Goal: Task Accomplishment & Management: Manage account settings

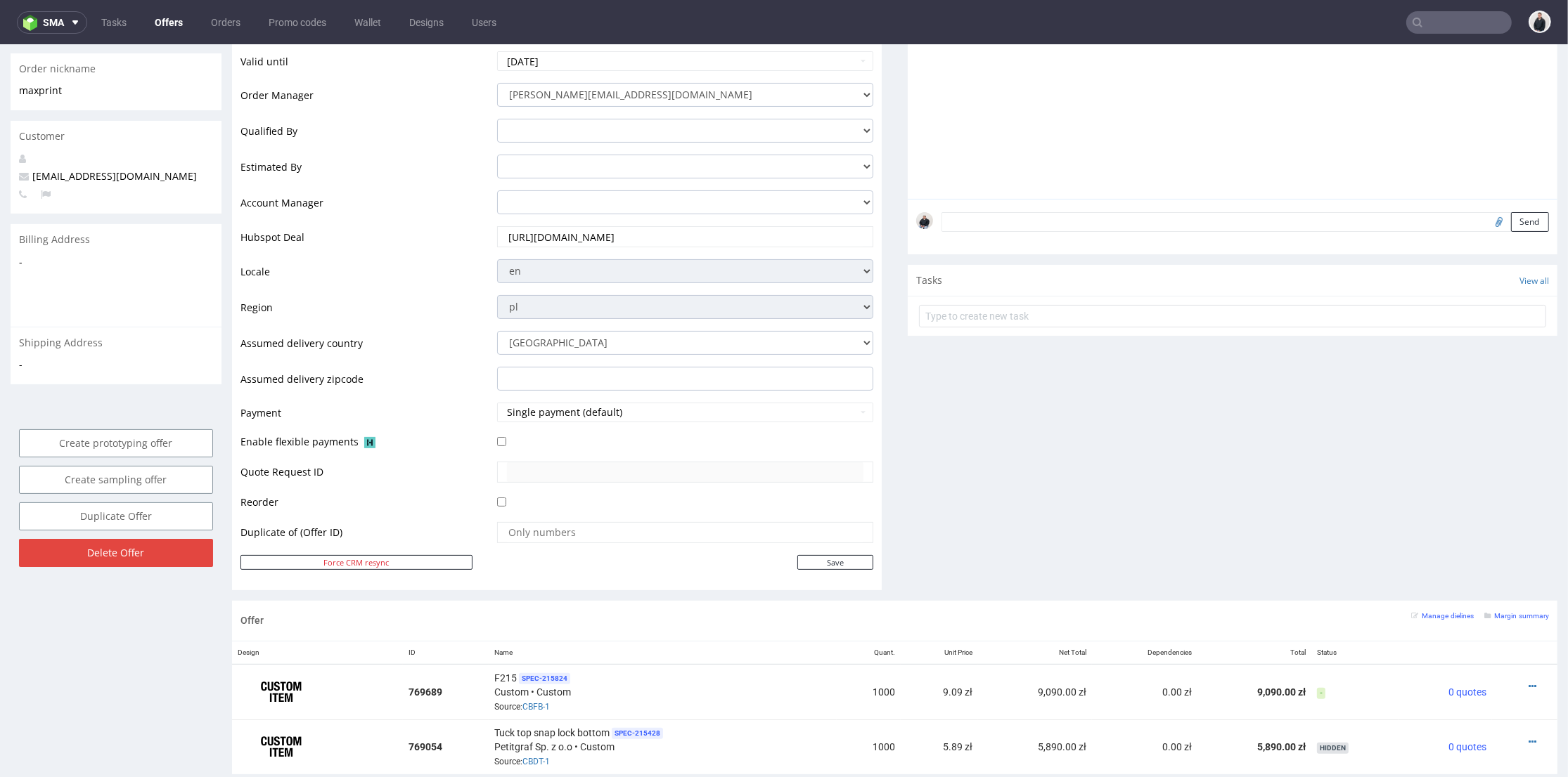
scroll to position [624, 0]
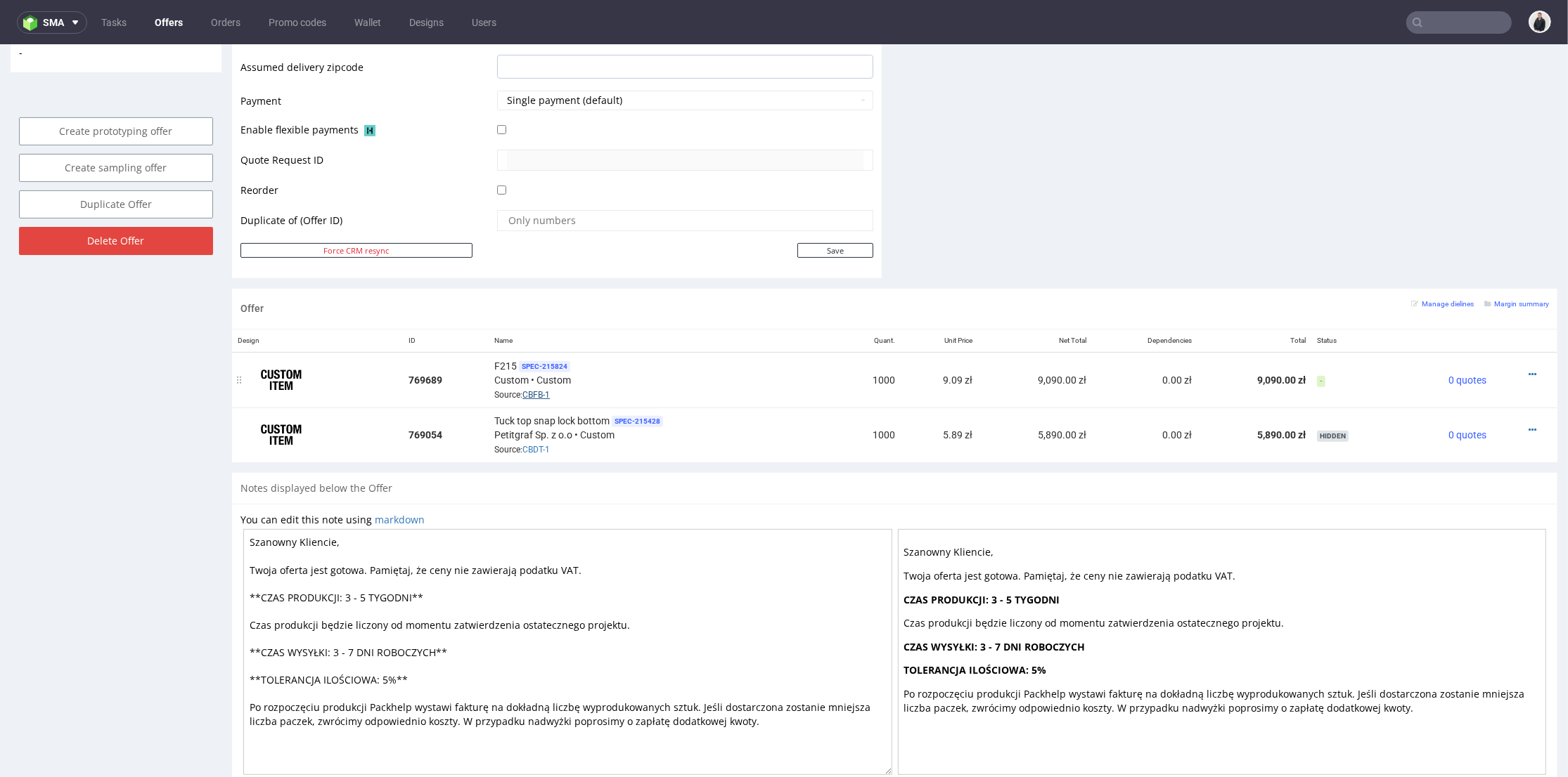
click at [527, 390] on link "CBFB-1" at bounding box center [535, 394] width 27 height 10
click at [1528, 369] on icon at bounding box center [1532, 374] width 8 height 10
click at [1458, 342] on span "View cost details" at bounding box center [1473, 345] width 106 height 14
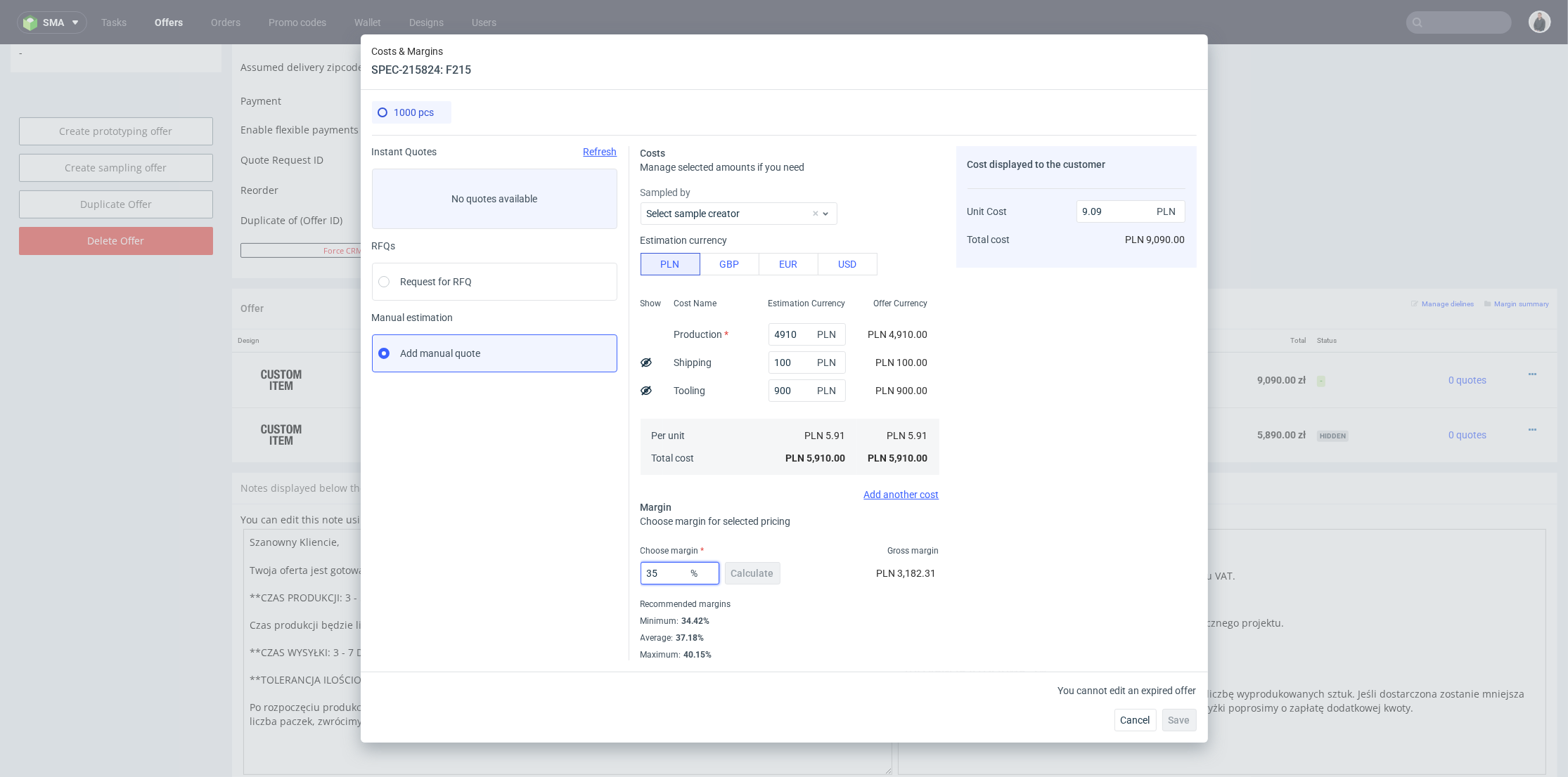
click at [660, 571] on input "35" at bounding box center [679, 573] width 78 height 23
drag, startPoint x: 678, startPoint y: 572, endPoint x: 917, endPoint y: 482, distance: 255.4
click at [679, 572] on input "35" at bounding box center [679, 573] width 78 height 23
click at [1060, 422] on div "Cost displayed to the customer Unit Cost Total cost 9.09 PLN PLN 9,090.00" at bounding box center [1077, 403] width 241 height 515
click at [659, 574] on input "35" at bounding box center [679, 573] width 78 height 23
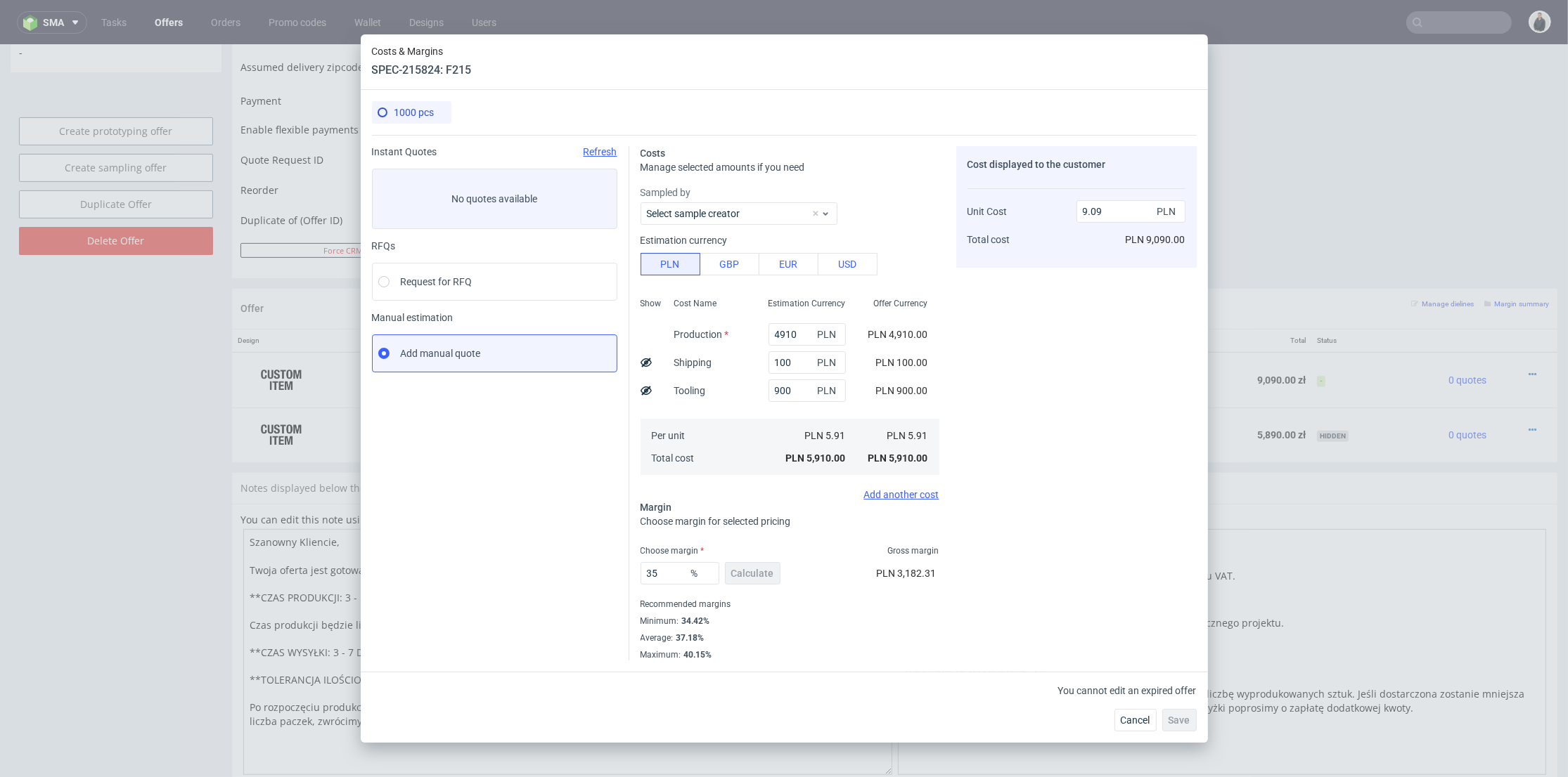
drag, startPoint x: 1082, startPoint y: 381, endPoint x: 1096, endPoint y: 371, distance: 17.2
click at [1082, 381] on div "Cost displayed to the customer Unit Cost Total cost 9.09 PLN PLN 9,090.00" at bounding box center [1077, 403] width 241 height 515
click at [1077, 210] on input "9.09" at bounding box center [1131, 211] width 109 height 23
click at [1080, 208] on input "9.09" at bounding box center [1131, 211] width 109 height 23
type input "8.09"
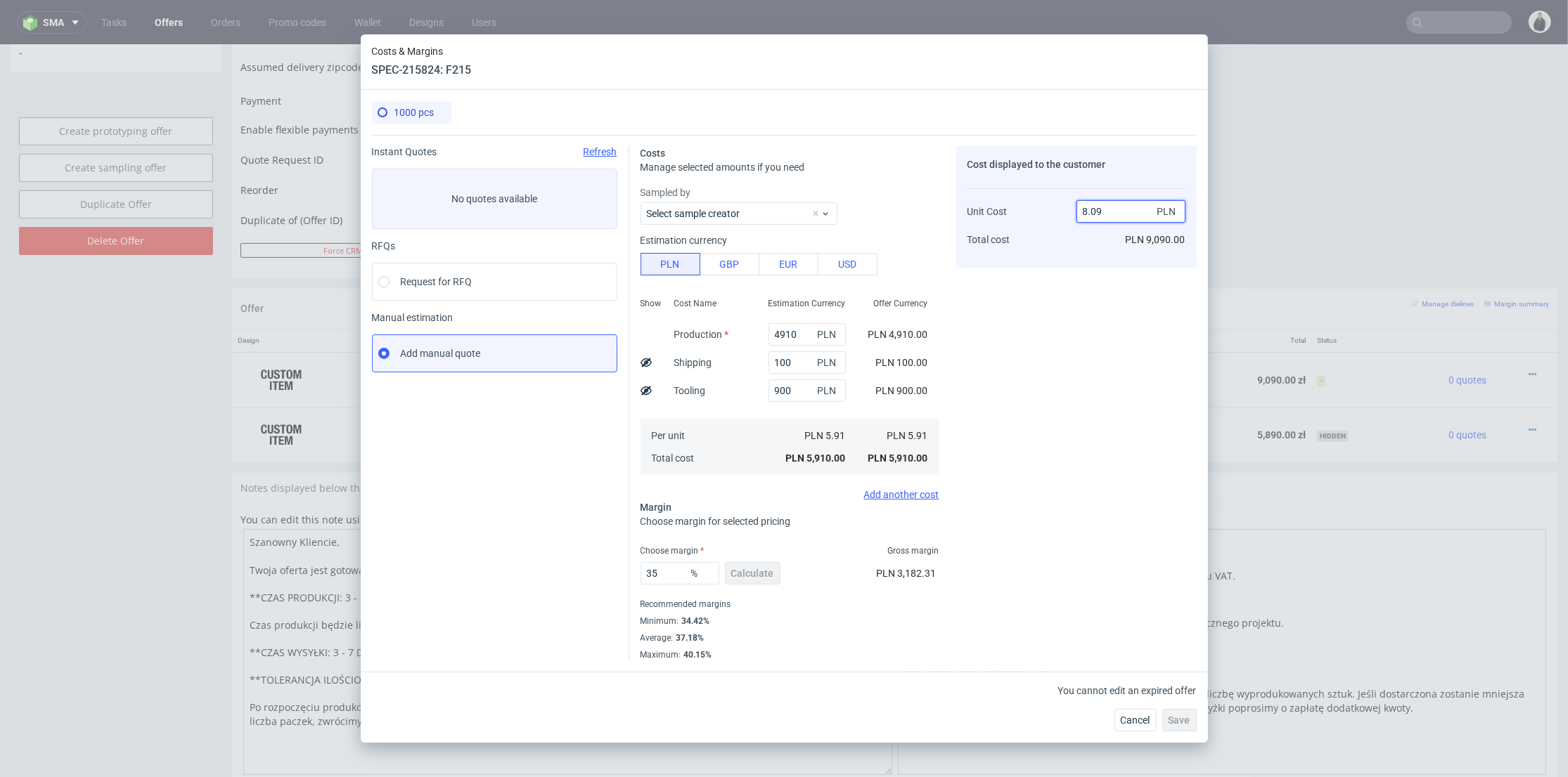
type input "26.94684796044499"
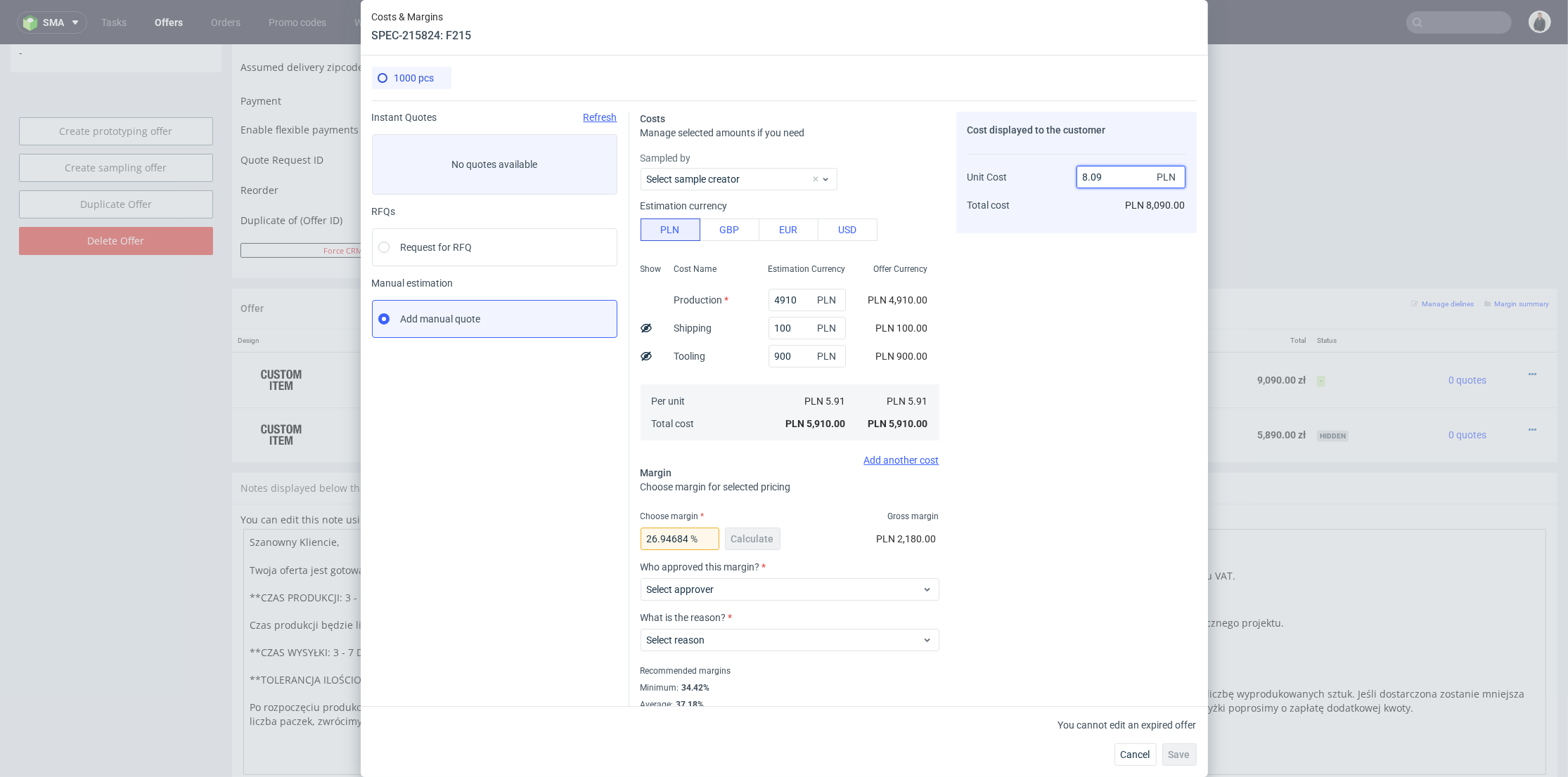
drag, startPoint x: 1085, startPoint y: 176, endPoint x: 1099, endPoint y: 177, distance: 14.0
click at [1099, 177] on input "8.09" at bounding box center [1131, 177] width 109 height 23
type input "8.82"
type input "32.99319727891156"
click at [1101, 239] on div "Cost displayed to the customer Unit Cost Total cost 8.82 PLN PLN 8,090.00" at bounding box center [1077, 419] width 241 height 616
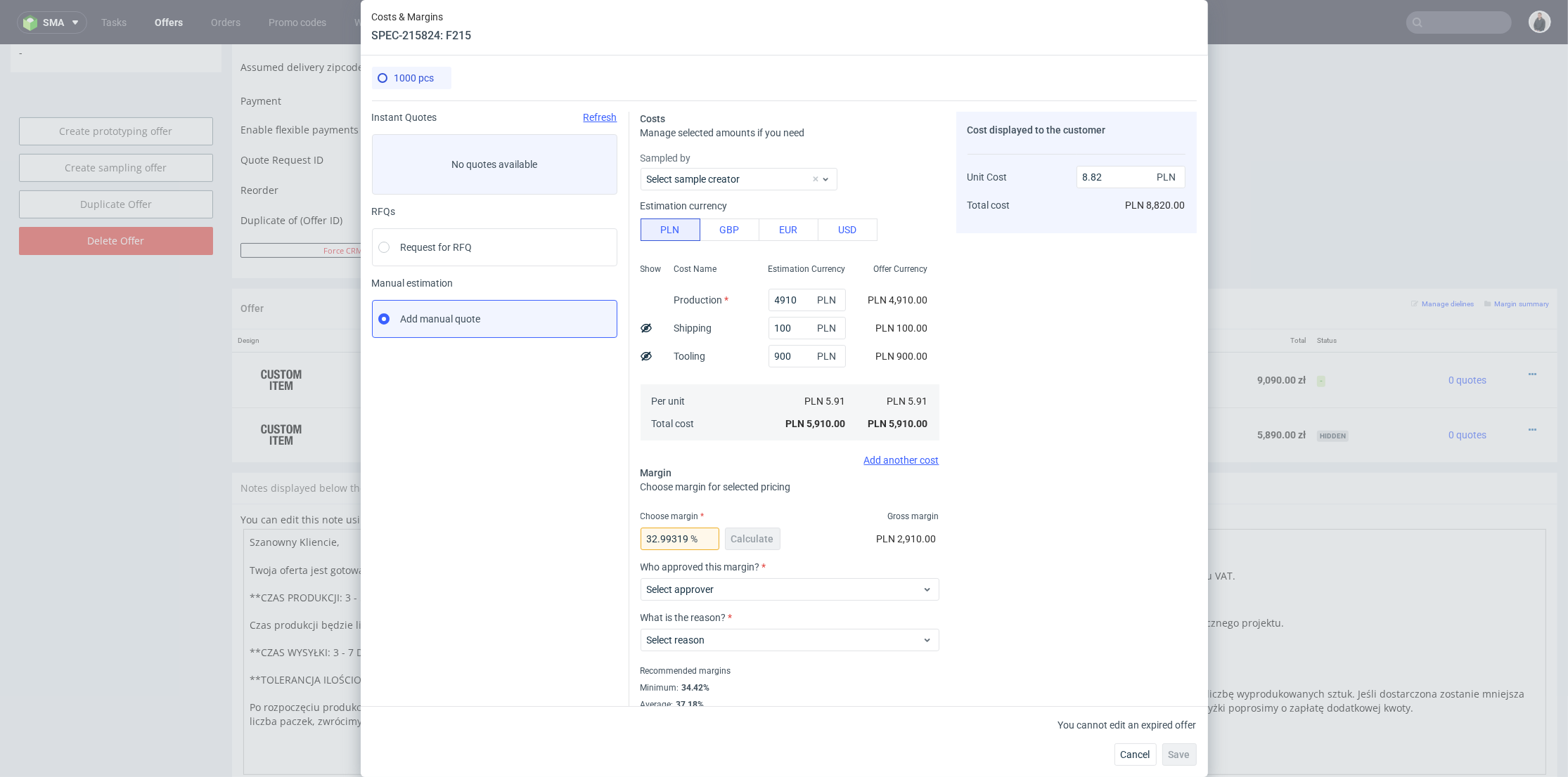
click at [1101, 246] on div "Cost displayed to the customer Unit Cost Total cost 8.82 PLN PLN 8,820.00" at bounding box center [1077, 419] width 241 height 616
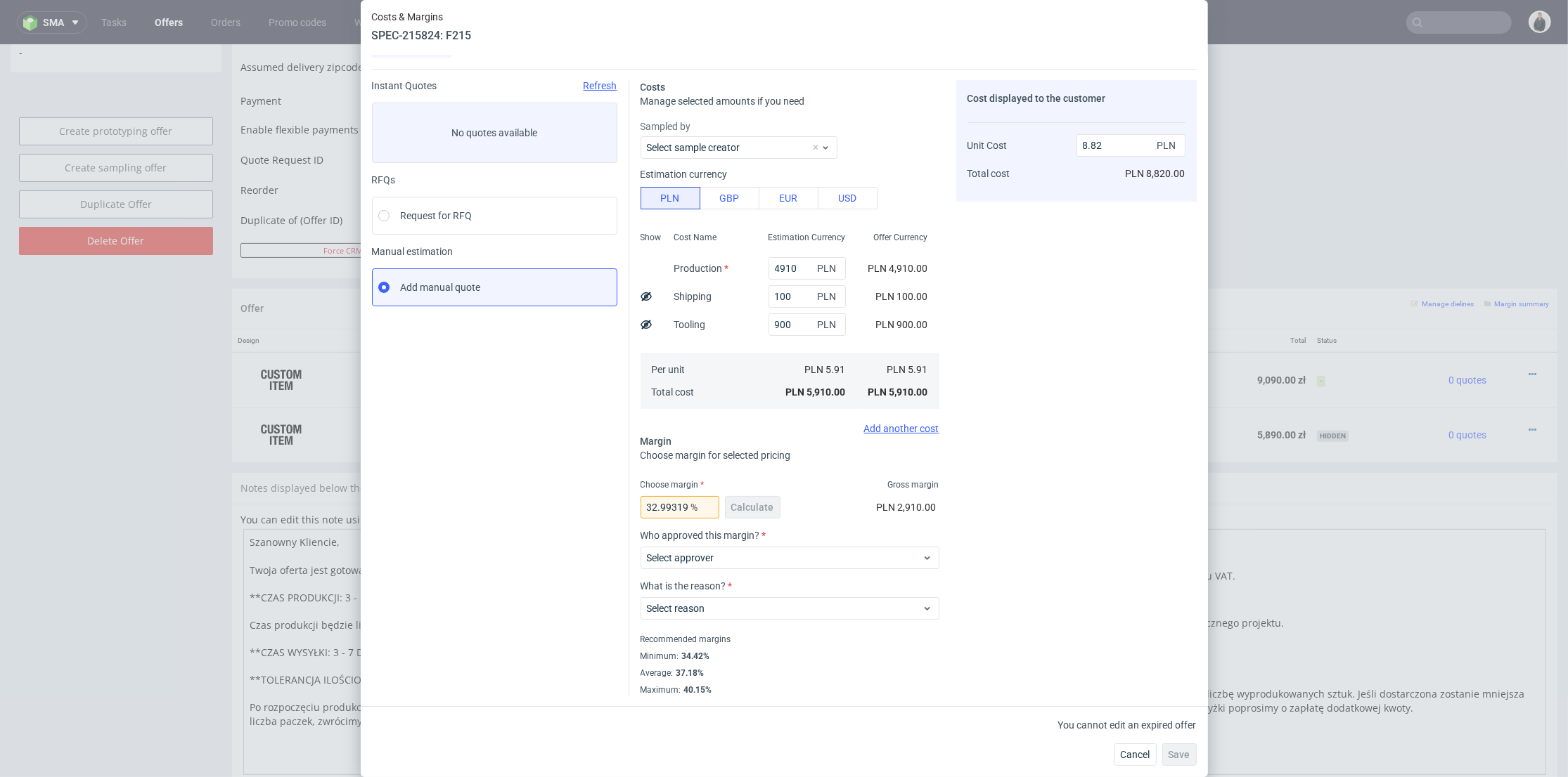
click at [857, 347] on div "Offer Currency PLN 4,910.00 PLN 100.00 PLN 900.00 PLN 5.91 PLN 5,910.00" at bounding box center [898, 319] width 82 height 185
click at [1020, 341] on div "Cost displayed to the customer Unit Cost Total cost 8.82 PLN PLN 8,820.00" at bounding box center [1077, 388] width 241 height 616
click at [1129, 752] on span "Cancel" at bounding box center [1135, 754] width 29 height 10
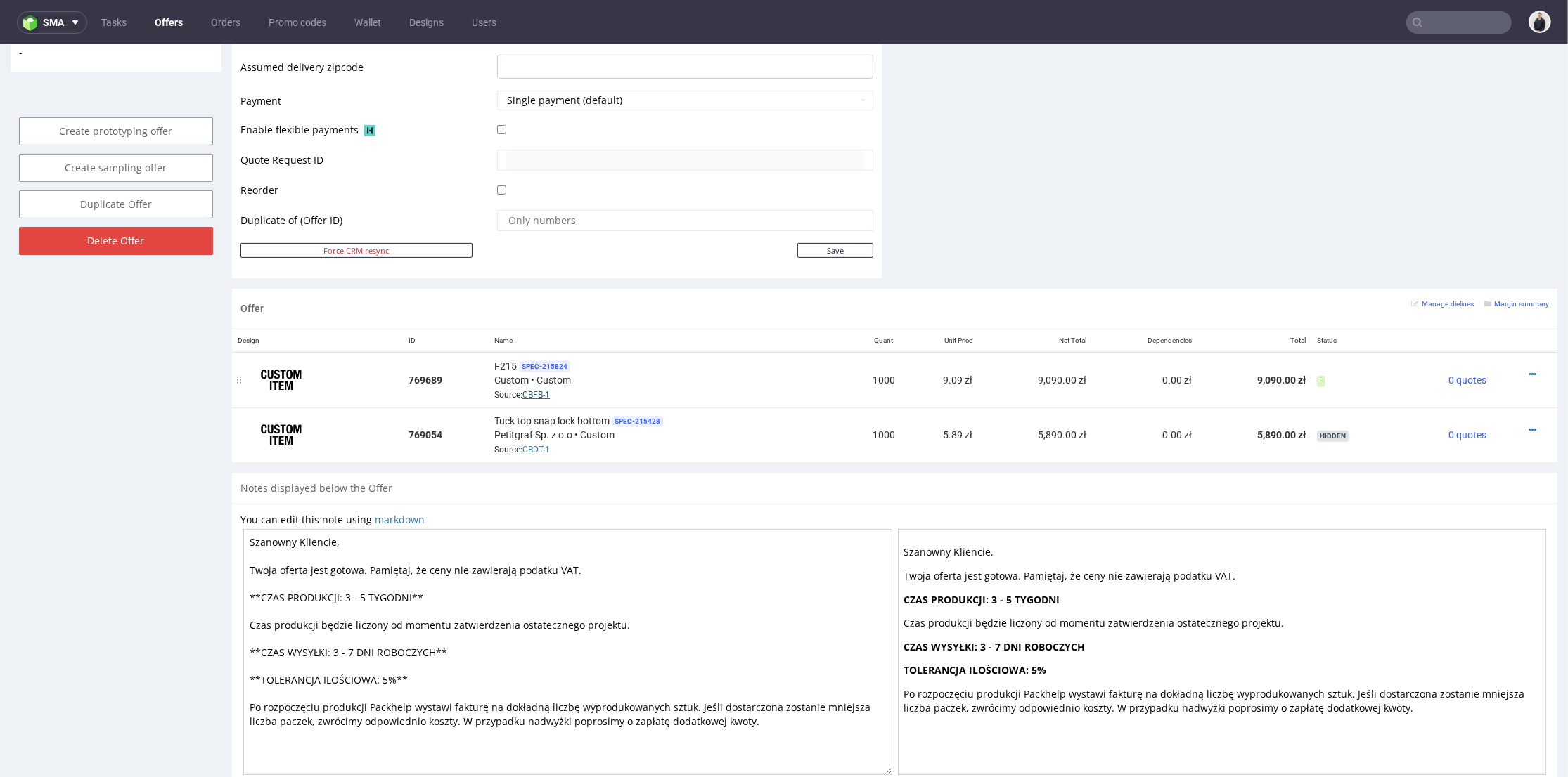
click at [532, 392] on link "CBFB-1" at bounding box center [535, 394] width 27 height 10
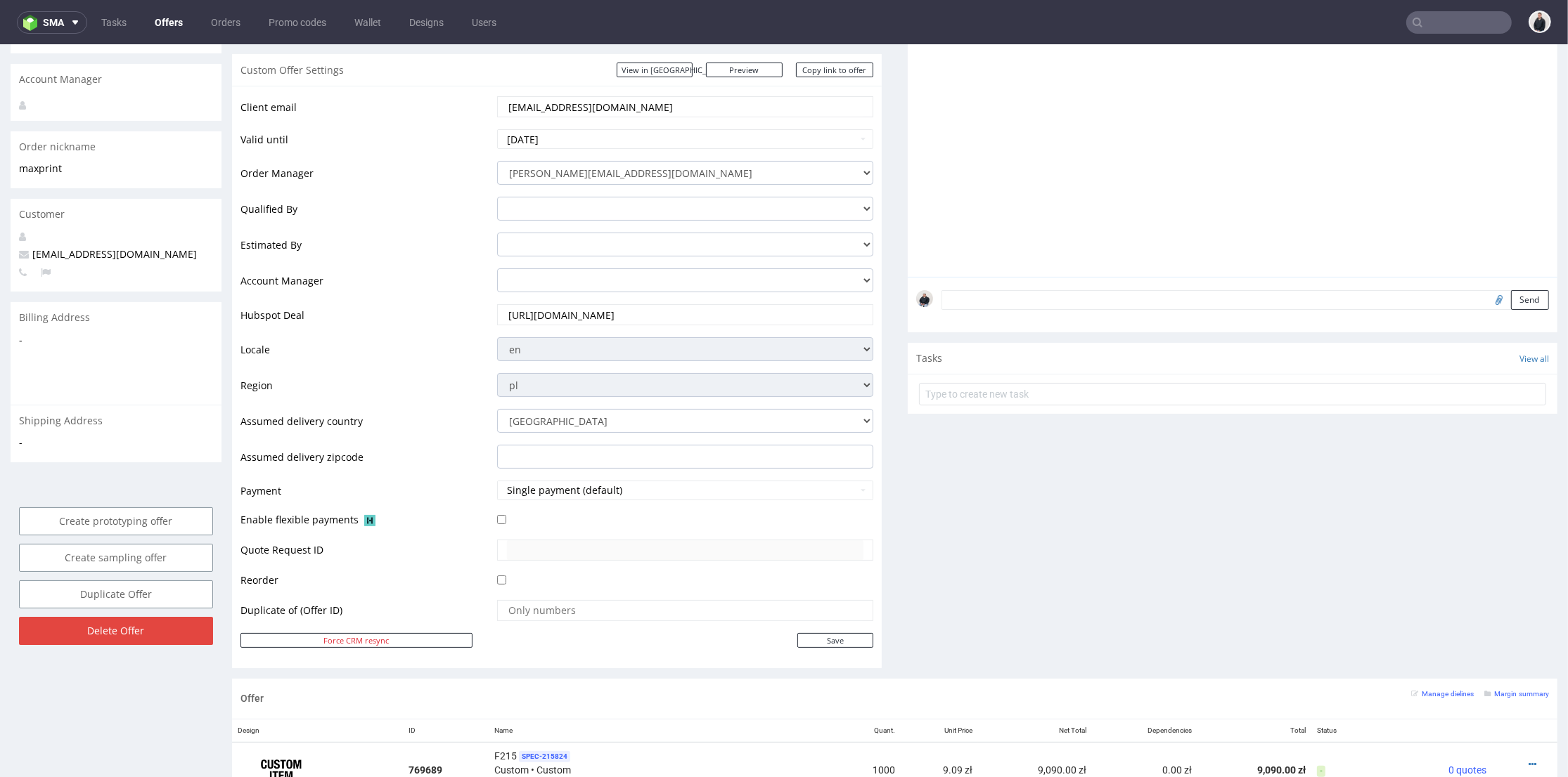
click at [1435, 20] on input "text" at bounding box center [1459, 22] width 106 height 23
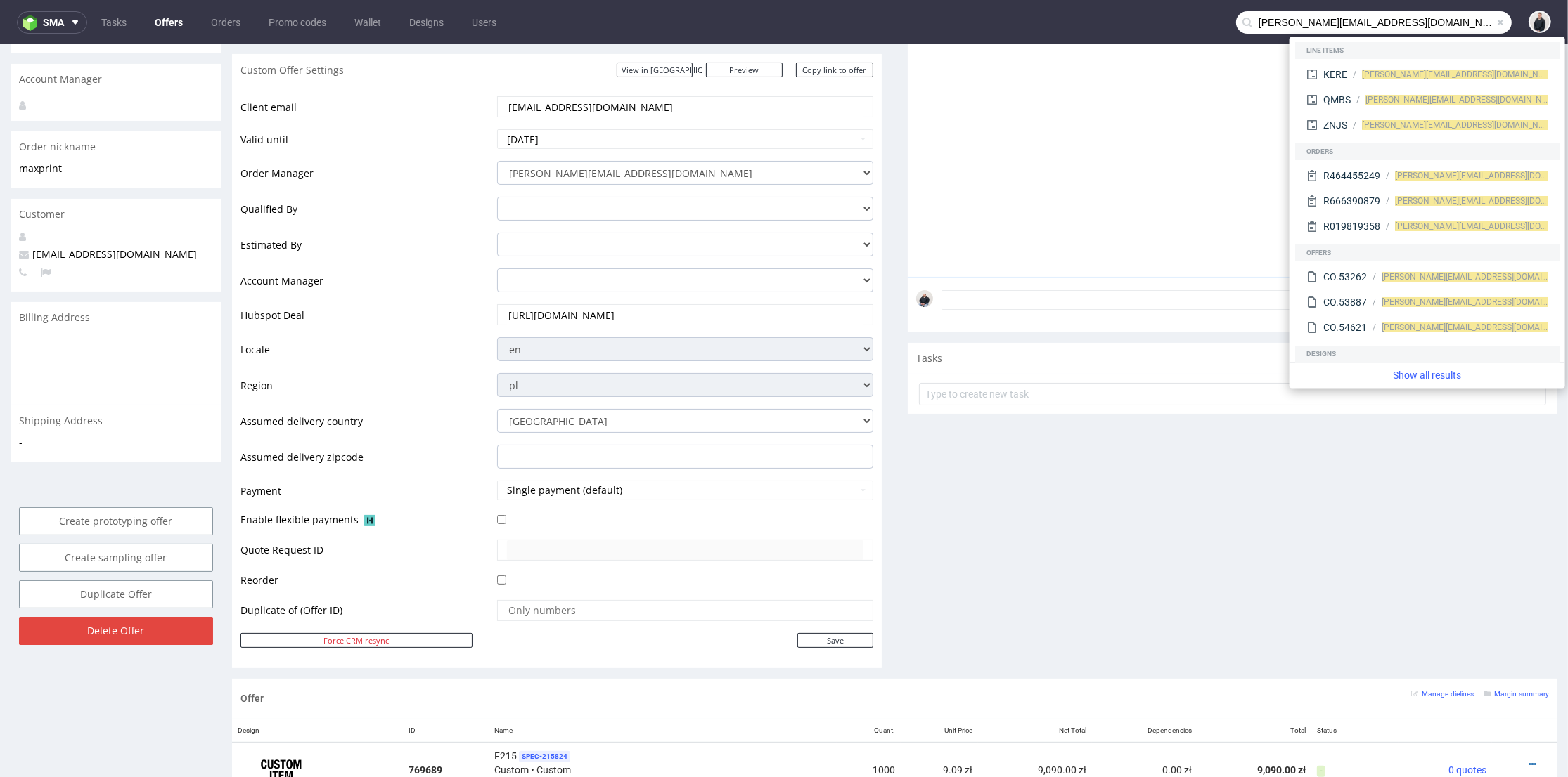
click at [1289, 18] on input "[PERSON_NAME][EMAIL_ADDRESS][DOMAIN_NAME]" at bounding box center [1374, 22] width 276 height 23
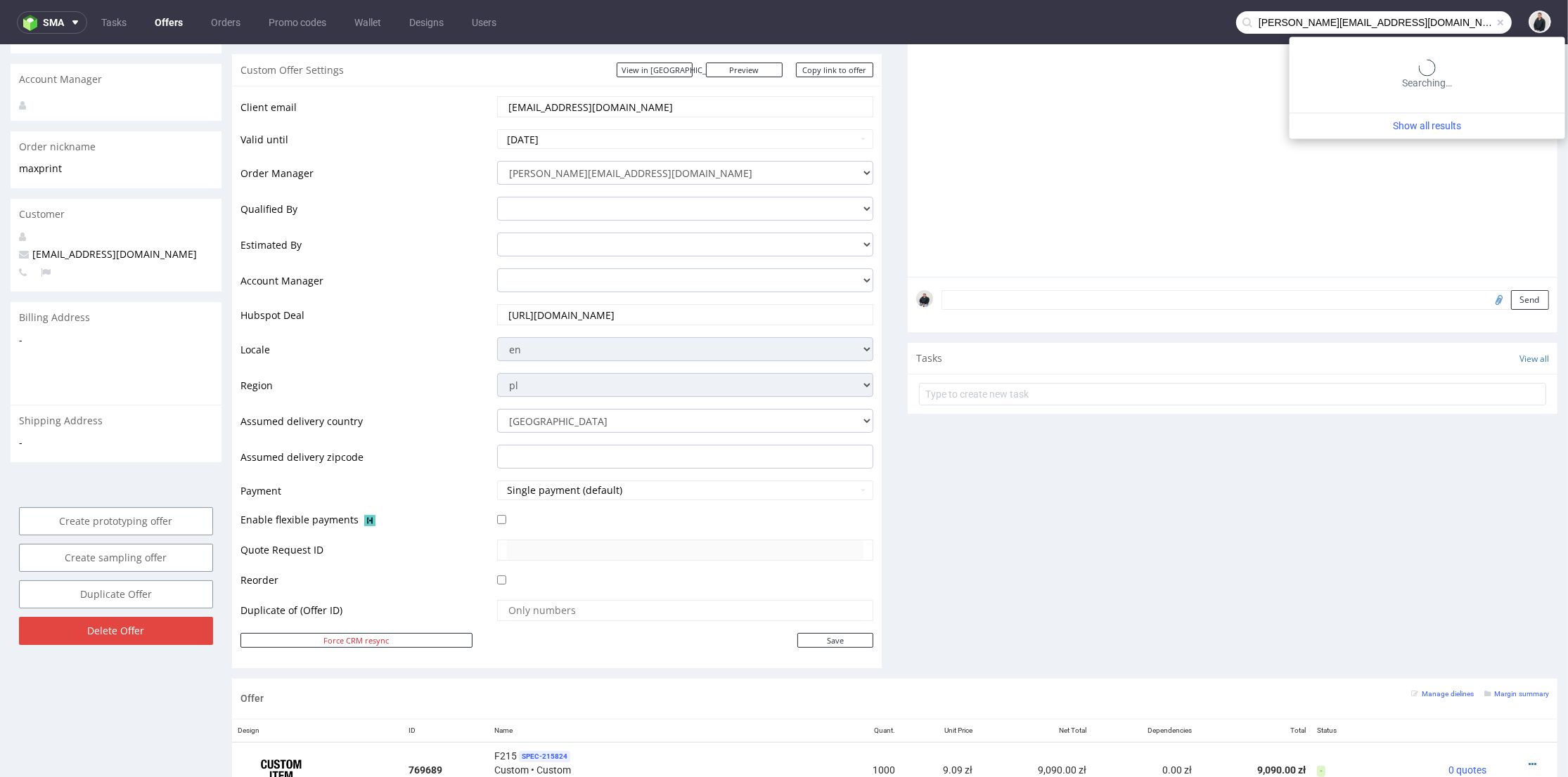
type input "claudia@tricotsjeanmarc.com"
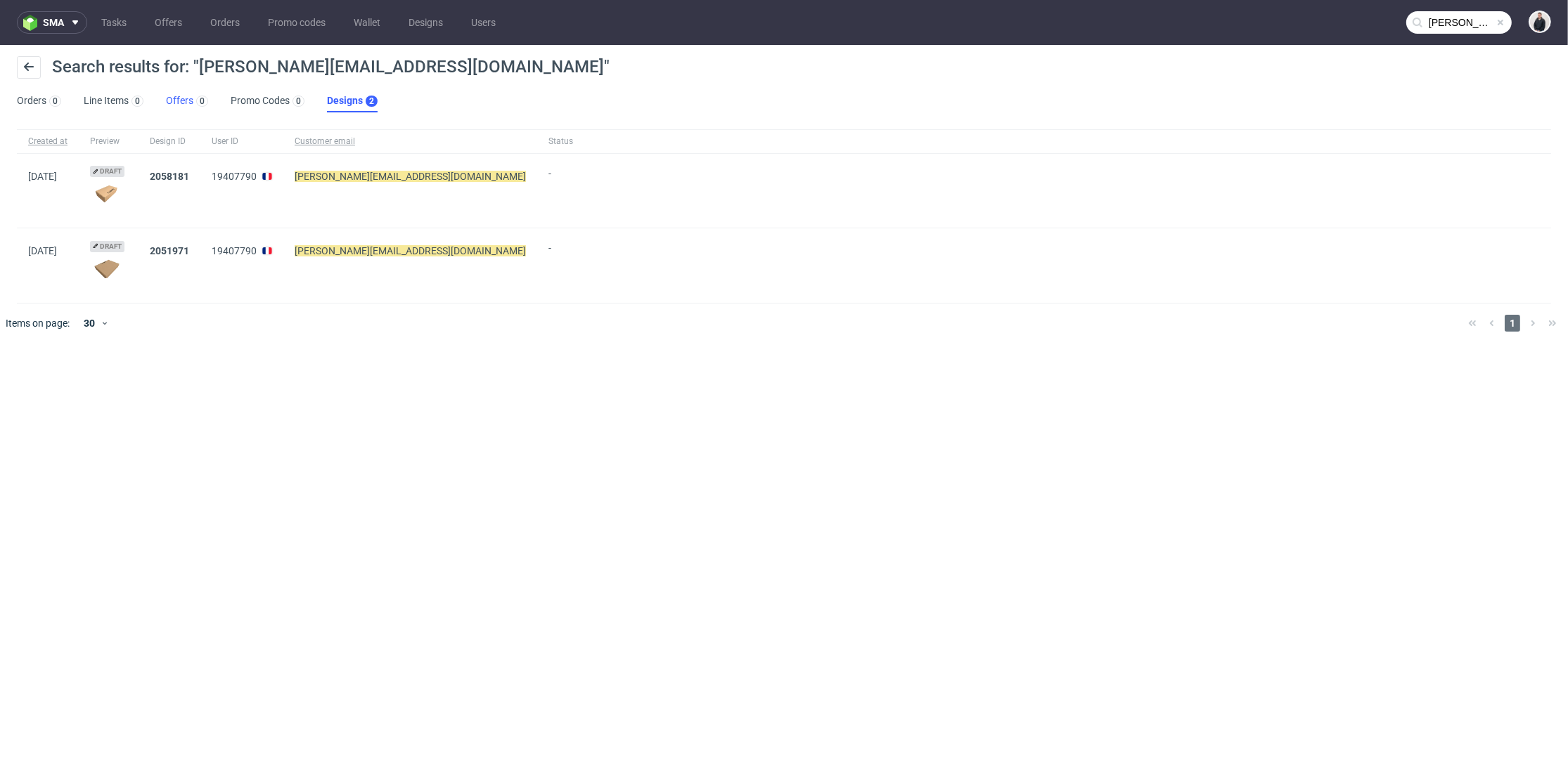
click at [196, 92] on link "Offers 0" at bounding box center [187, 101] width 43 height 23
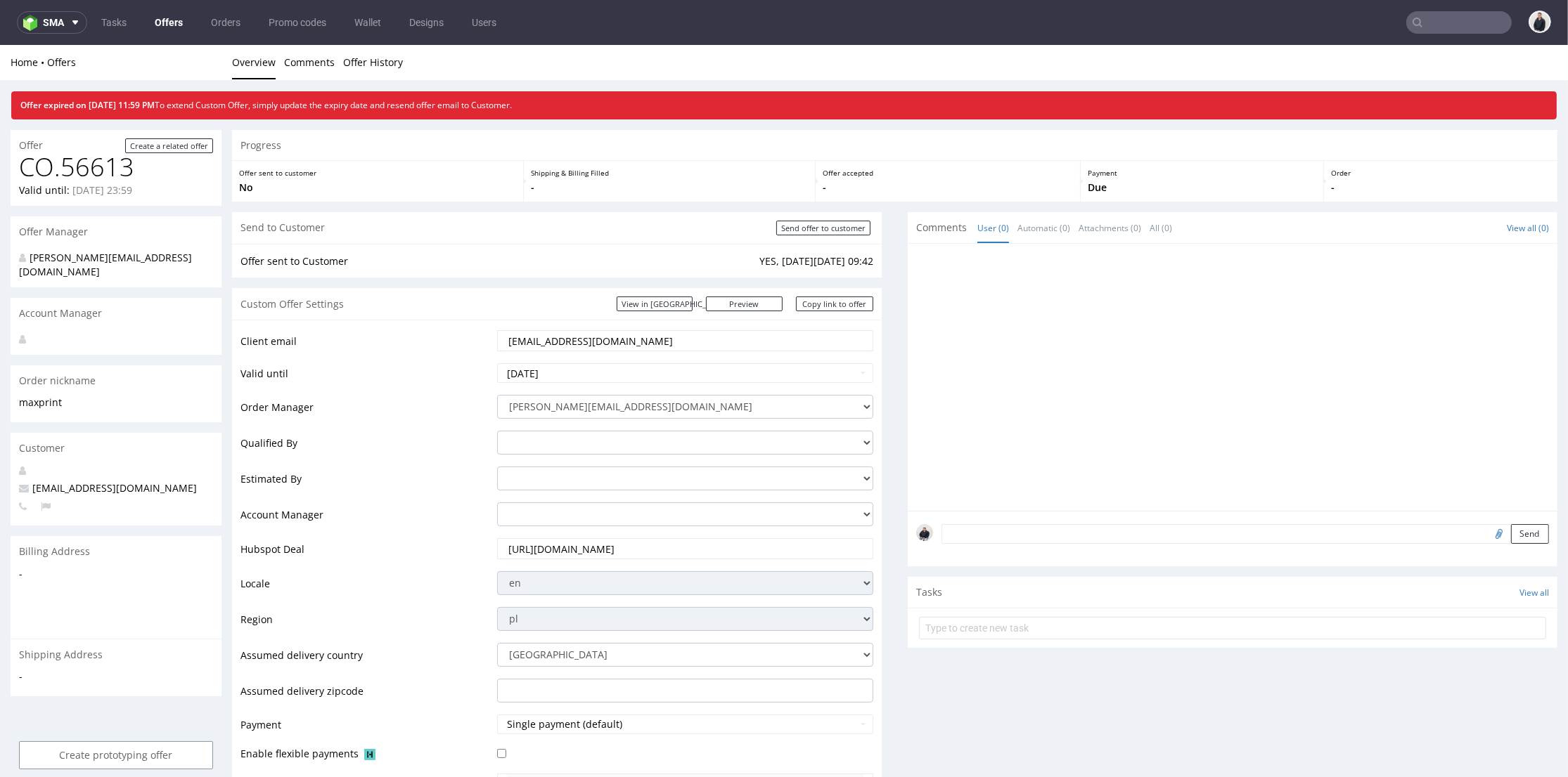
click at [1434, 21] on input "text" at bounding box center [1459, 22] width 106 height 23
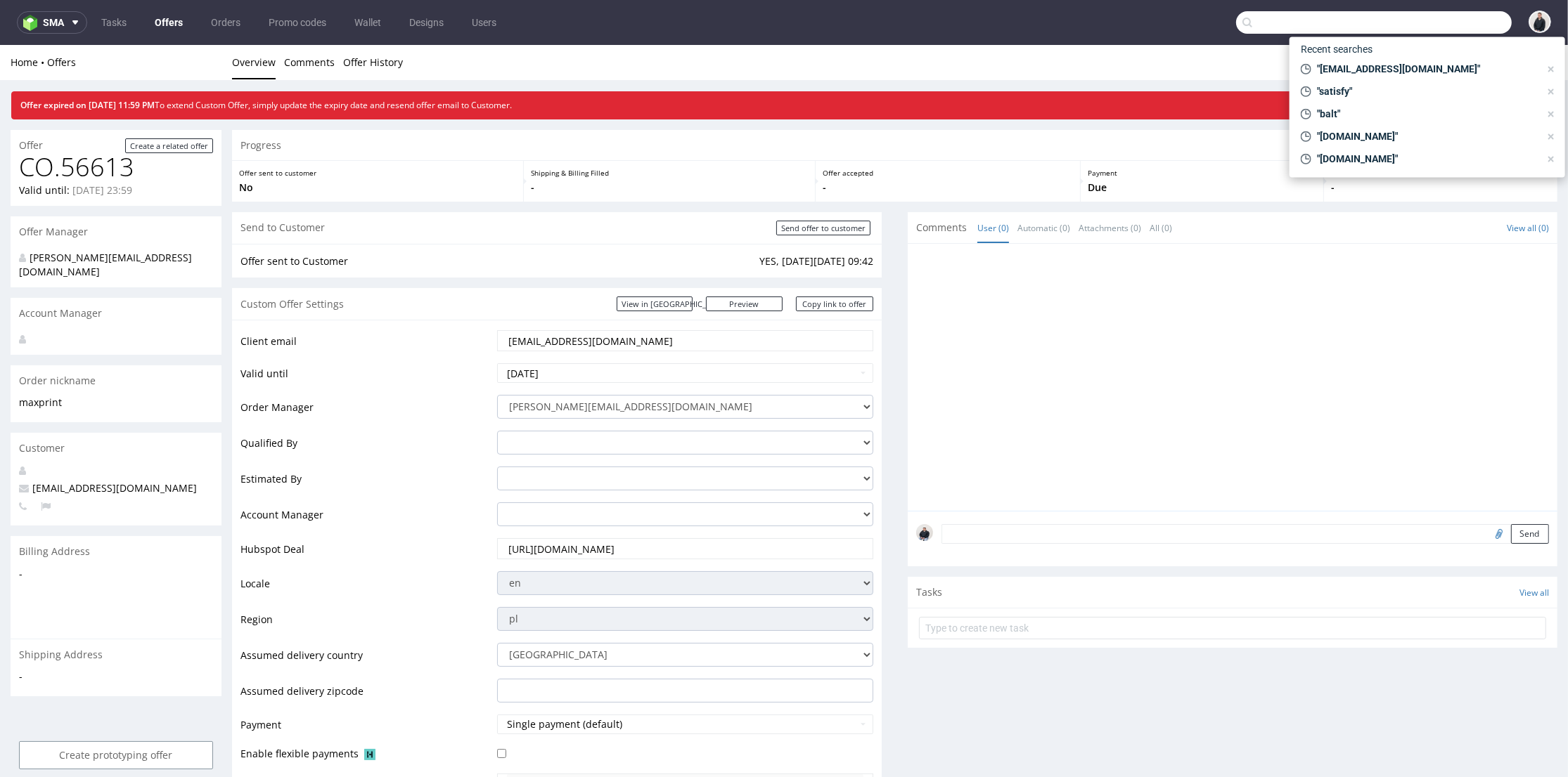
paste input "[PERSON_NAME][EMAIL_ADDRESS][DOMAIN_NAME]"
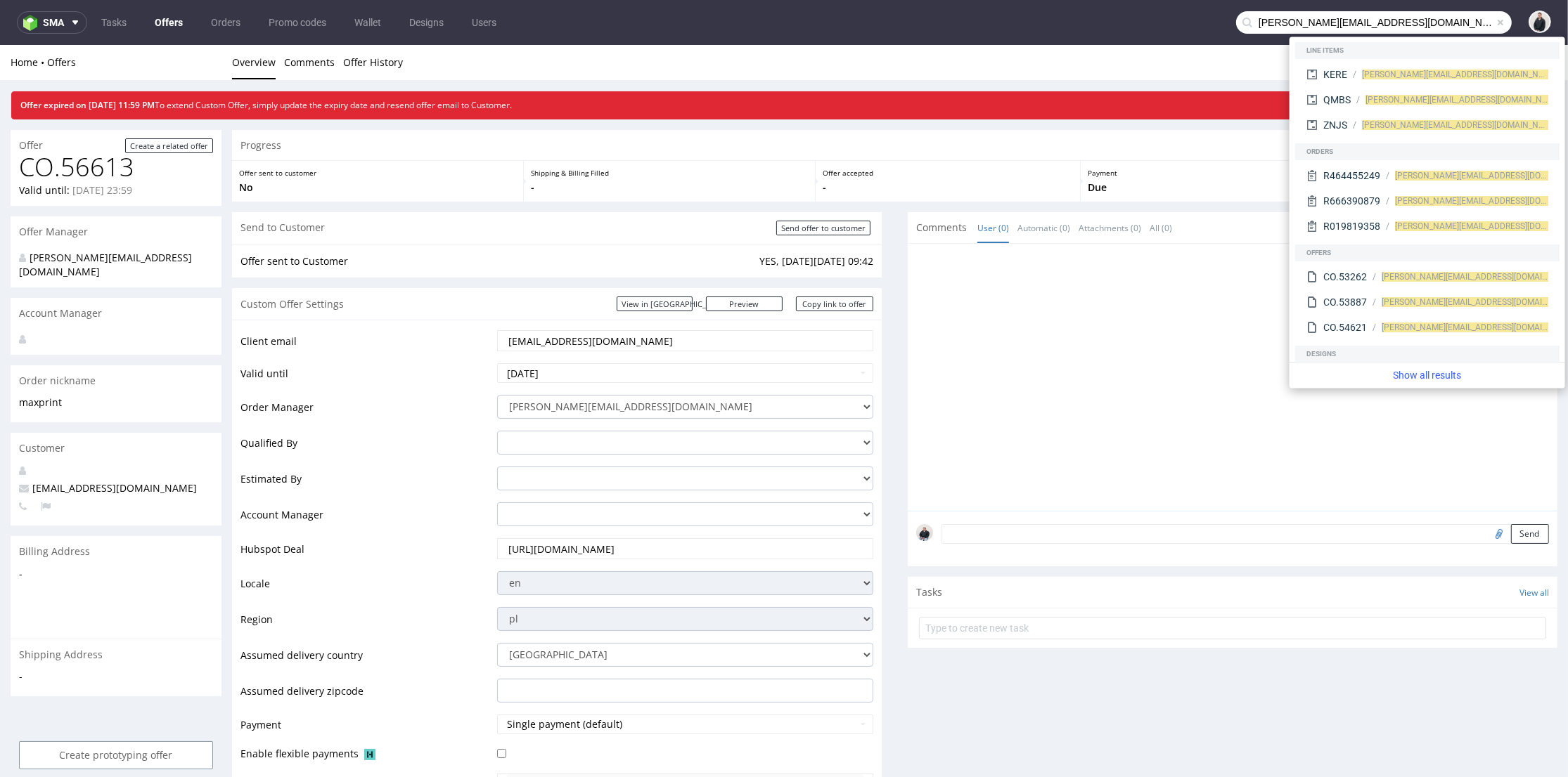
type input "victor@tricotsjeanmarc.com"
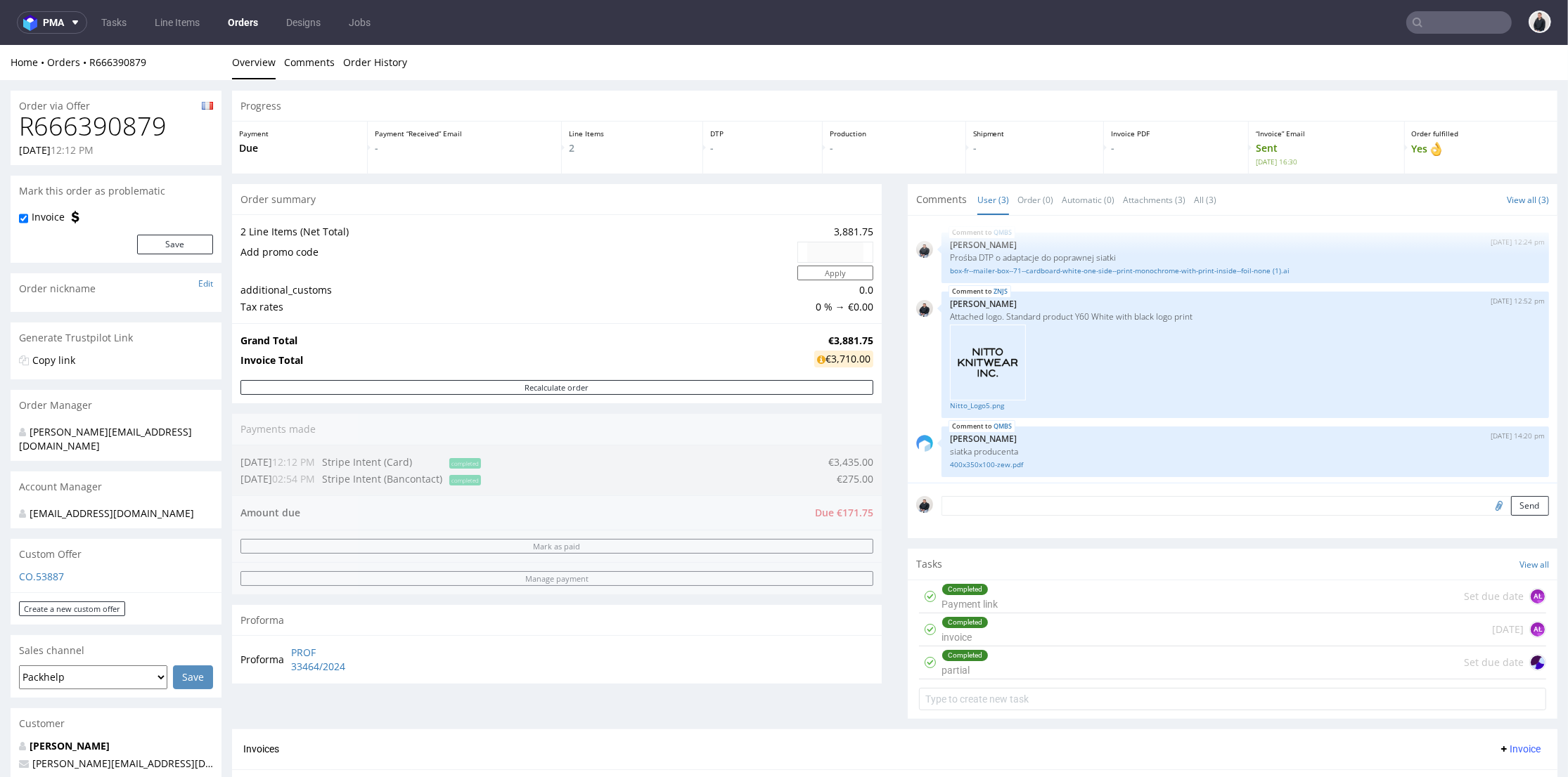
scroll to position [390, 0]
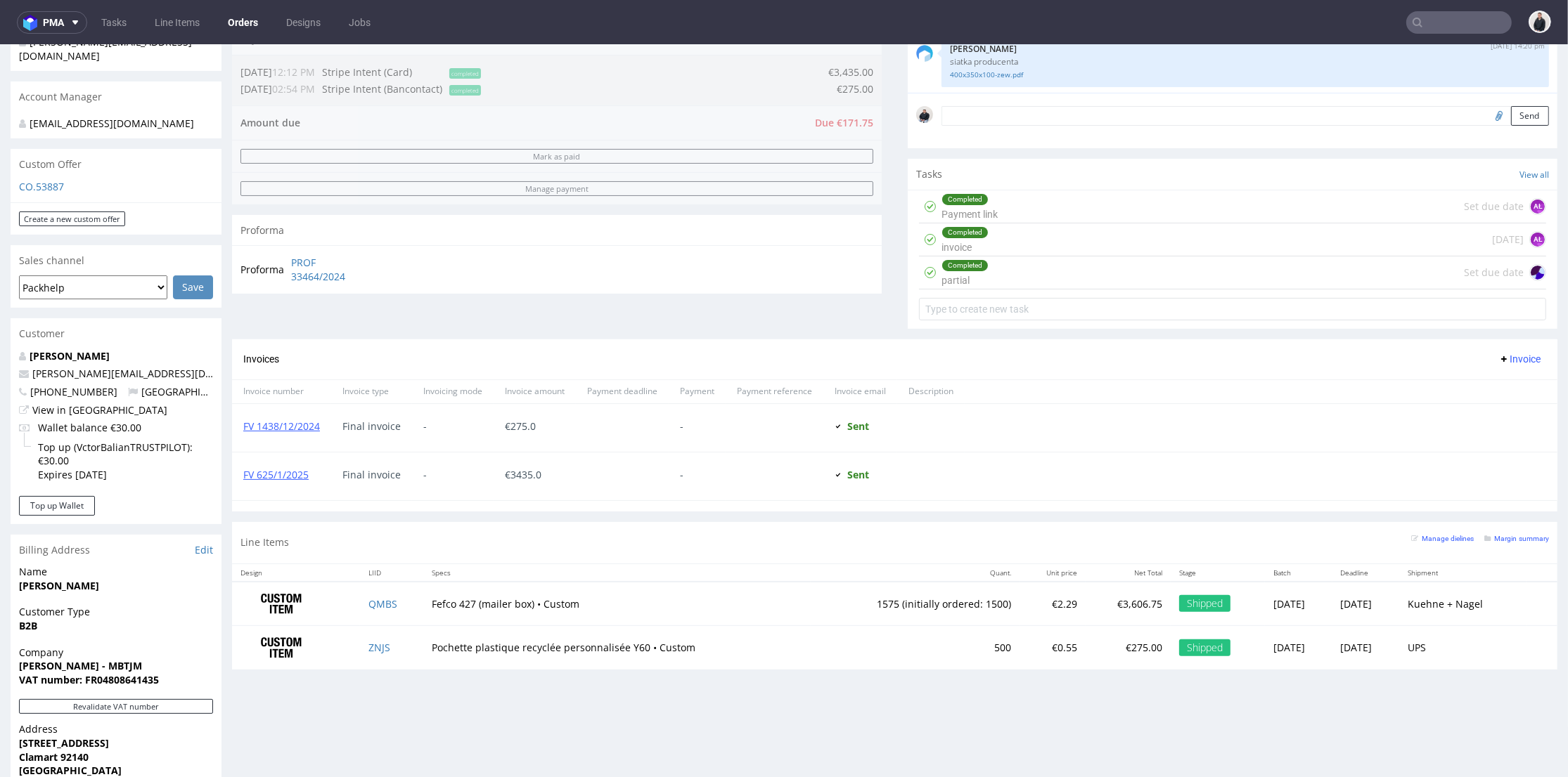
click at [485, 326] on div "Order summary 2 Line Items (Net Total) 3,881.75 Add promo code Apply additional…" at bounding box center [557, 67] width 650 height 545
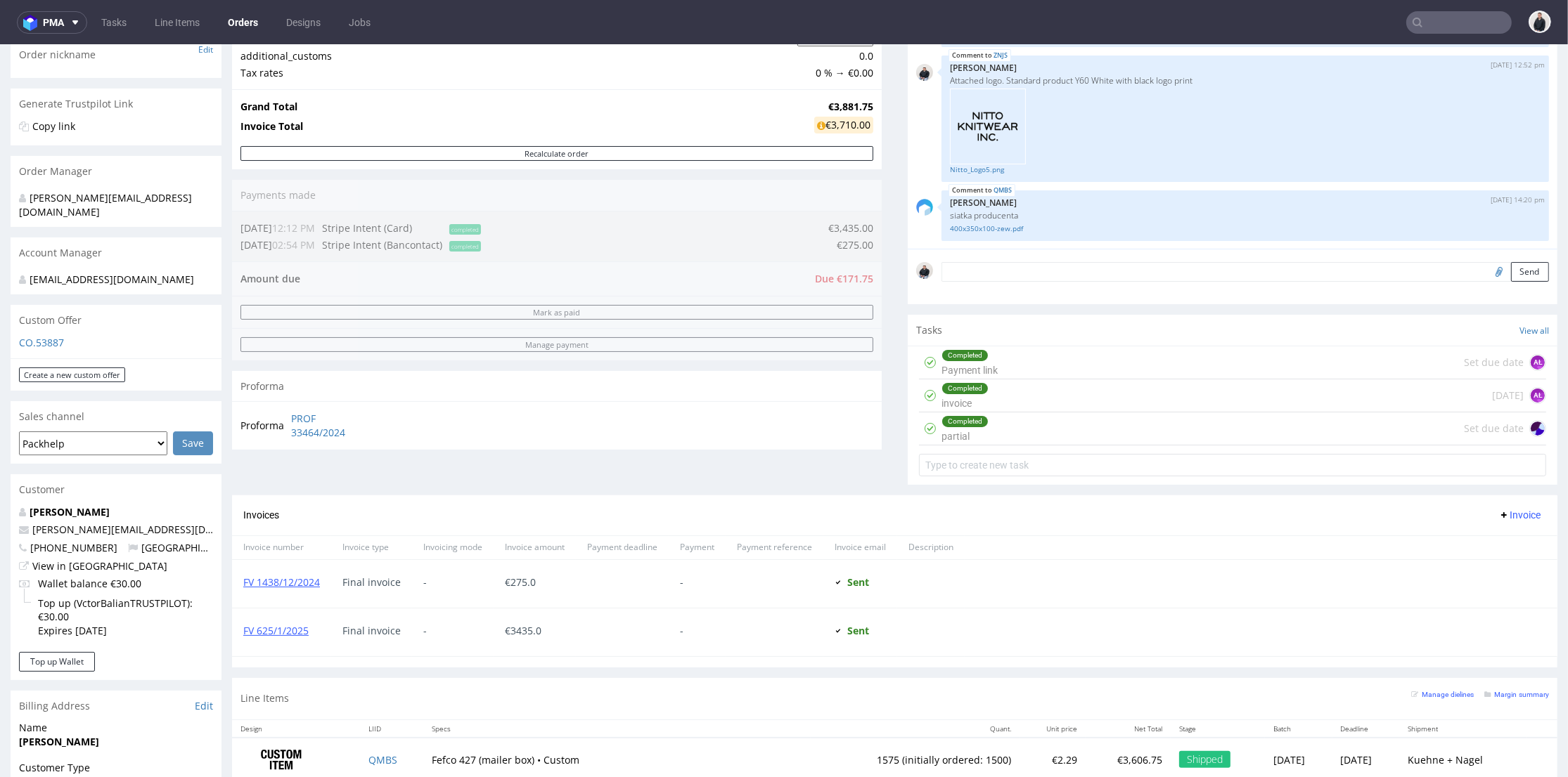
scroll to position [546, 0]
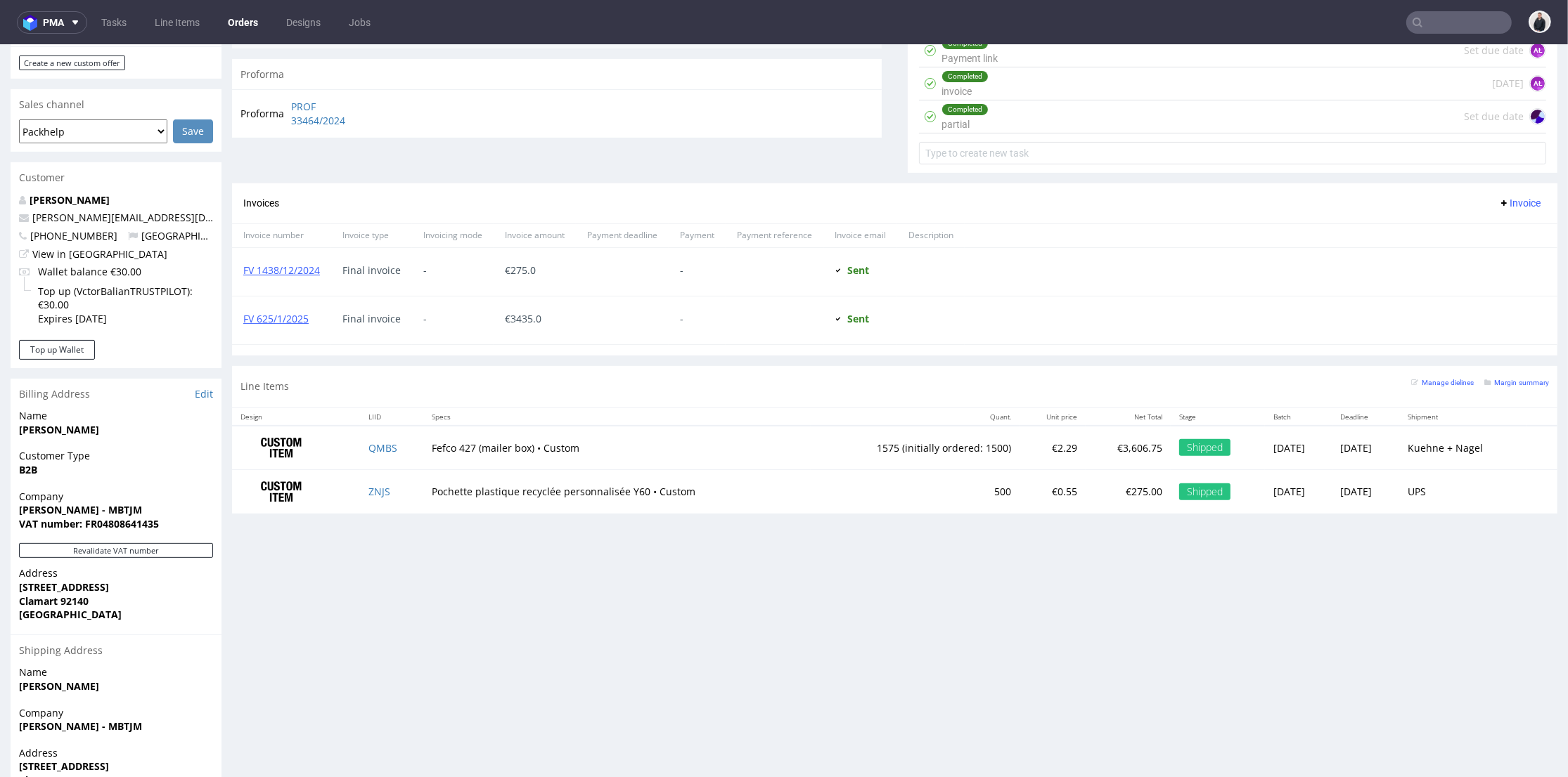
click at [732, 409] on th "Specs" at bounding box center [617, 417] width 387 height 18
click at [593, 601] on div "Progress Payment Due Payment “Received” Email - Line Items 2 DTP - Production -…" at bounding box center [894, 193] width 1325 height 1296
click at [592, 603] on div "Progress Payment Due Payment “Received” Email - Line Items 2 DTP - Production -…" at bounding box center [894, 193] width 1325 height 1296
click at [575, 577] on div "Progress Payment Due Payment “Received” Email - Line Items 2 DTP - Production -…" at bounding box center [894, 193] width 1325 height 1296
click at [570, 561] on div "Progress Payment Due Payment “Received” Email - Line Items 2 DTP - Production -…" at bounding box center [894, 193] width 1325 height 1296
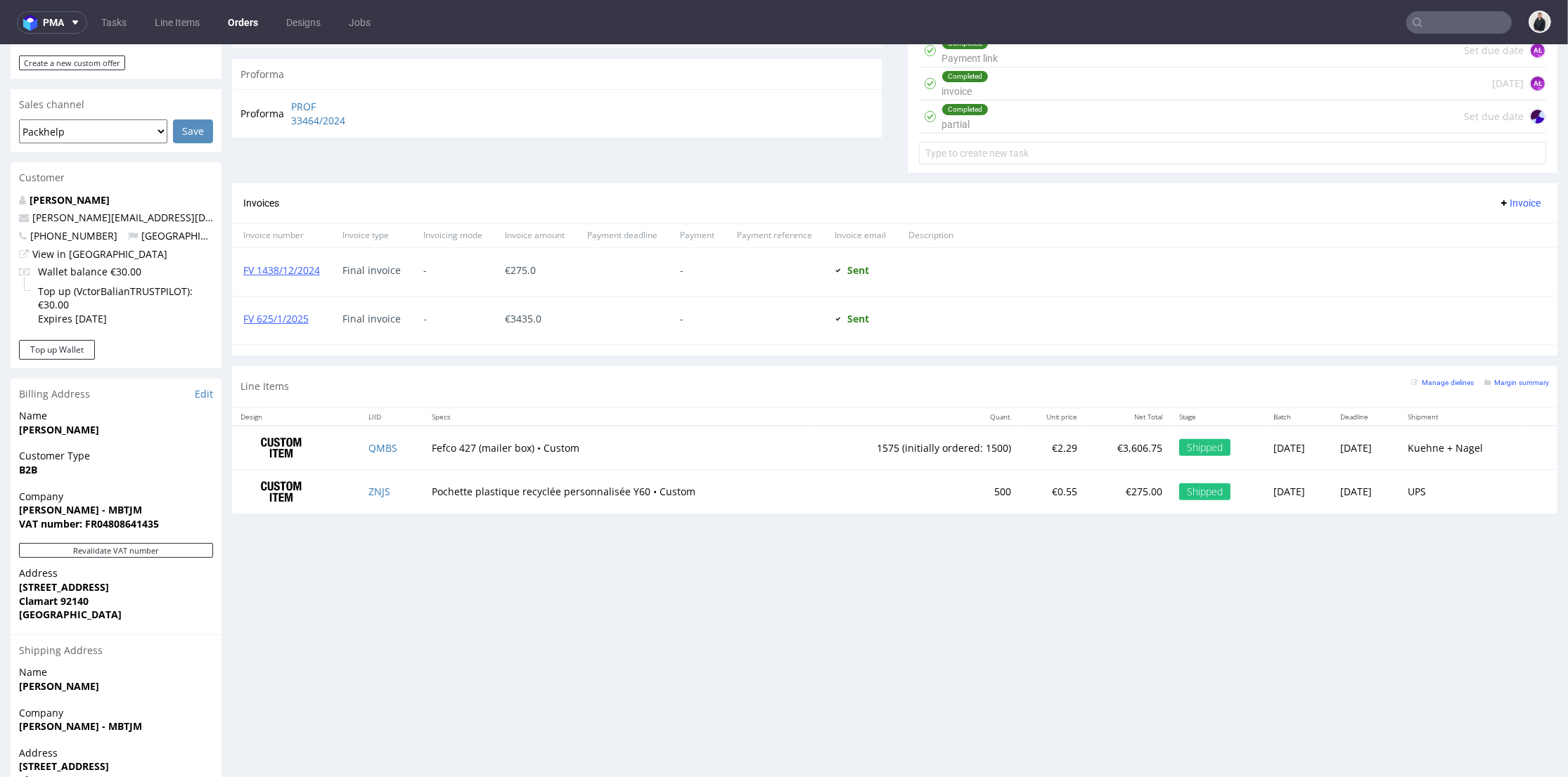
click at [574, 550] on div "Progress Payment Due Payment “Received” Email - Line Items 2 DTP - Production -…" at bounding box center [894, 193] width 1325 height 1296
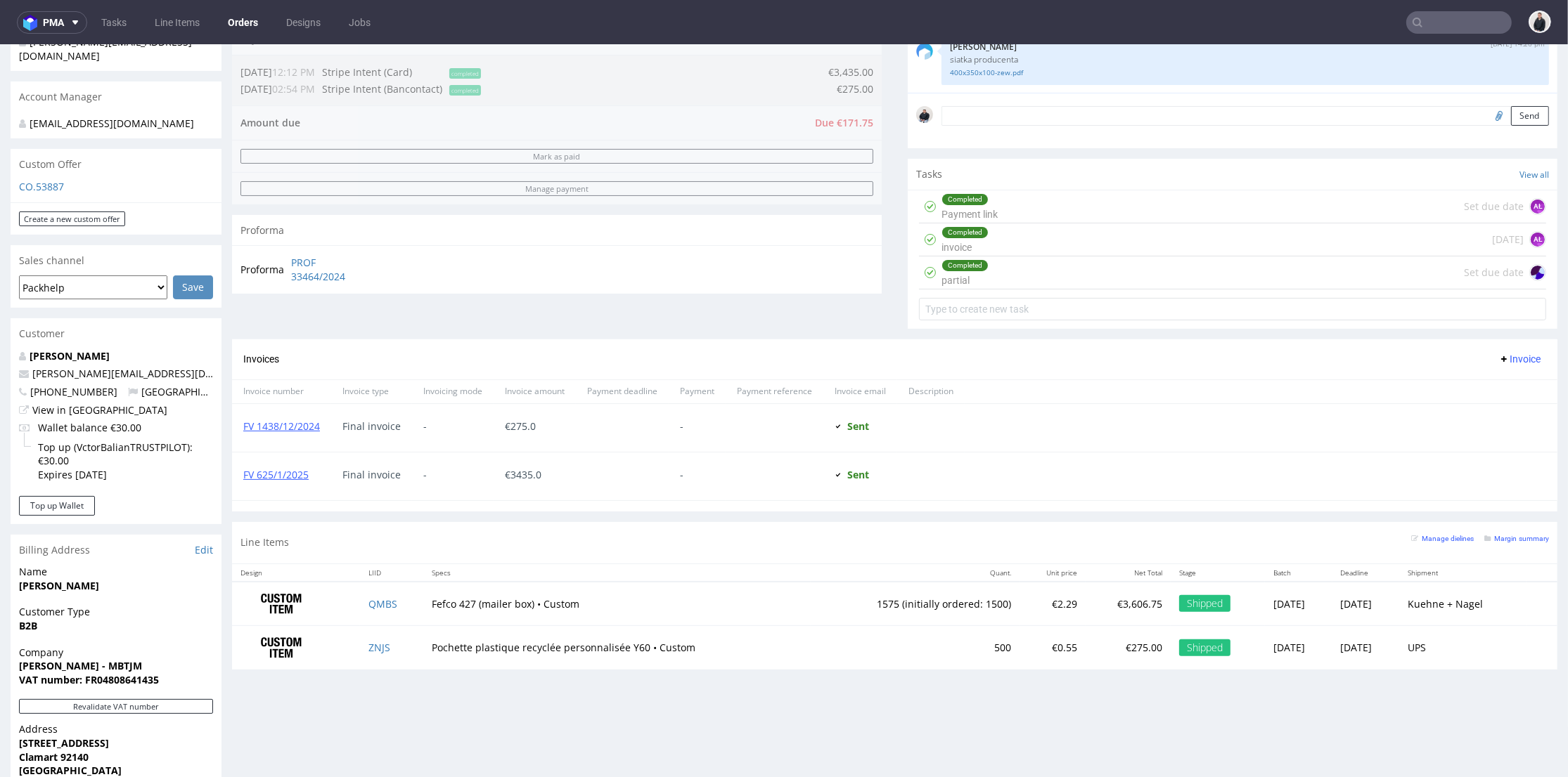
scroll to position [312, 0]
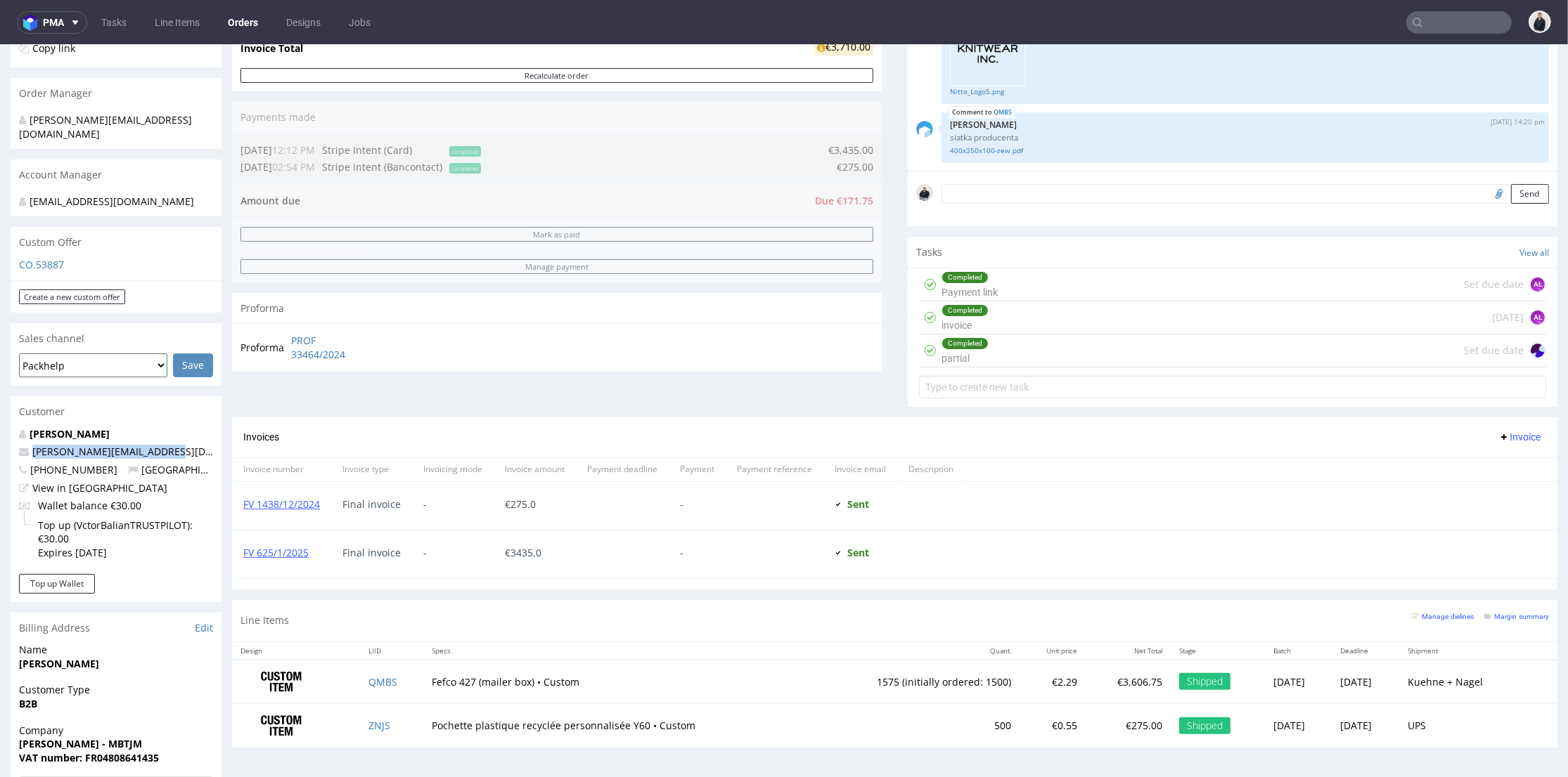
drag, startPoint x: 180, startPoint y: 454, endPoint x: 368, endPoint y: 207, distance: 310.4
click at [13, 450] on div "Victor Balian victor@tricotsjeanmarc.com +33601200345 France View in Hubspot Wa…" at bounding box center [116, 501] width 211 height 147
copy span "victor@tricotsjeanmarc.com"
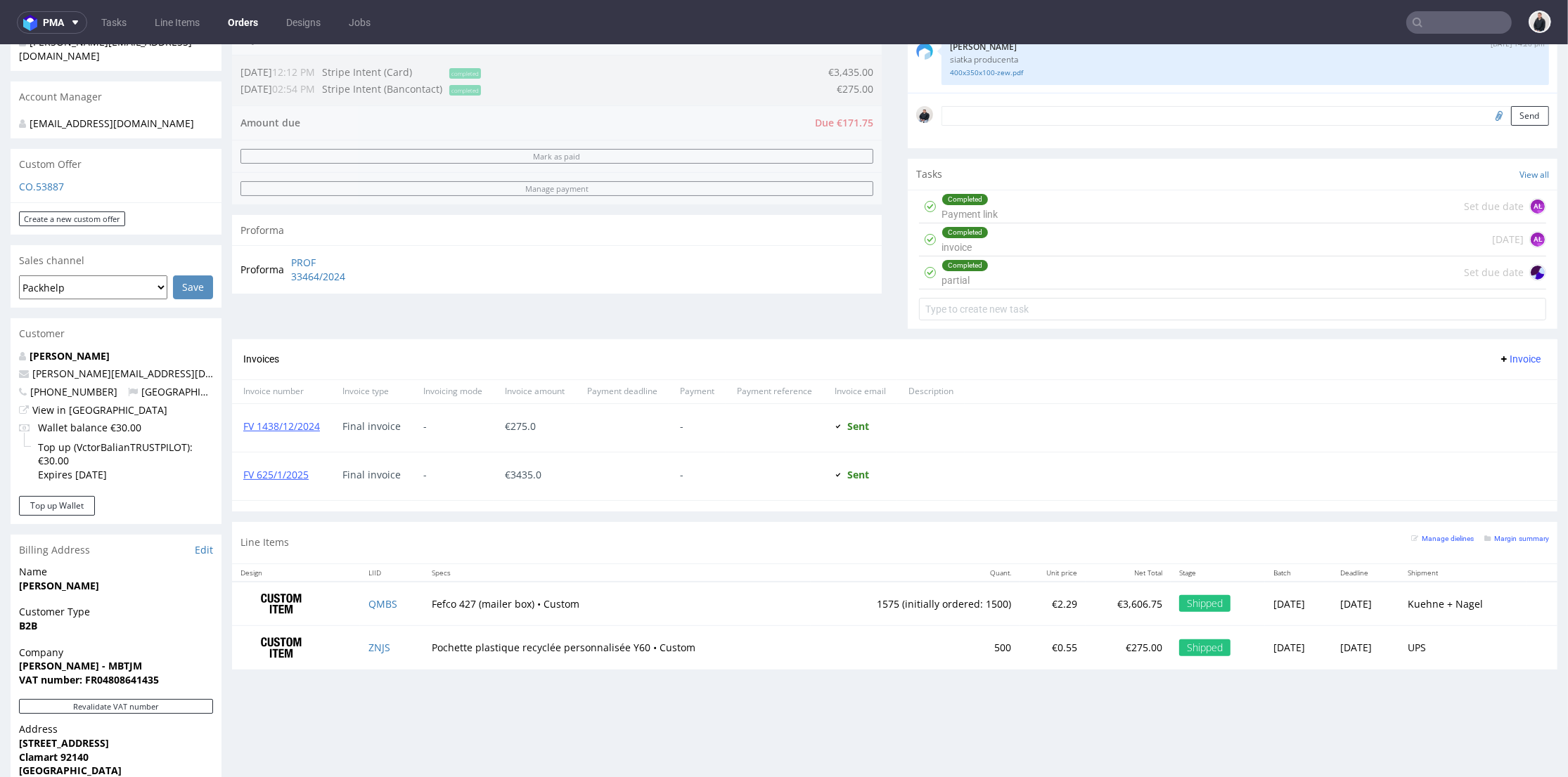
click at [966, 550] on div "Line Items Manage dielines Margin summary" at bounding box center [894, 542] width 1325 height 42
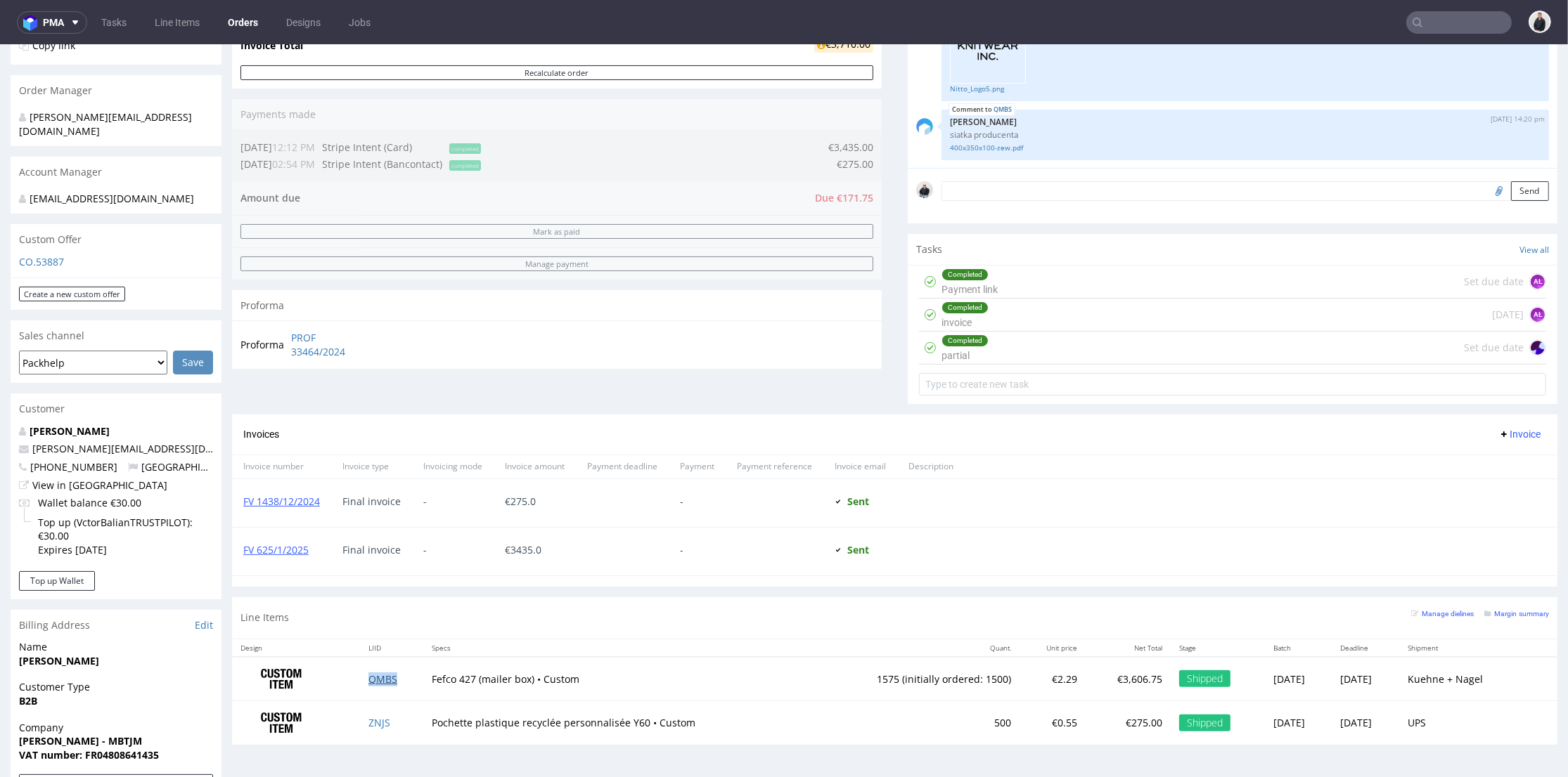
click at [378, 676] on link "QMBS" at bounding box center [382, 680] width 29 height 13
click at [642, 639] on th "Specs" at bounding box center [617, 648] width 387 height 18
click at [640, 630] on div "Line Items Manage dielines Margin summary" at bounding box center [894, 618] width 1325 height 42
click at [535, 636] on div "Line Items Manage dielines Margin summary" at bounding box center [894, 618] width 1325 height 42
click at [534, 639] on th "Specs" at bounding box center [617, 648] width 387 height 18
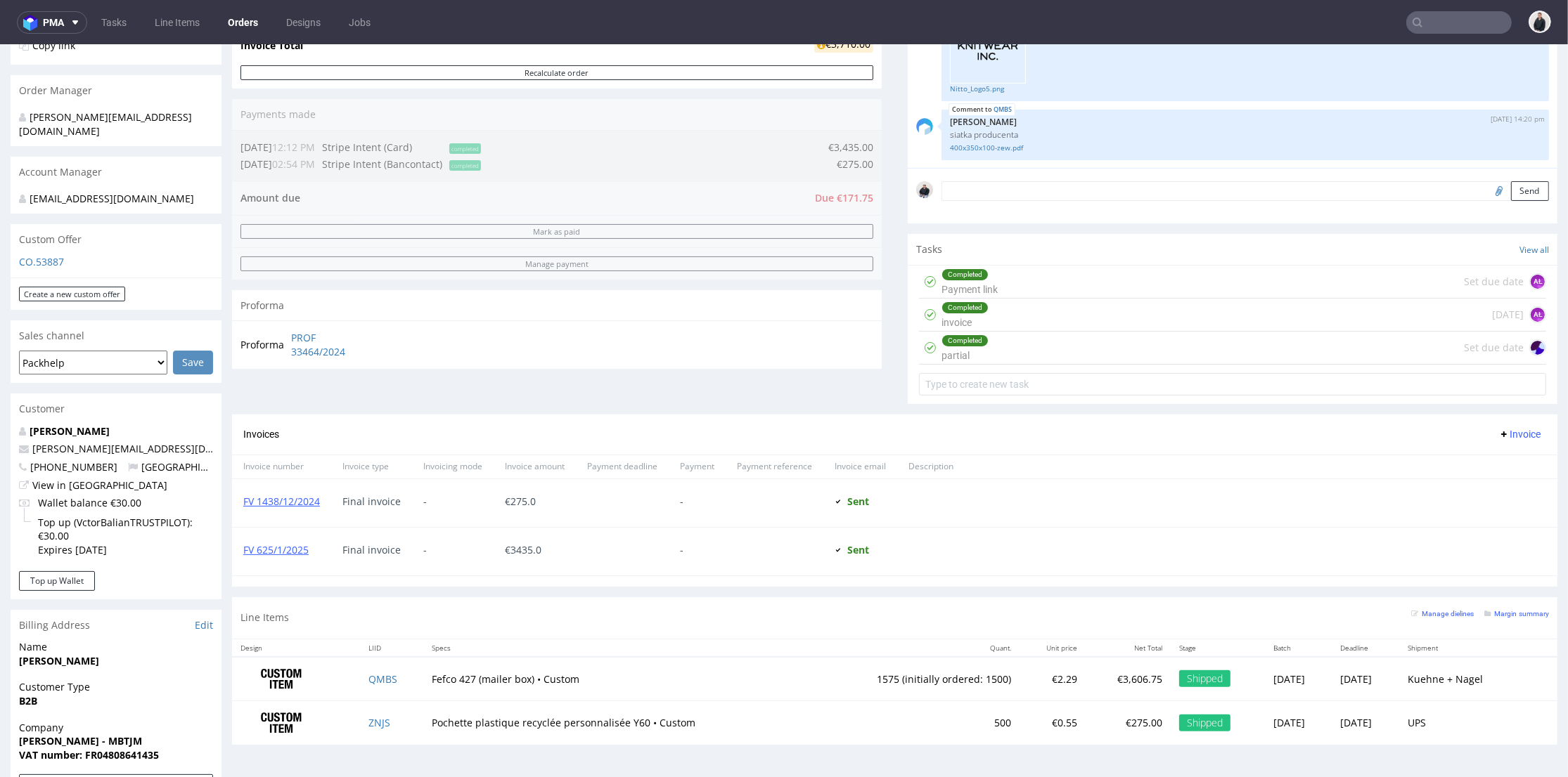
click at [534, 639] on th "Specs" at bounding box center [617, 648] width 387 height 18
drag, startPoint x: 533, startPoint y: 625, endPoint x: 532, endPoint y: 619, distance: 6.1
click at [533, 622] on div "Line Items Manage dielines Margin summary" at bounding box center [894, 618] width 1325 height 42
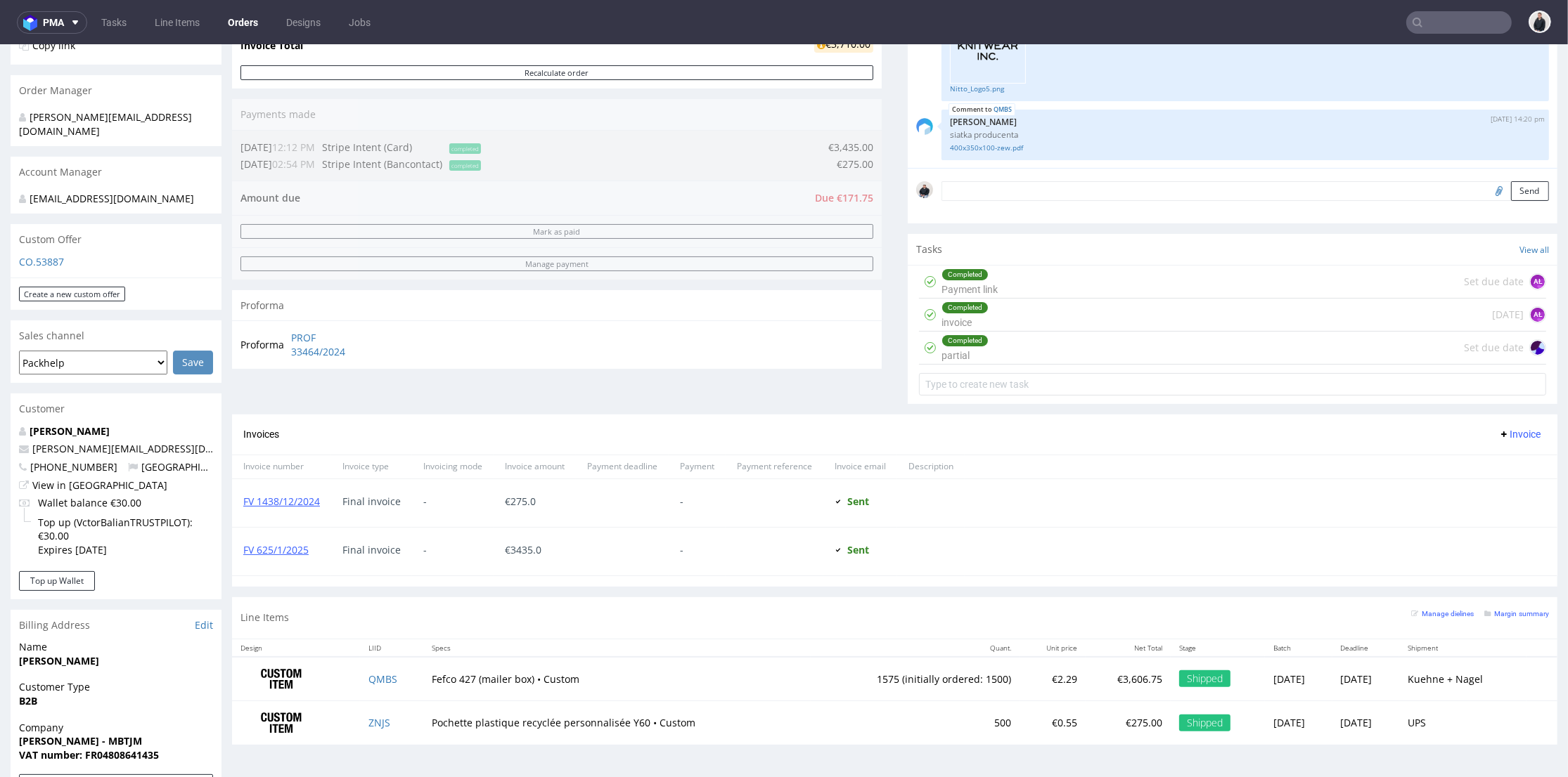
scroll to position [393, 0]
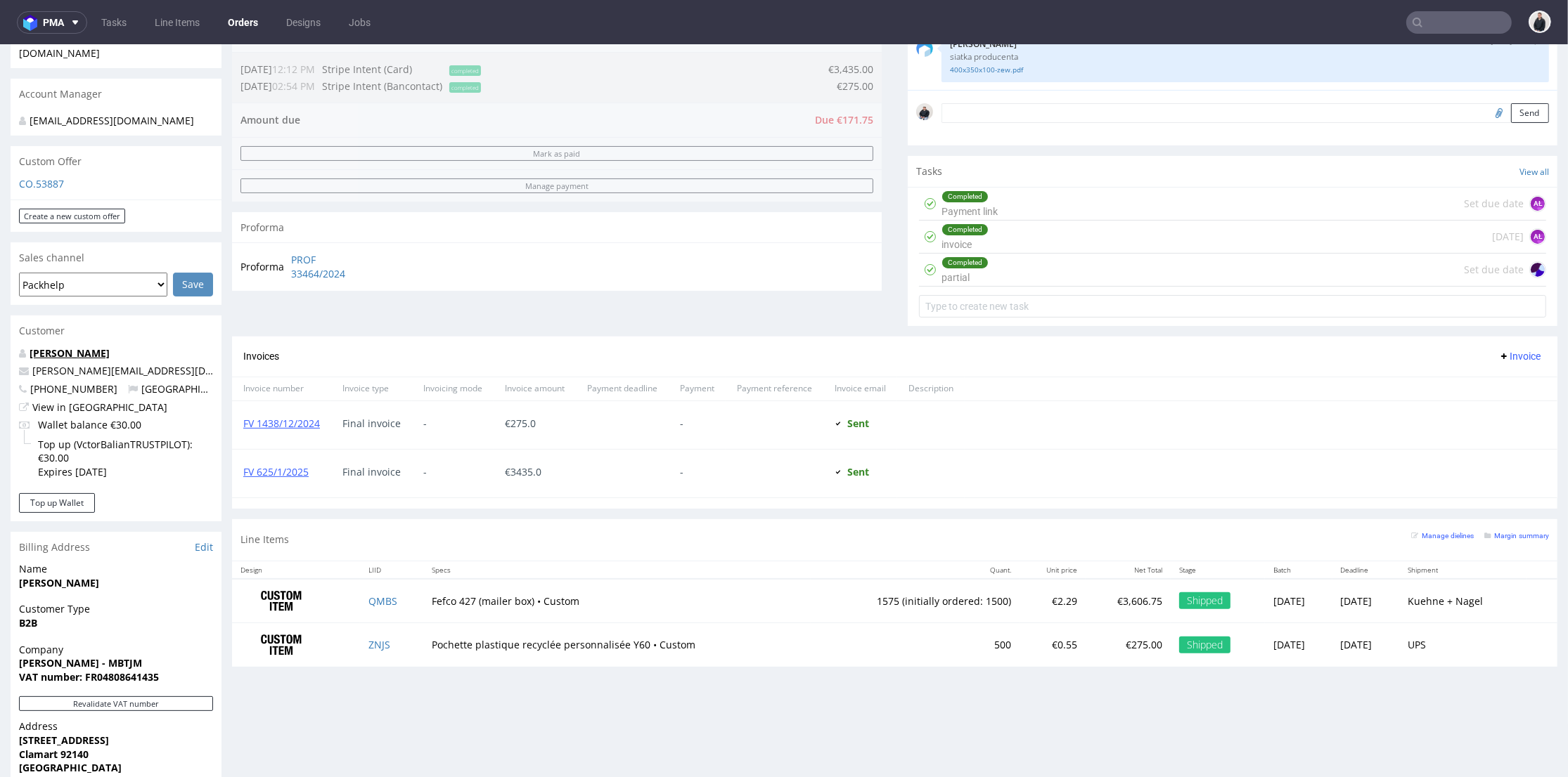
click at [84, 350] on link "Victor Balian" at bounding box center [69, 353] width 80 height 13
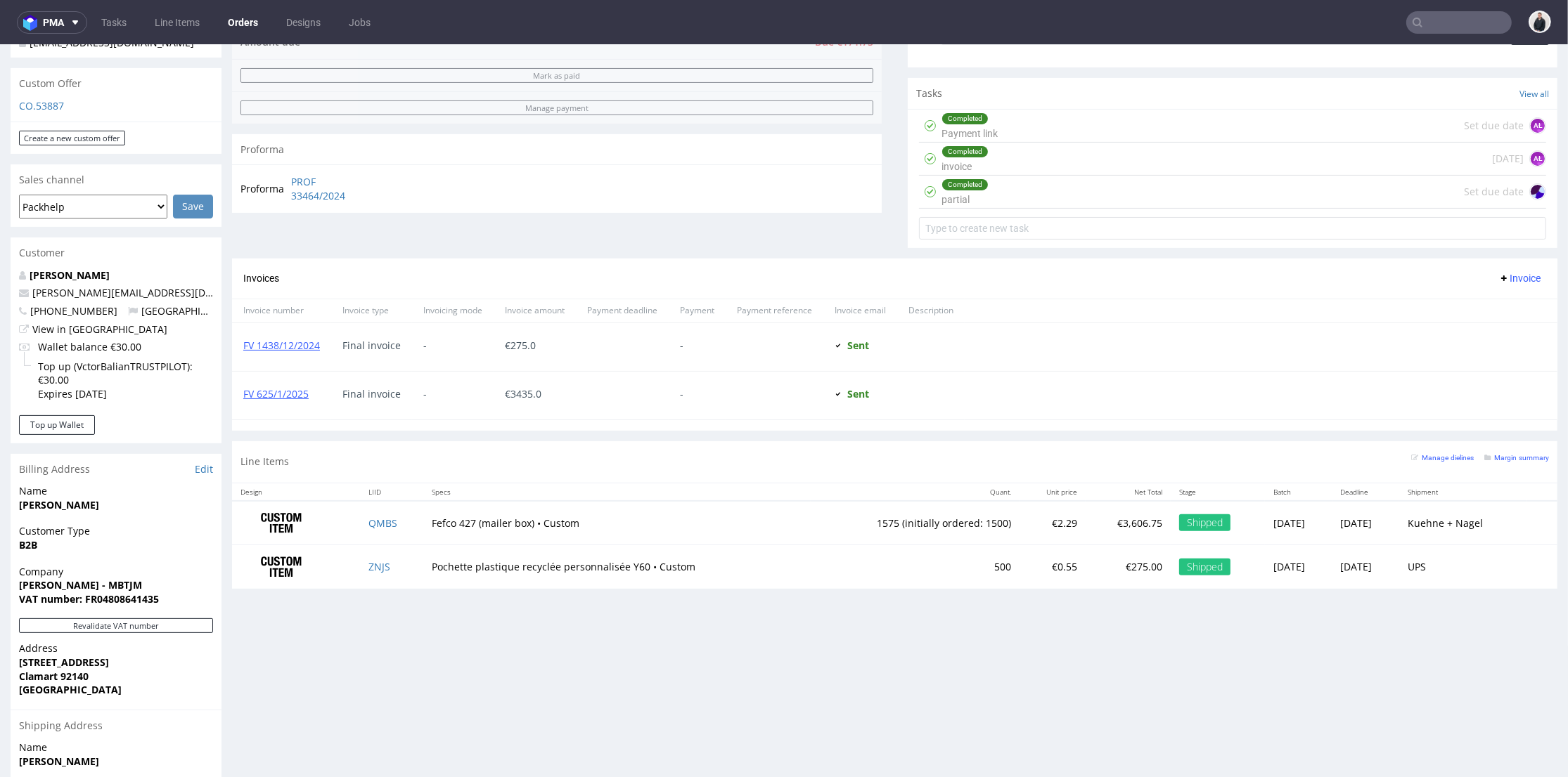
click at [938, 488] on th "Quant." at bounding box center [915, 493] width 209 height 18
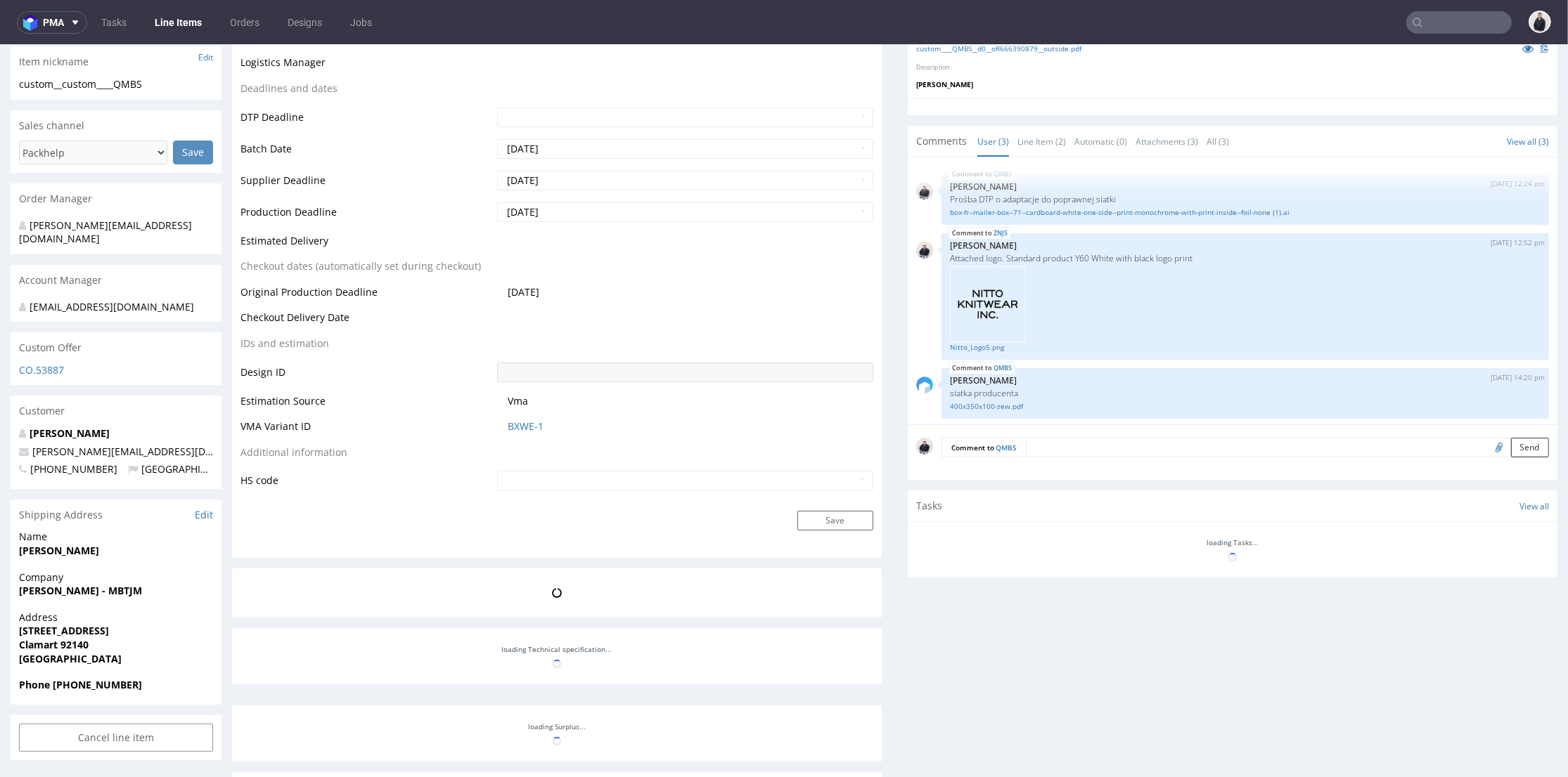
scroll to position [3, 0]
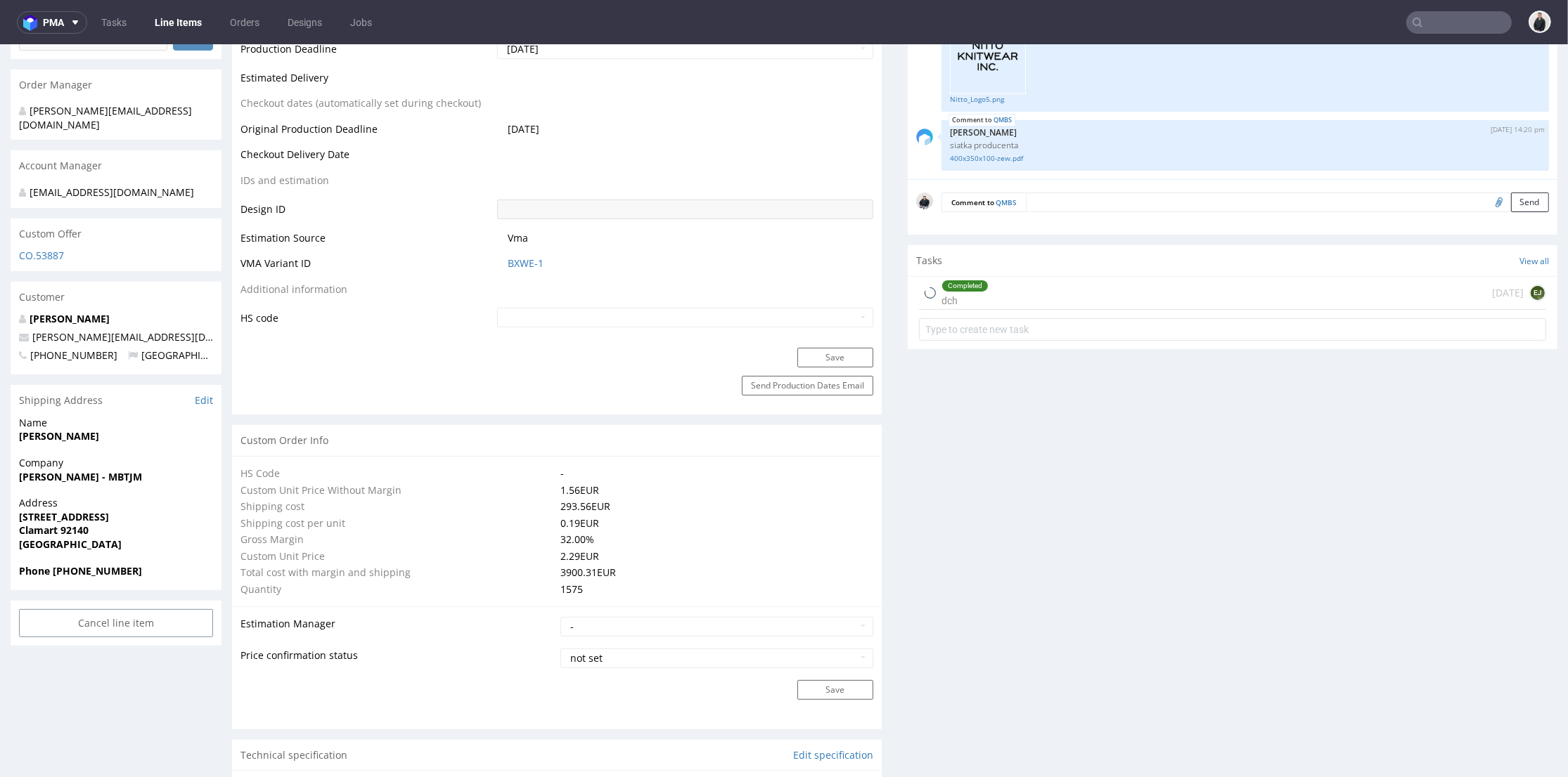
type input "1575"
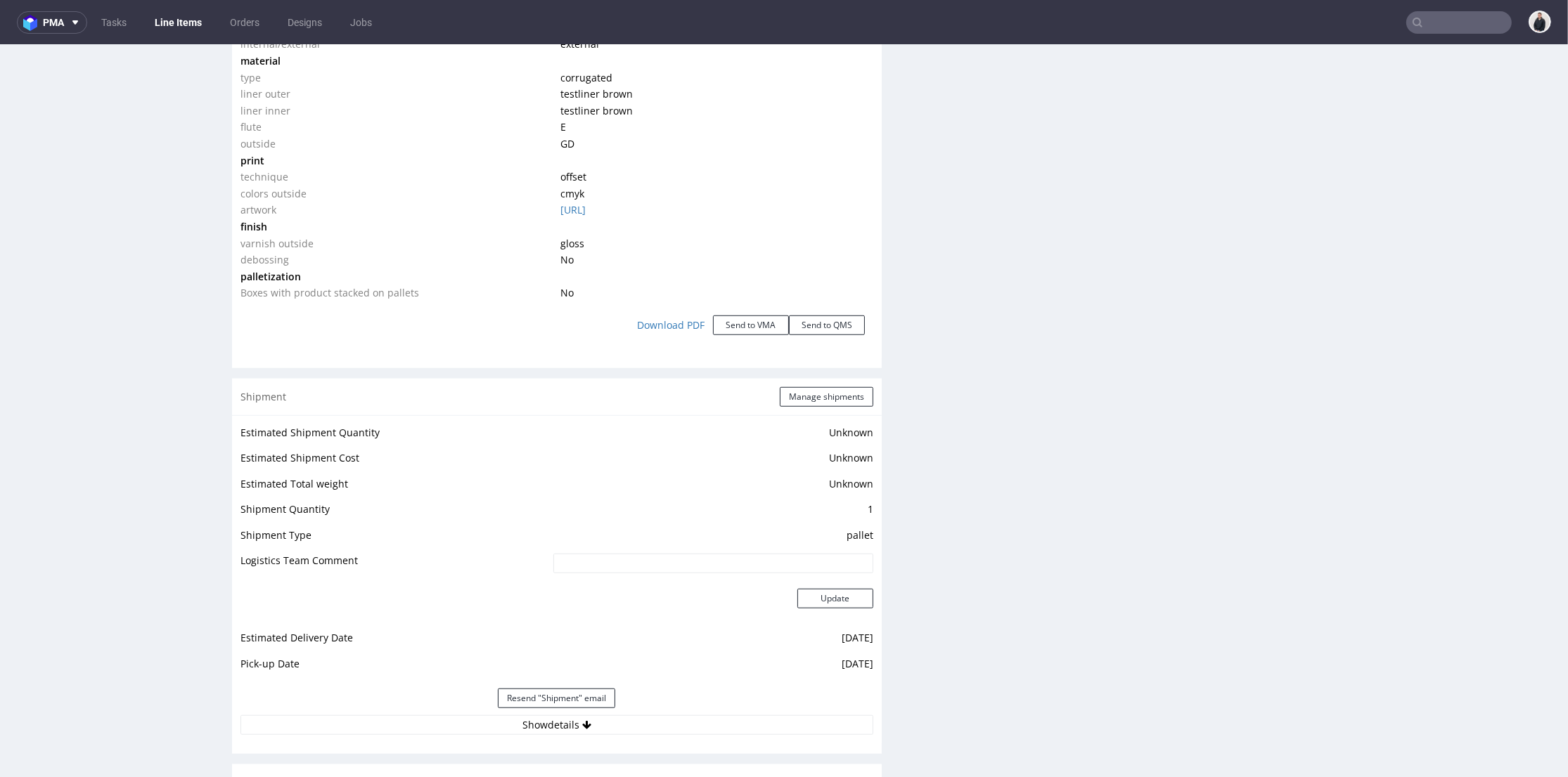
scroll to position [1406, 0]
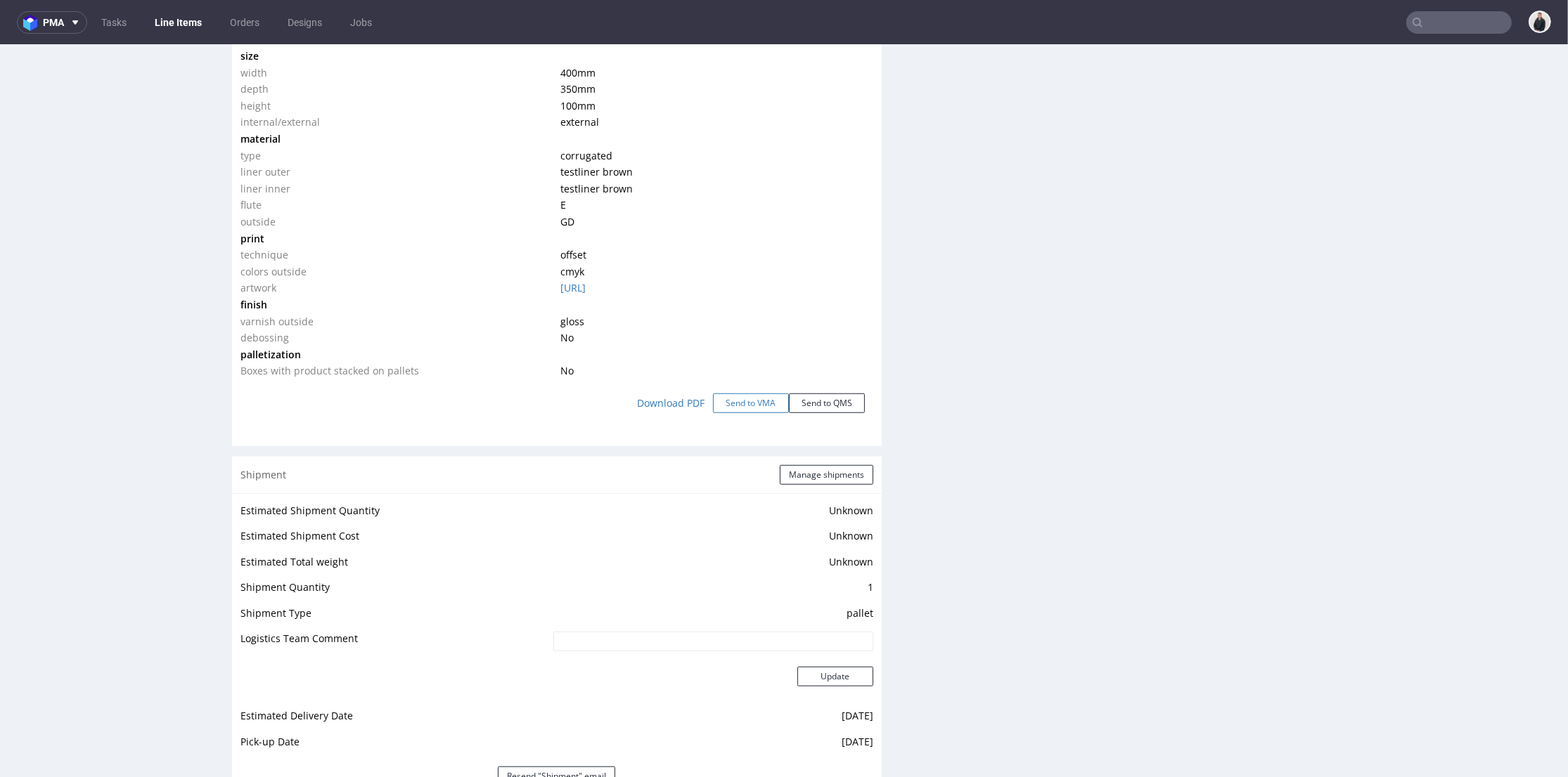
click at [736, 413] on button "Send to VMA" at bounding box center [751, 403] width 76 height 20
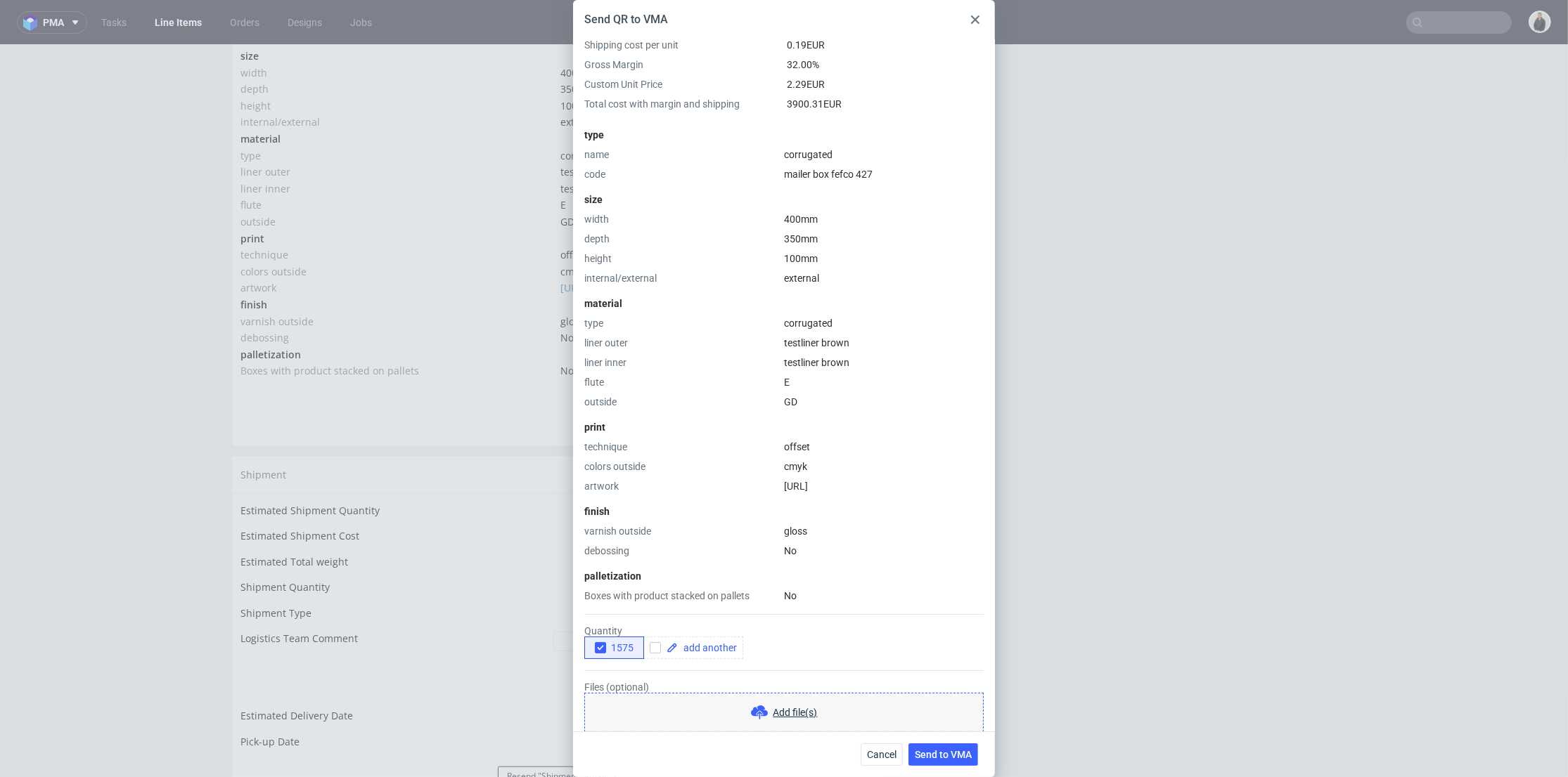
scroll to position [219, 0]
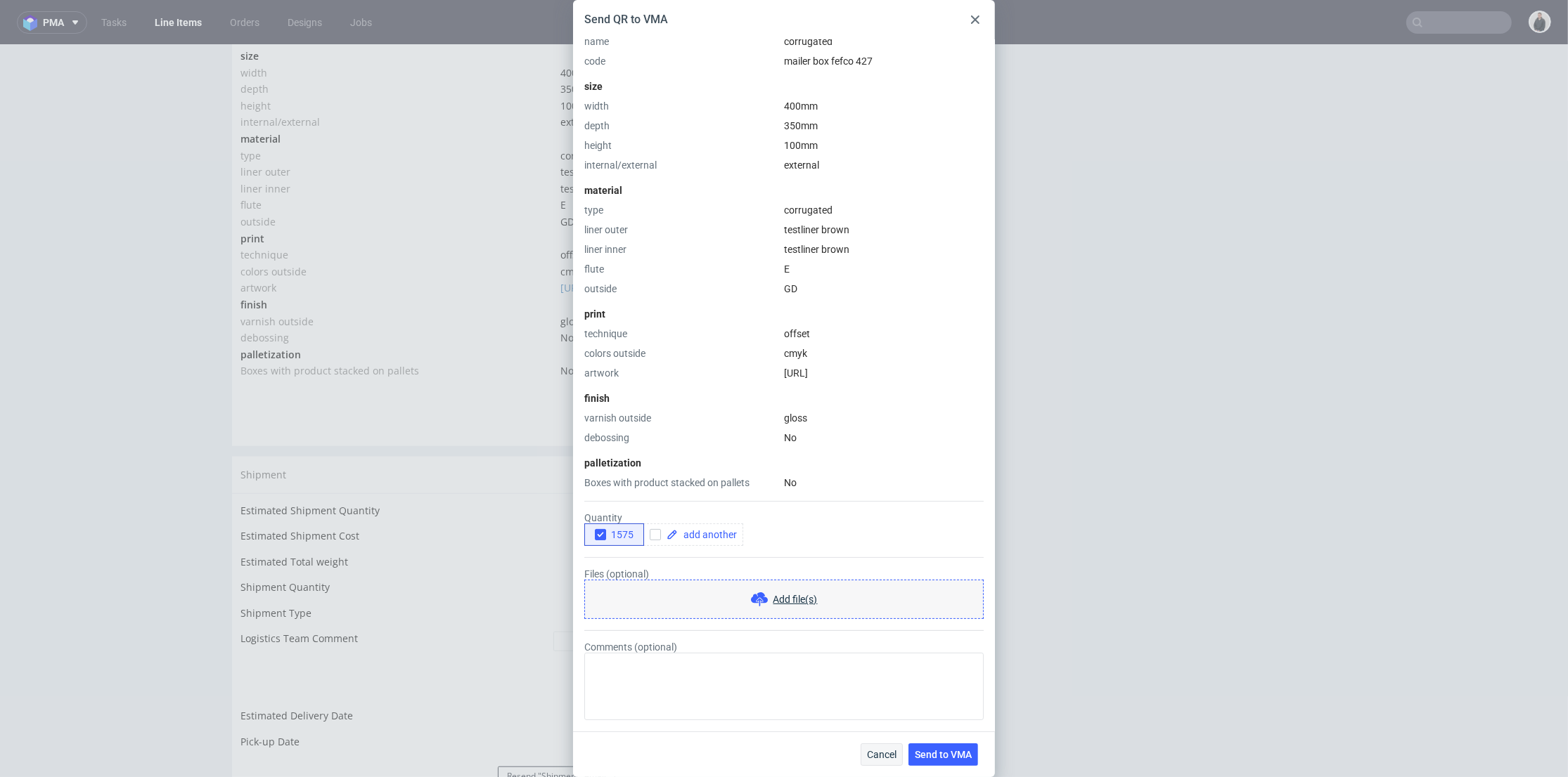
click at [891, 756] on span "Cancel" at bounding box center [882, 754] width 29 height 10
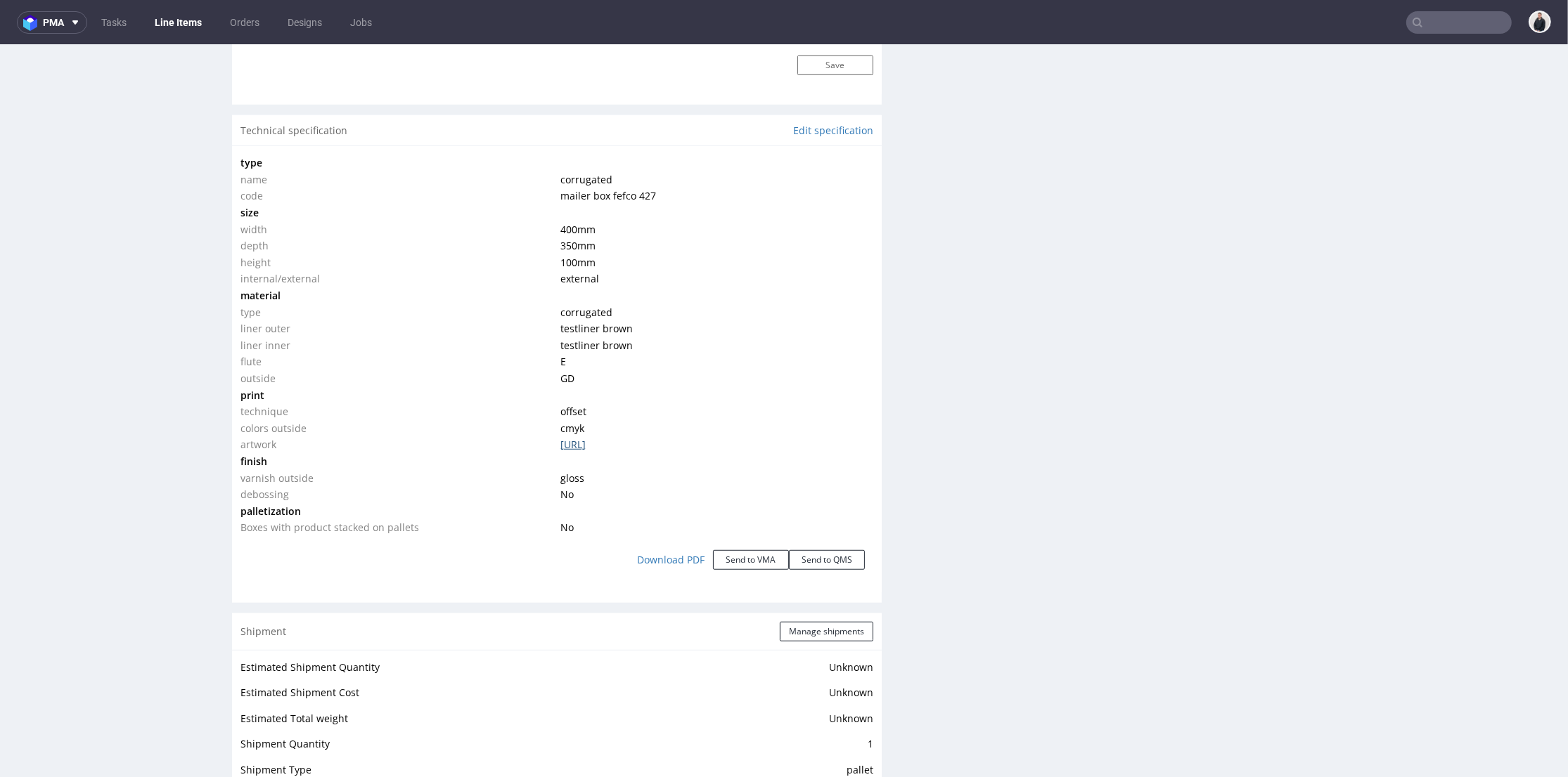
scroll to position [1171, 0]
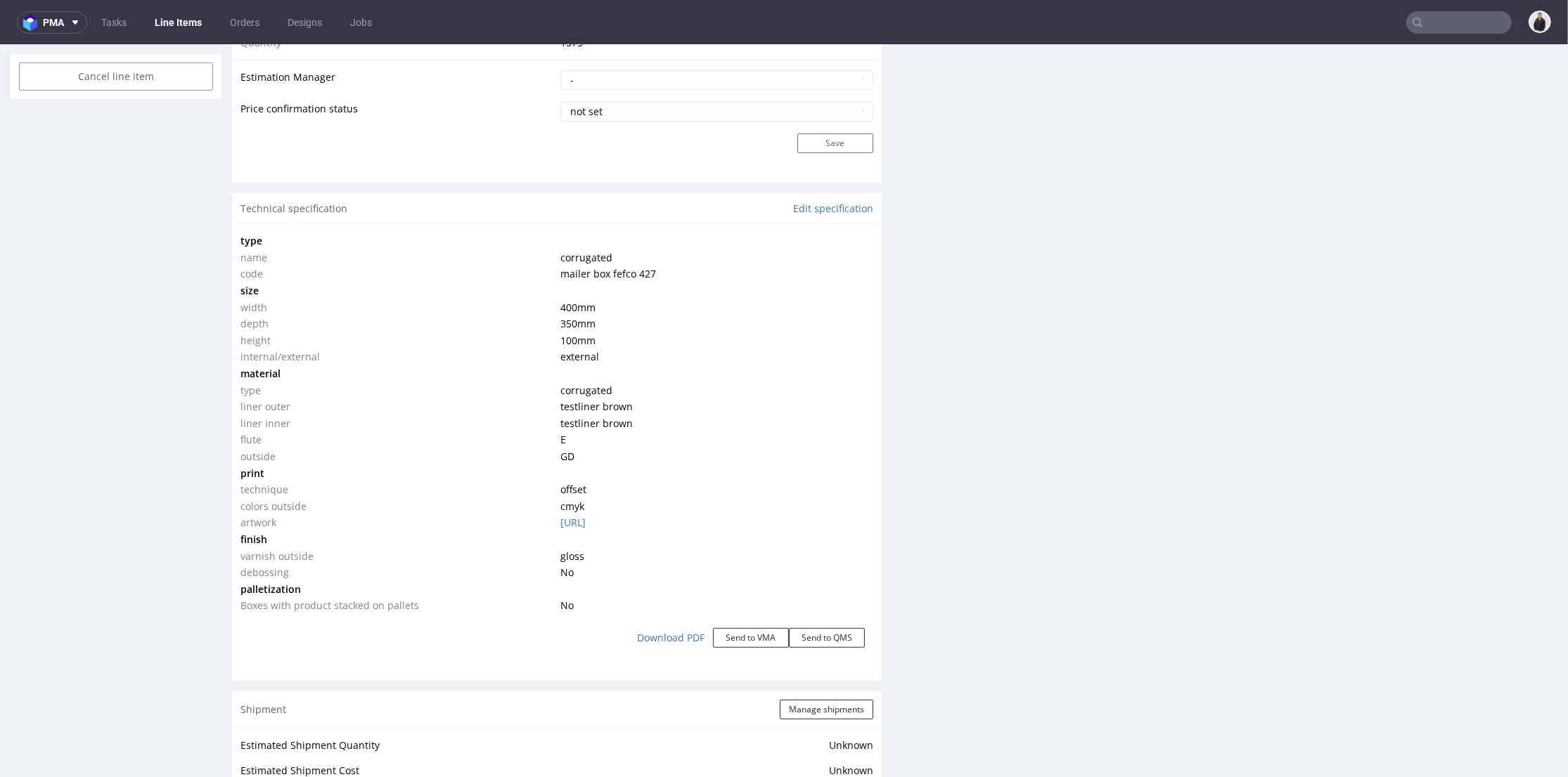
click at [716, 436] on td "E" at bounding box center [714, 440] width 316 height 17
drag, startPoint x: 557, startPoint y: 302, endPoint x: 605, endPoint y: 314, distance: 49.5
click at [604, 314] on td "400 mm" at bounding box center [714, 307] width 316 height 17
click at [605, 317] on td "350 mm" at bounding box center [714, 323] width 316 height 17
drag, startPoint x: 598, startPoint y: 342, endPoint x: 556, endPoint y: 301, distance: 58.7
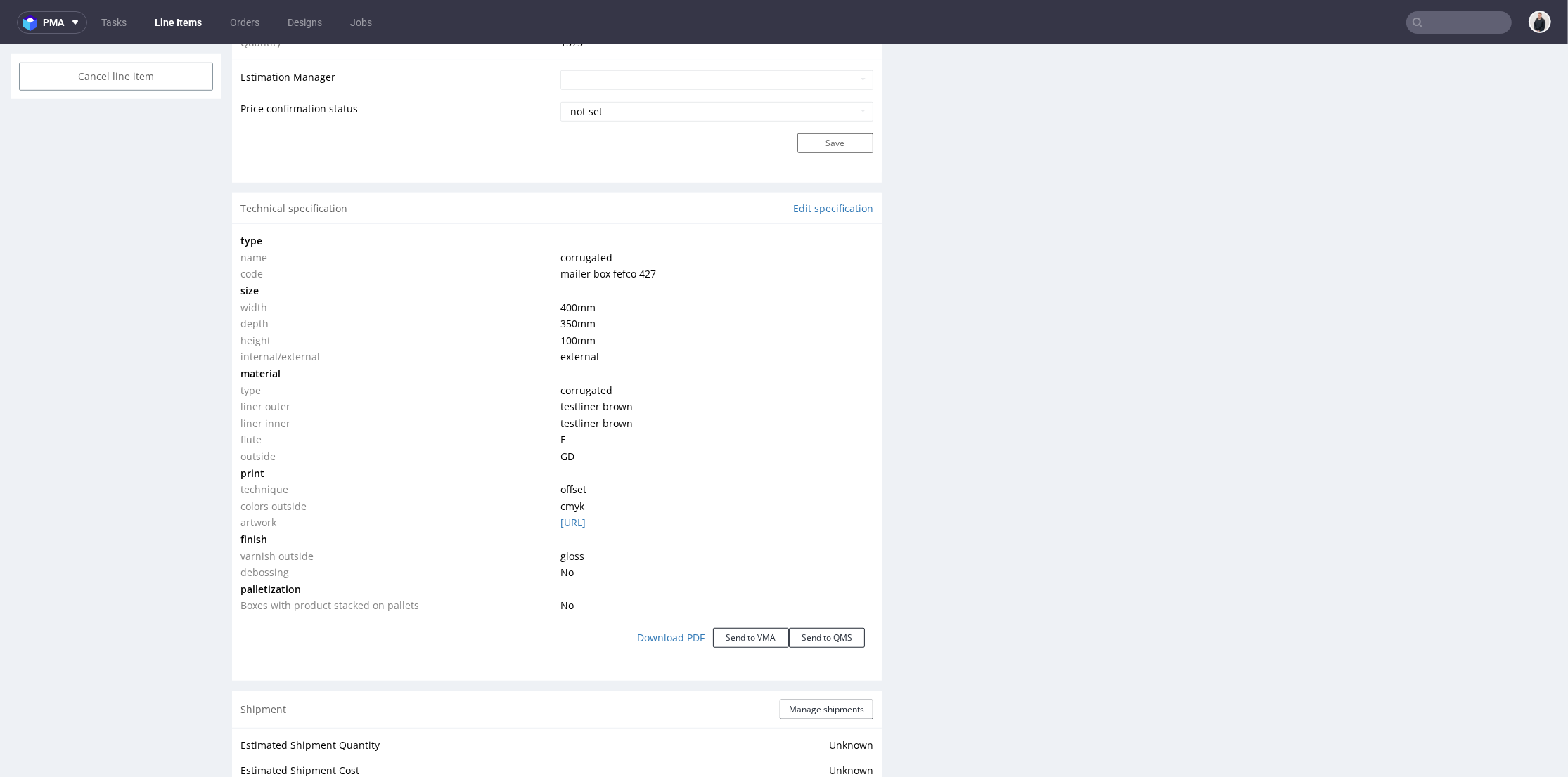
click at [556, 301] on tbody "type name corrugated code mailer box fefco 427 size width 400 mm depth 350 mm h…" at bounding box center [557, 423] width 633 height 382
click at [557, 299] on td "400 mm" at bounding box center [714, 307] width 316 height 17
click at [561, 319] on span "350 mm" at bounding box center [578, 323] width 35 height 13
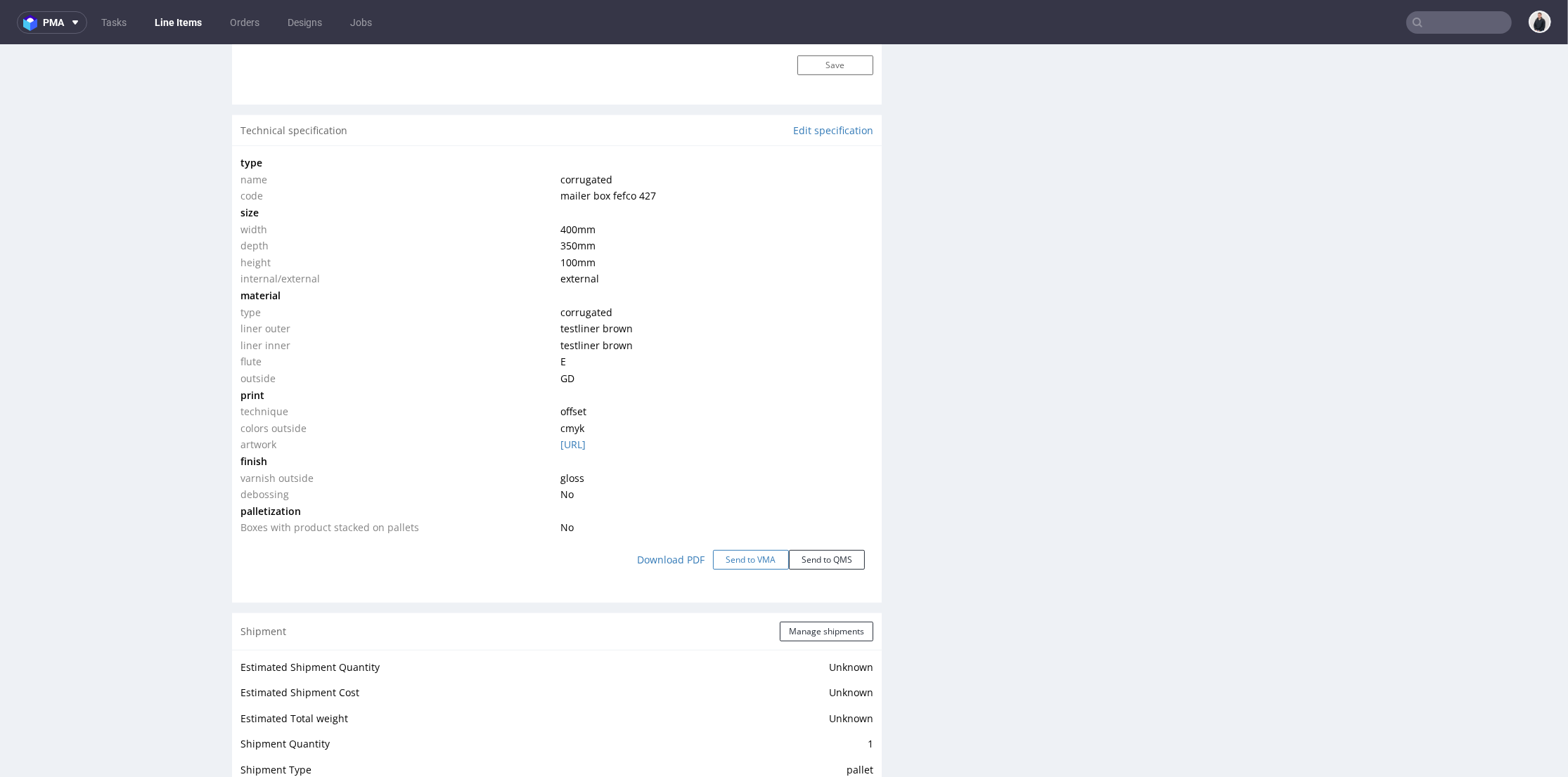
click at [737, 570] on button "Send to VMA" at bounding box center [751, 560] width 76 height 20
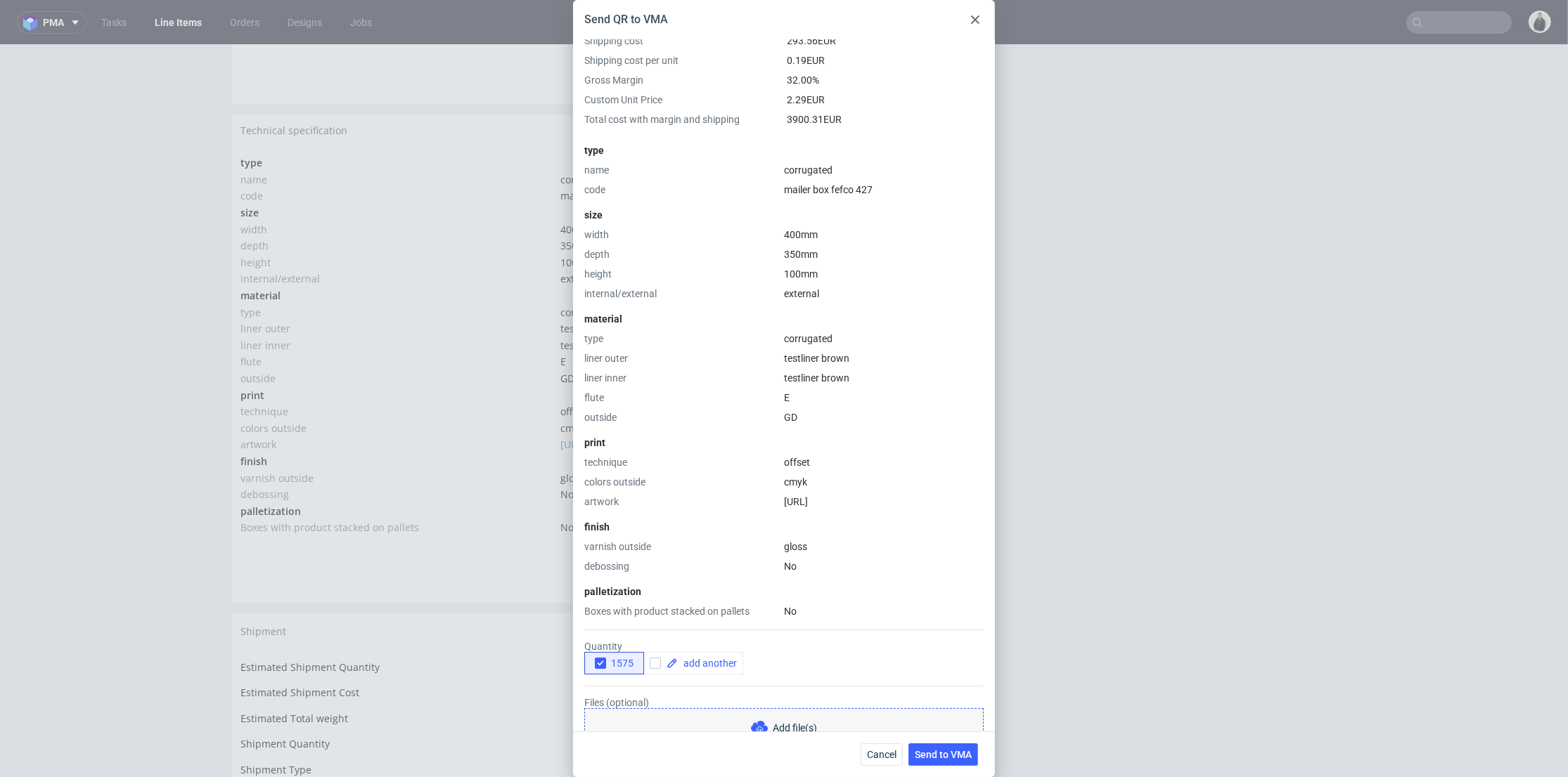
scroll to position [219, 0]
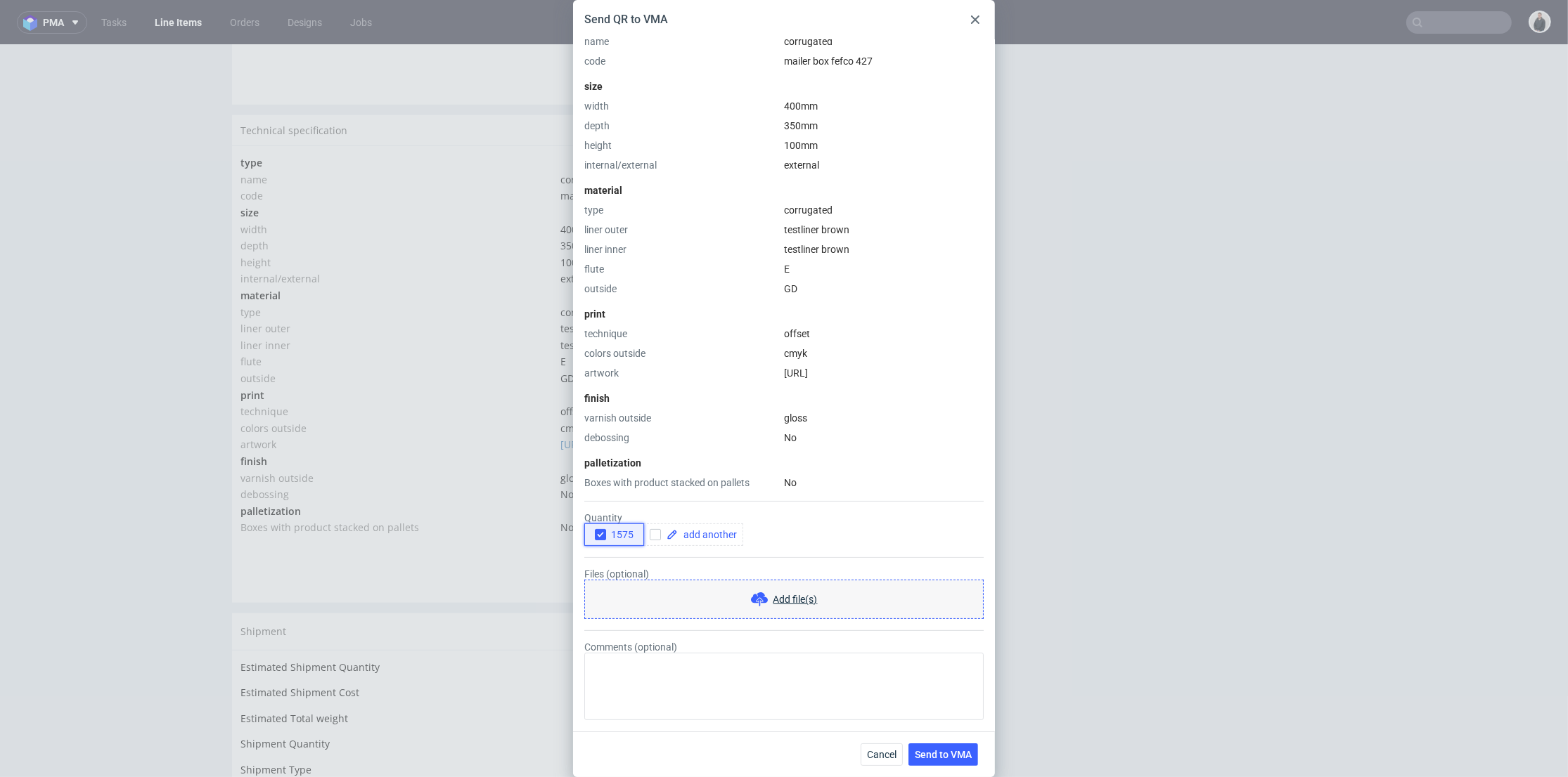
click at [601, 534] on use "button" at bounding box center [600, 535] width 7 height 5
click at [655, 537] on input "checkbox" at bounding box center [655, 534] width 11 height 11
click at [826, 546] on form "Quantity 1575 Files (optional) Add file(s) Comments (optional)" at bounding box center [784, 605] width 400 height 230
checkbox input "false"
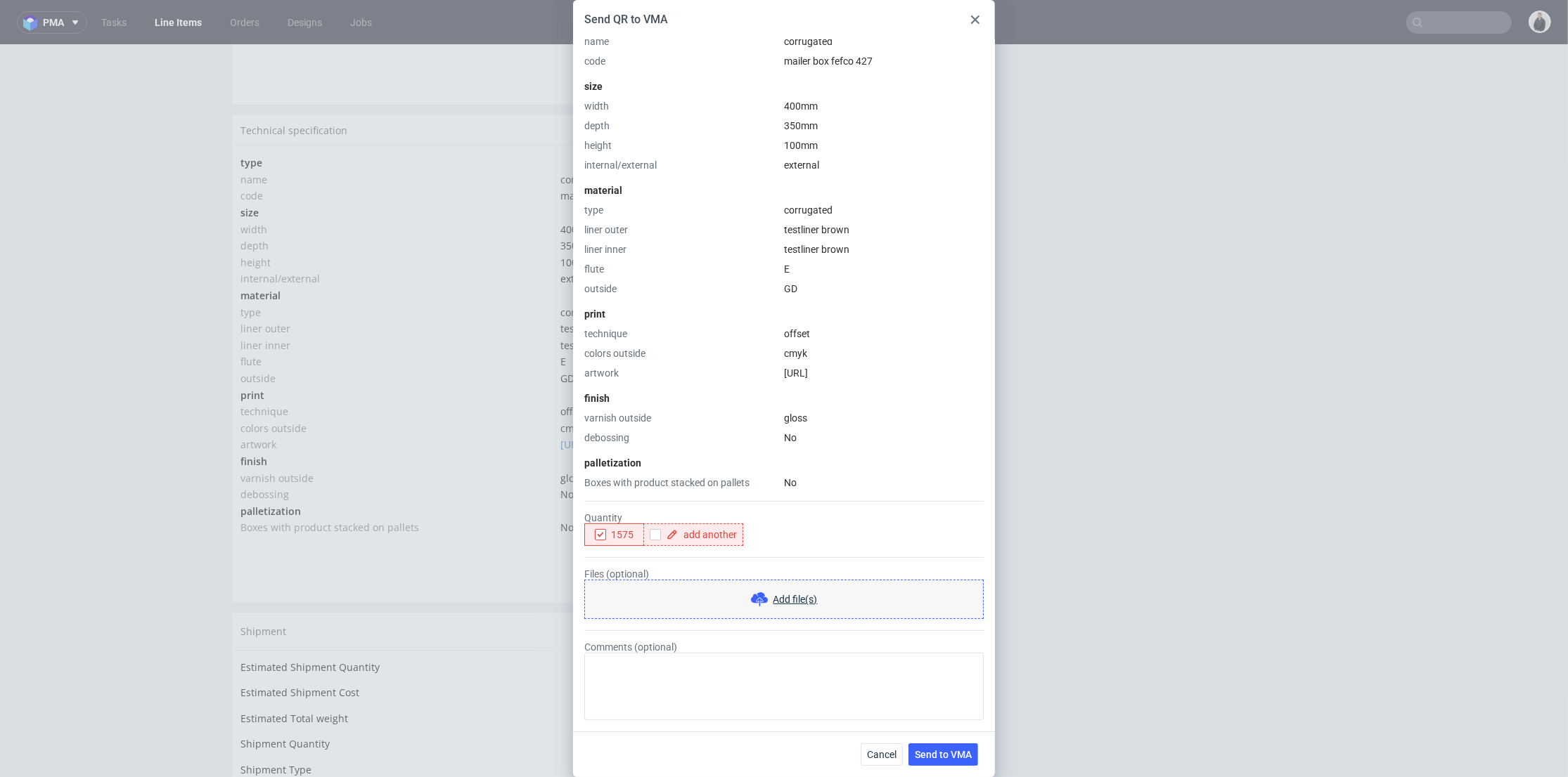
click at [1090, 468] on div "Send QR to VMA HS Code - Custom Unit Price Without Margin 1.56 EUR Shipping cos…" at bounding box center [784, 388] width 1568 height 777
click at [887, 746] on button "Cancel" at bounding box center [882, 754] width 43 height 23
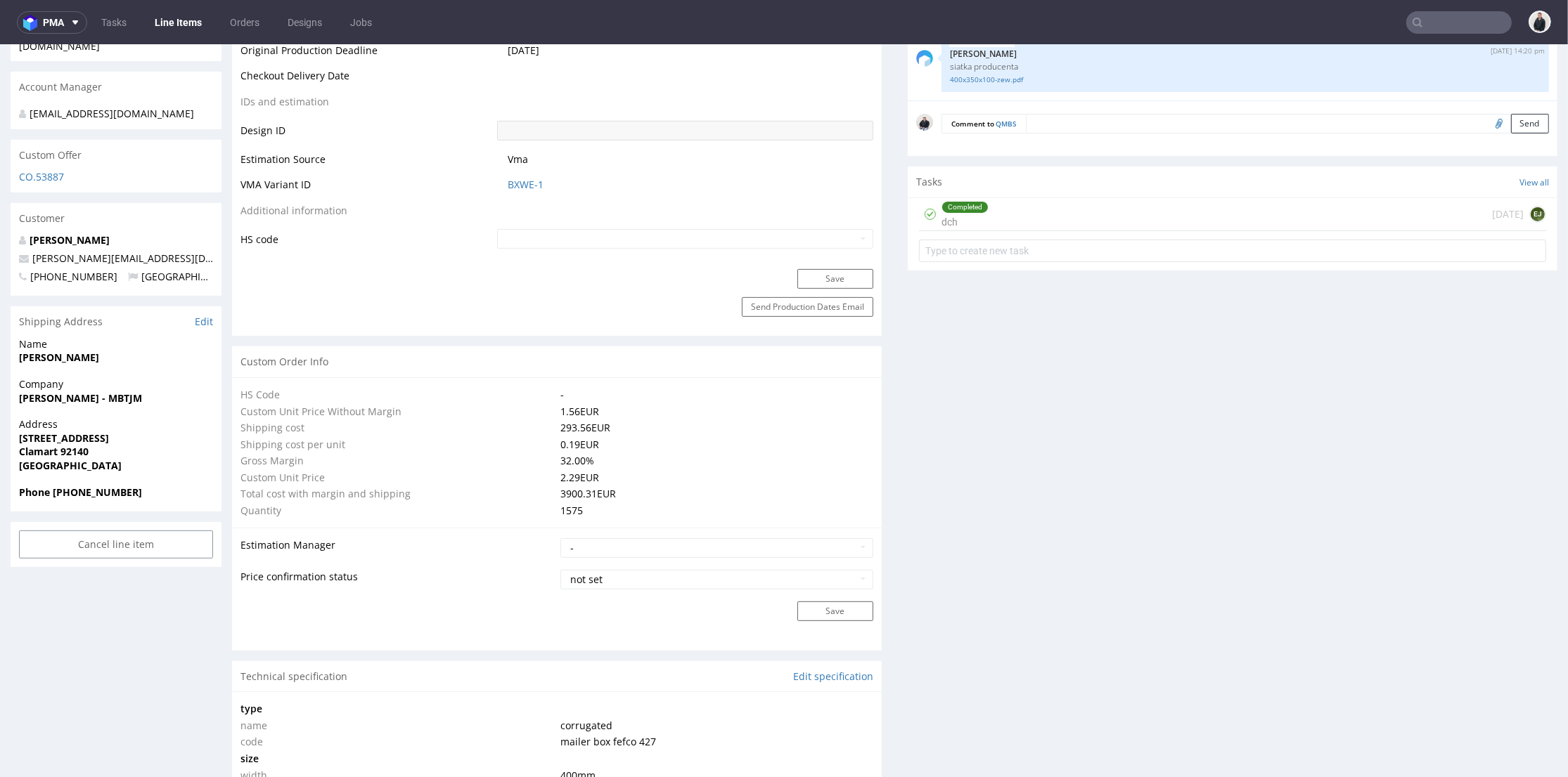
scroll to position [468, 0]
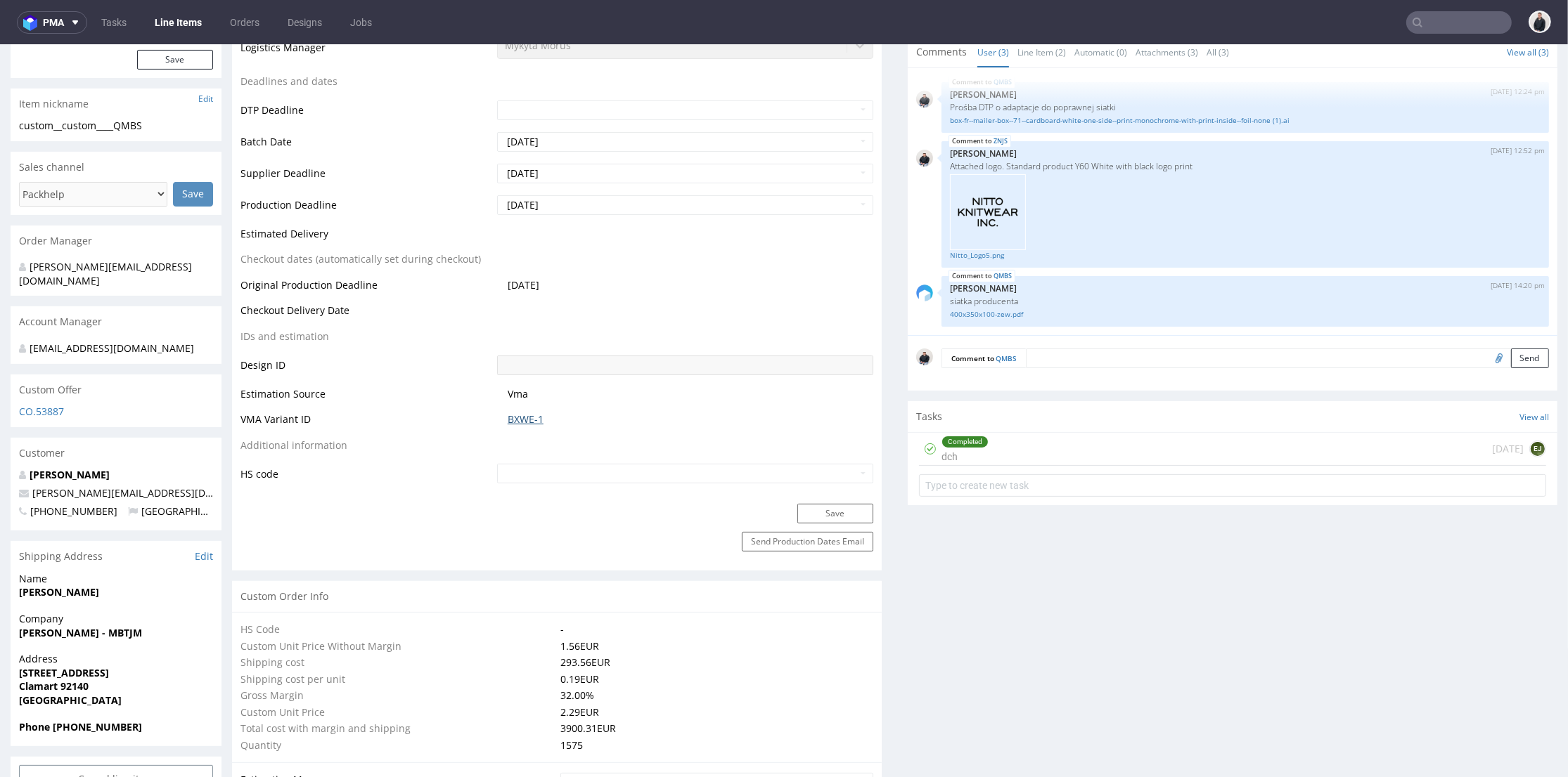
click at [527, 418] on link "BXWE-1" at bounding box center [525, 419] width 36 height 14
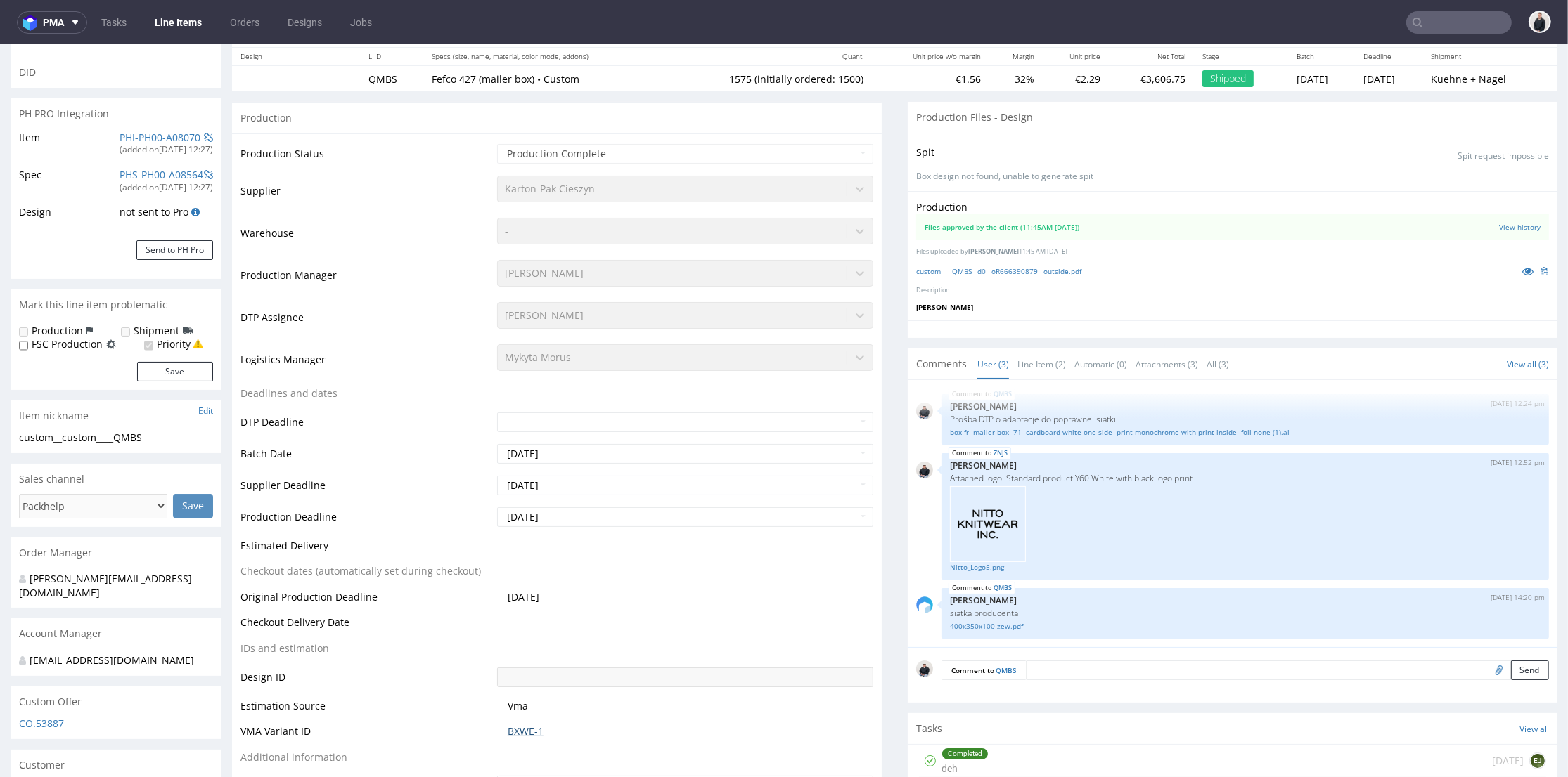
scroll to position [0, 0]
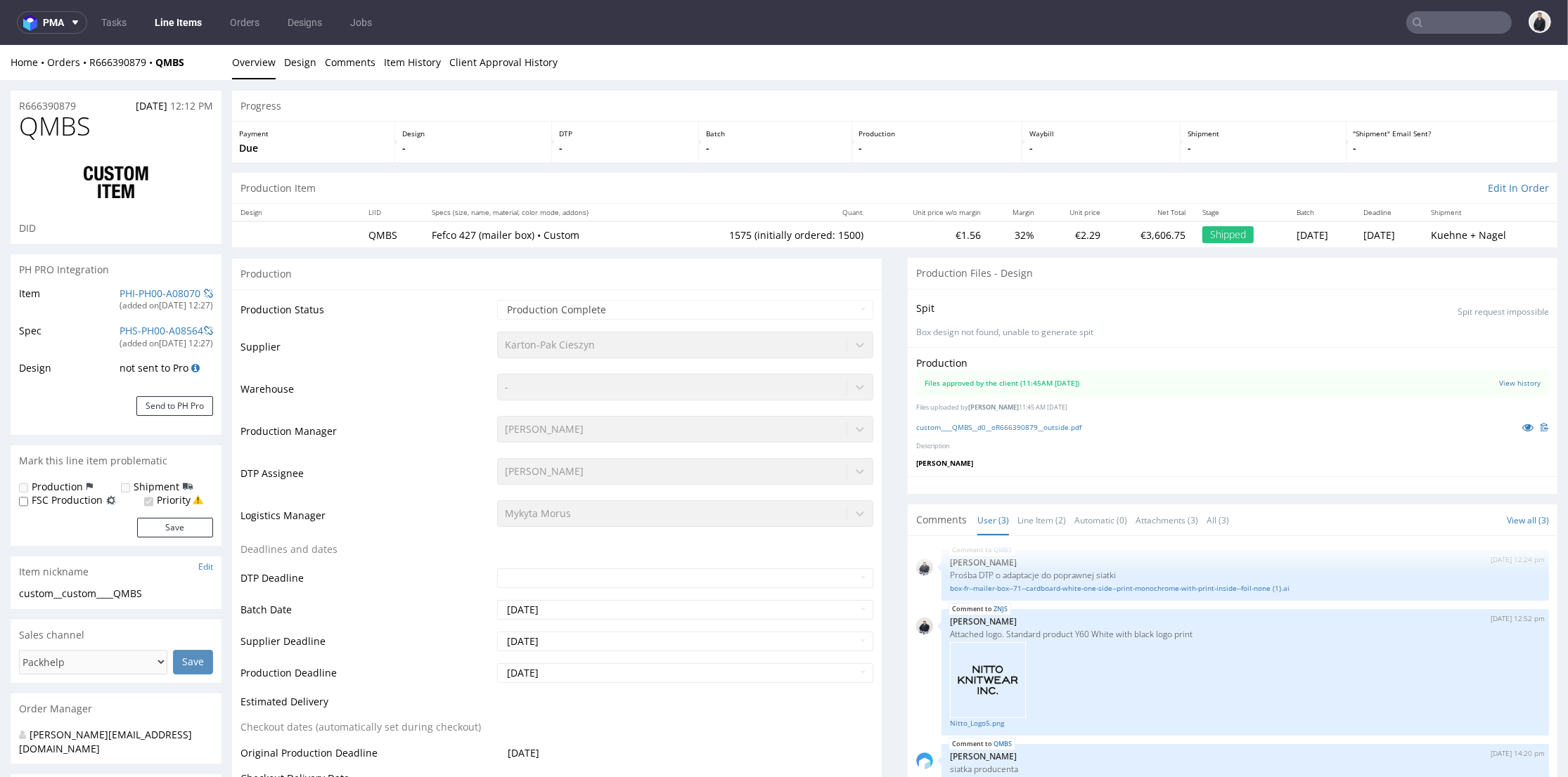
click at [472, 364] on td "Supplier" at bounding box center [367, 352] width 253 height 43
click at [478, 267] on div "Production" at bounding box center [557, 273] width 650 height 32
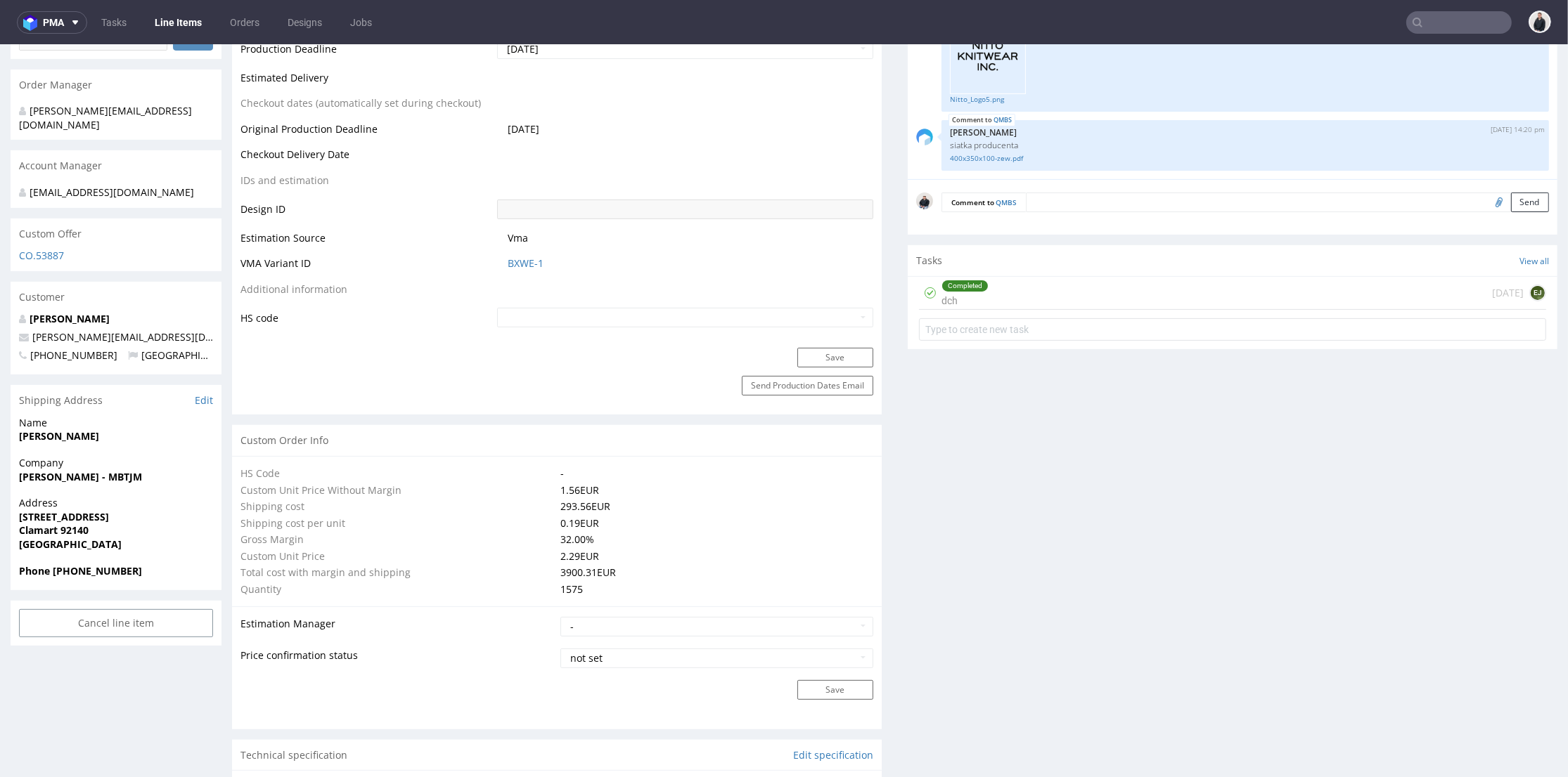
scroll to position [546, 0]
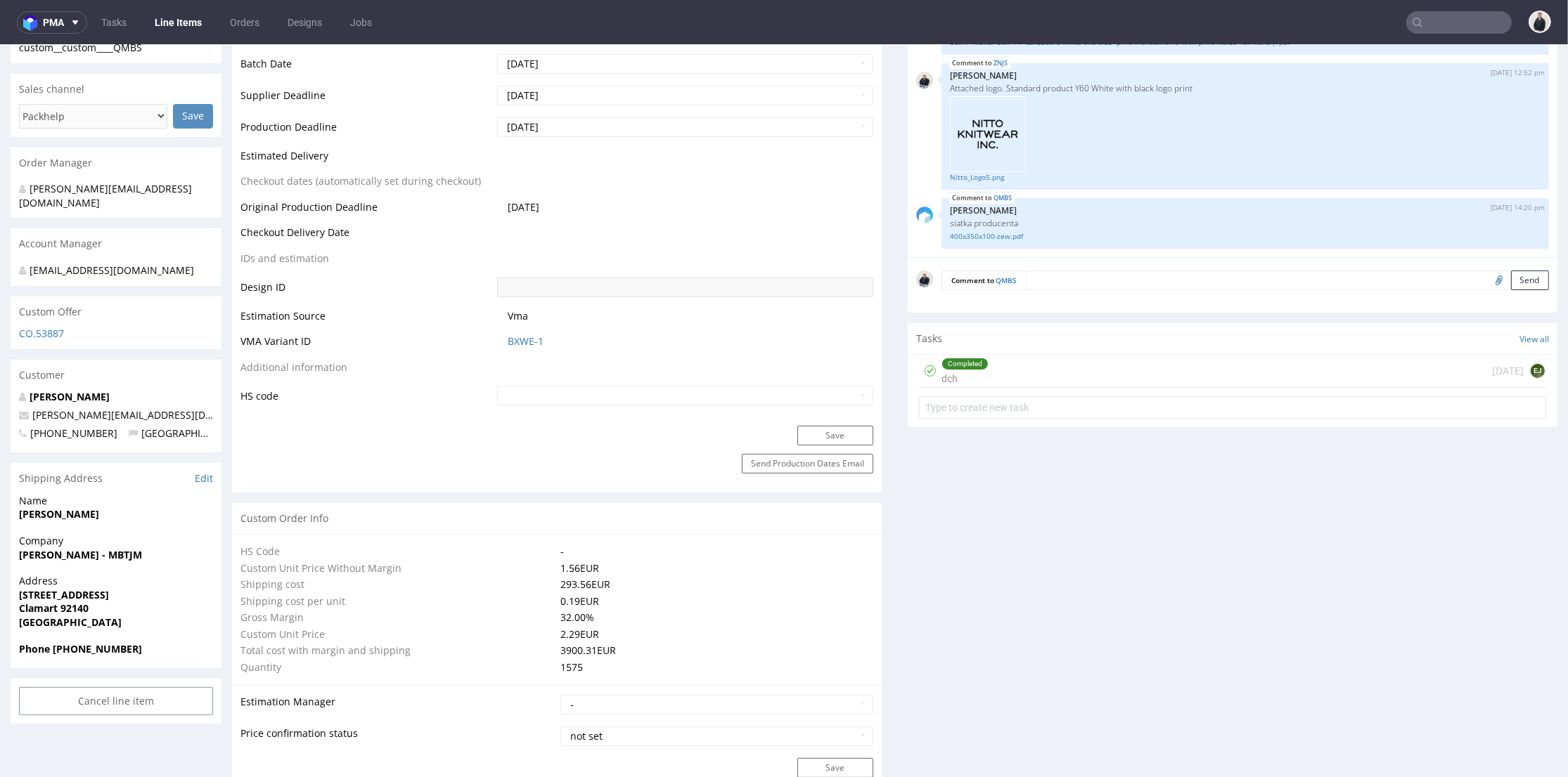
click at [486, 426] on div "Save" at bounding box center [557, 440] width 650 height 28
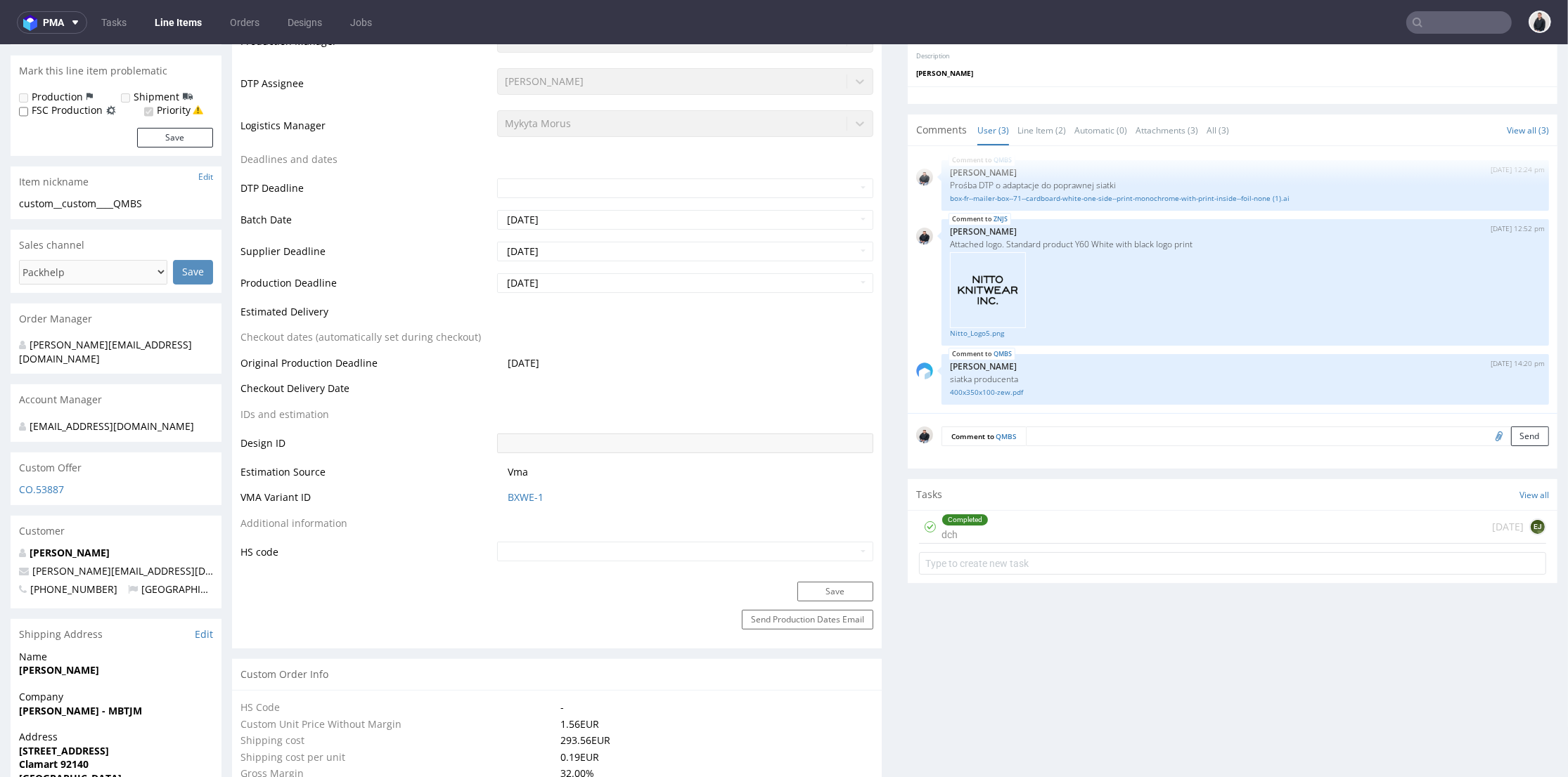
scroll to position [468, 0]
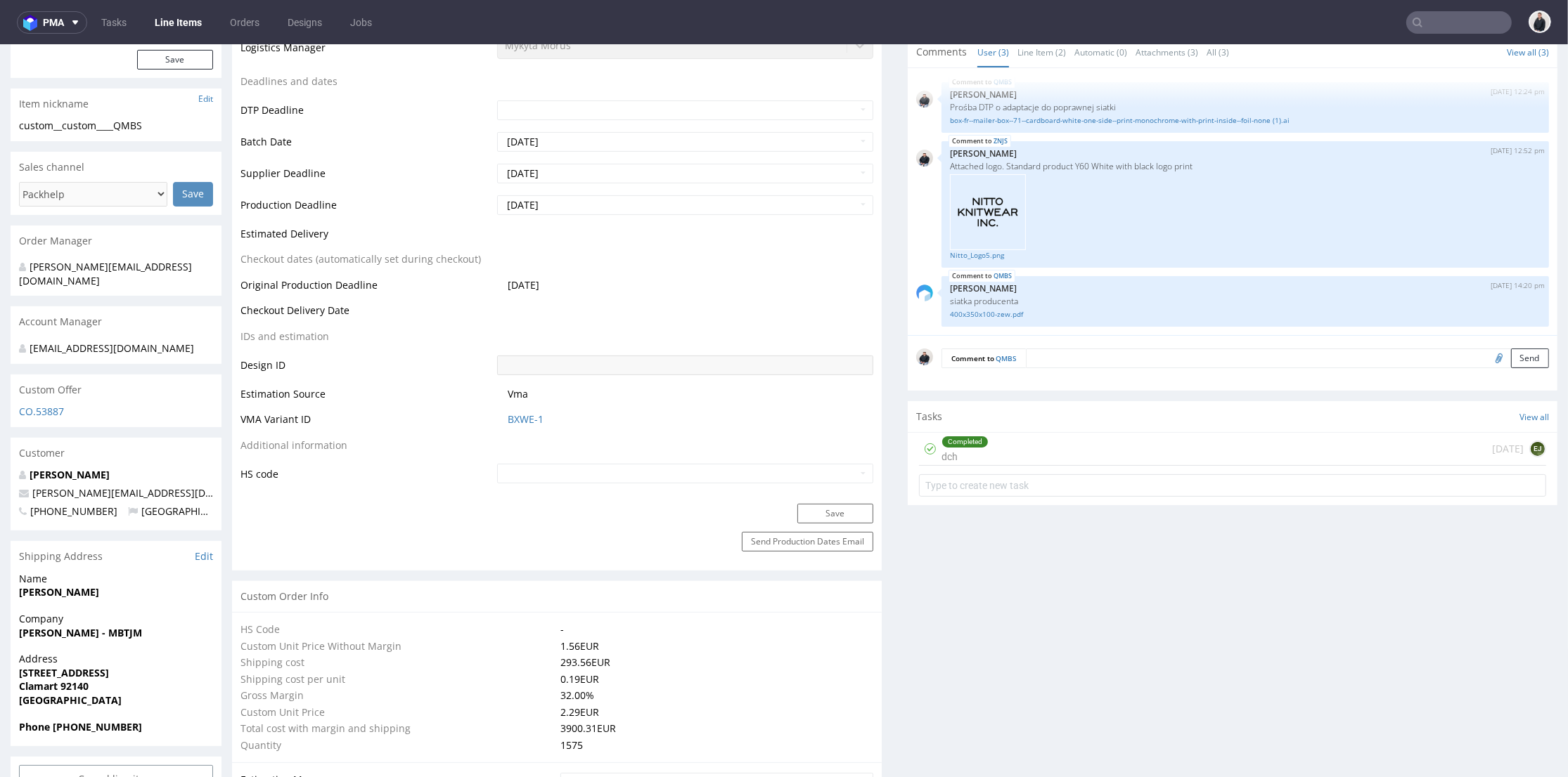
click at [323, 493] on div "Production Status Waiting for Artwork Waiting for Diecut Waiting for Mockup Wai…" at bounding box center [557, 162] width 650 height 682
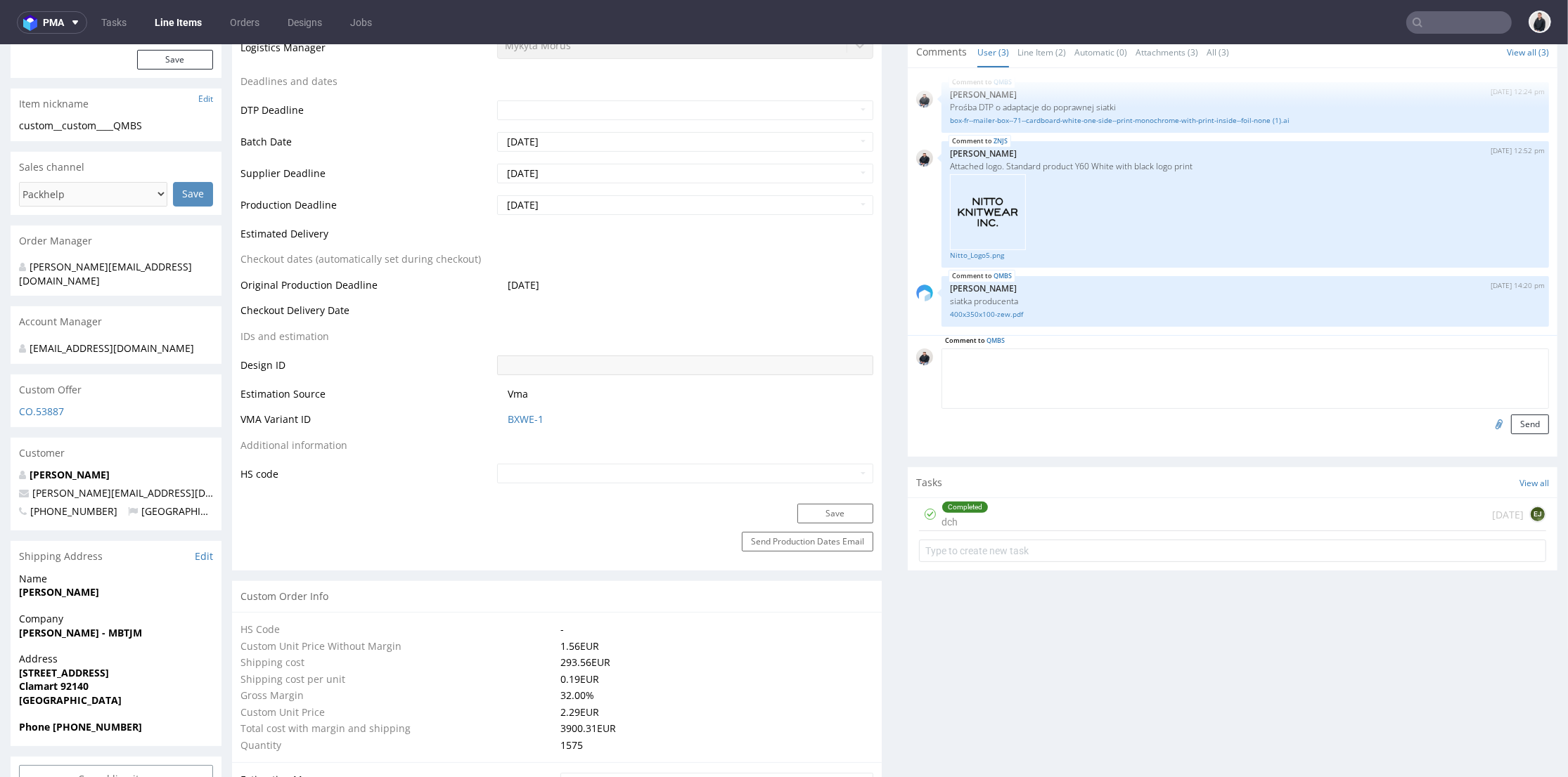
click at [1063, 358] on textarea at bounding box center [1245, 379] width 607 height 60
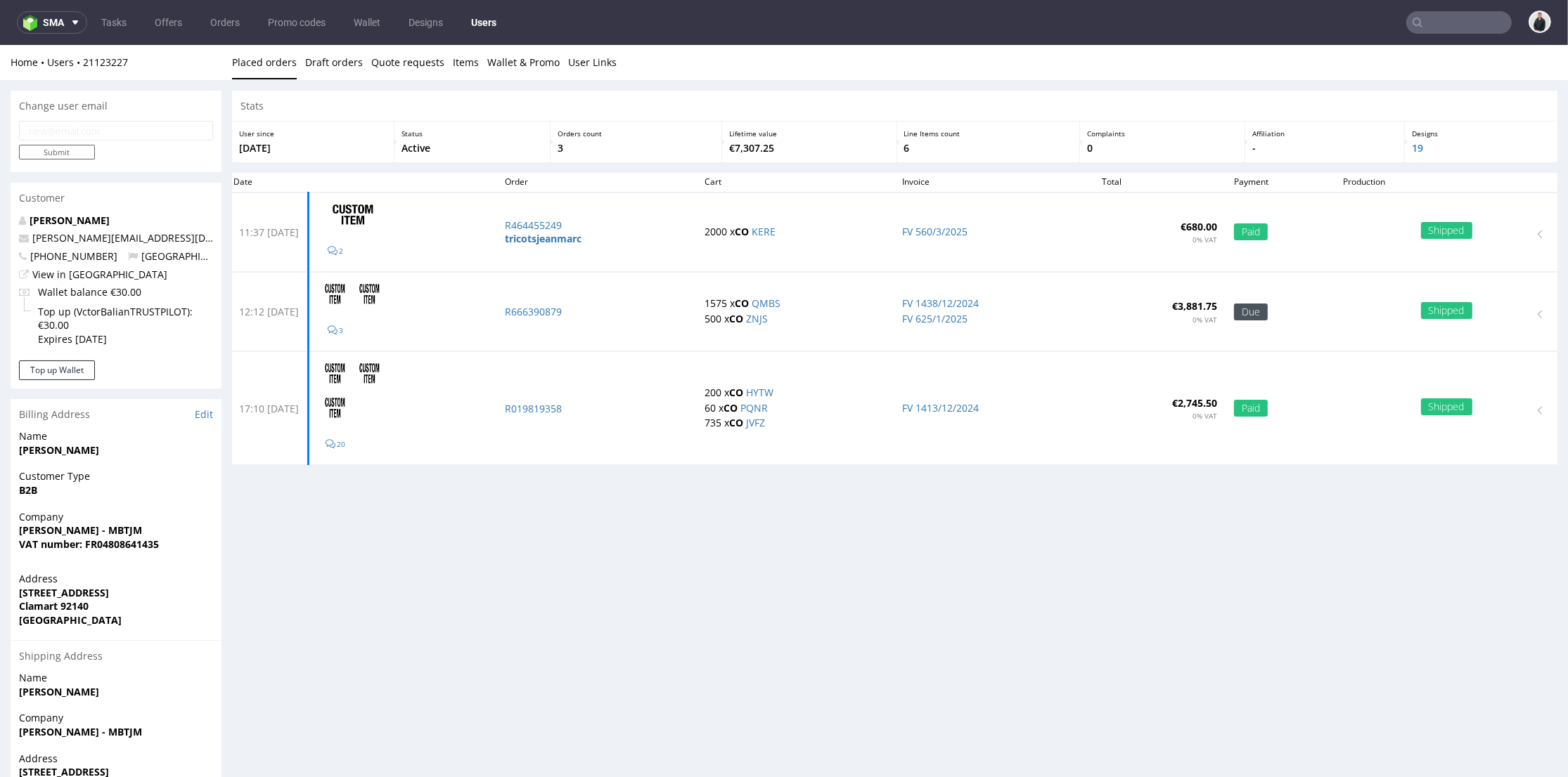
click at [87, 131] on input "email" at bounding box center [116, 130] width 194 height 20
click at [158, 154] on p "Submit" at bounding box center [116, 152] width 194 height 15
drag, startPoint x: 169, startPoint y: 243, endPoint x: 166, endPoint y: 160, distance: 83.1
click at [69, 240] on p "victor@tricotsjeanmarc.com" at bounding box center [116, 237] width 194 height 14
copy link "ricotsjeanmarc.com"
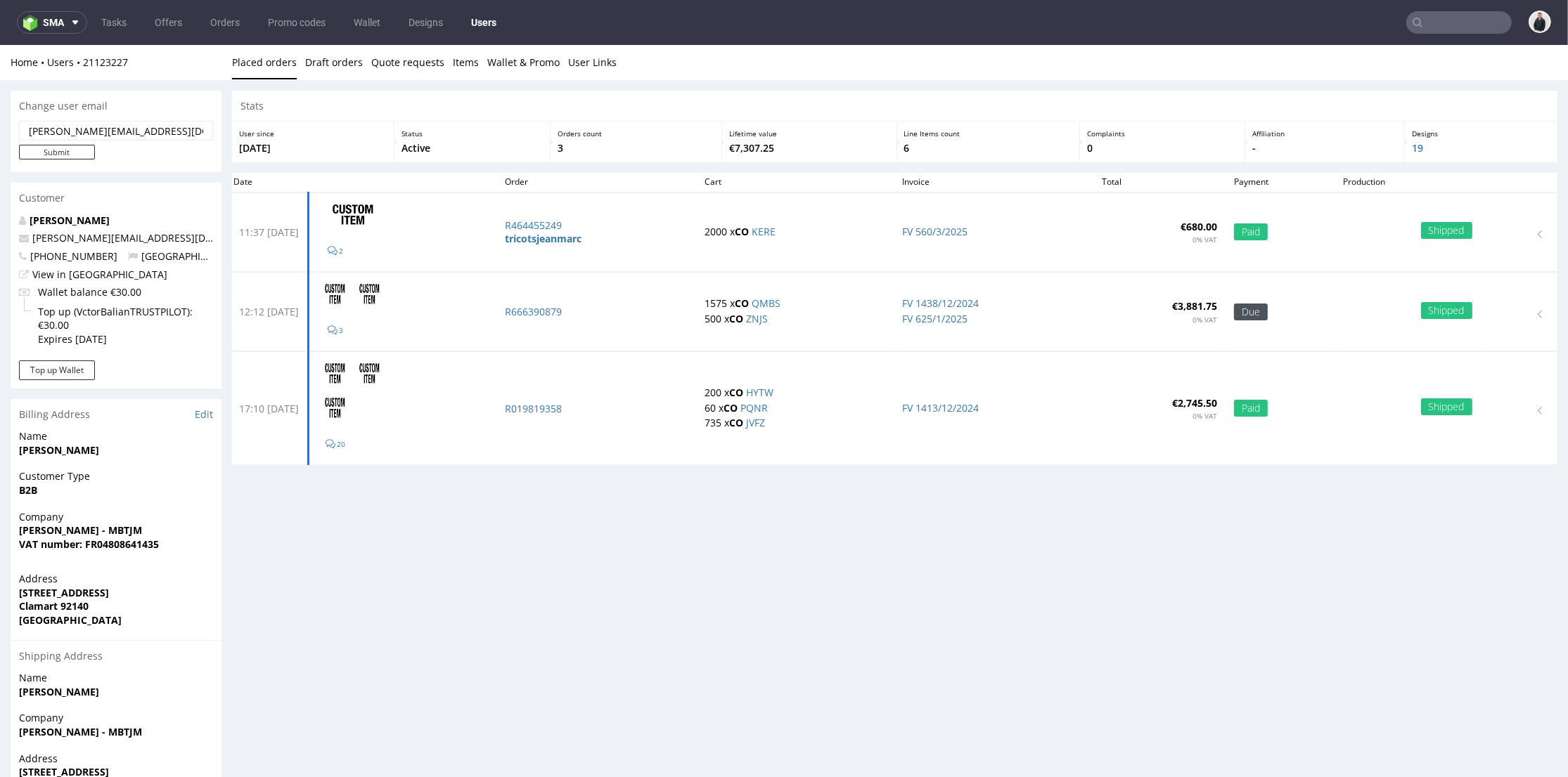
drag, startPoint x: 184, startPoint y: 122, endPoint x: 72, endPoint y: 136, distance: 112.9
click at [72, 136] on input "claudia@tricotsjeanmarc.com" at bounding box center [116, 130] width 194 height 20
paste input "email"
click at [73, 147] on input "Submit" at bounding box center [57, 152] width 76 height 15
click at [68, 131] on input "claudia@ricotsjeanmarc.com" at bounding box center [116, 130] width 194 height 20
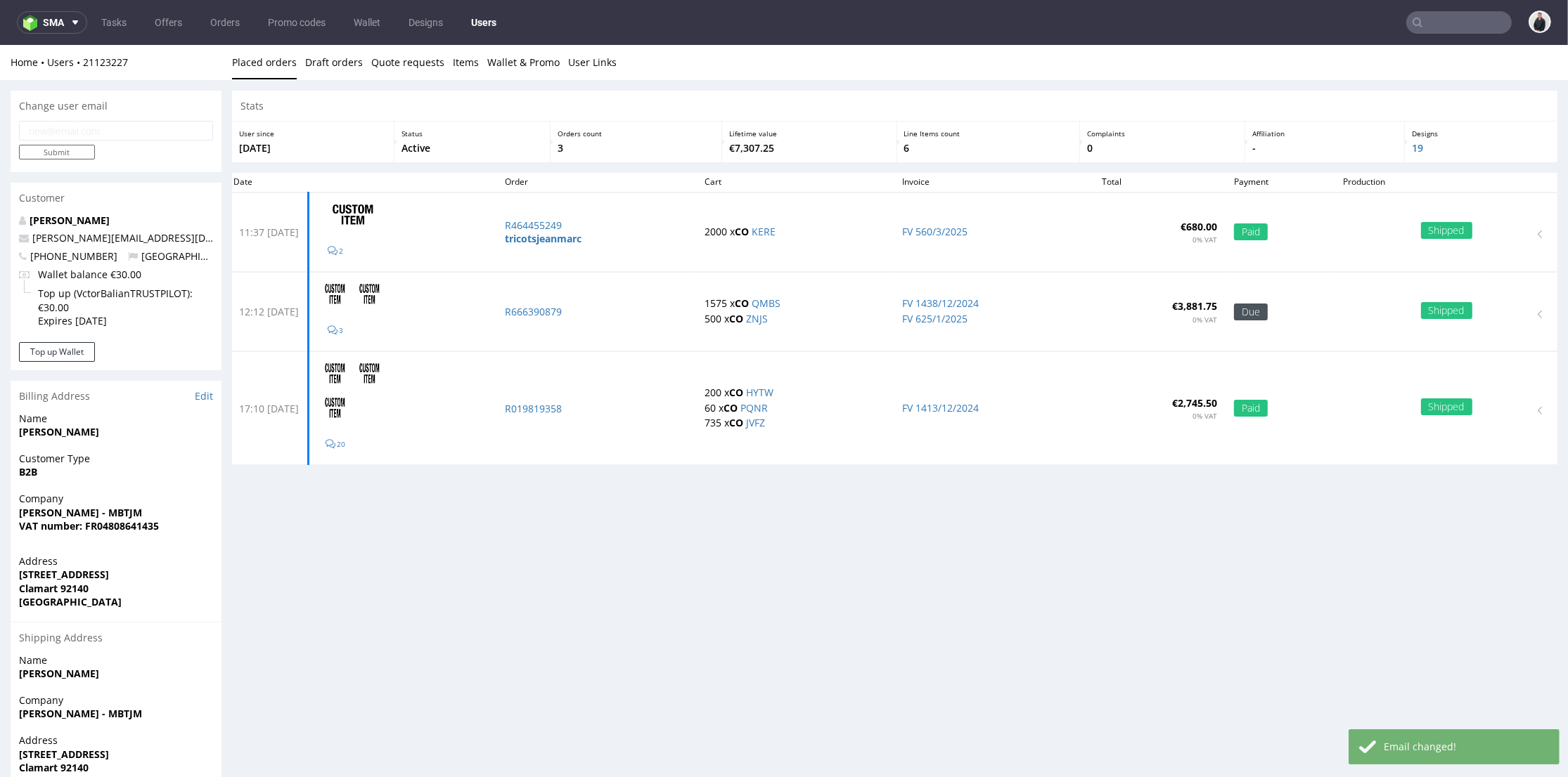
click at [94, 133] on input "email" at bounding box center [116, 130] width 194 height 20
drag, startPoint x: 89, startPoint y: 181, endPoint x: 139, endPoint y: 239, distance: 76.6
click at [89, 180] on div "Change user email Submit Customer Victor Balian claudia@ricotsjeanmarc.com +336…" at bounding box center [116, 460] width 211 height 737
drag, startPoint x: 179, startPoint y: 237, endPoint x: 77, endPoint y: 145, distance: 137.4
click at [26, 240] on p "claudia@ricotsjeanmarc.com" at bounding box center [116, 237] width 194 height 14
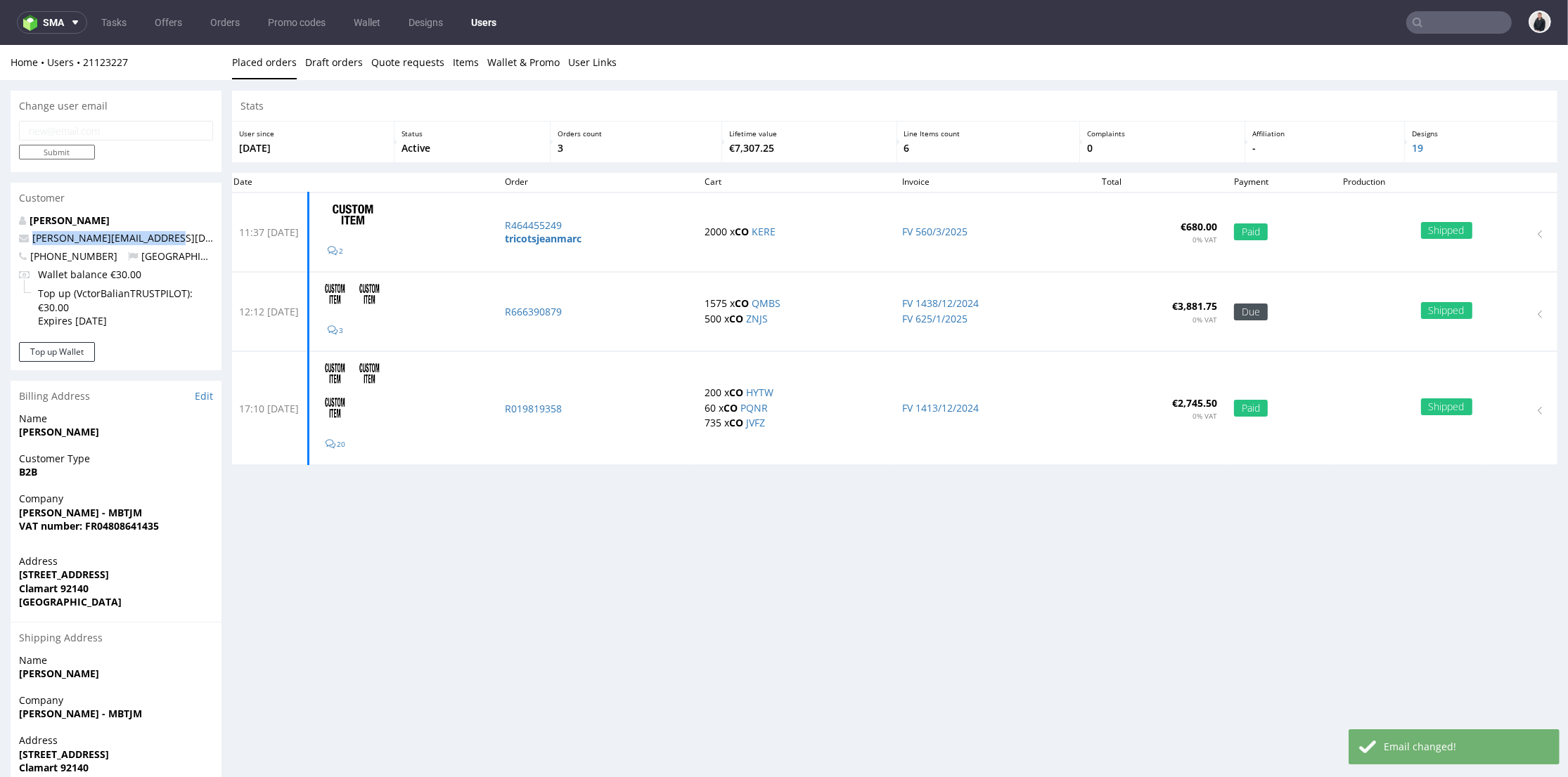
copy span "claudia@ricotsjeanmarc.com"
drag, startPoint x: 88, startPoint y: 137, endPoint x: 66, endPoint y: 139, distance: 22.1
click at [88, 138] on input "email" at bounding box center [116, 130] width 194 height 20
paste input "claudia@ricotsjeanmarc.com"
click at [69, 128] on input "claudia@ricotsjeanmarc.com" at bounding box center [116, 130] width 194 height 20
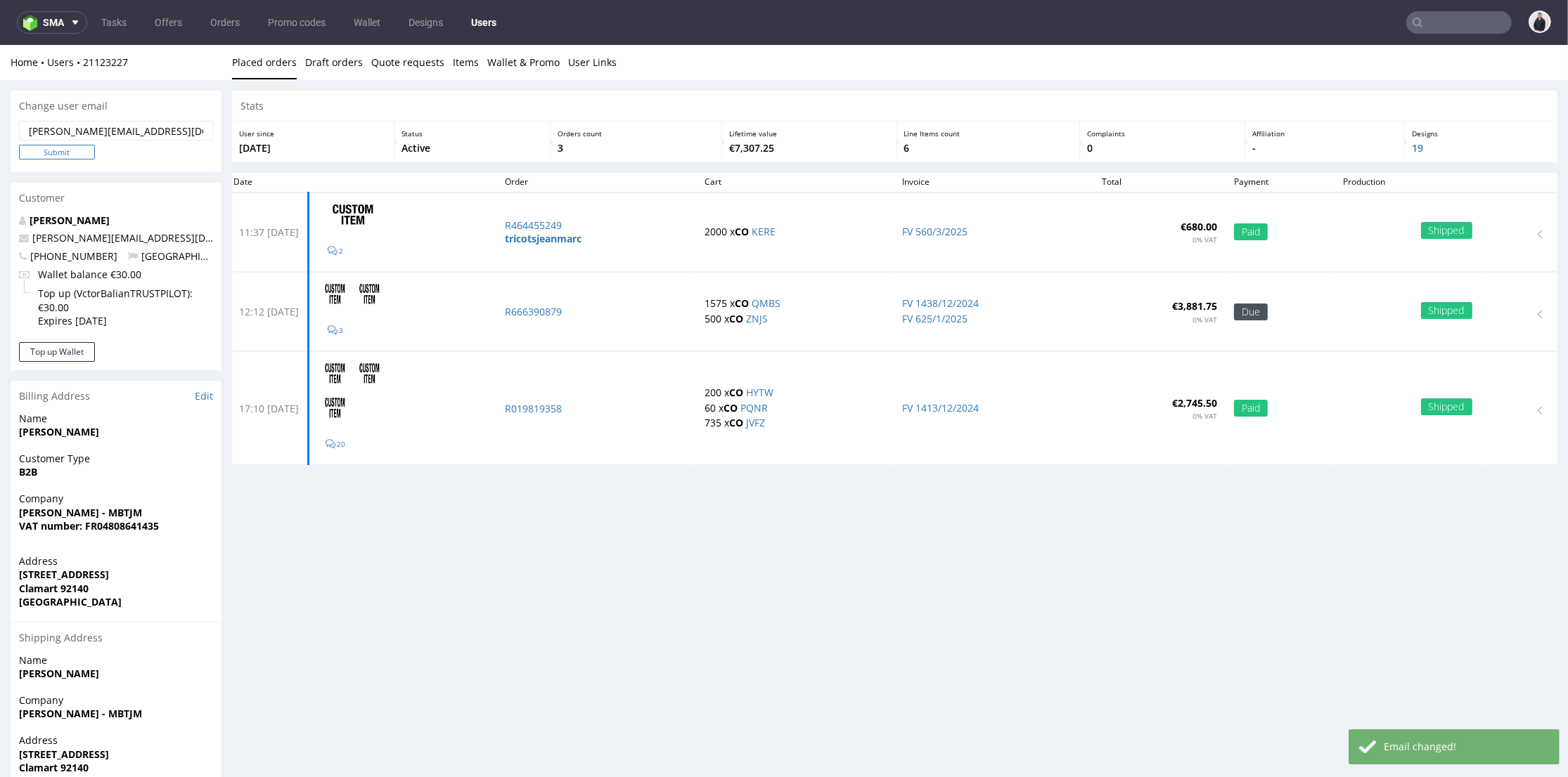
type input "claudia@tricotsjeanmarc.com"
click at [75, 145] on input "Submit" at bounding box center [57, 152] width 76 height 15
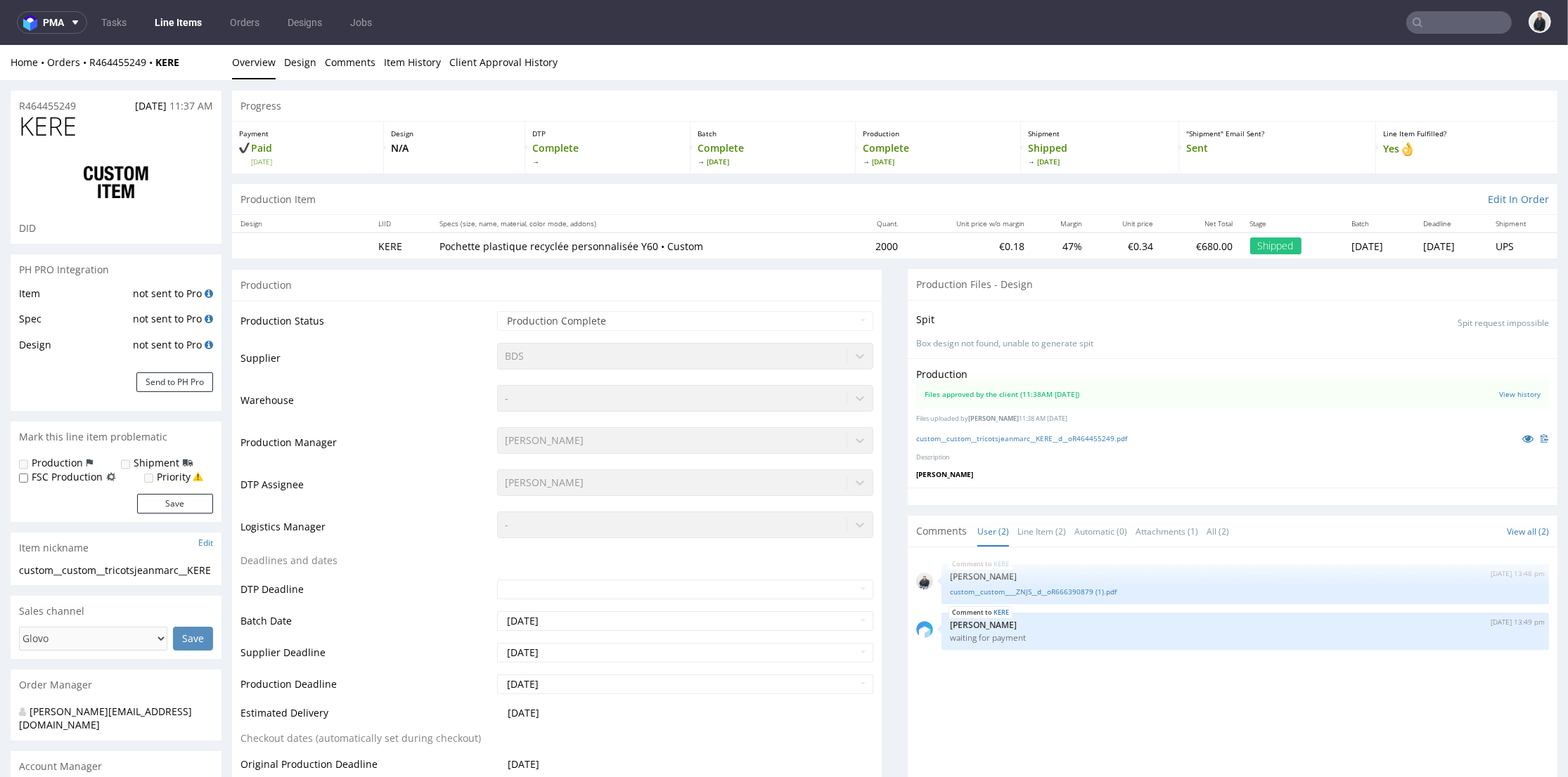
click at [684, 303] on div "Production Status Waiting for Artwork Waiting for Diecut Waiting for Mockup Wai…" at bounding box center [557, 629] width 650 height 657
click at [668, 285] on div "Production" at bounding box center [557, 284] width 650 height 32
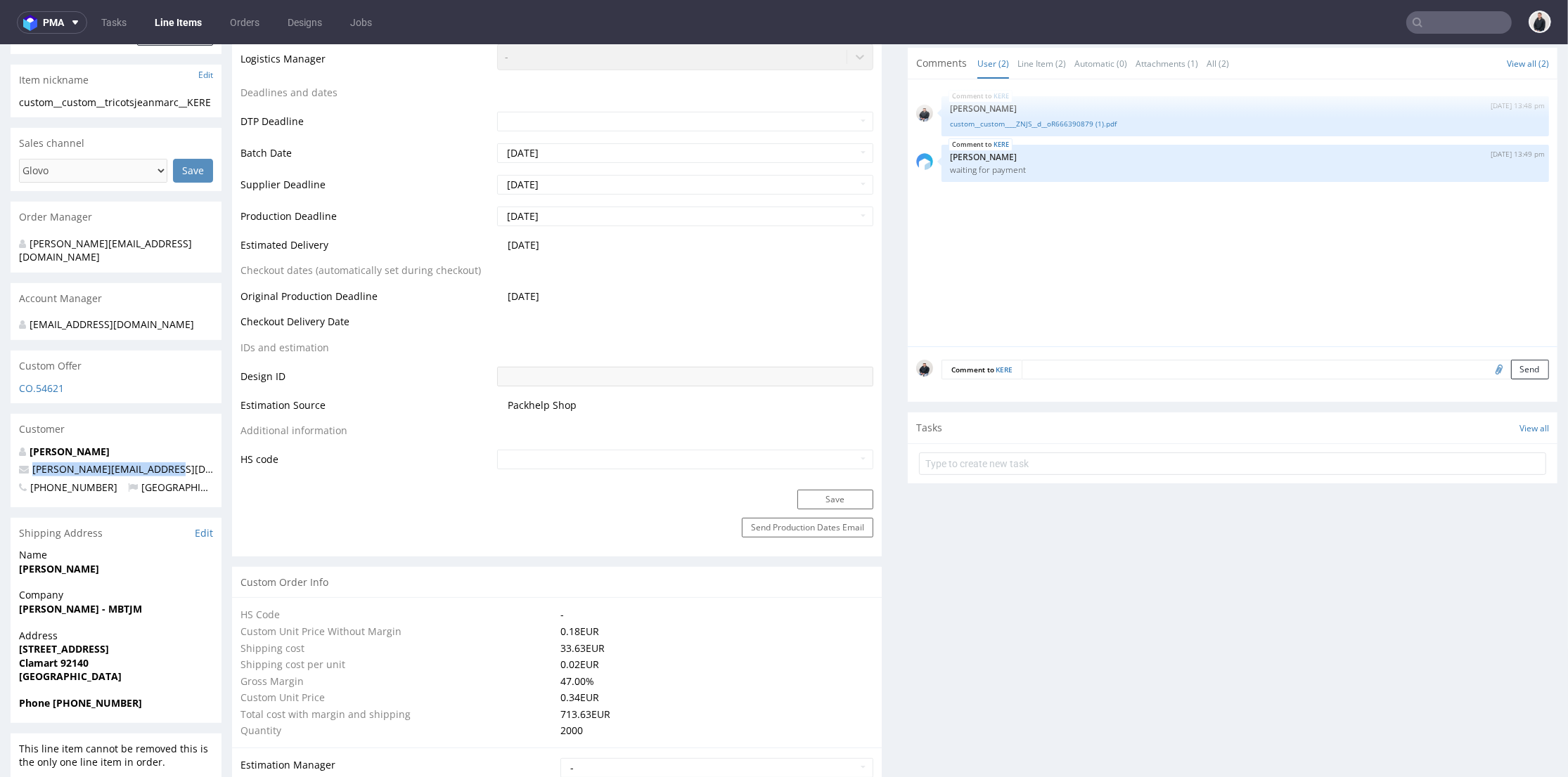
drag, startPoint x: 170, startPoint y: 473, endPoint x: 30, endPoint y: 470, distance: 140.0
click at [30, 470] on p "claudia@ricotsjeanmarc.com" at bounding box center [116, 469] width 194 height 14
copy link "claudia@ricotsjeanmarc.com"
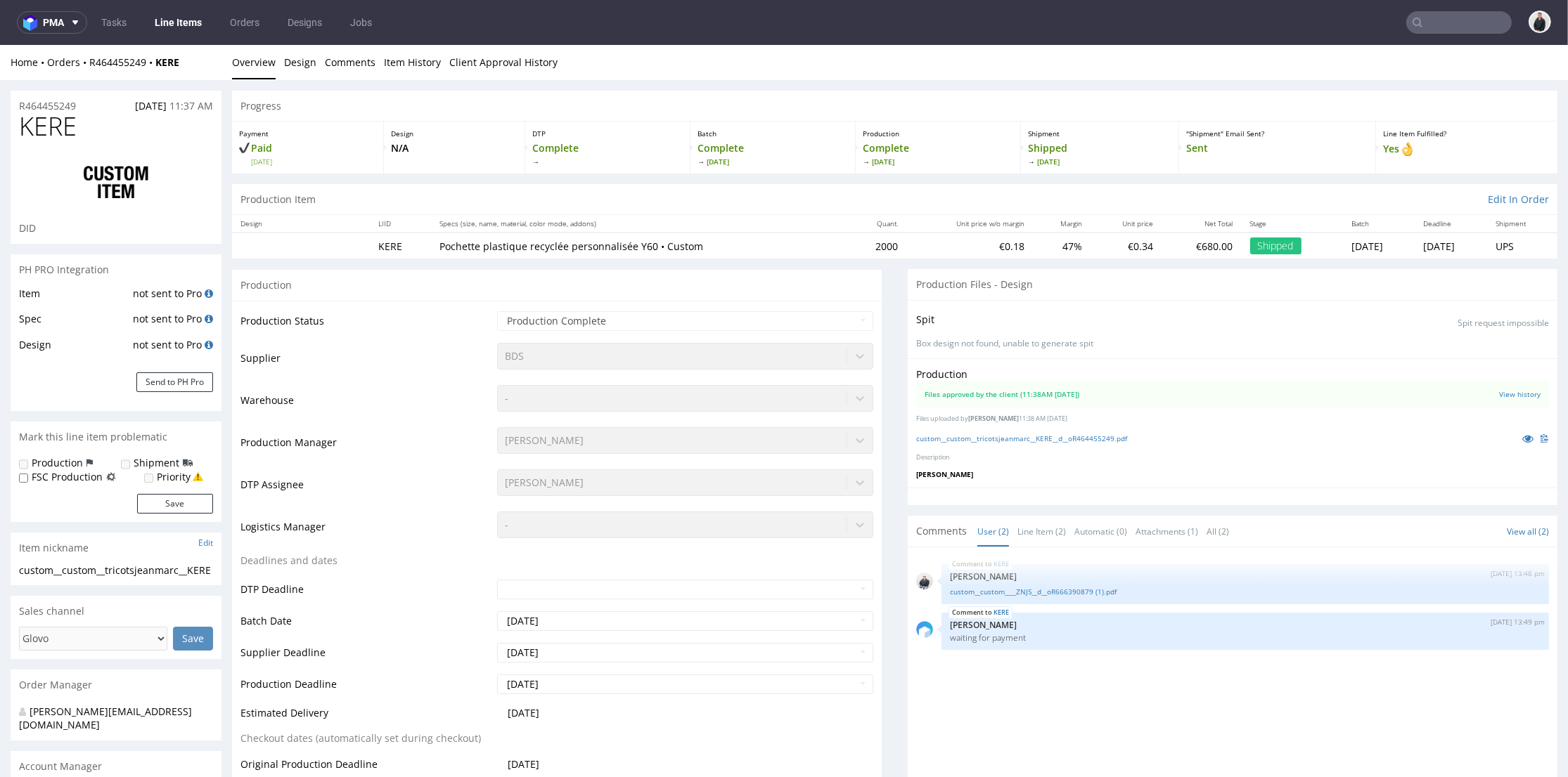
scroll to position [312, 0]
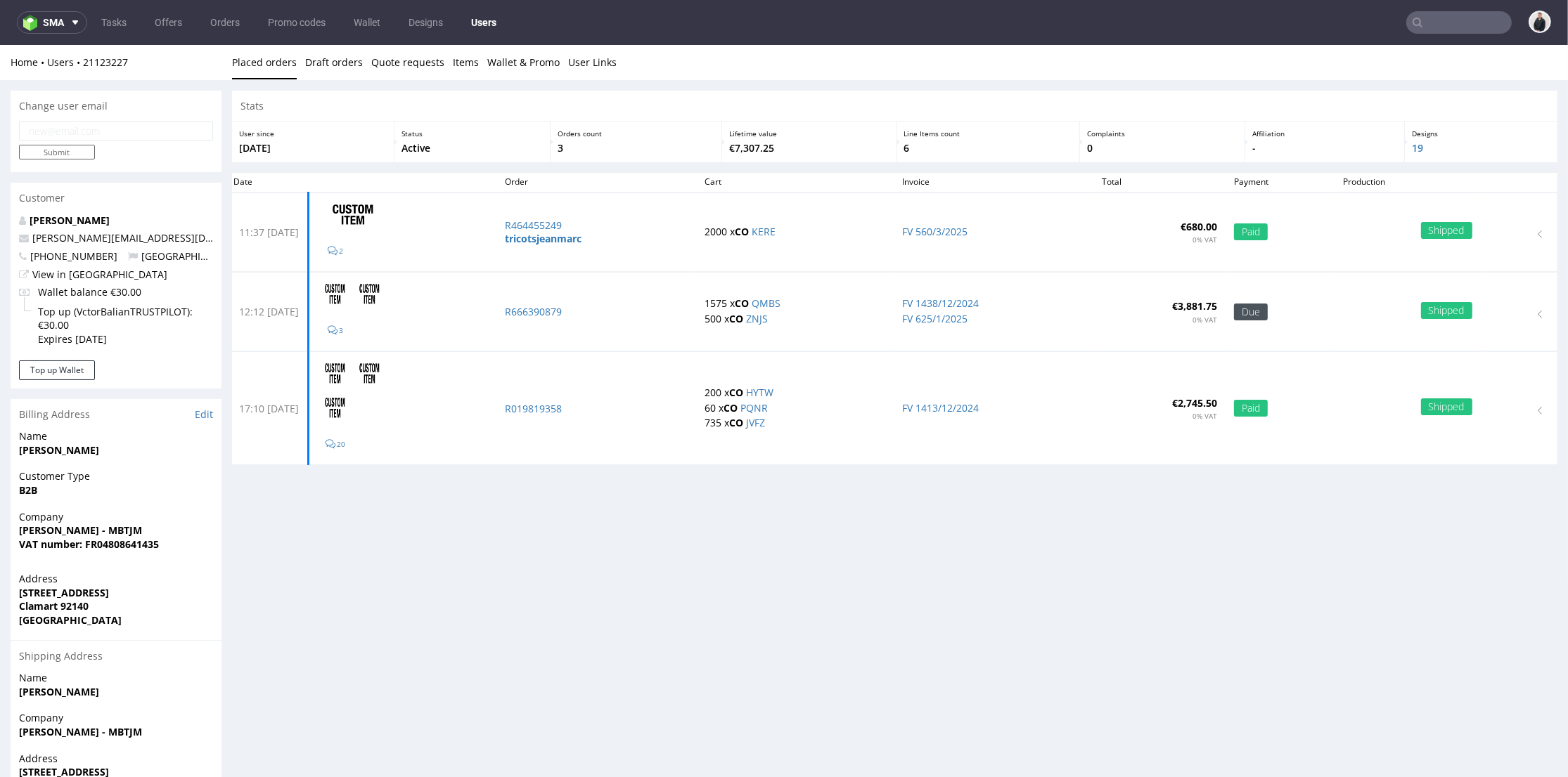
click at [119, 136] on input "email" at bounding box center [116, 130] width 194 height 20
paste input "[PERSON_NAME][EMAIL_ADDRESS][DOMAIN_NAME]"
drag, startPoint x: 72, startPoint y: 128, endPoint x: 71, endPoint y: 143, distance: 15.0
click at [72, 130] on input "[PERSON_NAME][EMAIL_ADDRESS][DOMAIN_NAME]" at bounding box center [116, 130] width 194 height 20
click at [76, 128] on input "claudia@yricotsjeanmarc.com" at bounding box center [116, 130] width 194 height 20
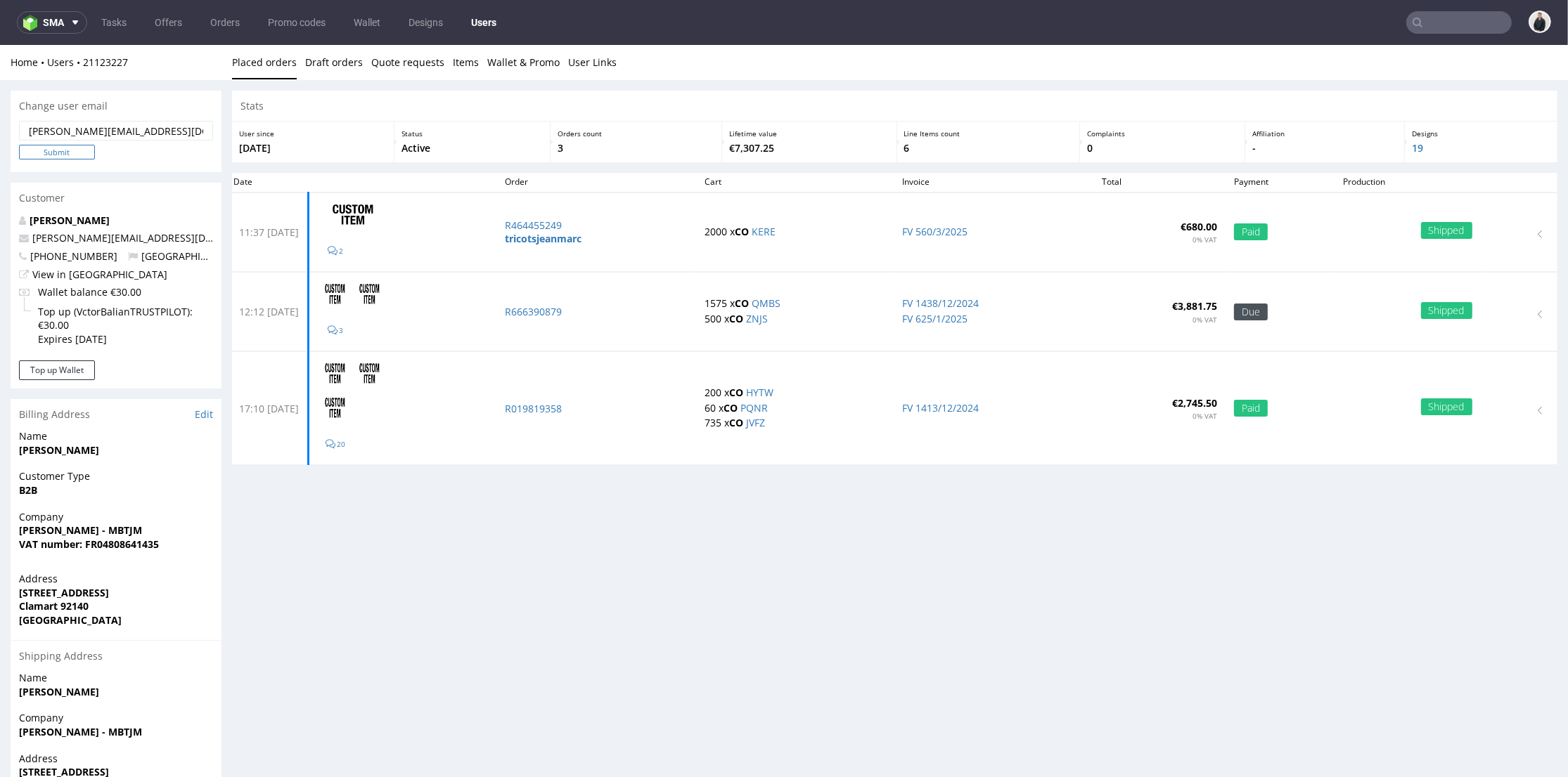
type input "[PERSON_NAME][EMAIL_ADDRESS][DOMAIN_NAME]"
click at [68, 152] on input "Submit" at bounding box center [57, 152] width 76 height 15
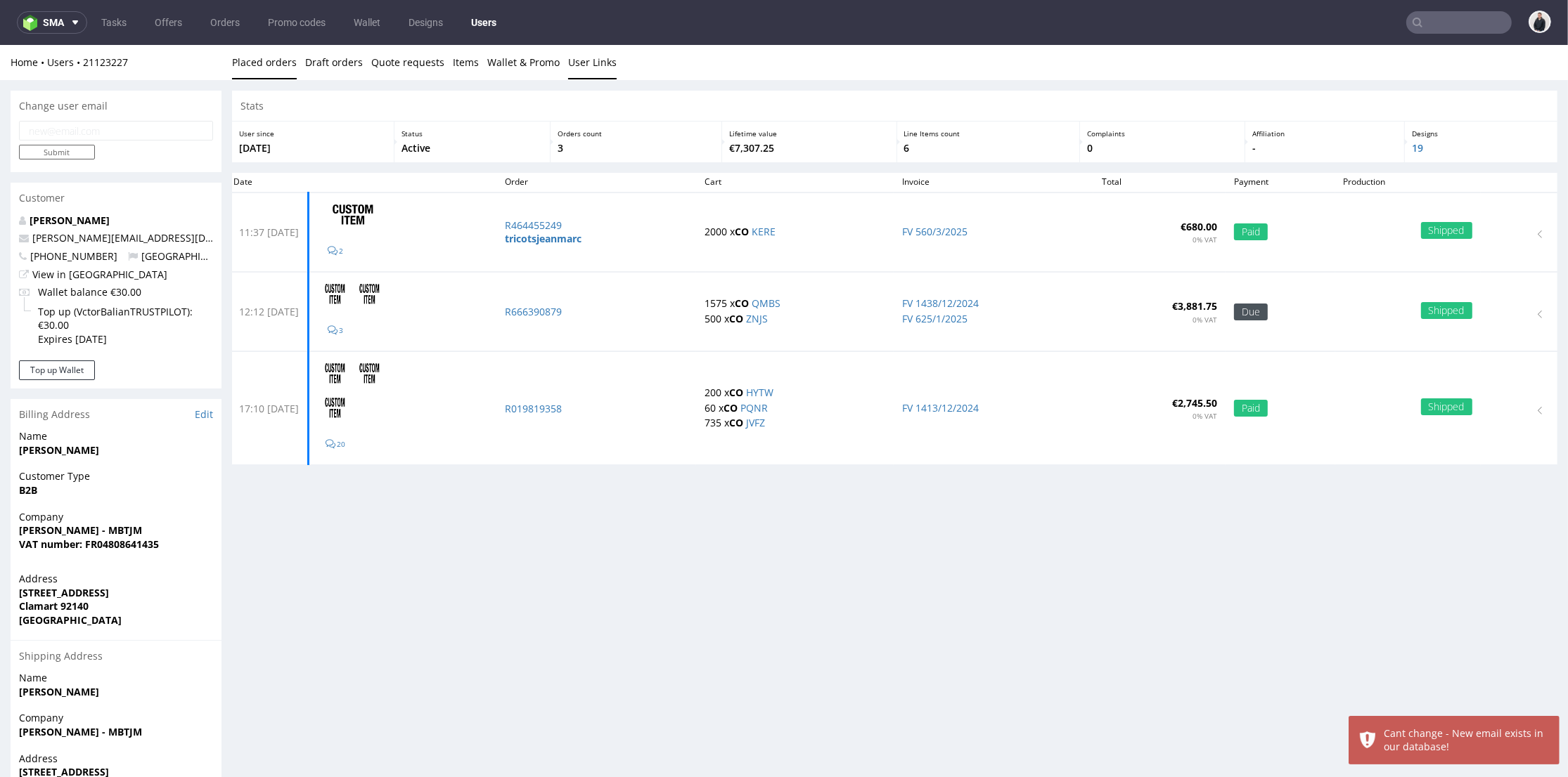
click at [568, 56] on link "User Links" at bounding box center [593, 62] width 48 height 34
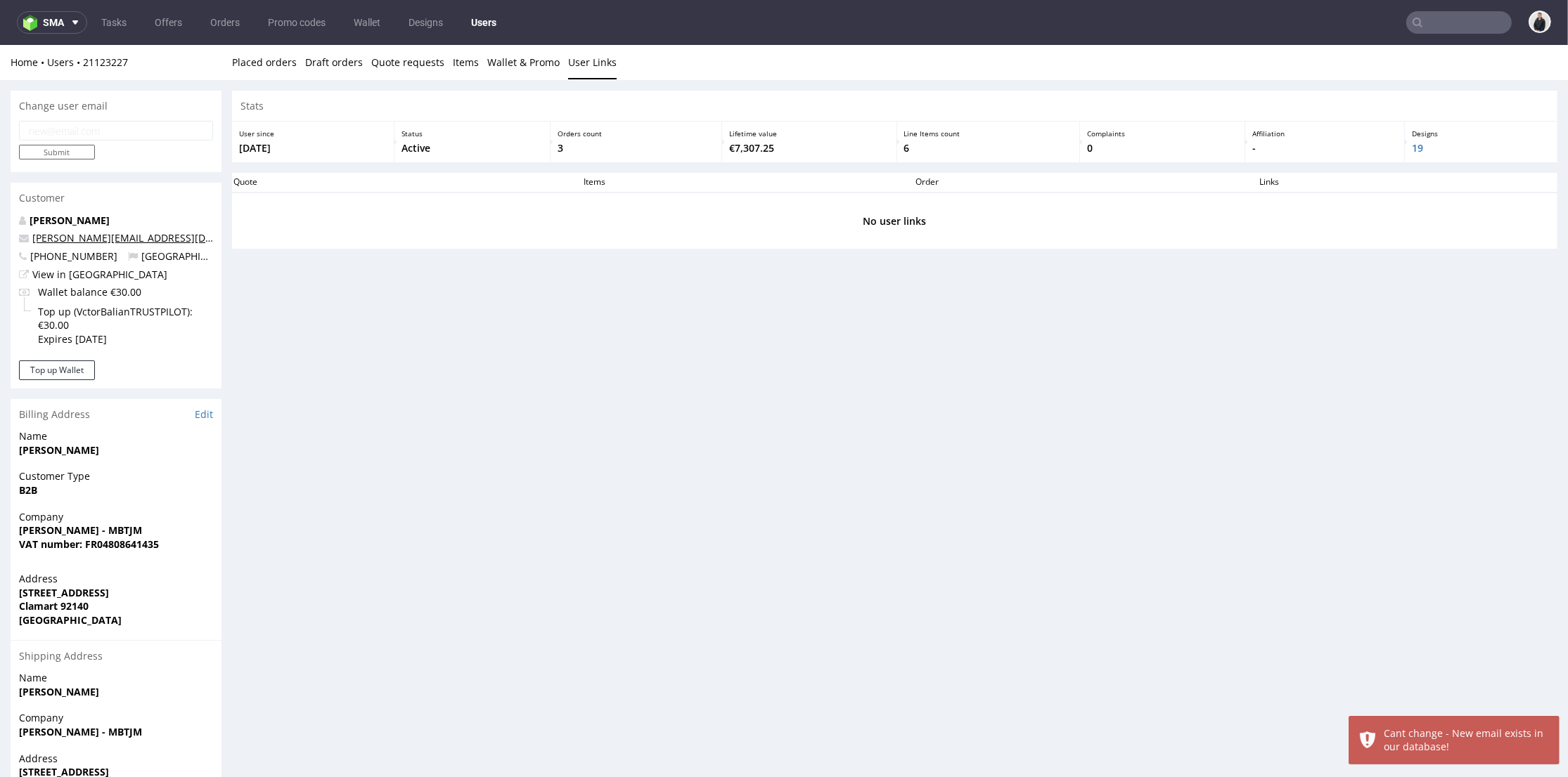
click at [60, 242] on link "[PERSON_NAME][EMAIL_ADDRESS][DOMAIN_NAME]" at bounding box center [154, 237] width 243 height 13
click at [446, 416] on div "Stats User since 24th Oct 2024 Status Active Orders count 3 Lifetime value €7,3…" at bounding box center [894, 468] width 1325 height 756
click at [62, 216] on link "[PERSON_NAME]" at bounding box center [69, 220] width 80 height 13
click at [103, 131] on input "email" at bounding box center [116, 130] width 194 height 20
paste input "[PERSON_NAME][EMAIL_ADDRESS][DOMAIN_NAME]"
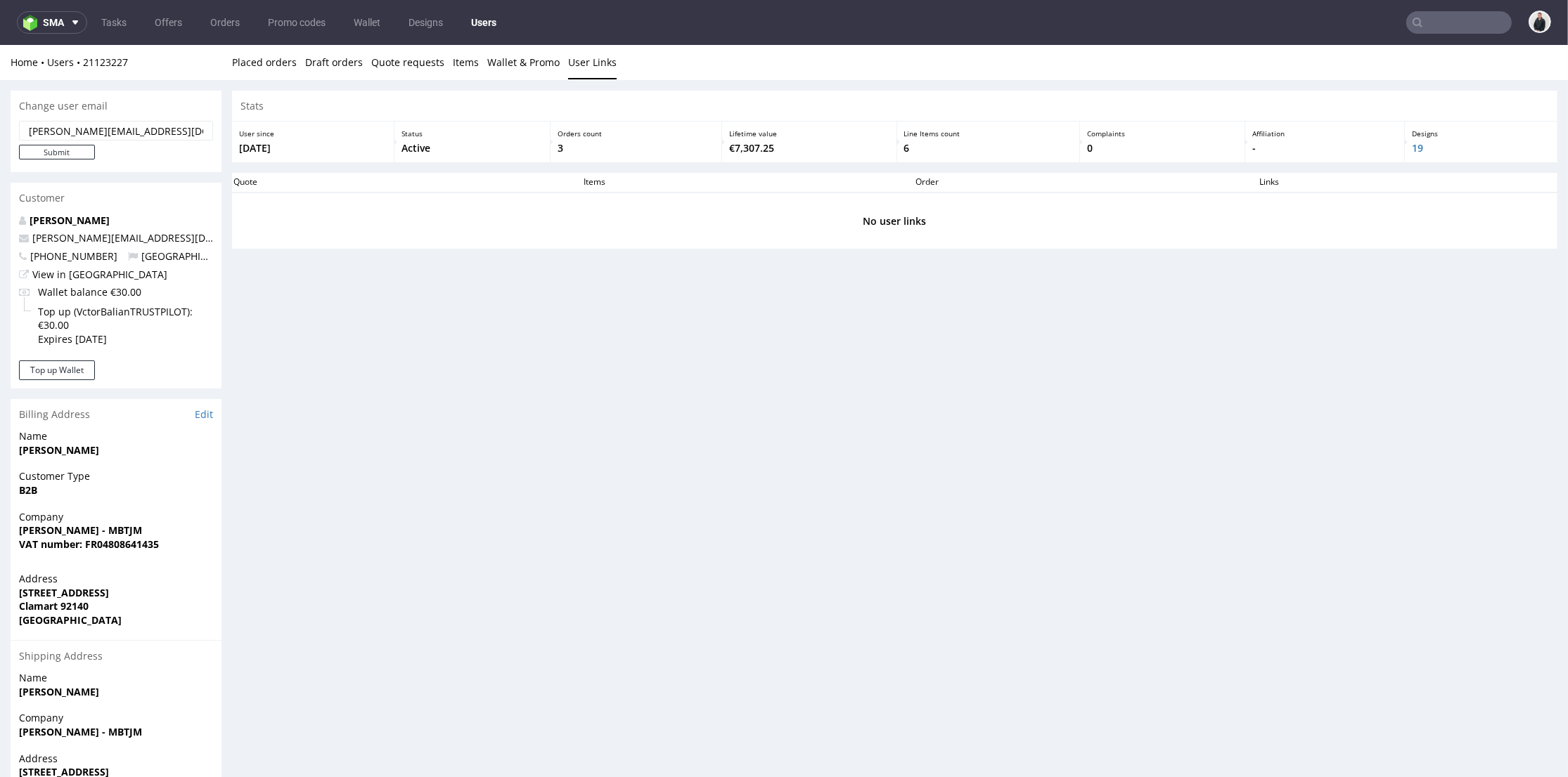
click at [67, 125] on input "[PERSON_NAME][EMAIL_ADDRESS][DOMAIN_NAME]" at bounding box center [116, 130] width 194 height 20
type input "claudia@tricotsjeanmarc.com"
click at [78, 151] on input "Submit" at bounding box center [57, 152] width 76 height 15
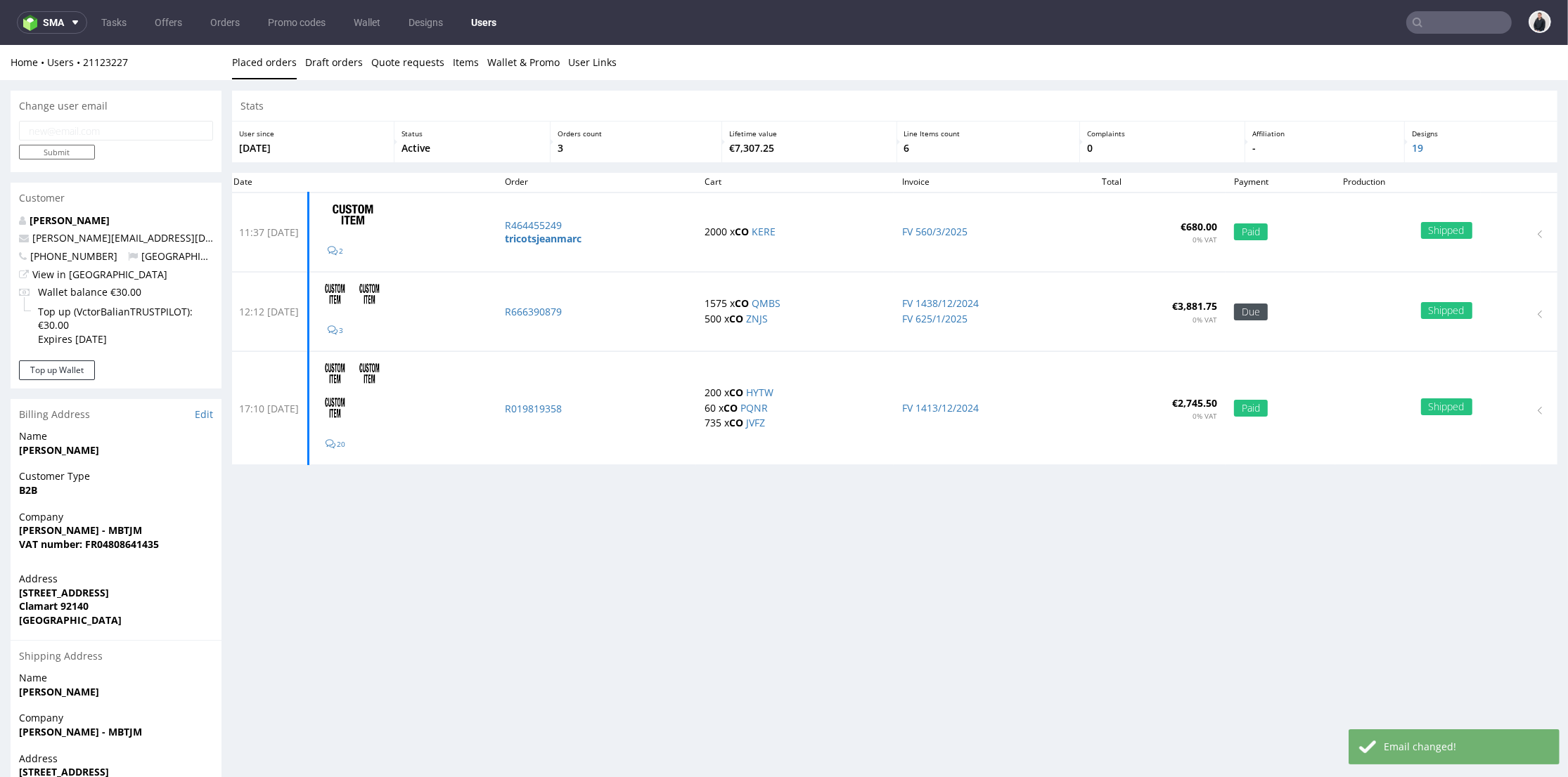
click at [338, 515] on div "Stats User since 24th Oct 2024 Status Active Orders count 3 Lifetime value €7,3…" at bounding box center [894, 468] width 1325 height 756
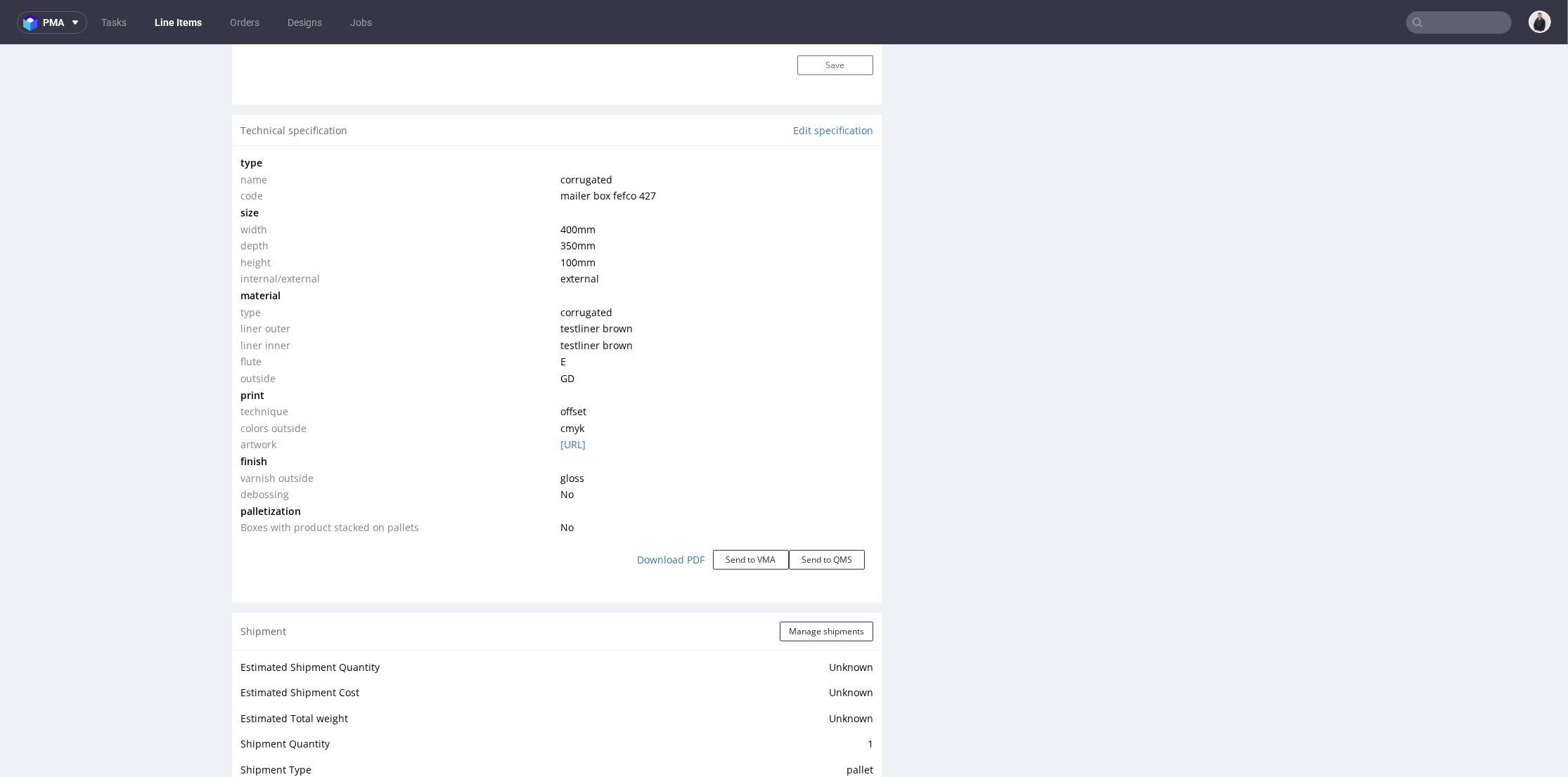
scroll to position [1561, 0]
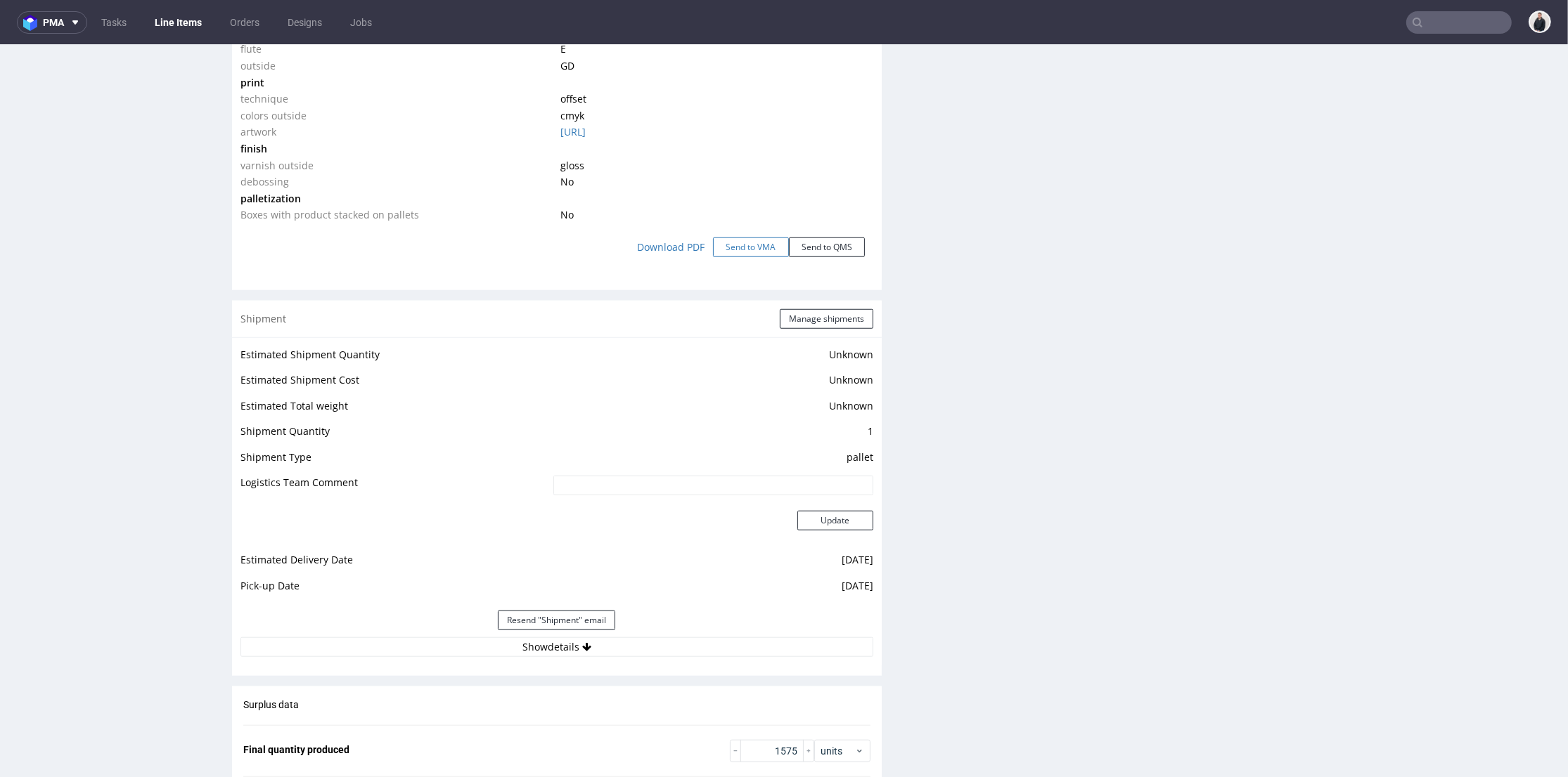
click at [759, 257] on button "Send to VMA" at bounding box center [751, 247] width 76 height 20
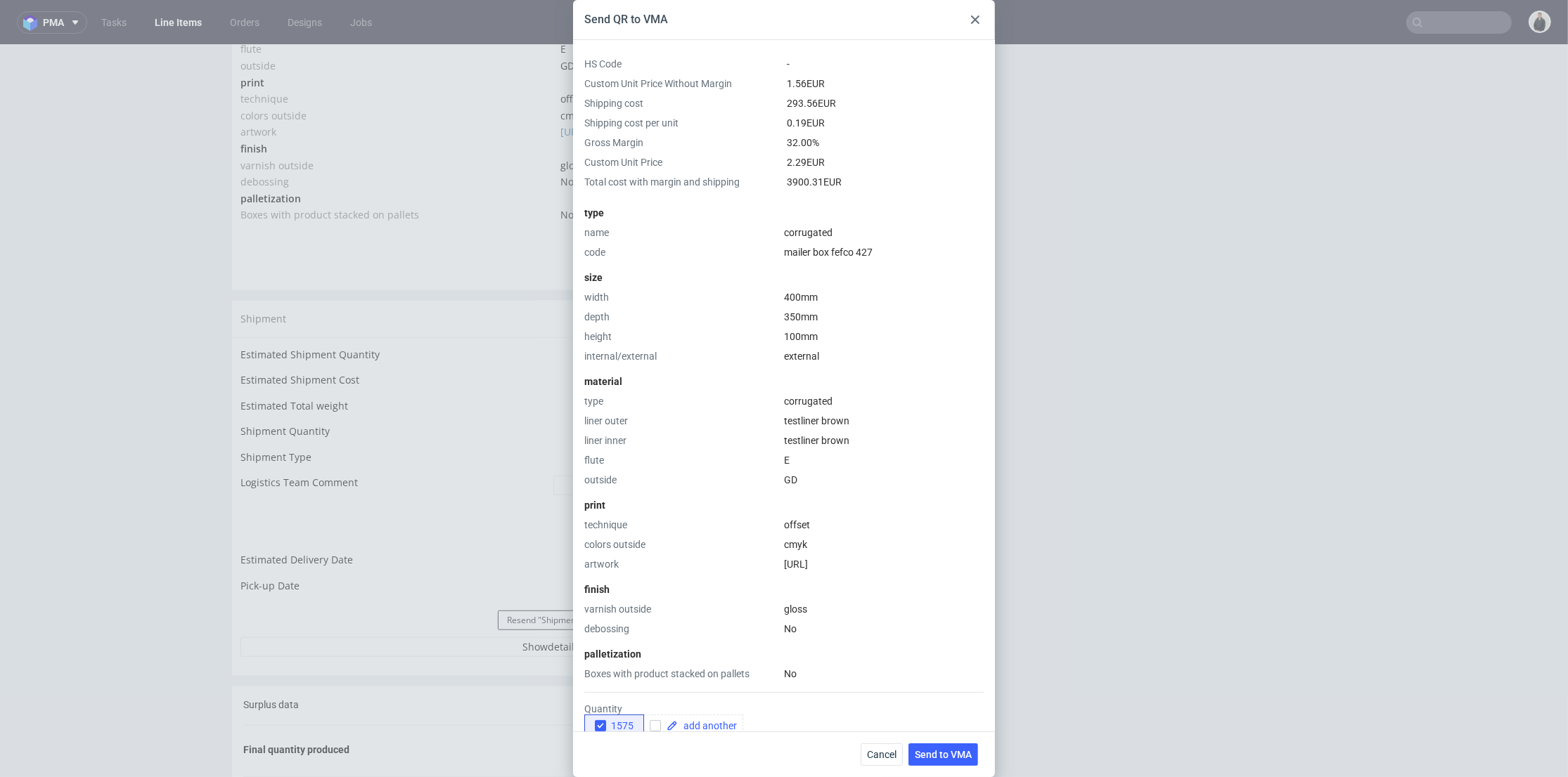
scroll to position [219, 0]
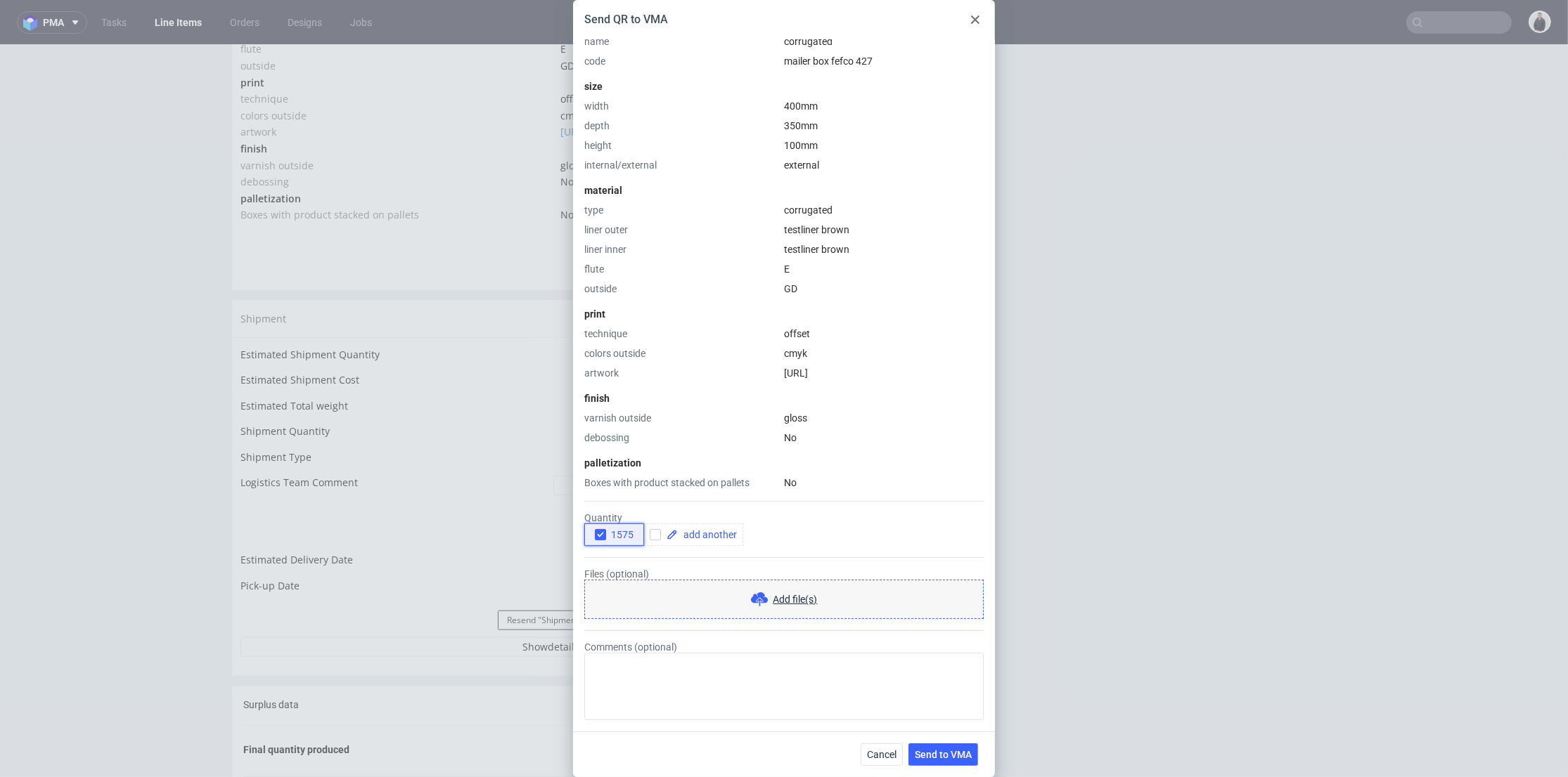
click at [596, 537] on icon "button" at bounding box center [600, 534] width 10 height 10
click at [656, 529] on input "checkbox" at bounding box center [655, 534] width 11 height 11
checkbox input "true"
click at [692, 531] on span at bounding box center [707, 534] width 59 height 10
checkbox input "true"
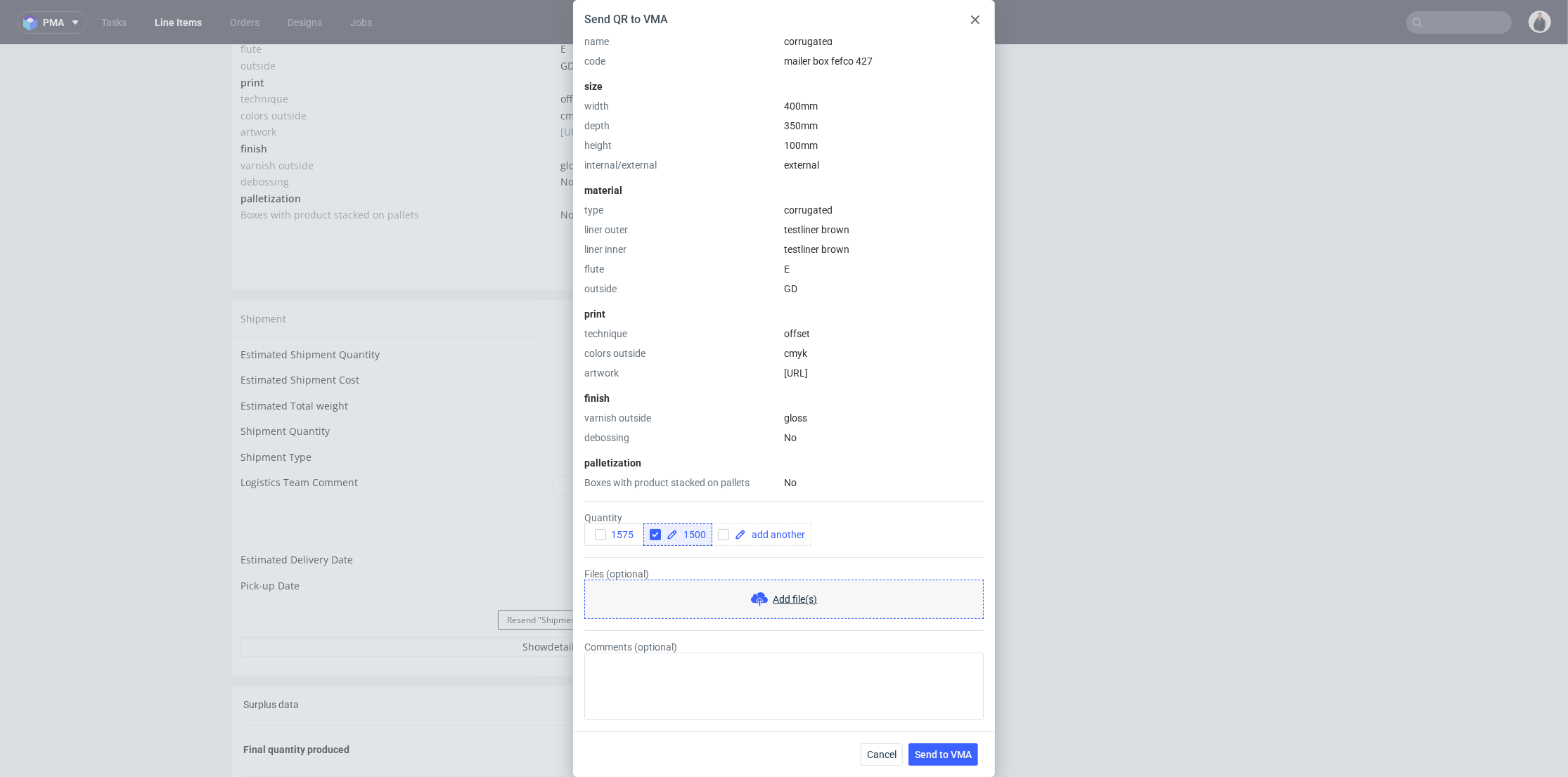
click at [745, 559] on form "Quantity 1575 1500 Files (optional) Add file(s) Comments (optional)" at bounding box center [784, 605] width 400 height 230
click at [944, 752] on span "Send to VMA" at bounding box center [943, 754] width 57 height 10
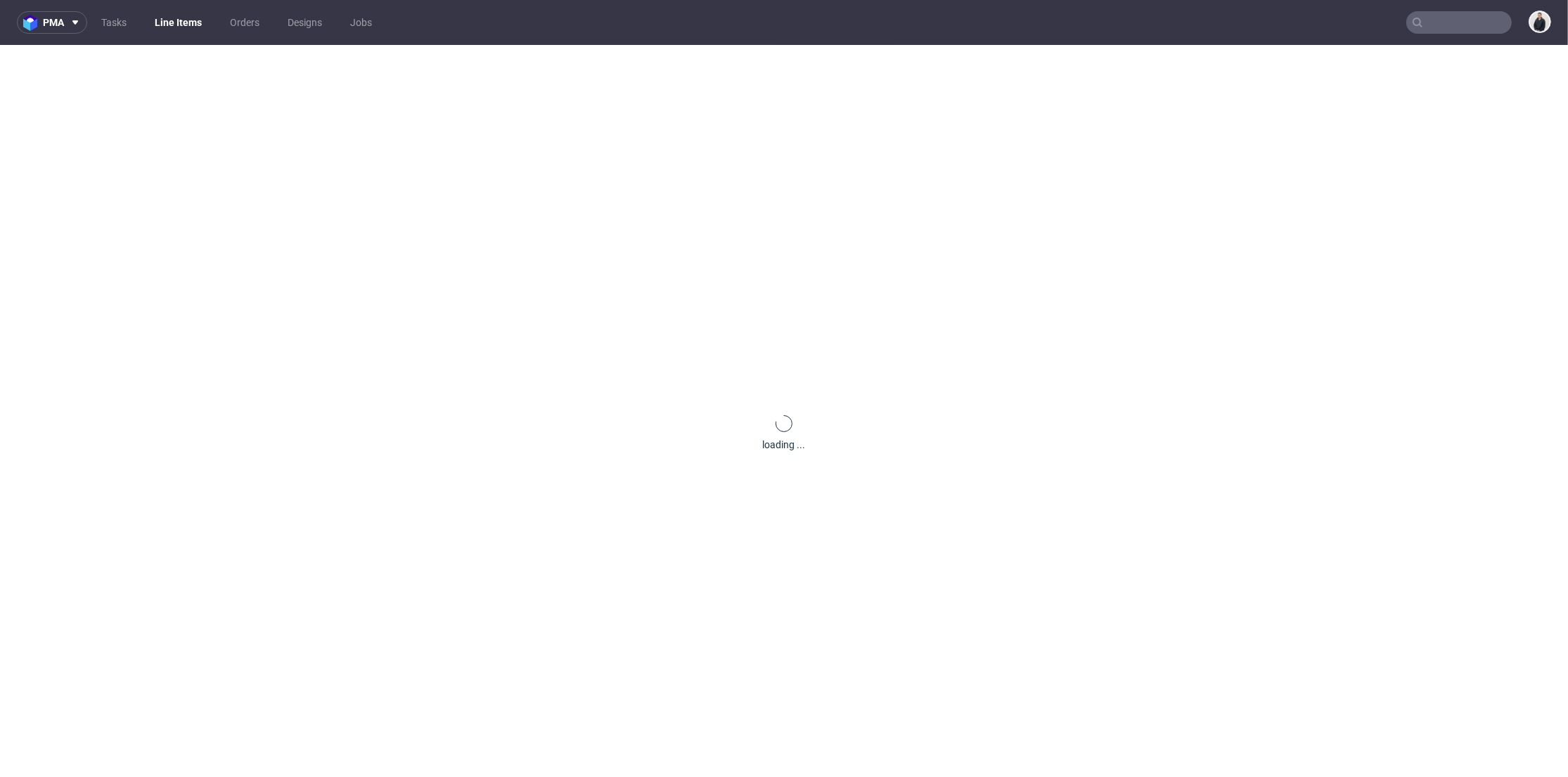
scroll to position [0, 0]
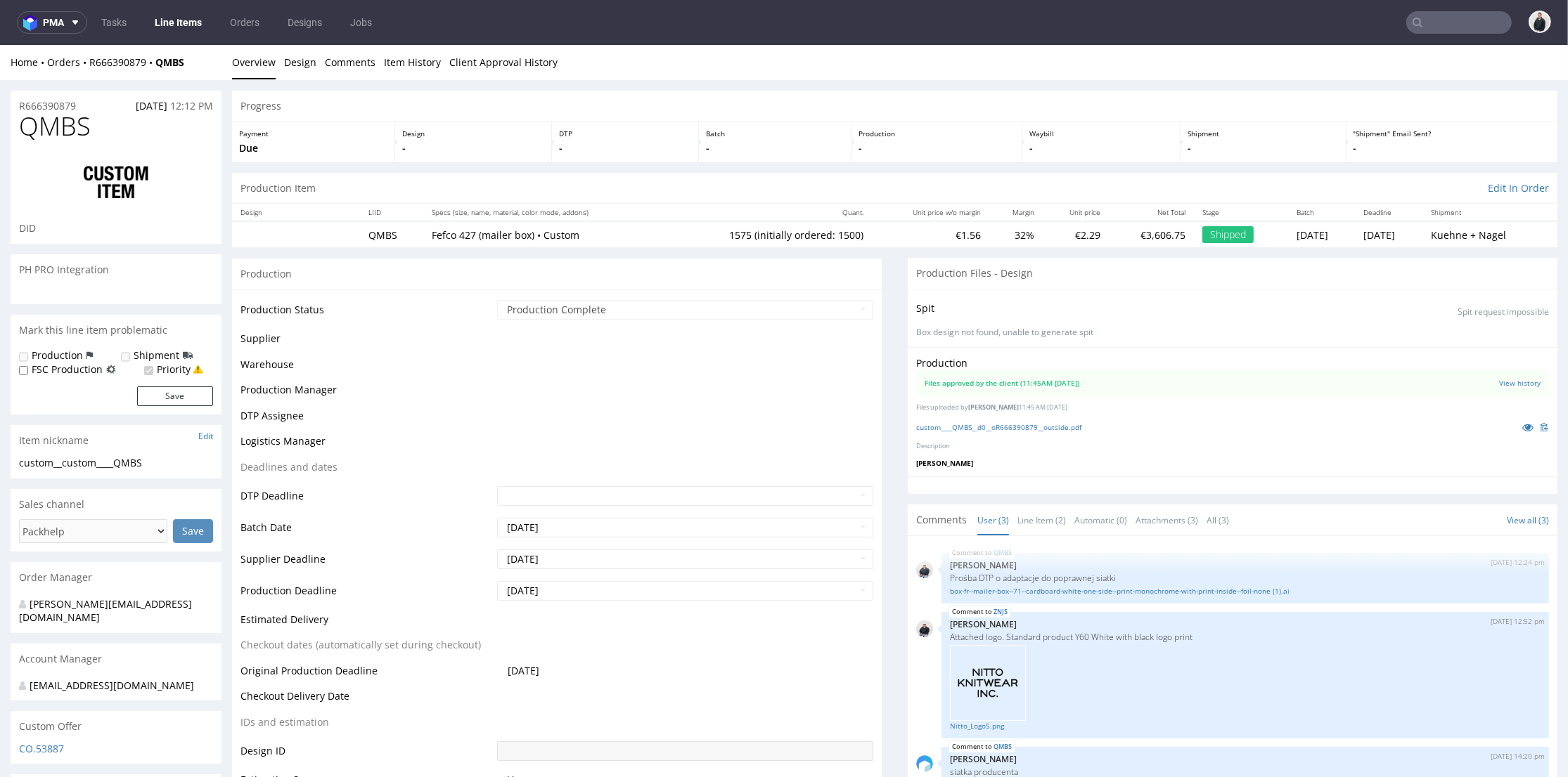
select select "in_progress"
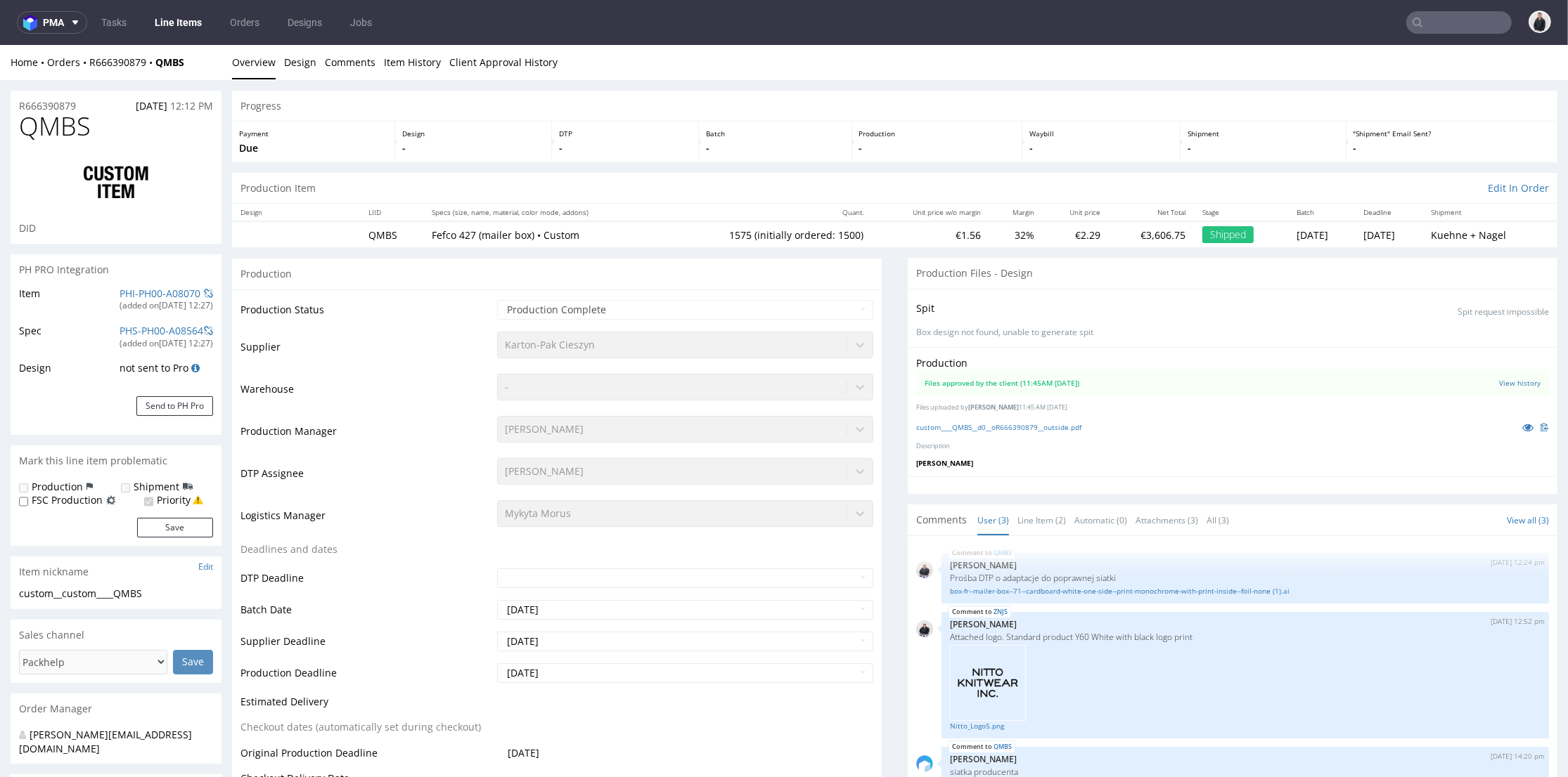
scroll to position [3, 0]
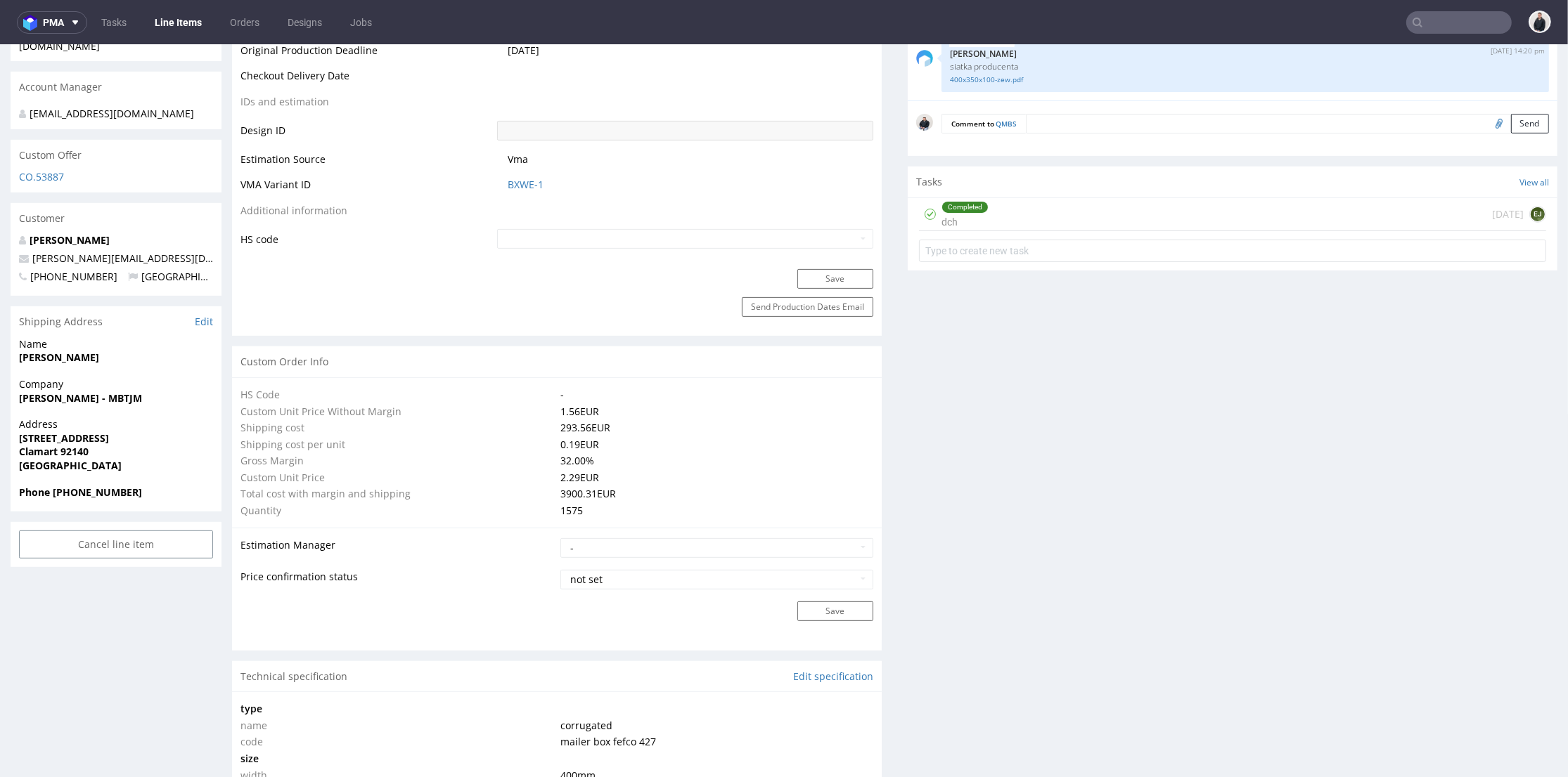
scroll to position [1249, 0]
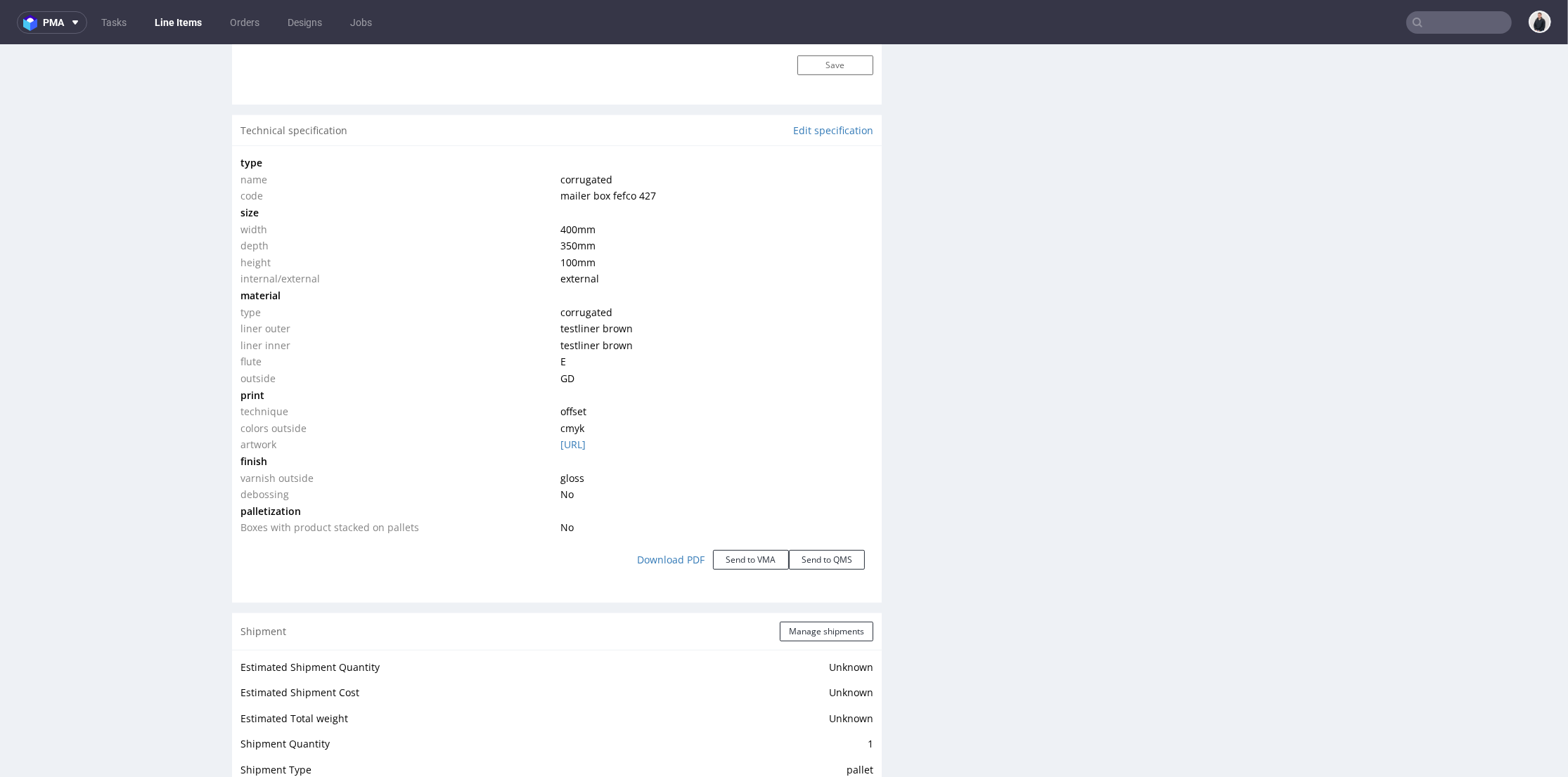
click at [634, 315] on td "corrugated" at bounding box center [714, 312] width 316 height 17
click at [586, 446] on link "box-fr--mailer-box--71--cardboard-white-one-side--print-monochrome-with-print-i…" at bounding box center [573, 444] width 26 height 13
click at [871, 431] on div "Progress Payment Due Design - DTP - Batch - Production - Waybill - Shipment - "…" at bounding box center [894, 330] width 1325 height 2977
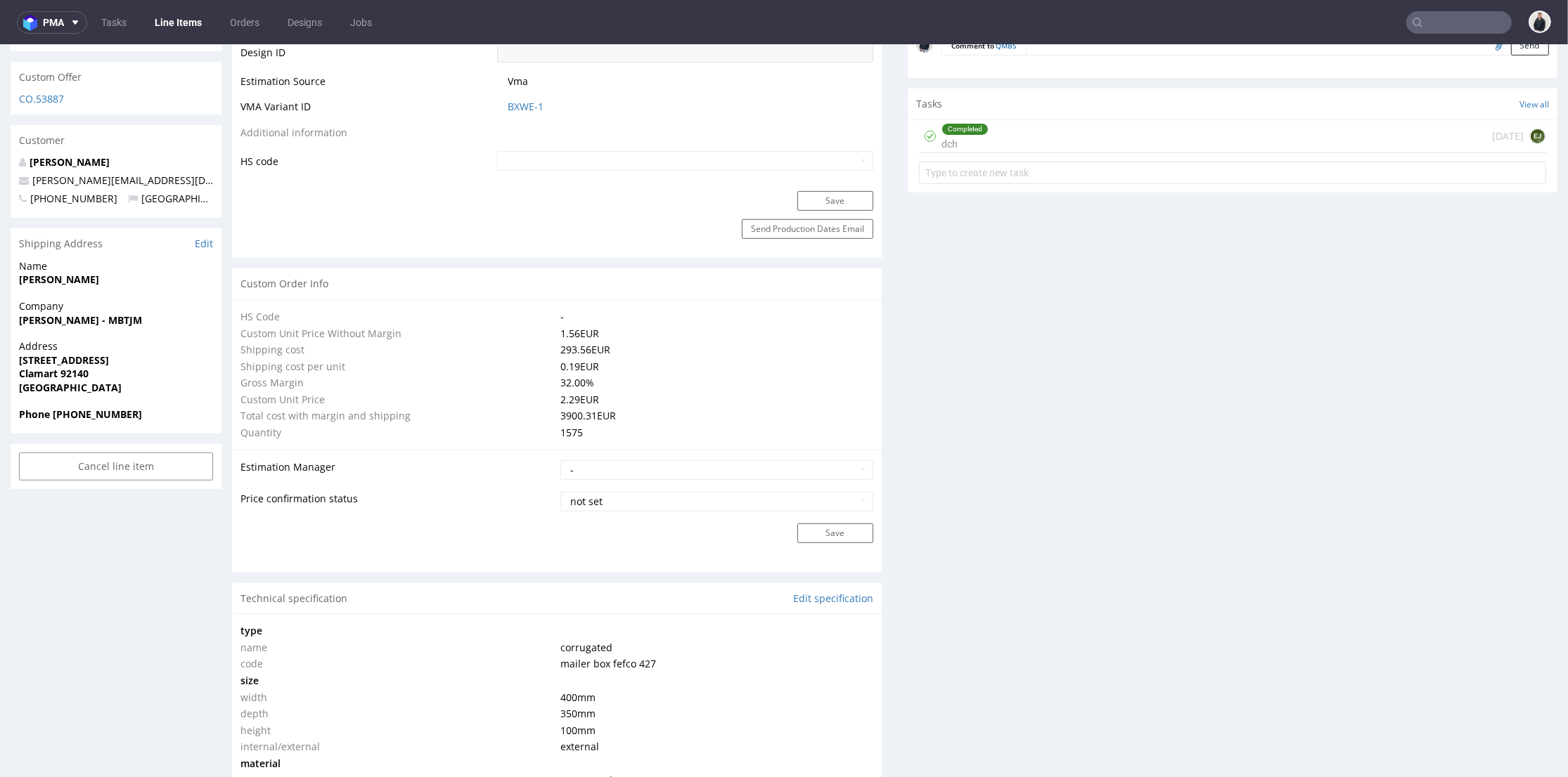
scroll to position [468, 0]
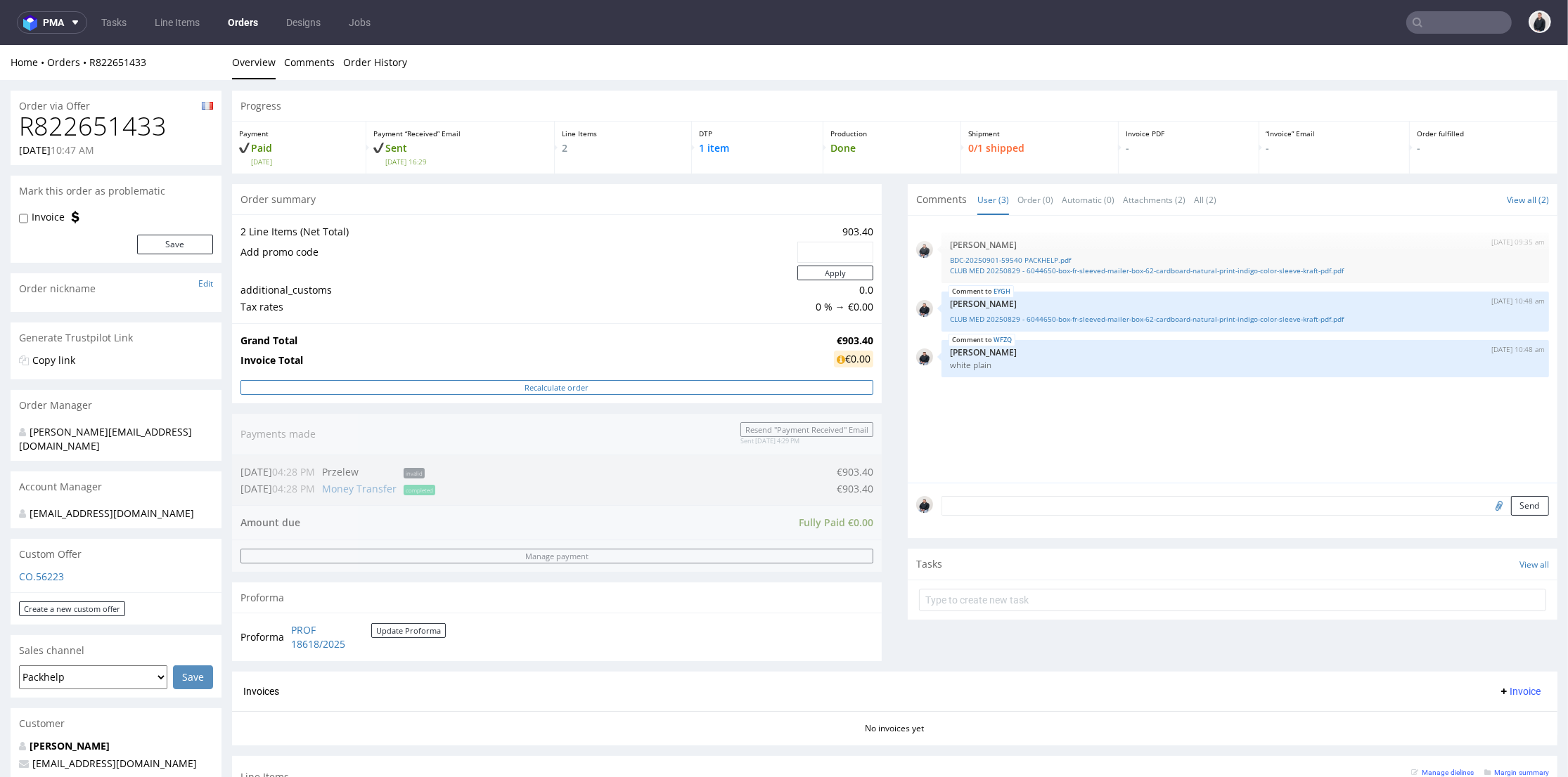
scroll to position [234, 0]
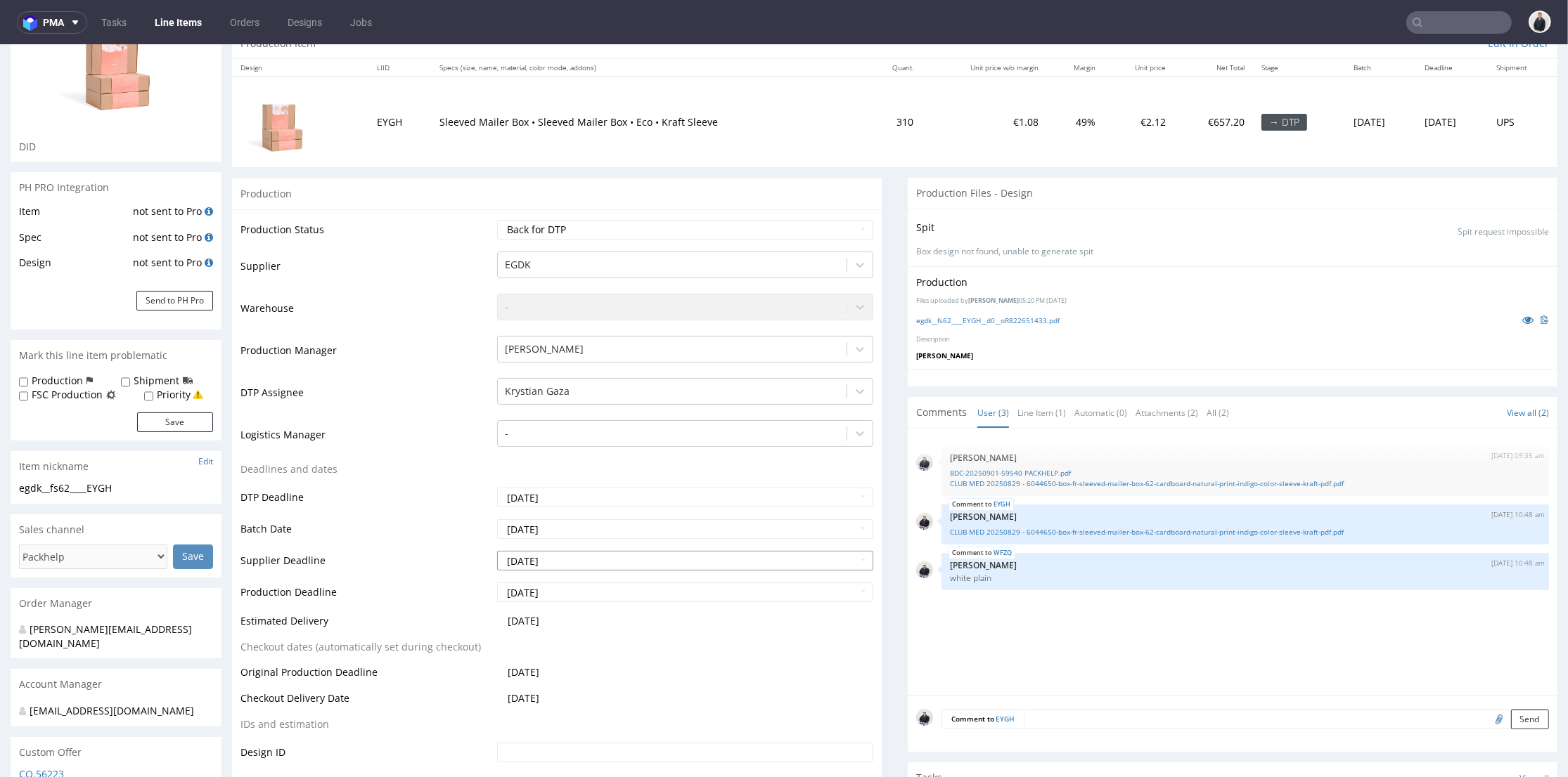
scroll to position [312, 0]
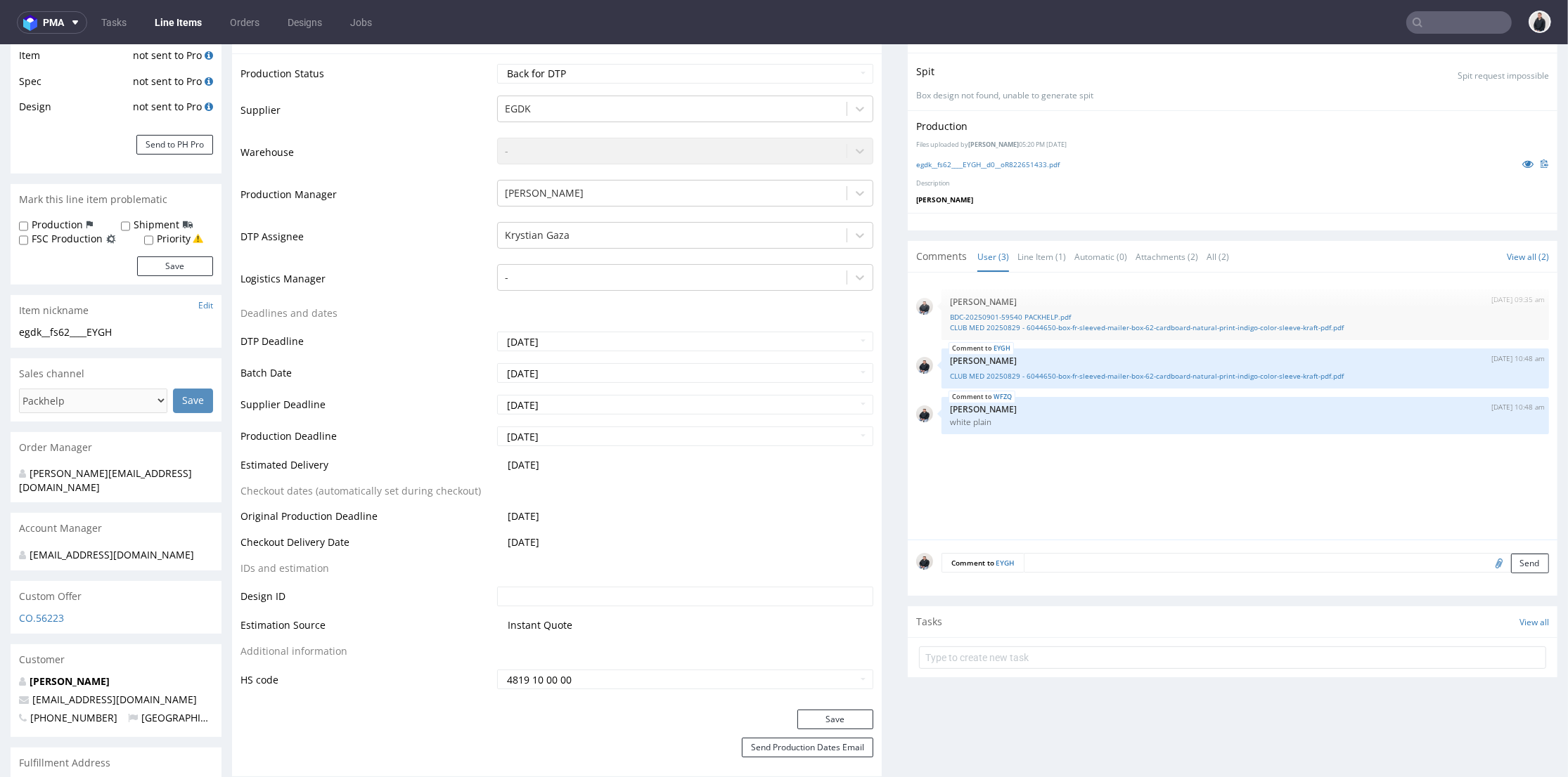
drag, startPoint x: 819, startPoint y: 482, endPoint x: 828, endPoint y: 479, distance: 9.5
click at [826, 480] on td "[DATE]" at bounding box center [684, 469] width 380 height 26
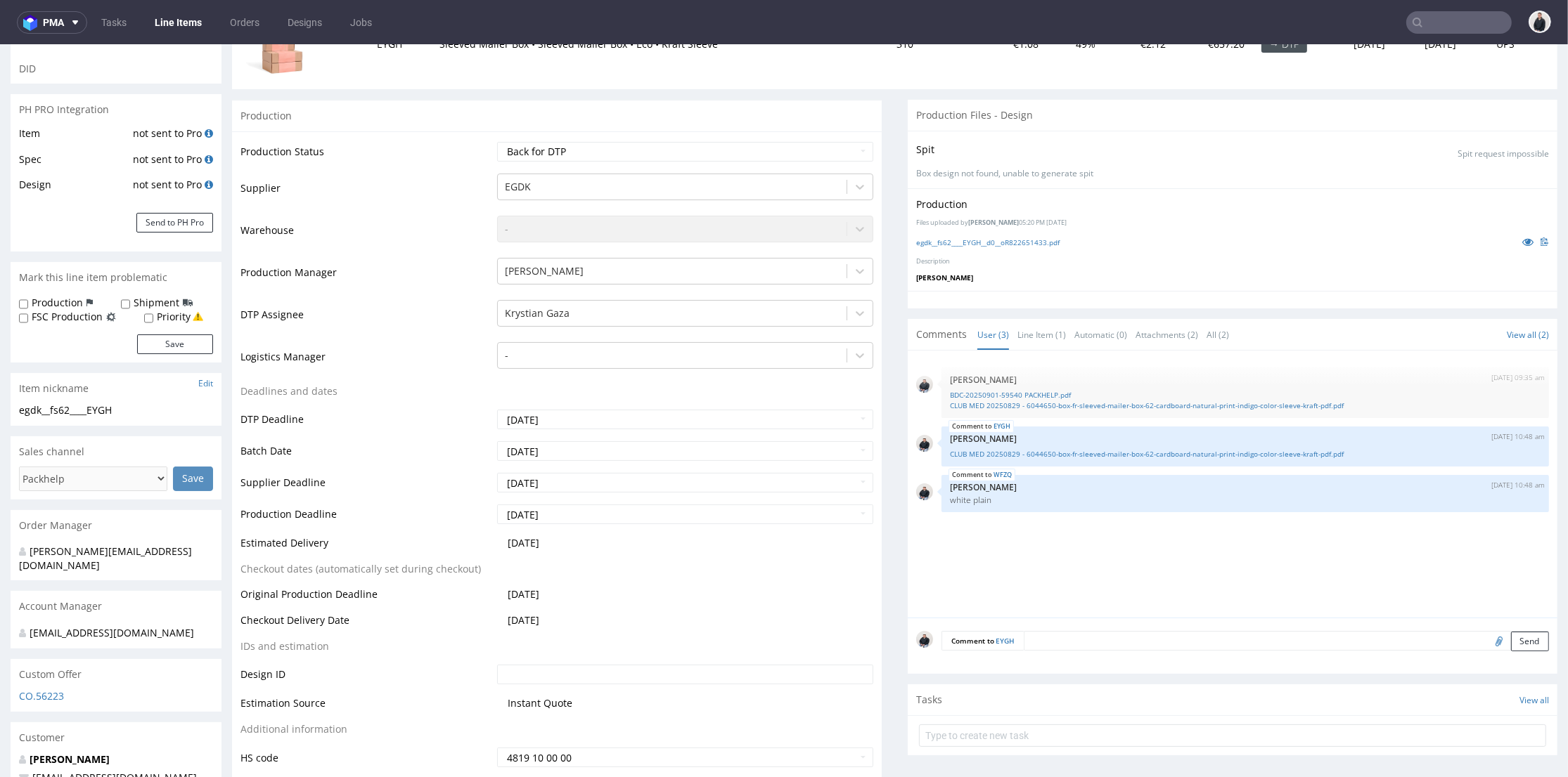
scroll to position [0, 0]
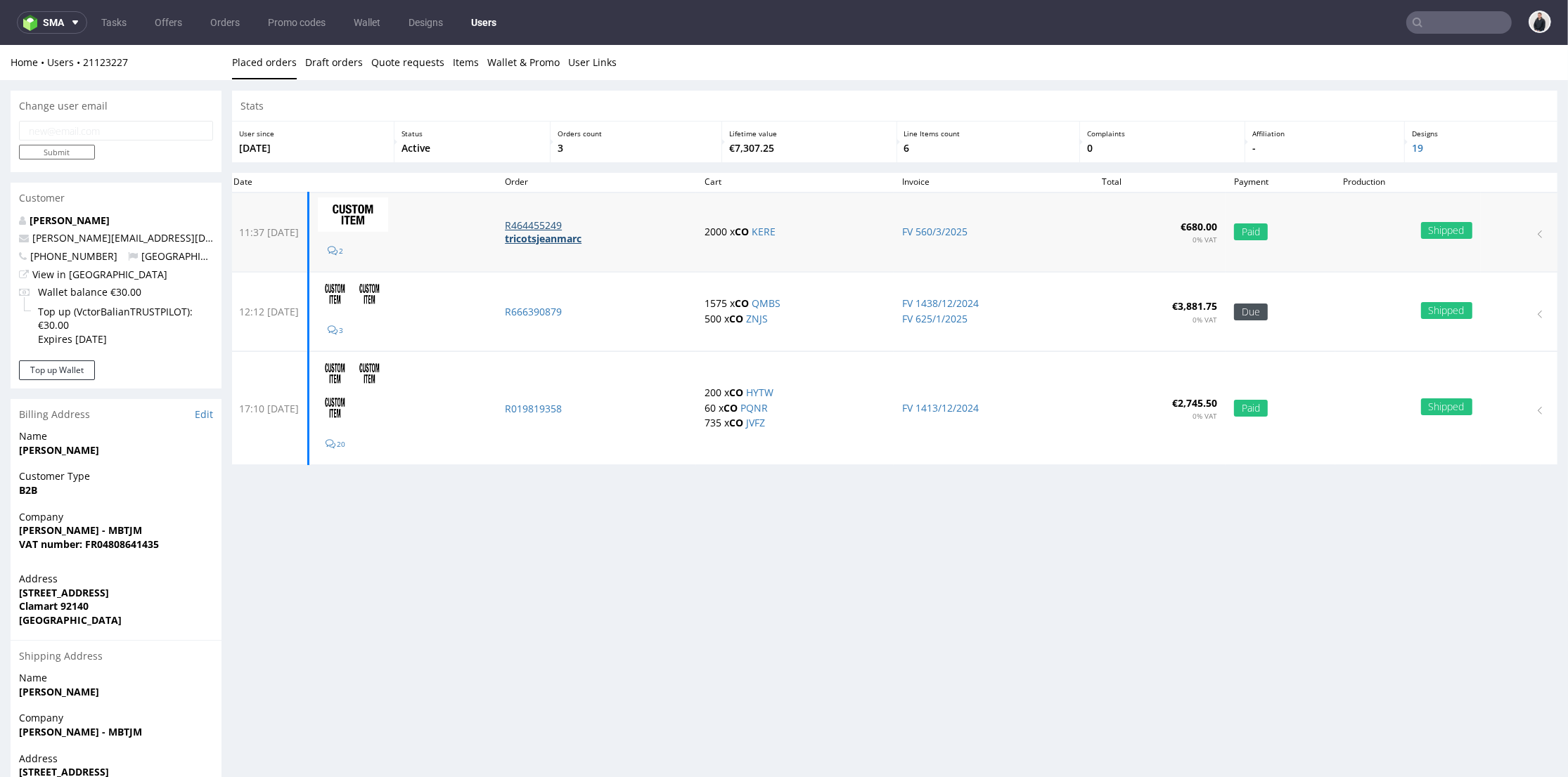
click at [554, 221] on p "R464455249" at bounding box center [596, 225] width 183 height 14
click at [1439, 24] on input "text" at bounding box center [1459, 22] width 106 height 23
paste input "[PERSON_NAME][EMAIL_ADDRESS][DOMAIN_NAME]"
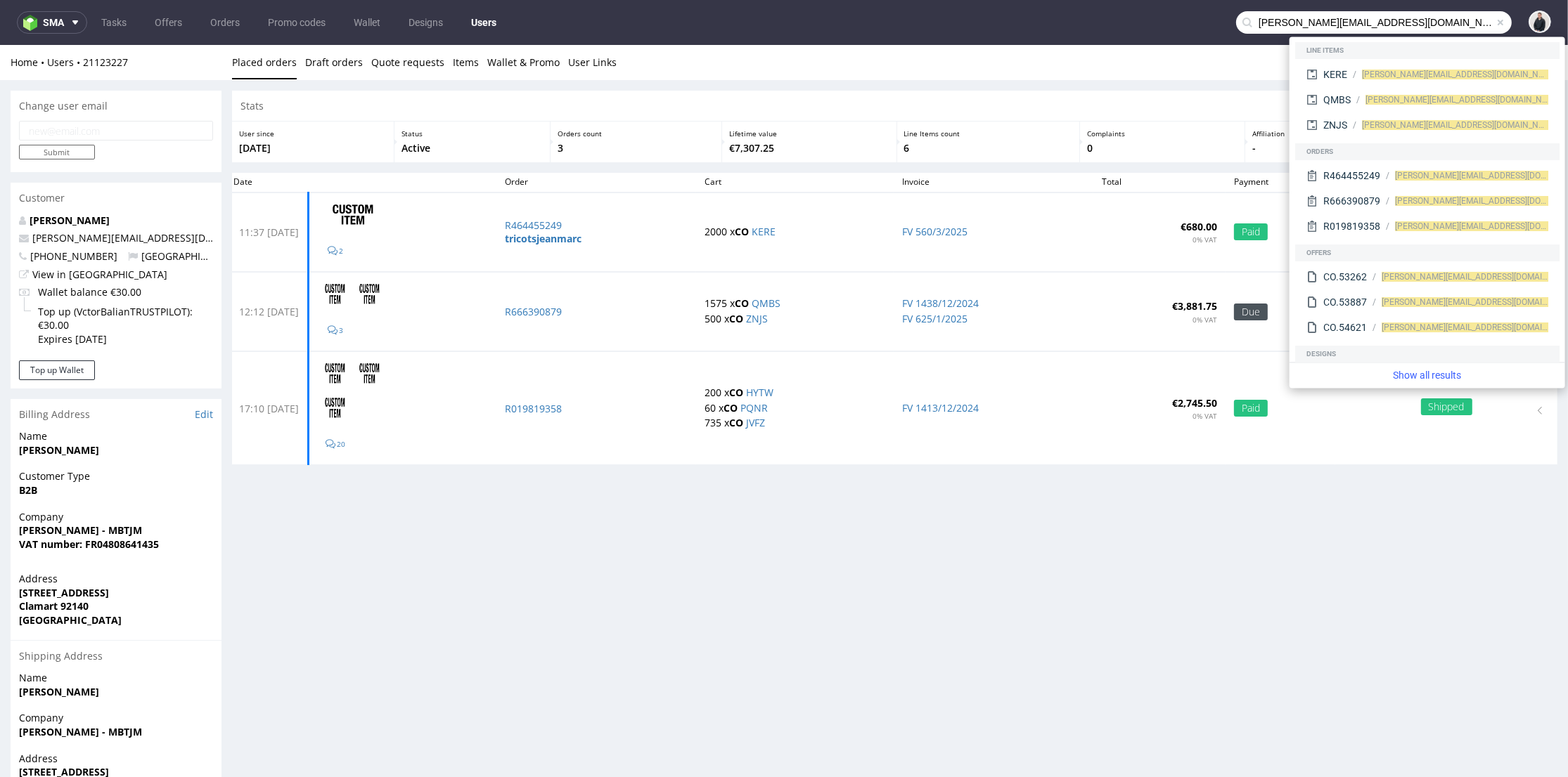
click at [1289, 21] on input "[PERSON_NAME][EMAIL_ADDRESS][DOMAIN_NAME]" at bounding box center [1374, 22] width 276 height 23
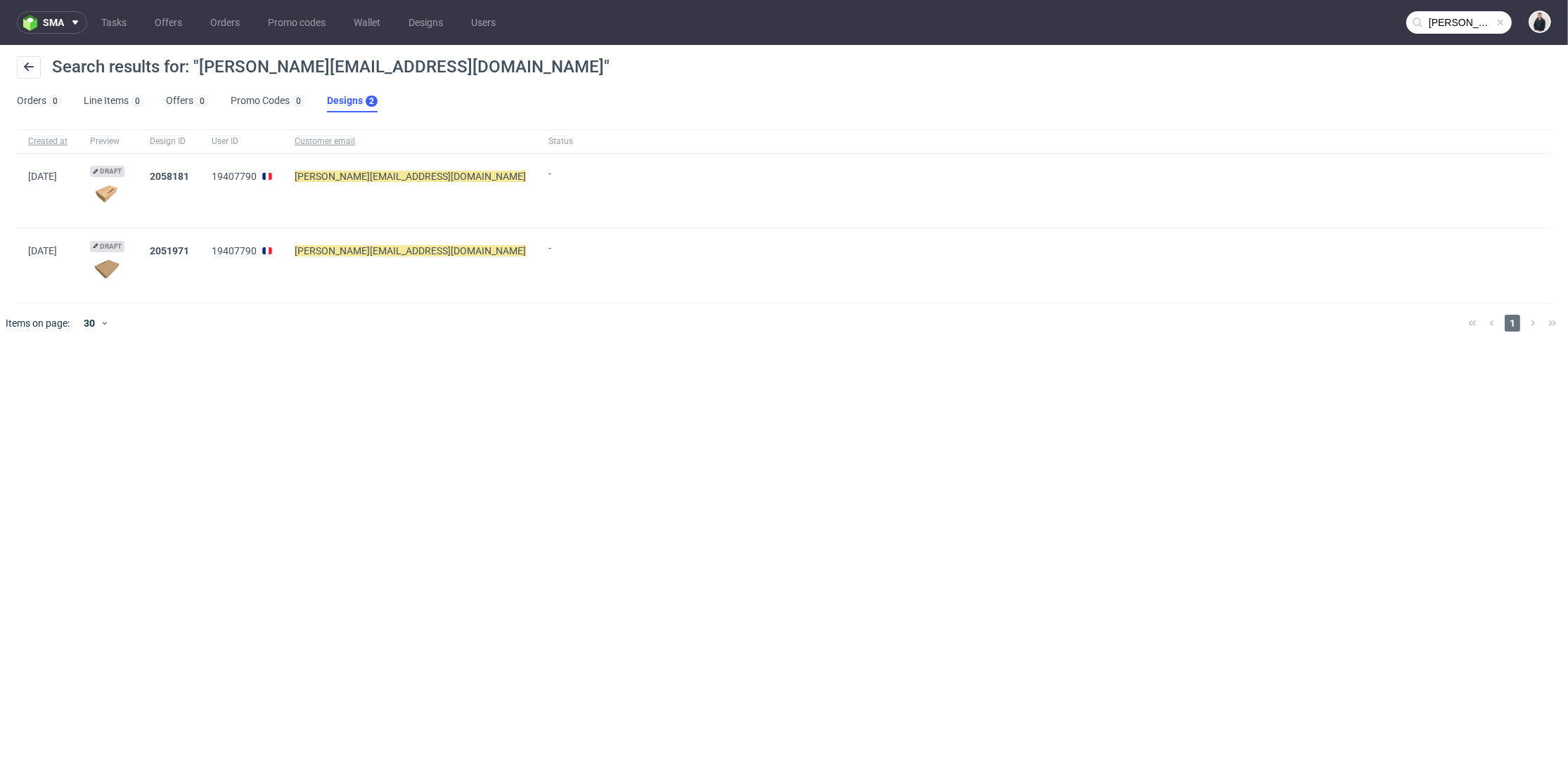
click at [765, 325] on div at bounding box center [804, 323] width 1305 height 40
click at [1452, 18] on input "claudia@tricotsjeanmarc.com" at bounding box center [1459, 22] width 106 height 23
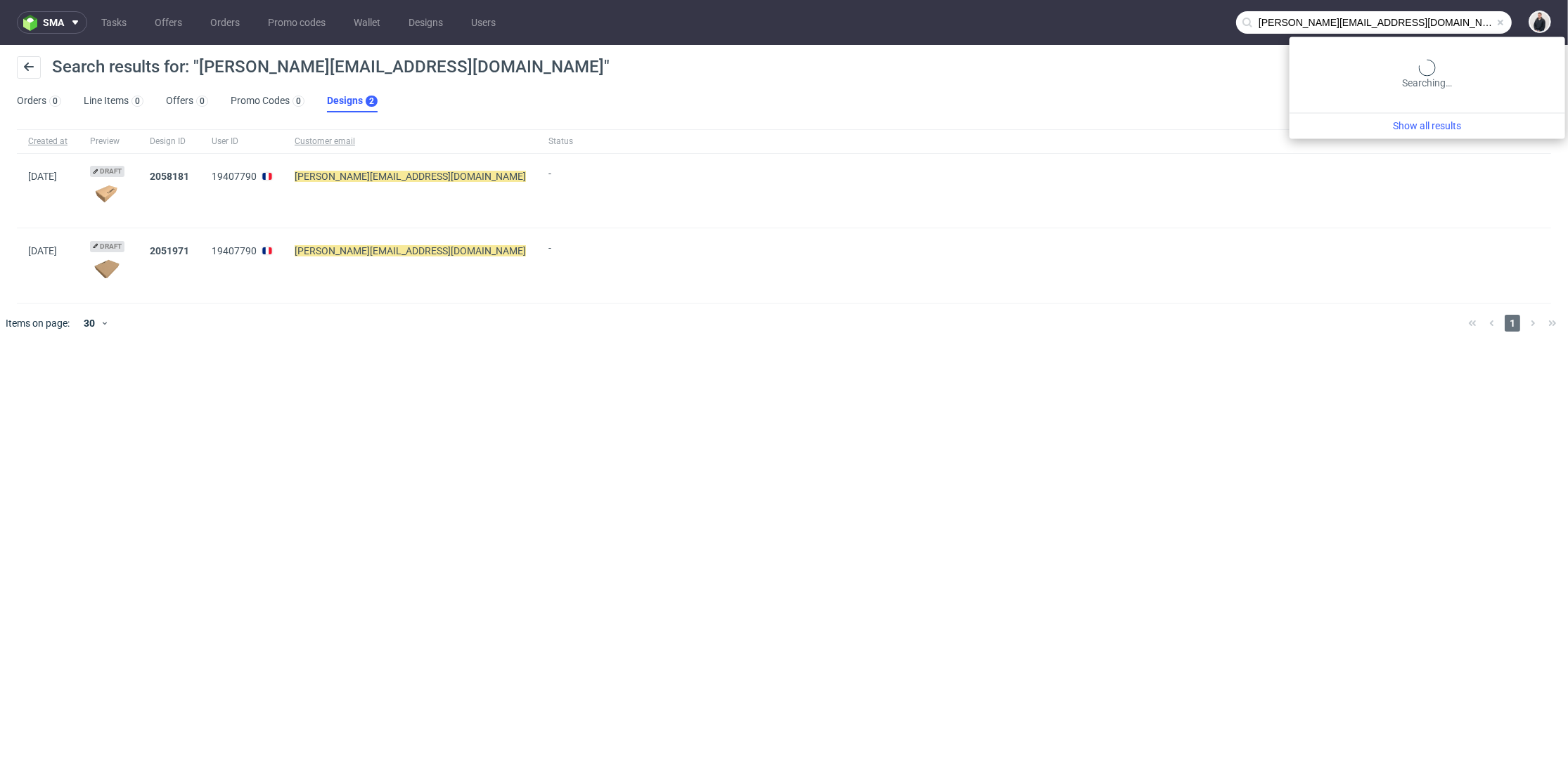
paste input "text"
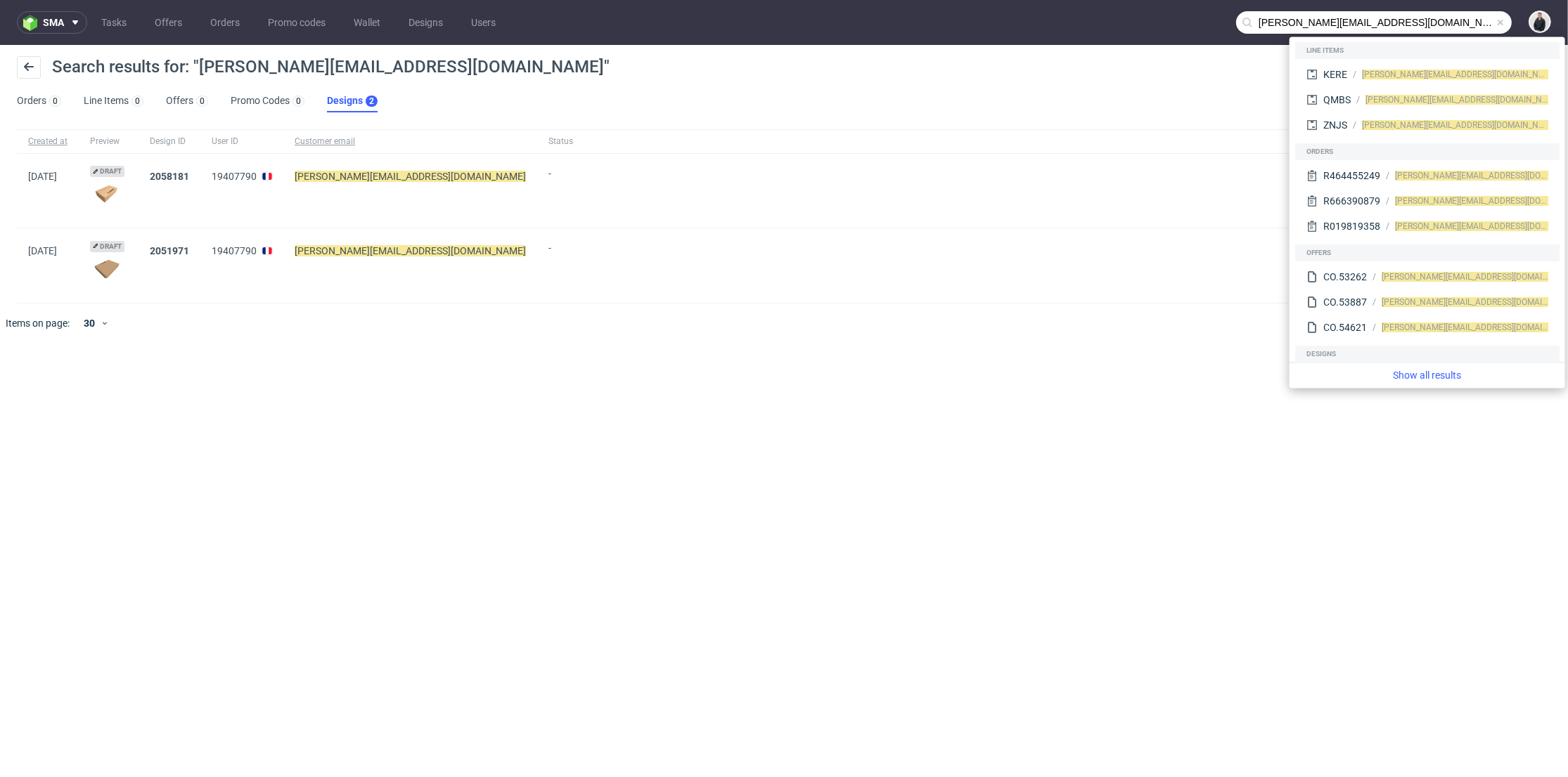
click at [1300, 21] on input "[PERSON_NAME][EMAIL_ADDRESS][DOMAIN_NAME]" at bounding box center [1374, 22] width 276 height 23
type input "claudia@tricotsjeanmarc.com"
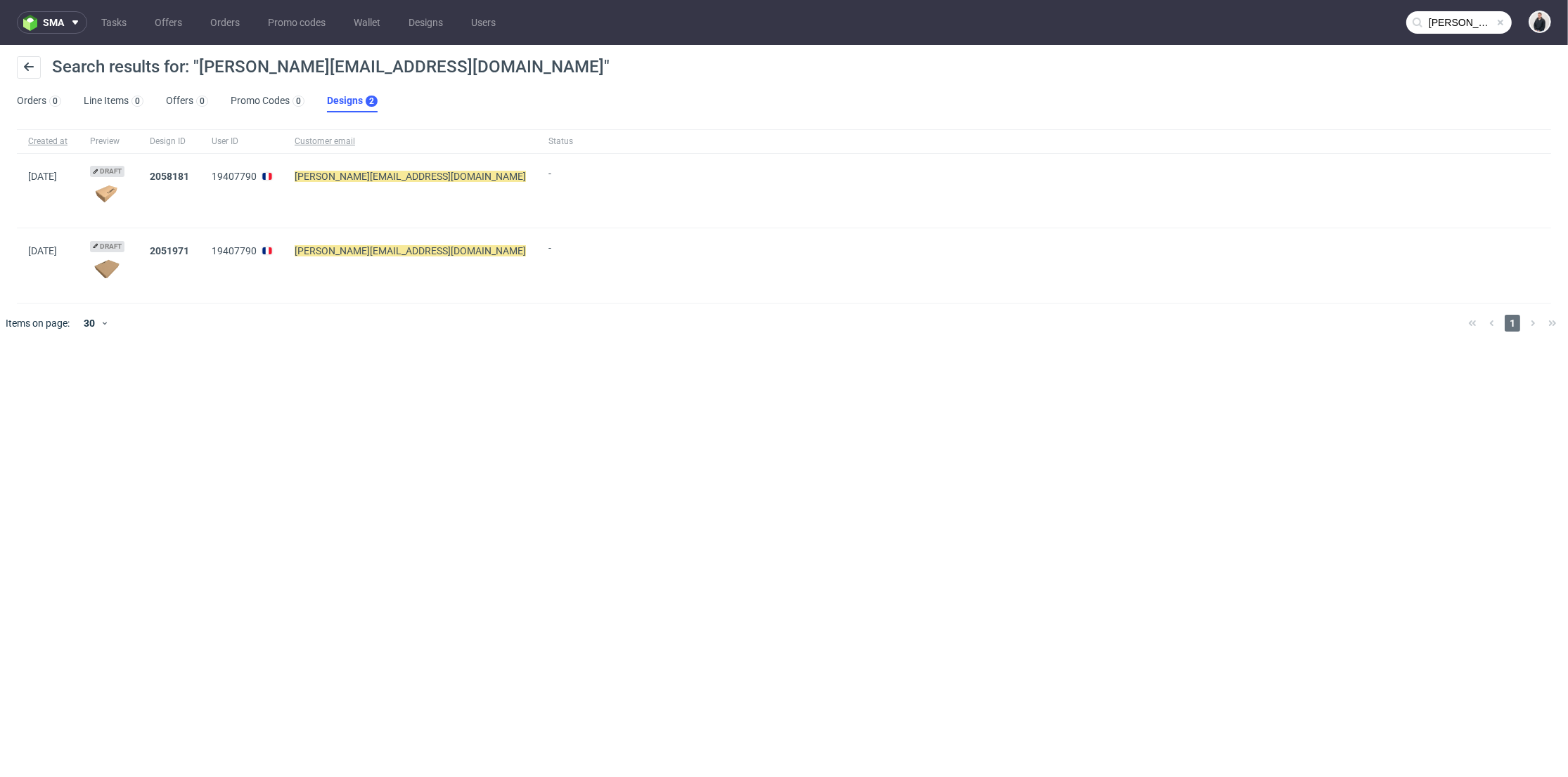
click at [329, 180] on mark "claudia@tricotsjeanmarc.com" at bounding box center [410, 176] width 231 height 11
click at [175, 97] on link "Offers 0" at bounding box center [187, 101] width 43 height 23
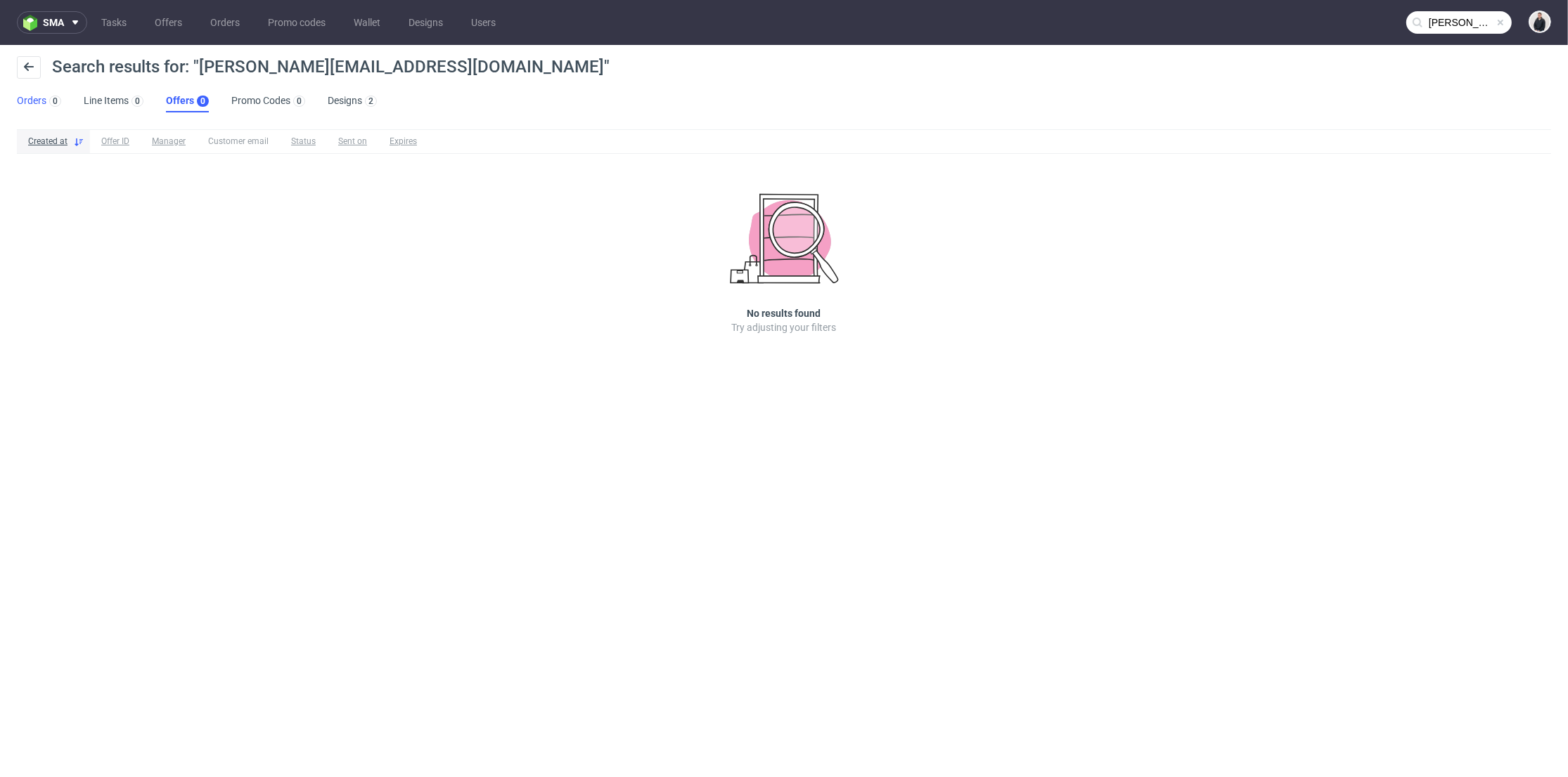
click at [43, 100] on link "Orders 0" at bounding box center [39, 101] width 44 height 23
click at [100, 97] on link "Line Items 0" at bounding box center [114, 101] width 59 height 23
click at [276, 105] on link "Promo Codes 0" at bounding box center [269, 101] width 74 height 23
click at [489, 23] on link "Users" at bounding box center [483, 22] width 42 height 23
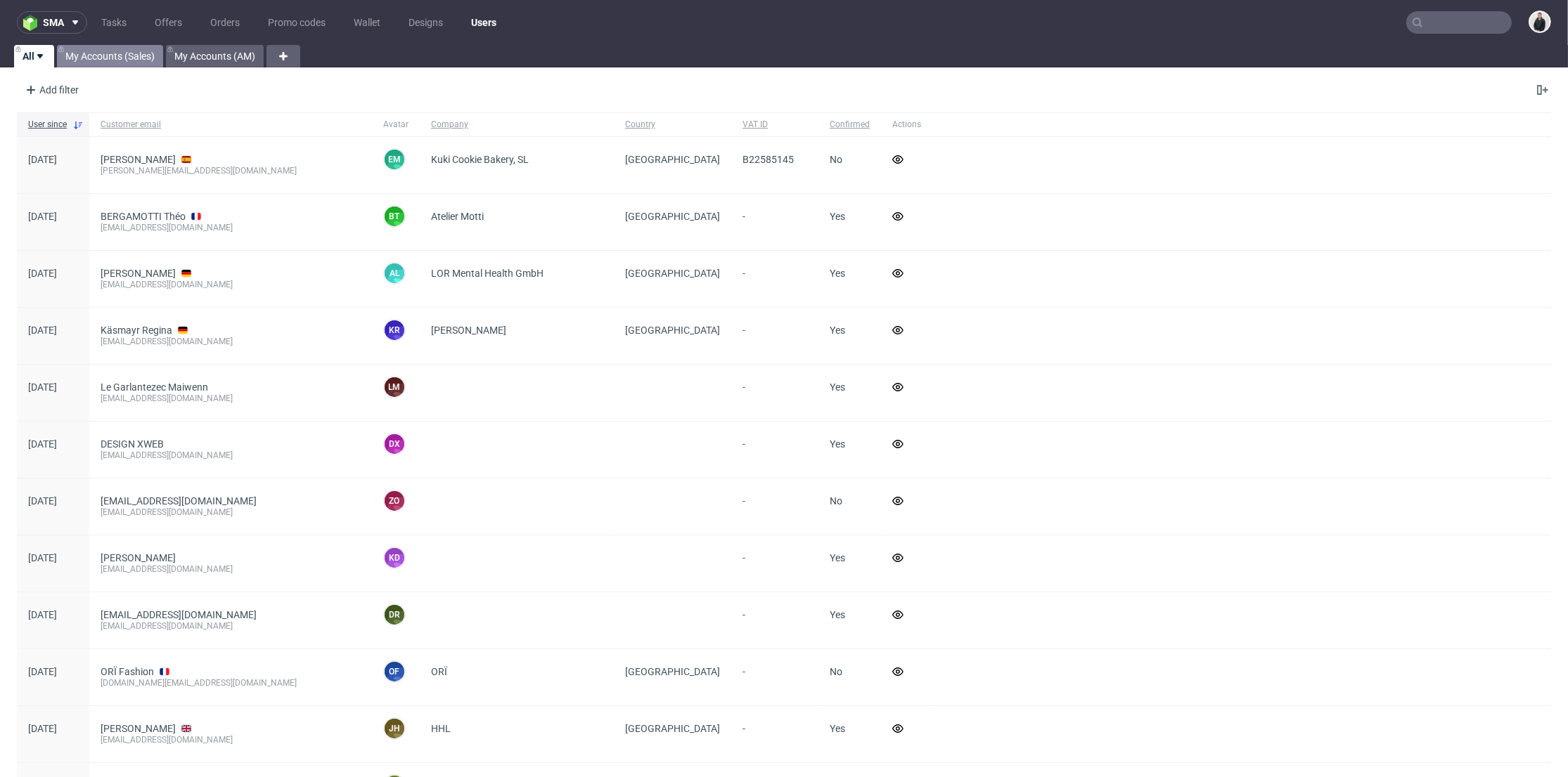
click at [116, 62] on link "My Accounts (Sales)" at bounding box center [110, 56] width 106 height 23
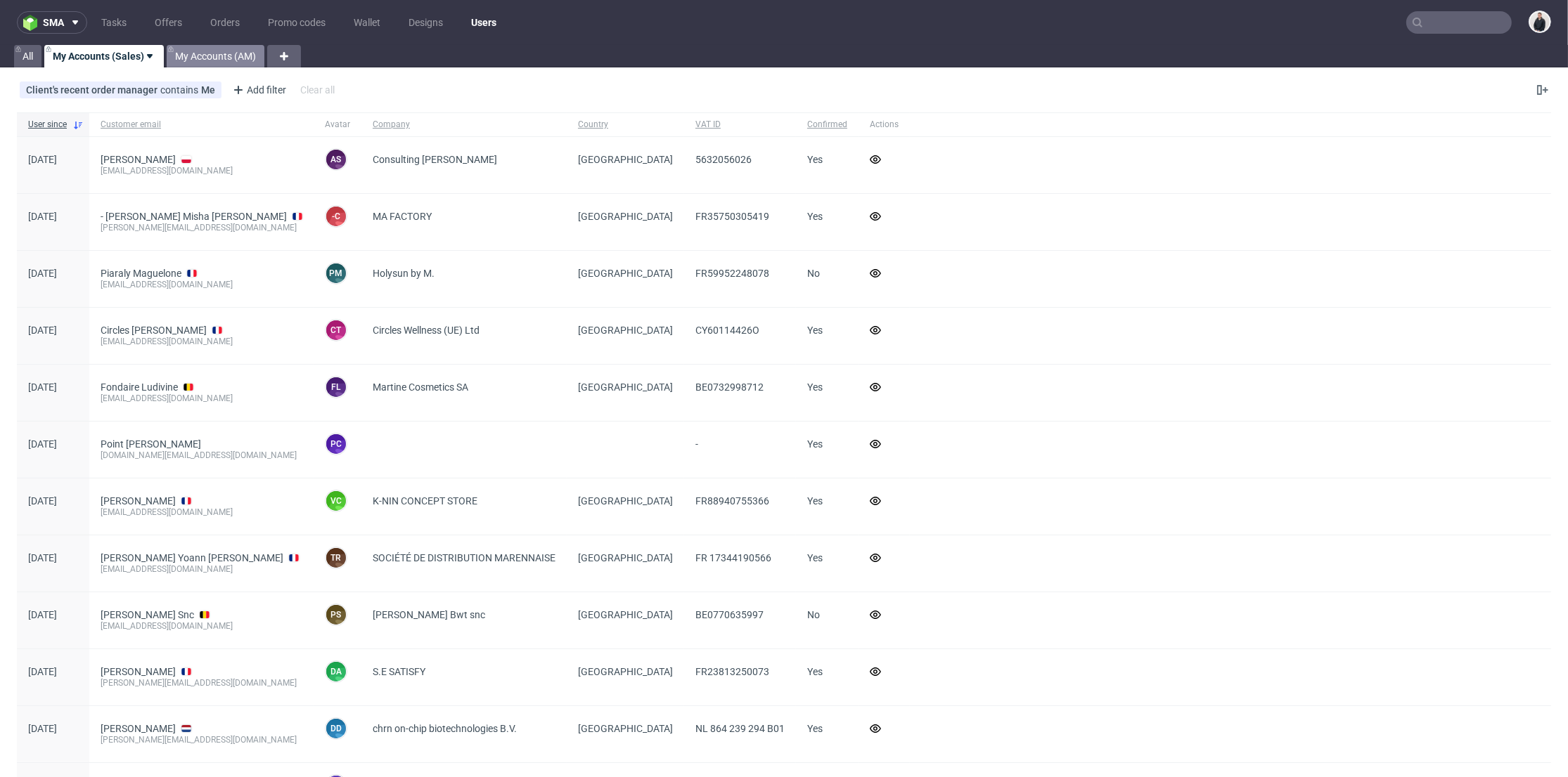
click at [196, 57] on link "My Accounts (AM)" at bounding box center [215, 56] width 98 height 23
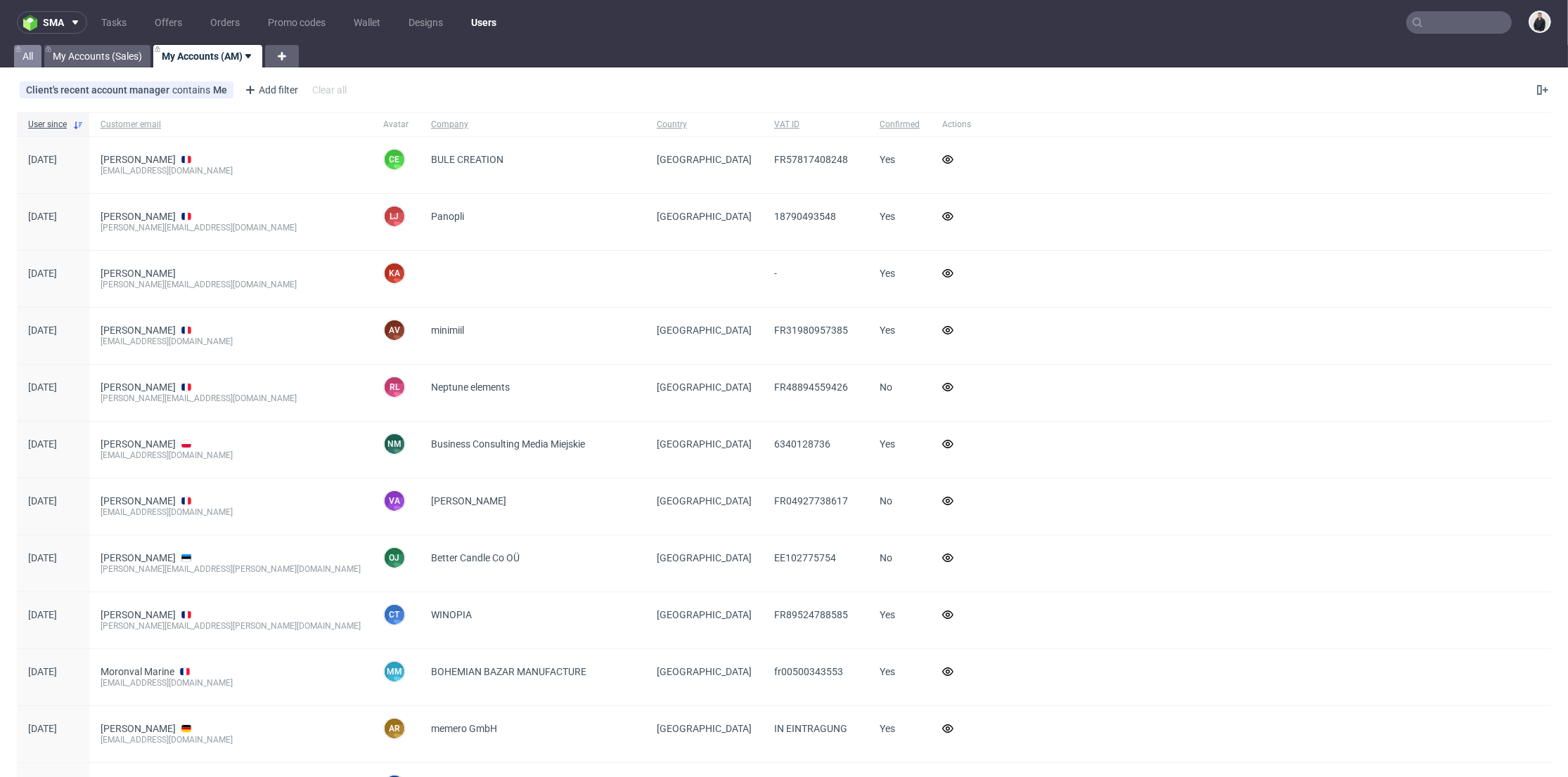
click at [22, 54] on link "All" at bounding box center [27, 56] width 27 height 23
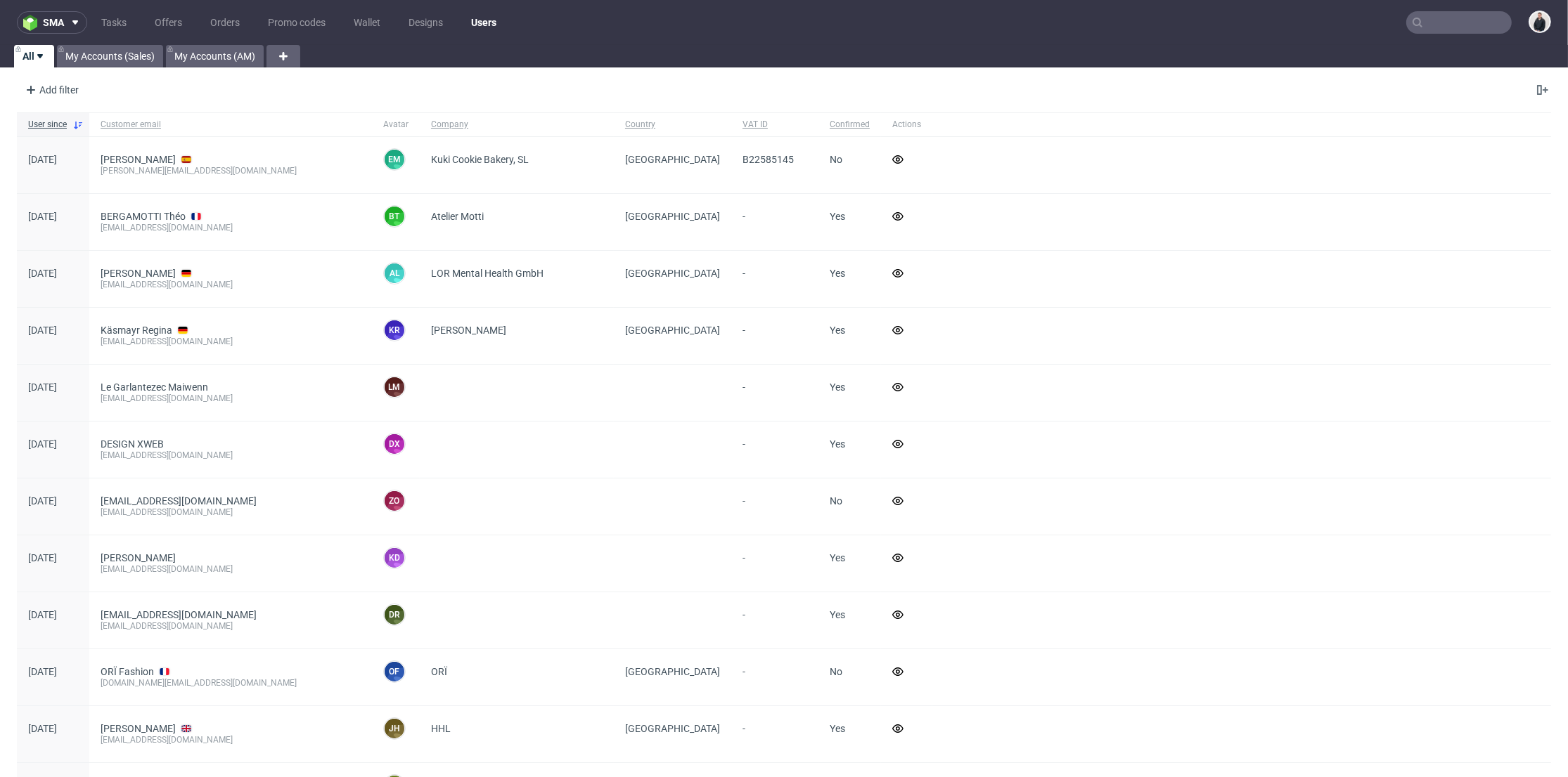
click at [1463, 27] on input "text" at bounding box center [1459, 22] width 106 height 23
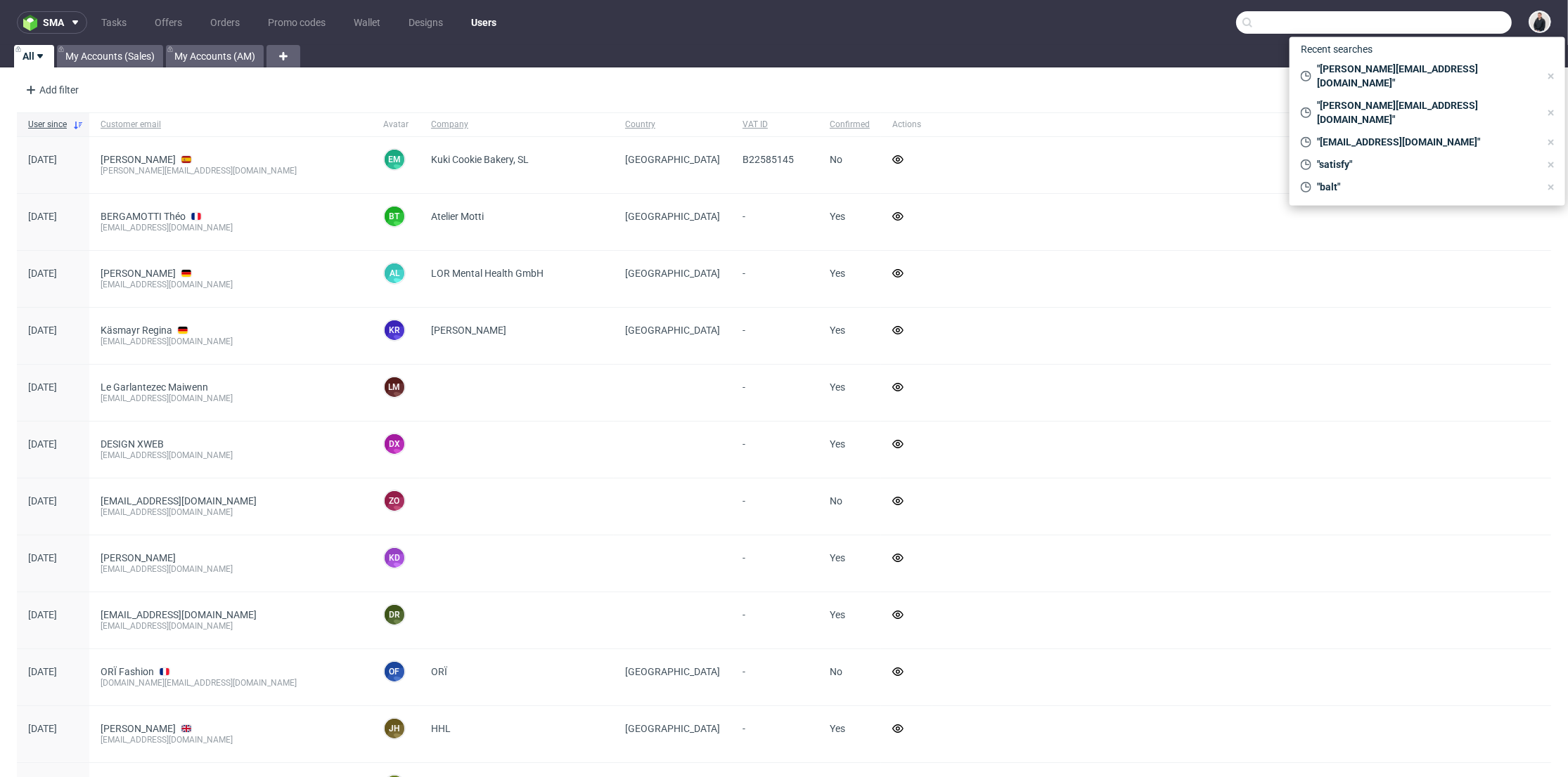
paste input "[PERSON_NAME][EMAIL_ADDRESS][DOMAIN_NAME]"
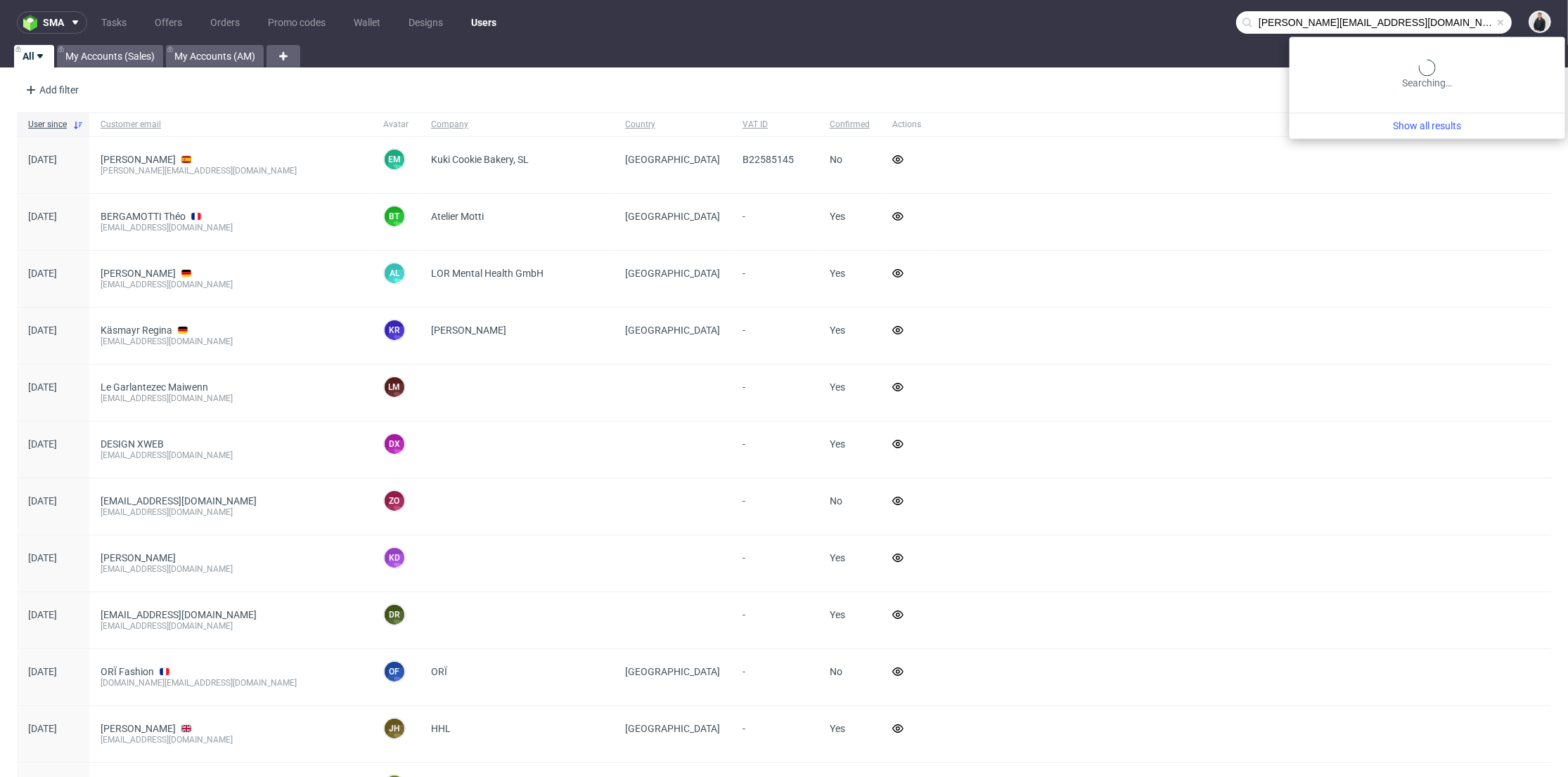
type input "claudia@ricotsjeanmarc.com"
drag, startPoint x: 1269, startPoint y: 69, endPoint x: 1413, endPoint y: 85, distance: 144.9
click at [1270, 70] on div "sma Tasks Offers Orders Promo codes Wallet Designs Users claudia@ricotsjeanmarc…" at bounding box center [784, 388] width 1568 height 777
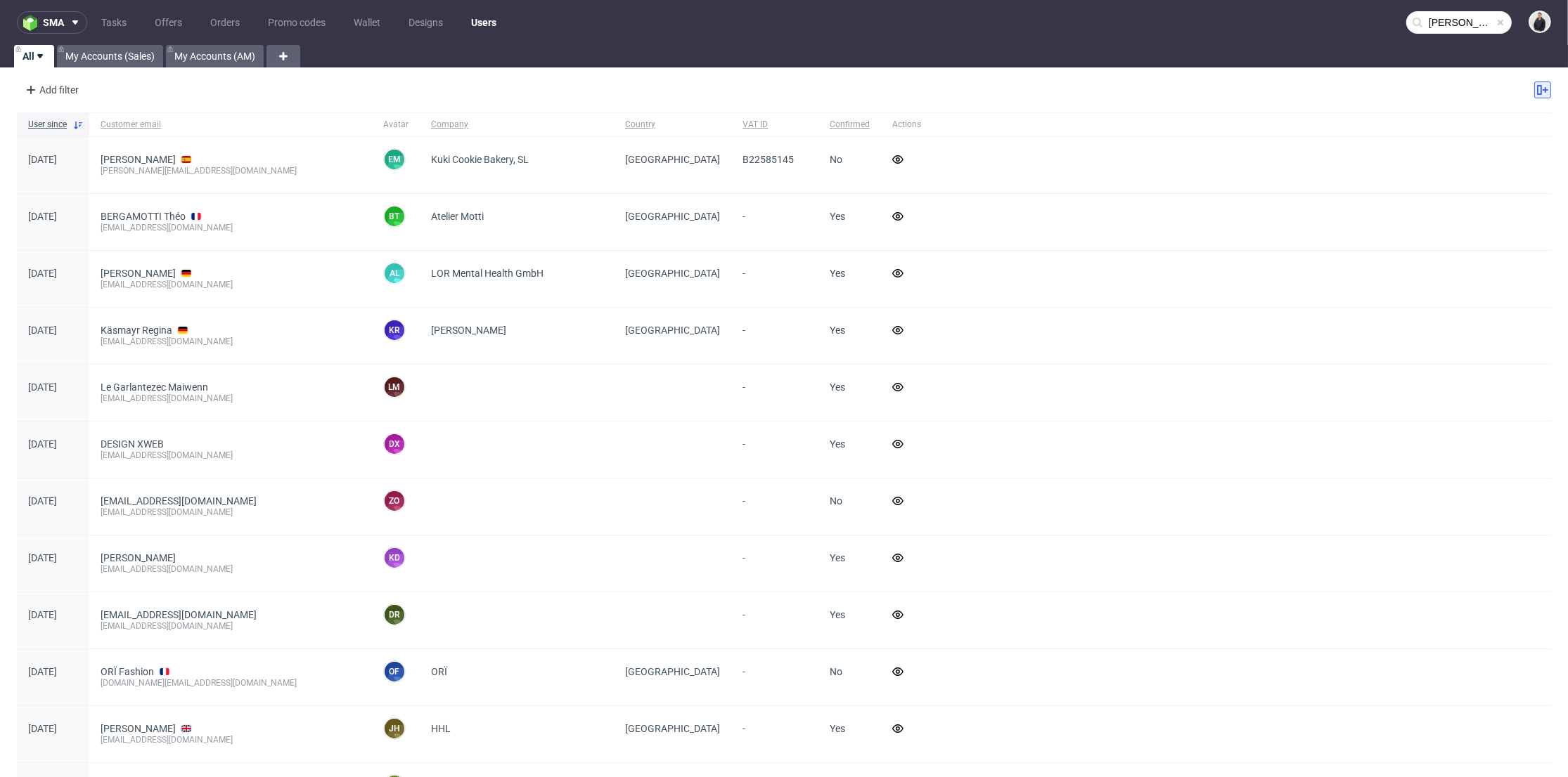
click at [1537, 91] on icon at bounding box center [1542, 89] width 11 height 11
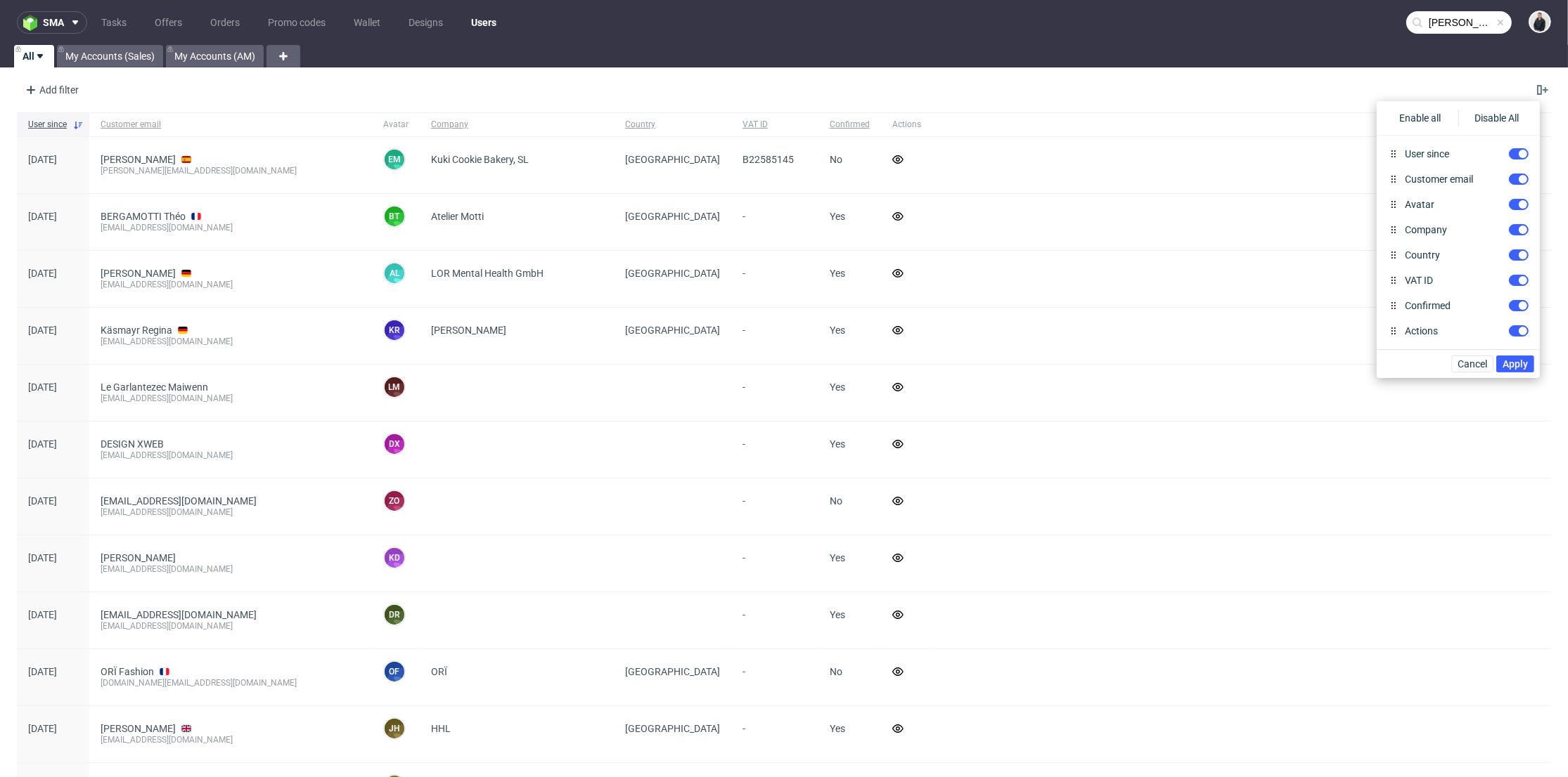
drag, startPoint x: 1508, startPoint y: 69, endPoint x: 1508, endPoint y: 53, distance: 16.0
click at [1508, 68] on div "sma Tasks Offers Orders Promo codes Wallet Designs Users claudia@ricotsjeanmarc…" at bounding box center [784, 388] width 1568 height 777
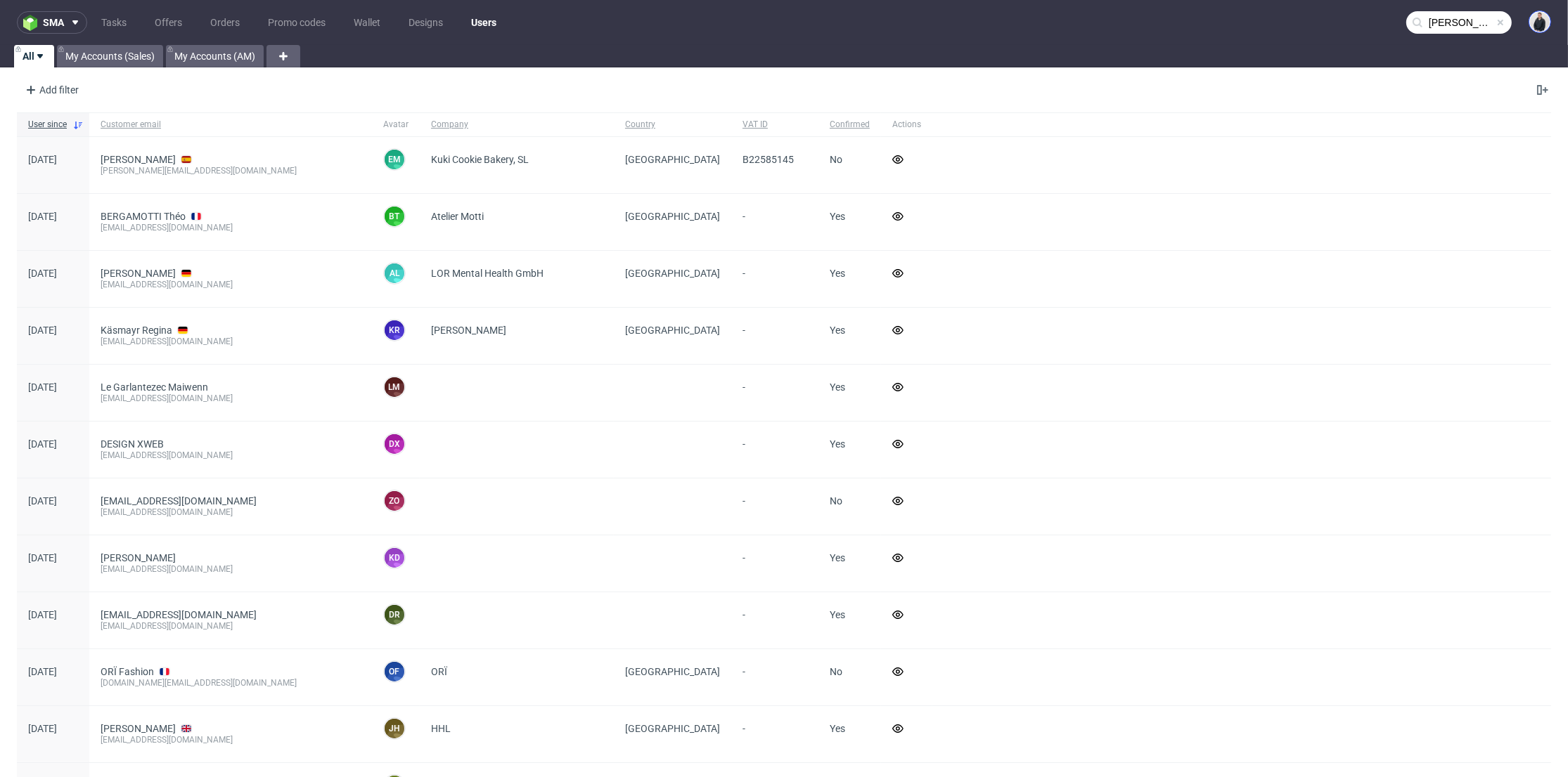
click at [1530, 16] on img at bounding box center [1539, 21] width 20 height 20
click at [1474, 99] on li "Settings" at bounding box center [1473, 107] width 175 height 26
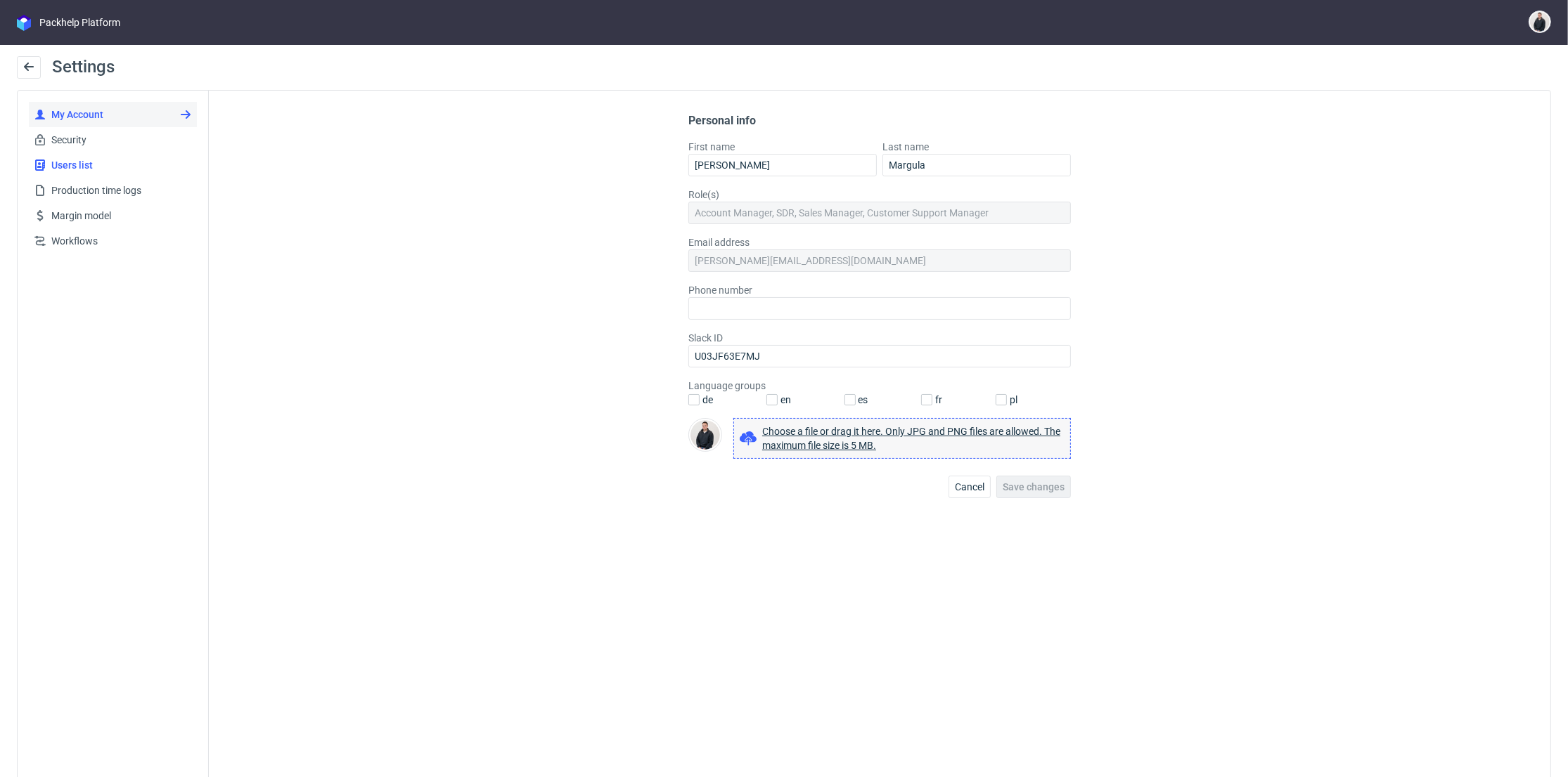
click at [72, 168] on span "Users list" at bounding box center [118, 165] width 145 height 14
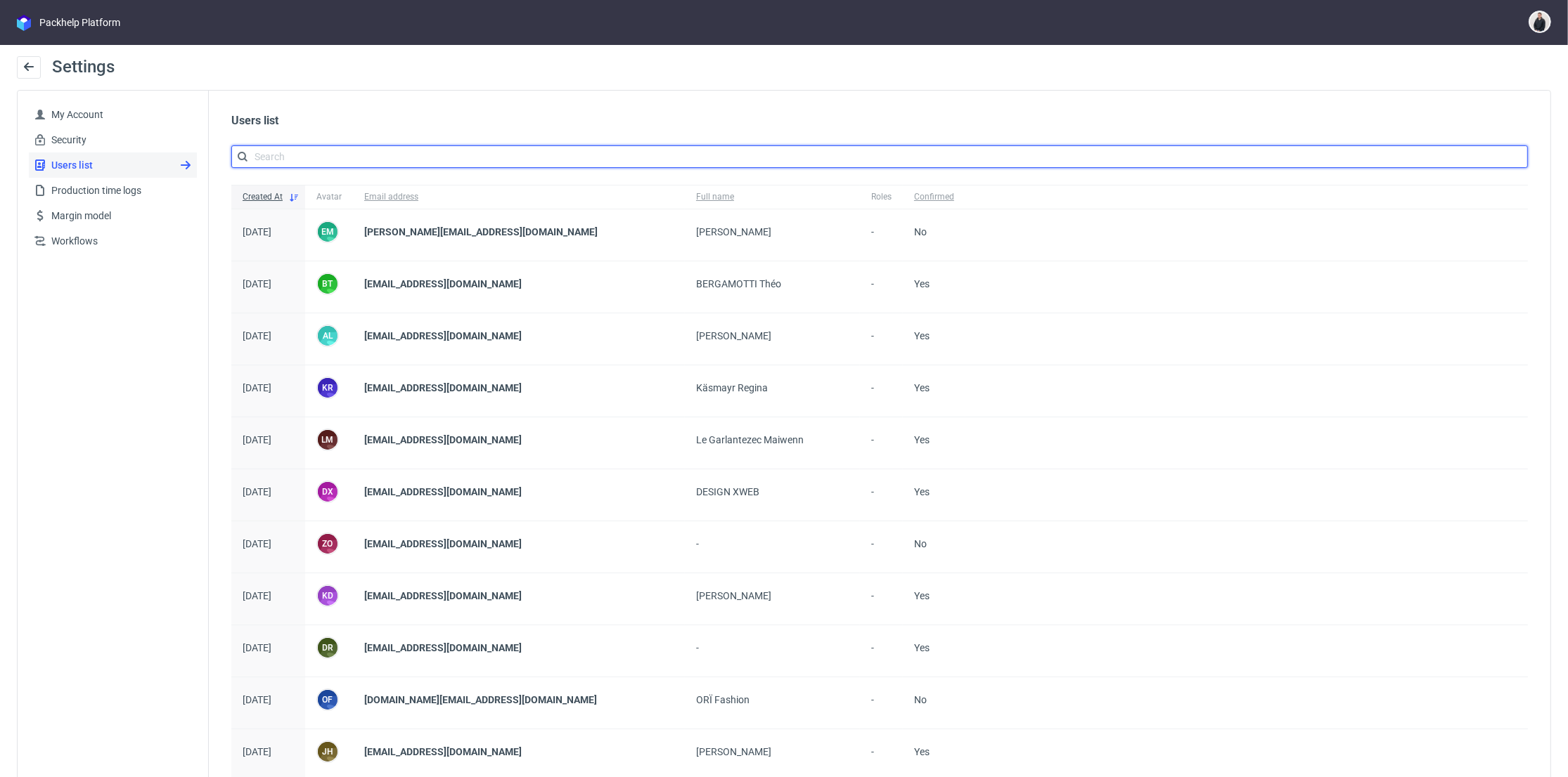
click at [299, 164] on input "text" at bounding box center [879, 156] width 1297 height 23
paste input "claudia@ricotsjeanmarc.com"
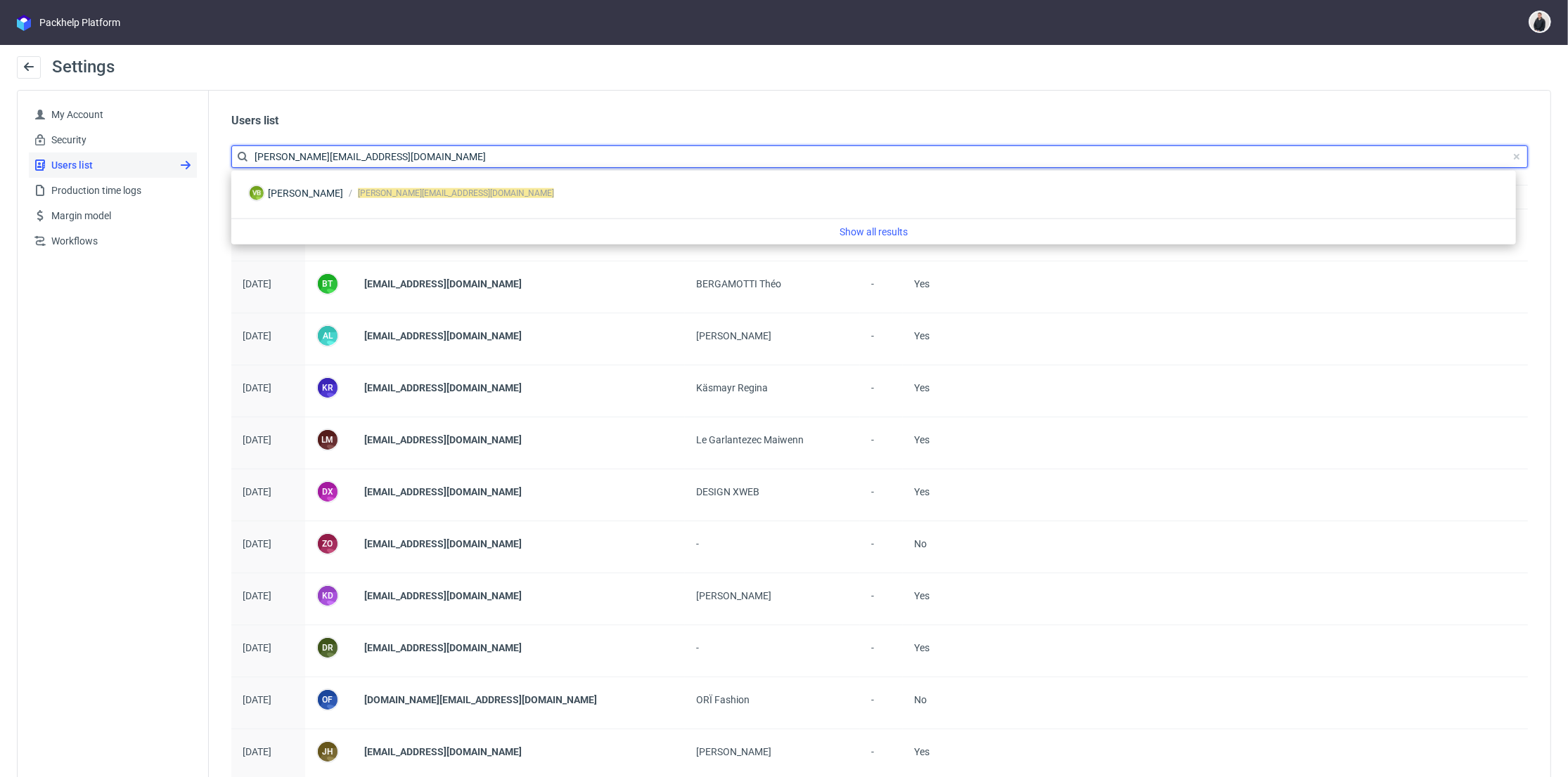
click at [296, 157] on input "claudia@ricotsjeanmarc.com" at bounding box center [879, 156] width 1297 height 23
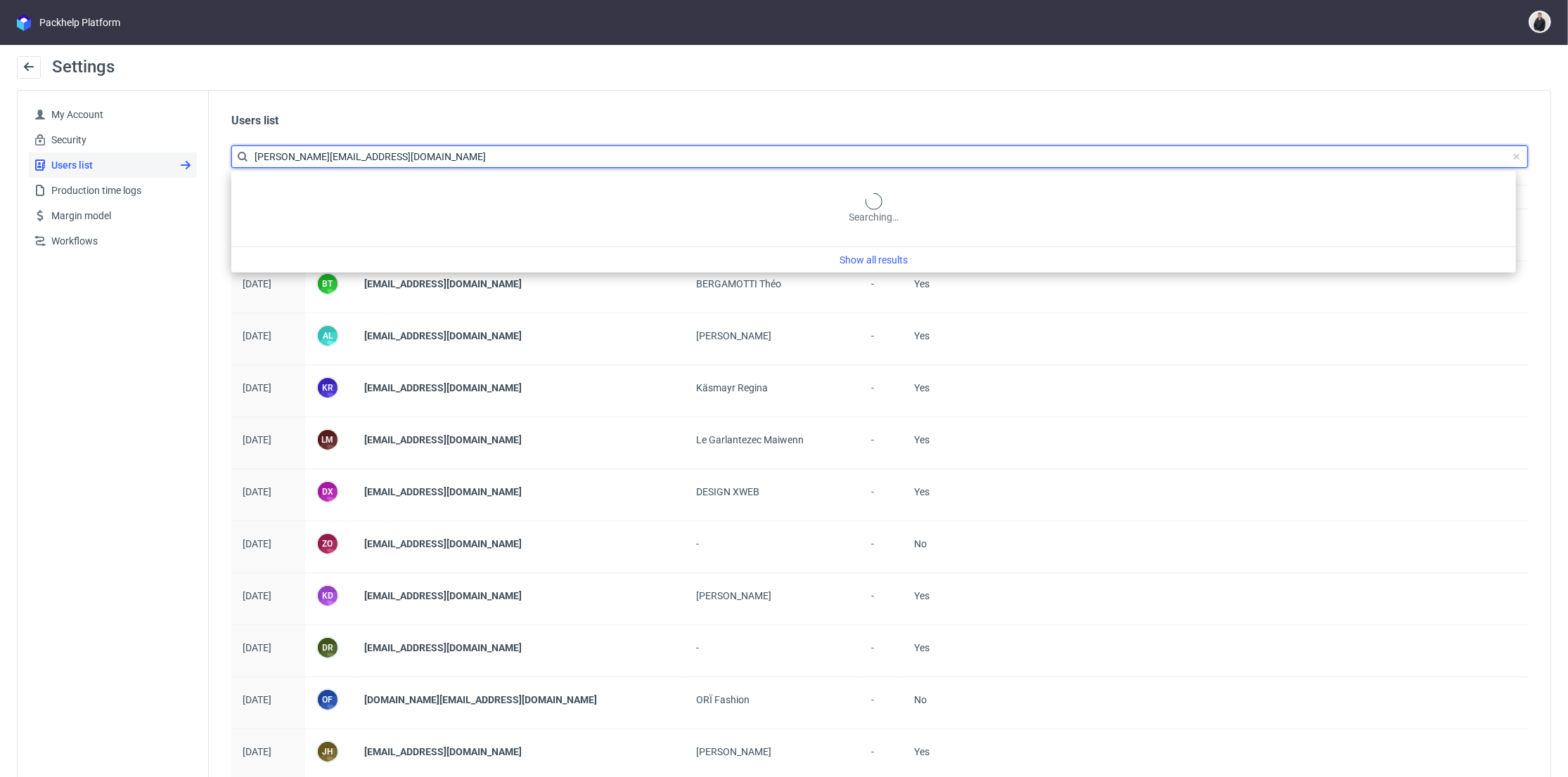
type input "claudia@tricotsjeanmarc.com"
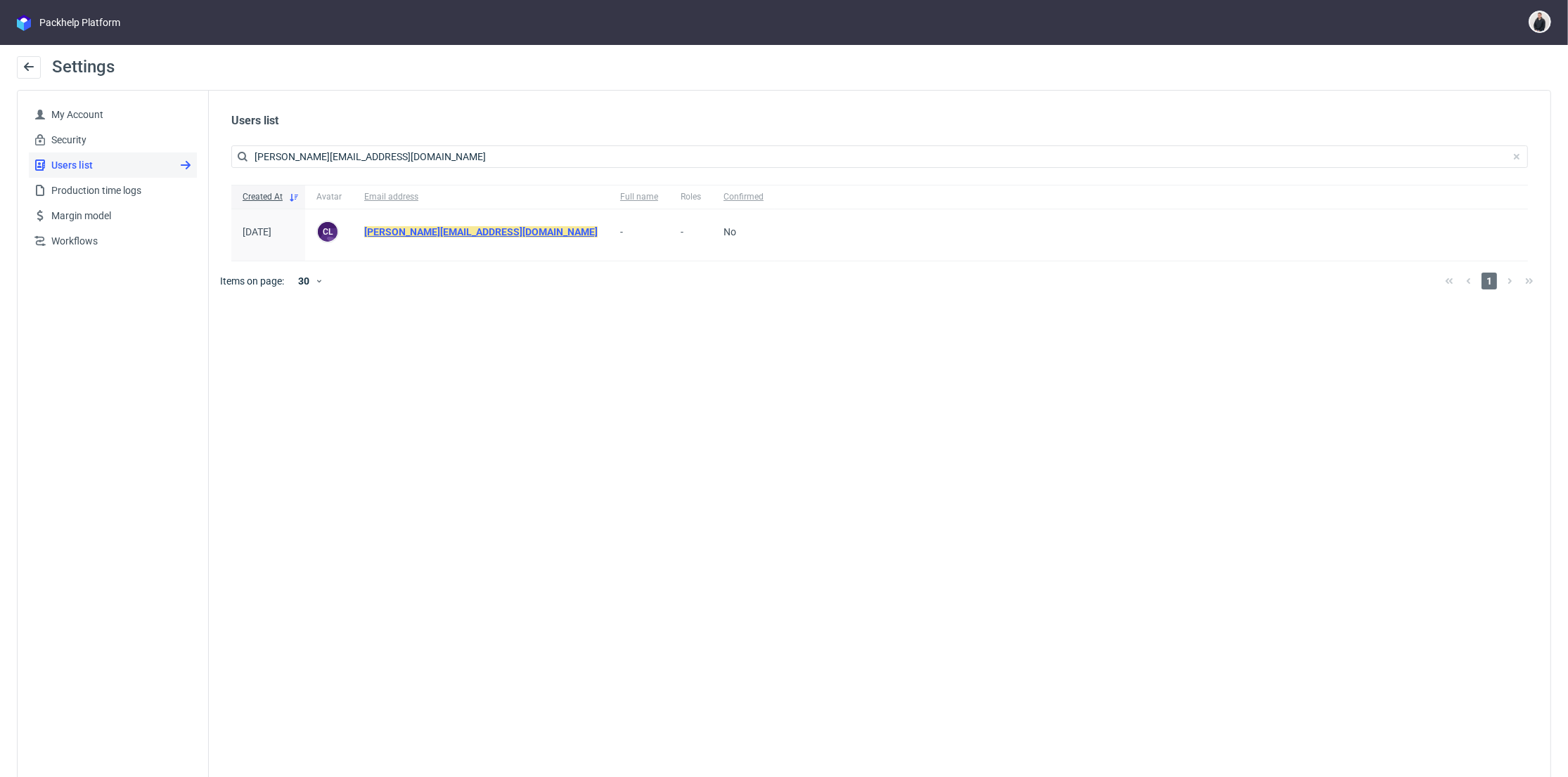
click at [380, 232] on mark "claudia@tricotsjeanmarc.com" at bounding box center [481, 232] width 233 height 11
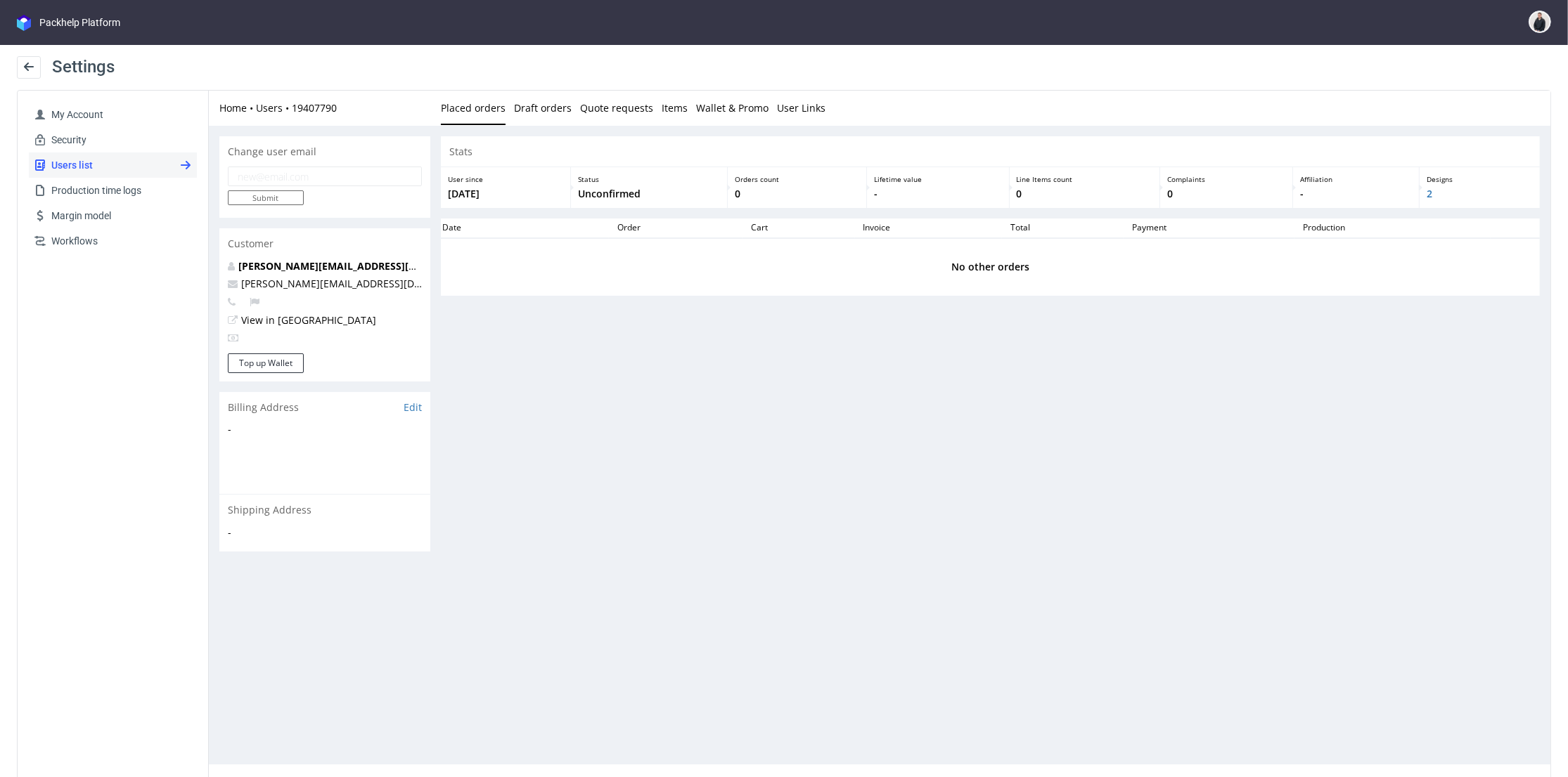
click at [321, 179] on input "email" at bounding box center [324, 175] width 194 height 20
paste input "claudia@ricotsjeanmarc.com"
click at [279, 174] on input "claudia@ricotsjeanmarc.com" at bounding box center [324, 175] width 194 height 20
click at [392, 176] on input "claudia@tricotsjeanmarc.com" at bounding box center [324, 175] width 194 height 20
type input "claudia@tricotsjeanmarc.comm"
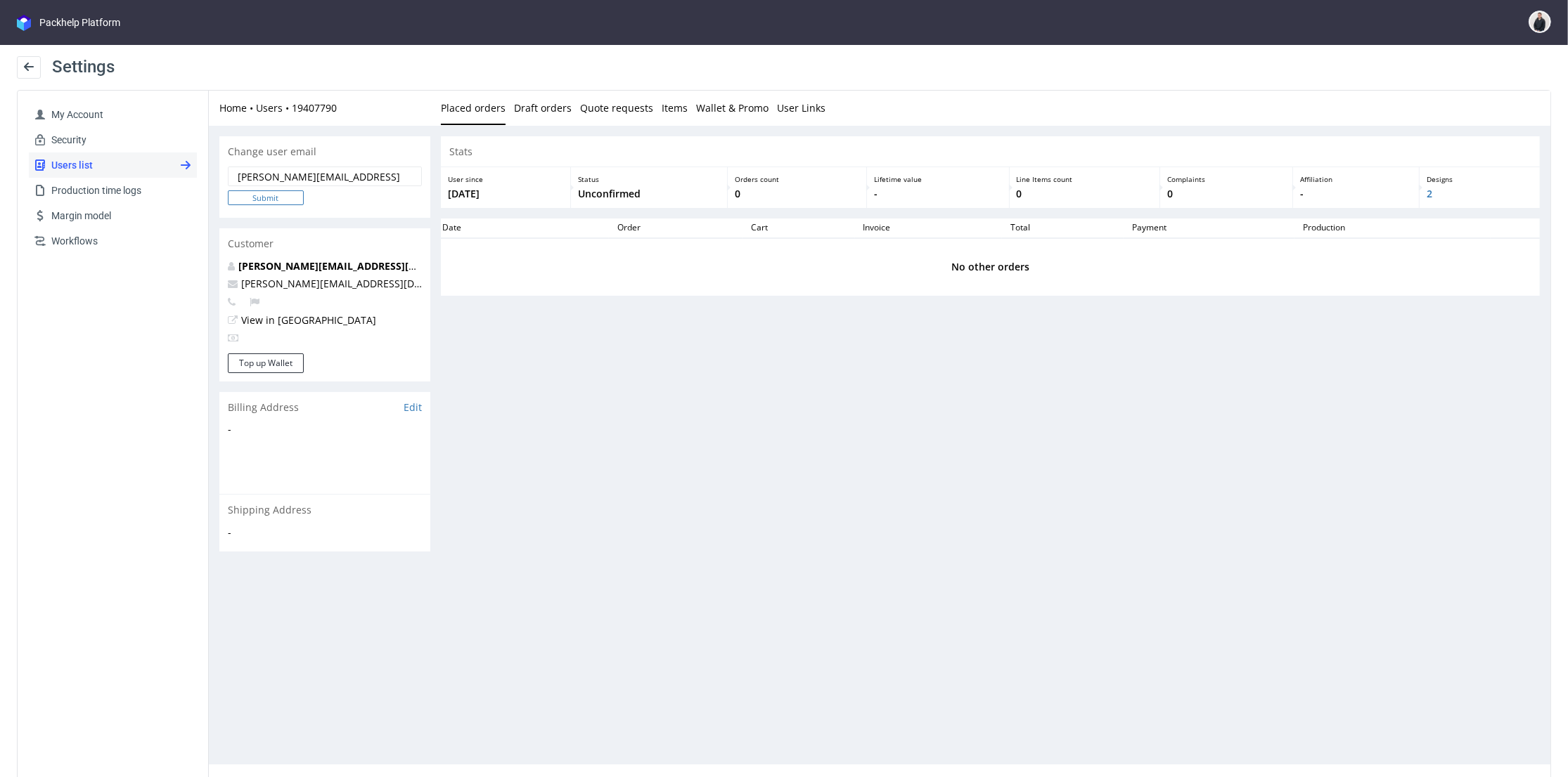
click at [283, 199] on input "Submit" at bounding box center [265, 197] width 76 height 15
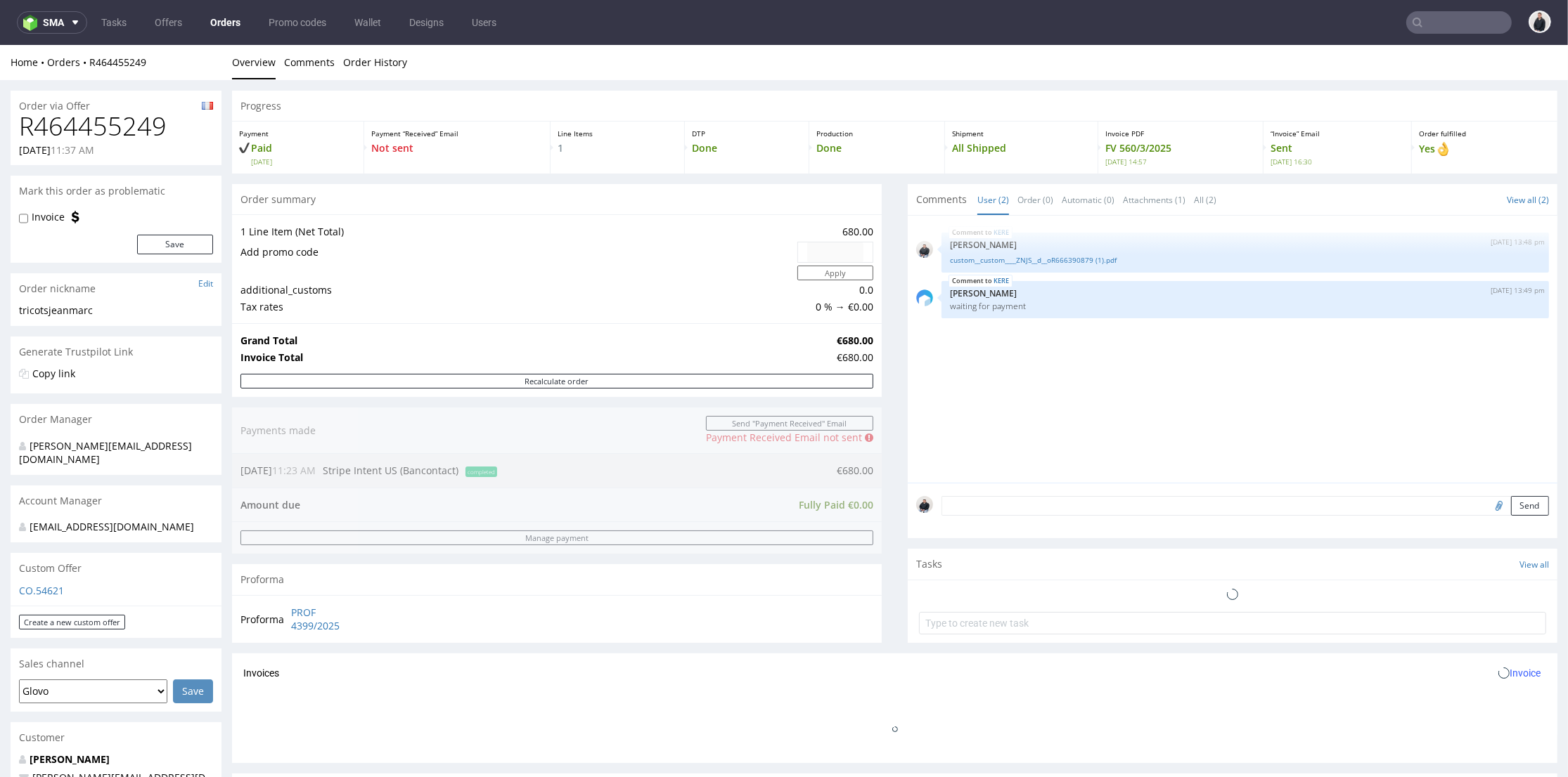
scroll to position [624, 0]
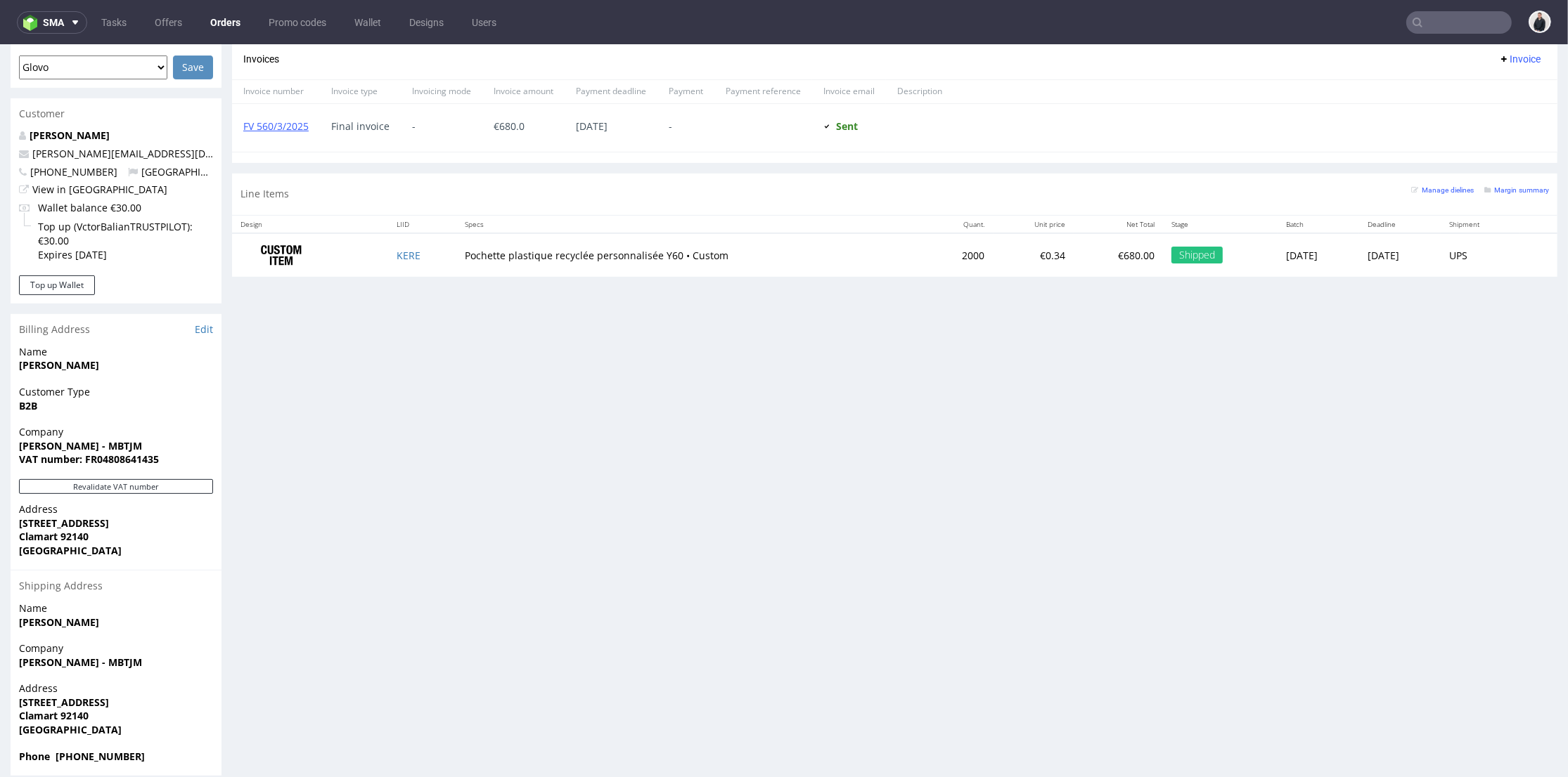
click at [673, 329] on div "Progress Payment Paid [DATE] Payment “Received” Email Not sent Line Items 1 DTP…" at bounding box center [894, 121] width 1325 height 1310
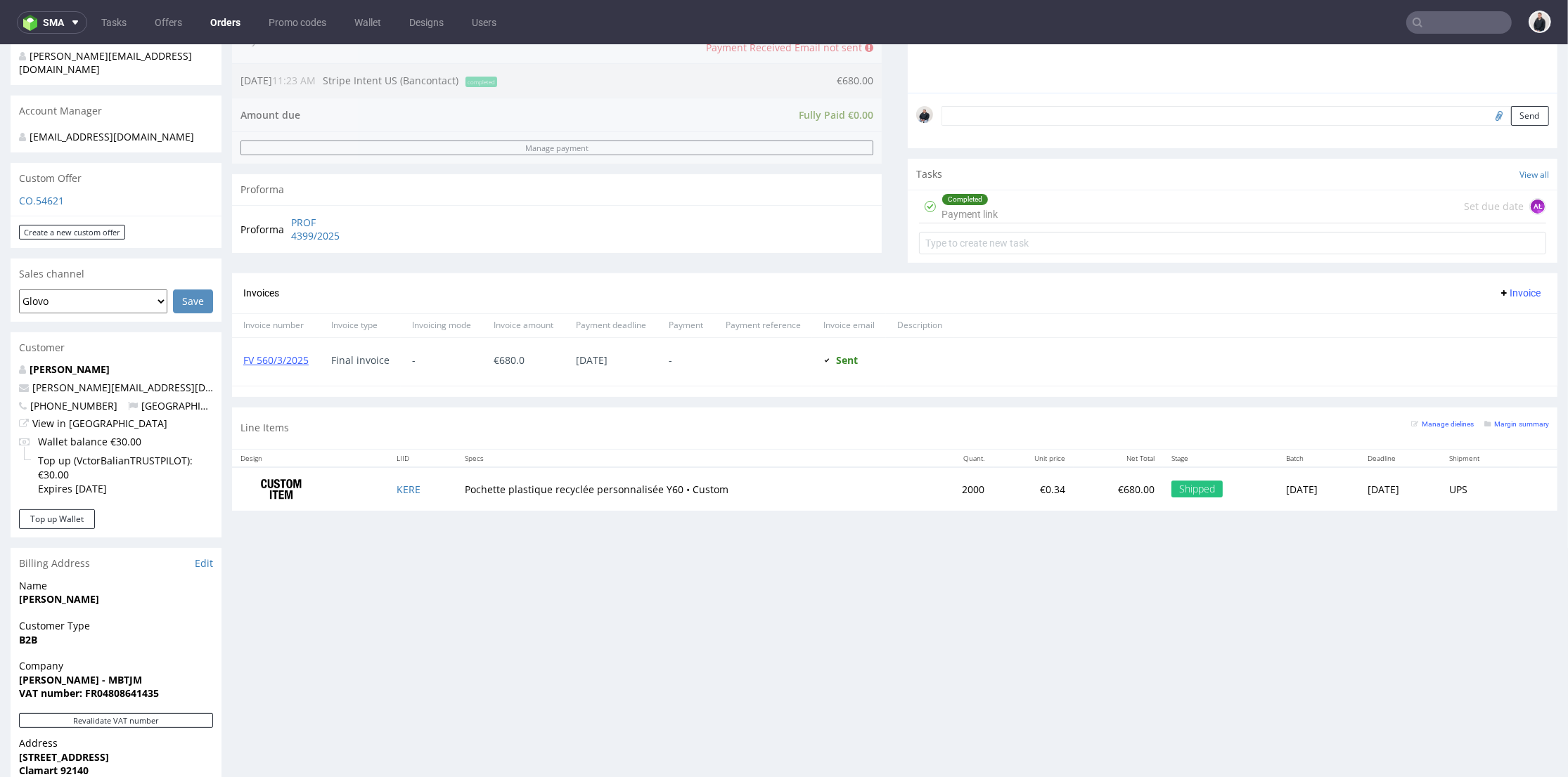
scroll to position [312, 0]
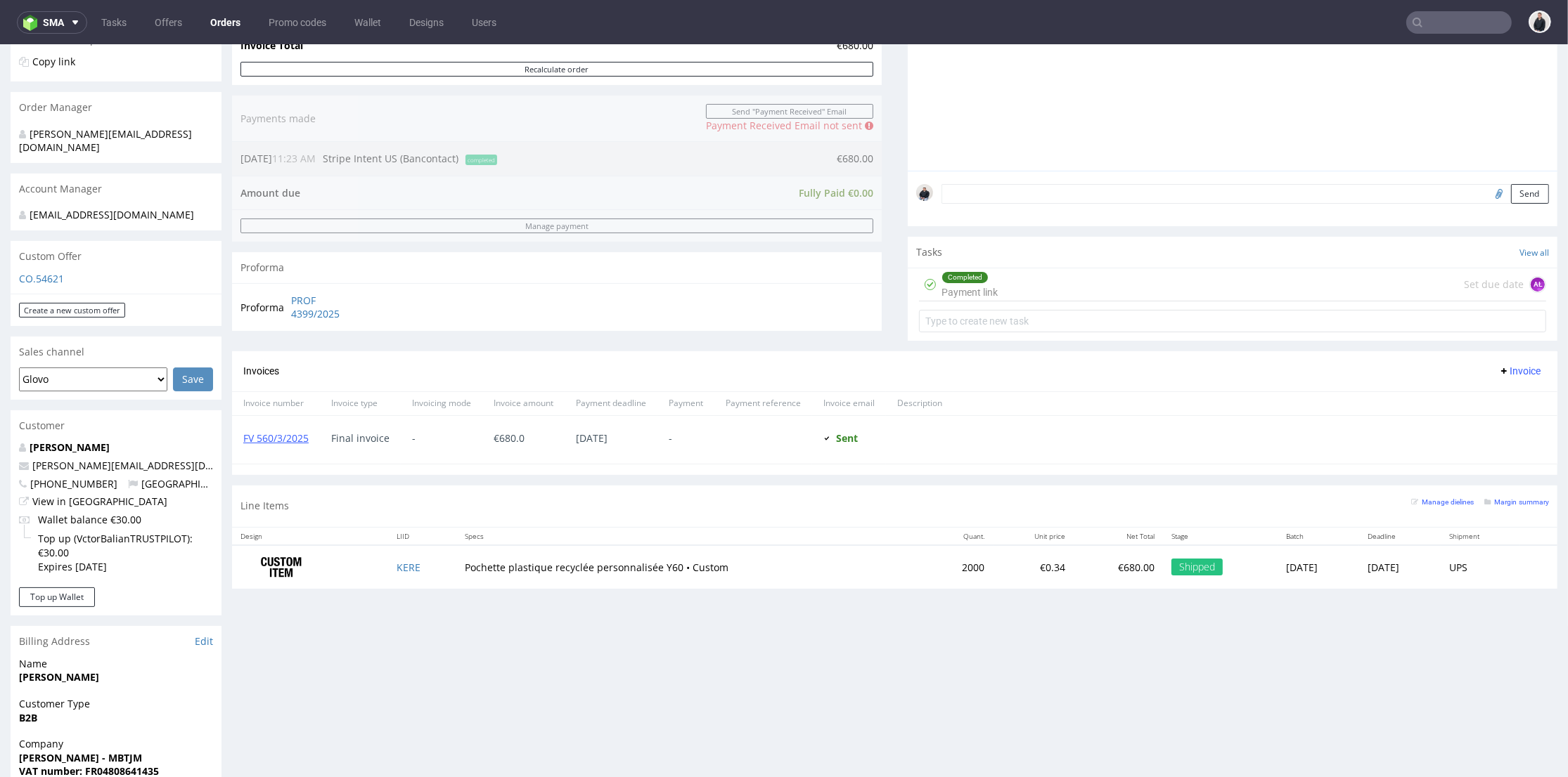
click at [753, 563] on td "Pochette plastique recyclée personnalisée Y60 • Custom" at bounding box center [692, 567] width 471 height 44
click at [741, 570] on td "Pochette plastique recyclée personnalisée Y60 • Custom" at bounding box center [692, 567] width 471 height 44
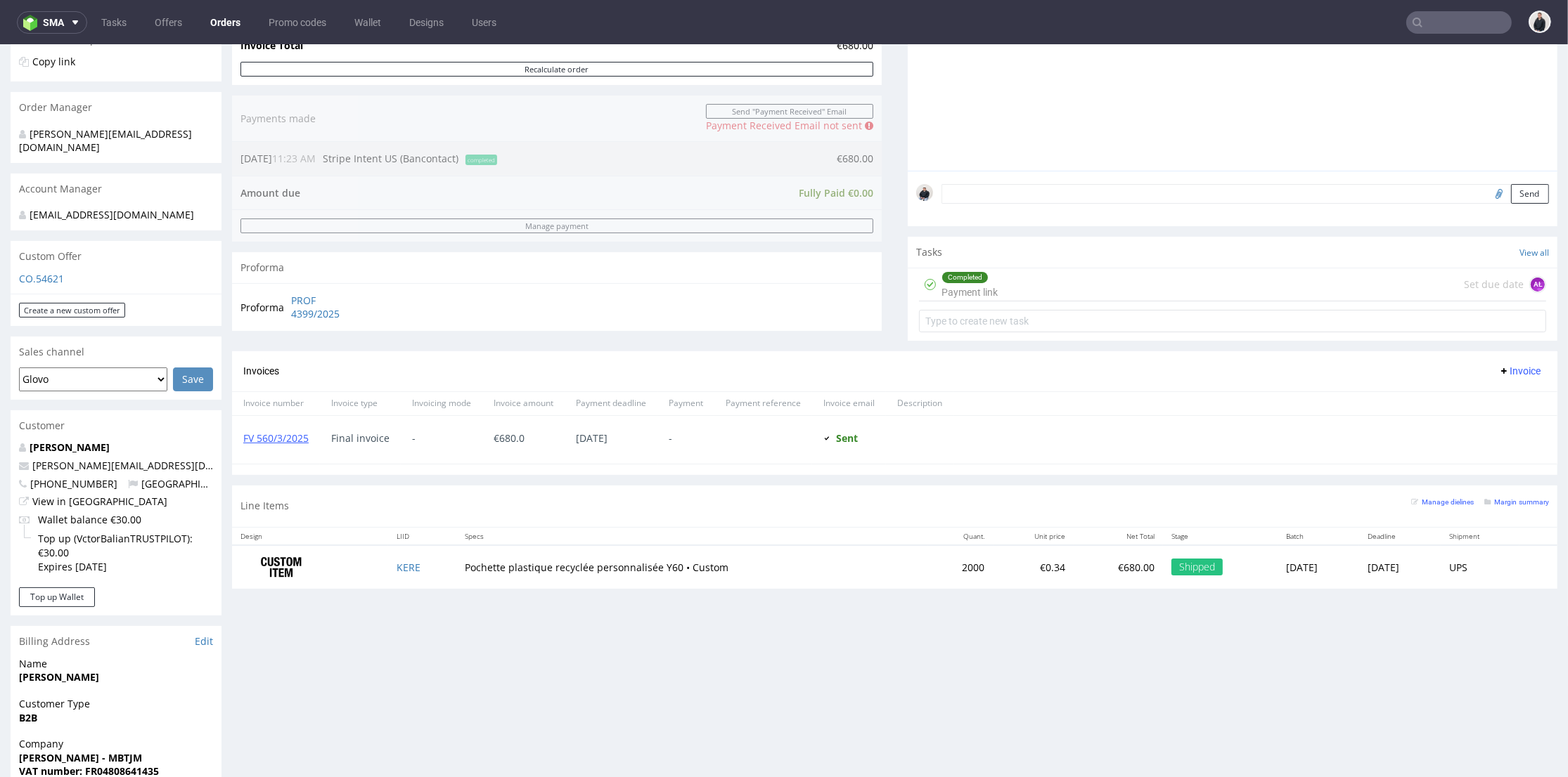
click at [741, 570] on td "Pochette plastique recyclée personnalisée Y60 • Custom" at bounding box center [692, 567] width 471 height 44
click at [778, 569] on td "Pochette plastique recyclée personnalisée Y60 • Custom" at bounding box center [692, 567] width 471 height 44
drag, startPoint x: 786, startPoint y: 567, endPoint x: 795, endPoint y: 566, distance: 9.1
click at [789, 566] on td "Pochette plastique recyclée personnalisée Y60 • Custom" at bounding box center [692, 567] width 471 height 44
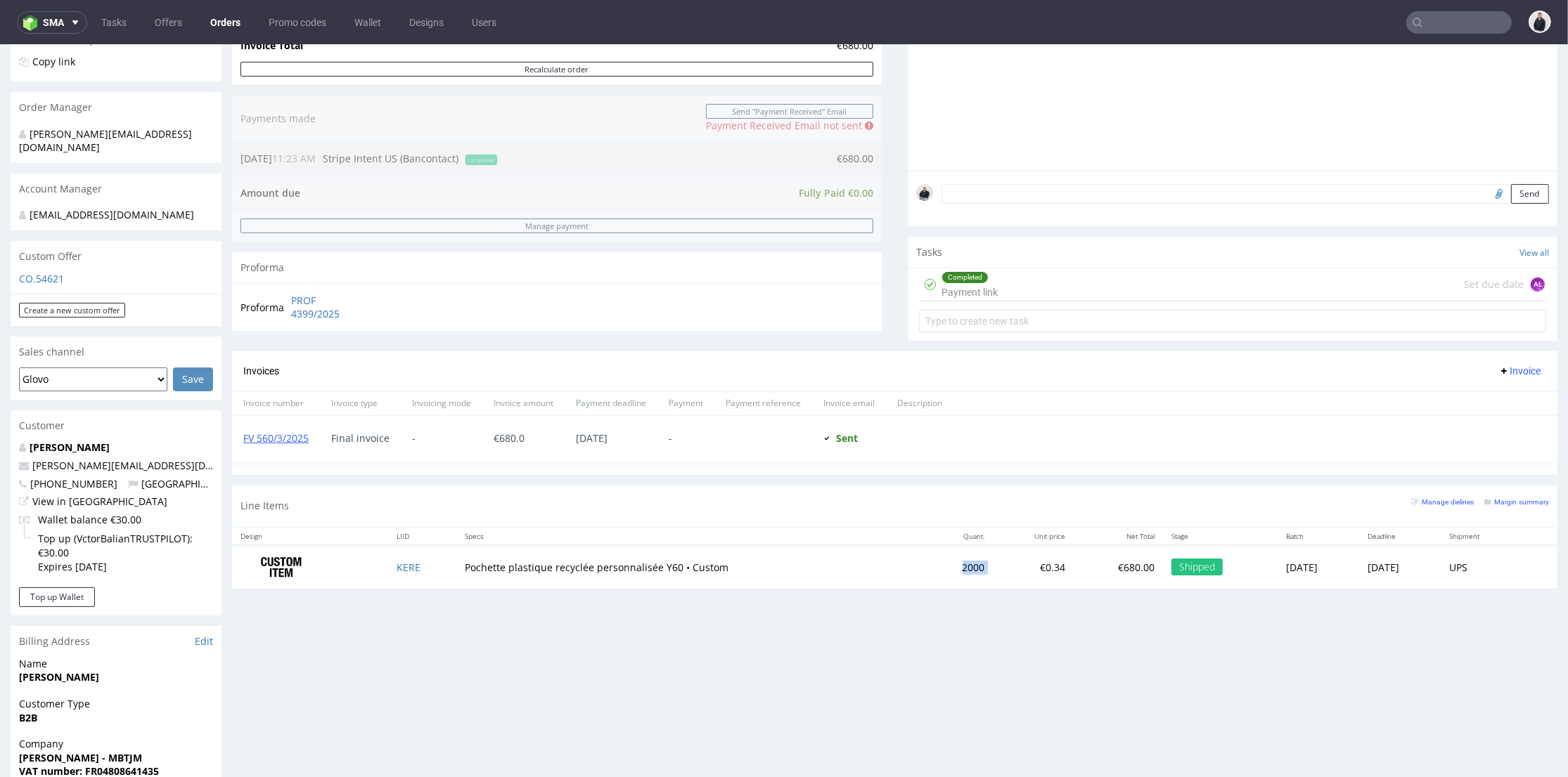
drag, startPoint x: 928, startPoint y: 564, endPoint x: 941, endPoint y: 564, distance: 13.0
click at [941, 564] on tr "KERE Pochette plastique recyclée personnalisée Y60 • Custom 2000 €0.34 €680.00 …" at bounding box center [894, 567] width 1325 height 44
click at [994, 564] on td "€0.34" at bounding box center [1033, 567] width 80 height 44
click at [494, 23] on link "Users" at bounding box center [484, 22] width 42 height 23
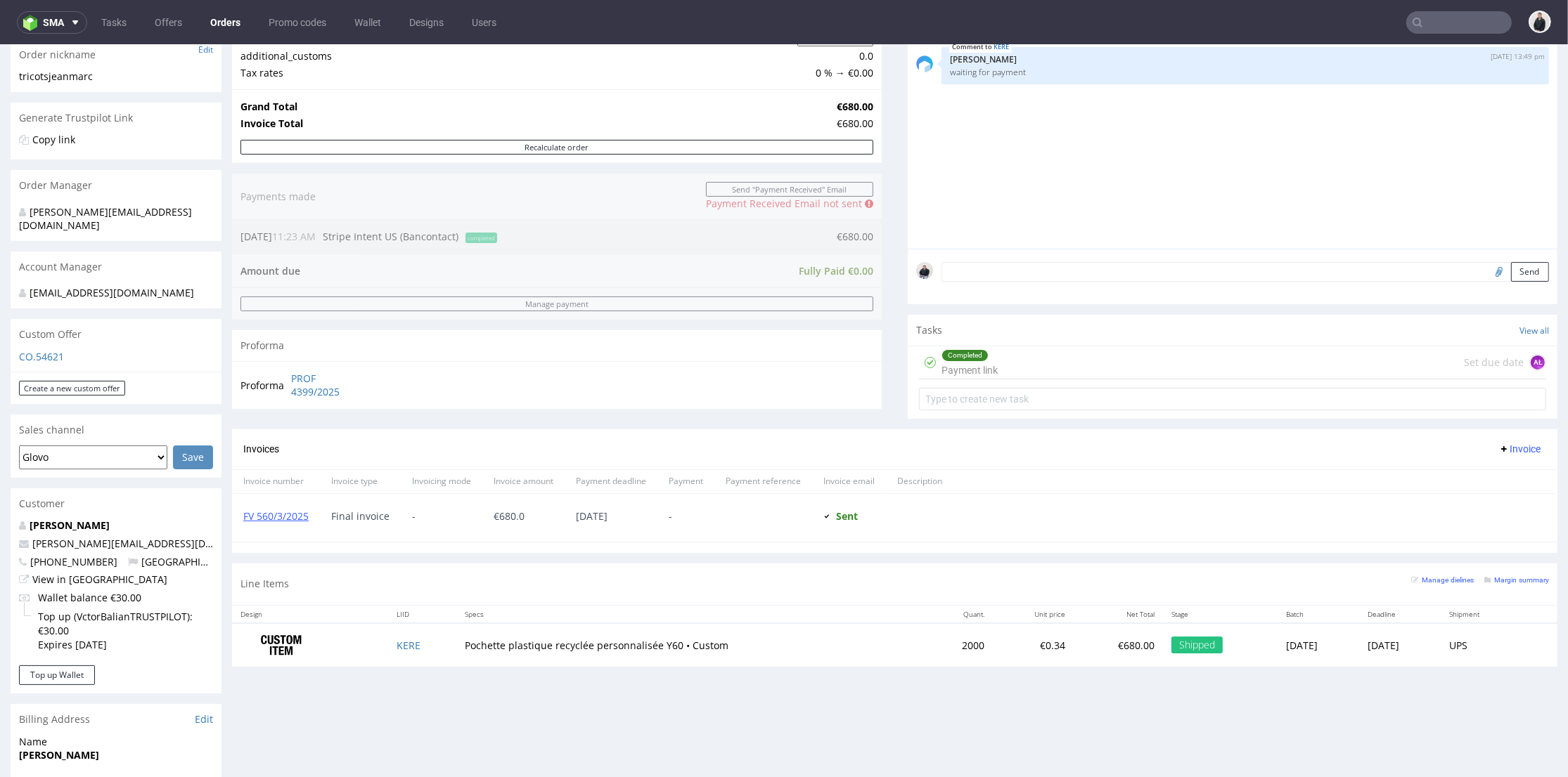
scroll to position [312, 0]
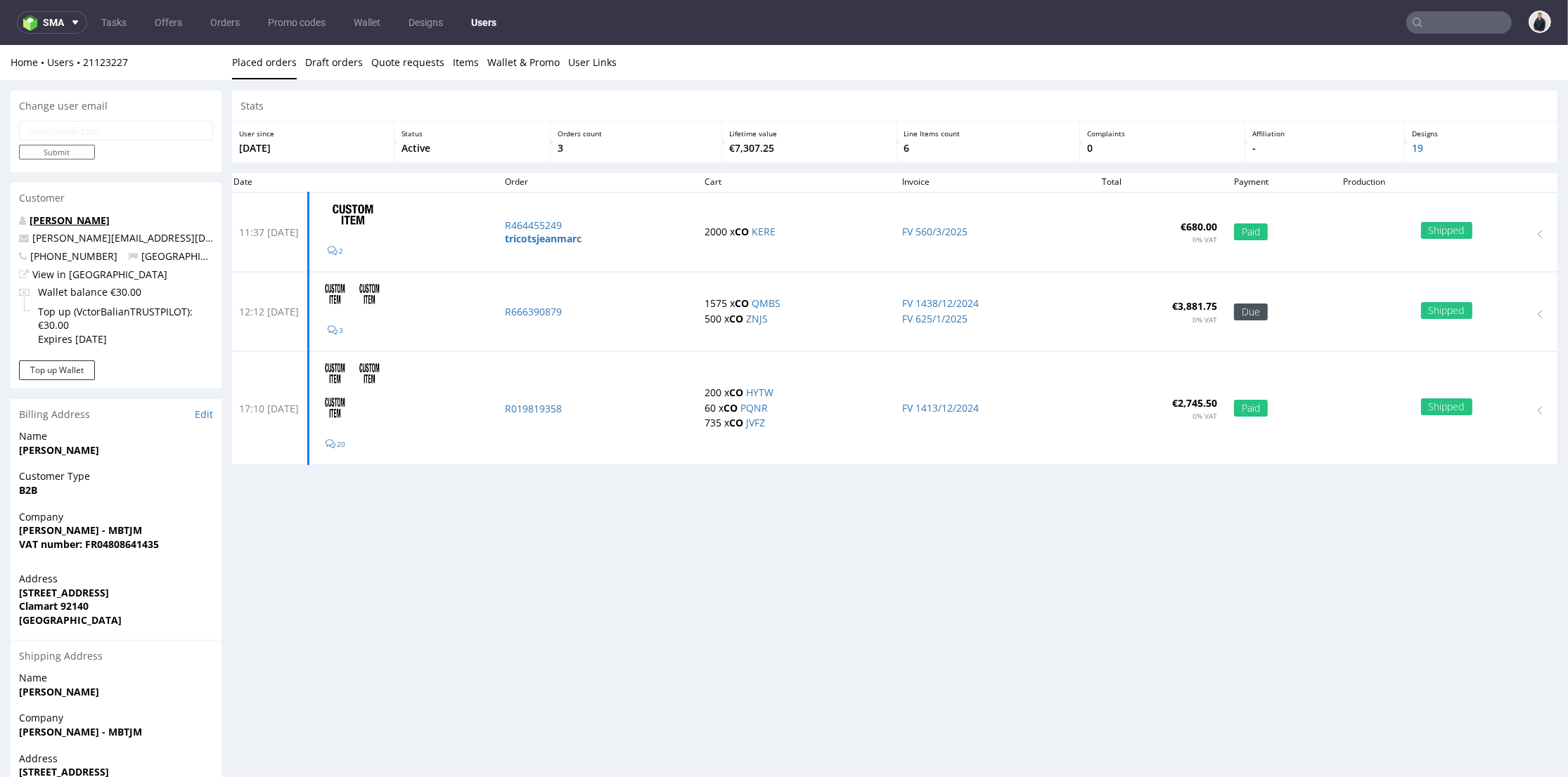
click at [62, 226] on link "Victor Balian" at bounding box center [69, 220] width 80 height 13
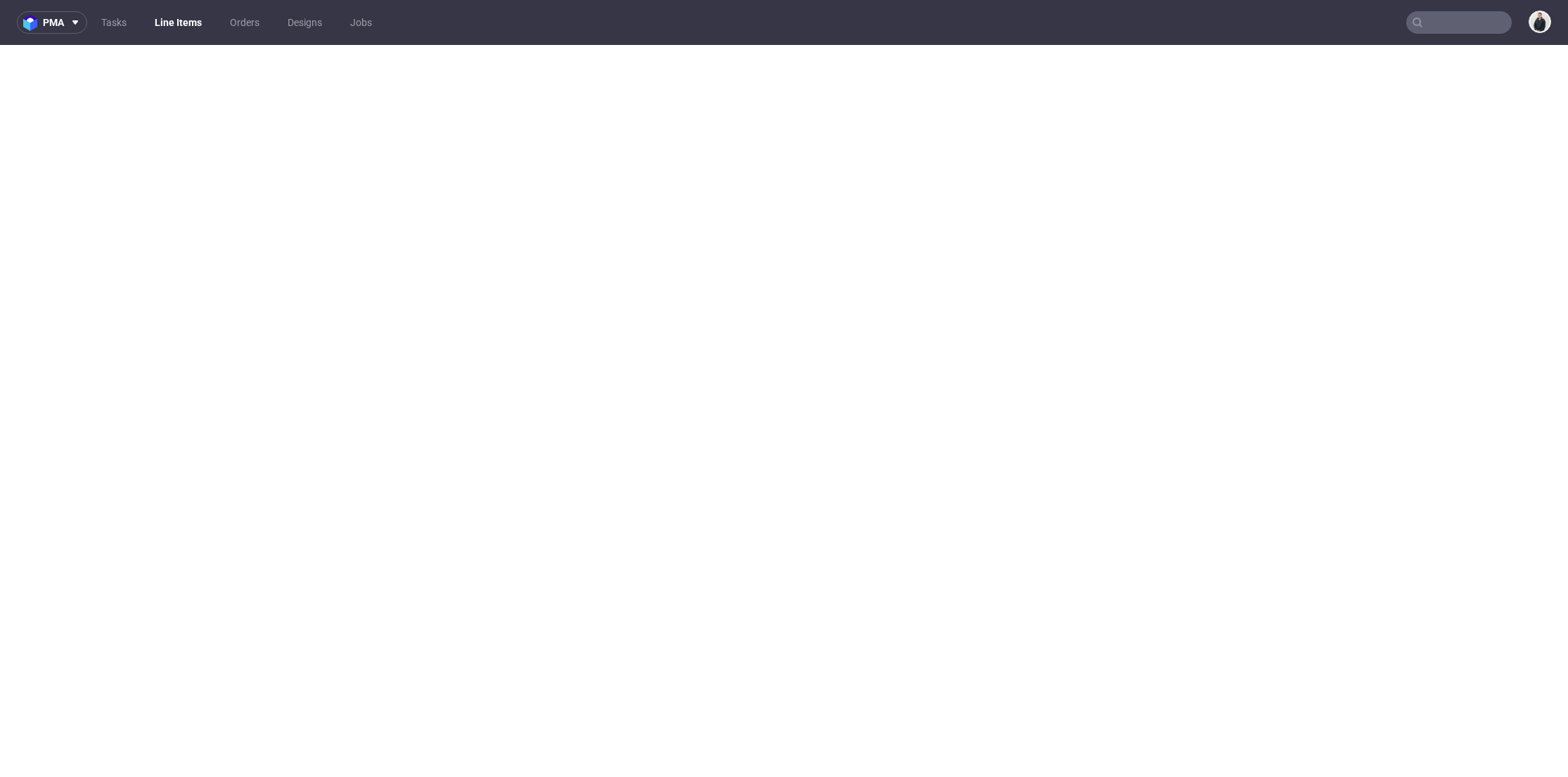
select select "in_progress"
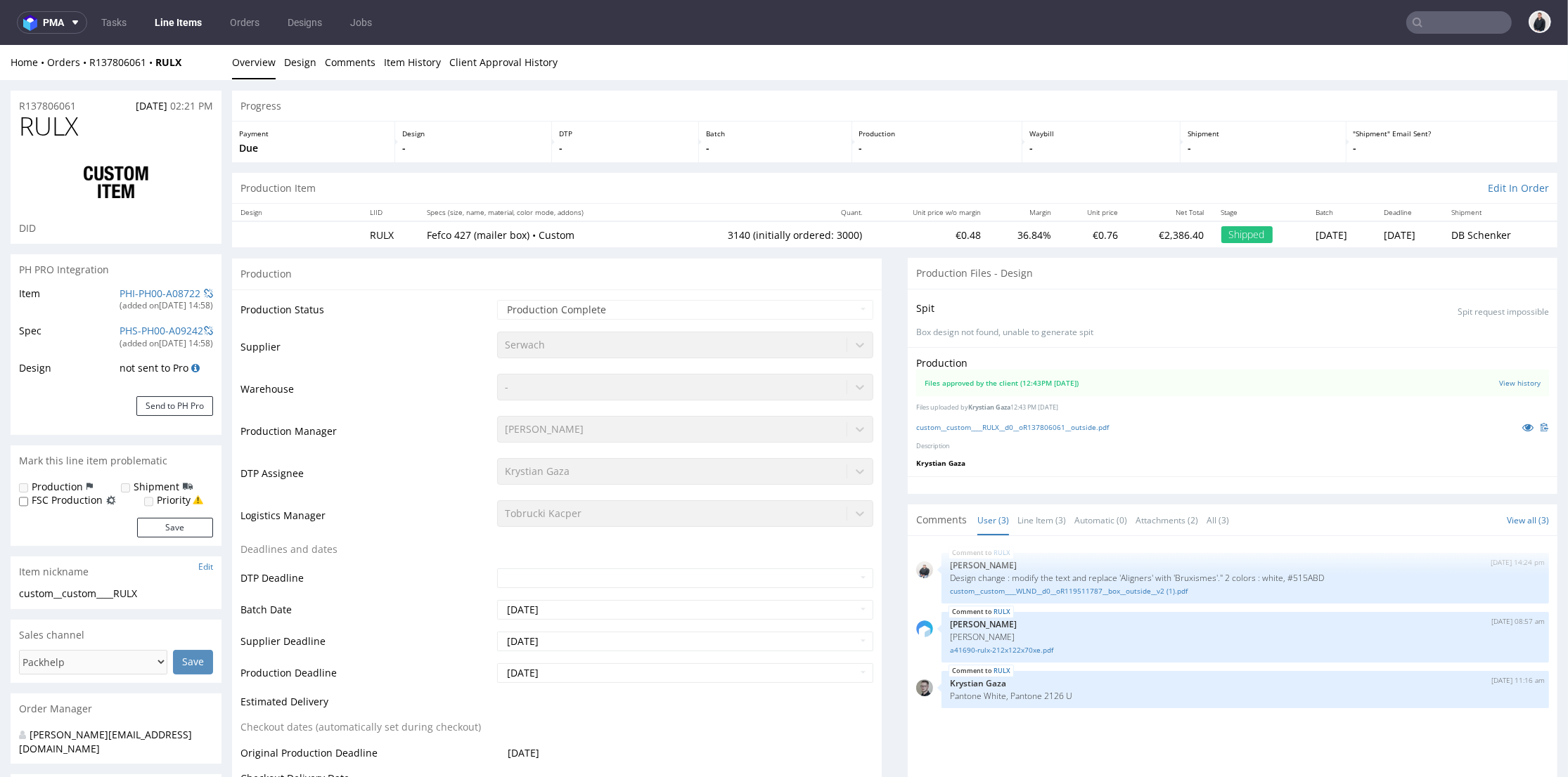
scroll to position [312, 0]
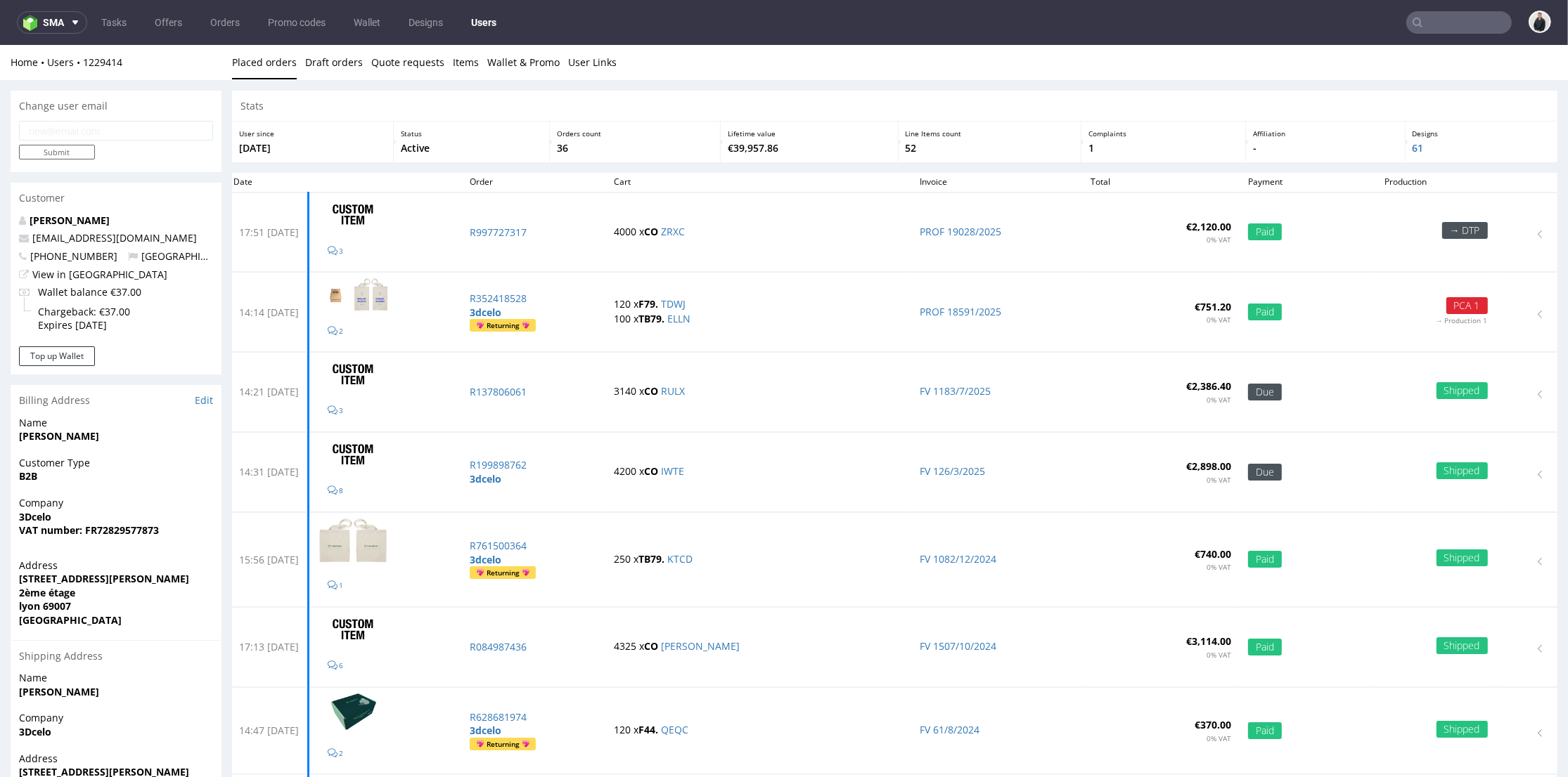
click at [81, 133] on input "email" at bounding box center [116, 130] width 194 height 20
click at [87, 133] on input "email" at bounding box center [116, 130] width 194 height 20
paste input "claudia@ricotsjeanmarc.com"
click at [71, 128] on input "claudia@ricotsjeanmarc.com" at bounding box center [116, 130] width 194 height 20
type input "claudia@ricotsjeanmarc.com"
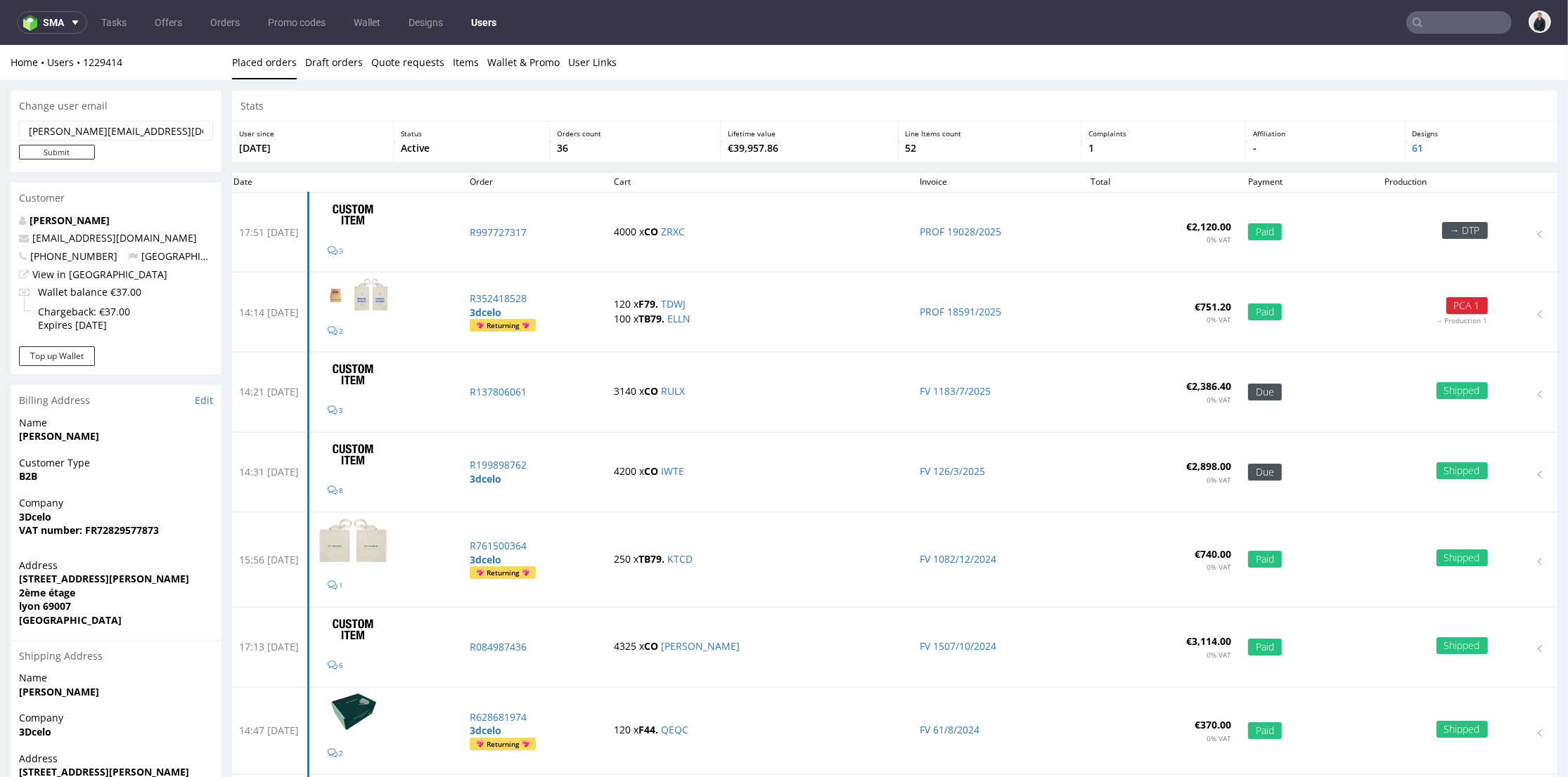
click at [60, 224] on link "Léopold Lanne" at bounding box center [69, 220] width 80 height 13
click at [488, 21] on link "Users" at bounding box center [484, 22] width 43 height 23
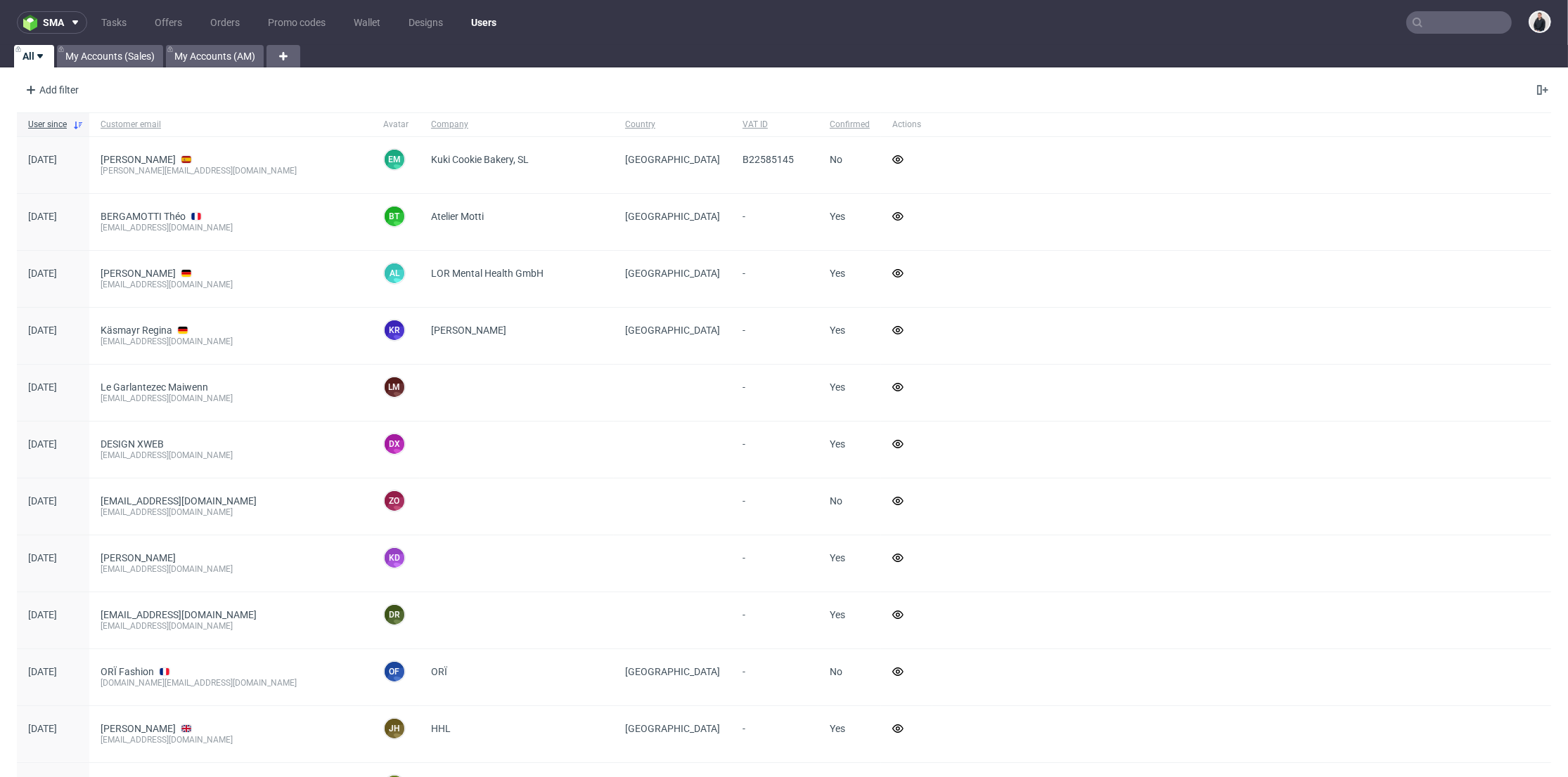
click at [540, 81] on div "Add filter Hide filters Clear all" at bounding box center [784, 90] width 1568 height 34
click at [1435, 11] on input "text" at bounding box center [1459, 22] width 106 height 23
paste input "beautigloo.fr"
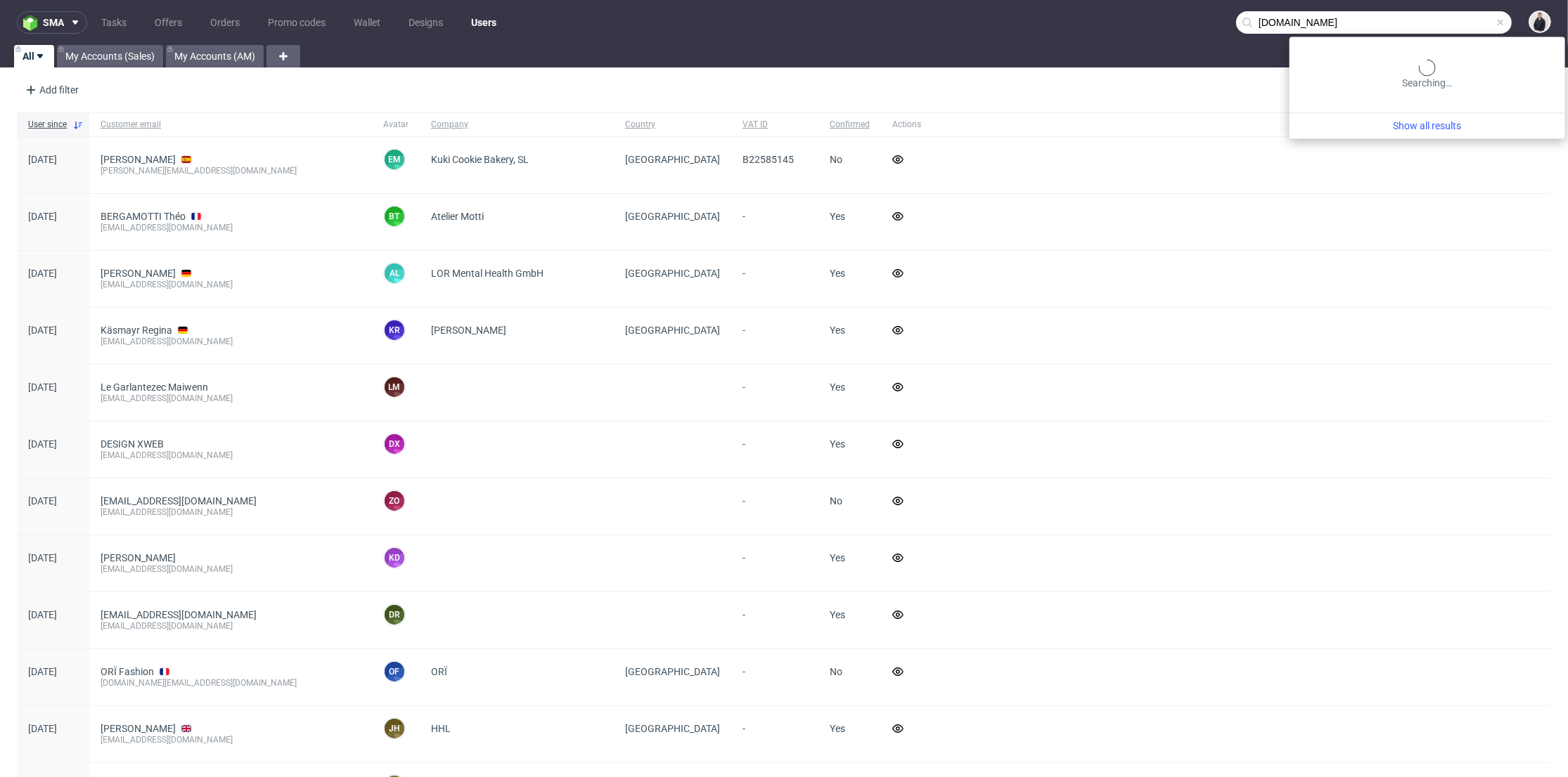
type input "beautigloo.fr"
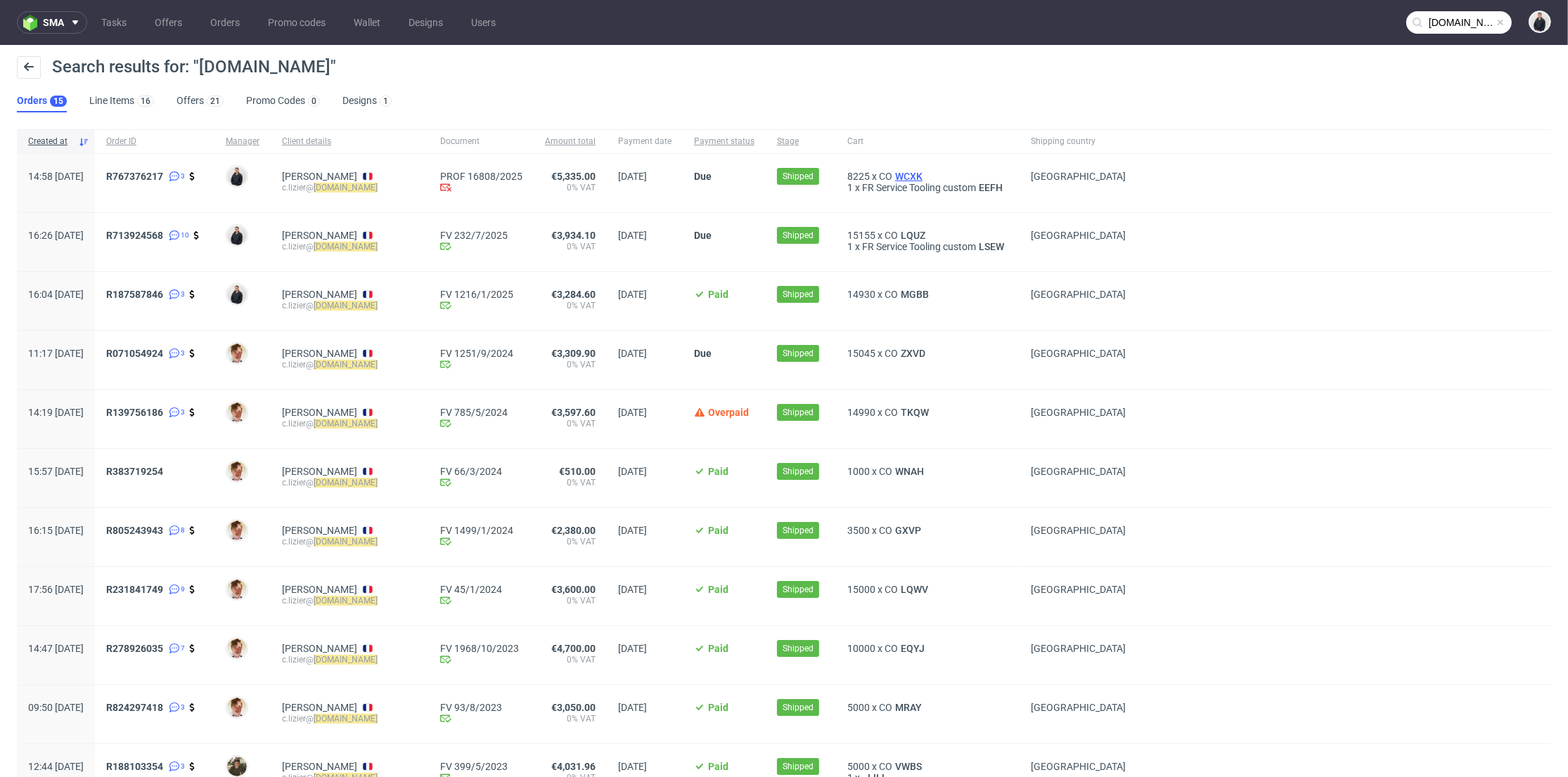
drag, startPoint x: 904, startPoint y: 167, endPoint x: 895, endPoint y: 179, distance: 15.0
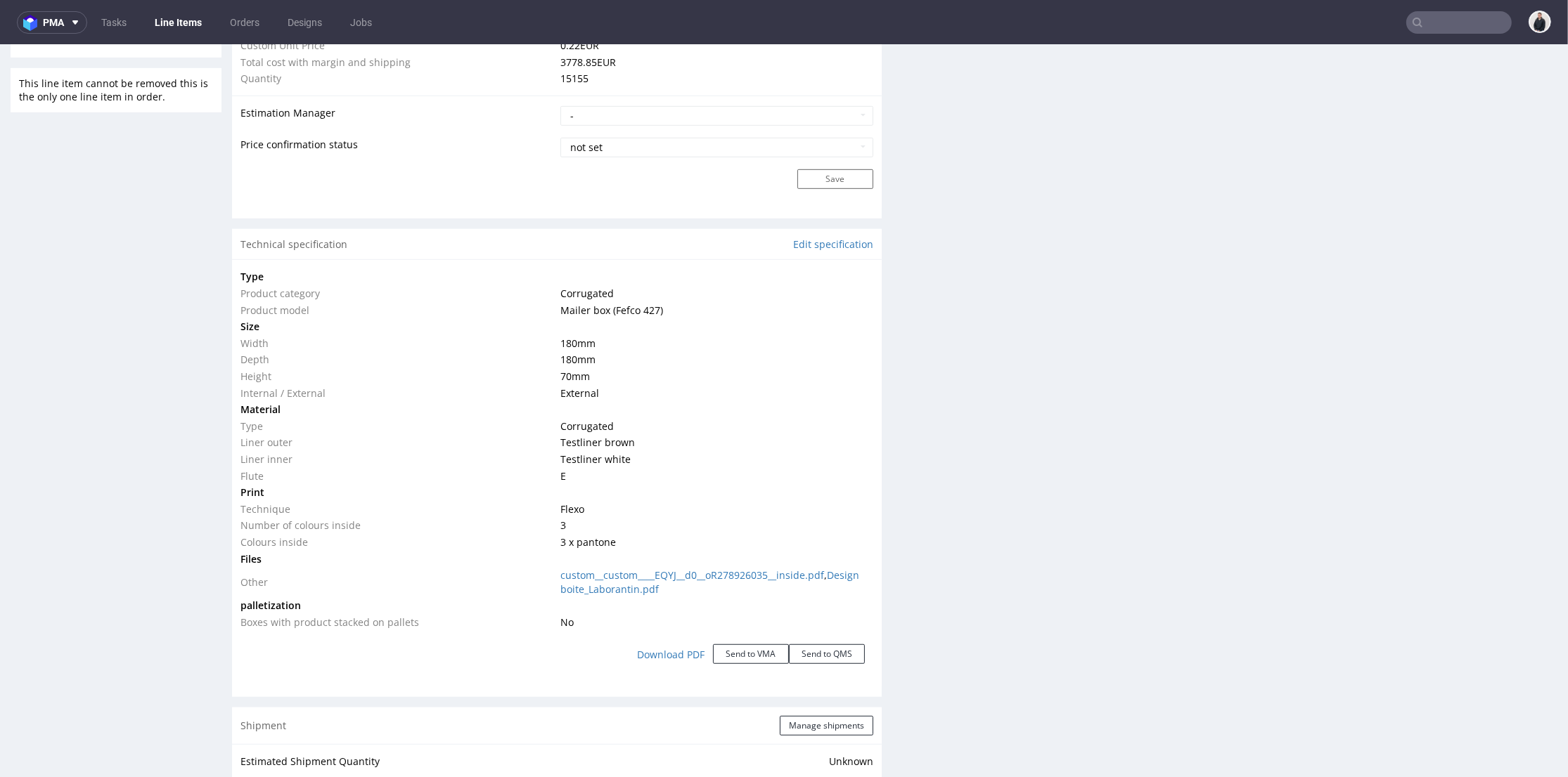
scroll to position [1249, 0]
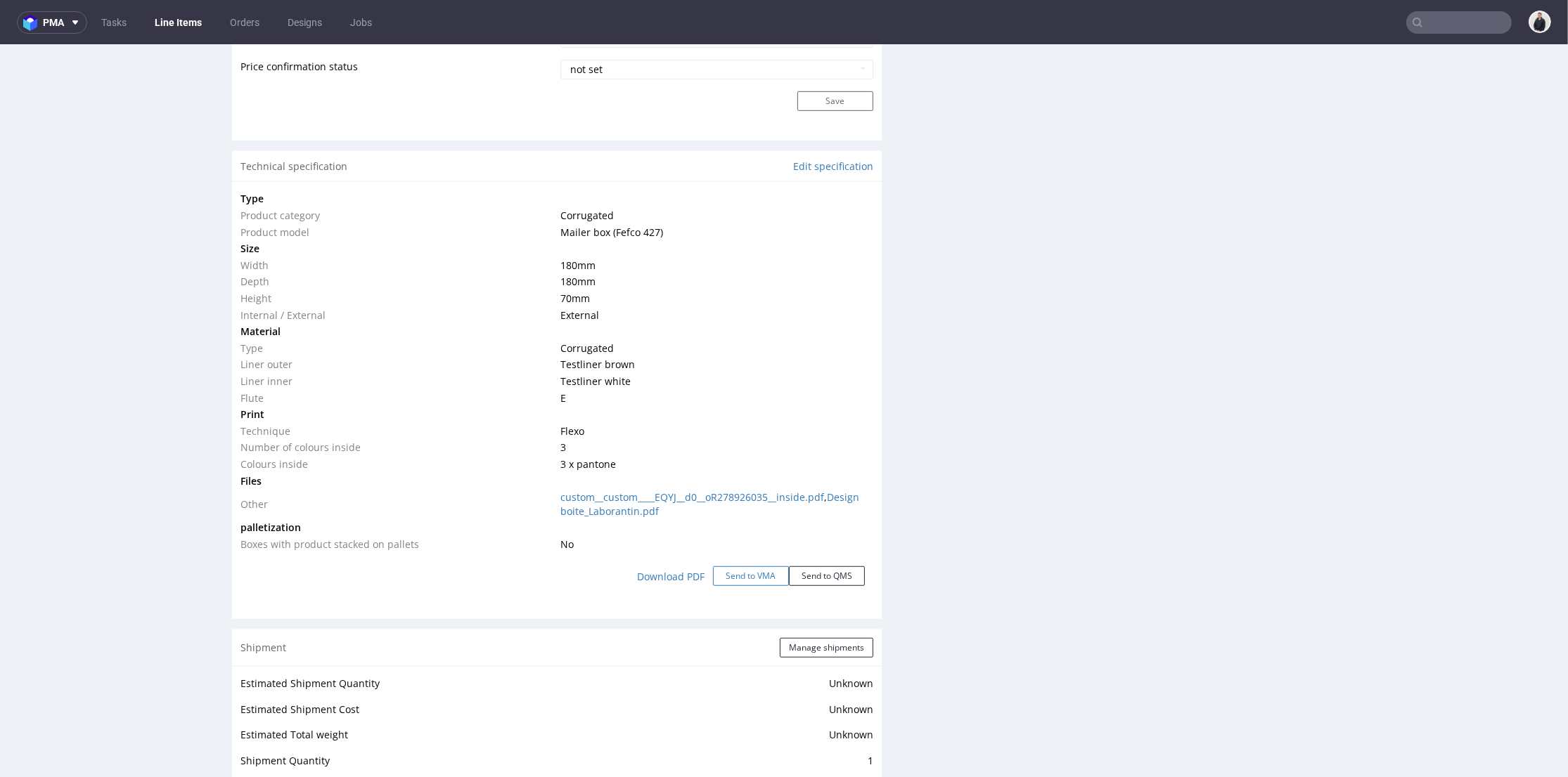
click at [740, 576] on button "Send to VMA" at bounding box center [751, 576] width 76 height 20
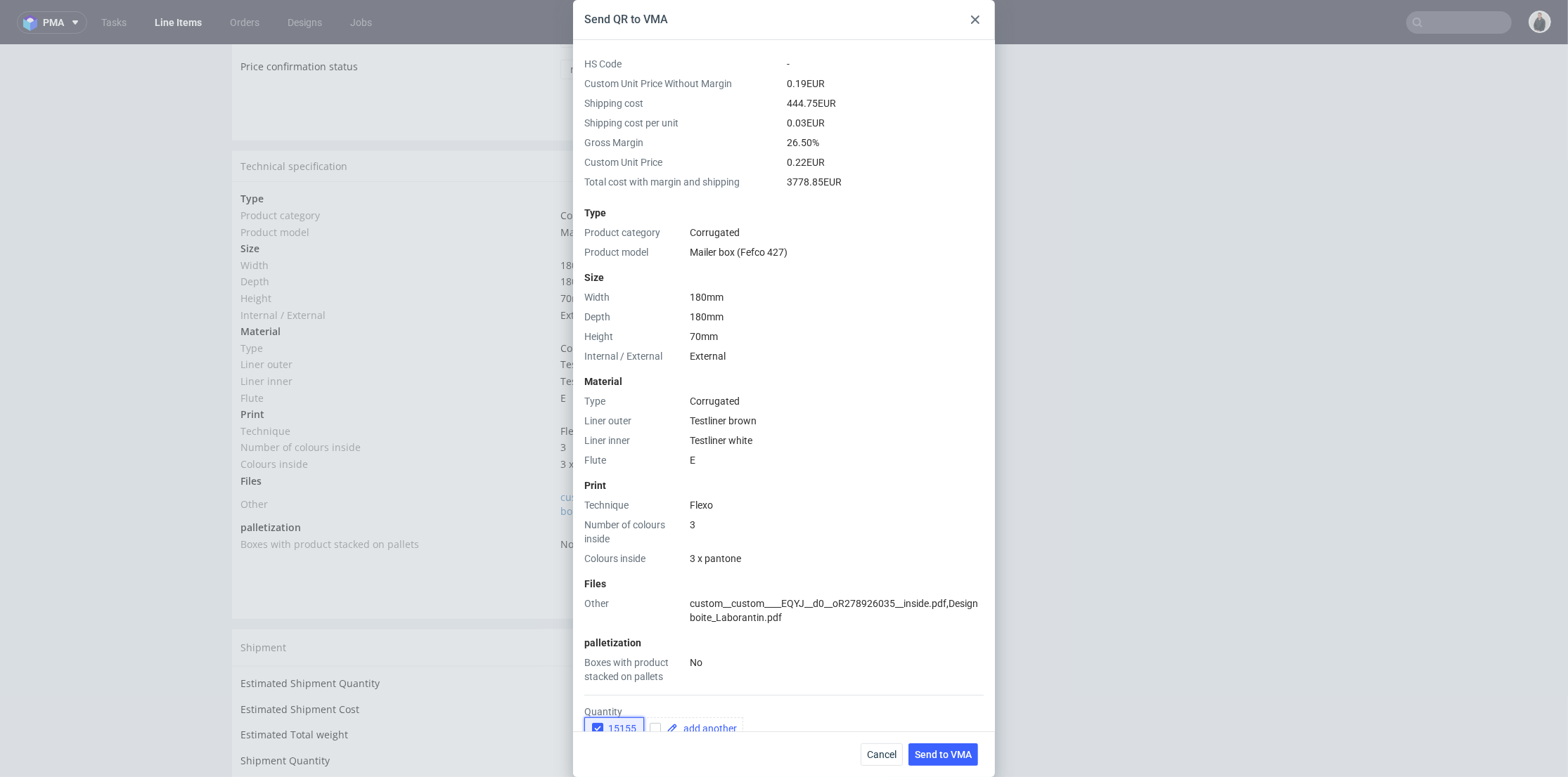
click at [595, 724] on icon "button" at bounding box center [597, 729] width 10 height 10
click at [650, 723] on input "checkbox" at bounding box center [655, 729] width 11 height 11
checkbox input "true"
click at [707, 724] on span at bounding box center [707, 729] width 59 height 10
checkbox input "true"
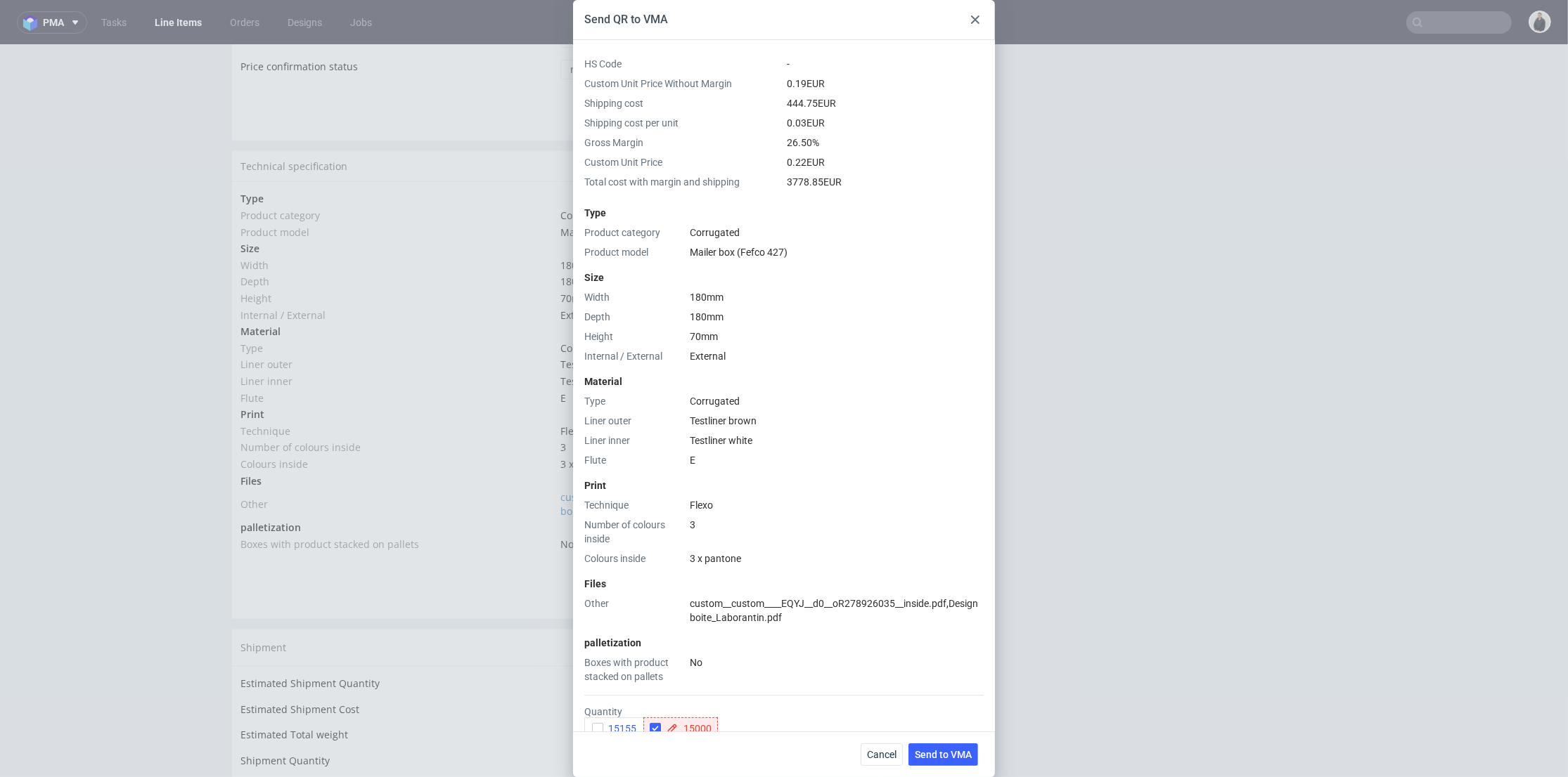
click at [800, 719] on div "15155 15000" at bounding box center [784, 729] width 400 height 23
click at [921, 747] on button "Send to VMA" at bounding box center [943, 754] width 70 height 23
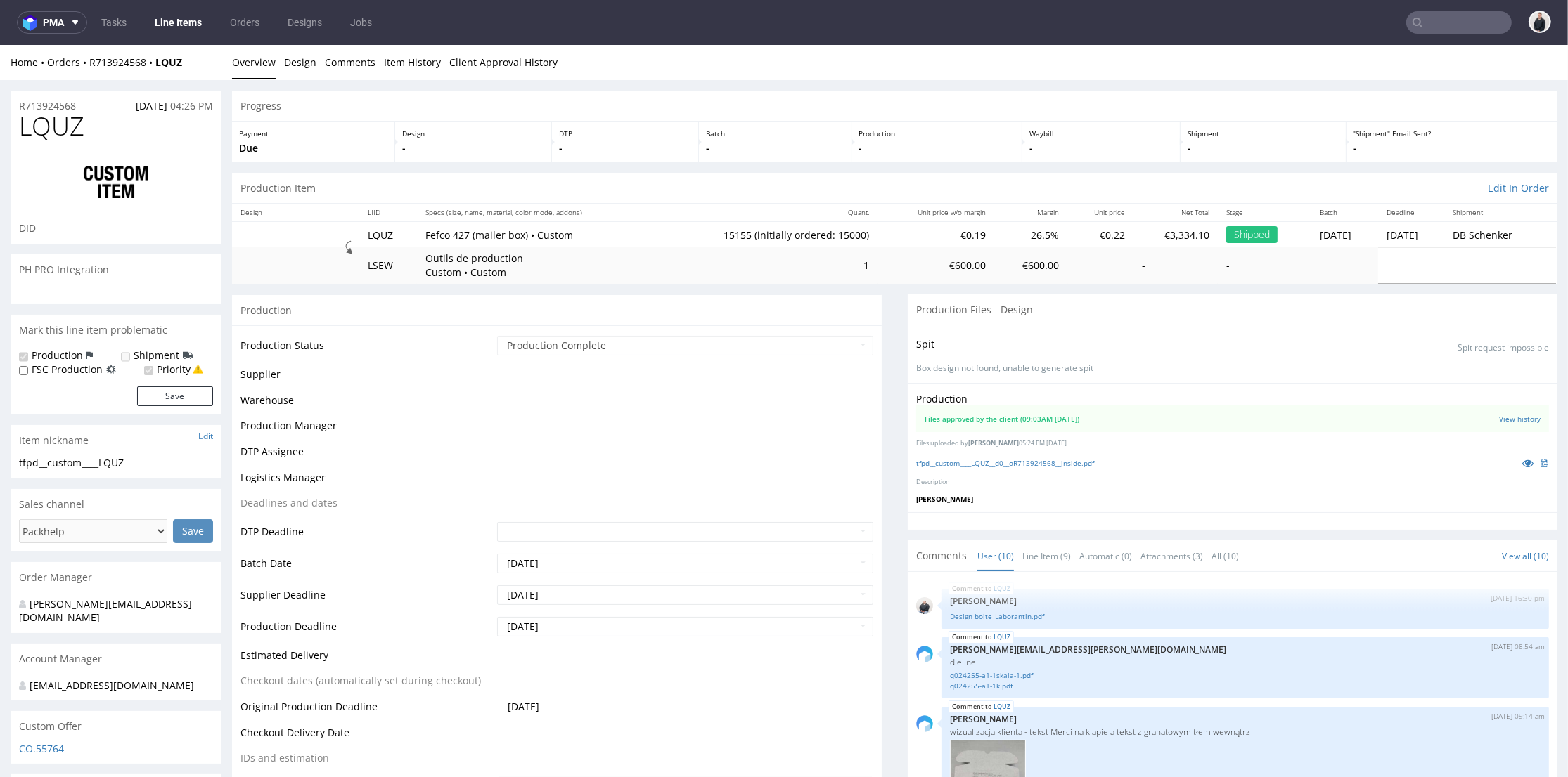
scroll to position [347, 0]
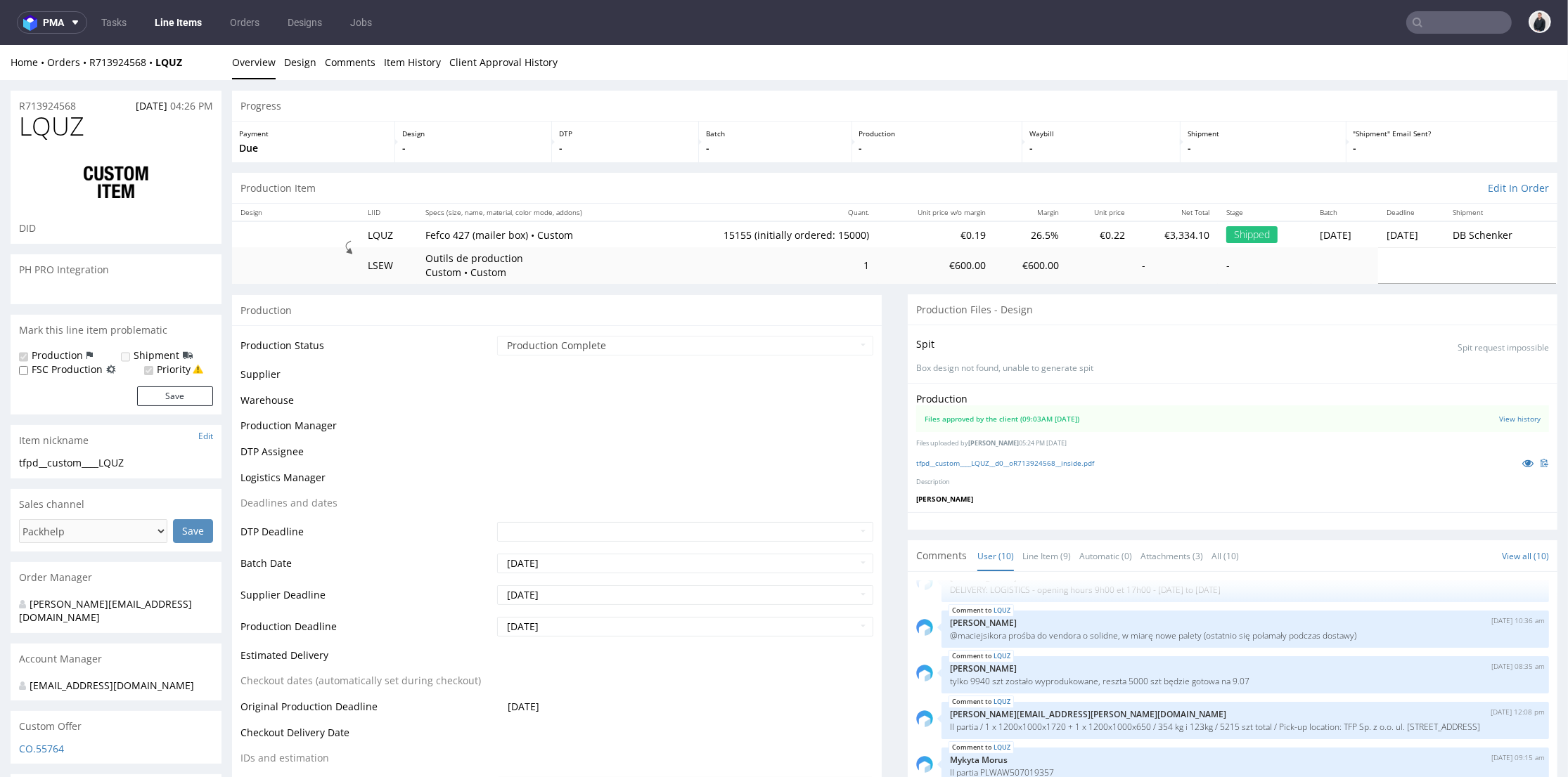
select select "in_progress"
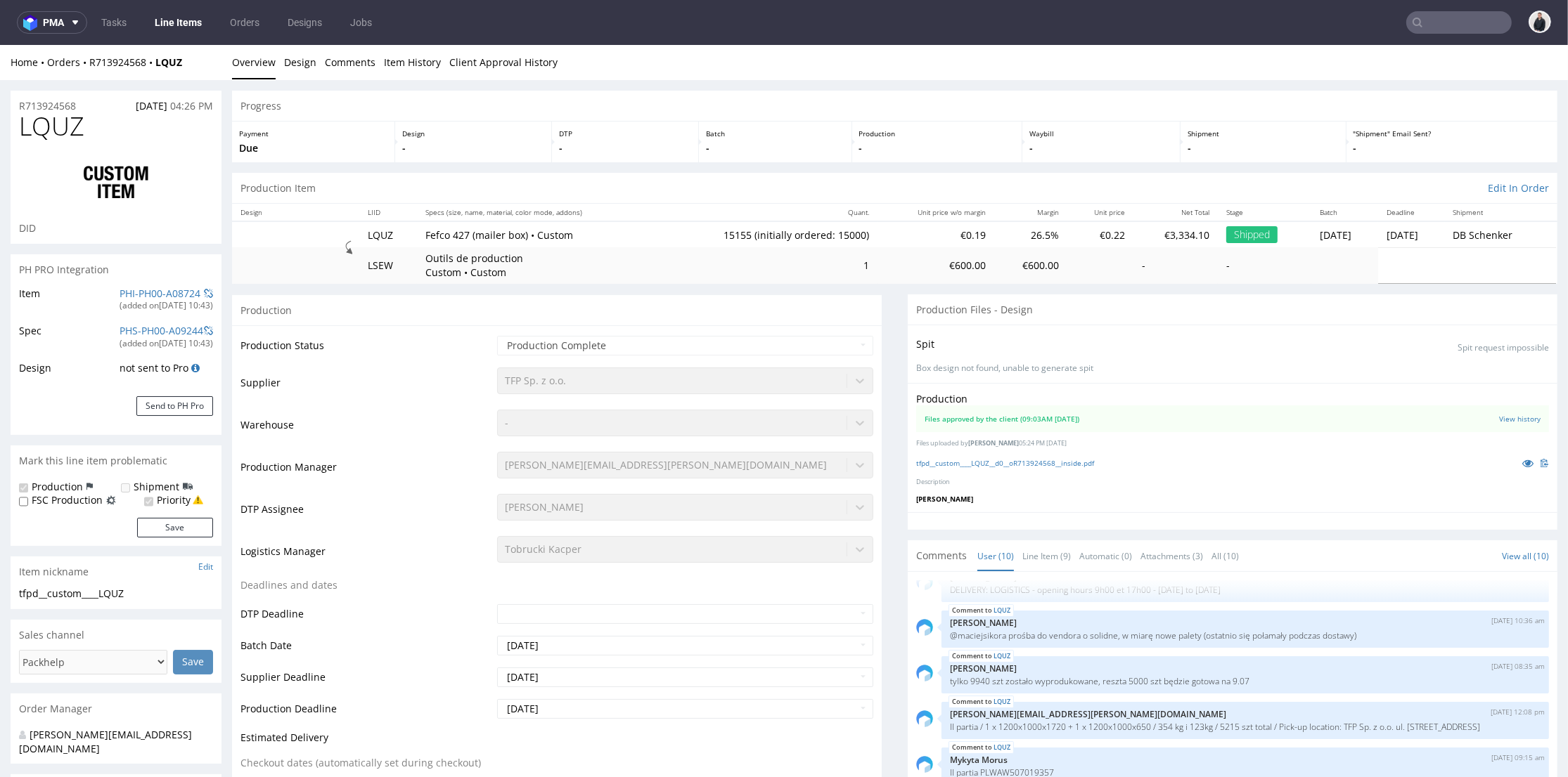
click at [1430, 13] on input "text" at bounding box center [1459, 22] width 106 height 23
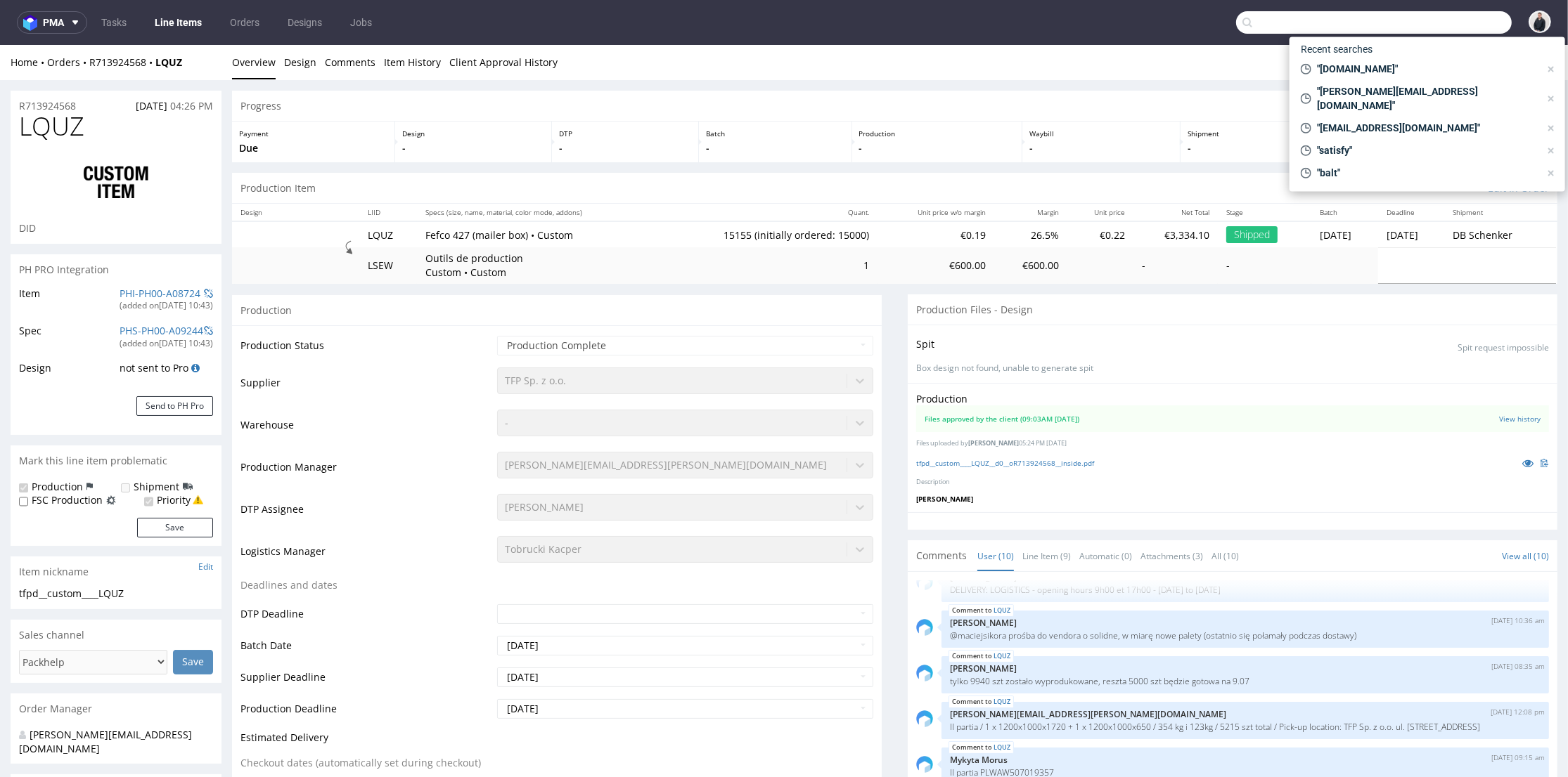
paste input "rowland@retrocamerafix.com"
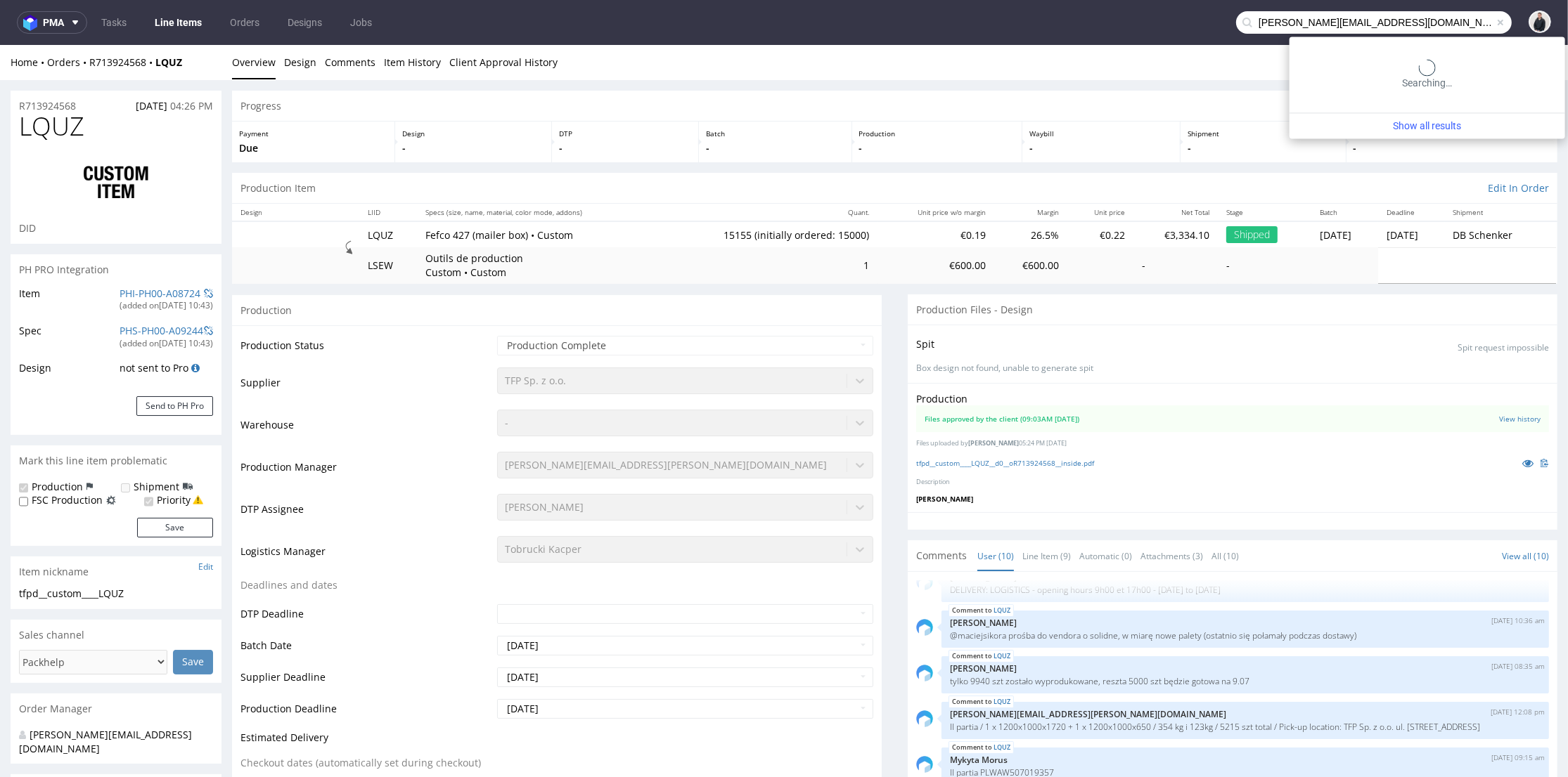
type input "rowland@retrocamerafix.com"
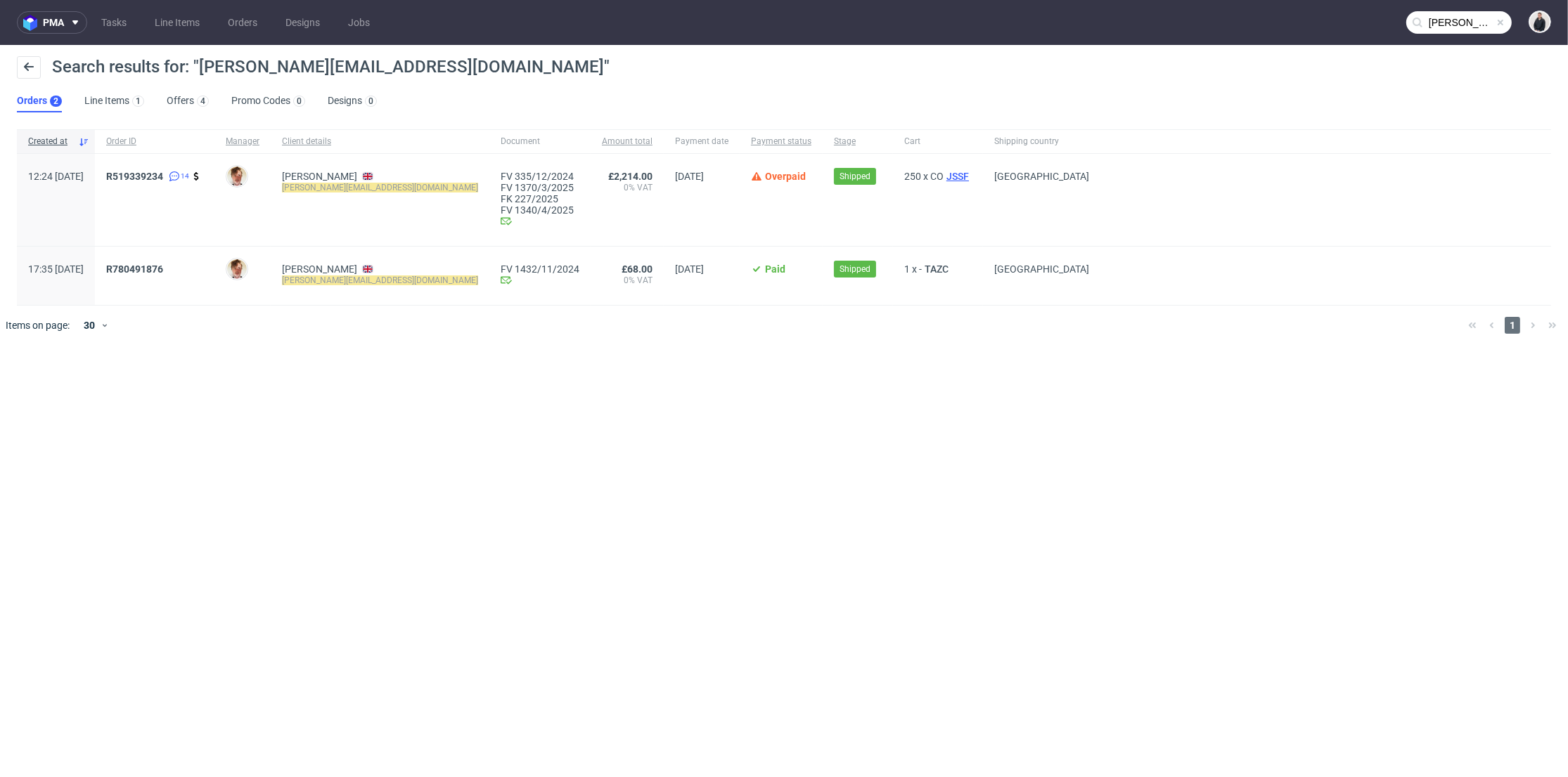
click at [944, 179] on span "JSSF" at bounding box center [958, 176] width 28 height 11
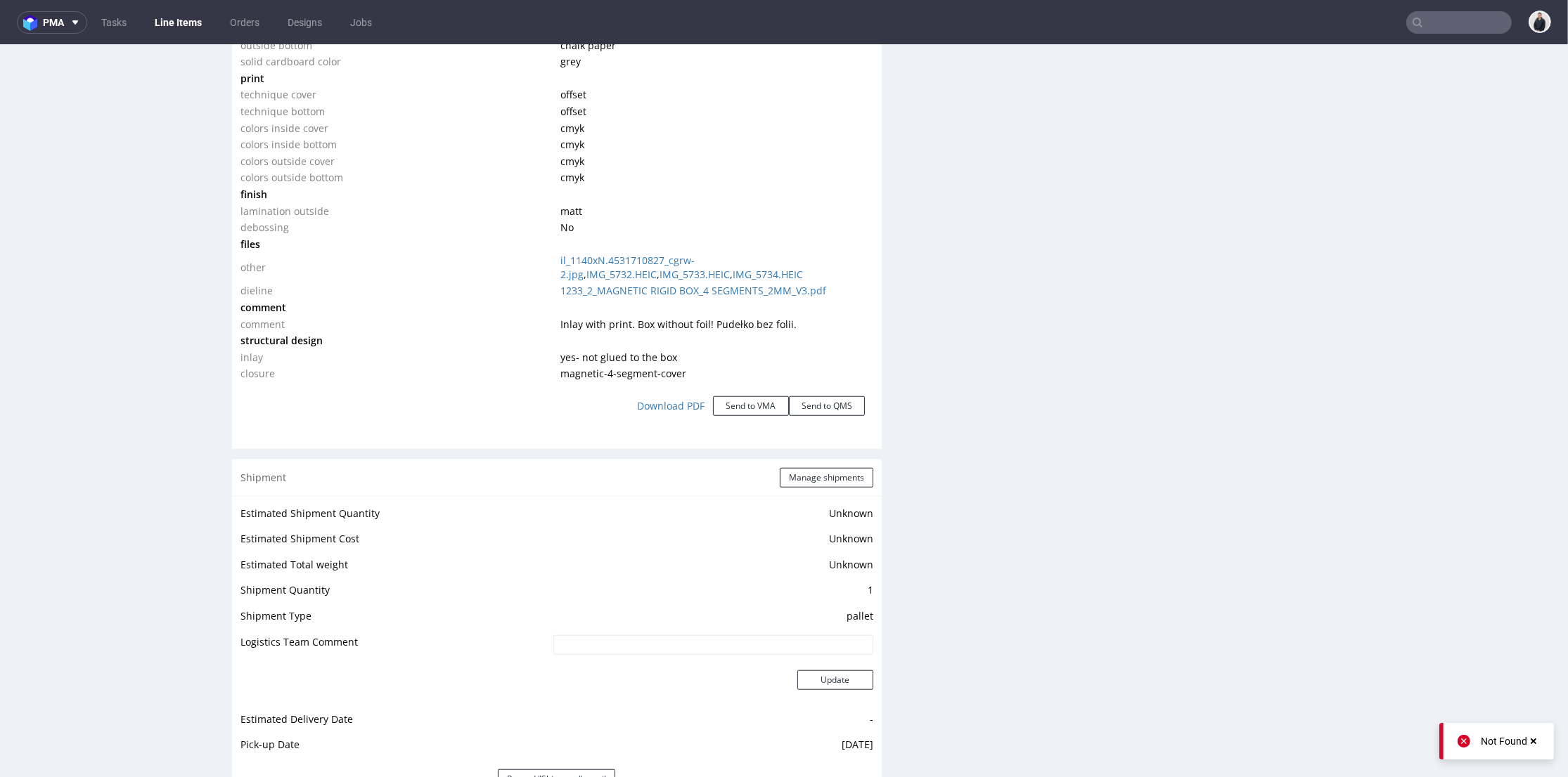
scroll to position [1380, 0]
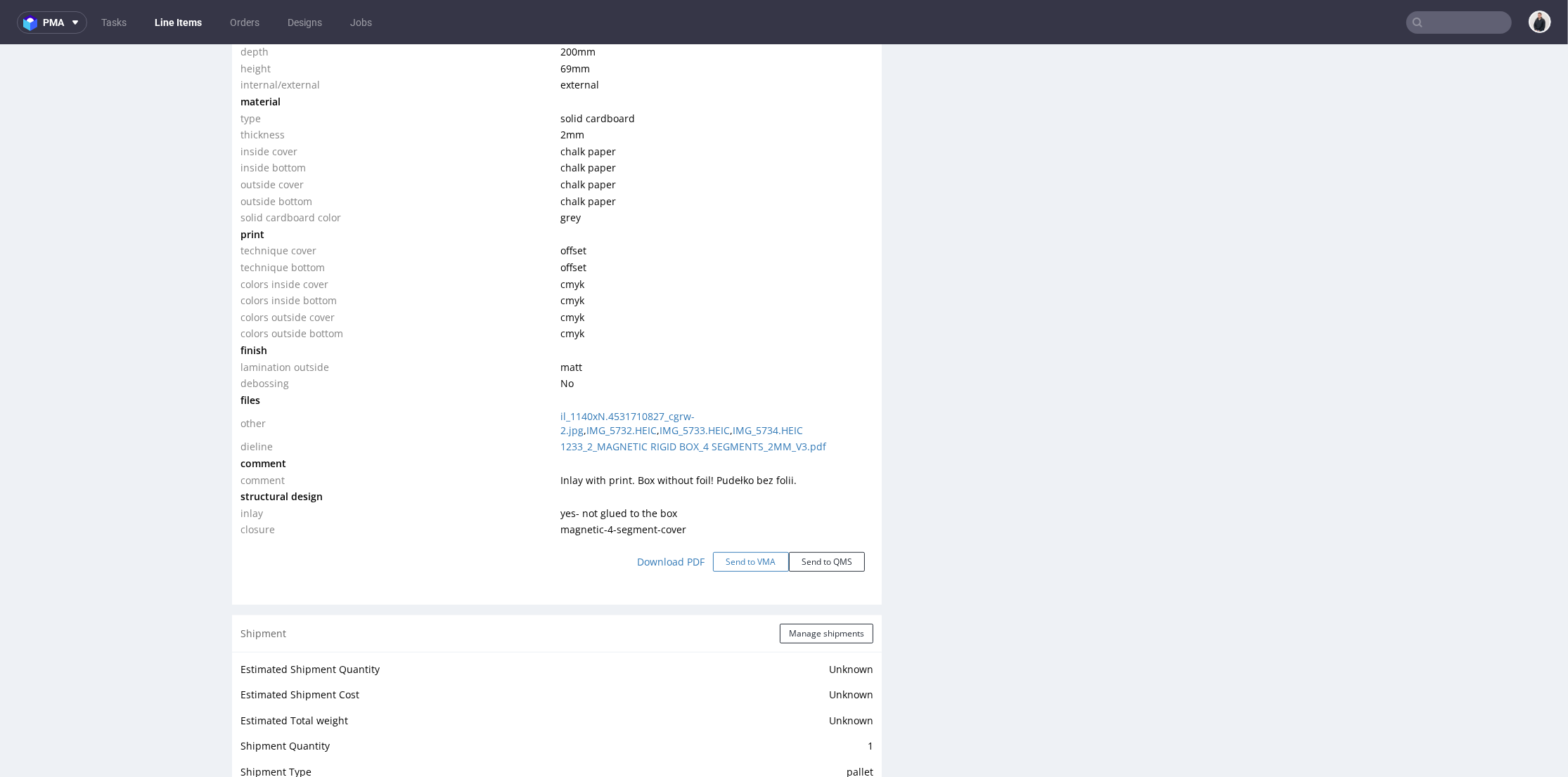
click at [730, 559] on button "Send to VMA" at bounding box center [751, 562] width 76 height 20
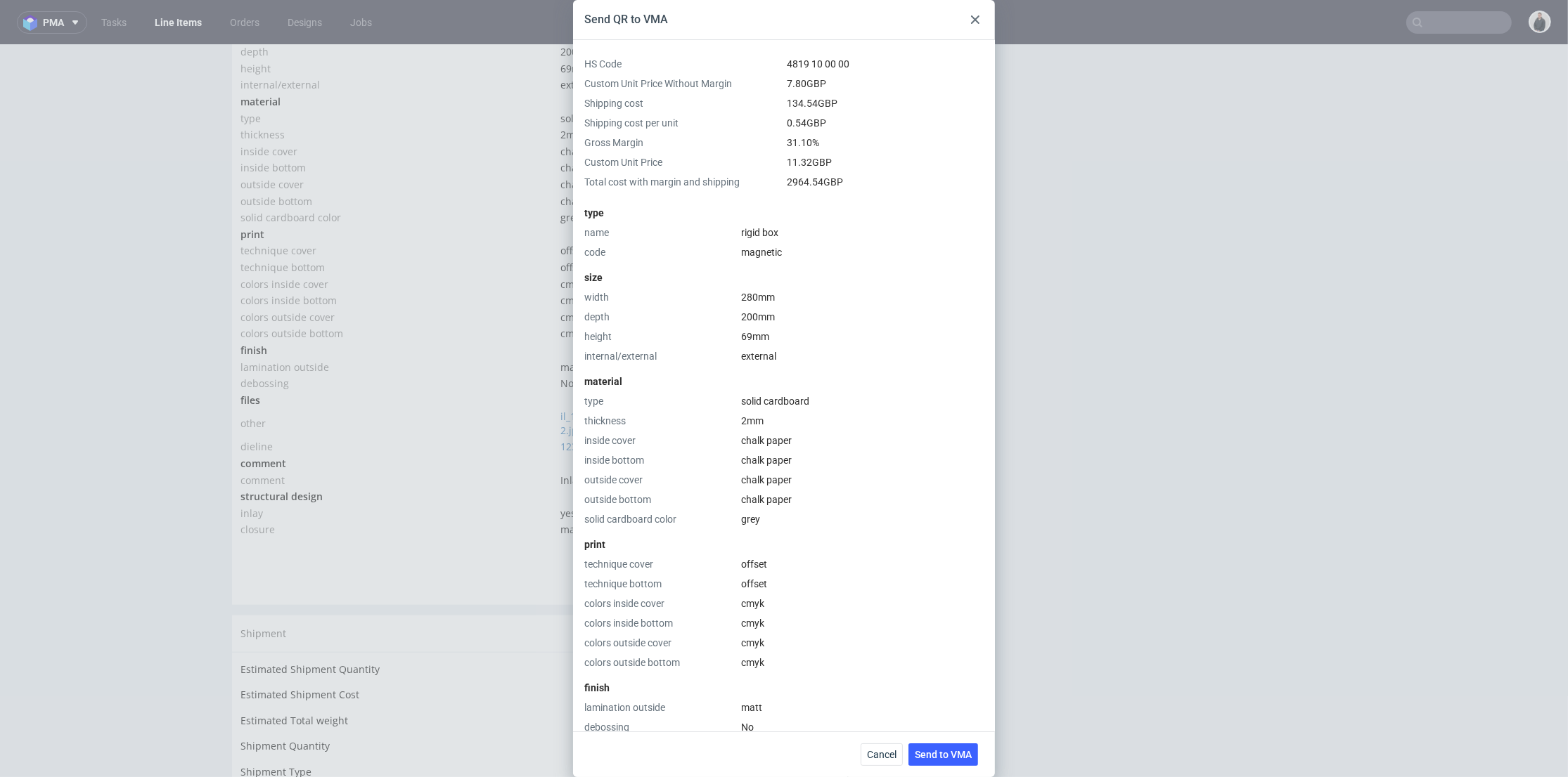
scroll to position [475, 0]
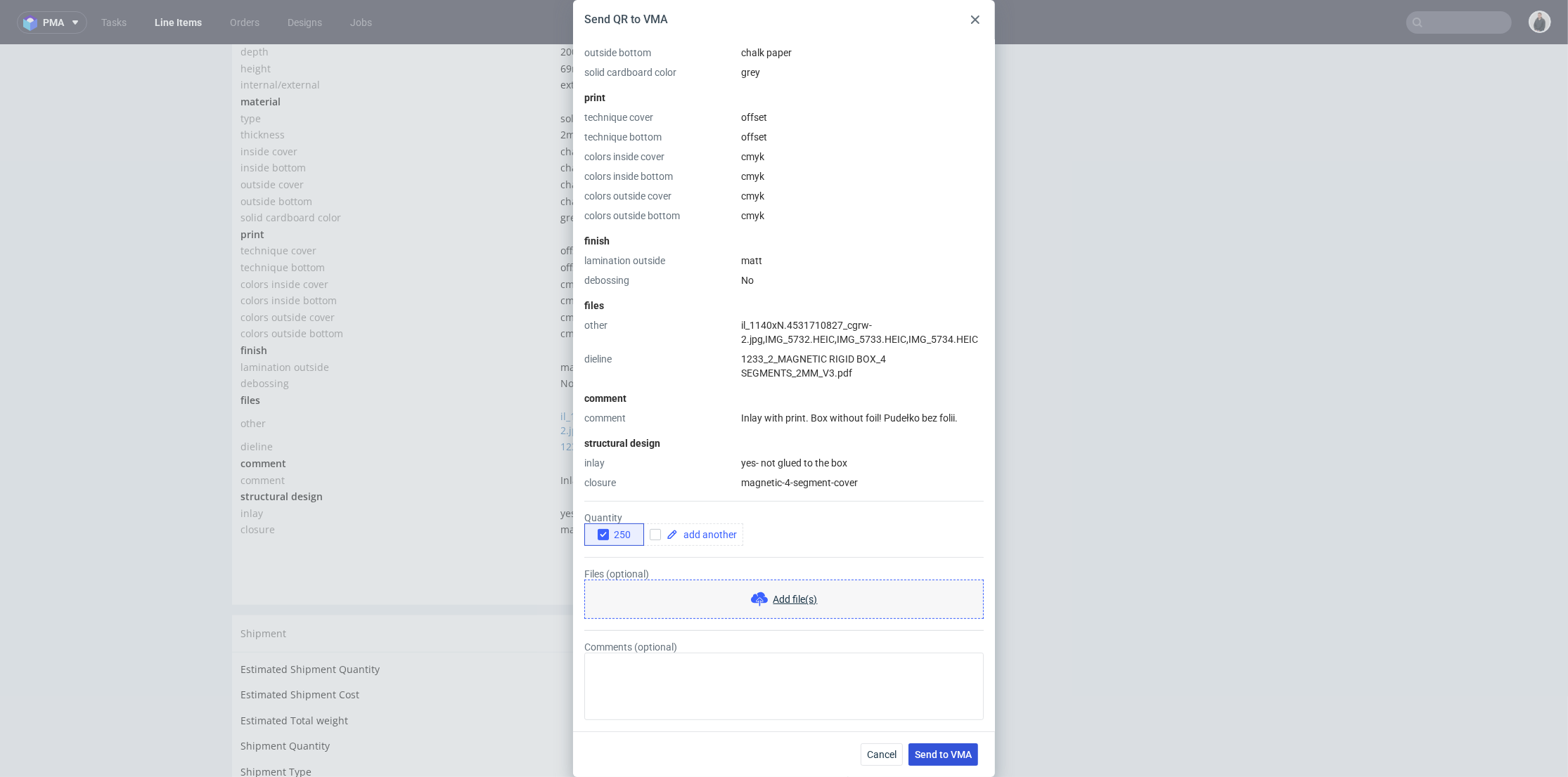
click at [946, 756] on span "Send to VMA" at bounding box center [943, 754] width 57 height 10
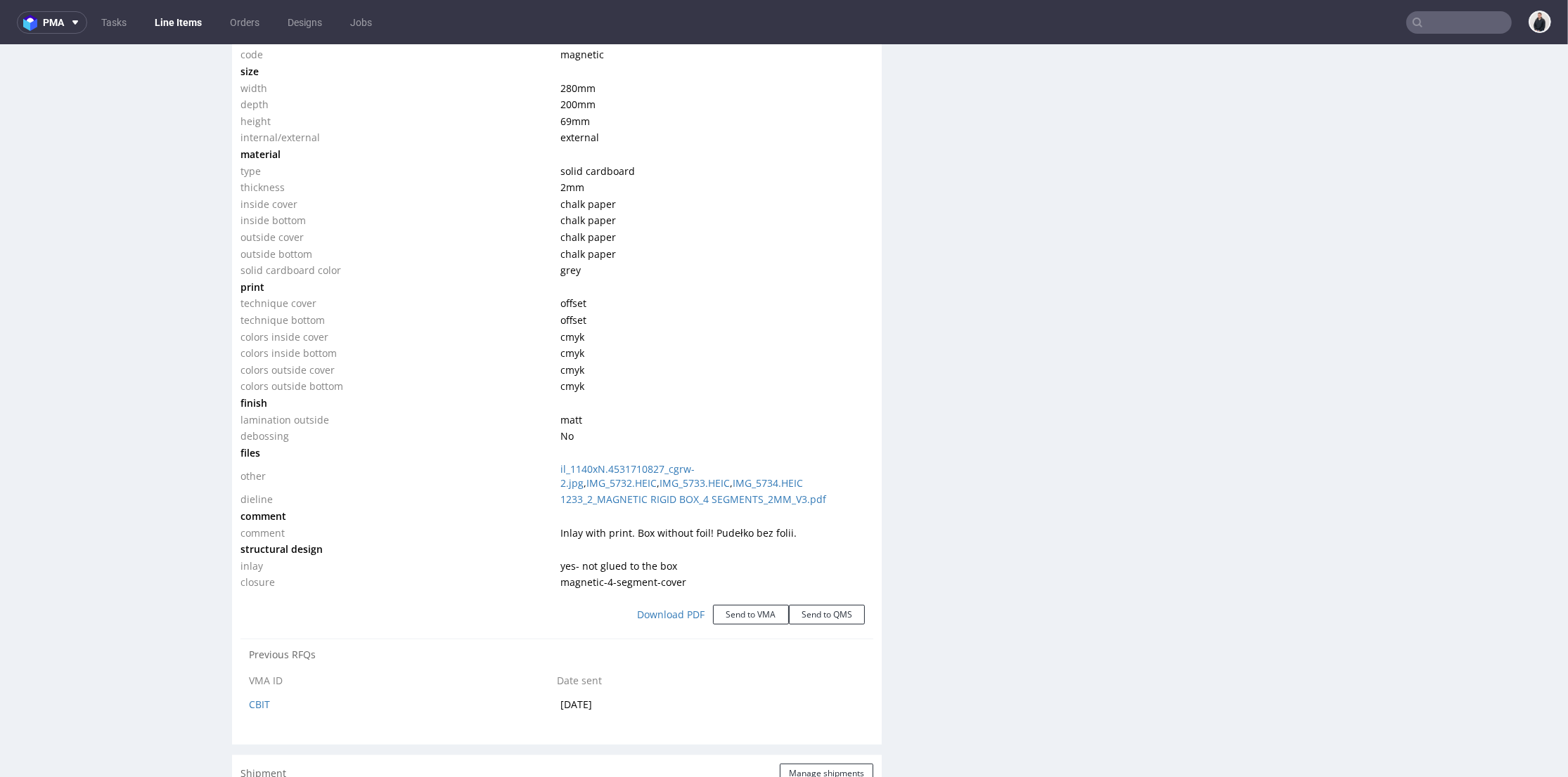
scroll to position [1249, 0]
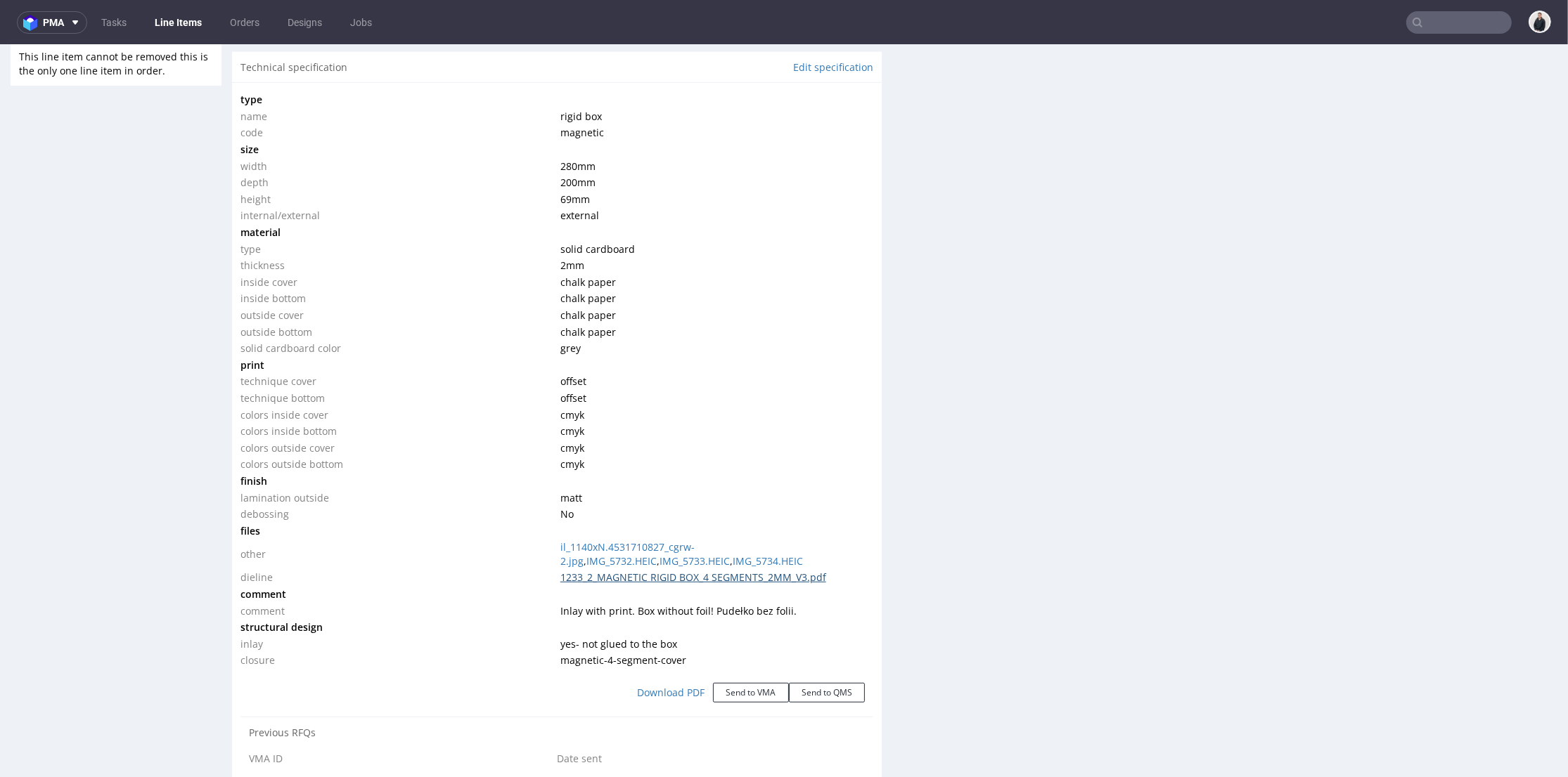
click at [700, 581] on link "1233_2_MAGNETIC RIGID BOX_4 SEGMENTS_2MM_V3.pdf" at bounding box center [693, 578] width 265 height 13
drag, startPoint x: 557, startPoint y: 611, endPoint x: 667, endPoint y: 610, distance: 110.0
click at [667, 610] on span "Inlay with print. Box without foil! Pudełko bez folii." at bounding box center [678, 611] width 236 height 13
click at [672, 612] on span "Inlay with print. Box without foil! Pudełko bez folii." at bounding box center [678, 611] width 236 height 13
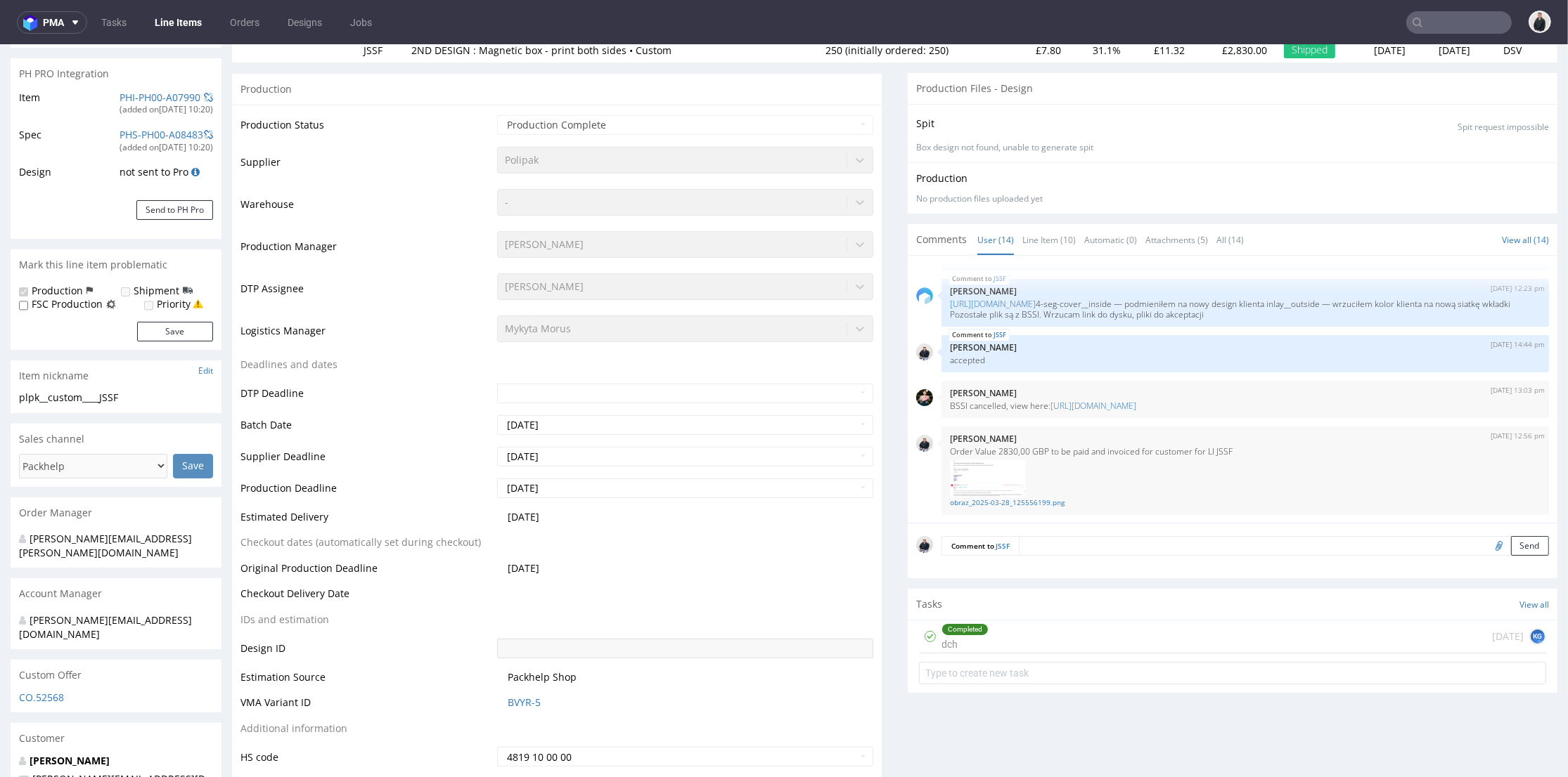
scroll to position [0, 0]
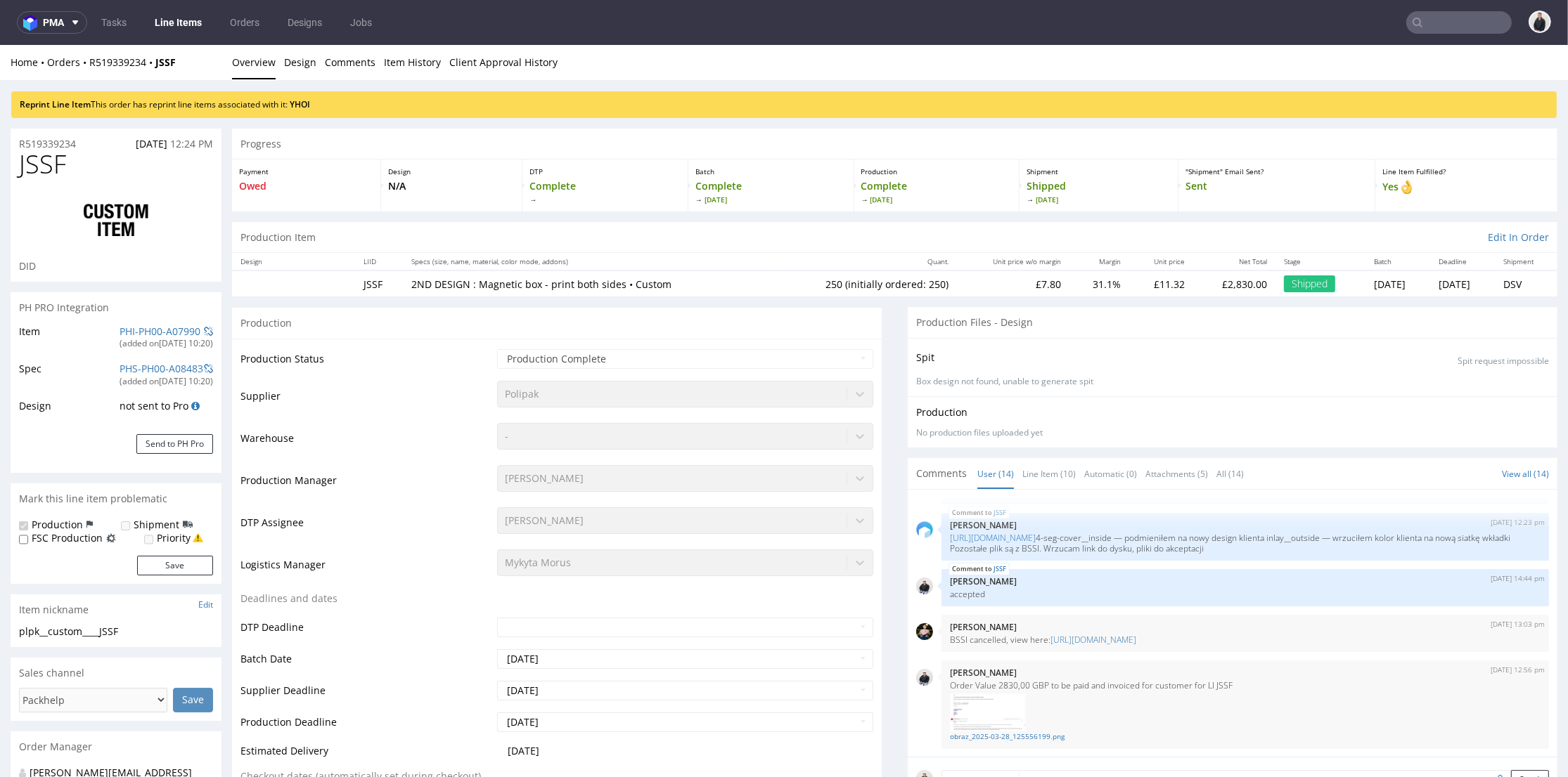
click at [43, 164] on span "JSSF" at bounding box center [43, 164] width 47 height 28
copy span "JSSF"
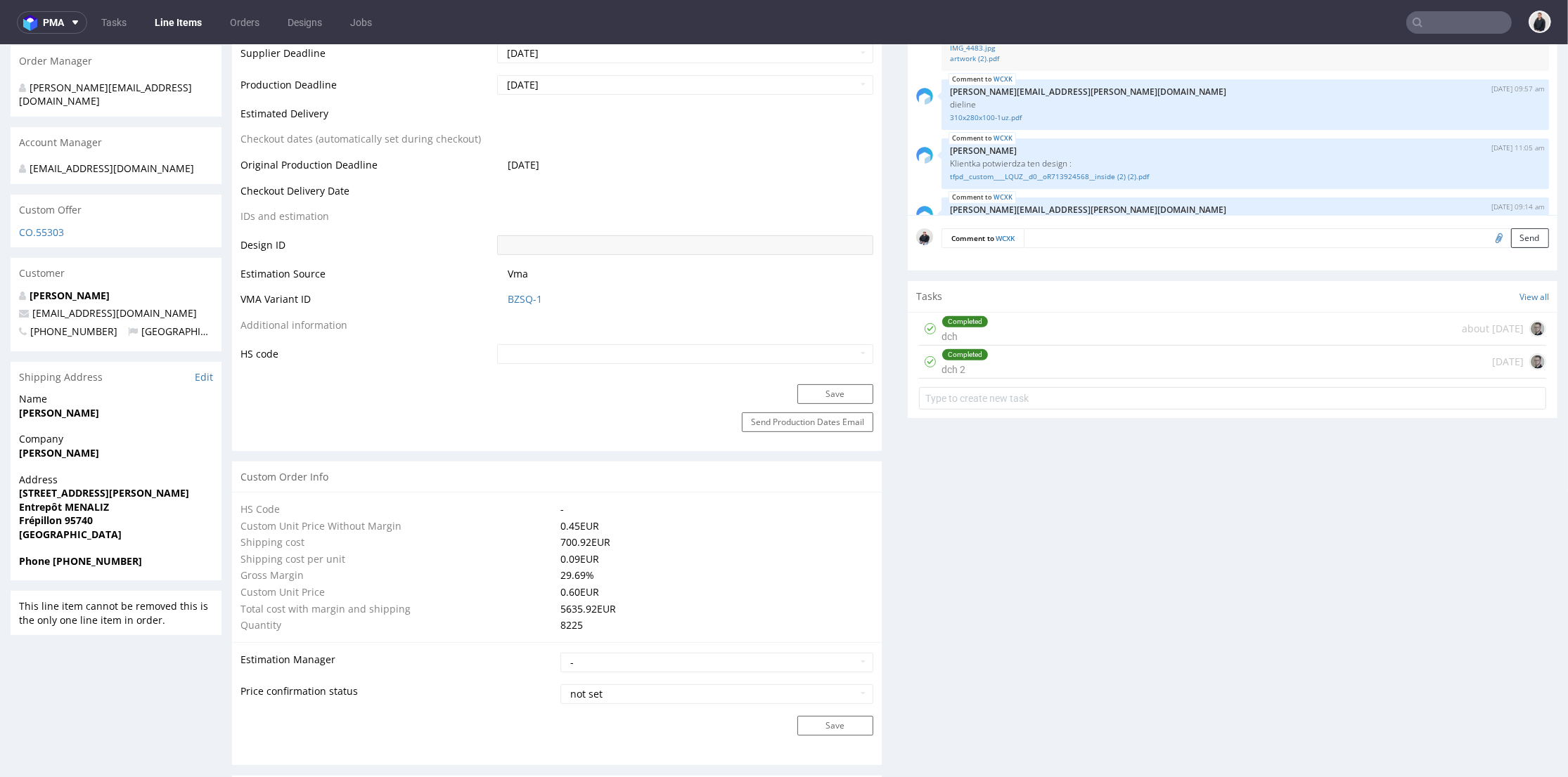
scroll to position [1171, 0]
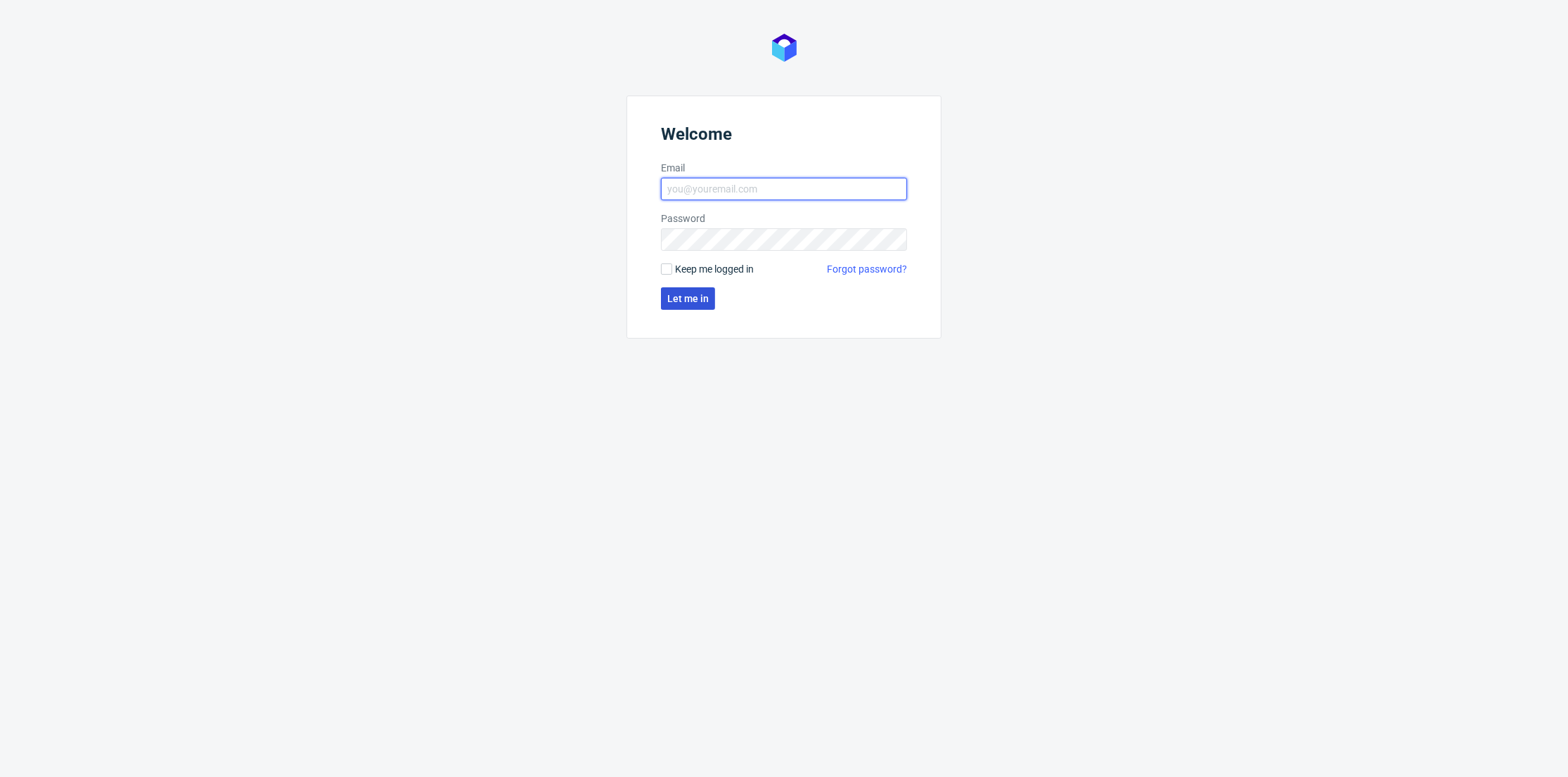
type input "[PERSON_NAME][EMAIL_ADDRESS][DOMAIN_NAME]"
click at [695, 308] on button "Let me in" at bounding box center [688, 298] width 54 height 23
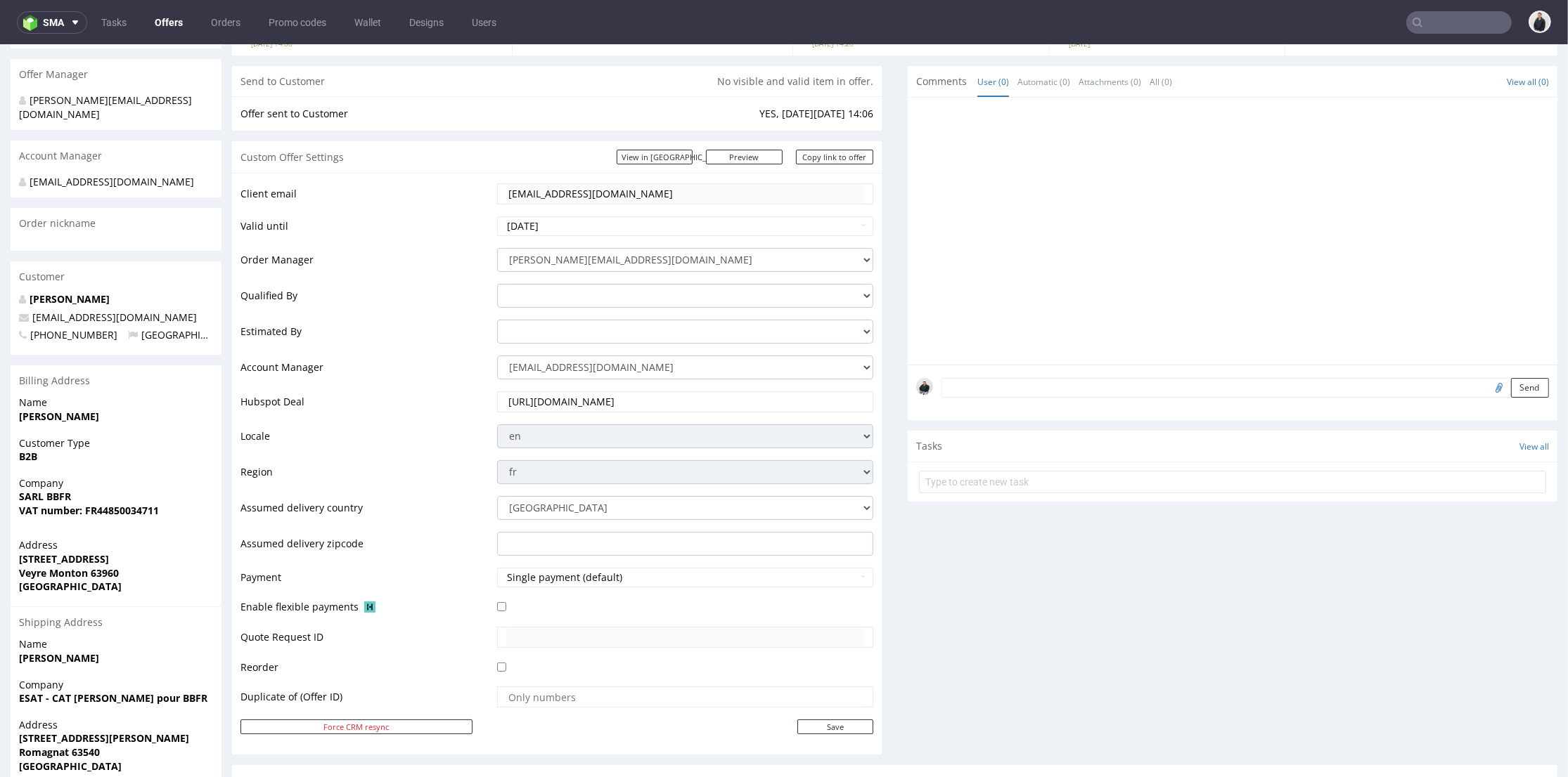
scroll to position [78, 0]
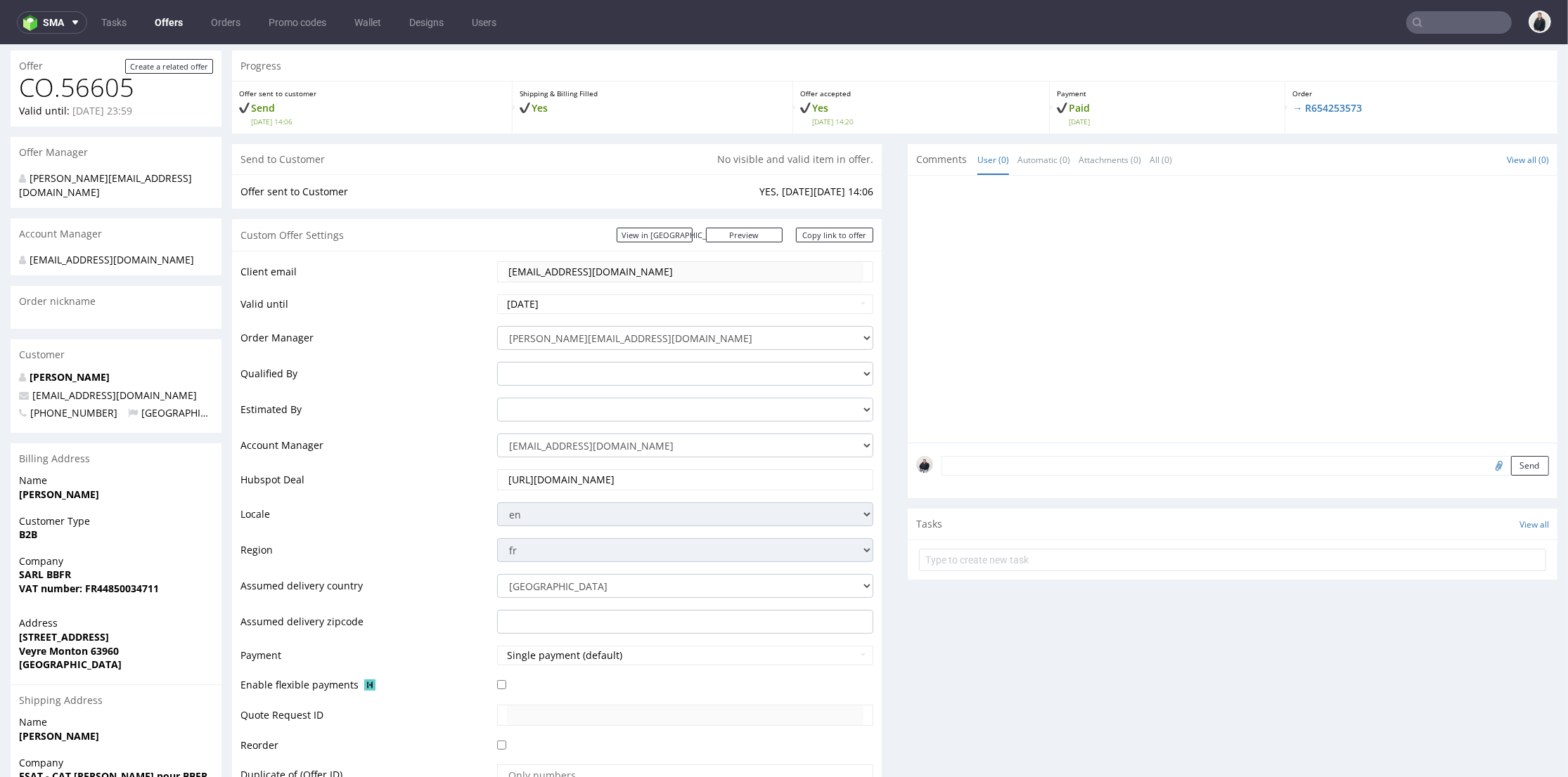
click at [928, 301] on div at bounding box center [1237, 313] width 641 height 259
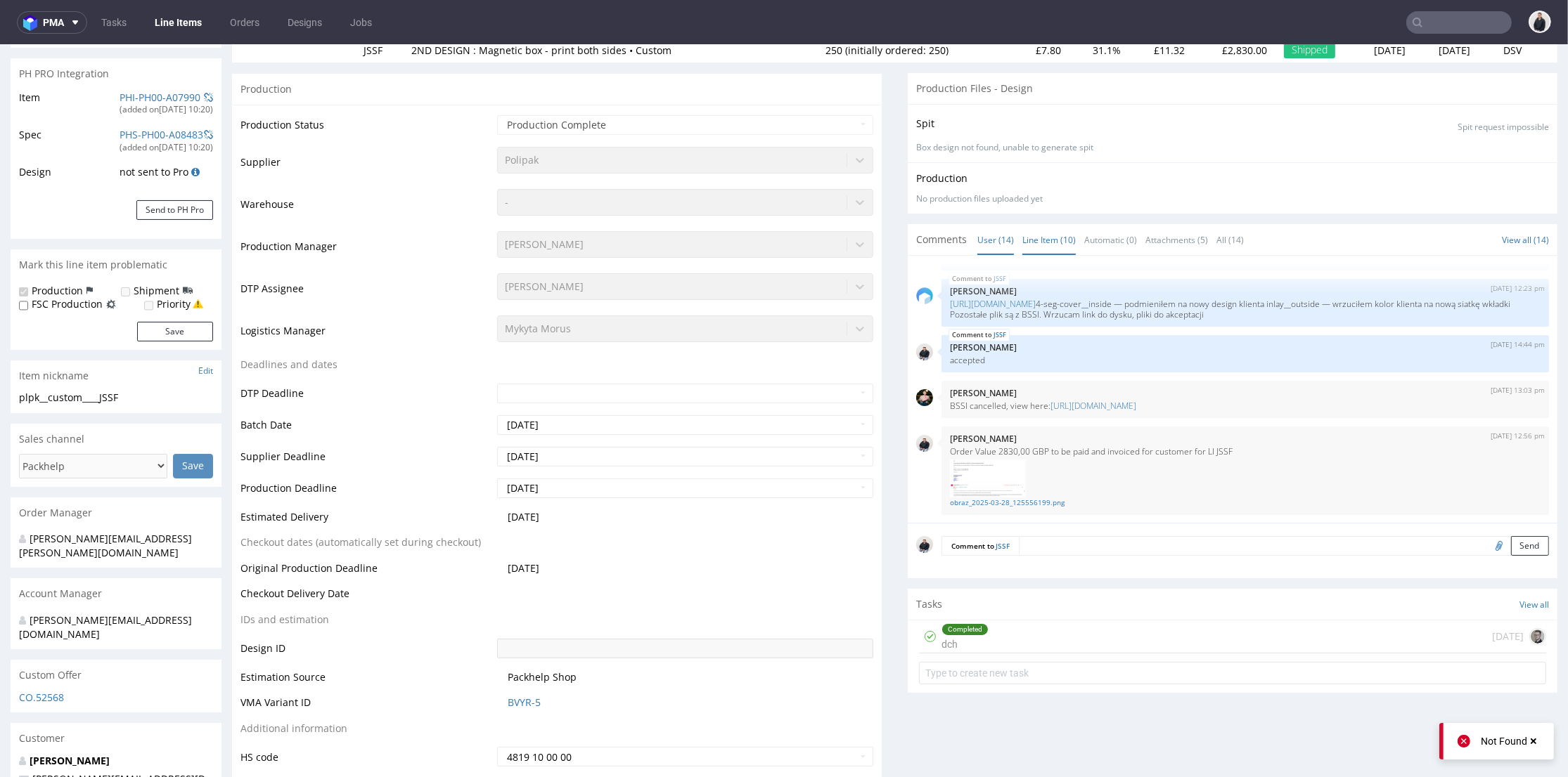
scroll to position [156, 0]
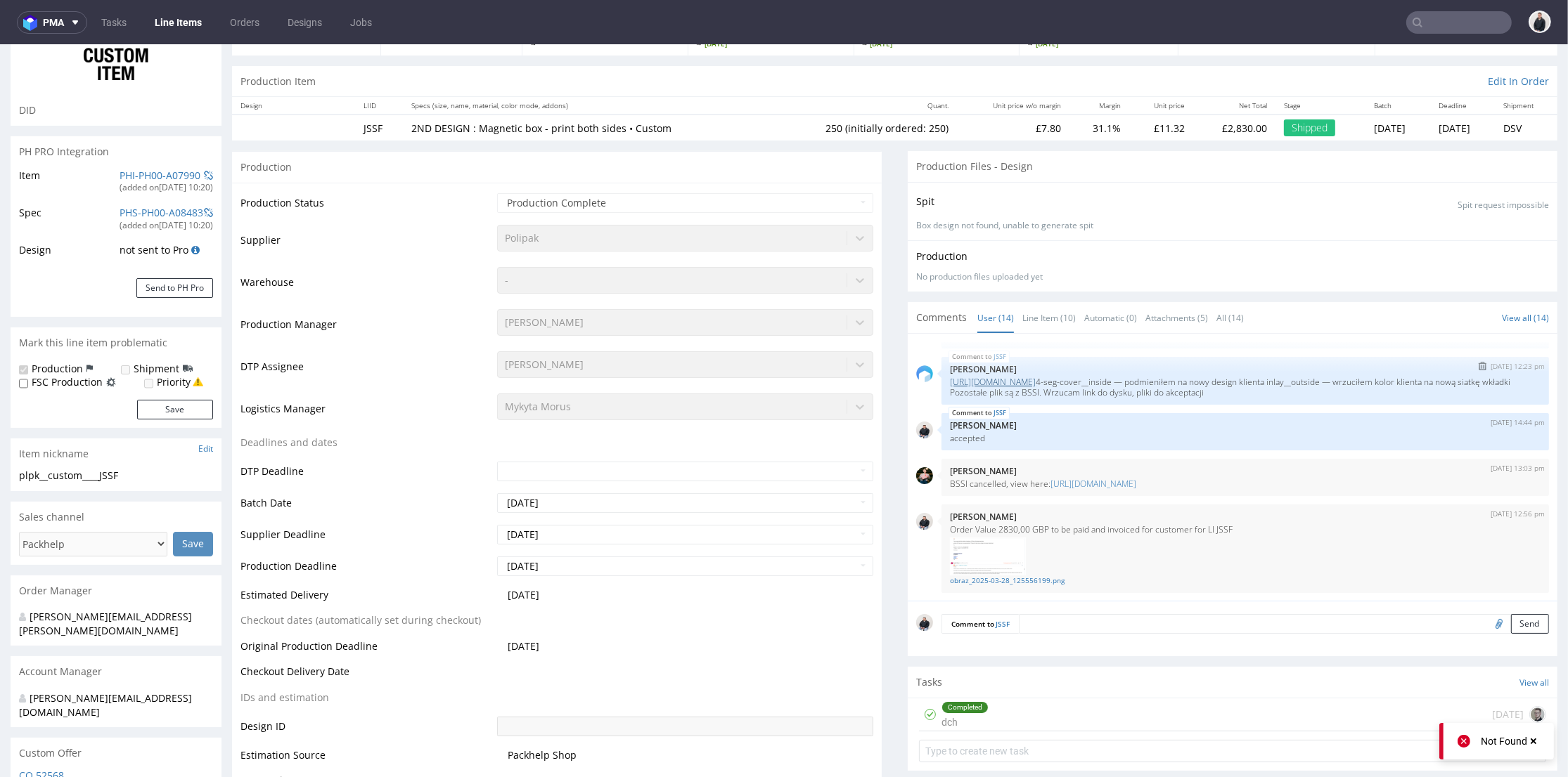
click at [1036, 383] on link "[URL][DOMAIN_NAME]" at bounding box center [992, 382] width 86 height 12
click at [1429, 15] on input "text" at bounding box center [1459, 22] width 106 height 23
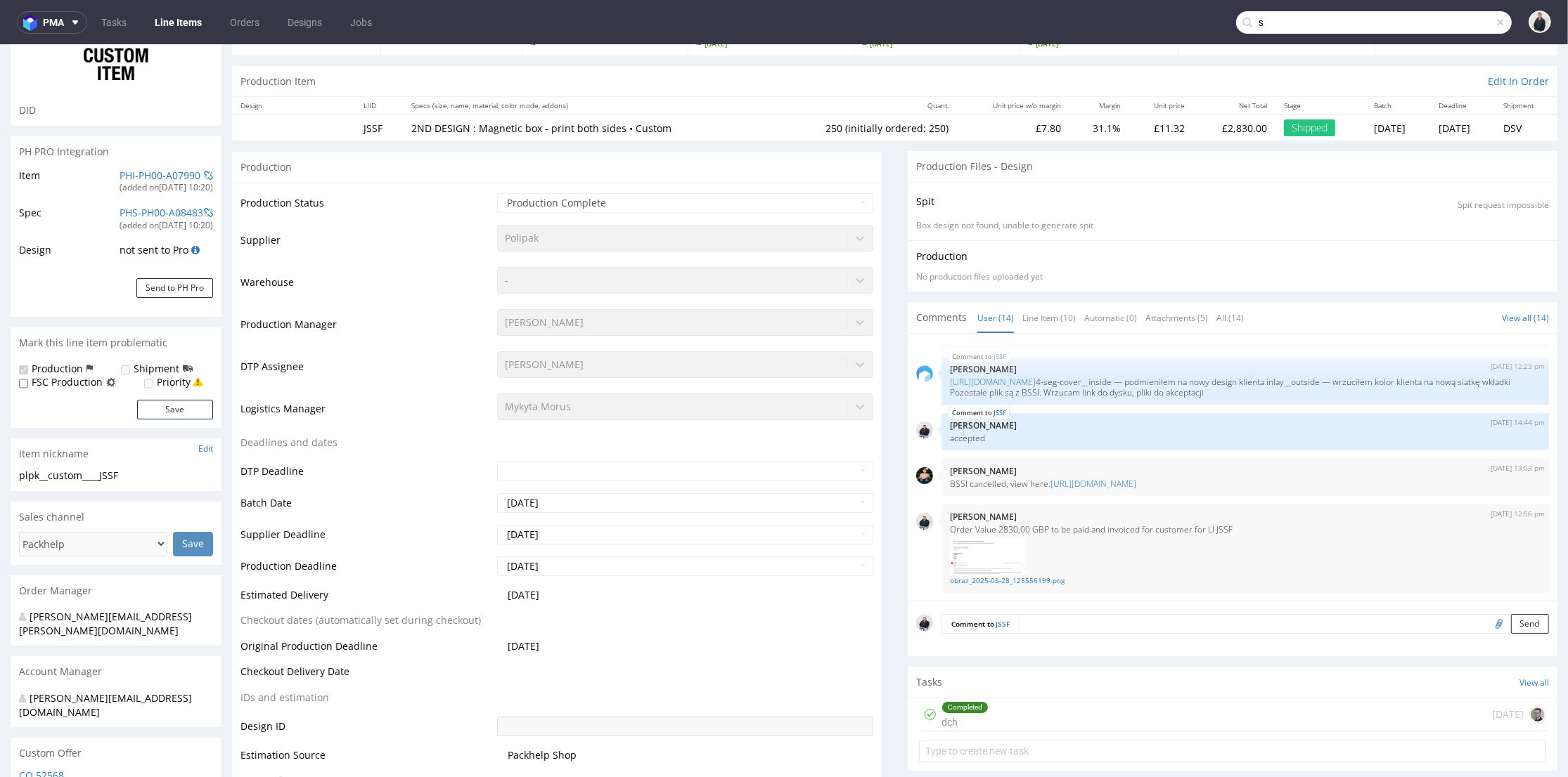
click at [437, 430] on td "Logistics Manager" at bounding box center [367, 413] width 253 height 43
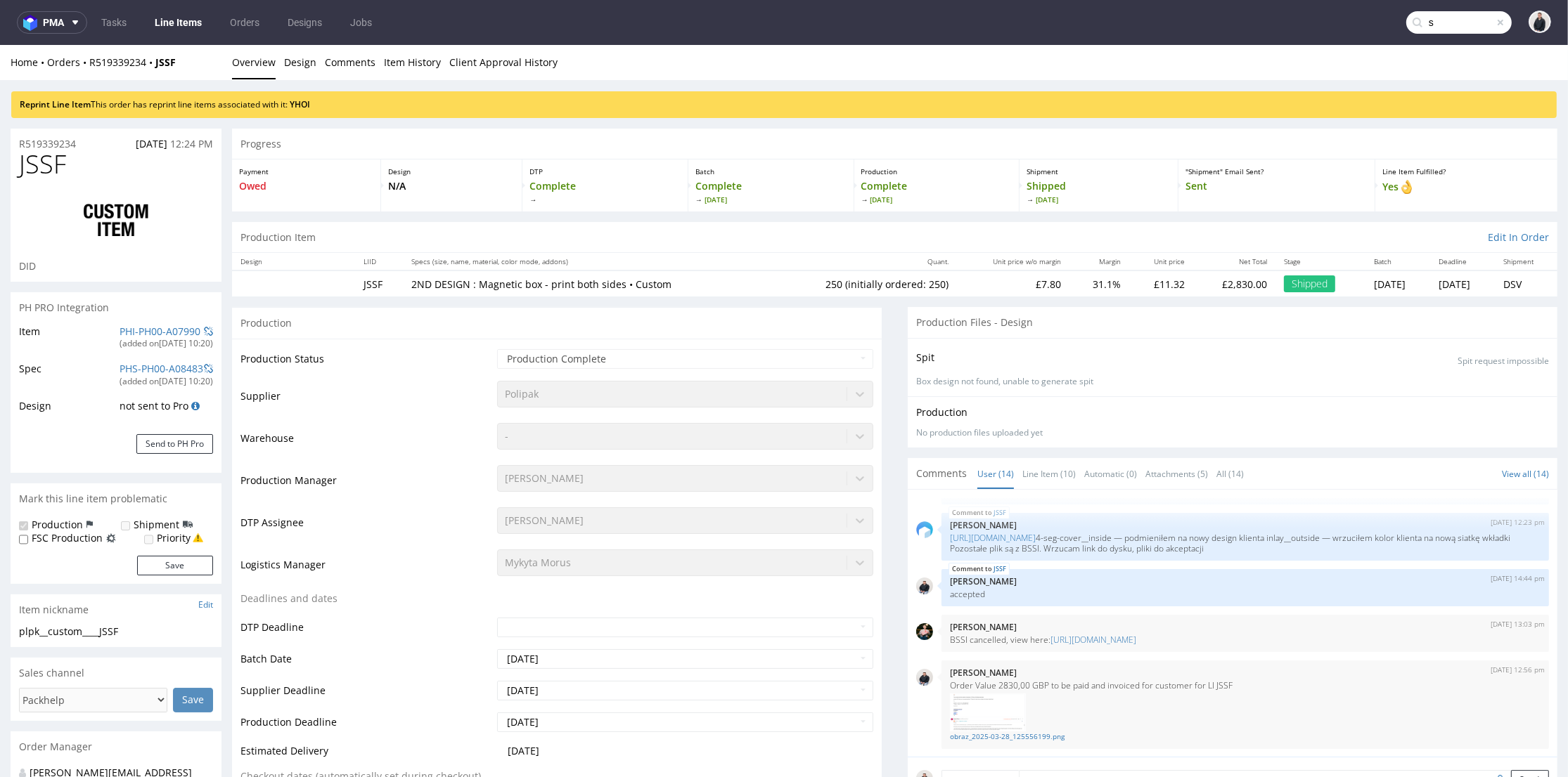
scroll to position [703, 0]
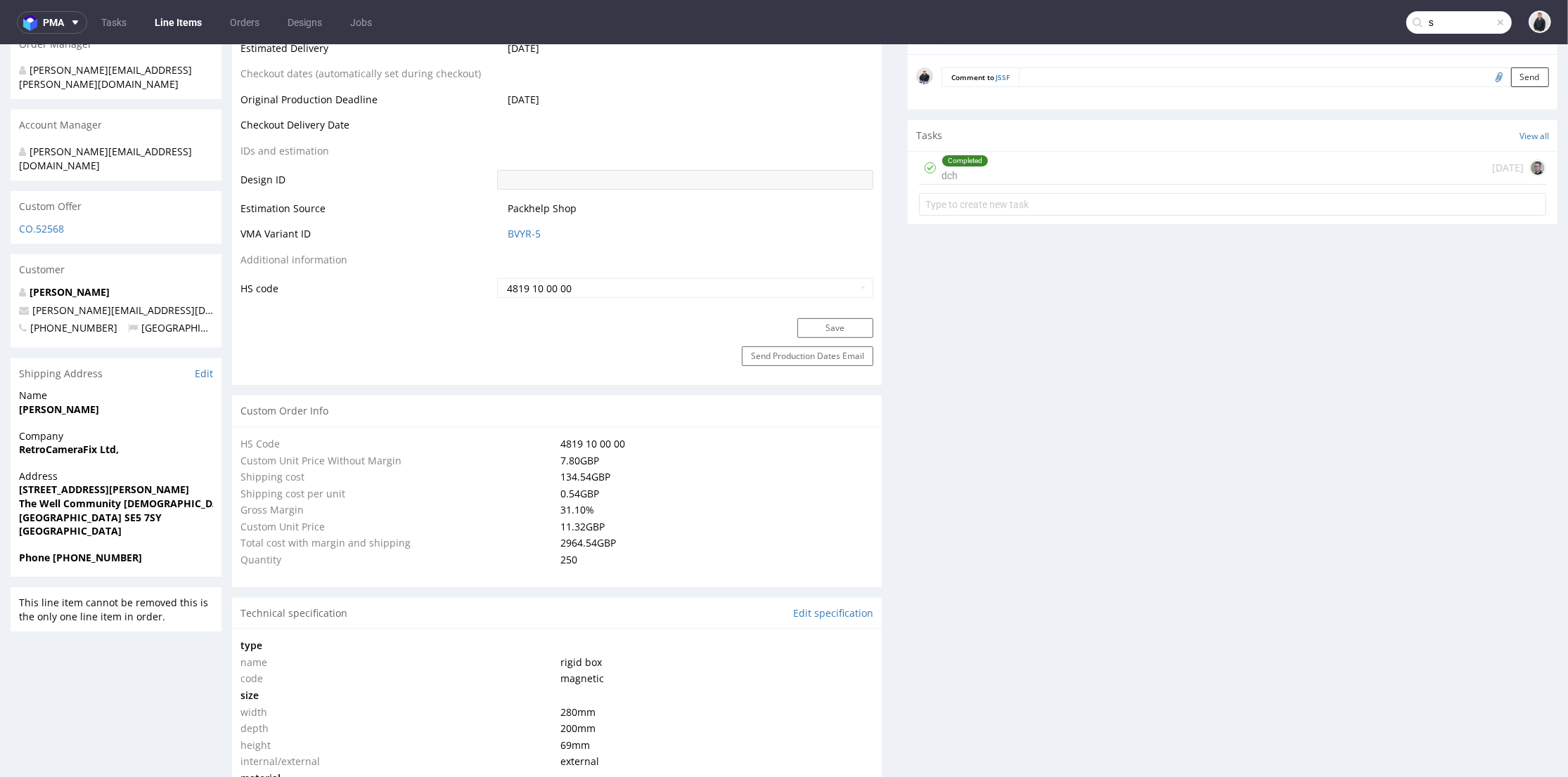
click at [1473, 18] on input "s" at bounding box center [1459, 22] width 106 height 23
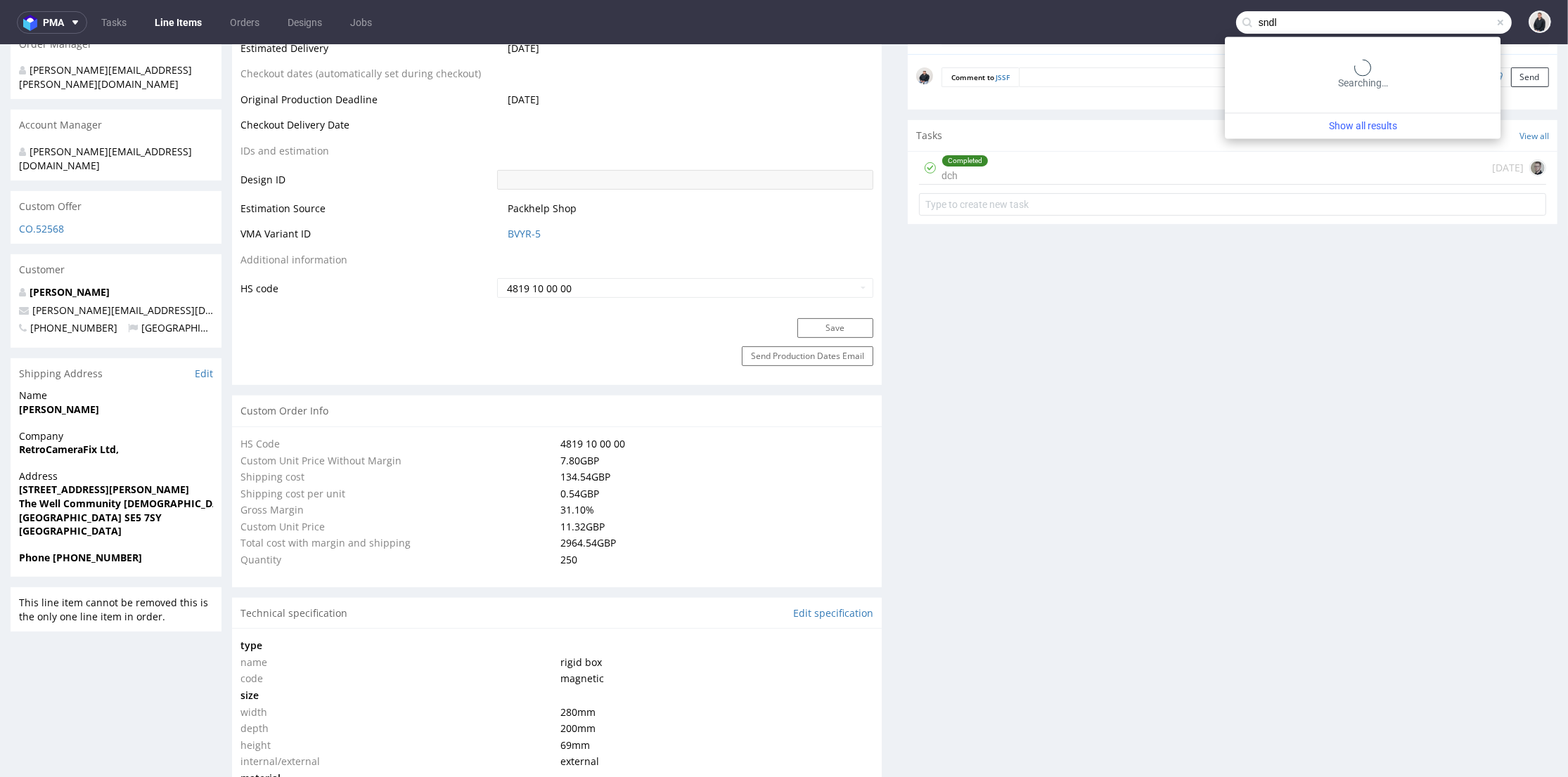
type input "sndl"
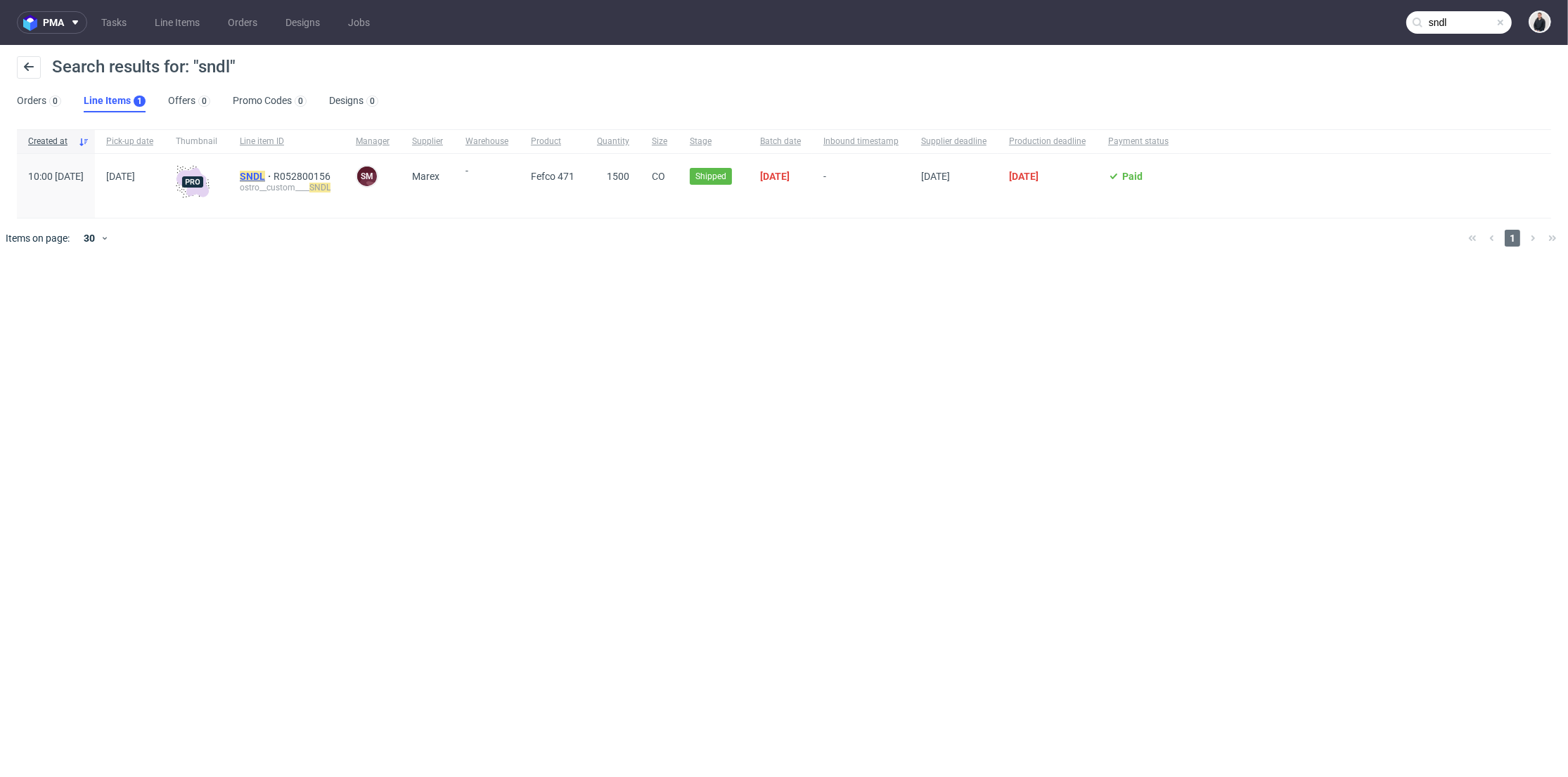
click at [265, 173] on mark "SNDL" at bounding box center [252, 176] width 26 height 11
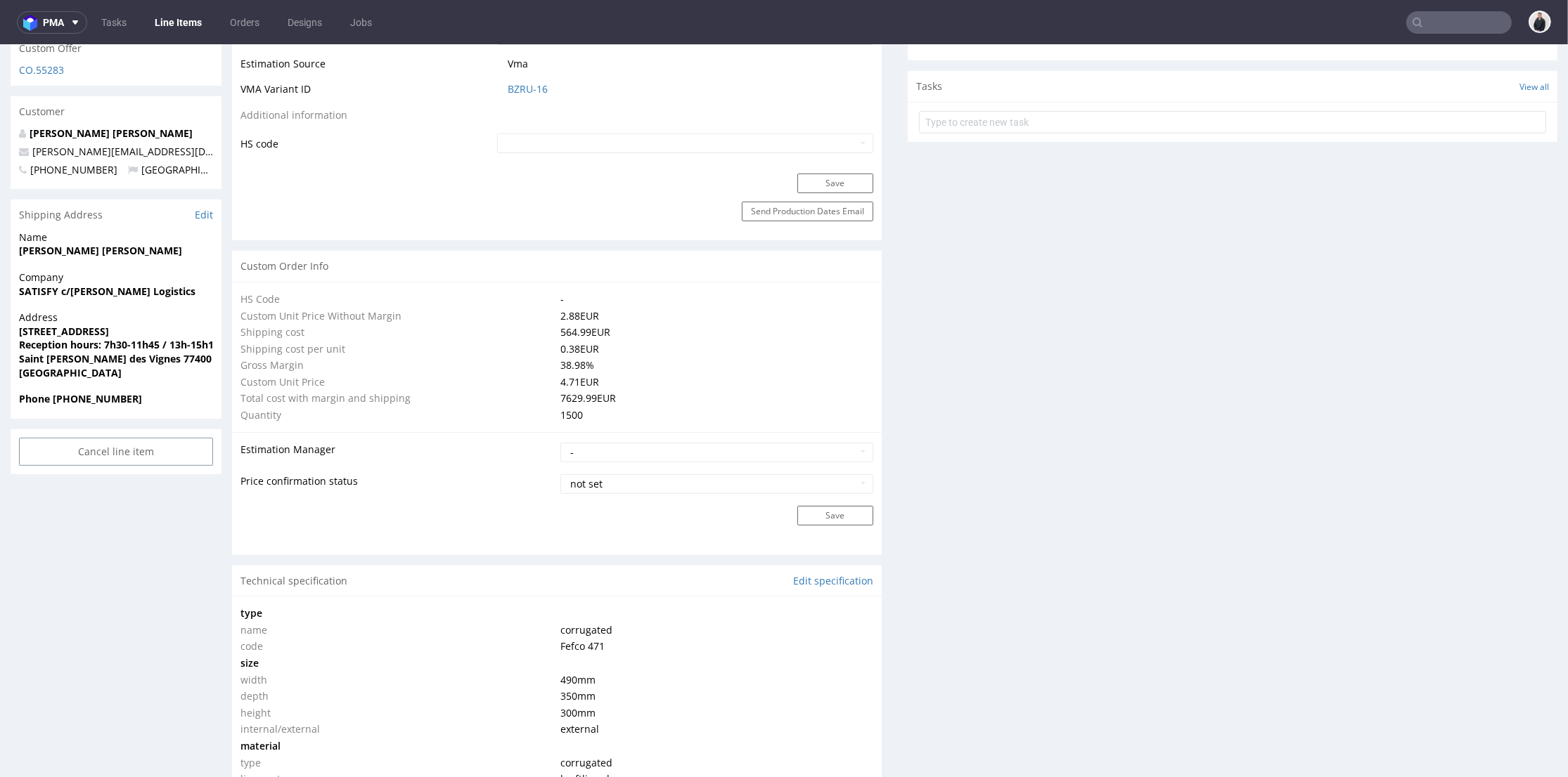
scroll to position [965, 0]
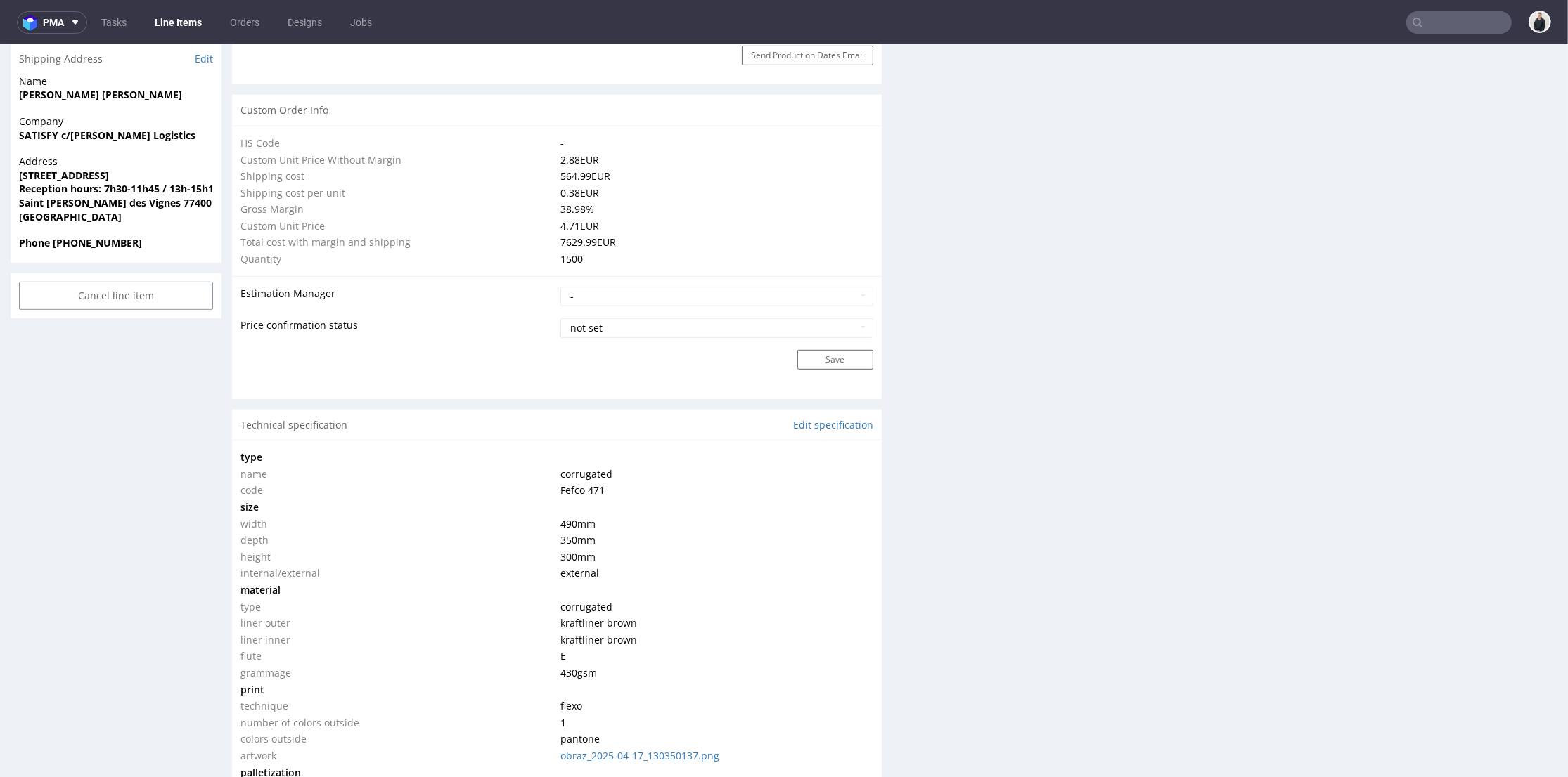
click at [980, 268] on div "Production Files - Design Spit Spit request impossible Box design not found, un…" at bounding box center [1233, 647] width 650 height 2686
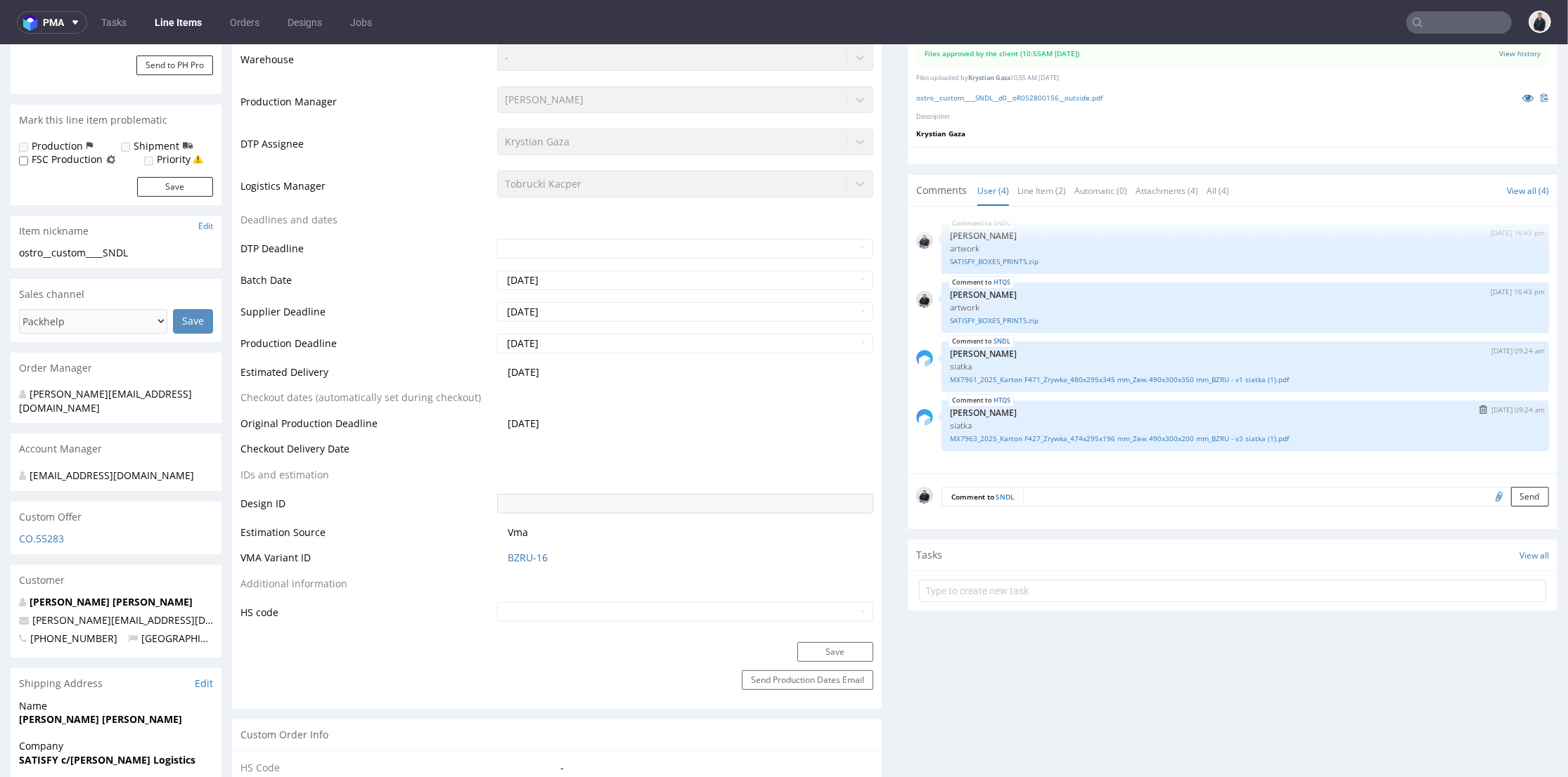
scroll to position [263, 0]
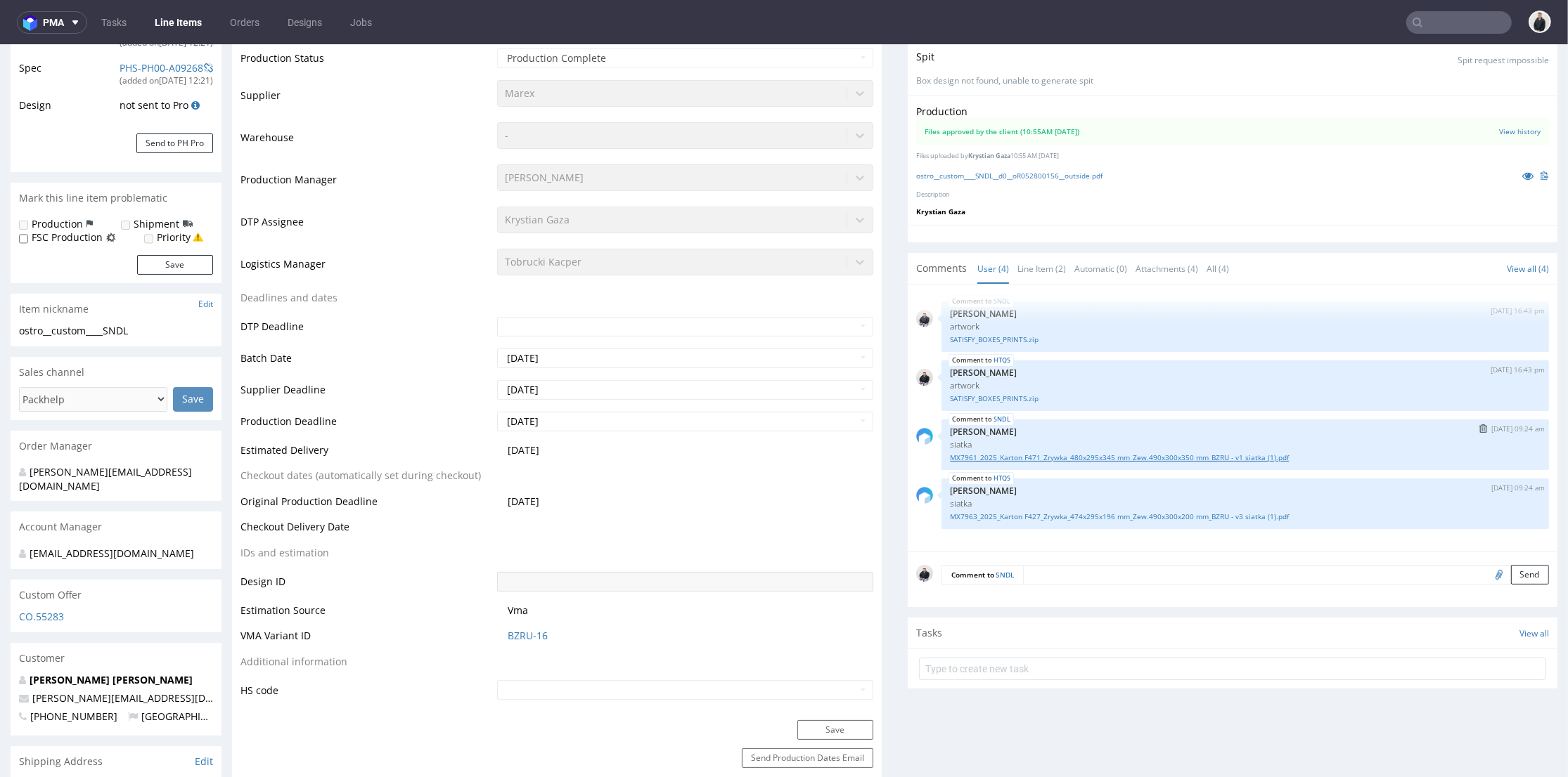
click at [1239, 457] on link "MX7961_2025_Karton F471_Zrywka_480x295x345 mm_Zew.490x300x350 mm_BZRU - v1 siat…" at bounding box center [1245, 457] width 590 height 10
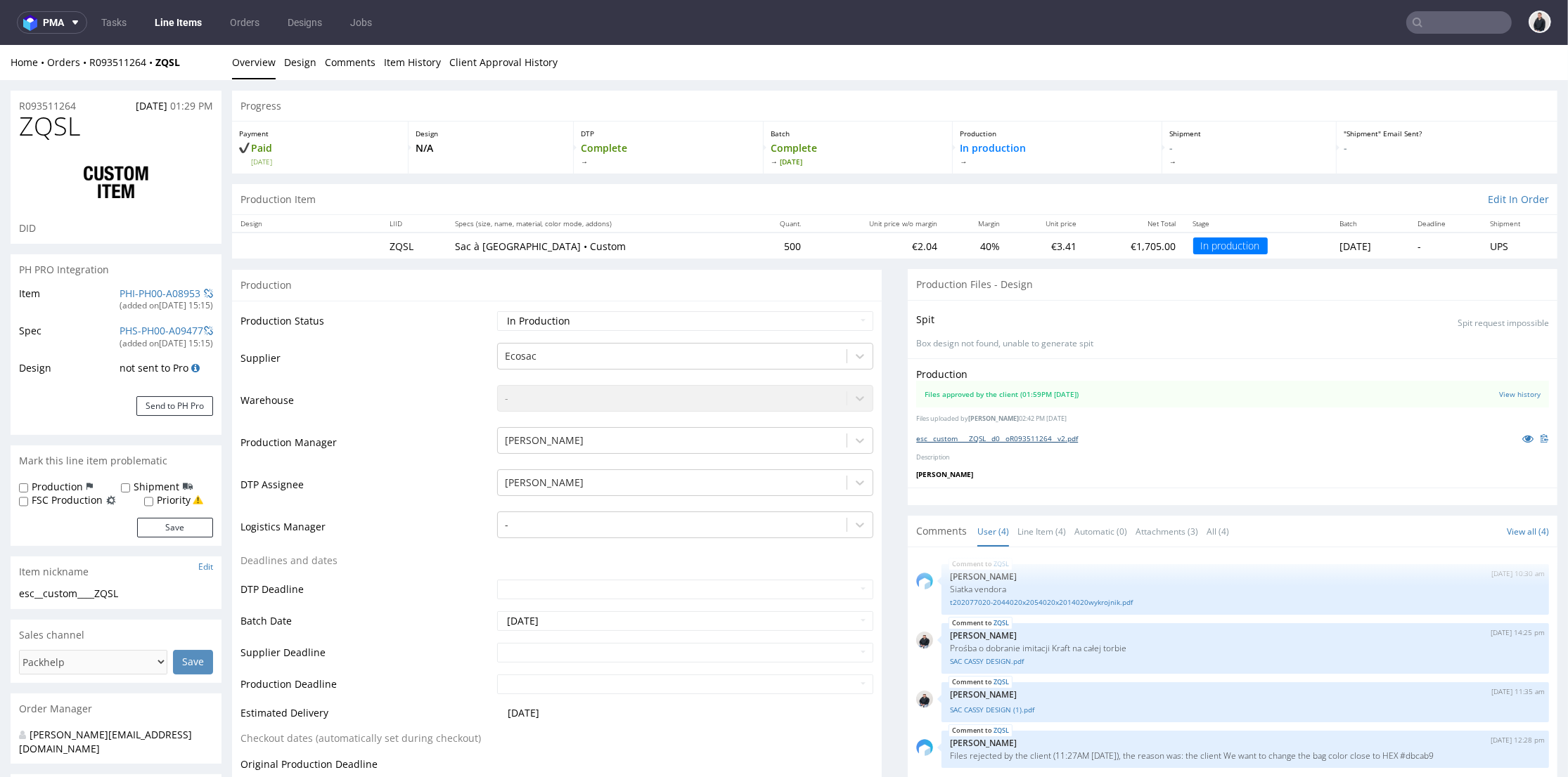
click at [978, 437] on link "esc__custom____ZQSL__d0__oR093511264__v2.pdf" at bounding box center [997, 438] width 162 height 10
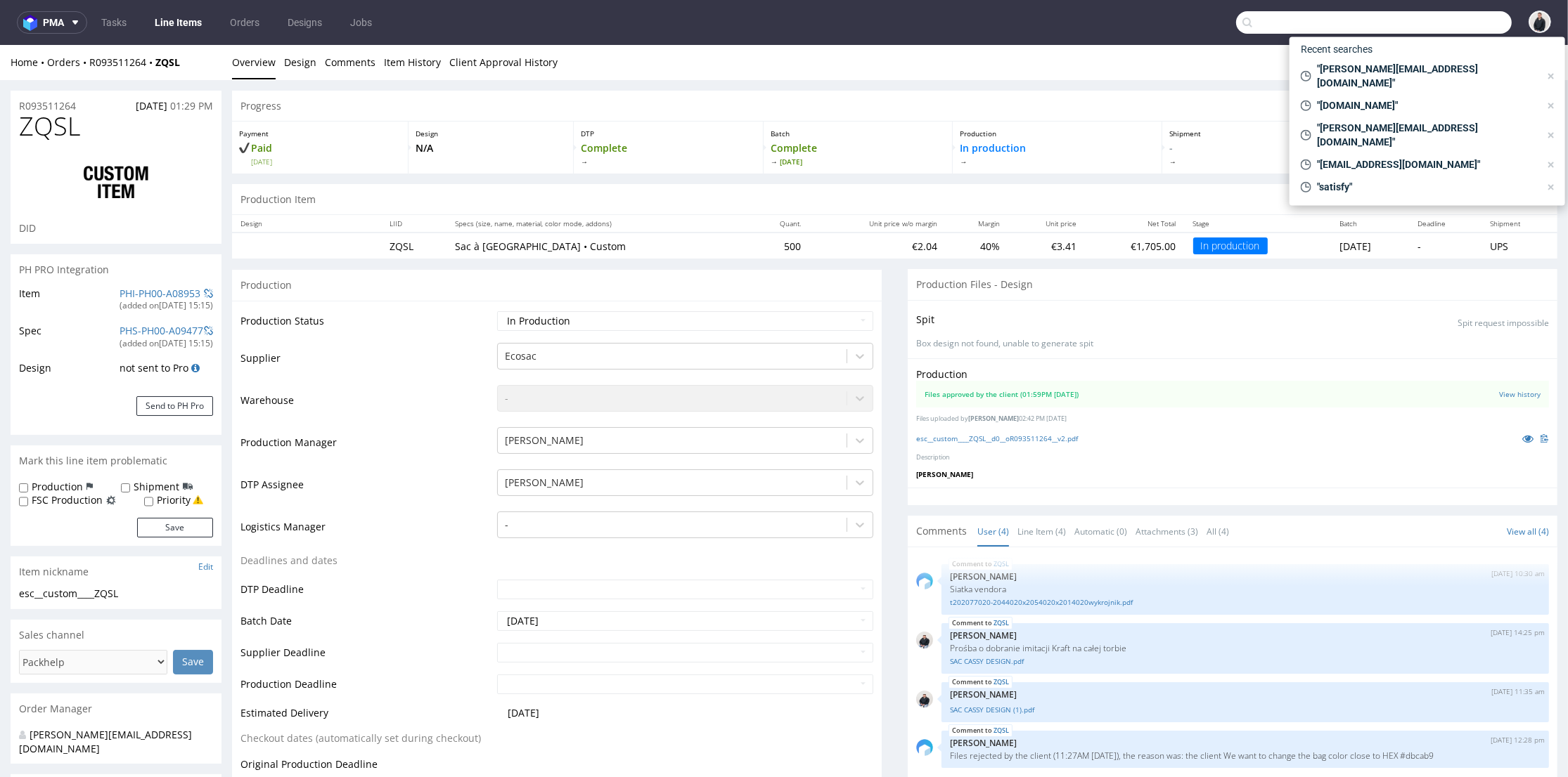
click at [1468, 18] on input "text" at bounding box center [1374, 22] width 276 height 23
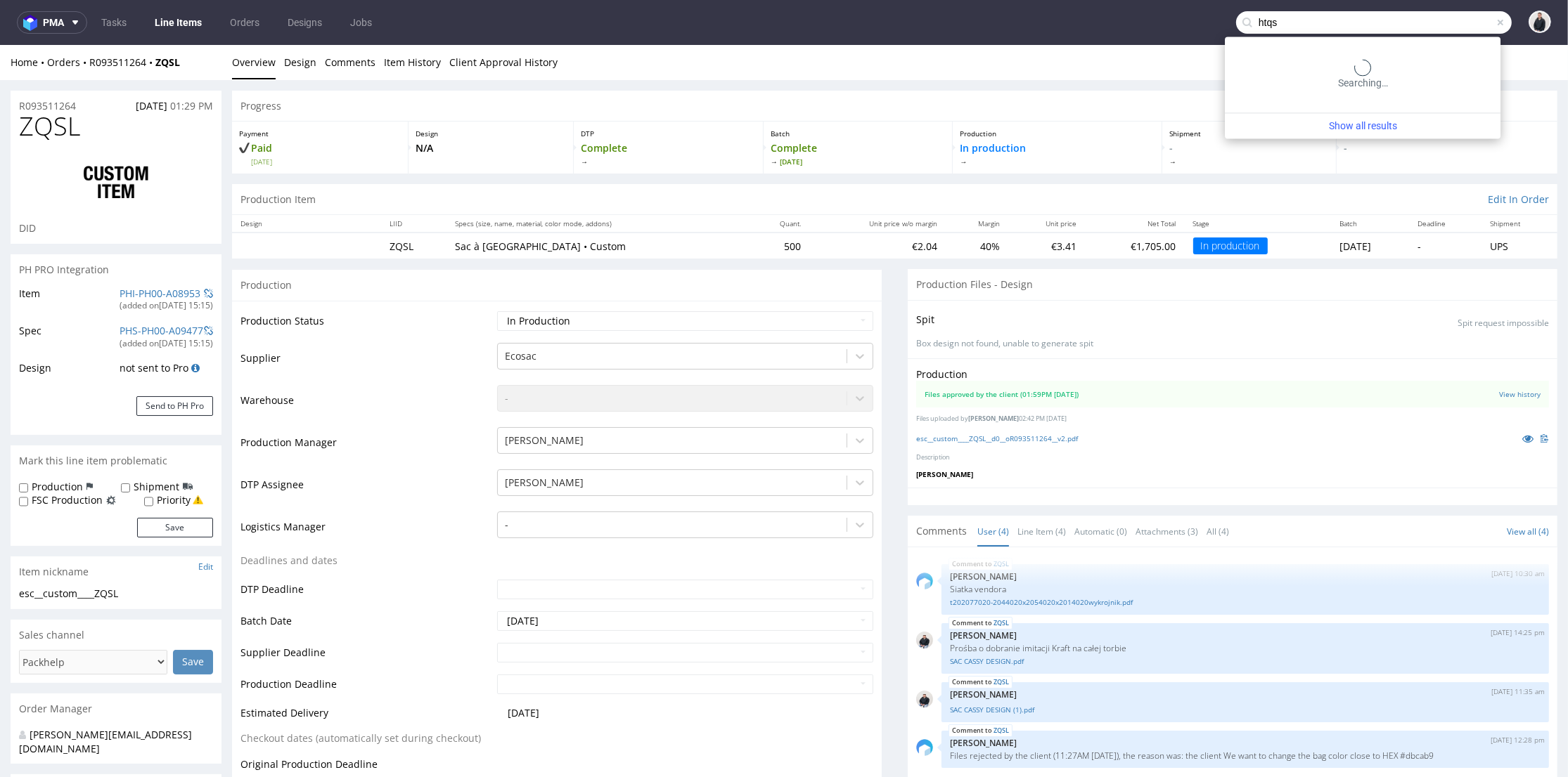
type input "htqs"
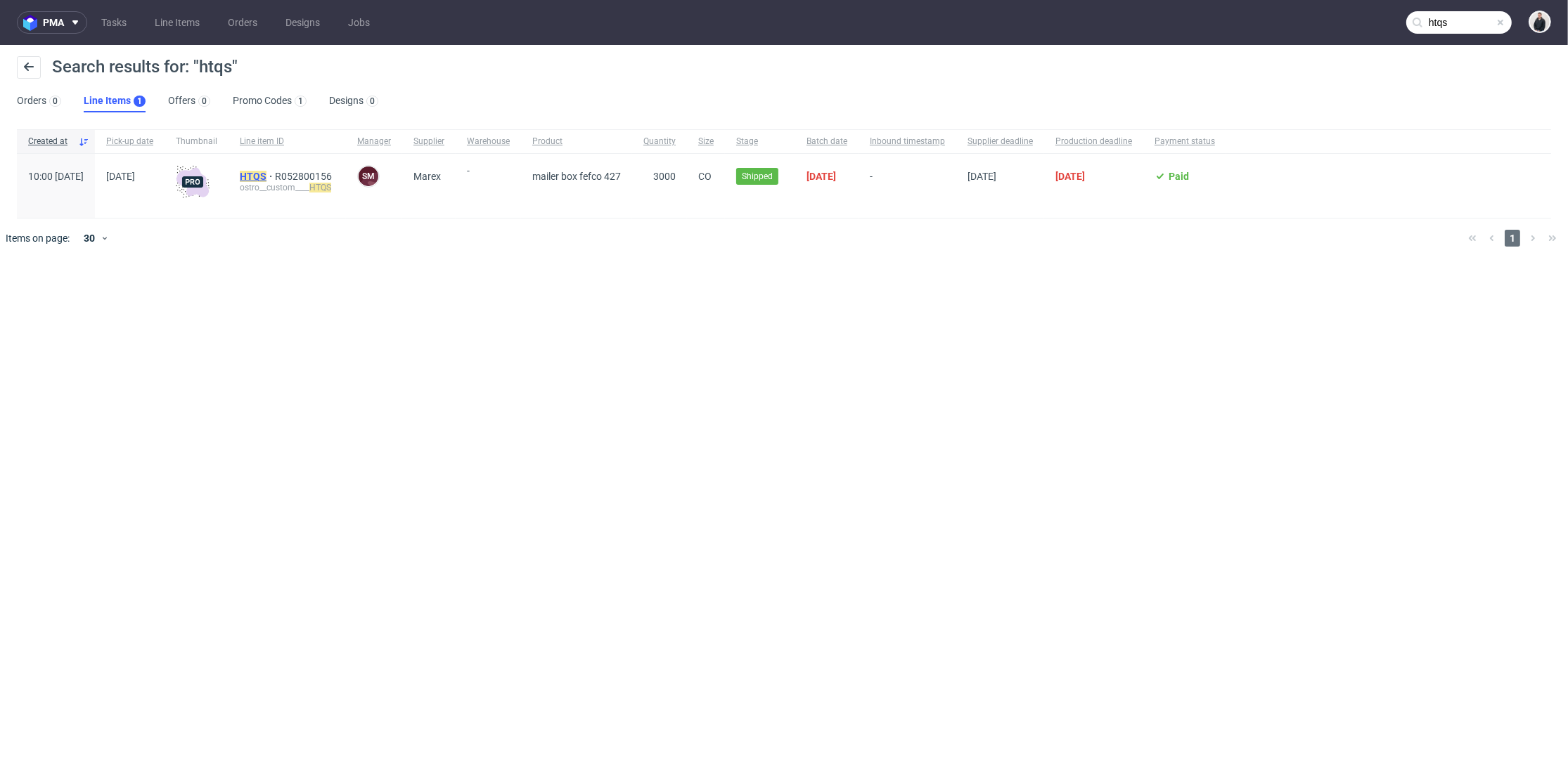
click at [266, 173] on mark "HTQS" at bounding box center [253, 176] width 26 height 11
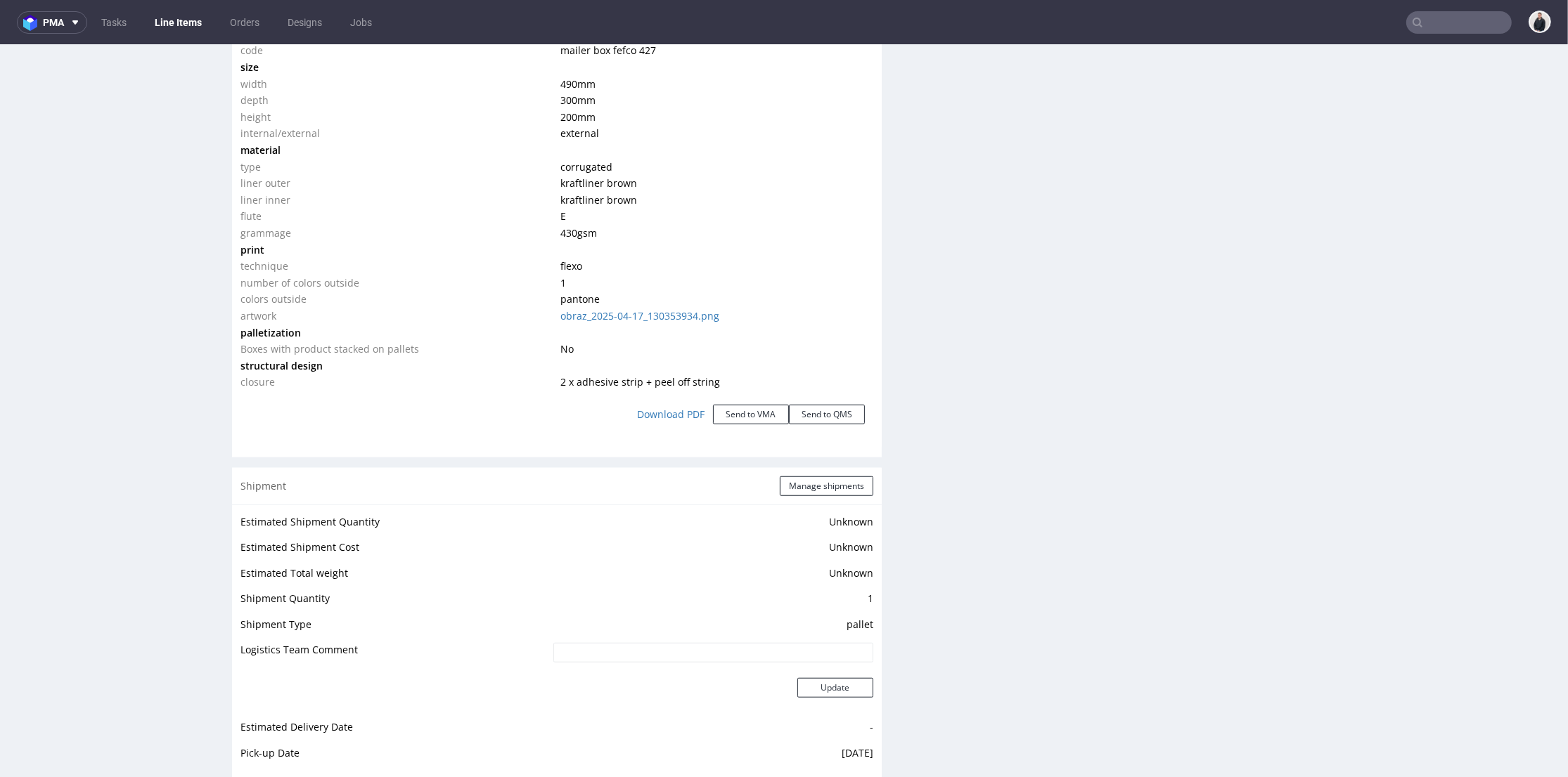
scroll to position [1484, 0]
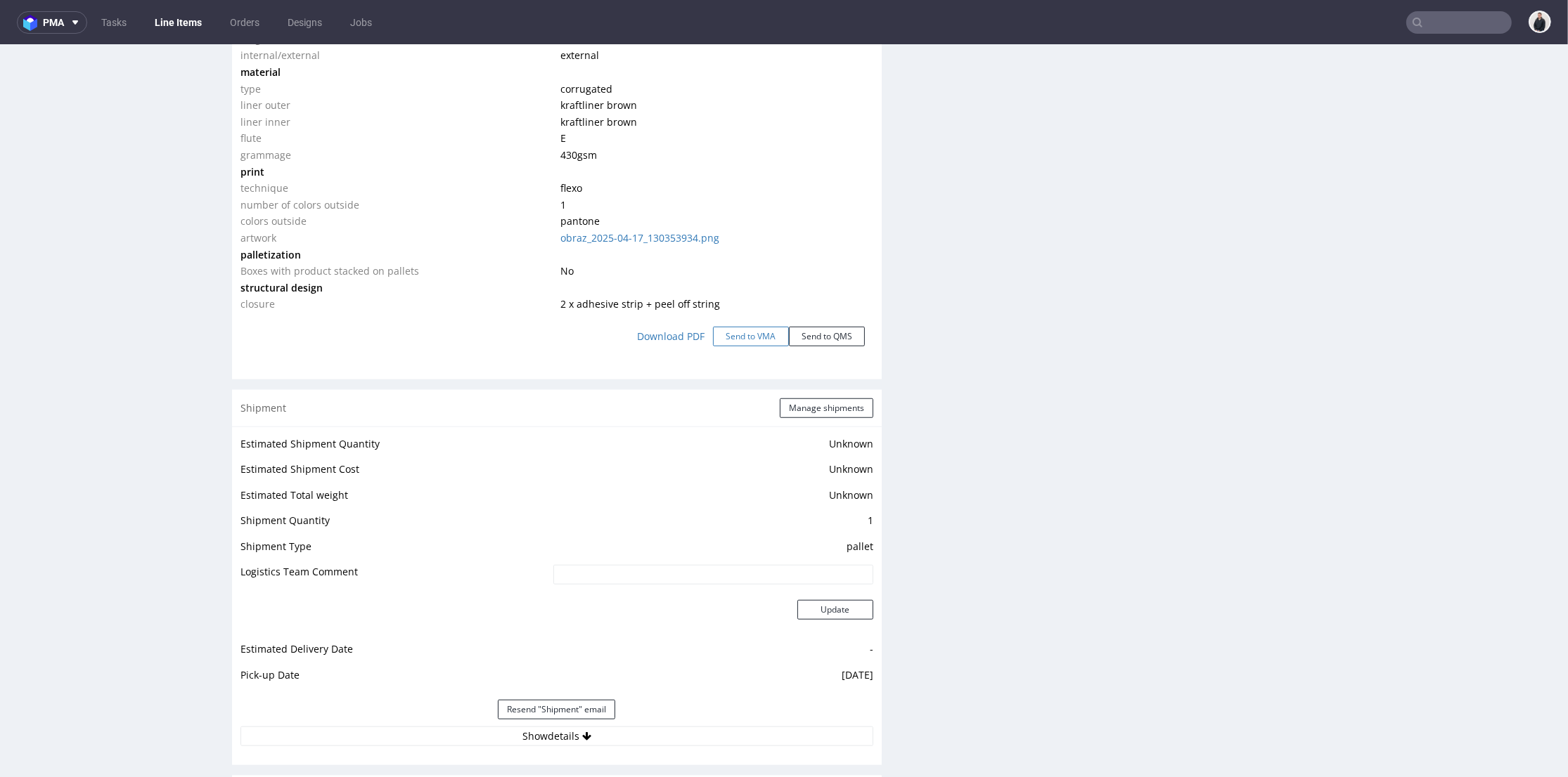
click at [750, 334] on button "Send to VMA" at bounding box center [751, 336] width 76 height 20
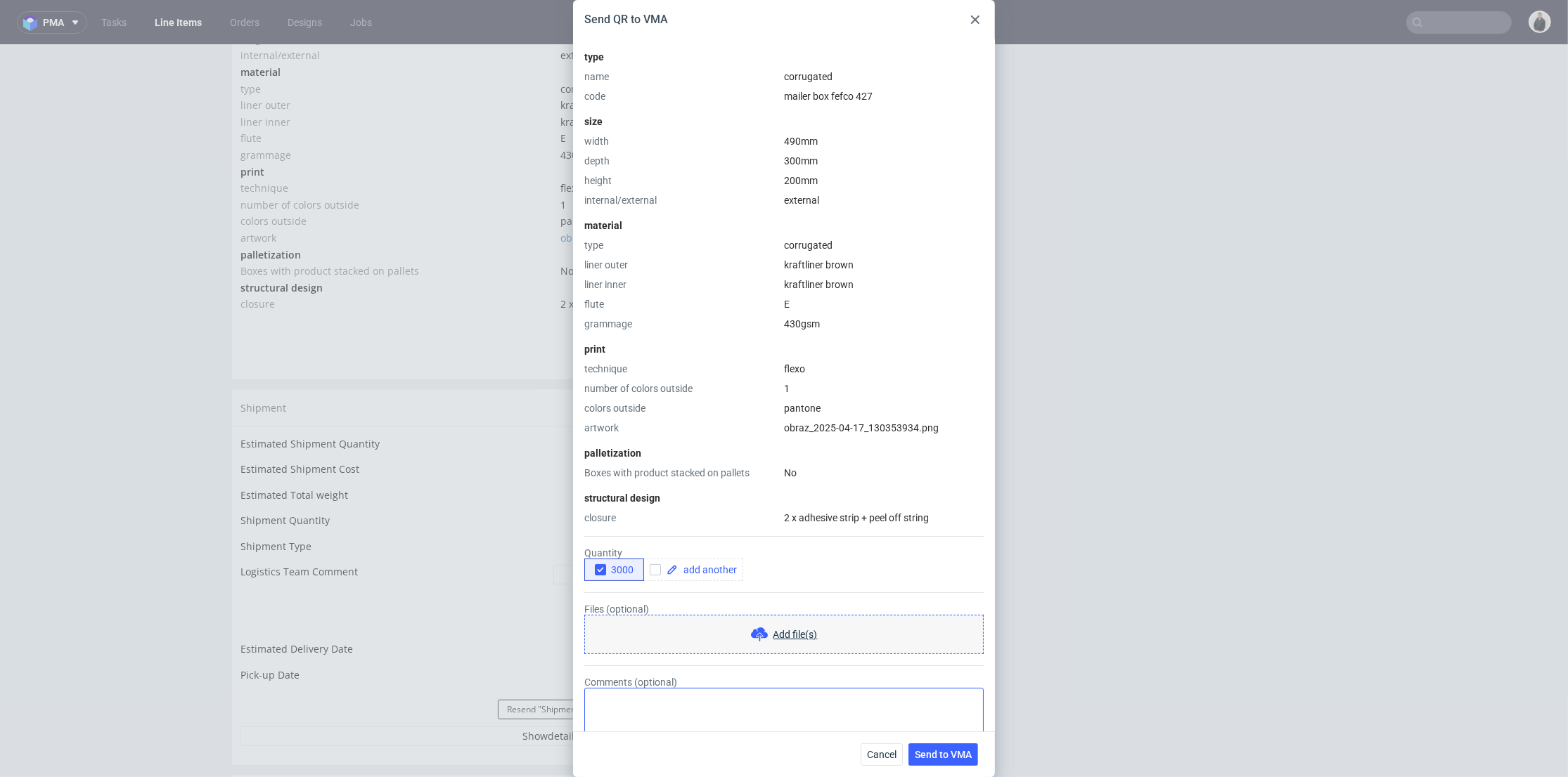
scroll to position [191, 0]
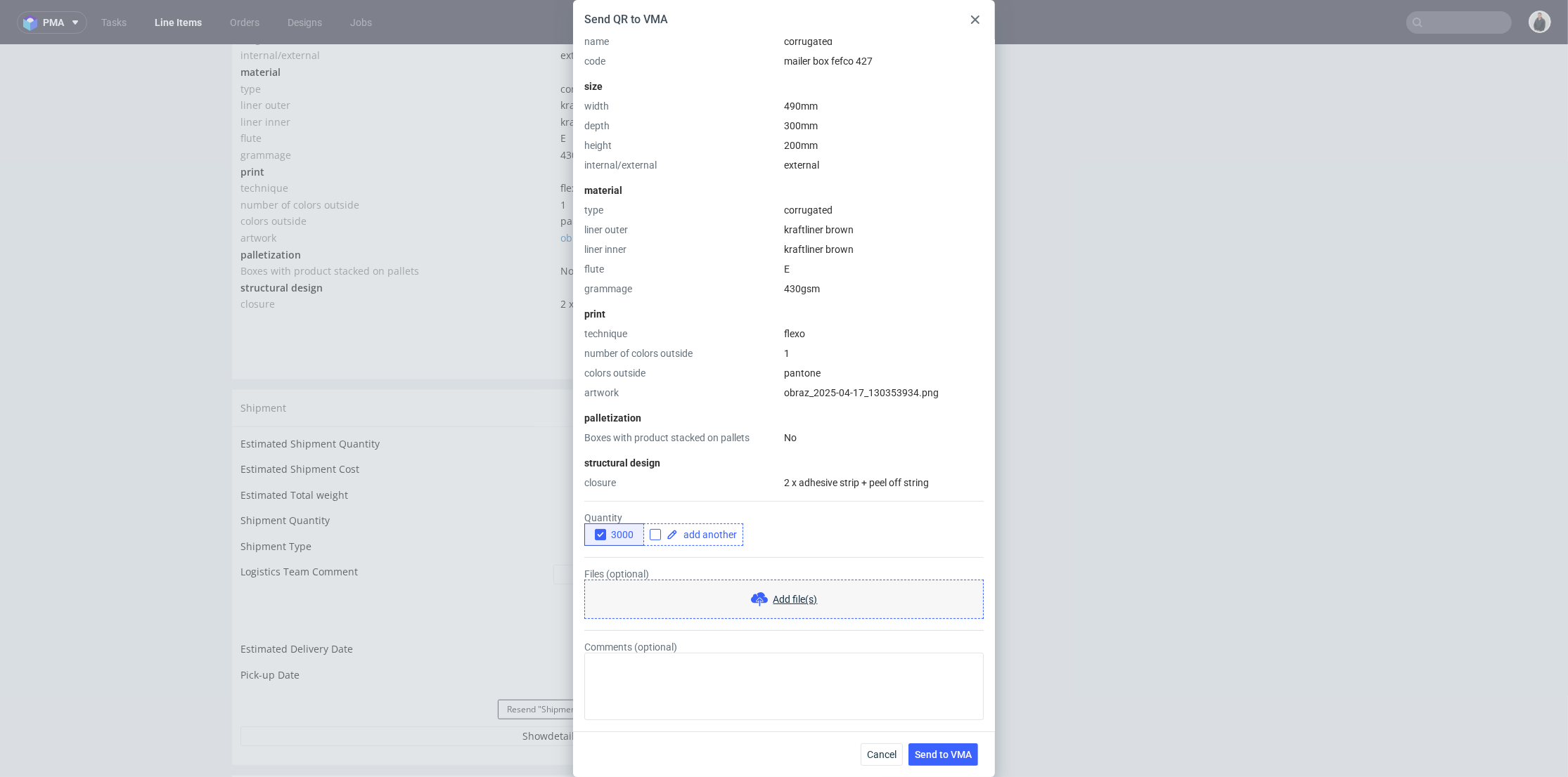
click at [656, 537] on input "checkbox" at bounding box center [655, 534] width 11 height 11
click at [776, 538] on div "3000" at bounding box center [784, 534] width 400 height 23
checkbox input "false"
drag, startPoint x: 747, startPoint y: 546, endPoint x: 721, endPoint y: 562, distance: 30.5
click at [746, 548] on form "Quantity 3000 Files (optional) Add file(s) Comments (optional)" at bounding box center [784, 605] width 400 height 230
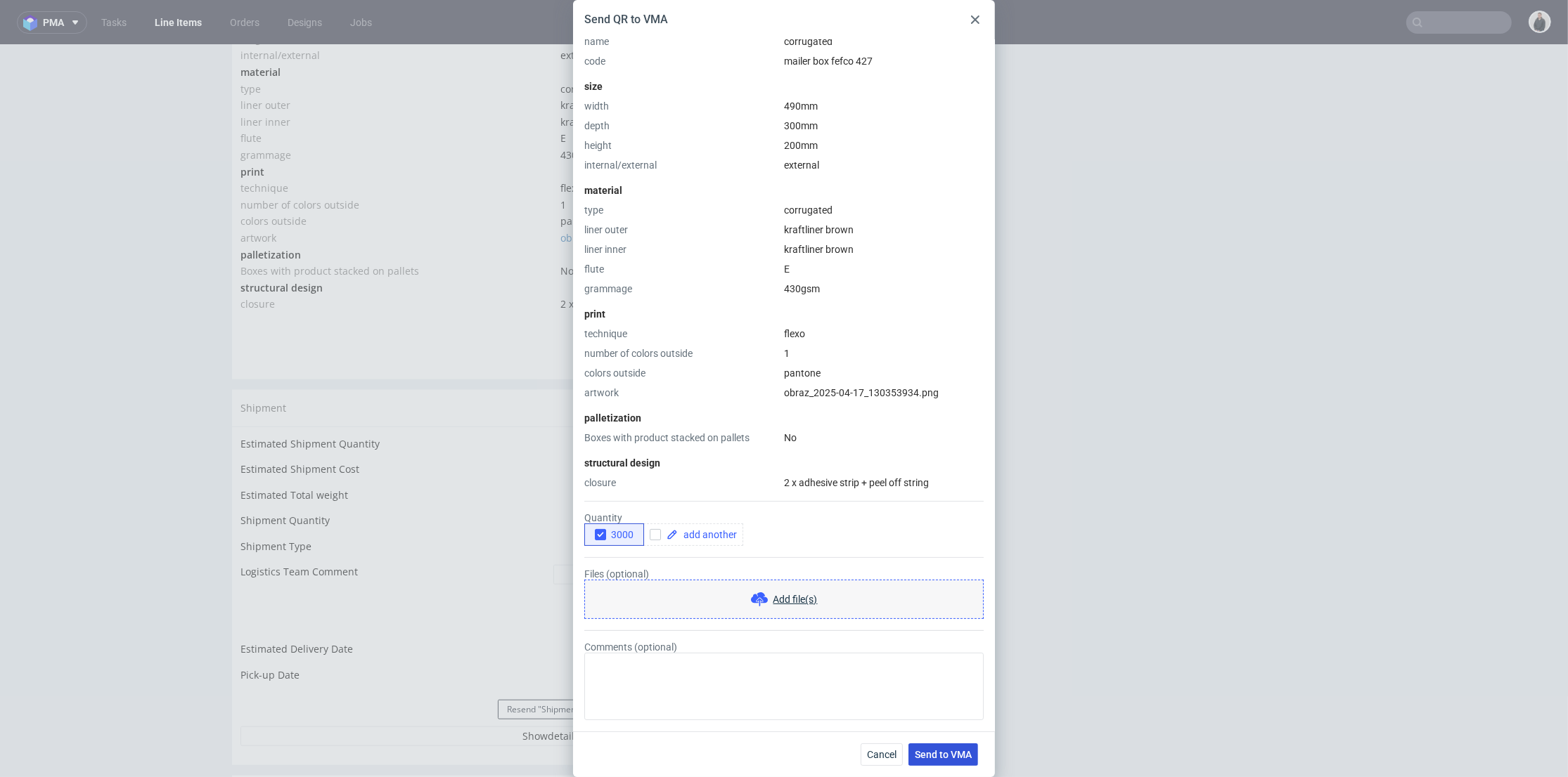
click at [944, 752] on span "Send to VMA" at bounding box center [943, 754] width 57 height 10
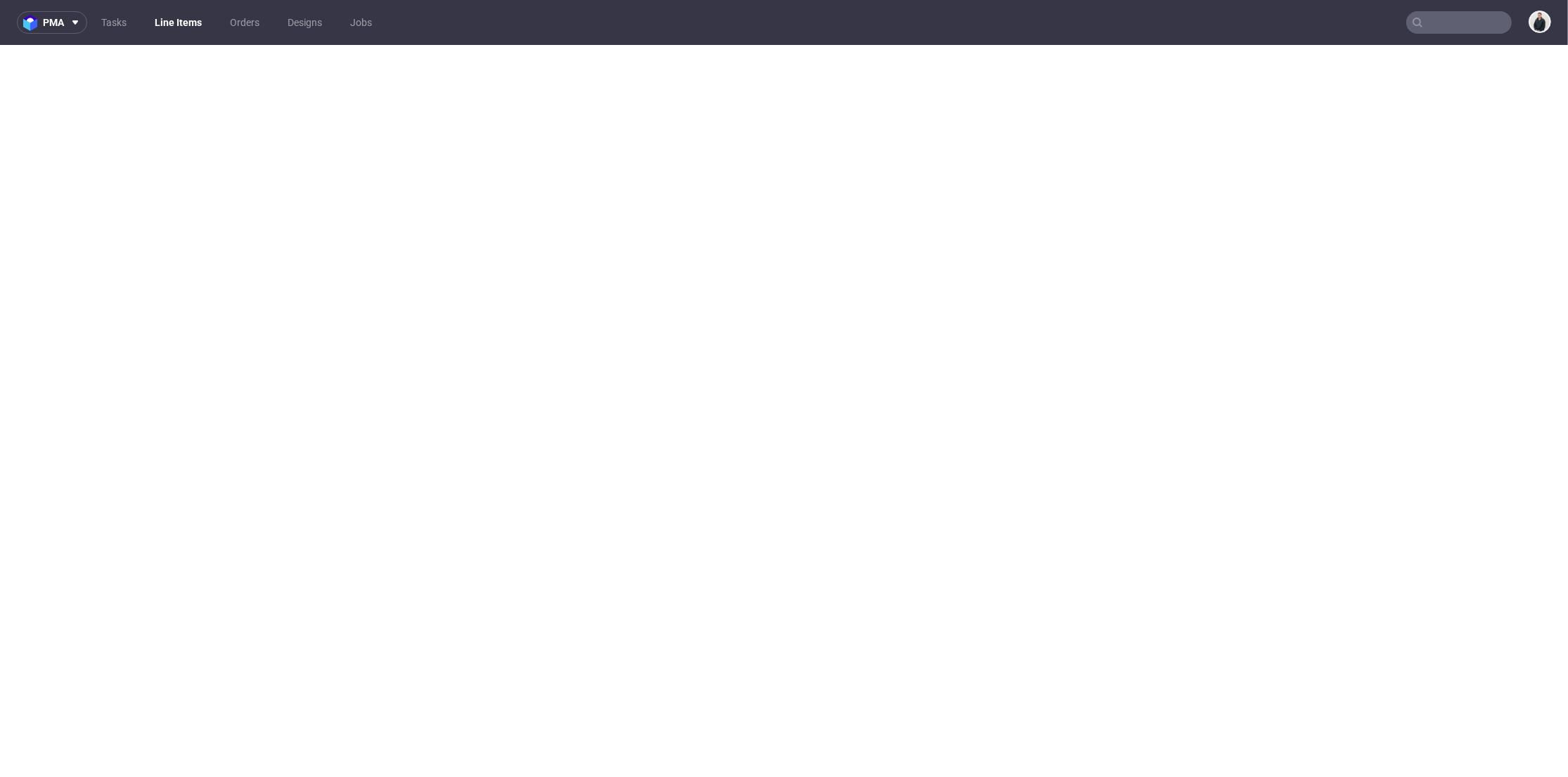
select select "in_progress"
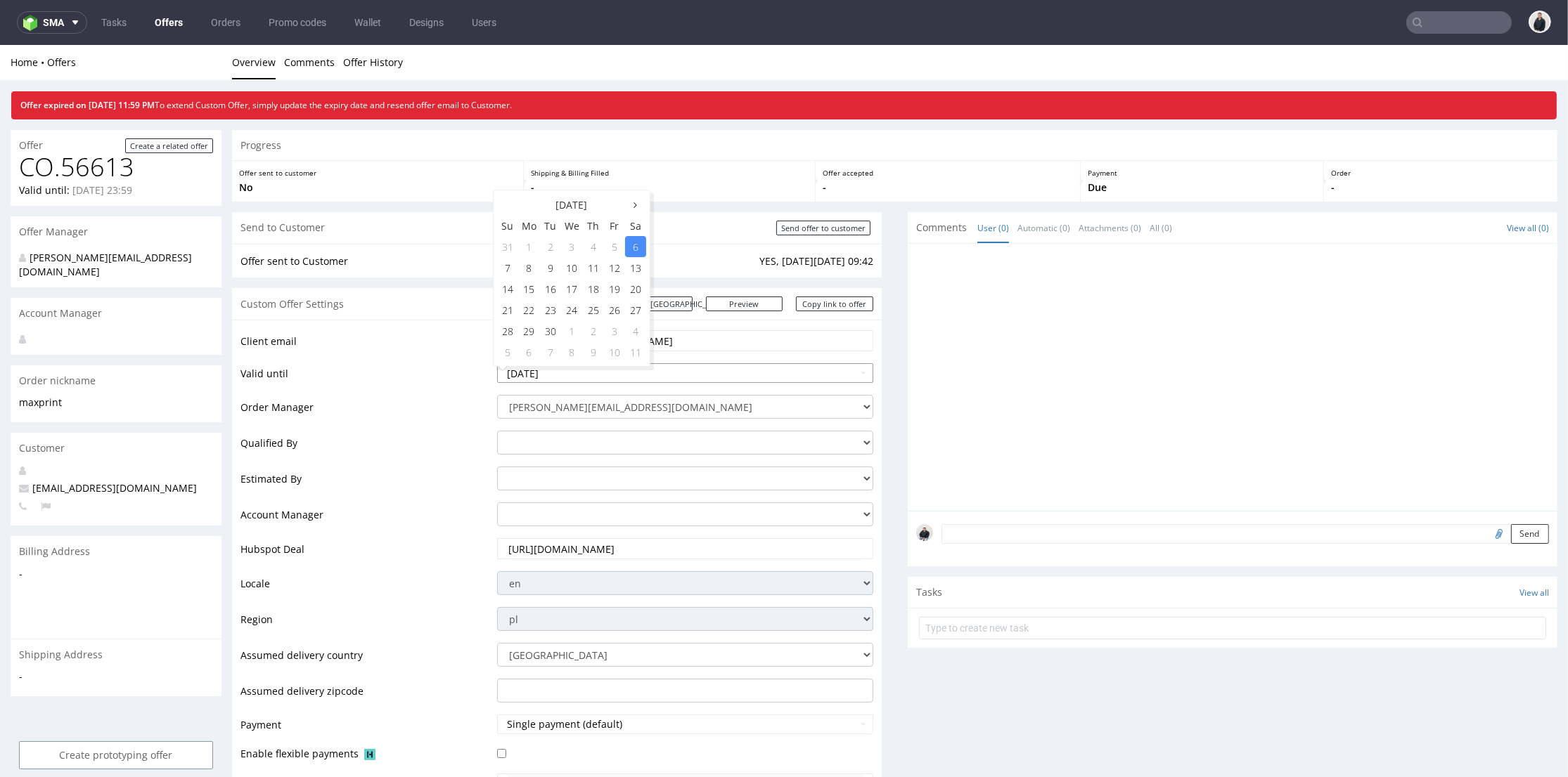
click at [682, 367] on input "[DATE]" at bounding box center [685, 373] width 376 height 20
click at [637, 267] on td "13" at bounding box center [635, 268] width 21 height 21
type input "[DATE]"
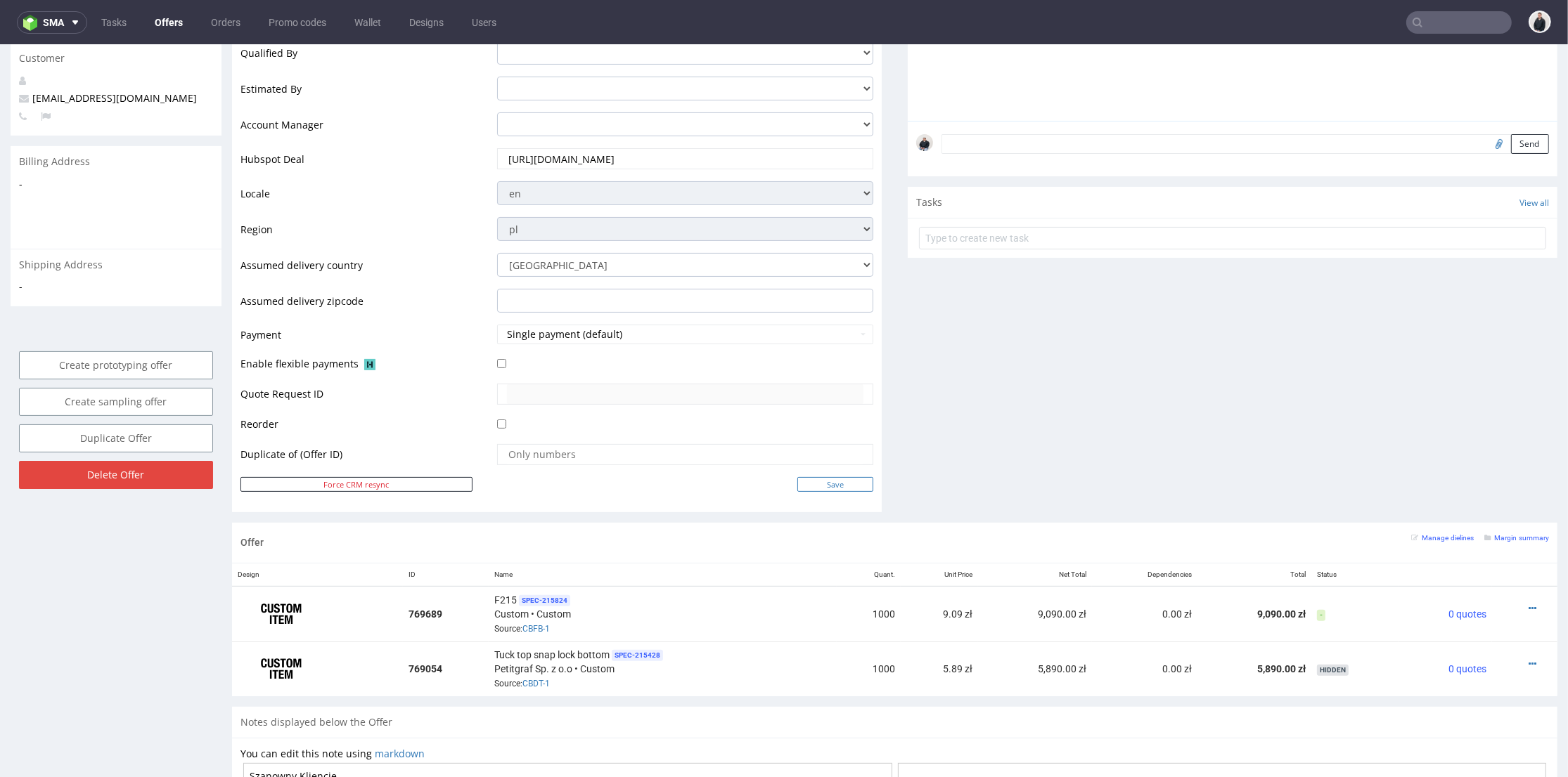
click at [814, 482] on input "Save" at bounding box center [835, 485] width 76 height 15
type input "In progress..."
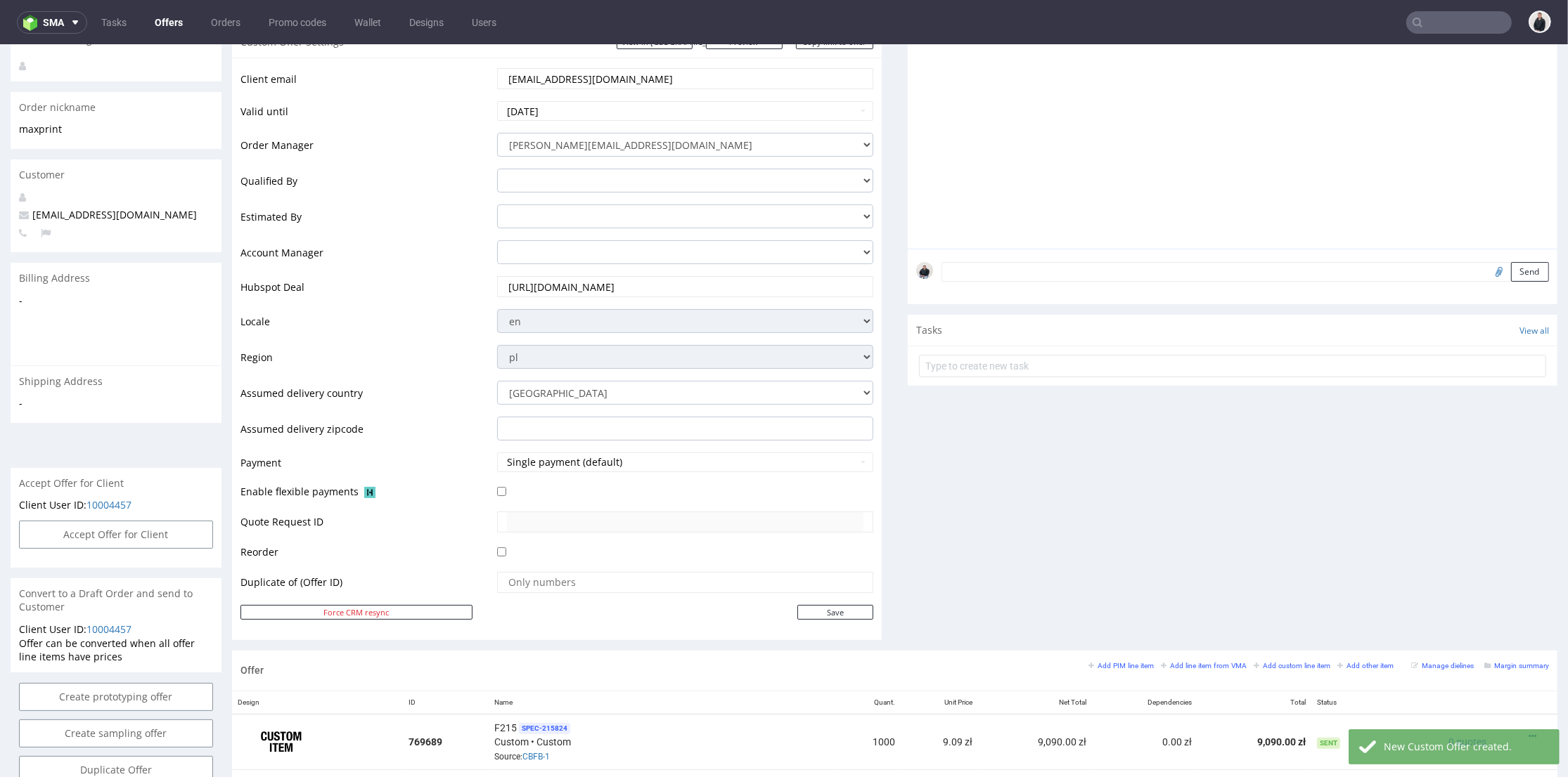
scroll to position [546, 0]
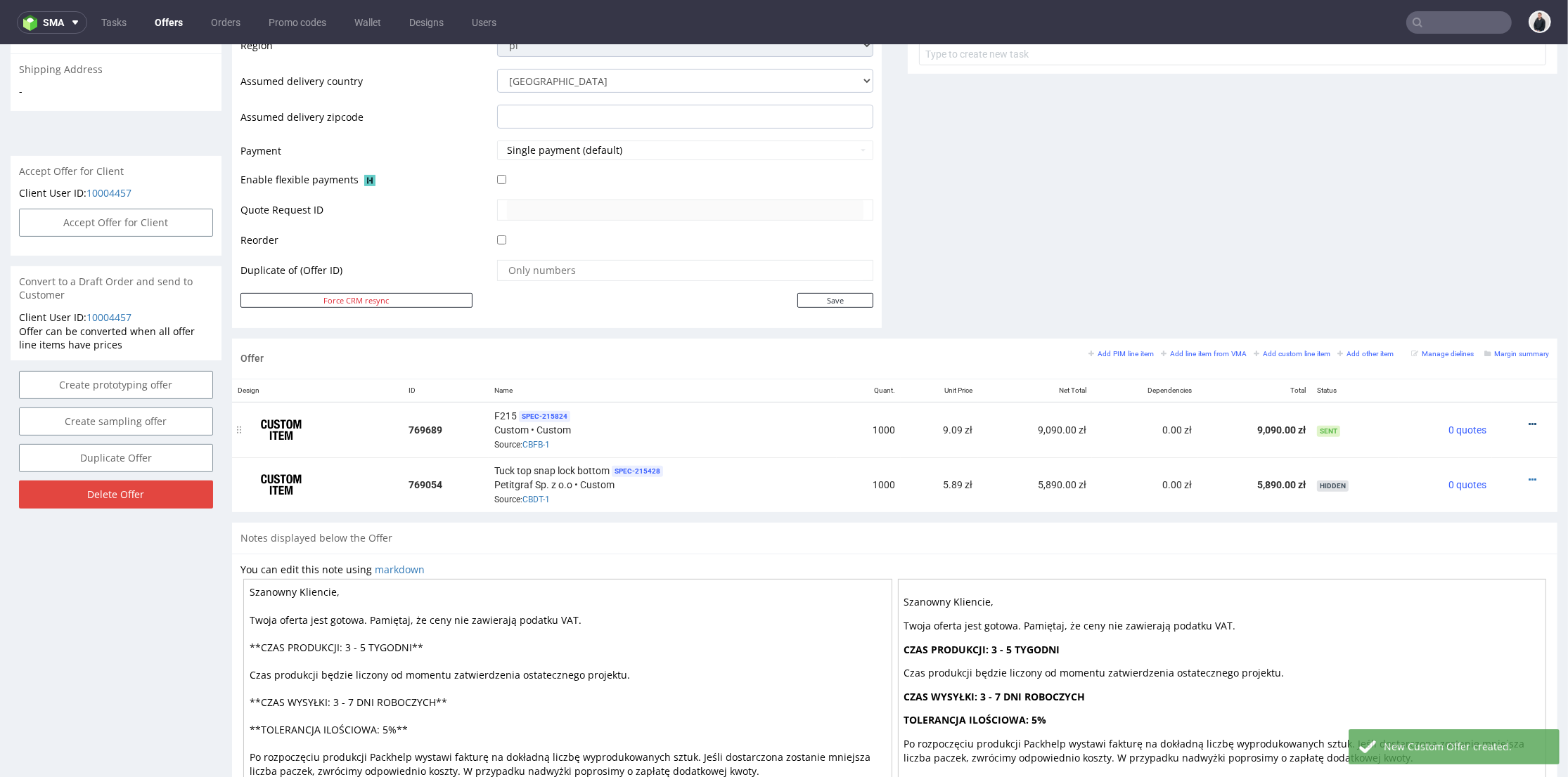
click at [1528, 421] on icon at bounding box center [1532, 424] width 8 height 10
click at [1462, 263] on span "Edit item price" at bounding box center [1469, 268] width 113 height 14
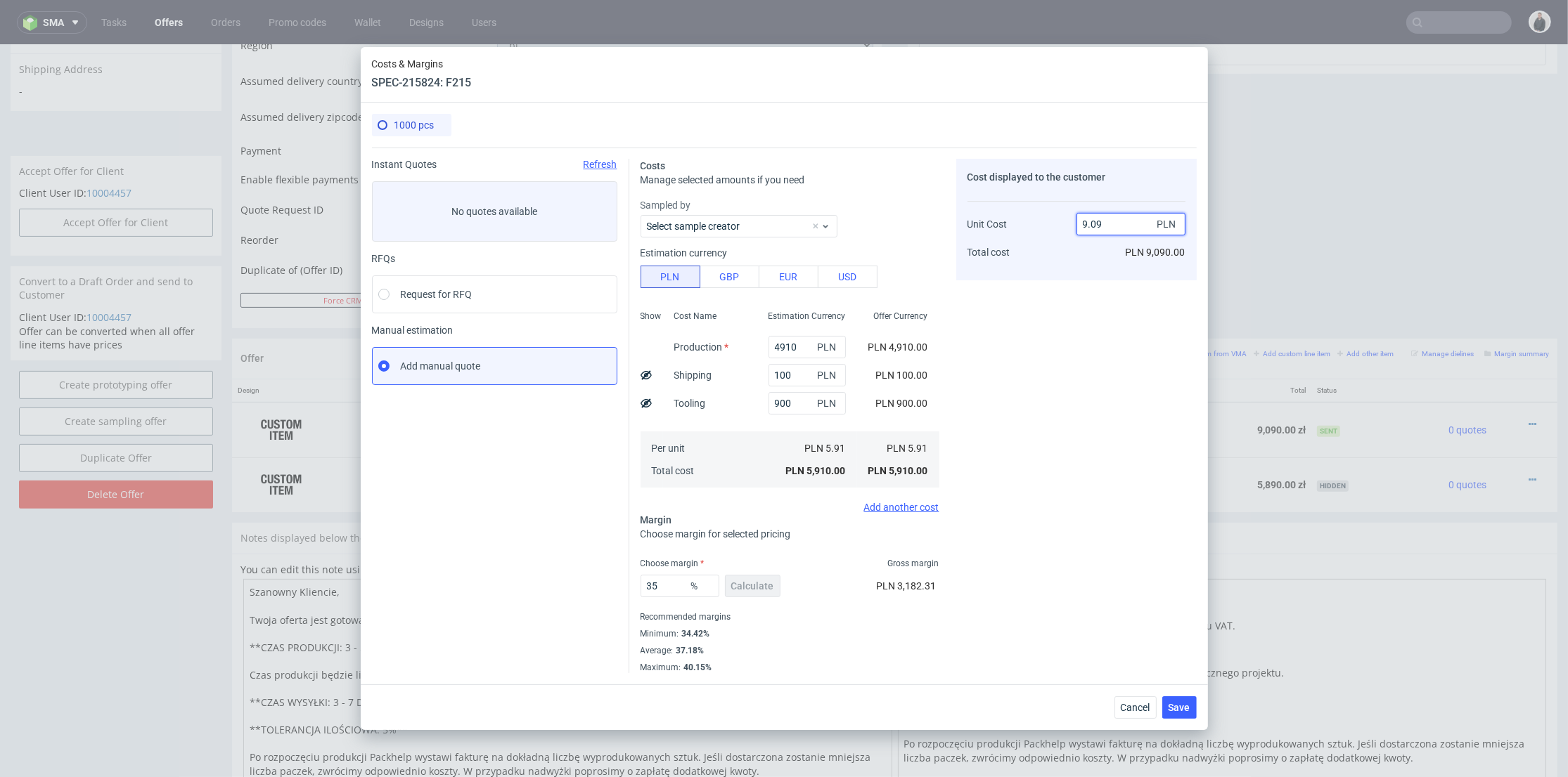
click at [1085, 221] on input "9.09" at bounding box center [1131, 224] width 109 height 23
click at [1083, 221] on input "9.09" at bounding box center [1131, 224] width 109 height 23
type input "8.09"
type input "26.94684796044499"
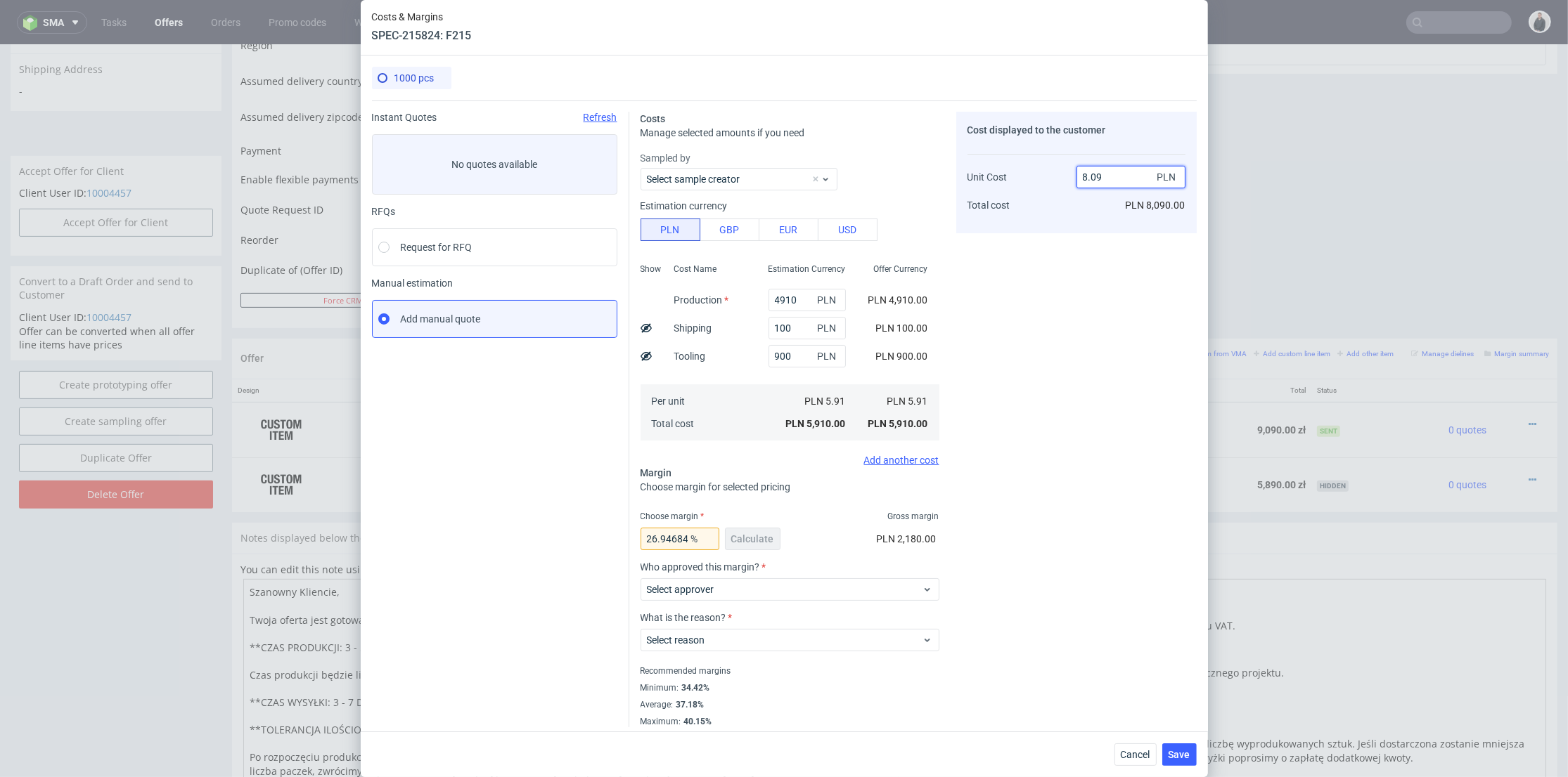
drag, startPoint x: 1085, startPoint y: 177, endPoint x: 1099, endPoint y: 186, distance: 16.6
click at [1100, 179] on input "8.09" at bounding box center [1131, 177] width 109 height 23
type input "8.82"
click at [1099, 230] on div "Cost displayed to the customer Unit Cost Total cost 8.82 PLN PLN 8,090.00" at bounding box center [1077, 172] width 241 height 122
type input "32.99319727891156"
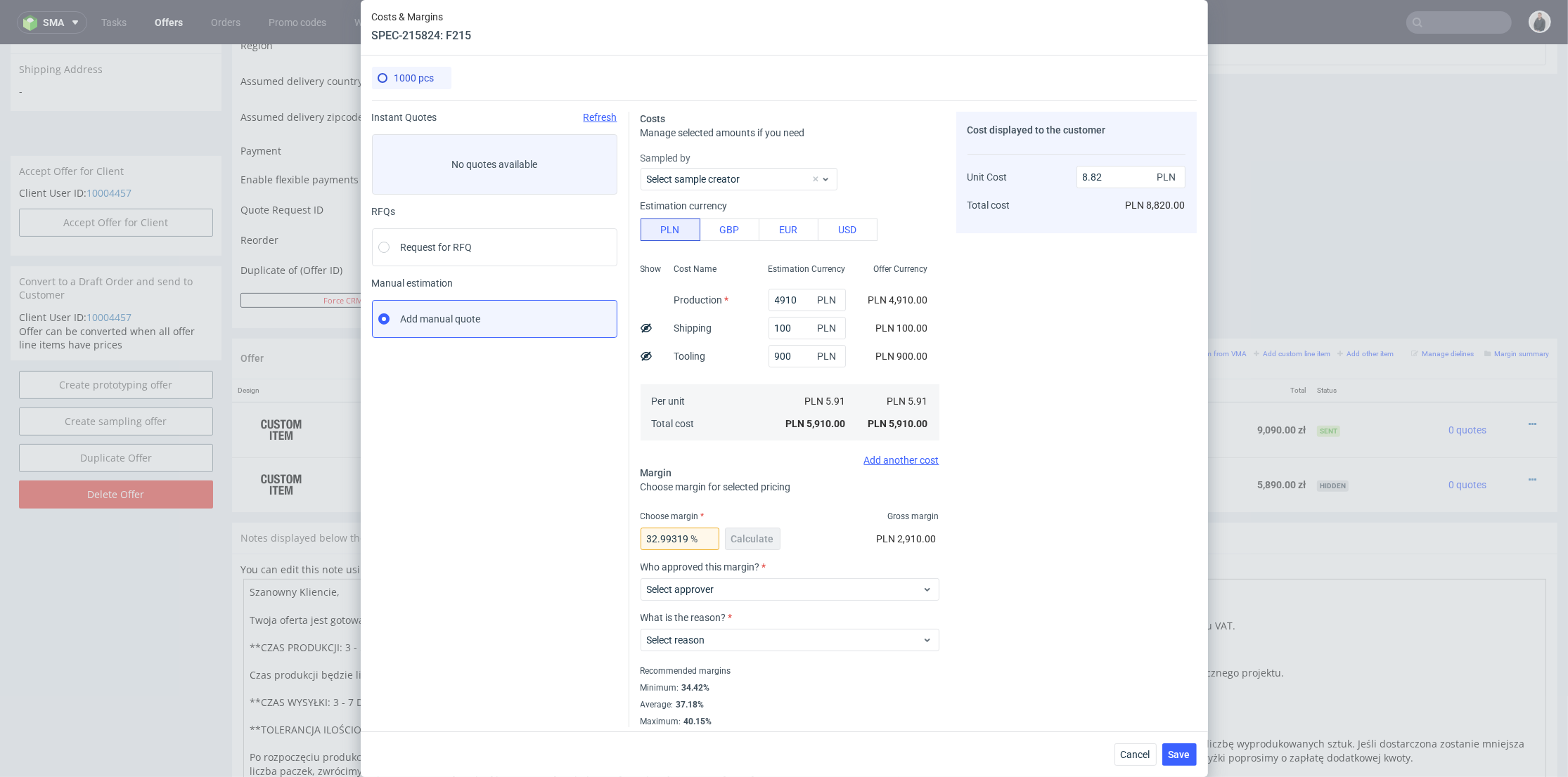
scroll to position [7, 0]
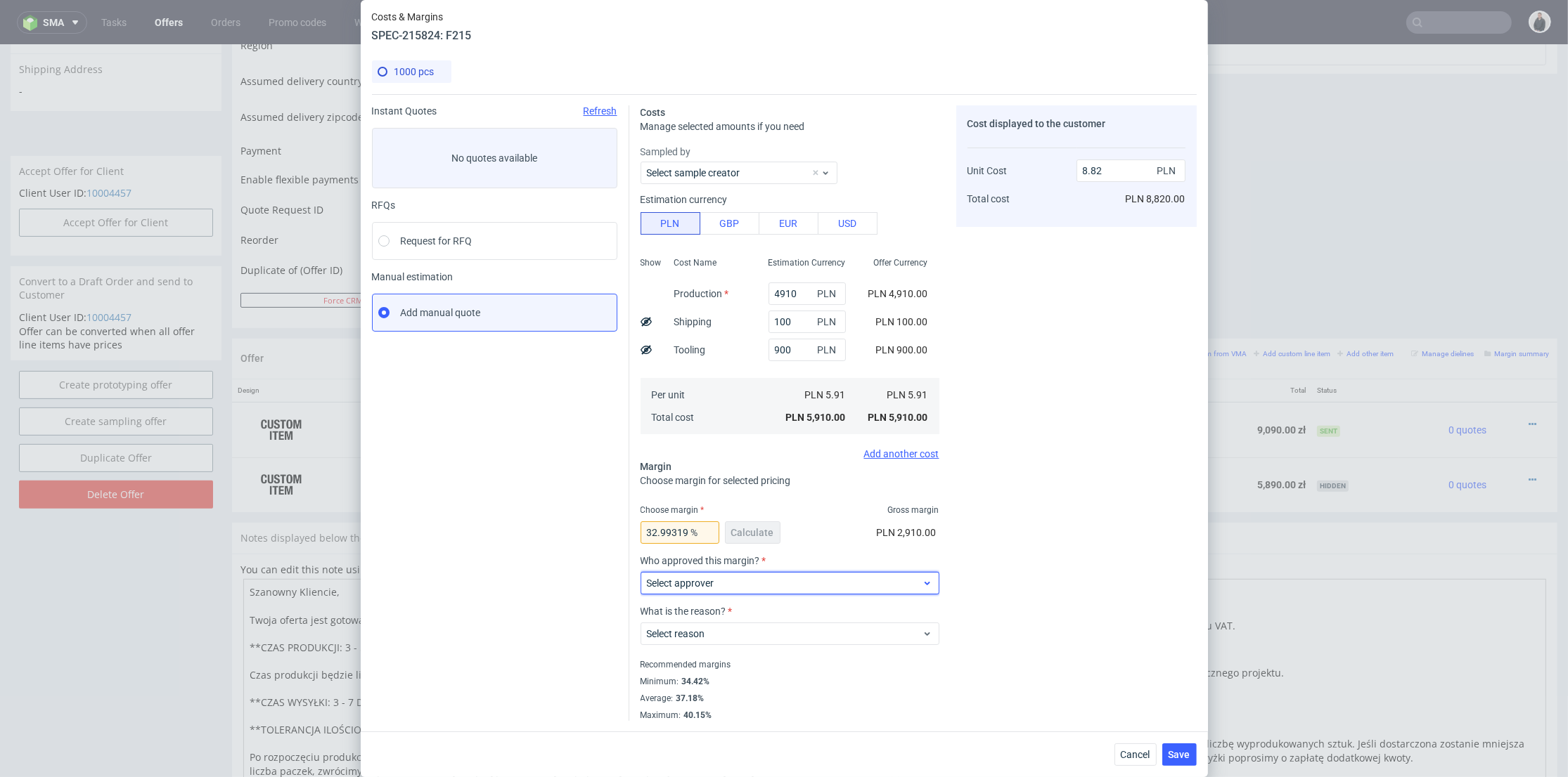
click at [787, 582] on span "Select approver" at bounding box center [785, 583] width 276 height 14
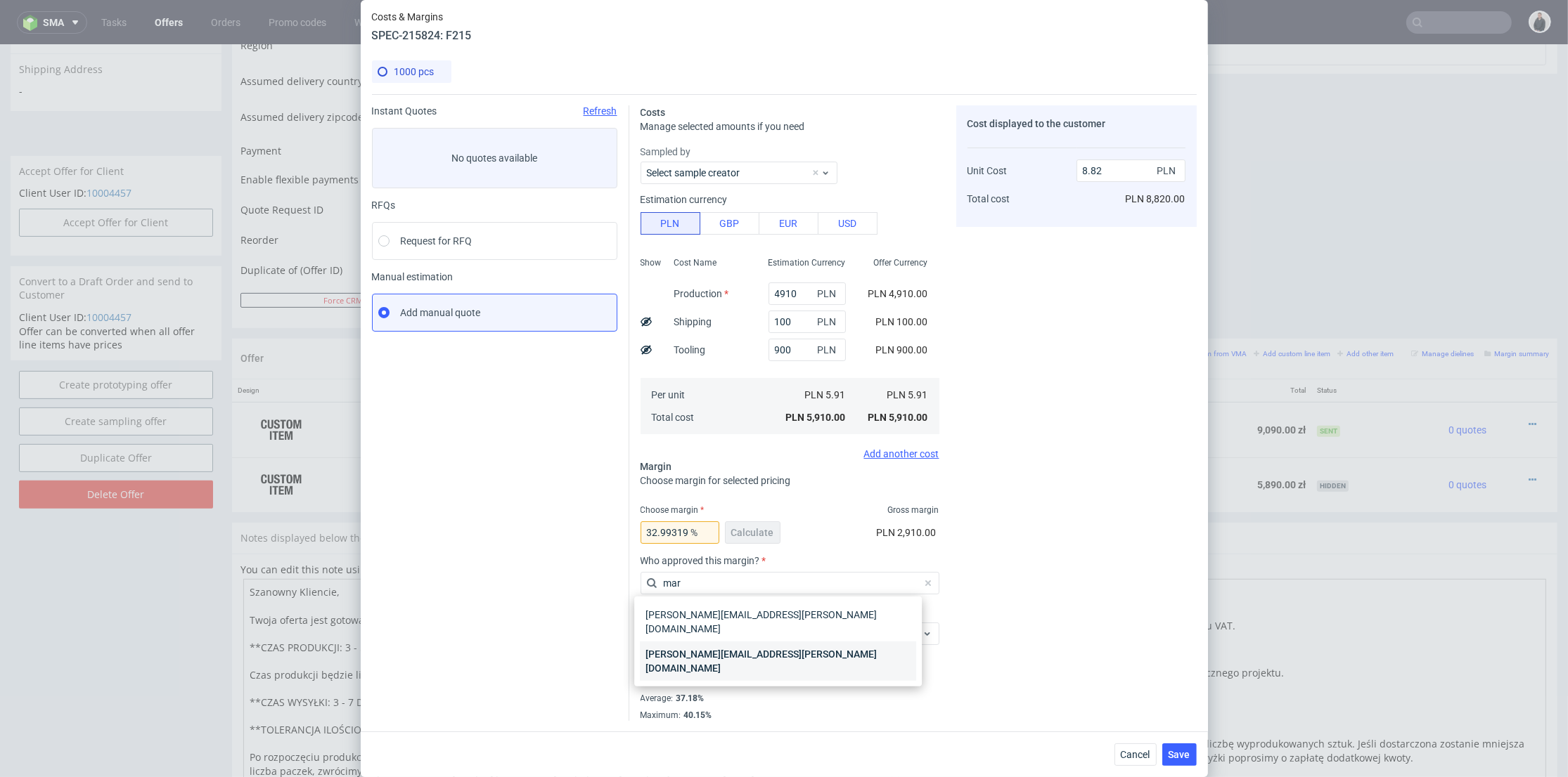
type input "mar"
click at [780, 641] on div "[PERSON_NAME][EMAIL_ADDRESS][PERSON_NAME][DOMAIN_NAME]" at bounding box center [777, 661] width 276 height 40
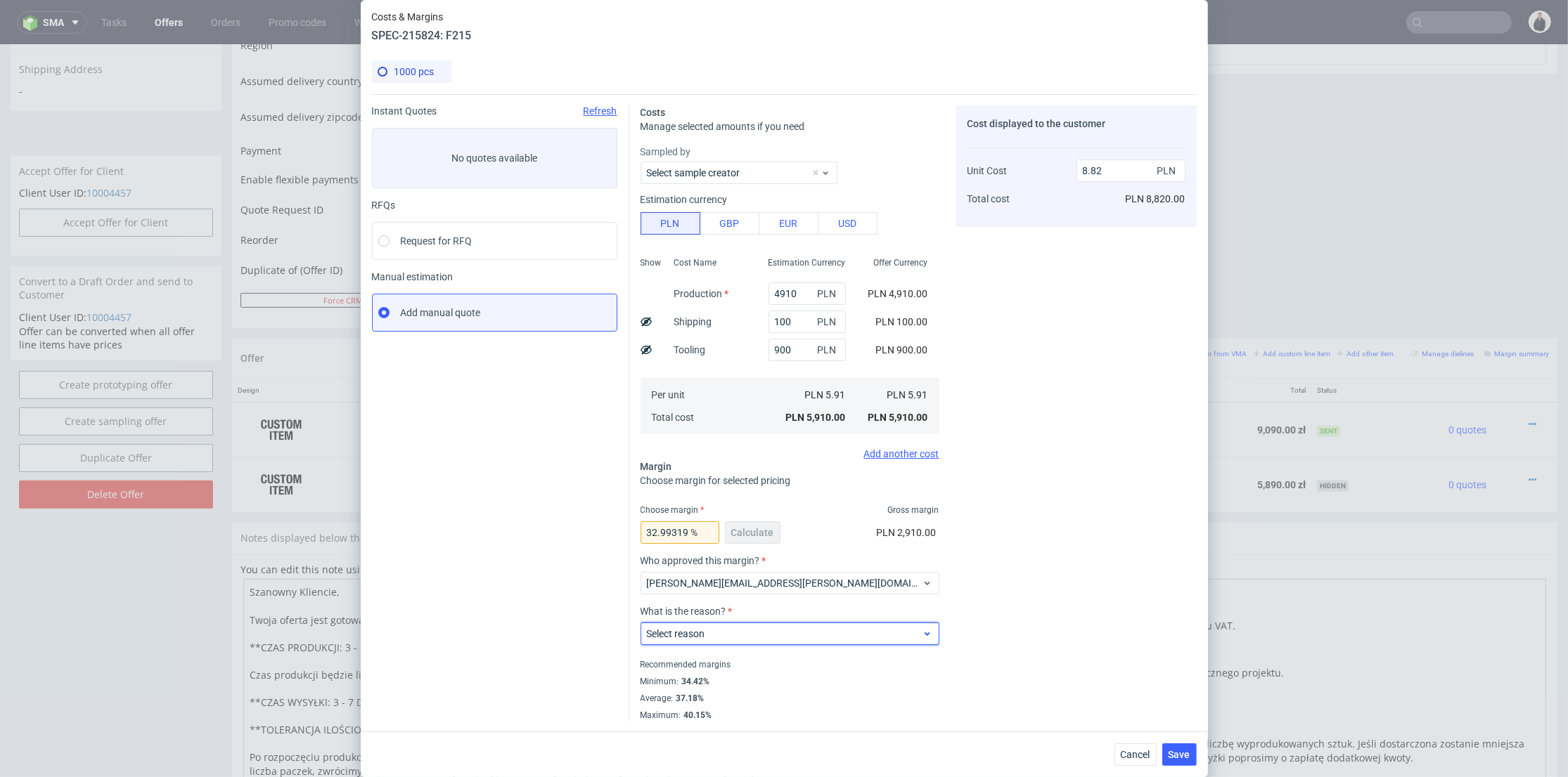
click at [776, 636] on span "Select reason" at bounding box center [785, 633] width 276 height 14
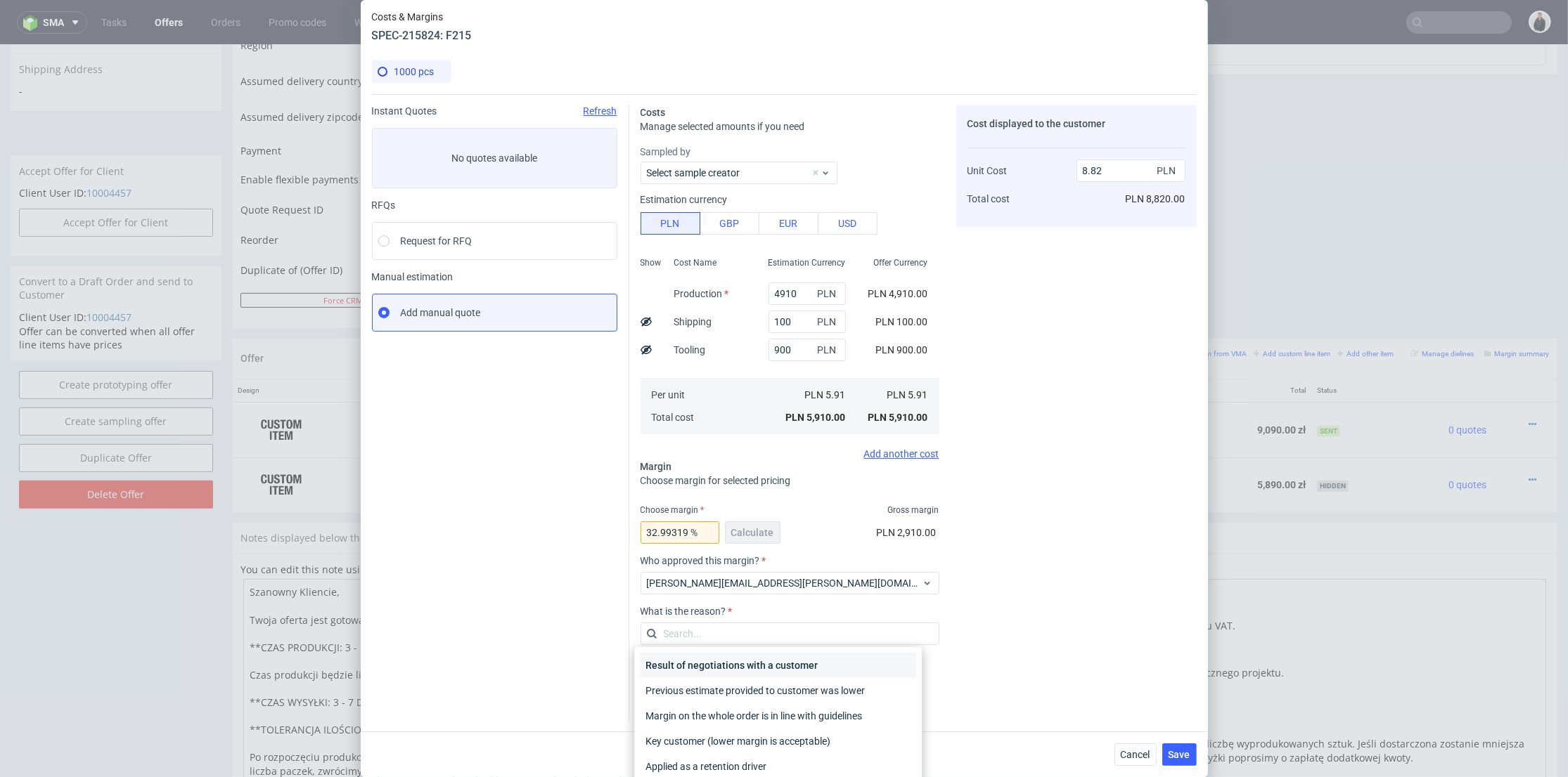
click at [771, 662] on div "Result of negotiations with a customer" at bounding box center [777, 666] width 276 height 26
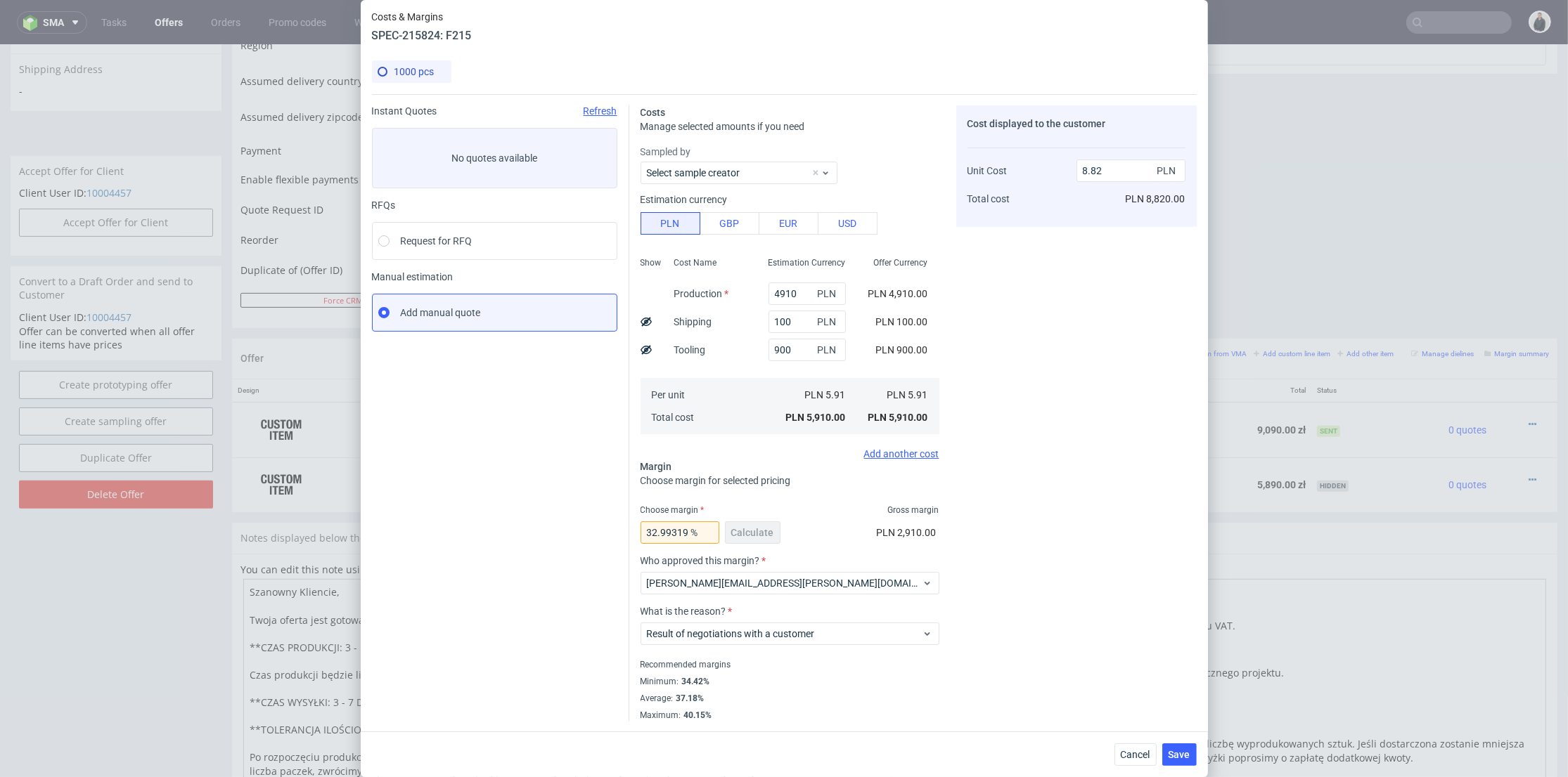
click at [1061, 620] on div "Cost displayed to the customer Unit Cost Total cost 8.82 PLN PLN 8,820.00" at bounding box center [1077, 413] width 241 height 616
click at [1180, 753] on span "Save" at bounding box center [1179, 754] width 22 height 10
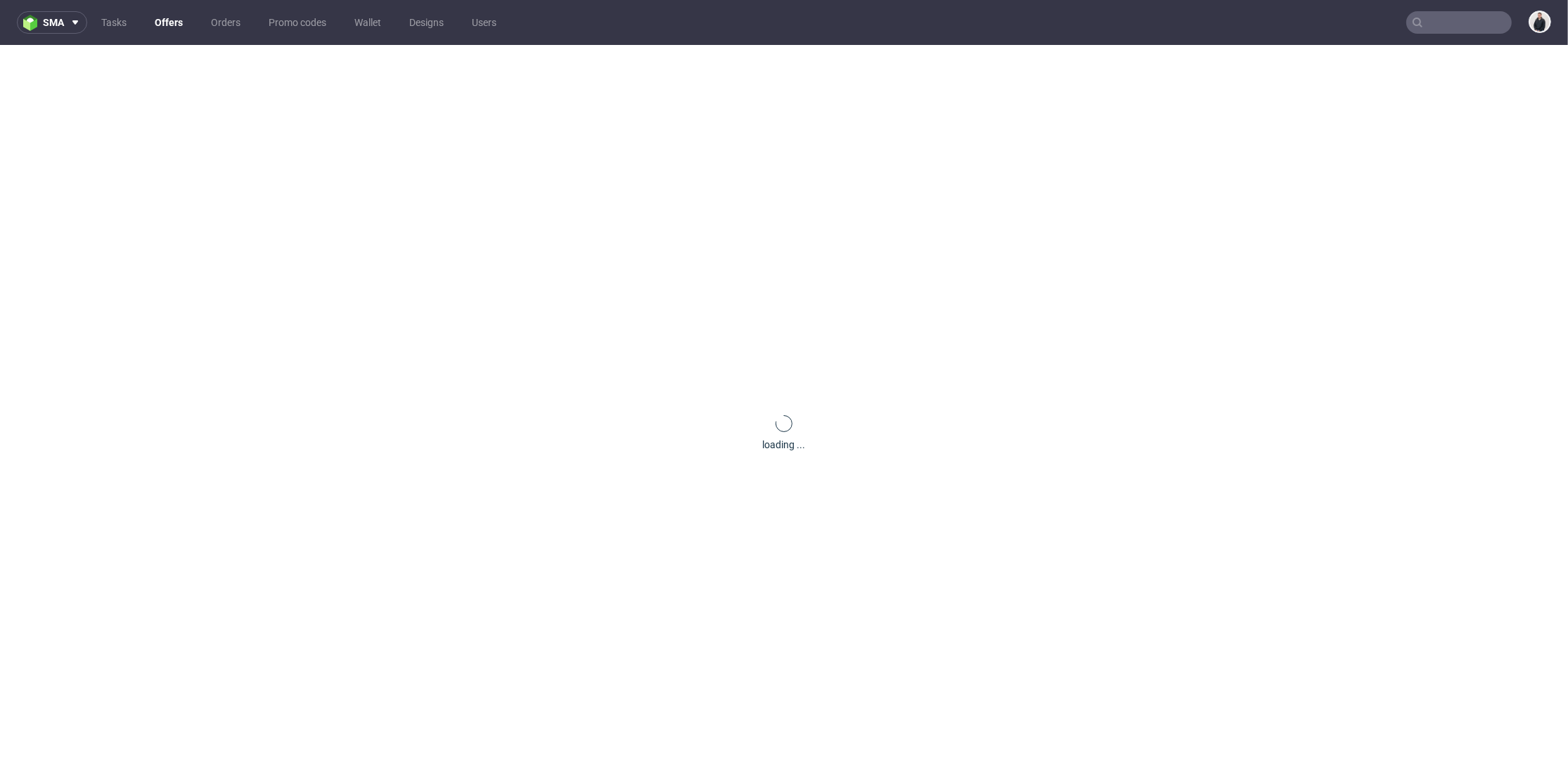
scroll to position [0, 0]
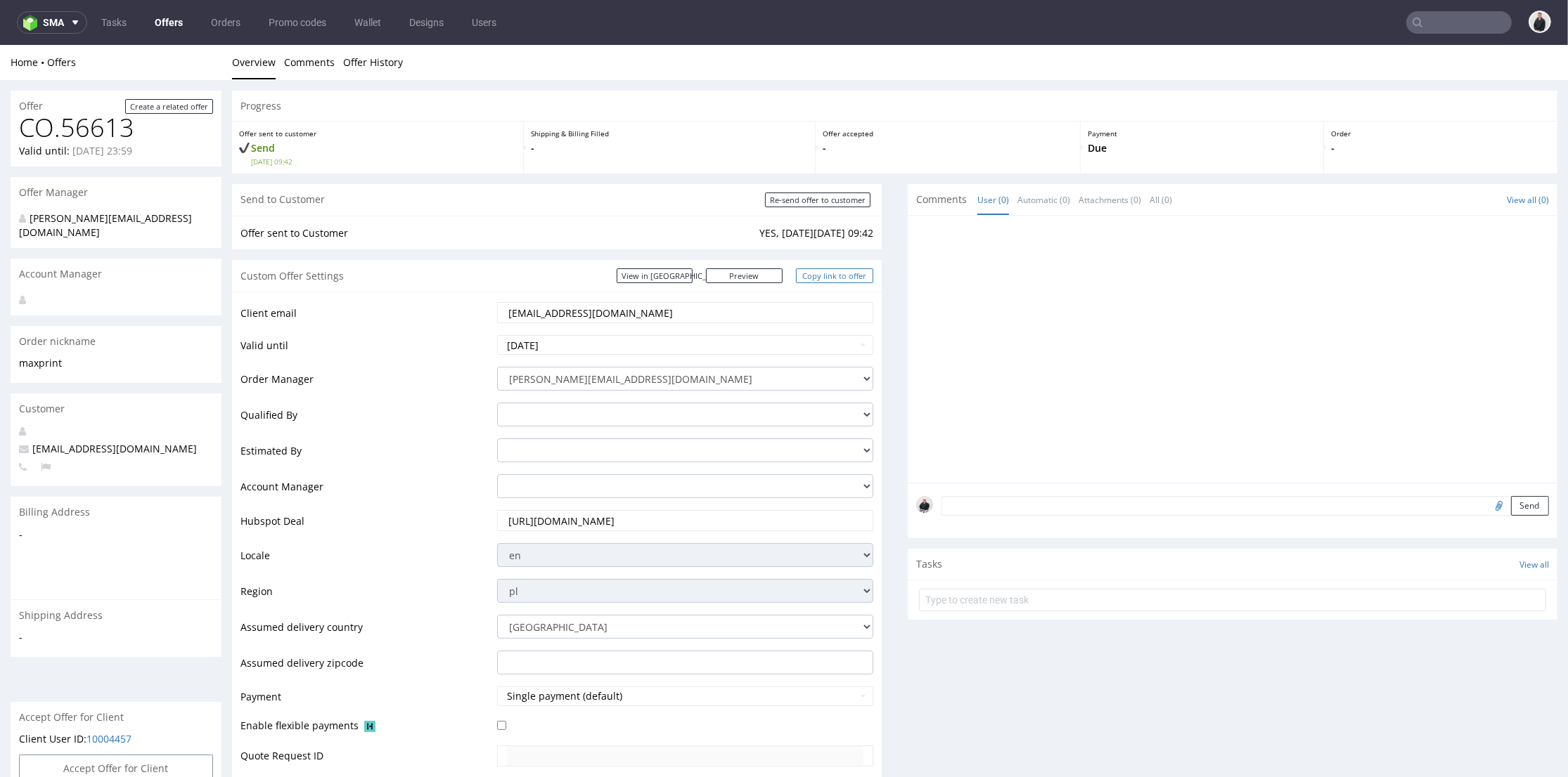
click at [824, 278] on link "Copy link to offer" at bounding box center [834, 276] width 77 height 15
click at [828, 200] on input "Re-send offer to customer" at bounding box center [818, 200] width 106 height 15
type input "In progress..."
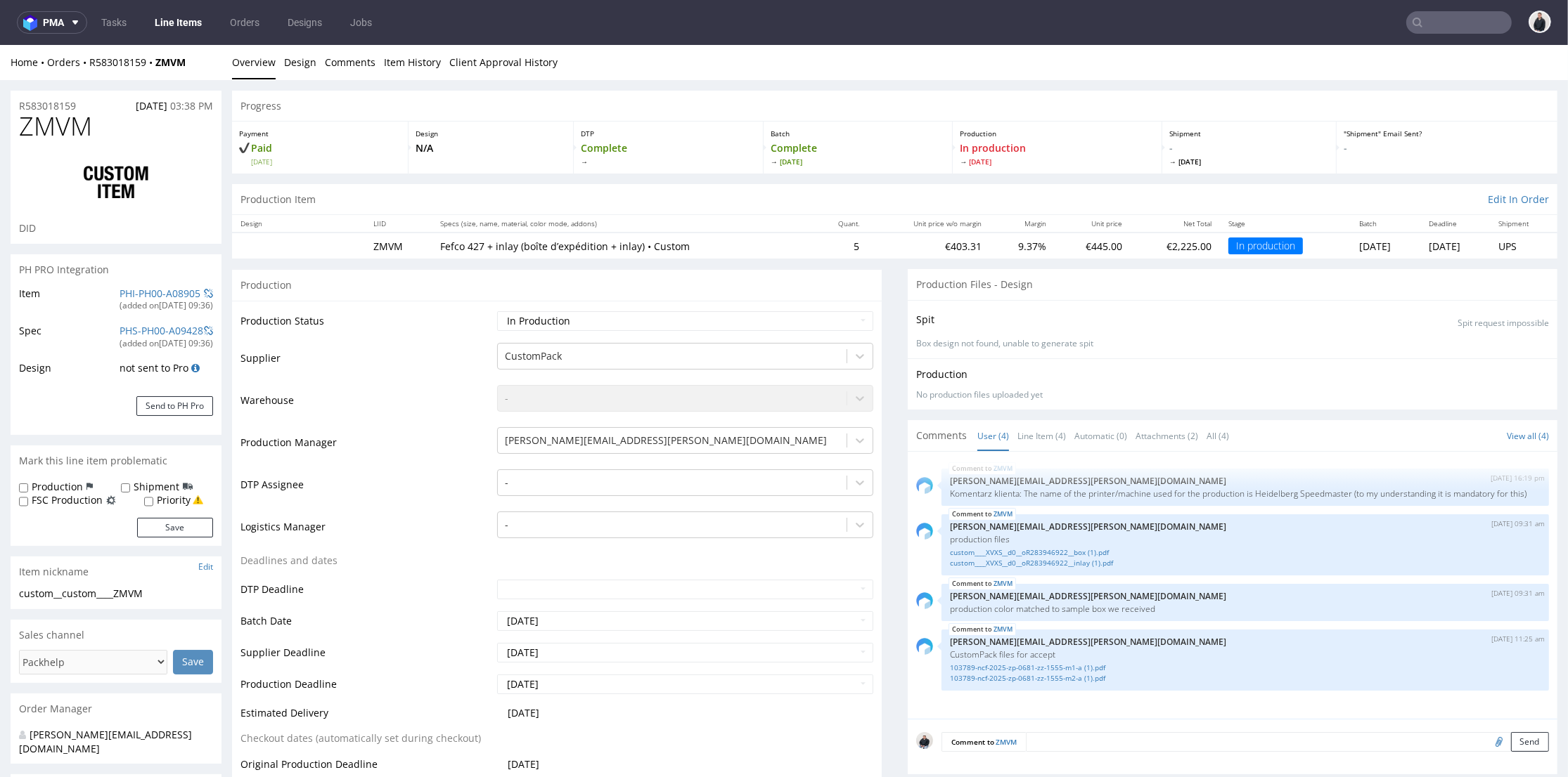
click at [89, 15] on ul "Tasks Line Items Orders Designs Jobs" at bounding box center [236, 22] width 298 height 23
click at [62, 26] on span "pma" at bounding box center [53, 22] width 21 height 10
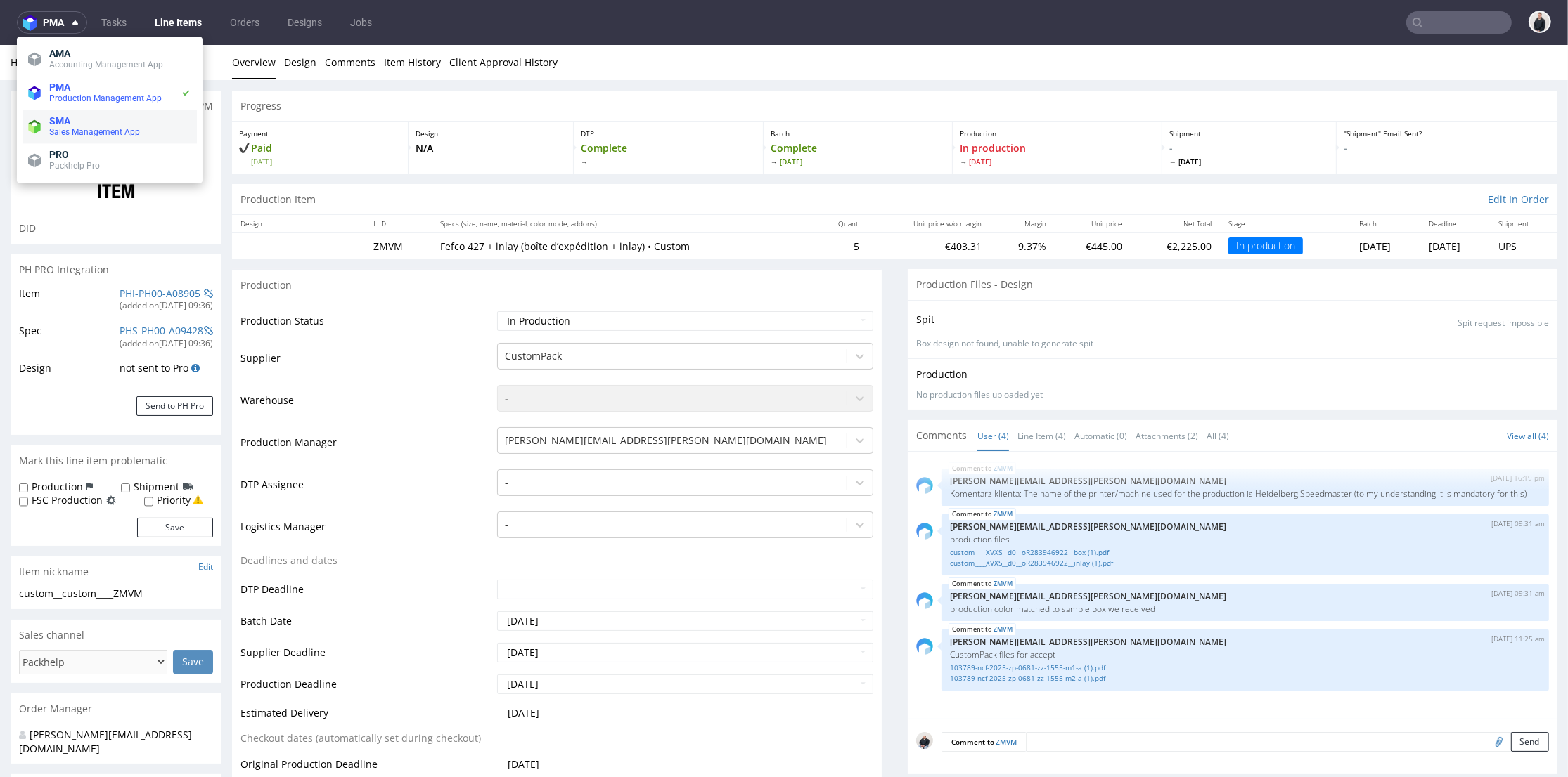
click at [94, 119] on span "SMA" at bounding box center [120, 120] width 142 height 11
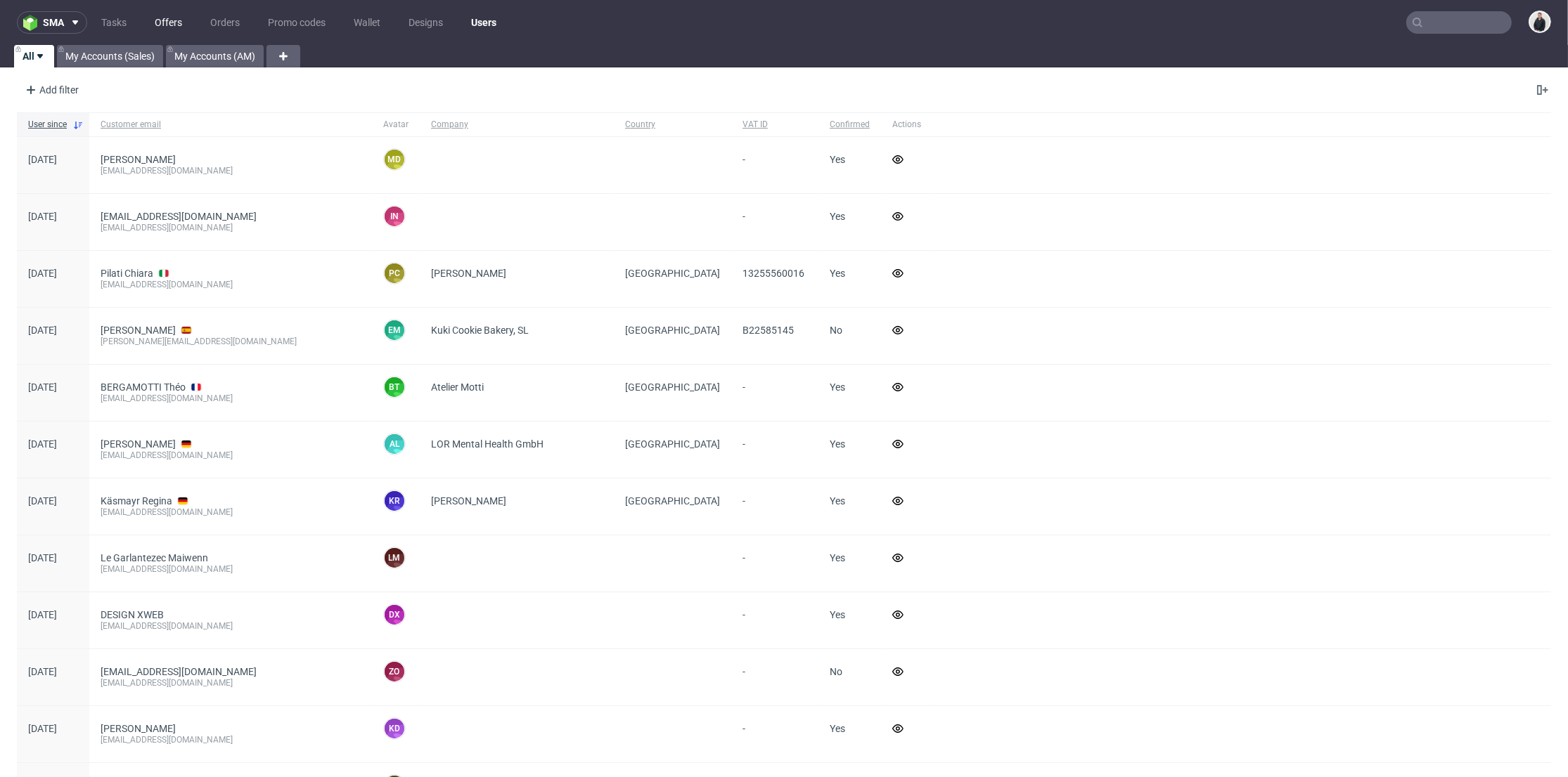
click at [174, 28] on link "Offers" at bounding box center [168, 22] width 44 height 23
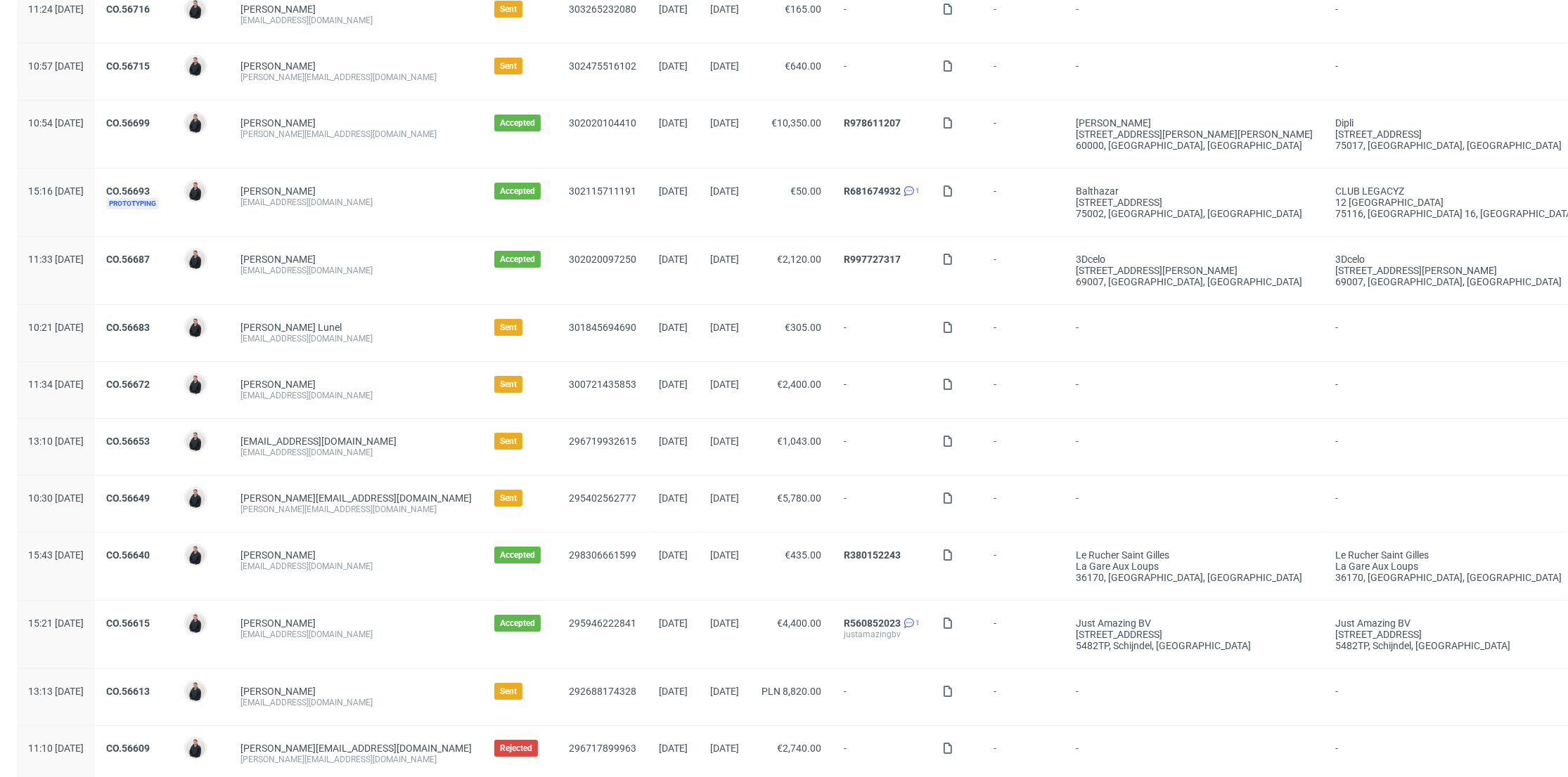
scroll to position [234, 0]
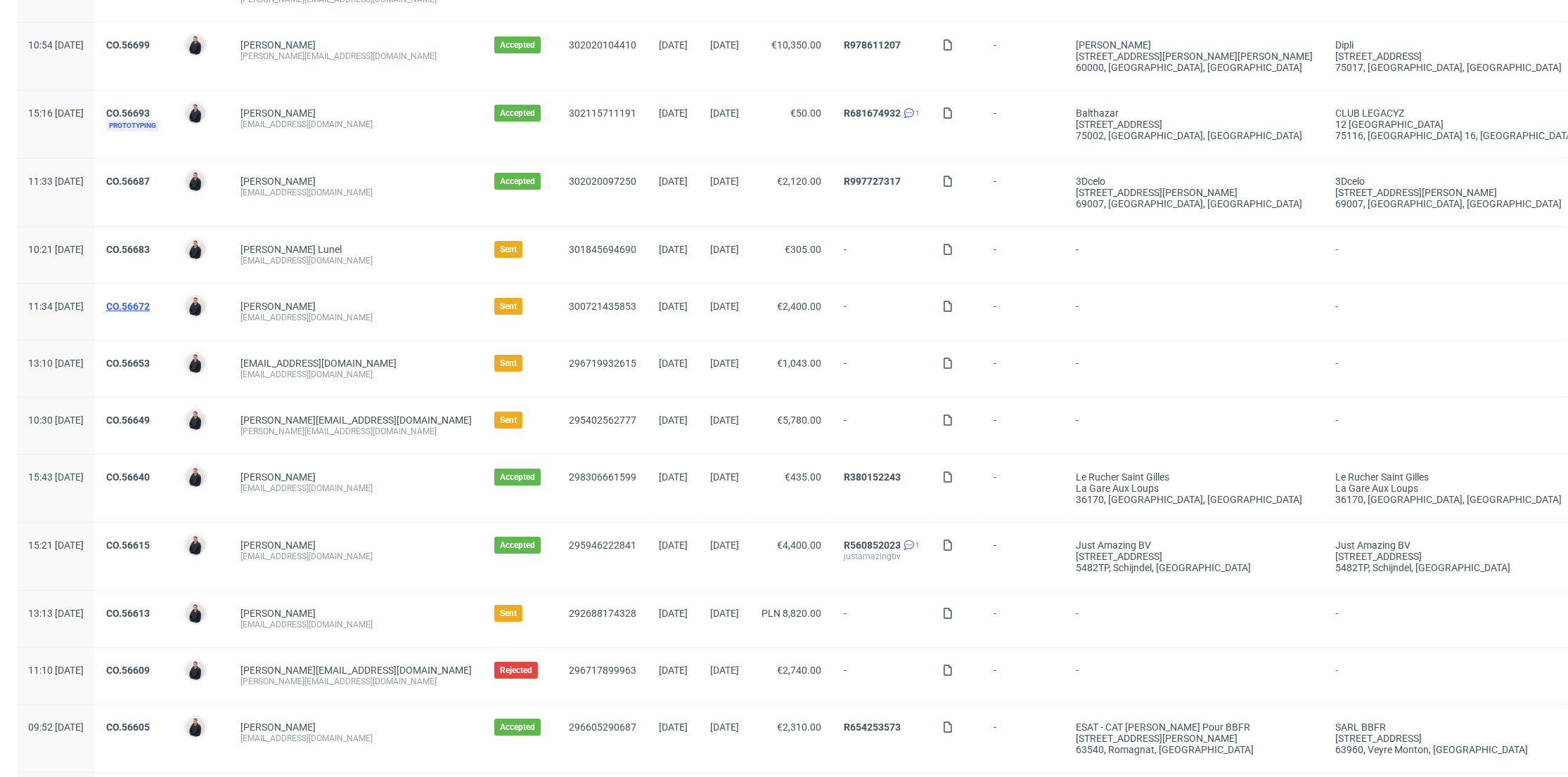
click at [150, 301] on link "CO.56672" at bounding box center [128, 306] width 43 height 11
click at [150, 420] on link "CO.56649" at bounding box center [128, 420] width 43 height 11
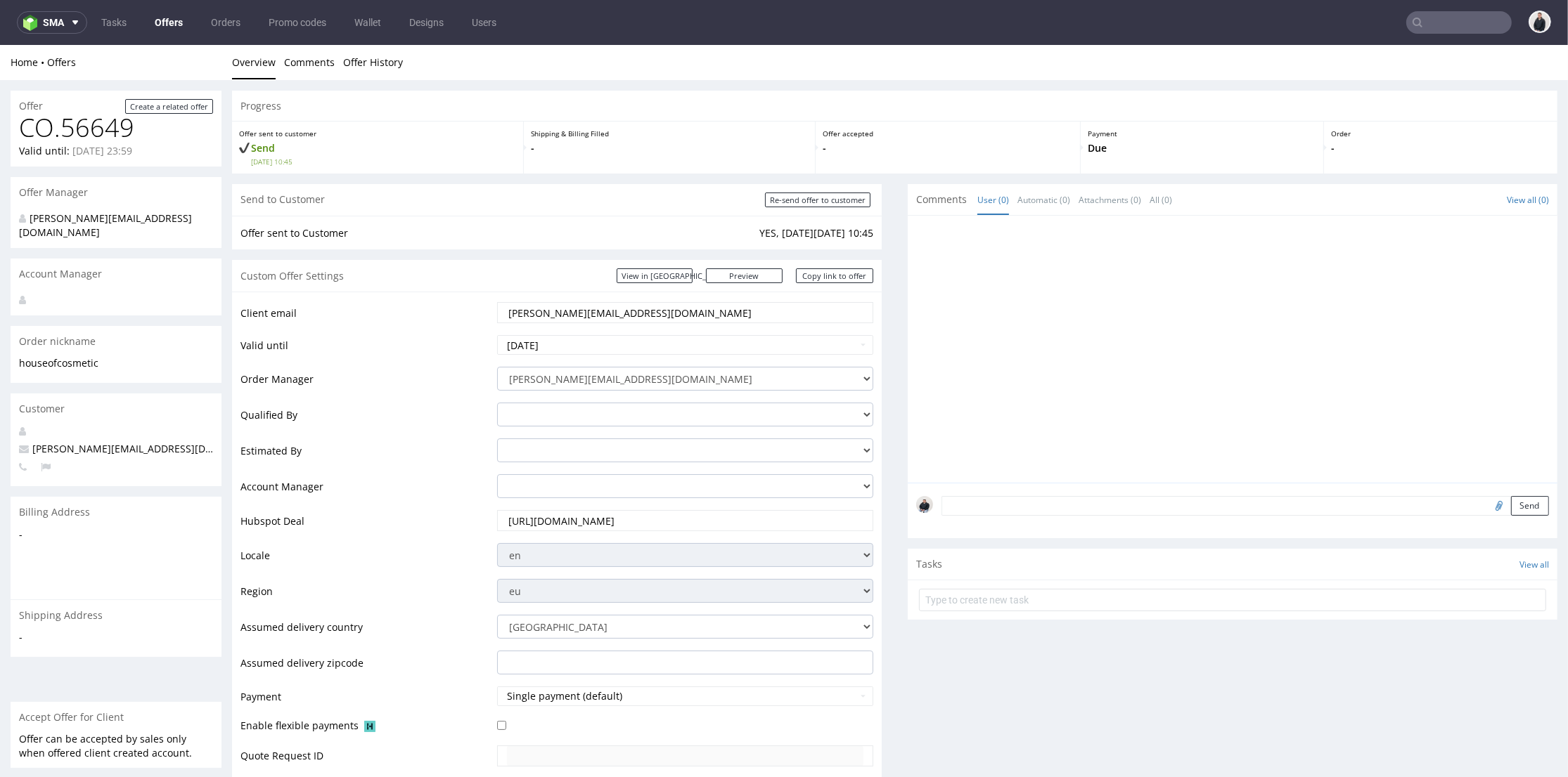
scroll to position [390, 0]
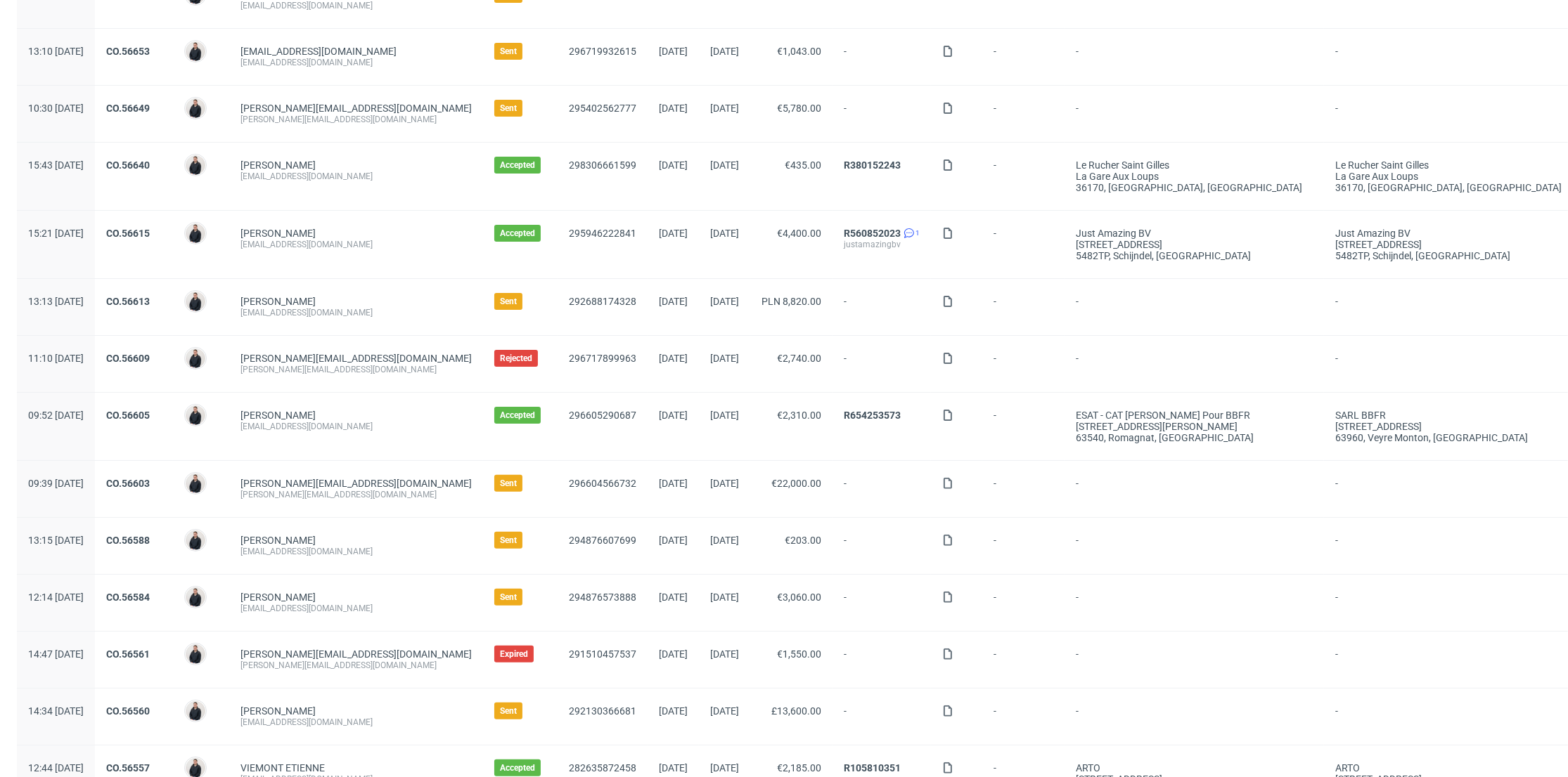
scroll to position [624, 0]
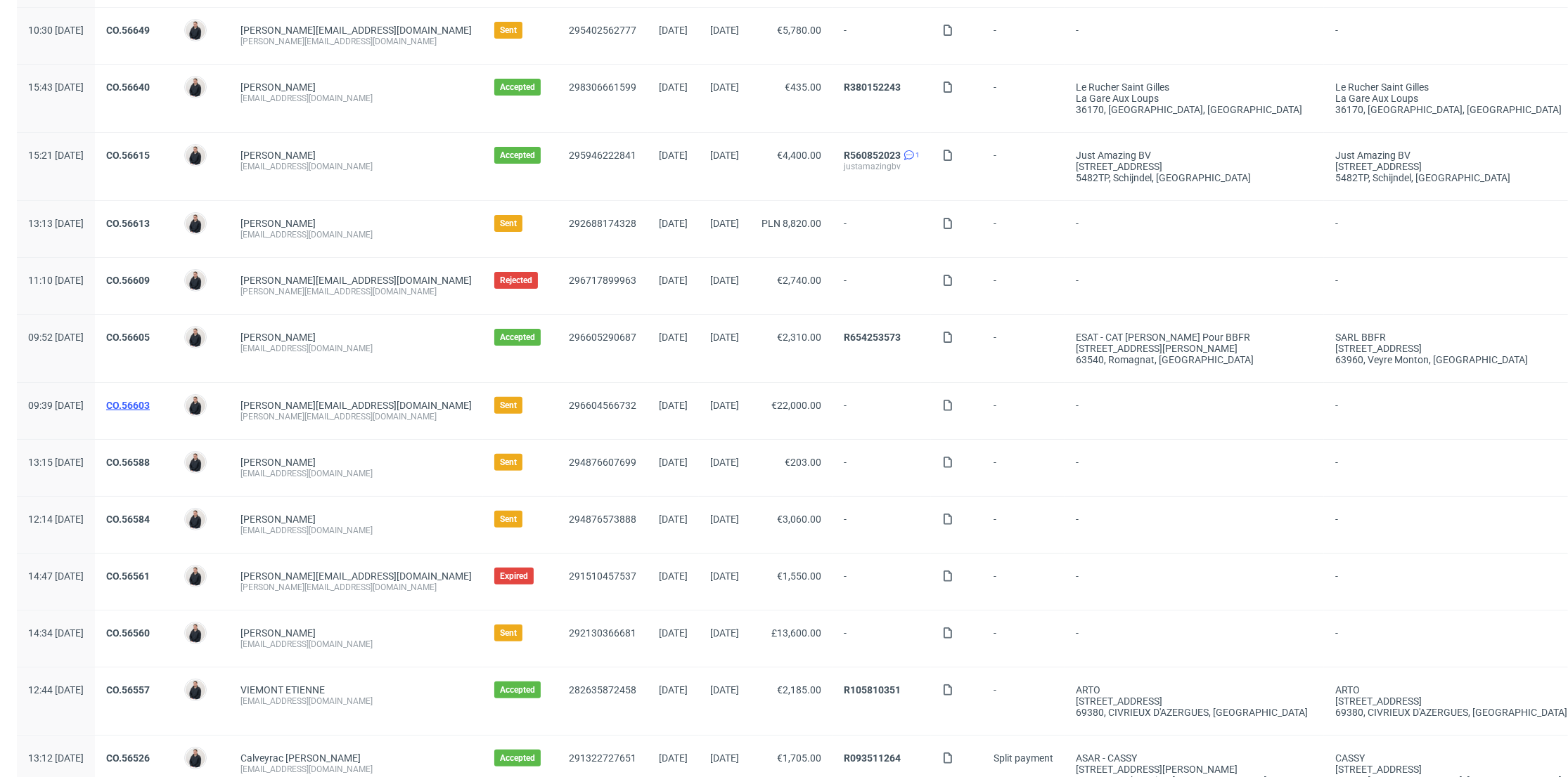
click at [150, 405] on link "CO.56603" at bounding box center [128, 405] width 43 height 11
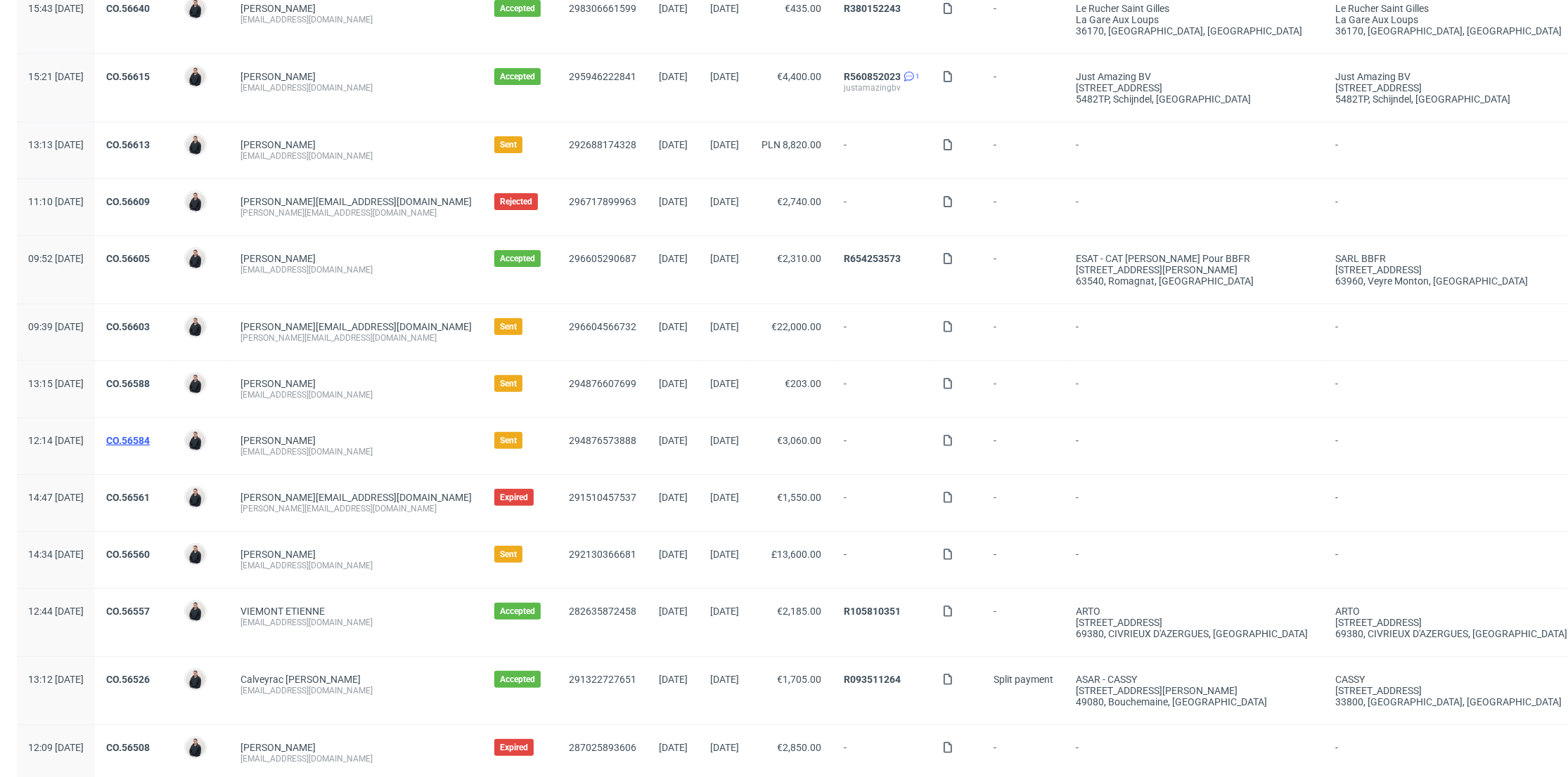
click at [150, 435] on link "CO.56584" at bounding box center [128, 440] width 43 height 11
click at [150, 553] on link "CO.56560" at bounding box center [128, 554] width 43 height 11
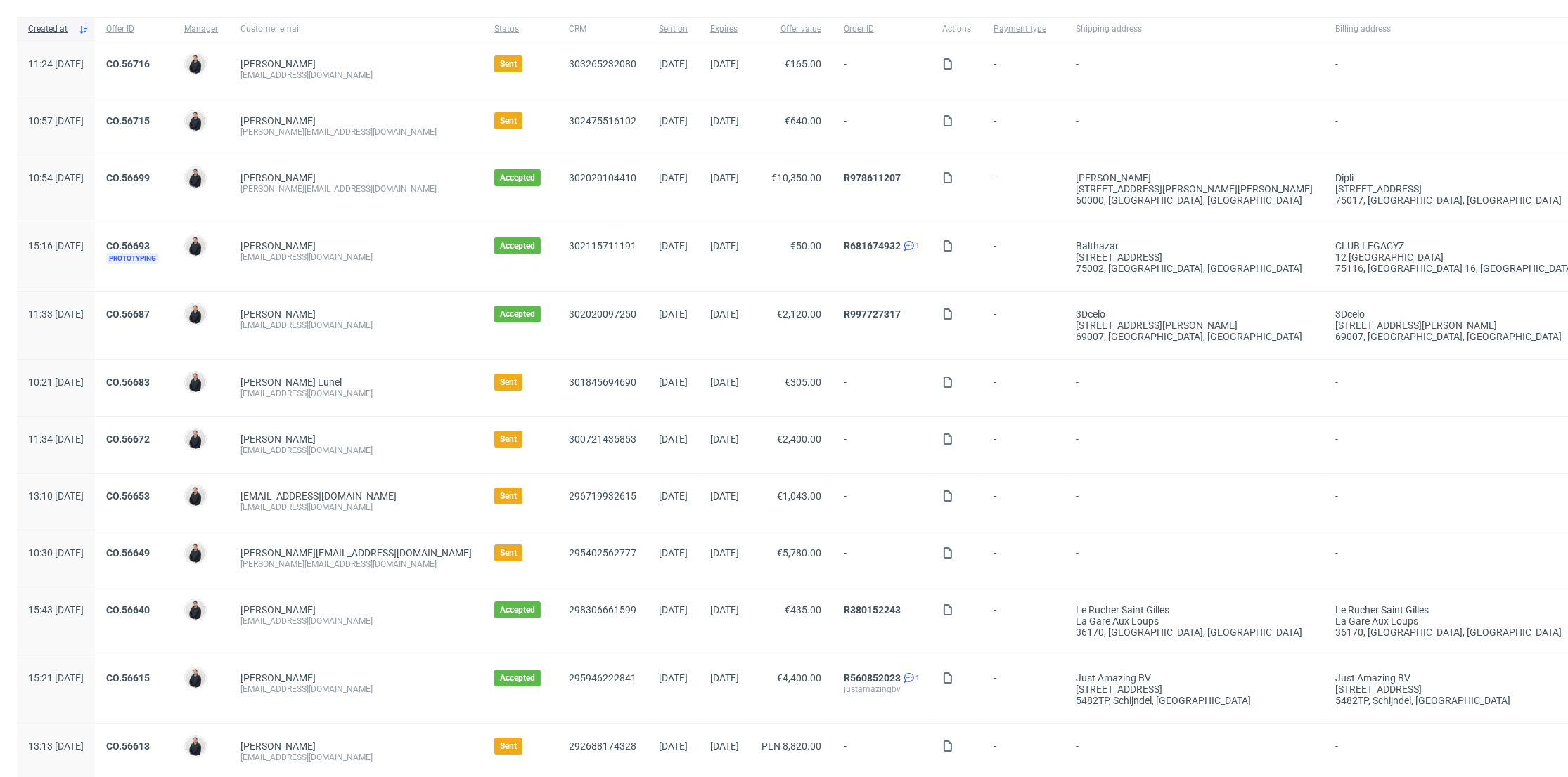
scroll to position [0, 0]
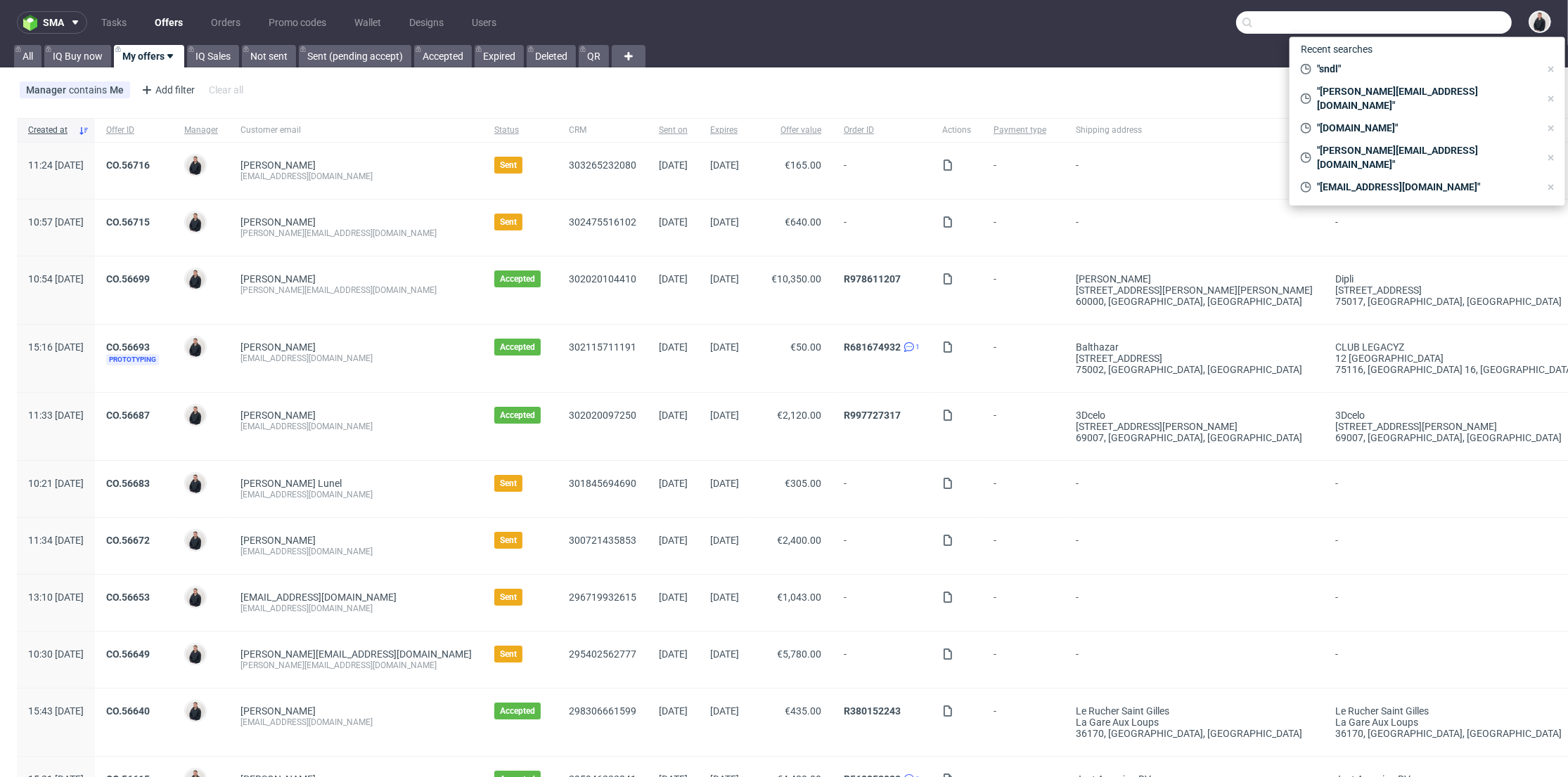
click at [1428, 22] on input "text" at bounding box center [1374, 22] width 276 height 23
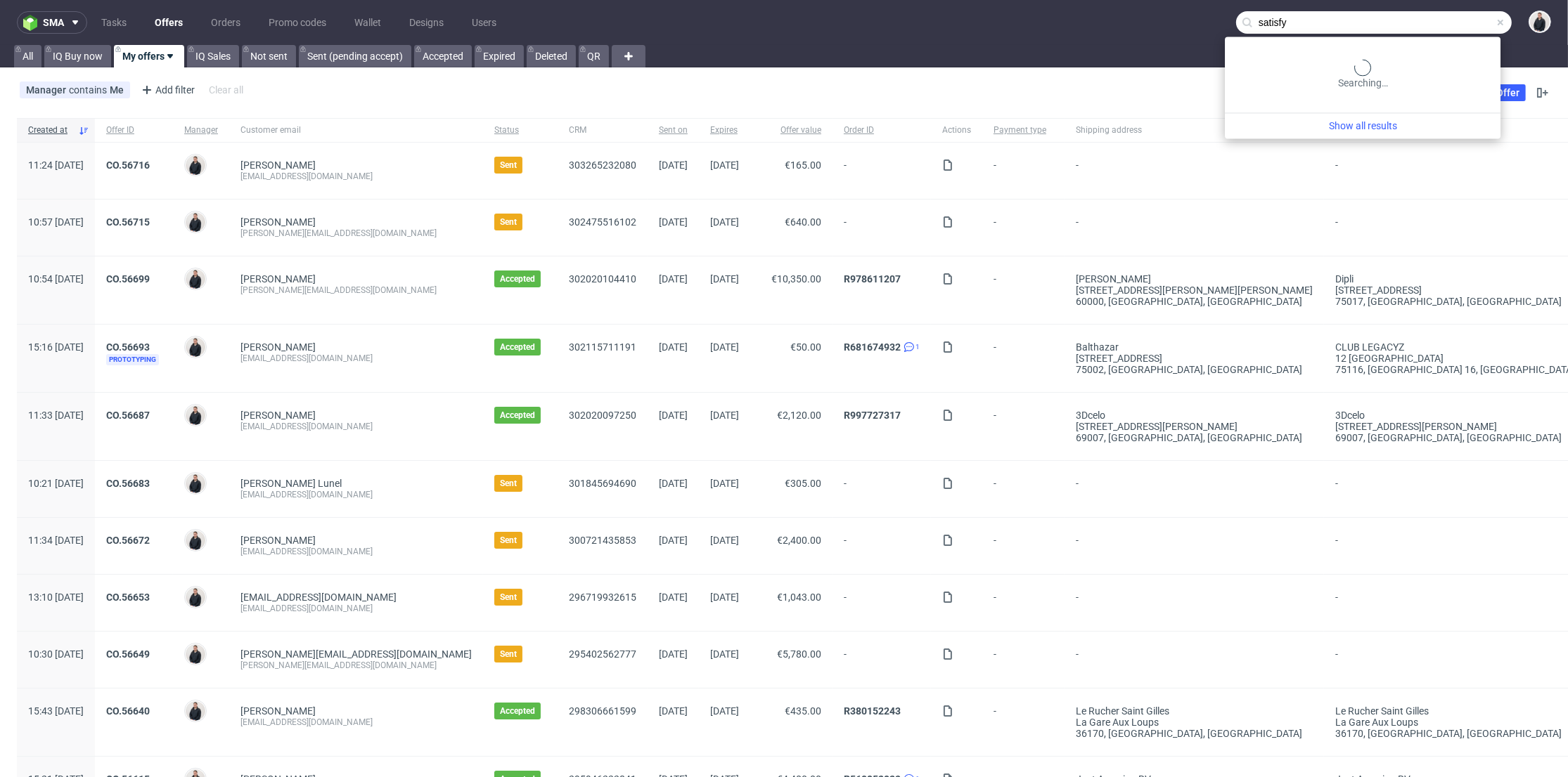
type input "satisfy"
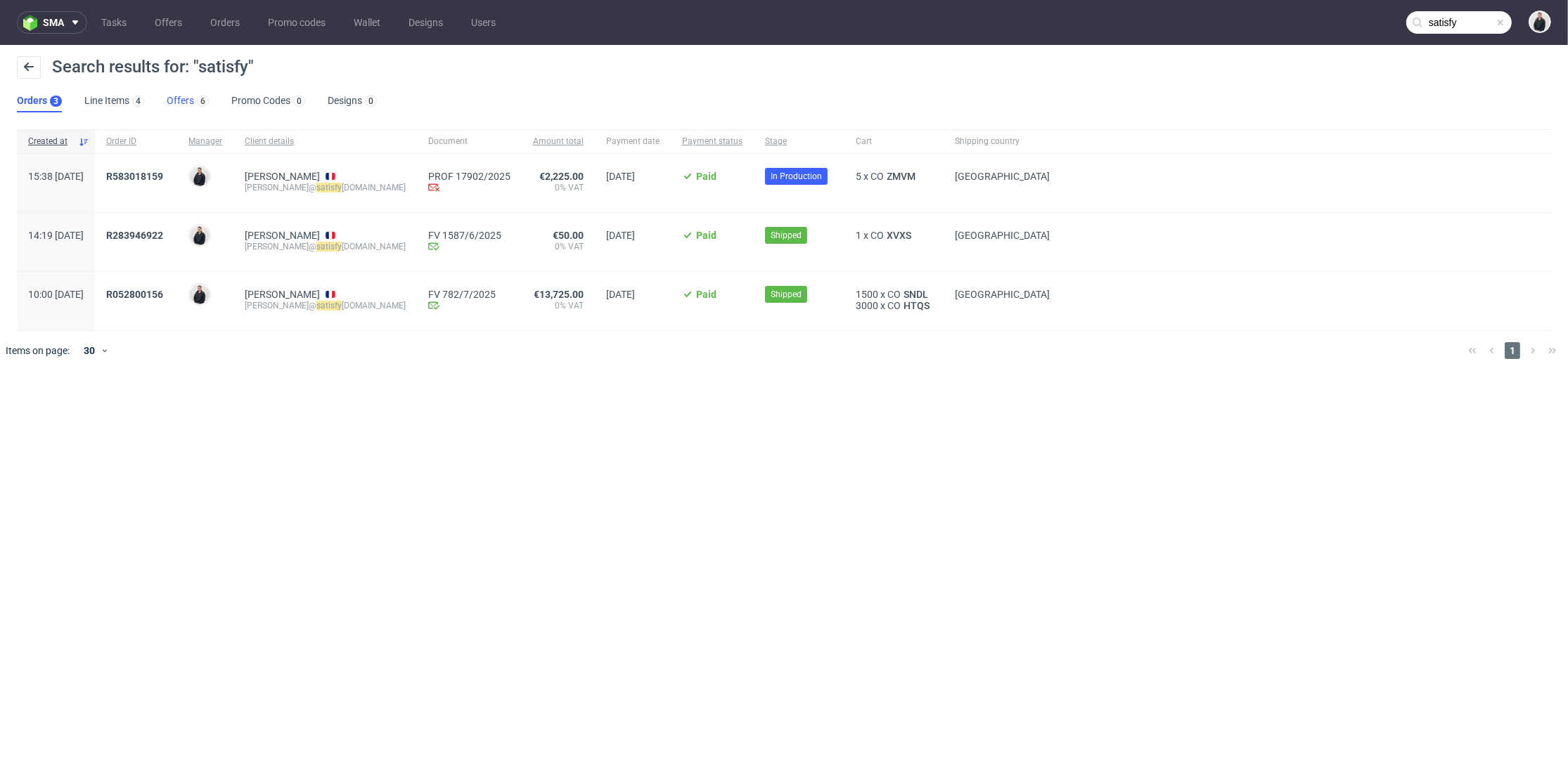
click at [189, 100] on link "Offers 6" at bounding box center [188, 101] width 43 height 23
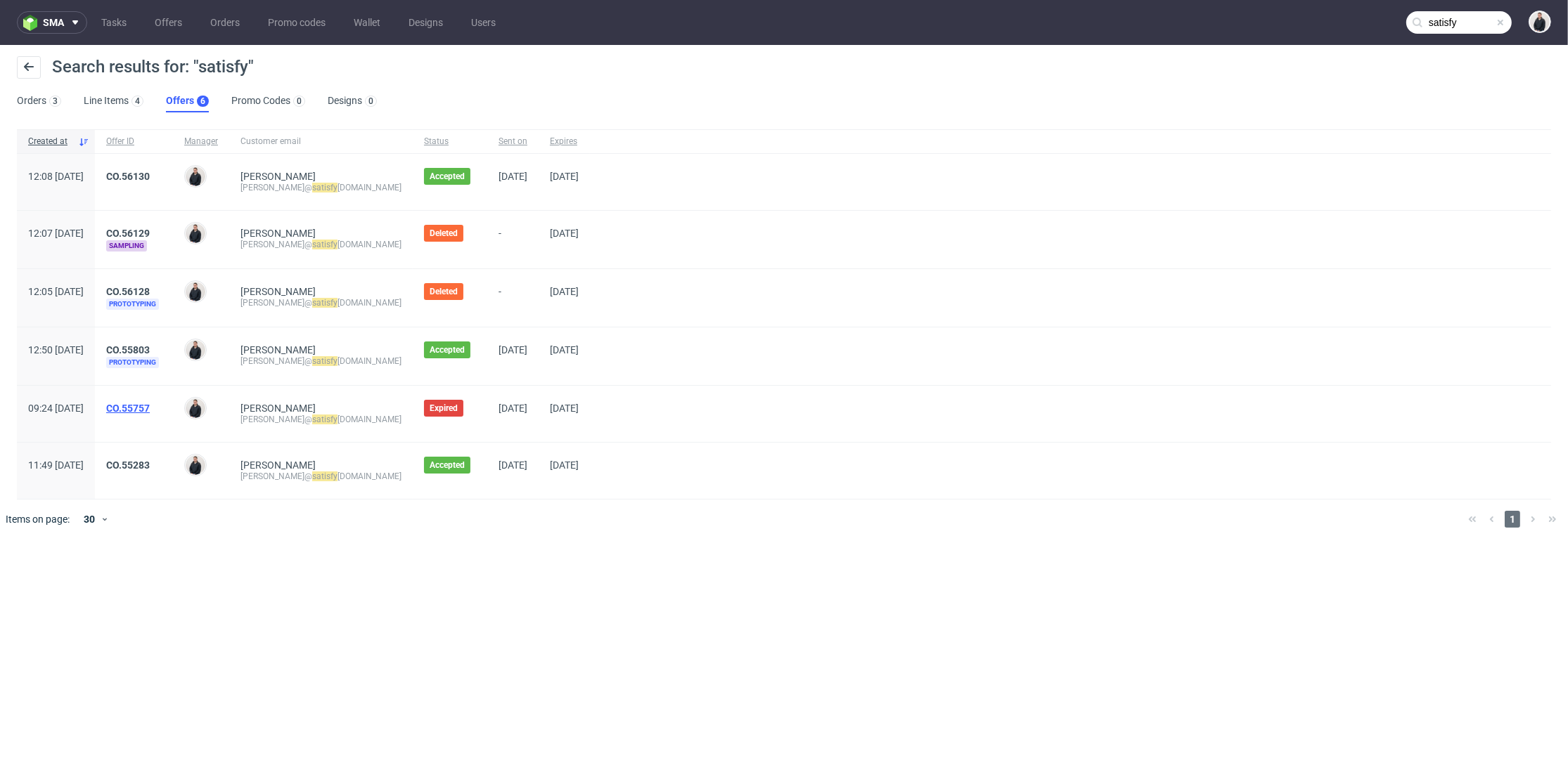
click at [150, 402] on link "CO.55757" at bounding box center [128, 408] width 43 height 11
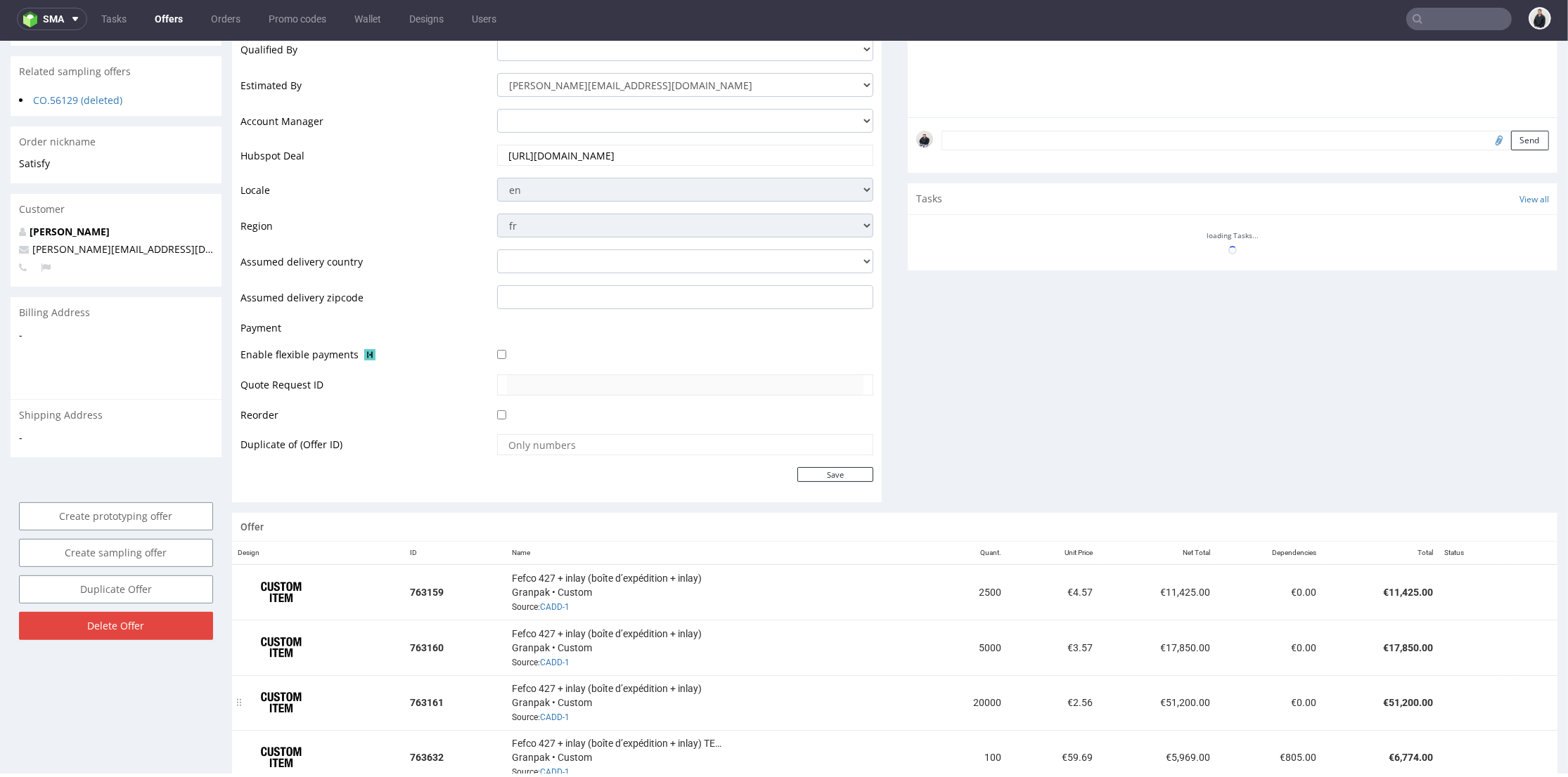
scroll to position [624, 0]
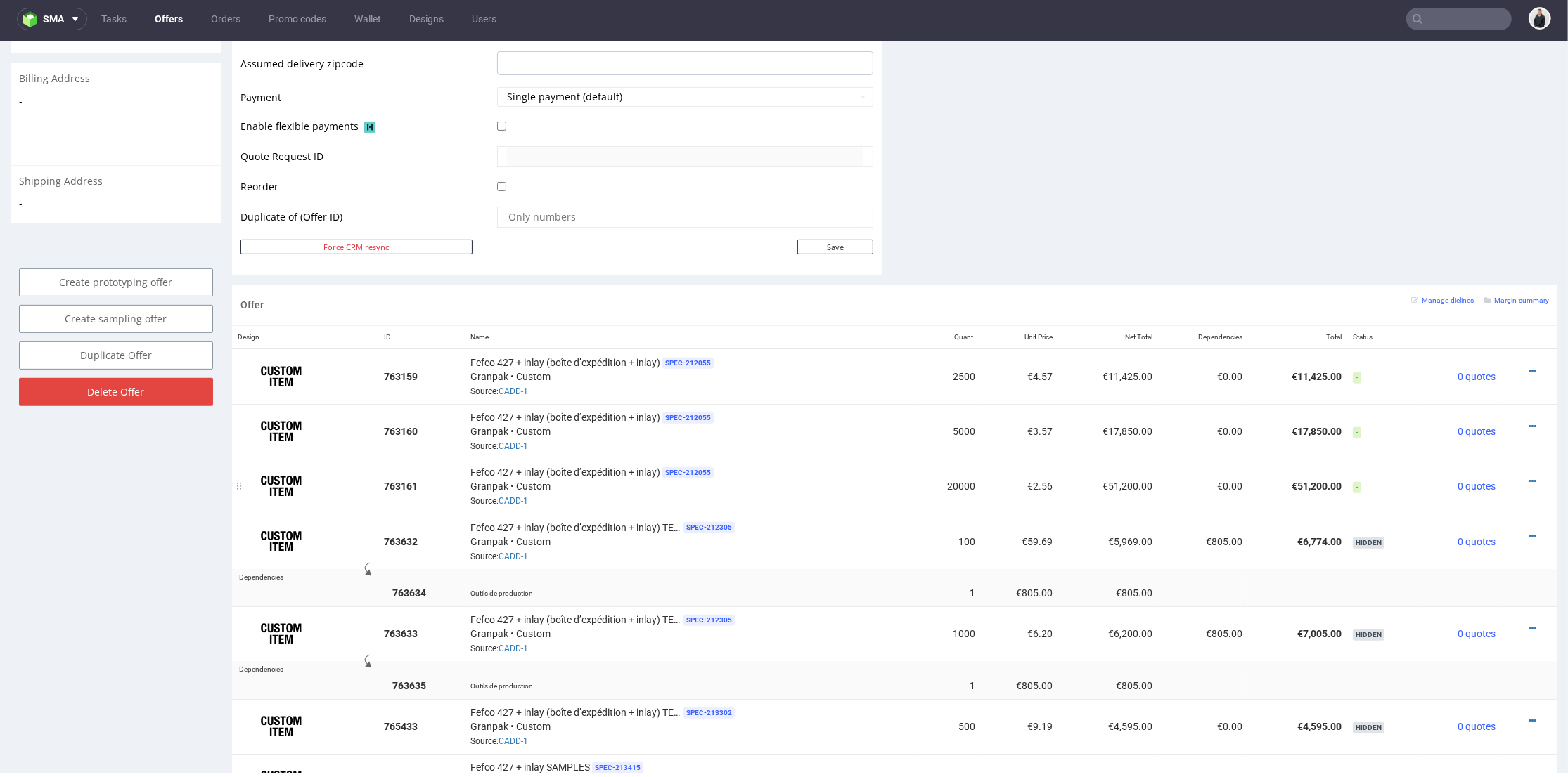
click at [1507, 474] on div at bounding box center [1525, 481] width 37 height 14
click at [1528, 476] on icon at bounding box center [1532, 481] width 8 height 10
click at [1438, 442] on span "View cost details" at bounding box center [1473, 449] width 106 height 14
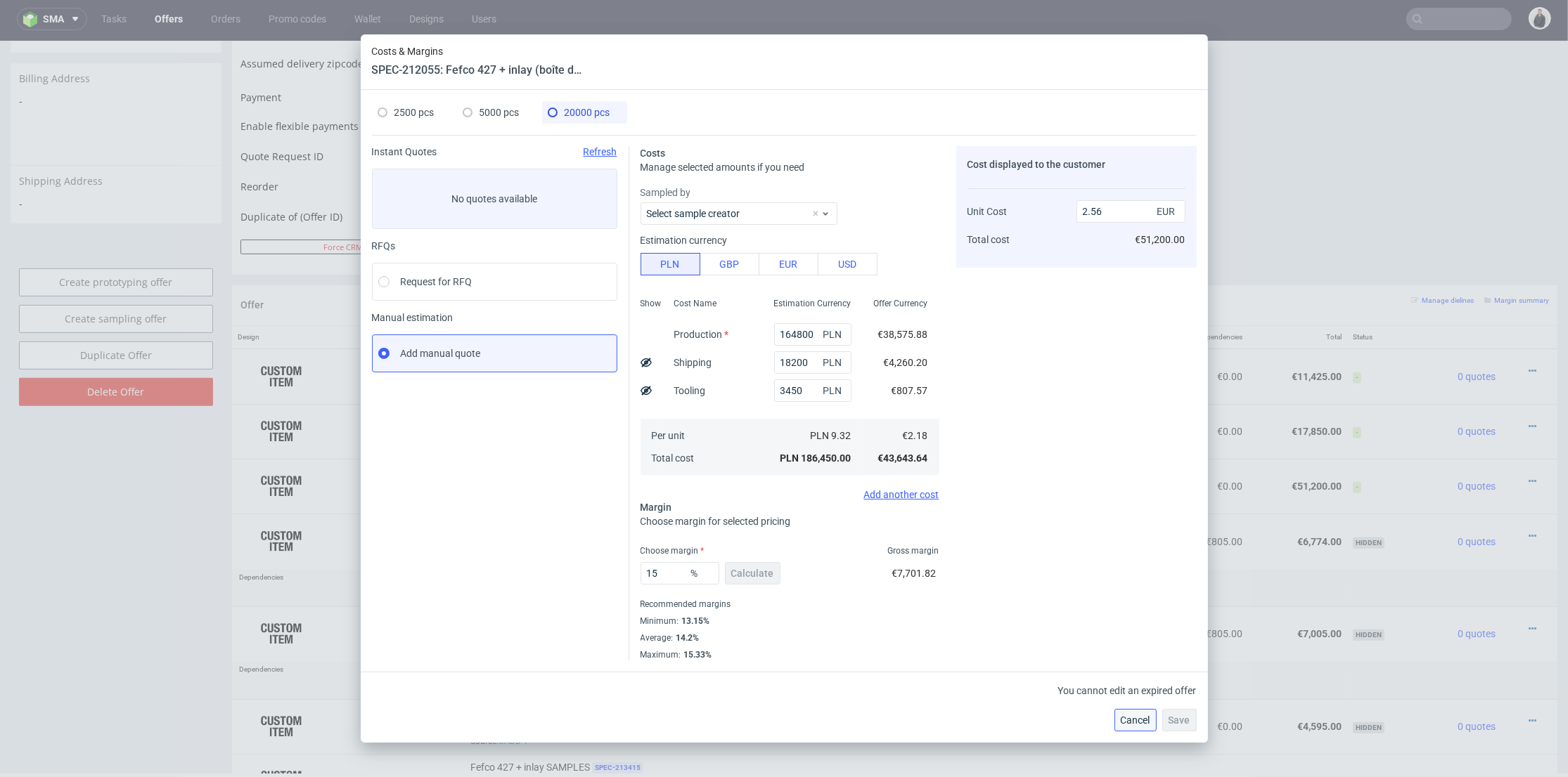
click at [1134, 718] on span "Cancel" at bounding box center [1135, 720] width 29 height 10
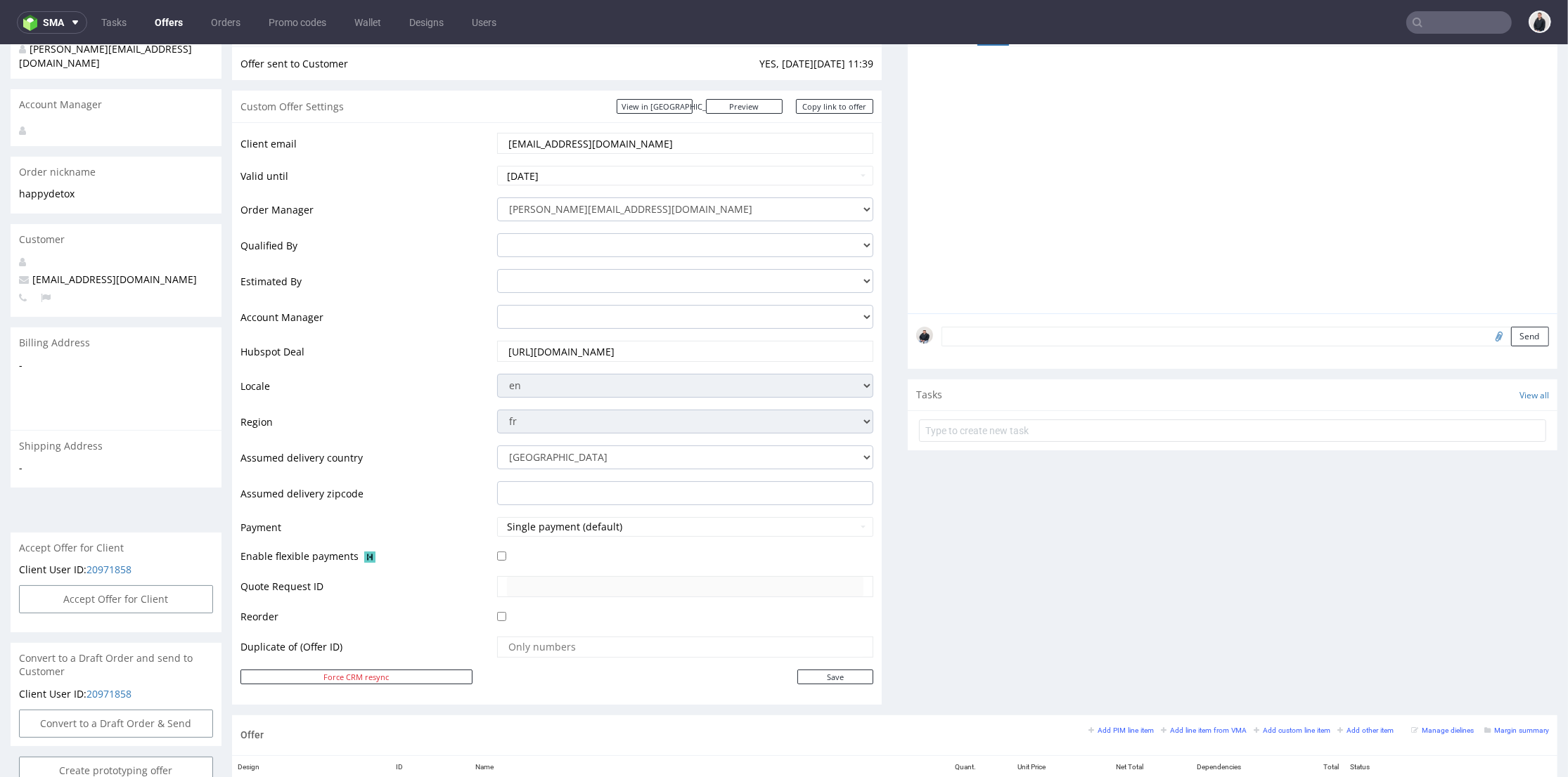
scroll to position [404, 0]
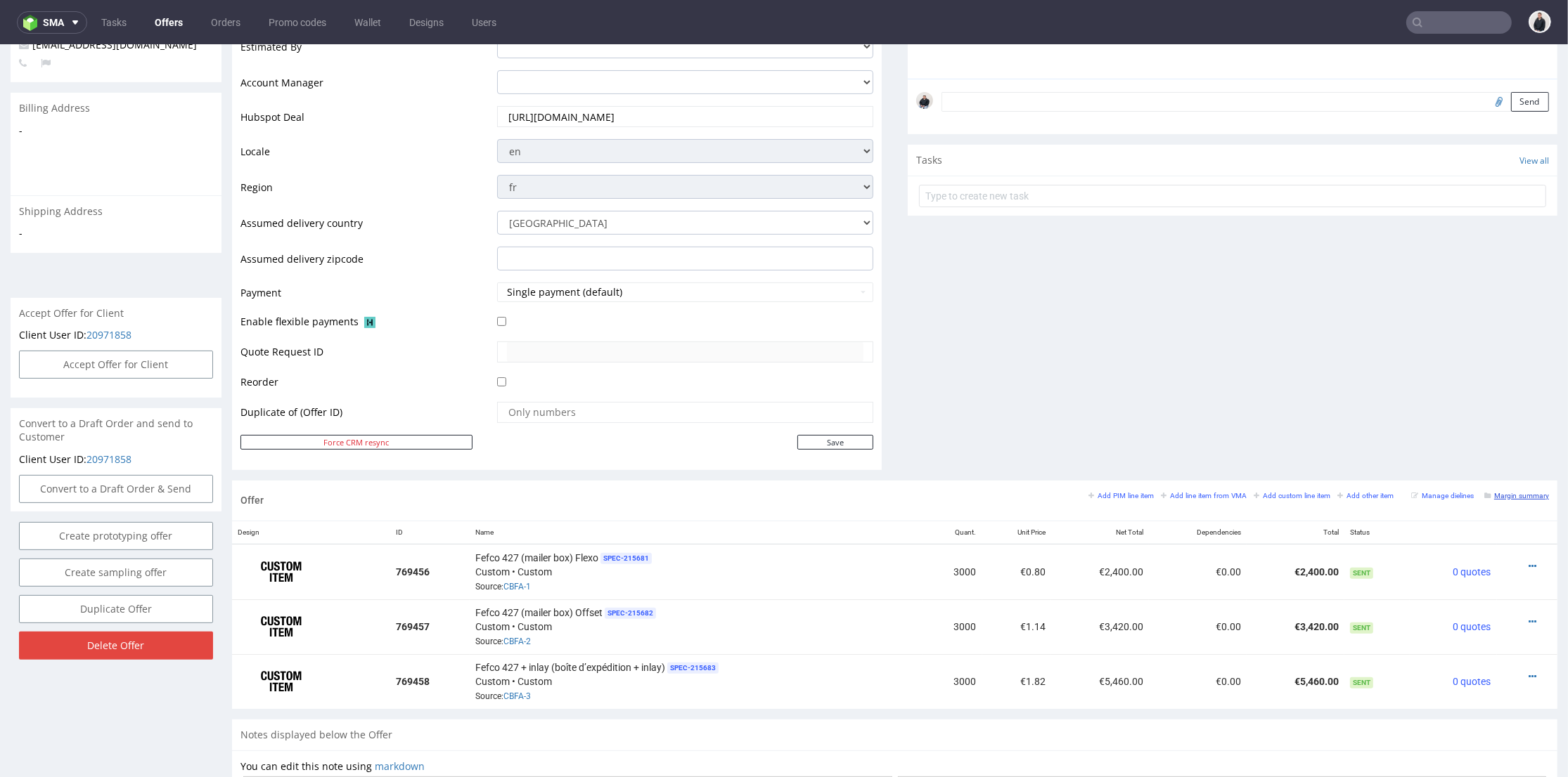
click at [1484, 495] on small "Margin summary" at bounding box center [1517, 496] width 65 height 8
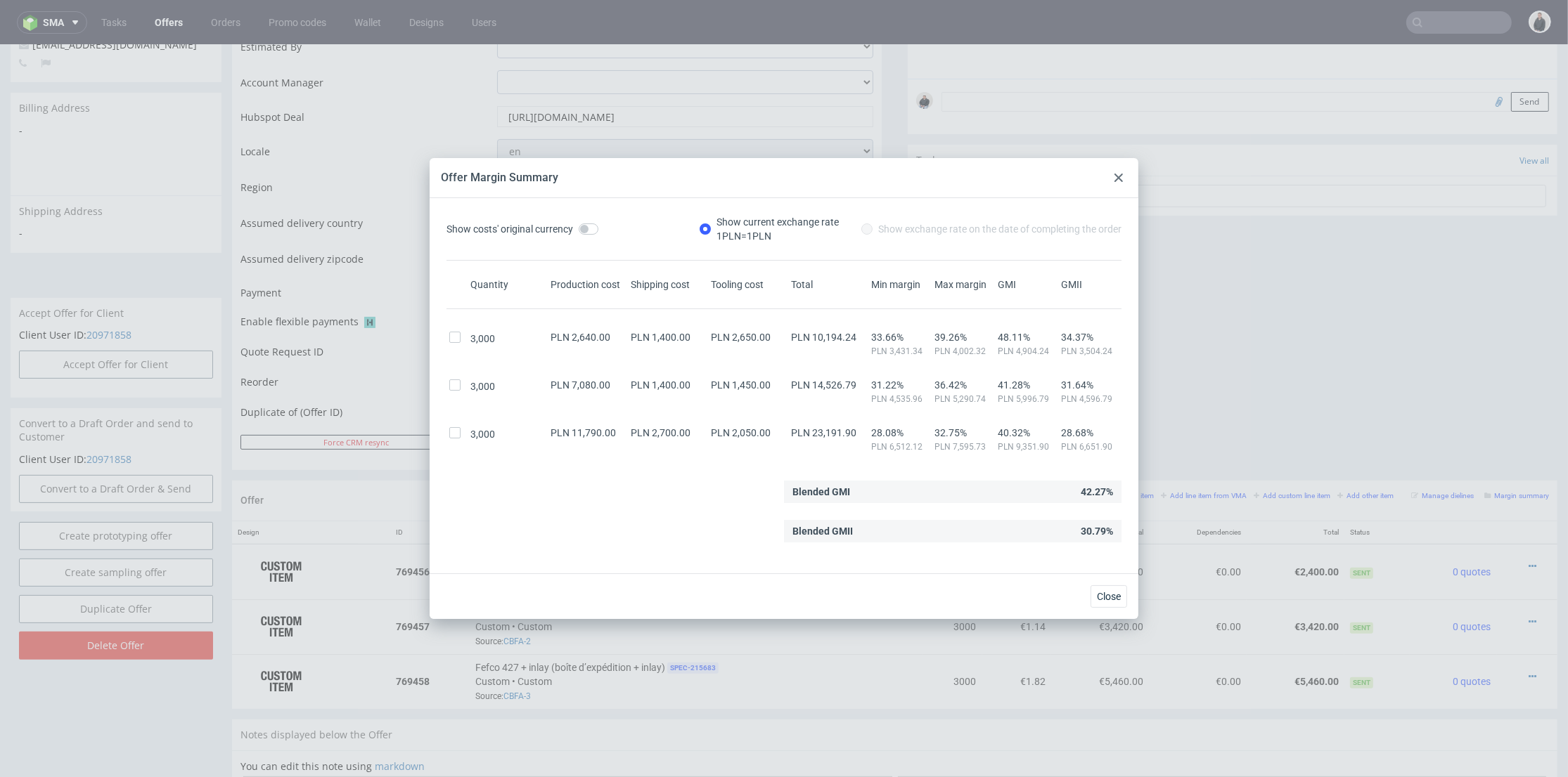
click at [1118, 174] on icon at bounding box center [1119, 178] width 9 height 9
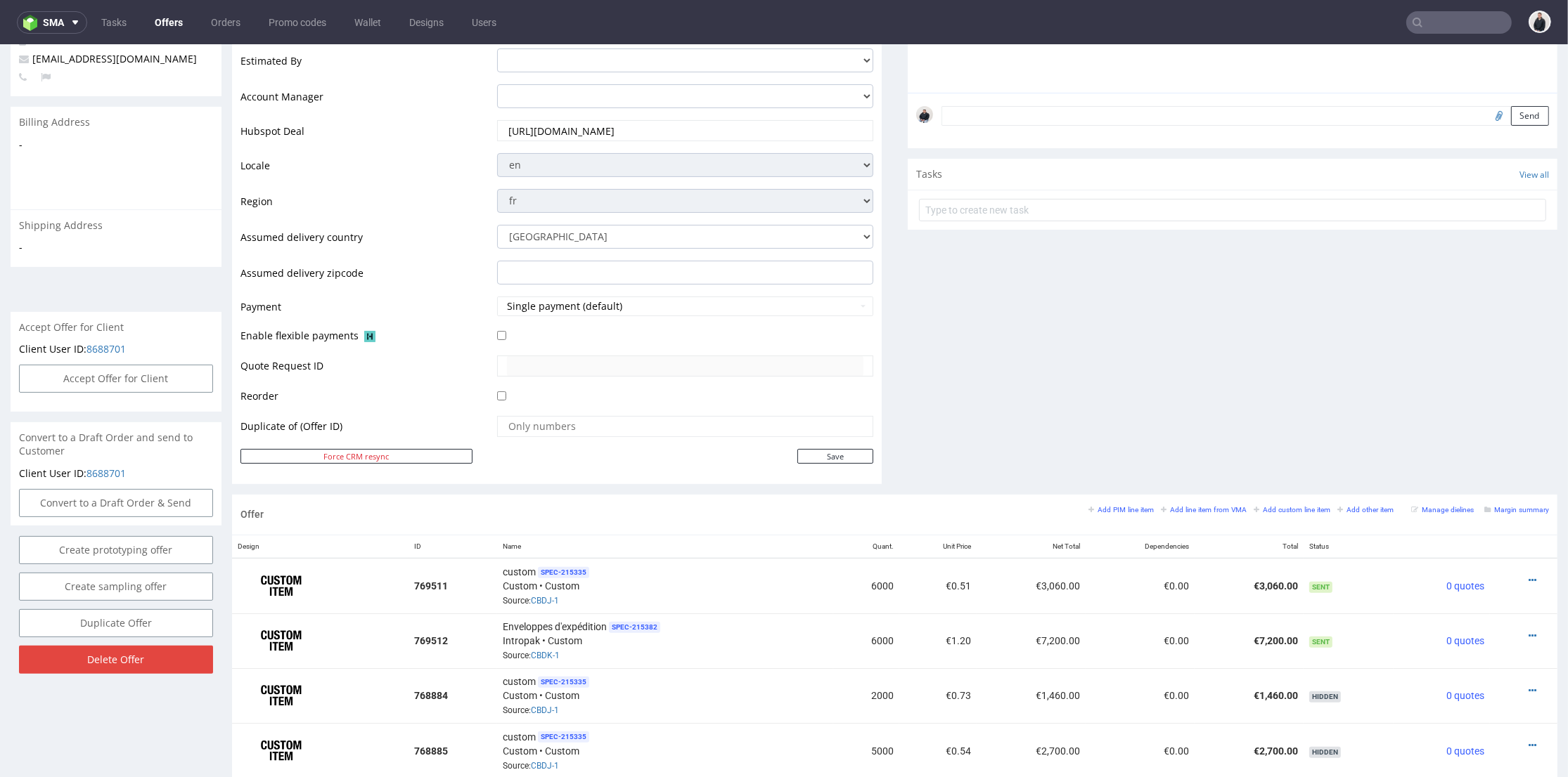
scroll to position [468, 0]
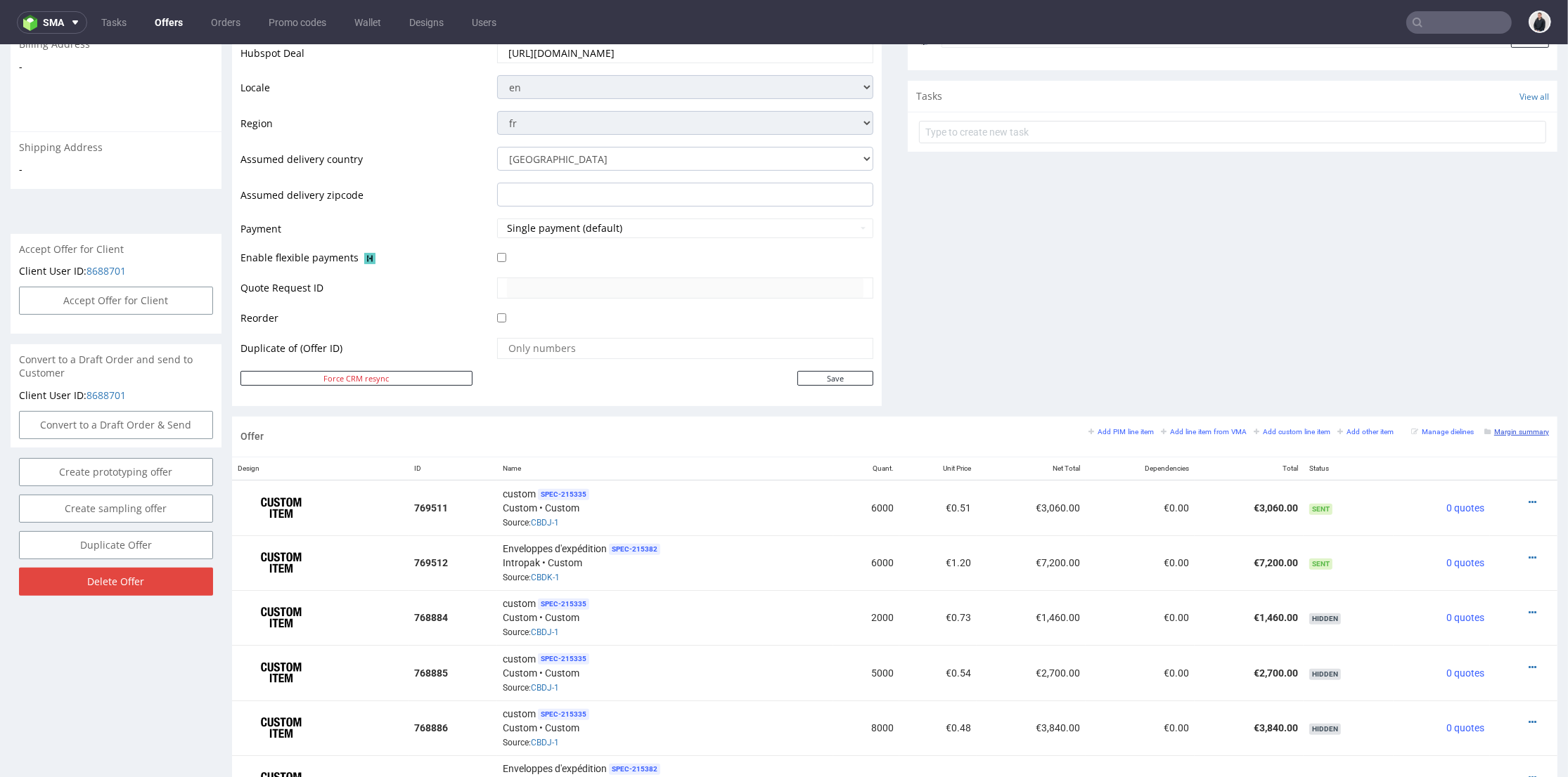
click at [1484, 432] on small "Margin summary" at bounding box center [1517, 432] width 65 height 8
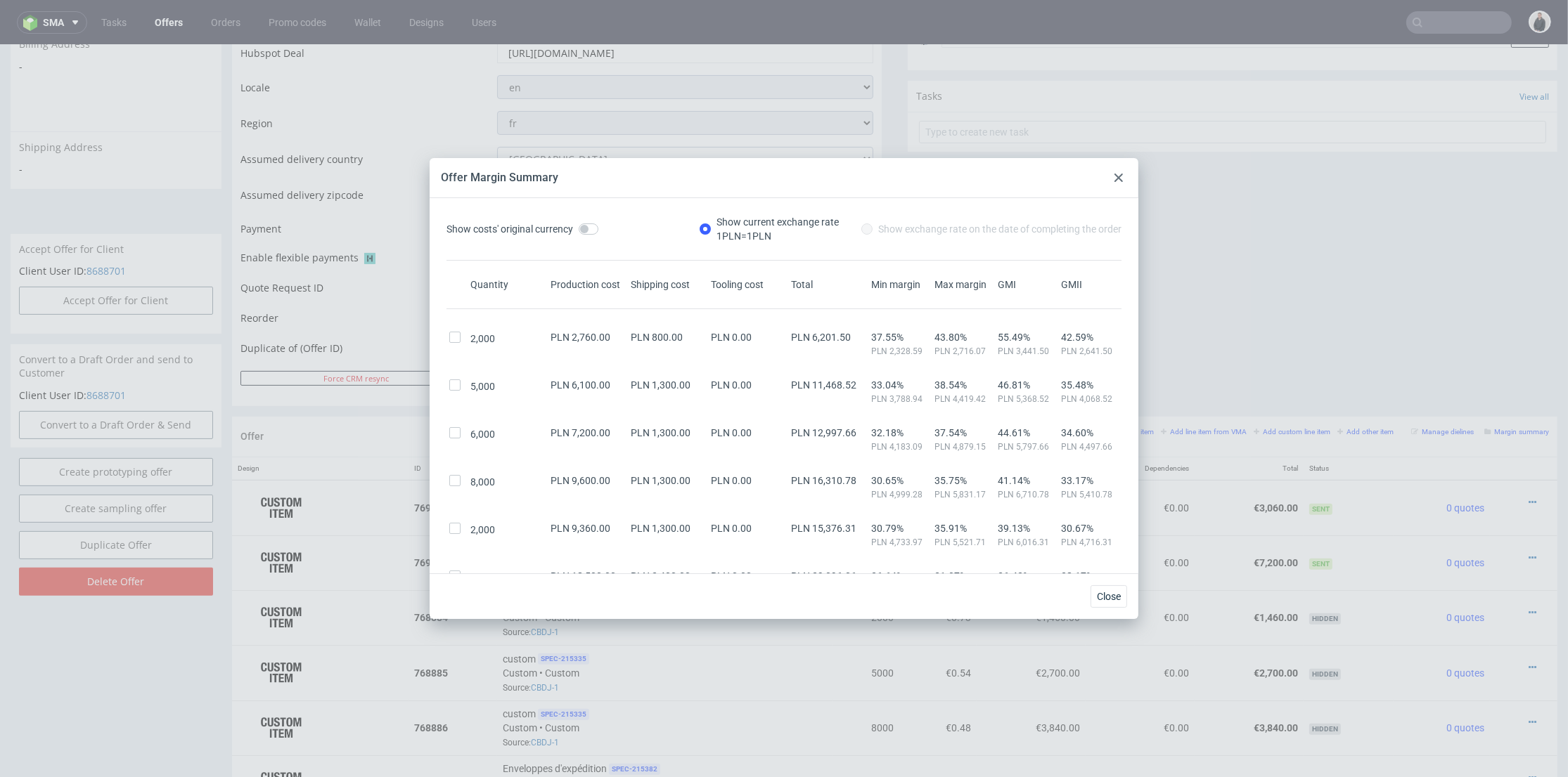
click at [1108, 172] on div "Offer Margin Summary" at bounding box center [784, 178] width 708 height 40
click at [1113, 173] on div at bounding box center [1118, 177] width 17 height 17
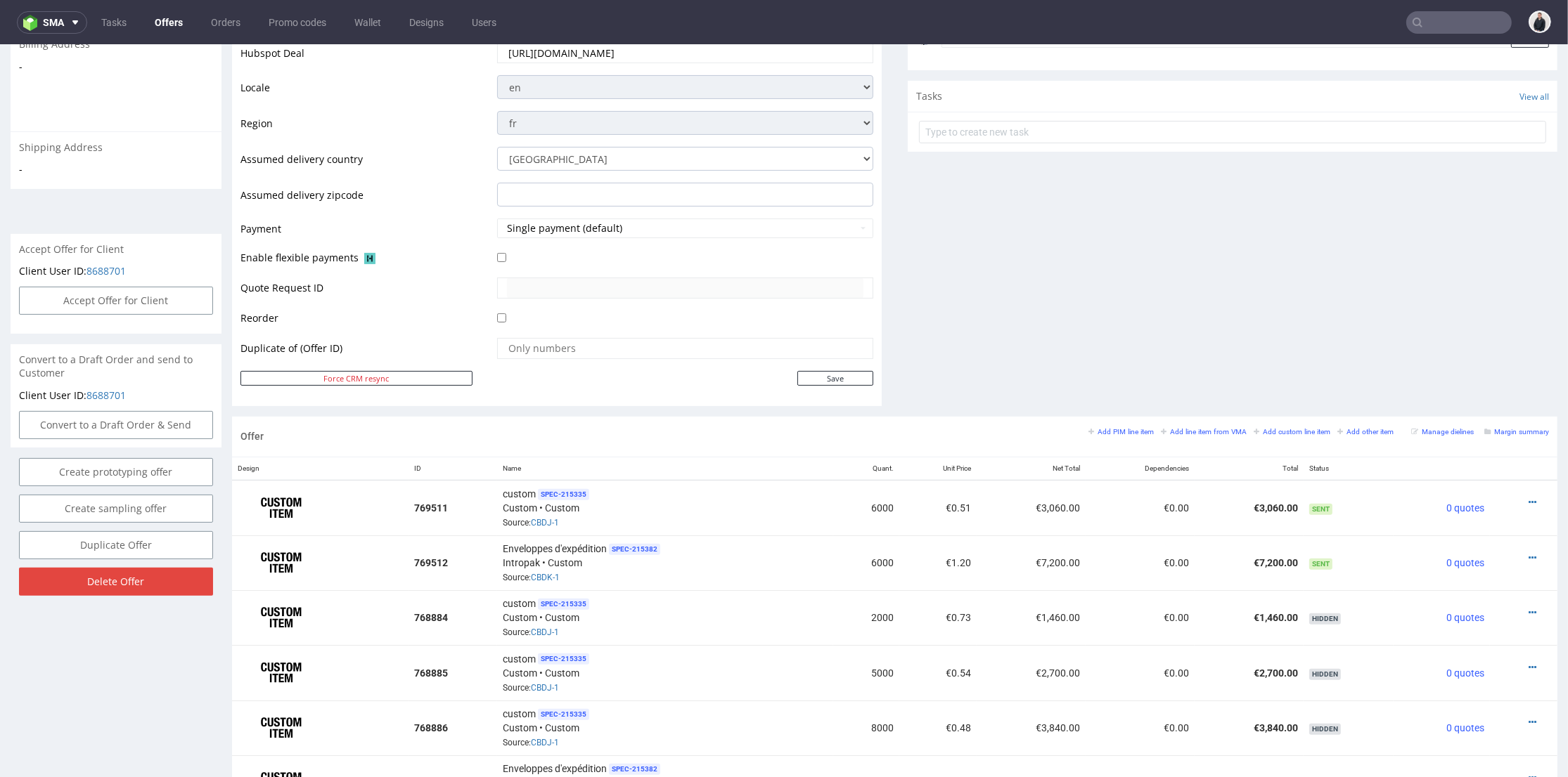
scroll to position [546, 0]
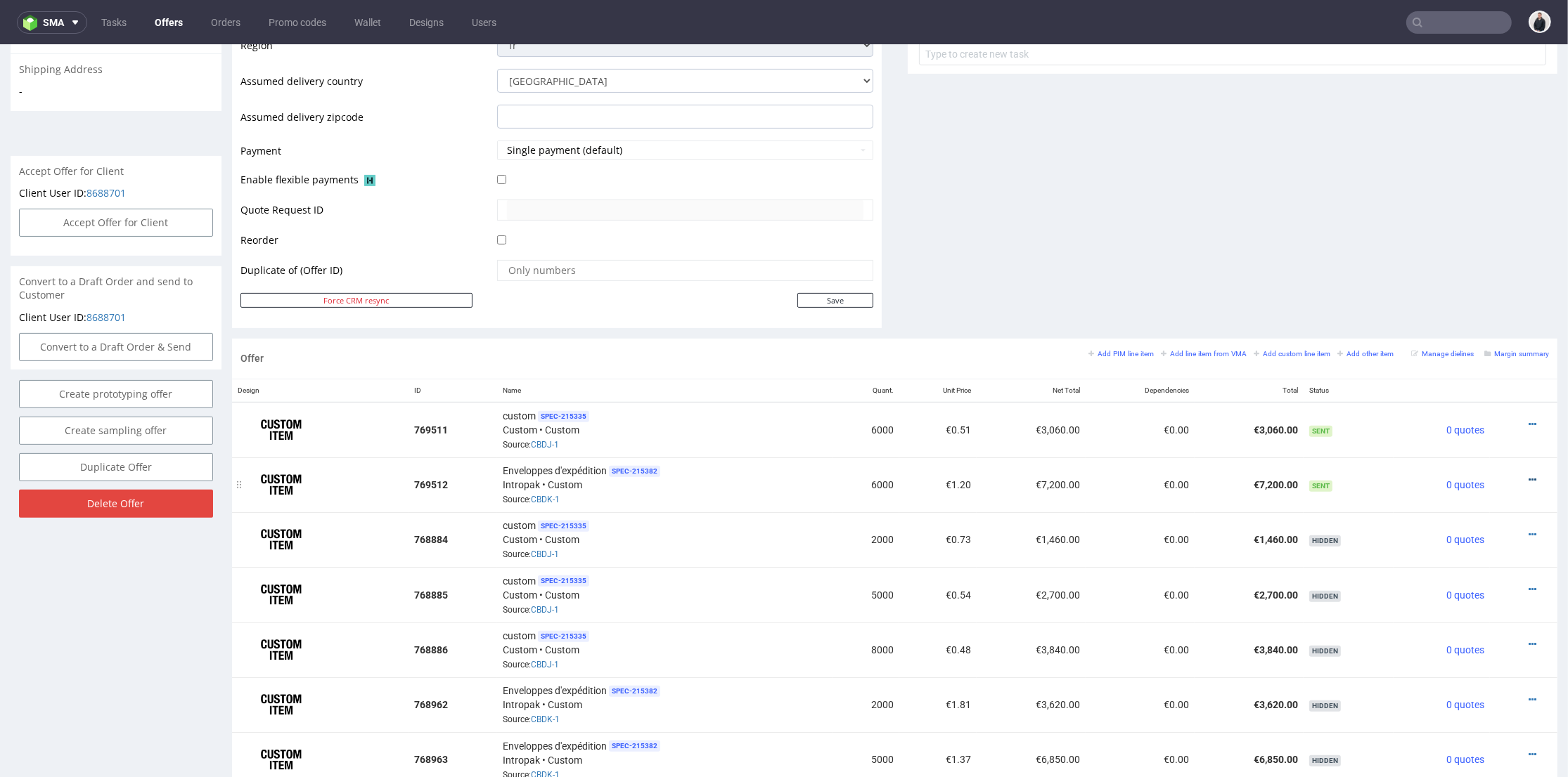
click at [1528, 475] on icon at bounding box center [1532, 479] width 8 height 10
click at [1476, 325] on span "Edit item price" at bounding box center [1469, 322] width 113 height 14
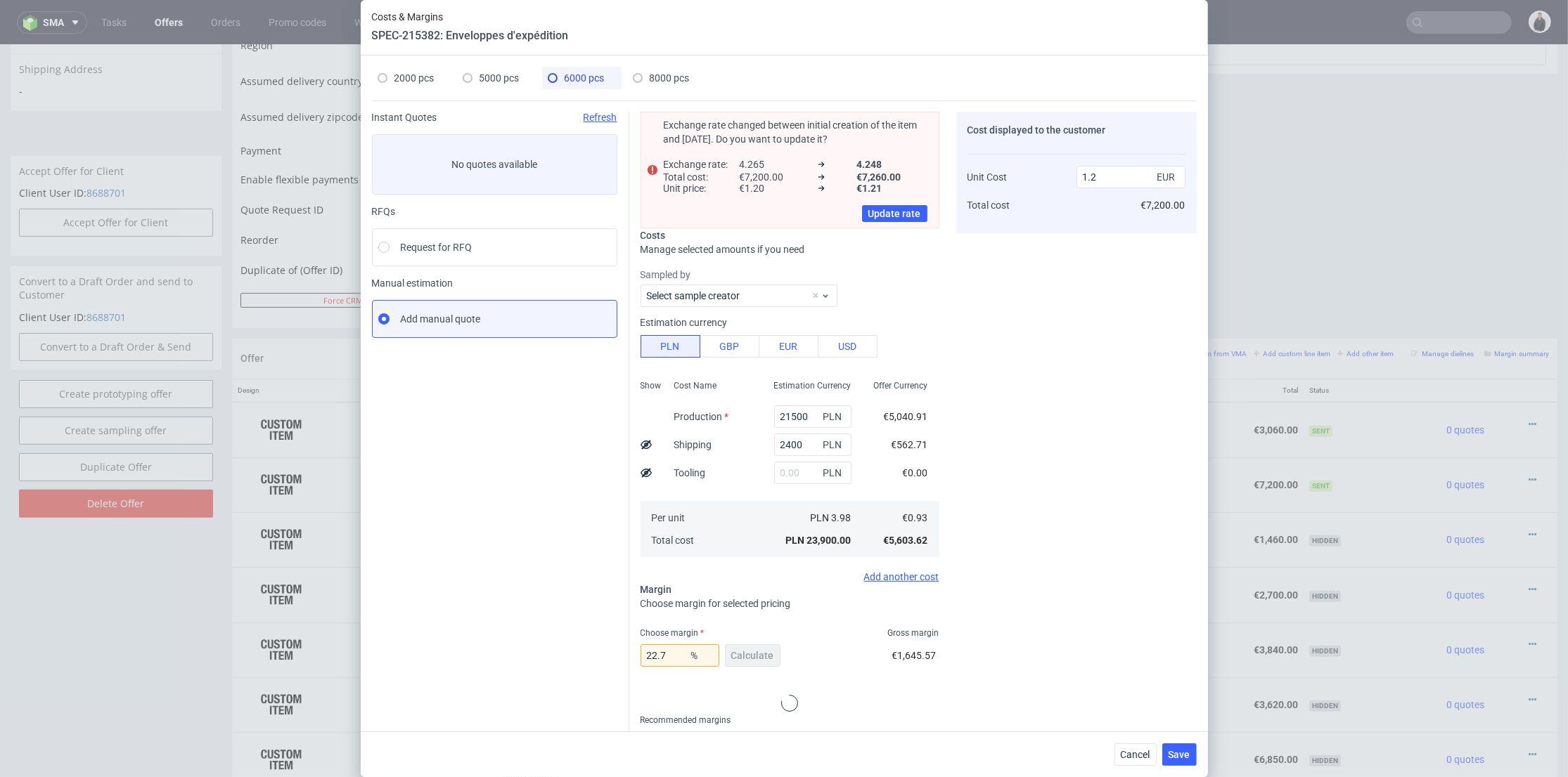
scroll to position [0, 0]
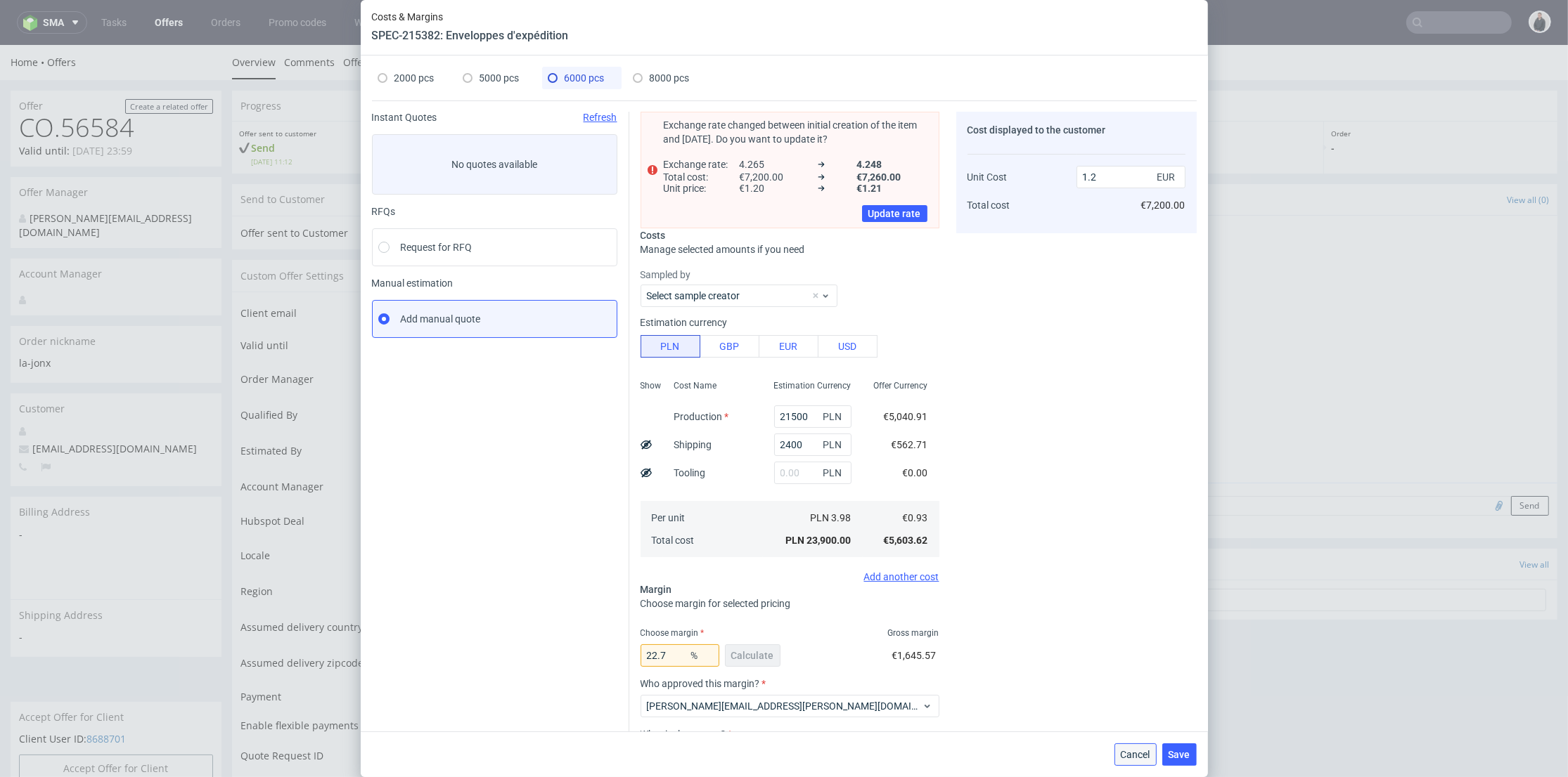
click at [1140, 758] on span "Cancel" at bounding box center [1135, 754] width 29 height 10
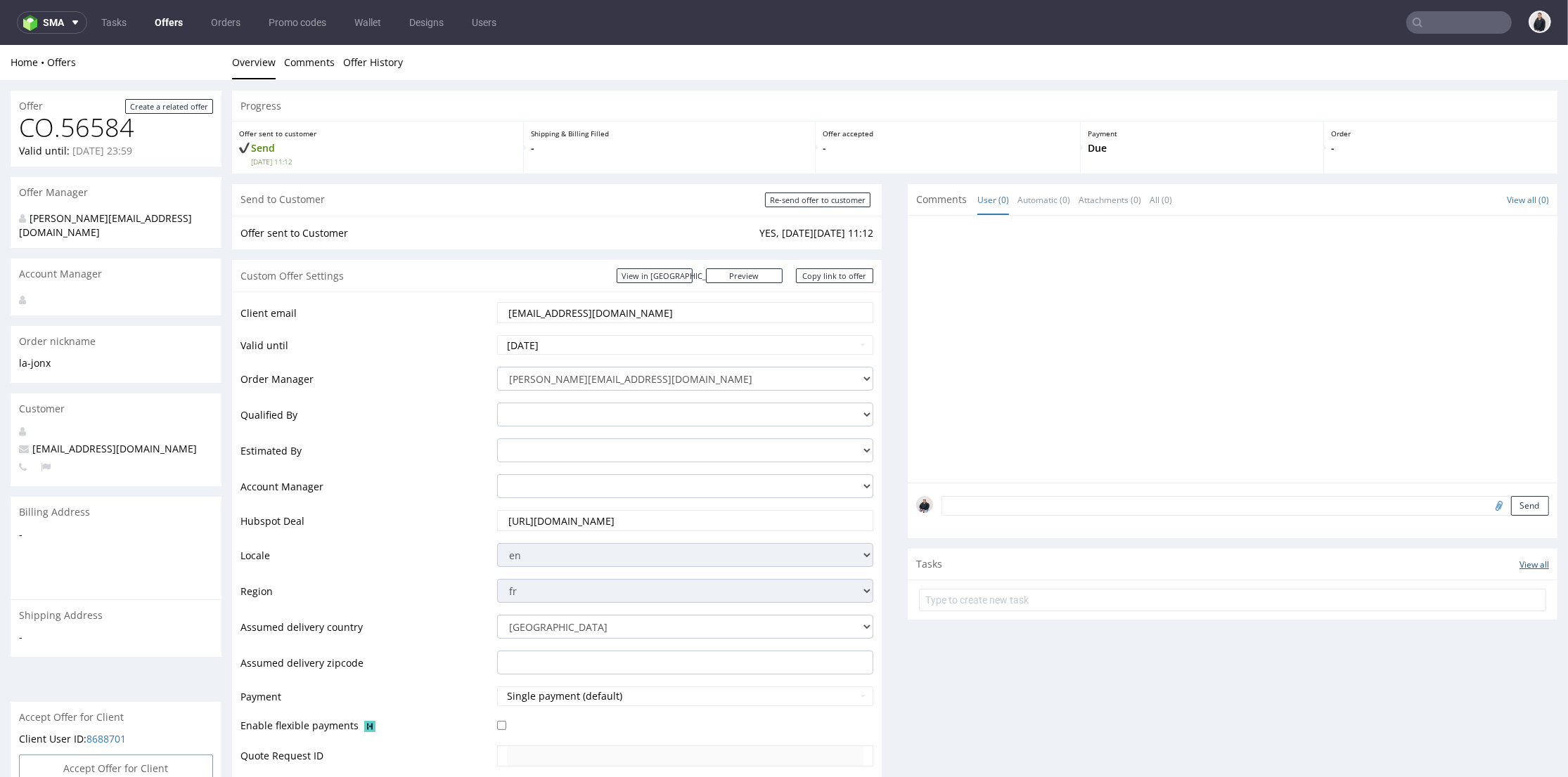
scroll to position [390, 0]
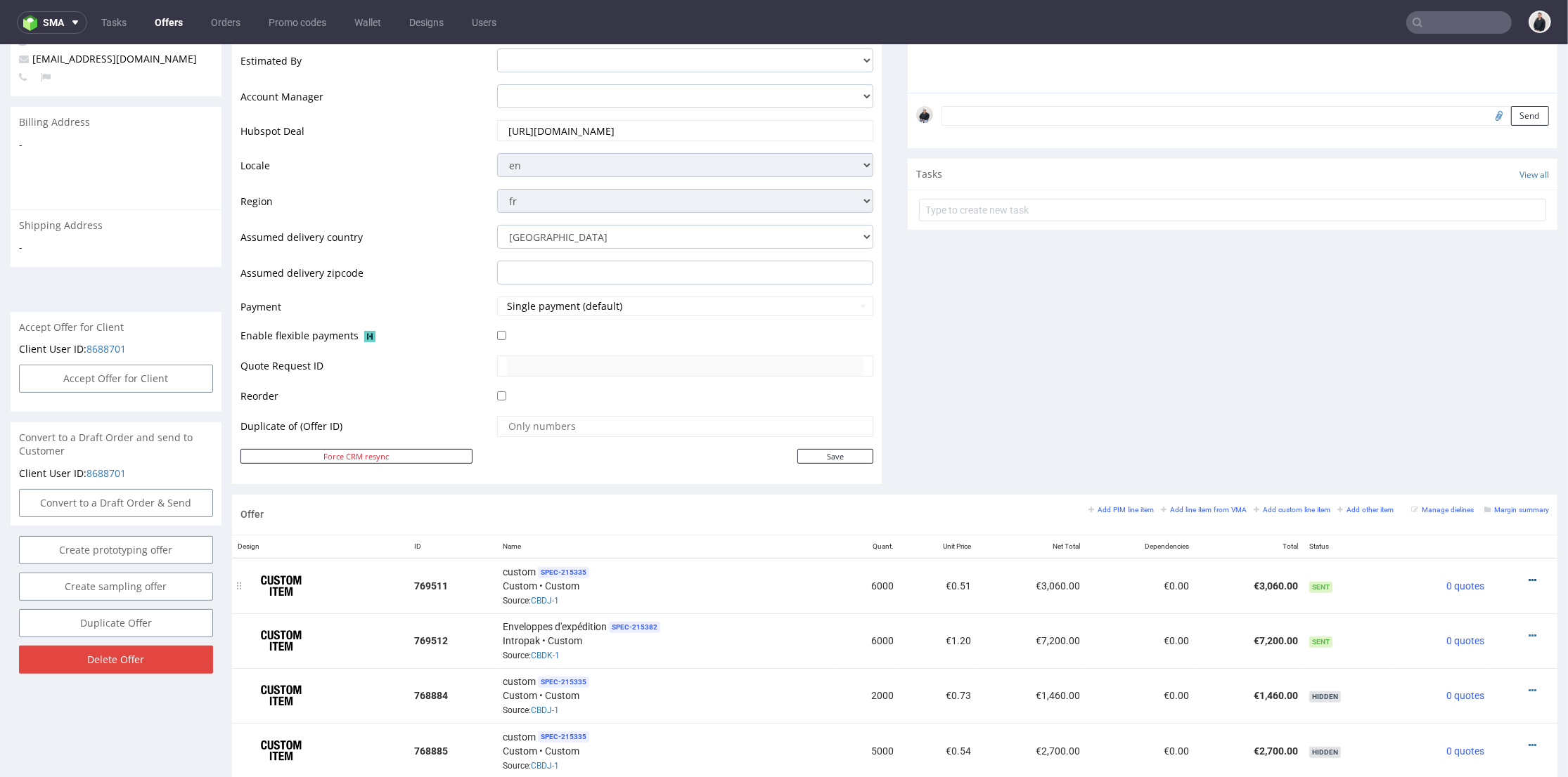
drag, startPoint x: 1512, startPoint y: 580, endPoint x: 1509, endPoint y: 571, distance: 9.5
click at [1528, 580] on icon at bounding box center [1532, 580] width 8 height 10
click at [1476, 432] on li "Edit item price" at bounding box center [1463, 424] width 136 height 26
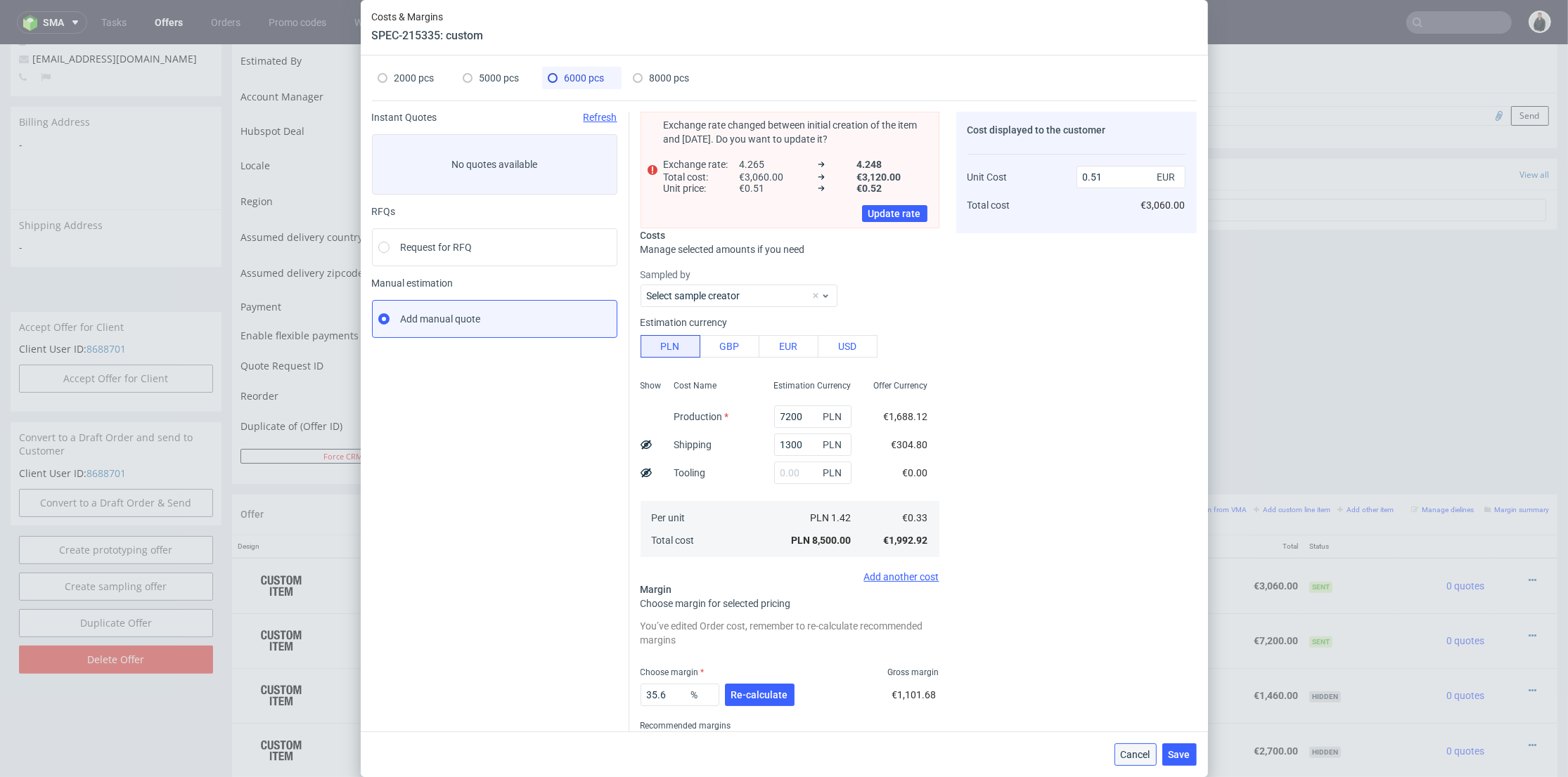
click at [1134, 755] on span "Cancel" at bounding box center [1135, 754] width 29 height 10
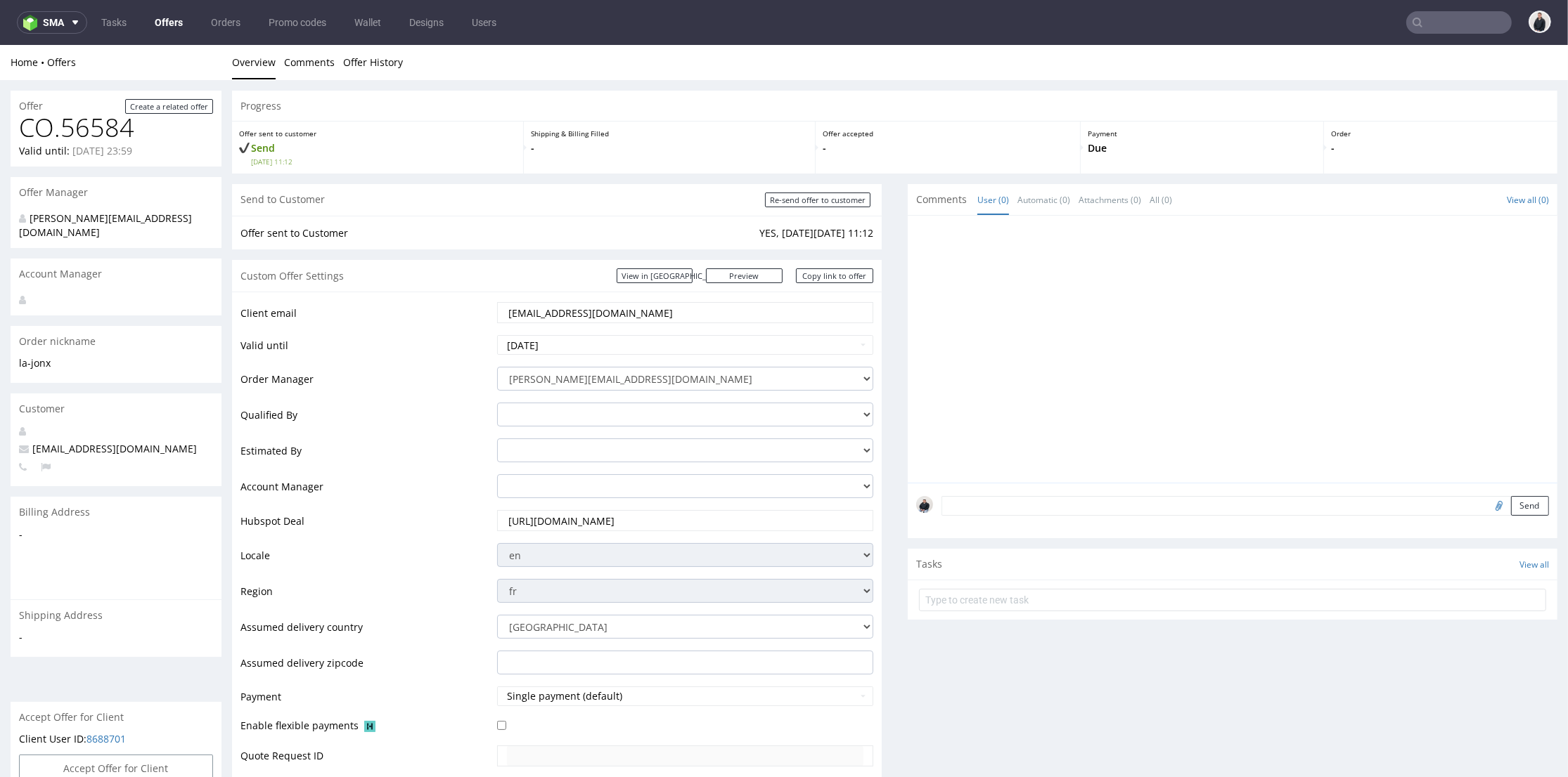
click at [1427, 17] on input "text" at bounding box center [1459, 22] width 106 height 23
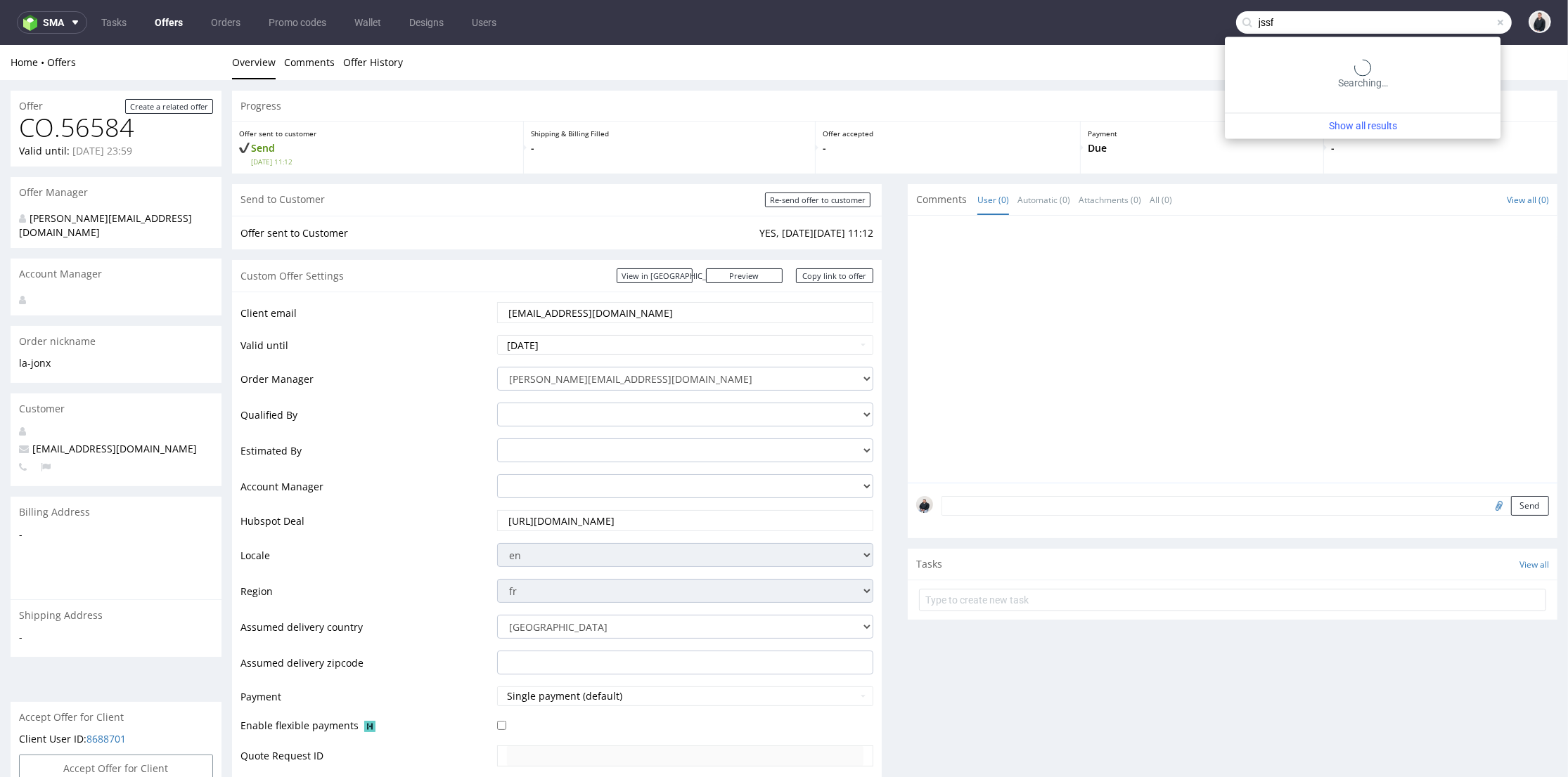
type input "jssf"
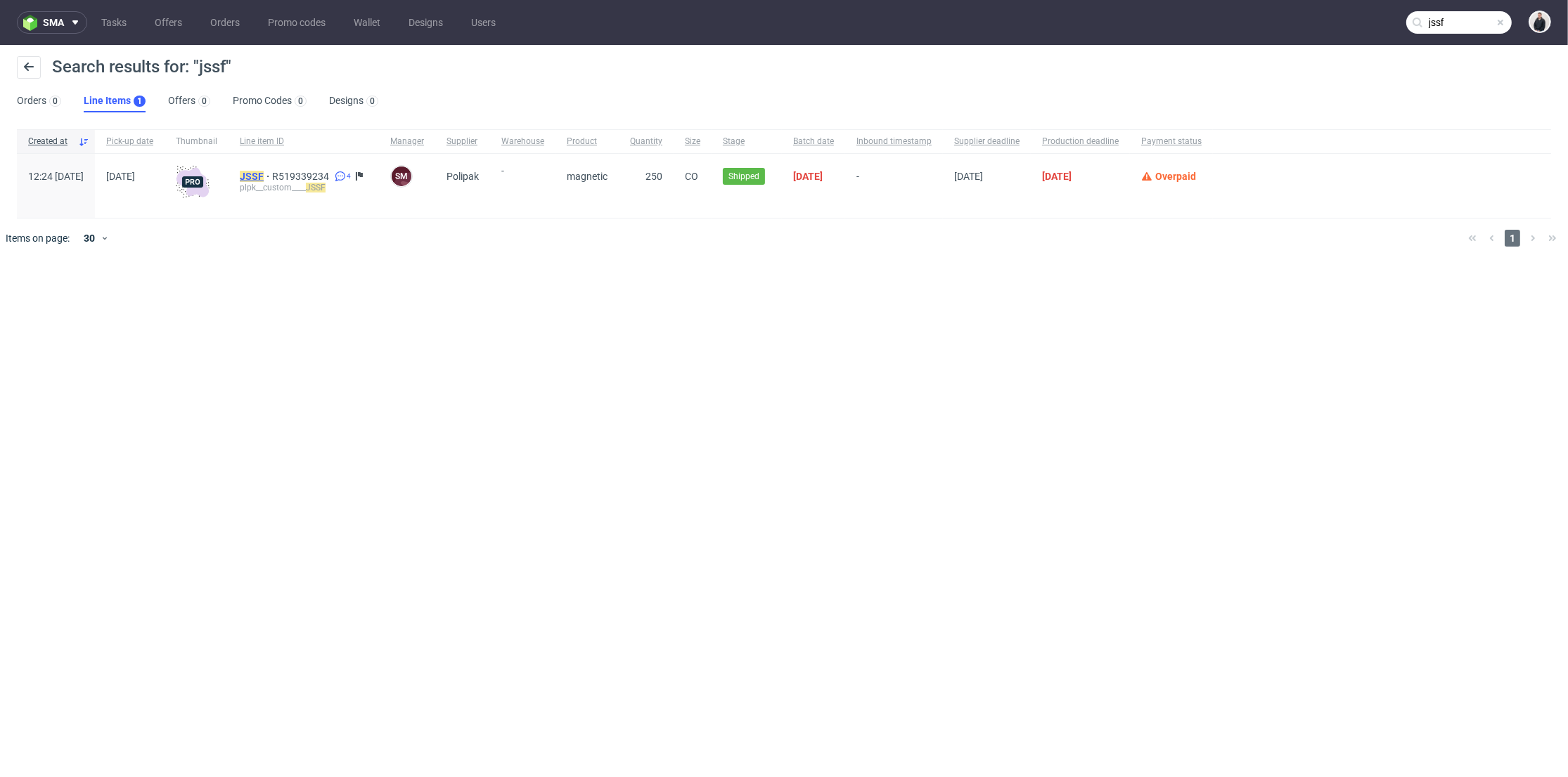
click at [264, 172] on mark "JSSF" at bounding box center [252, 176] width 24 height 11
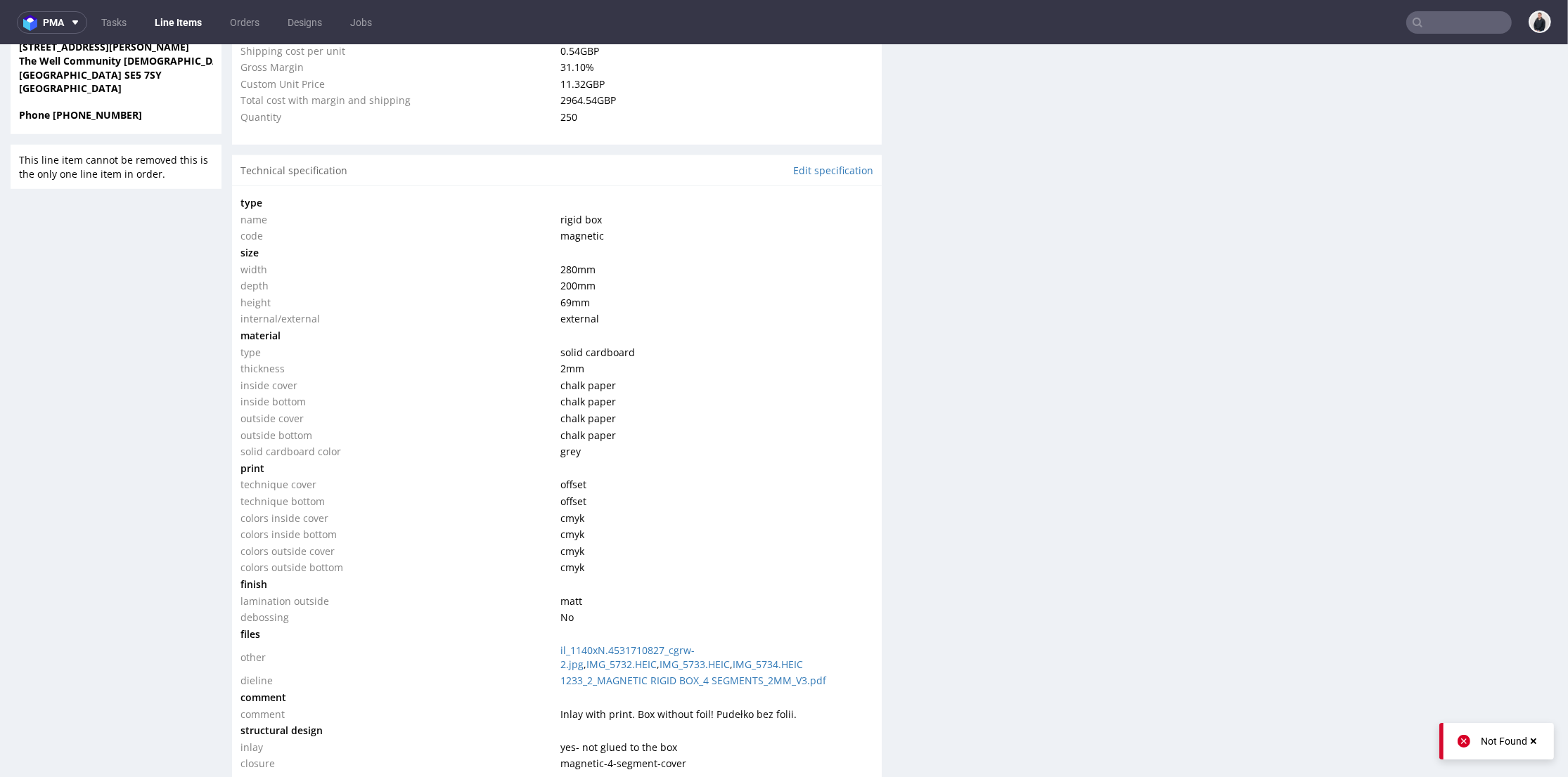
scroll to position [1613, 0]
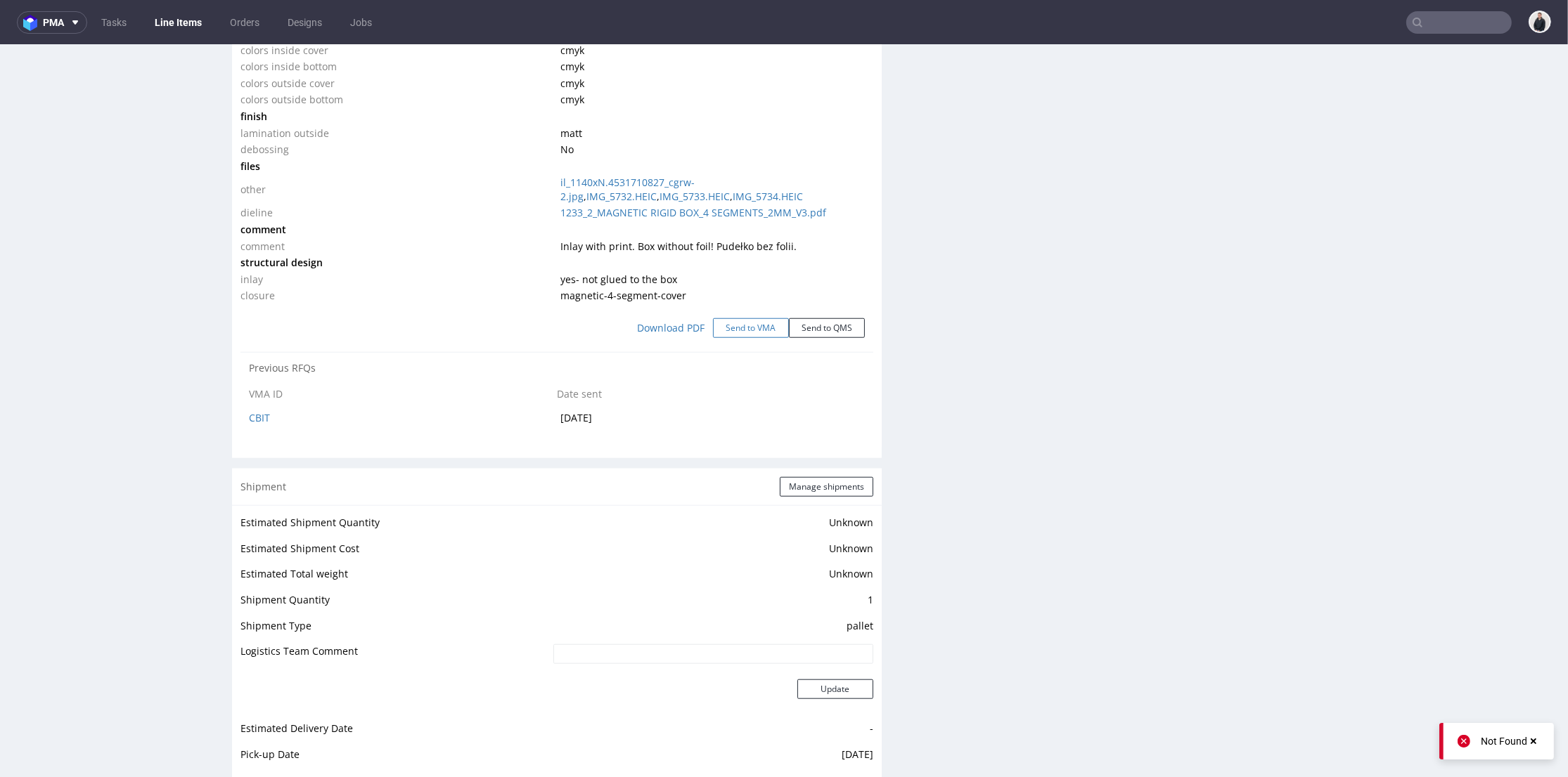
click at [739, 323] on button "Send to VMA" at bounding box center [751, 328] width 76 height 20
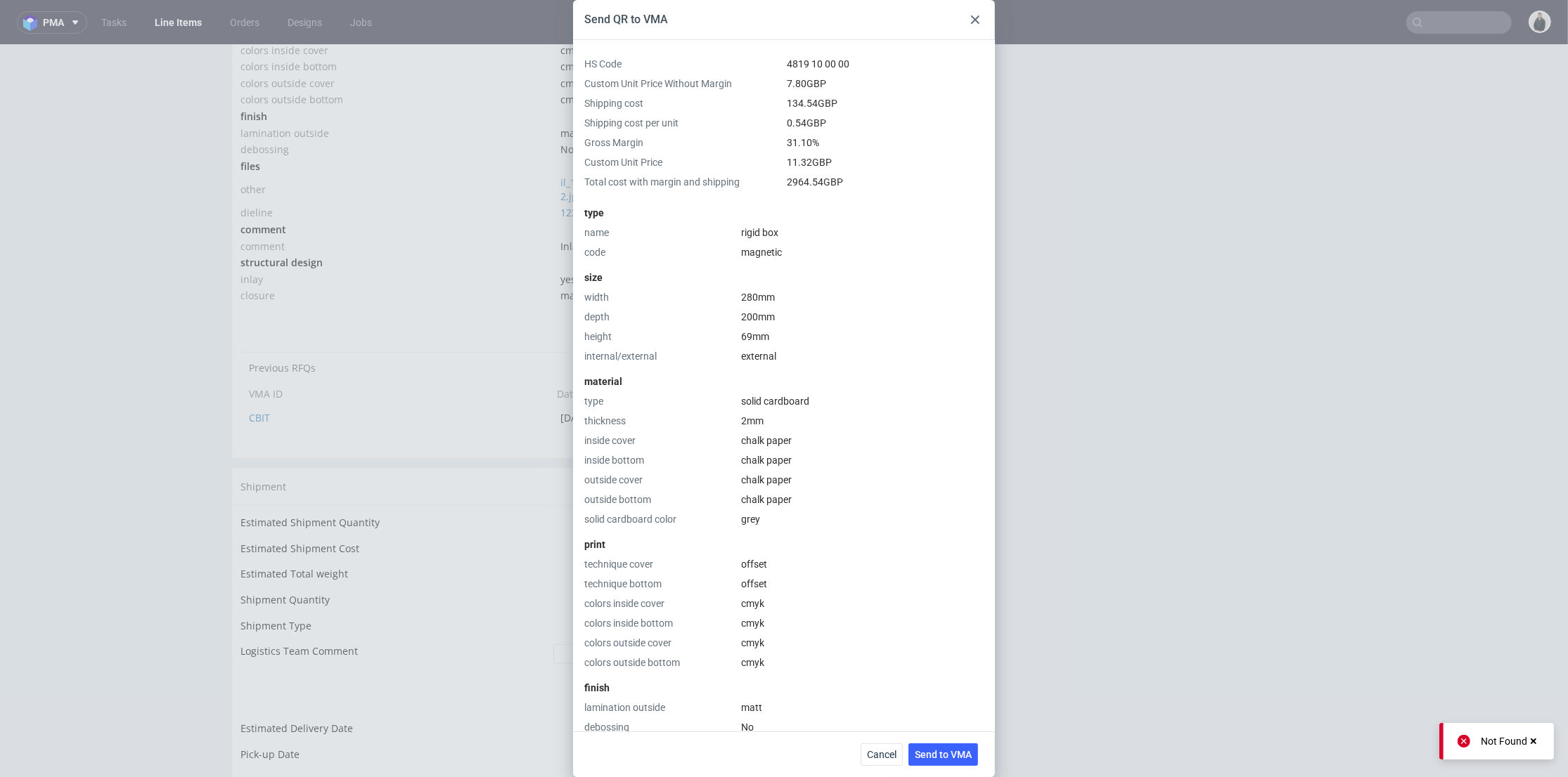
scroll to position [475, 0]
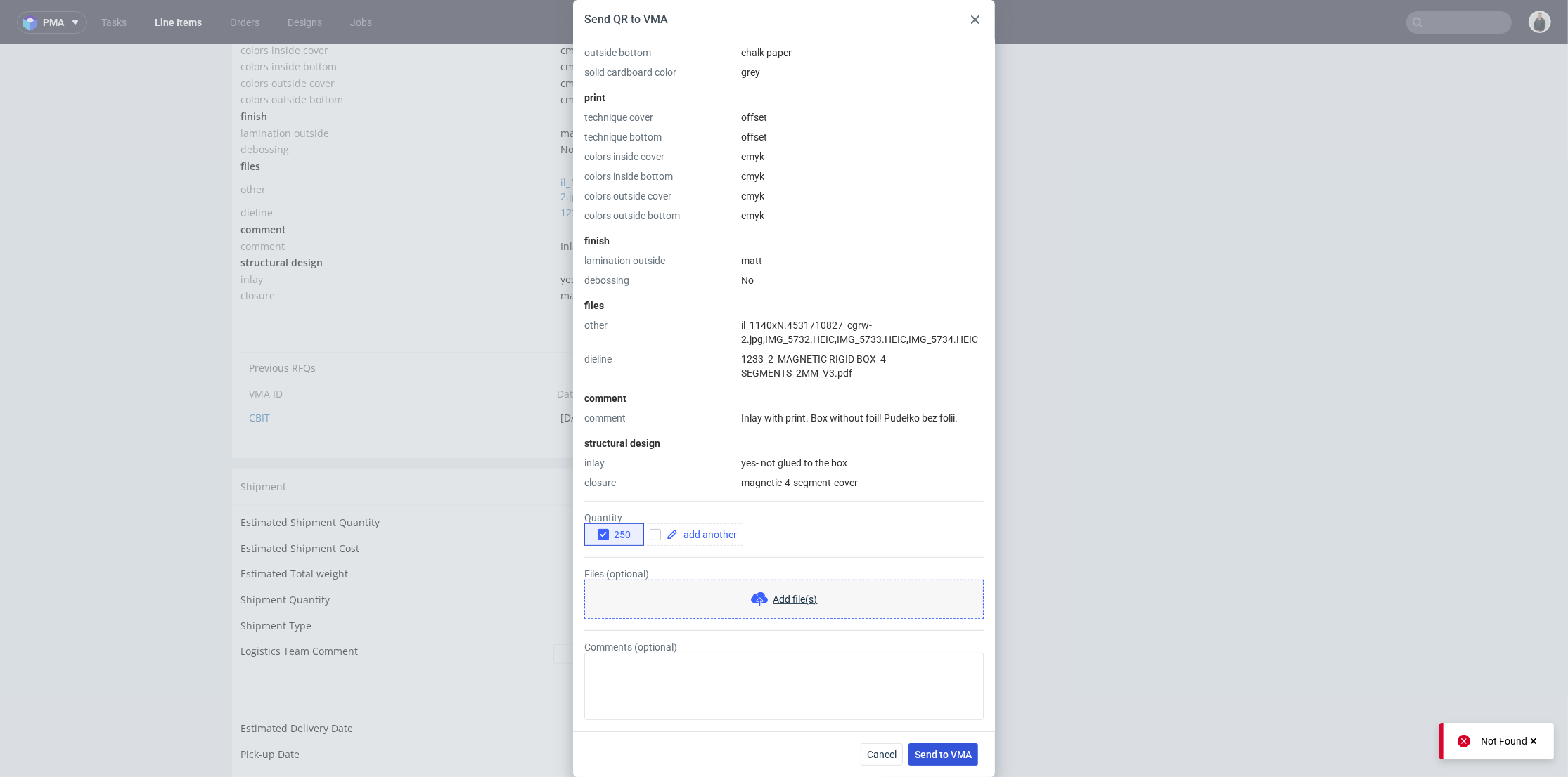
click at [948, 761] on button "Send to VMA" at bounding box center [943, 754] width 70 height 23
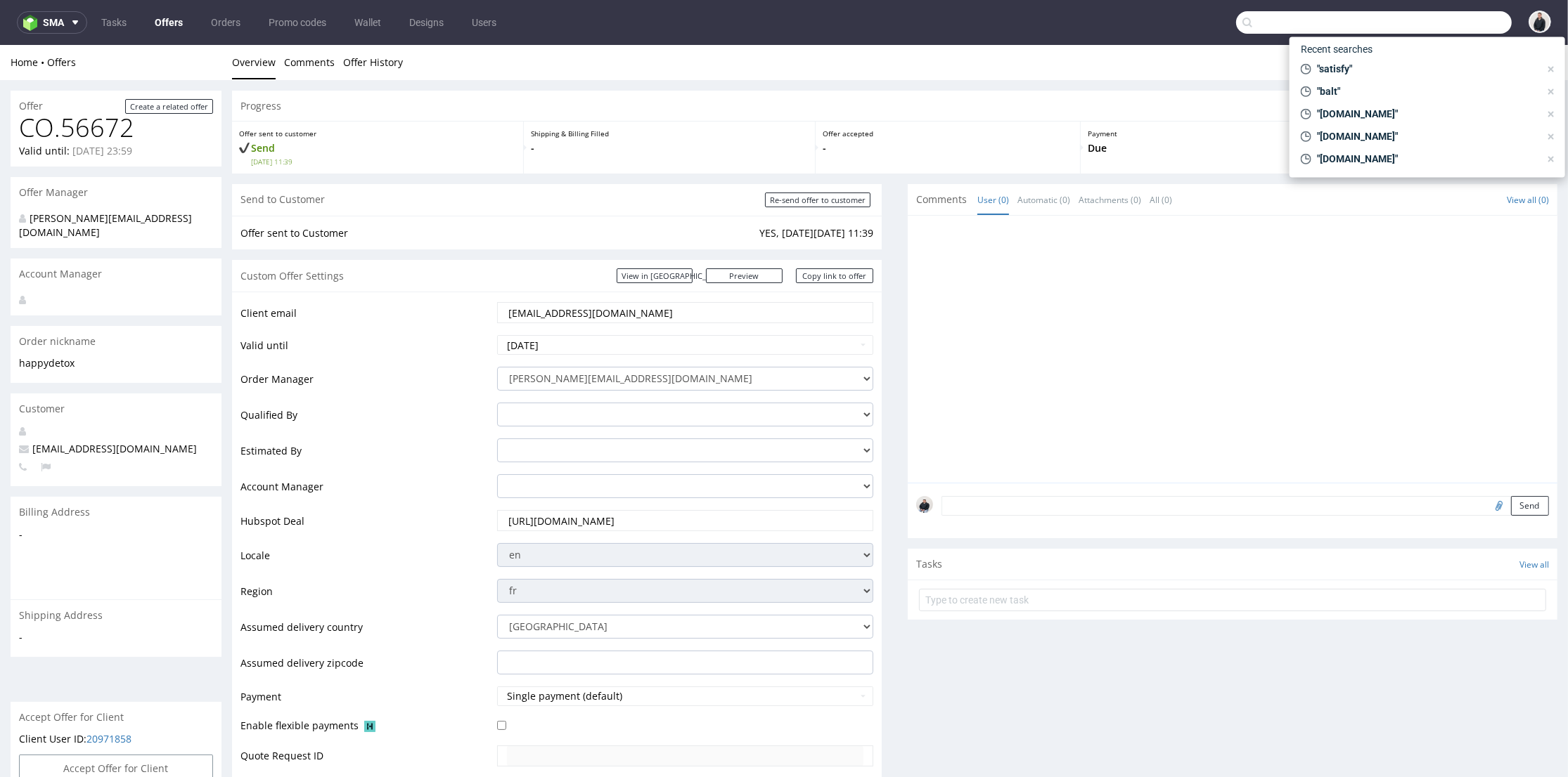
scroll to position [468, 0]
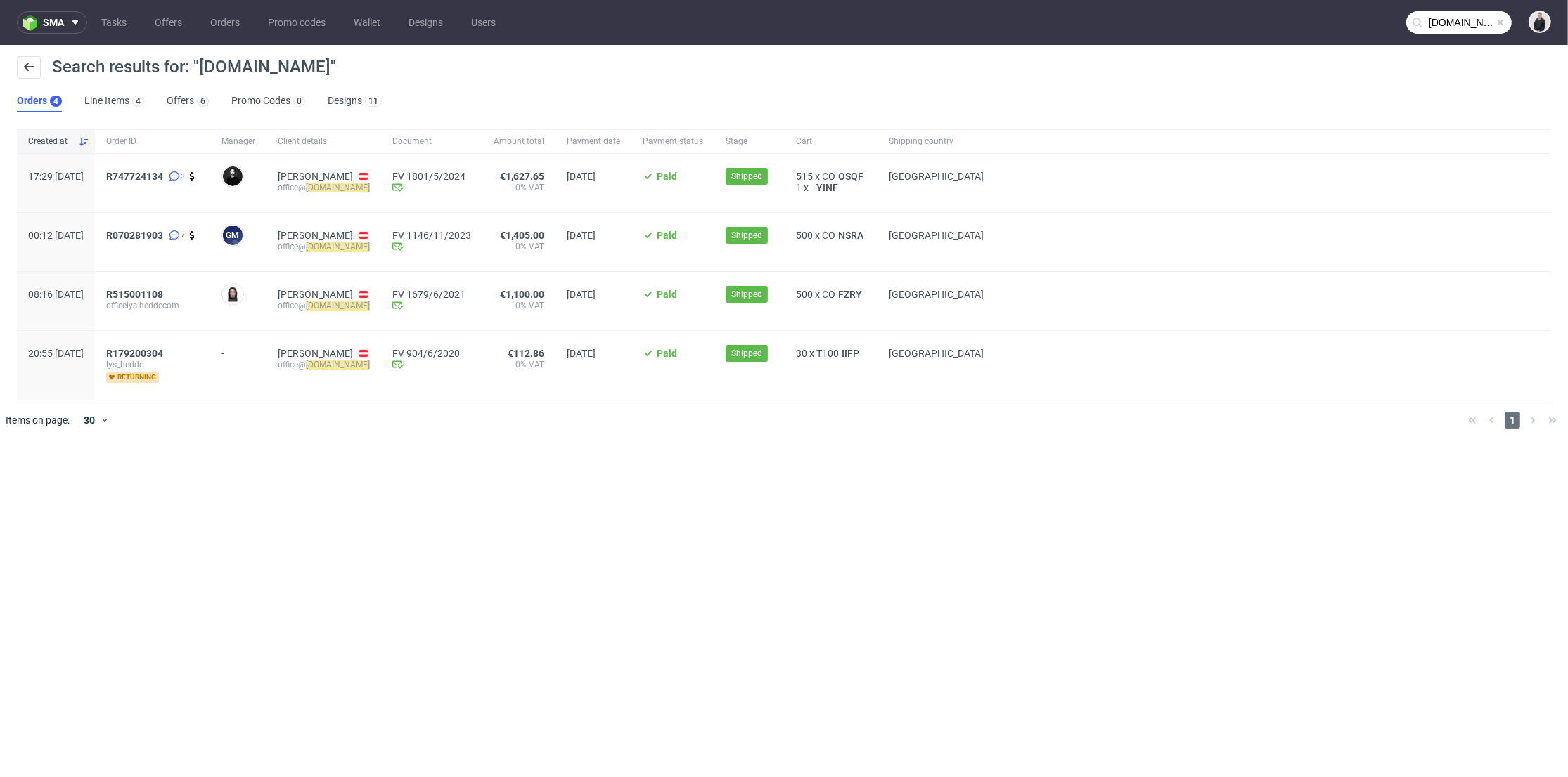
click at [1456, 28] on input "lys-hedde.com" at bounding box center [1459, 22] width 106 height 23
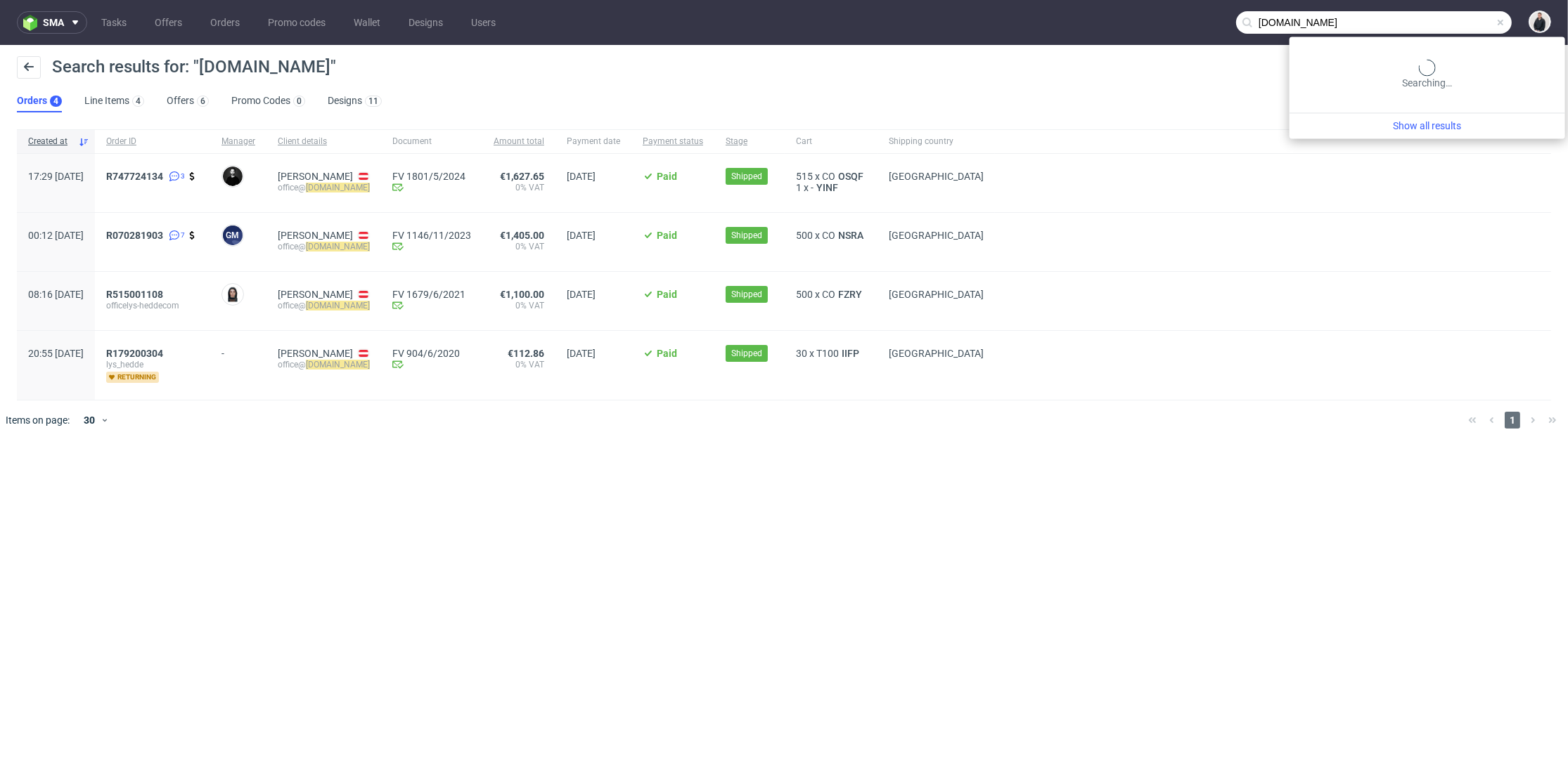
paste input "michael@lunivers.lu"
type input "michael@lunivers.lu"
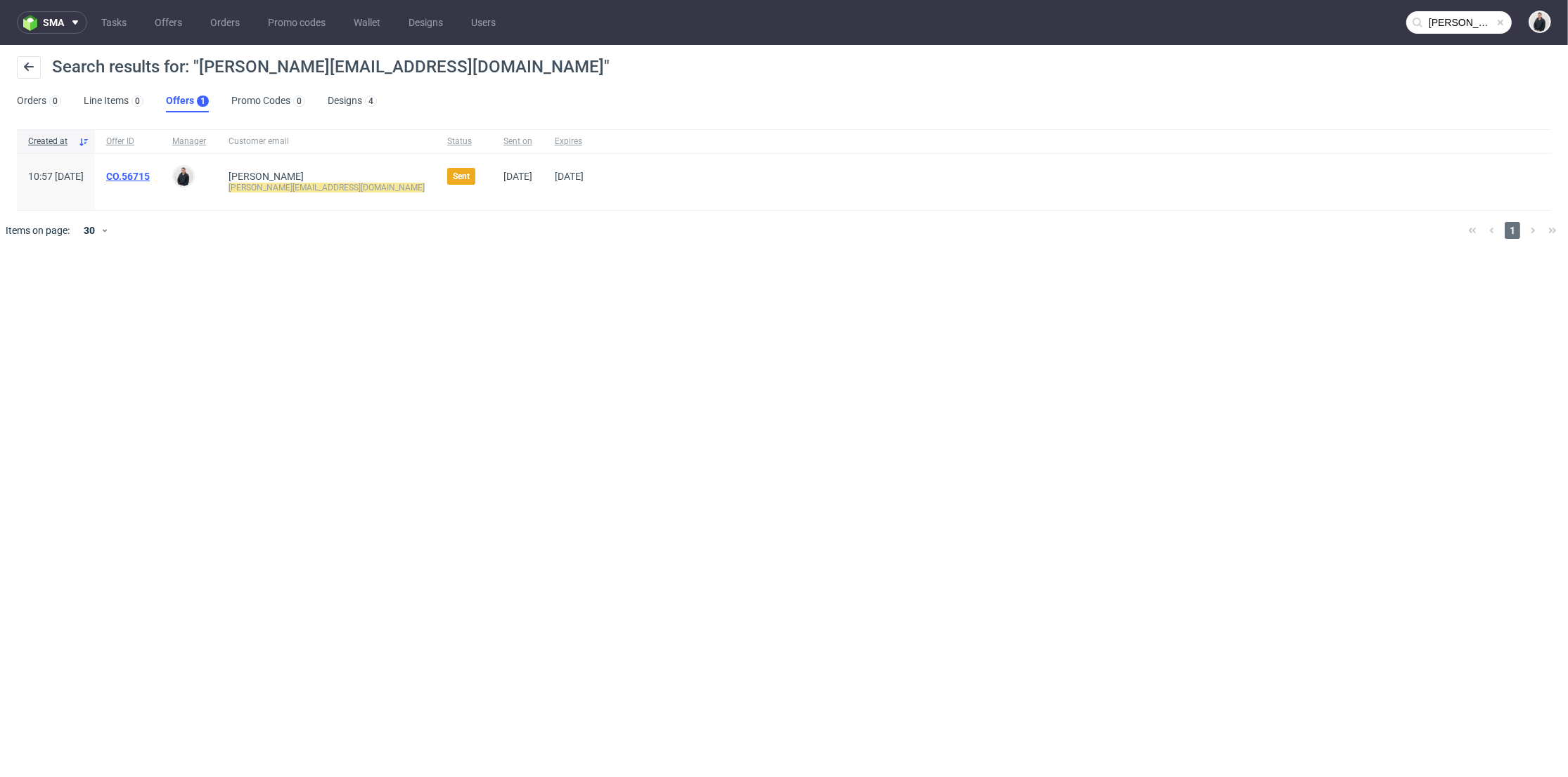
click at [150, 180] on link "CO.56715" at bounding box center [128, 176] width 43 height 11
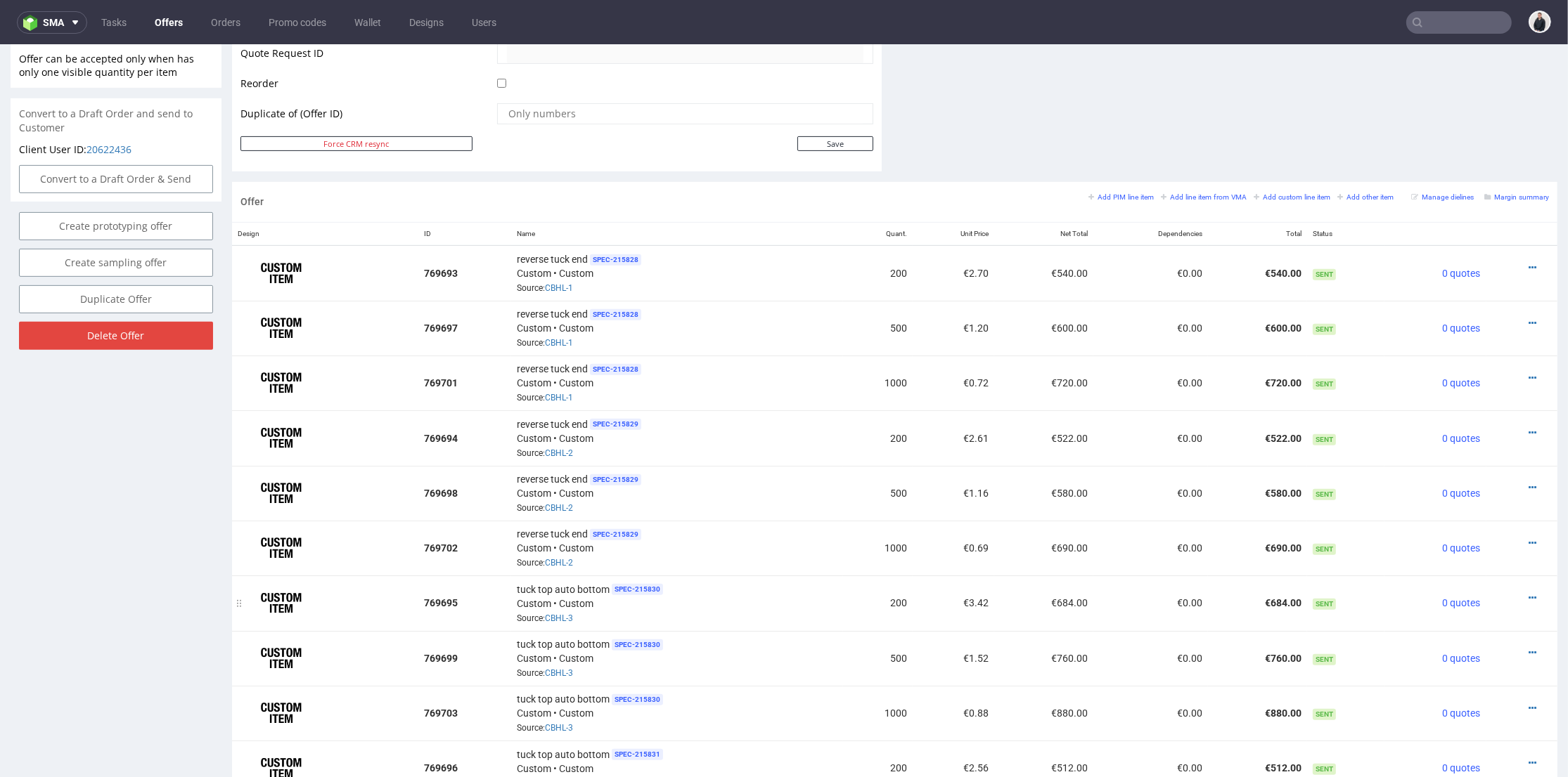
scroll to position [468, 0]
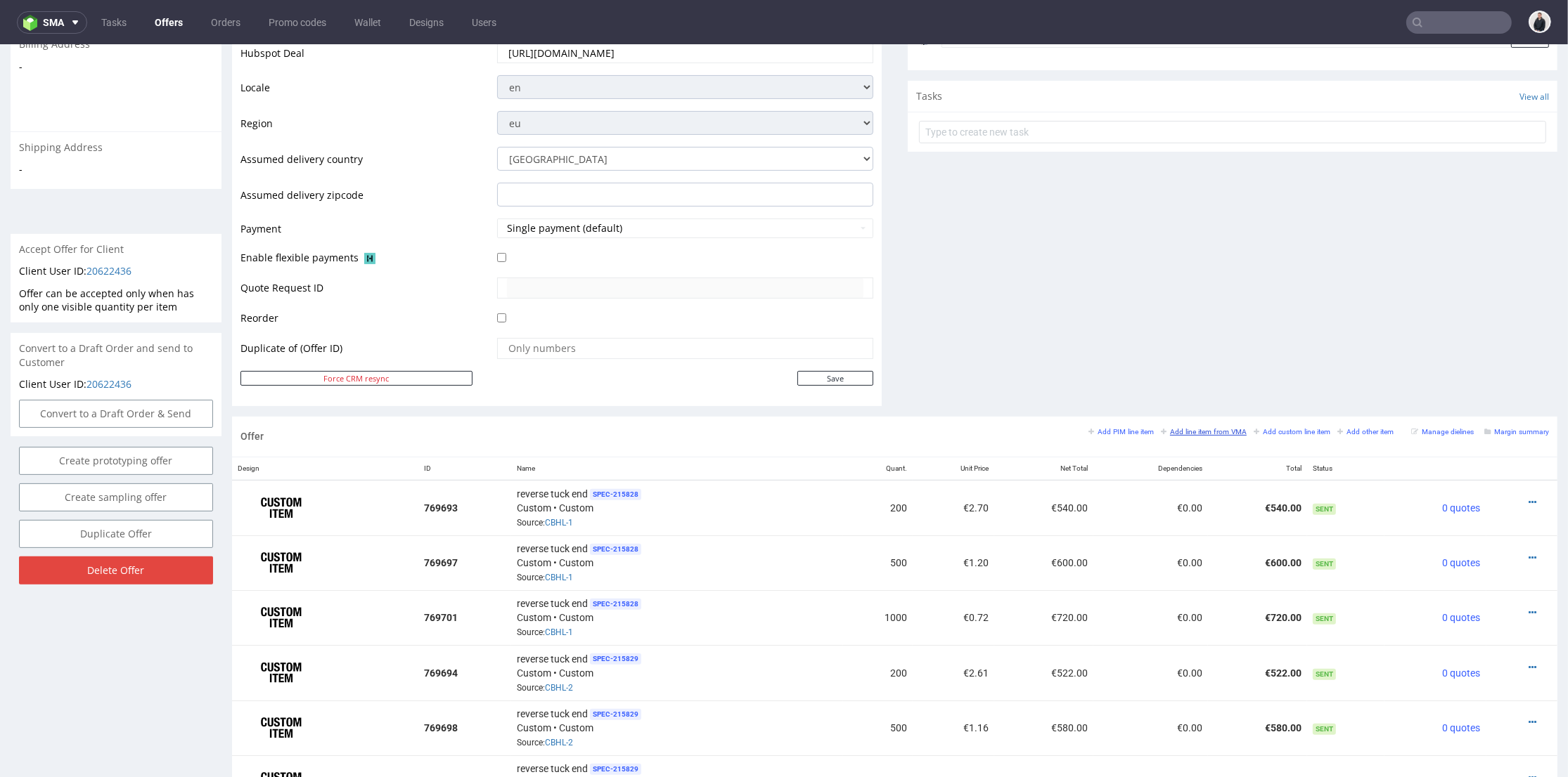
click at [1212, 430] on small "Add line item from VMA" at bounding box center [1204, 432] width 86 height 8
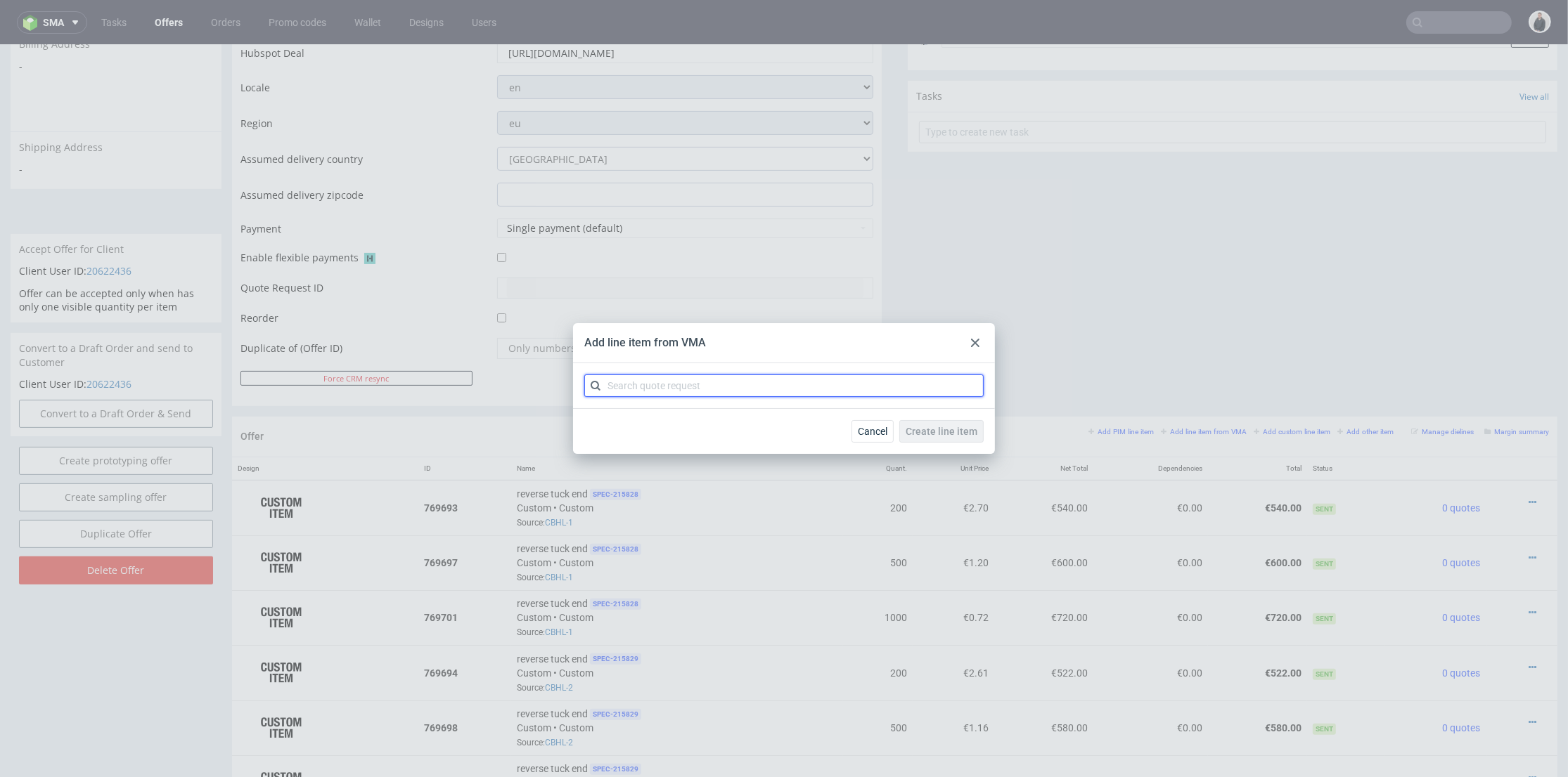
click at [656, 387] on input "text" at bounding box center [784, 386] width 400 height 23
type input "cbio"
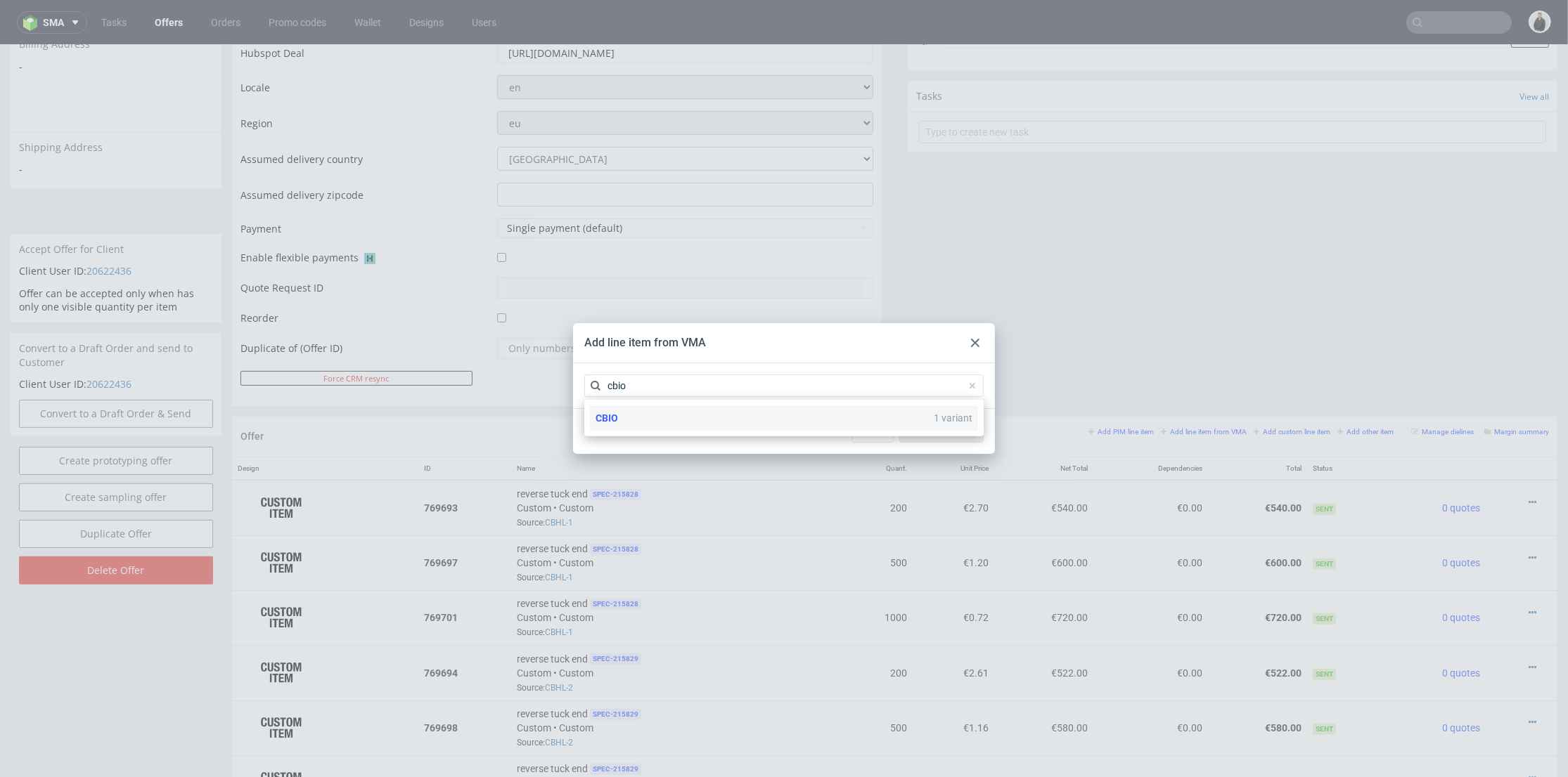
click at [663, 415] on div "CBIO 1 variant" at bounding box center [783, 418] width 388 height 26
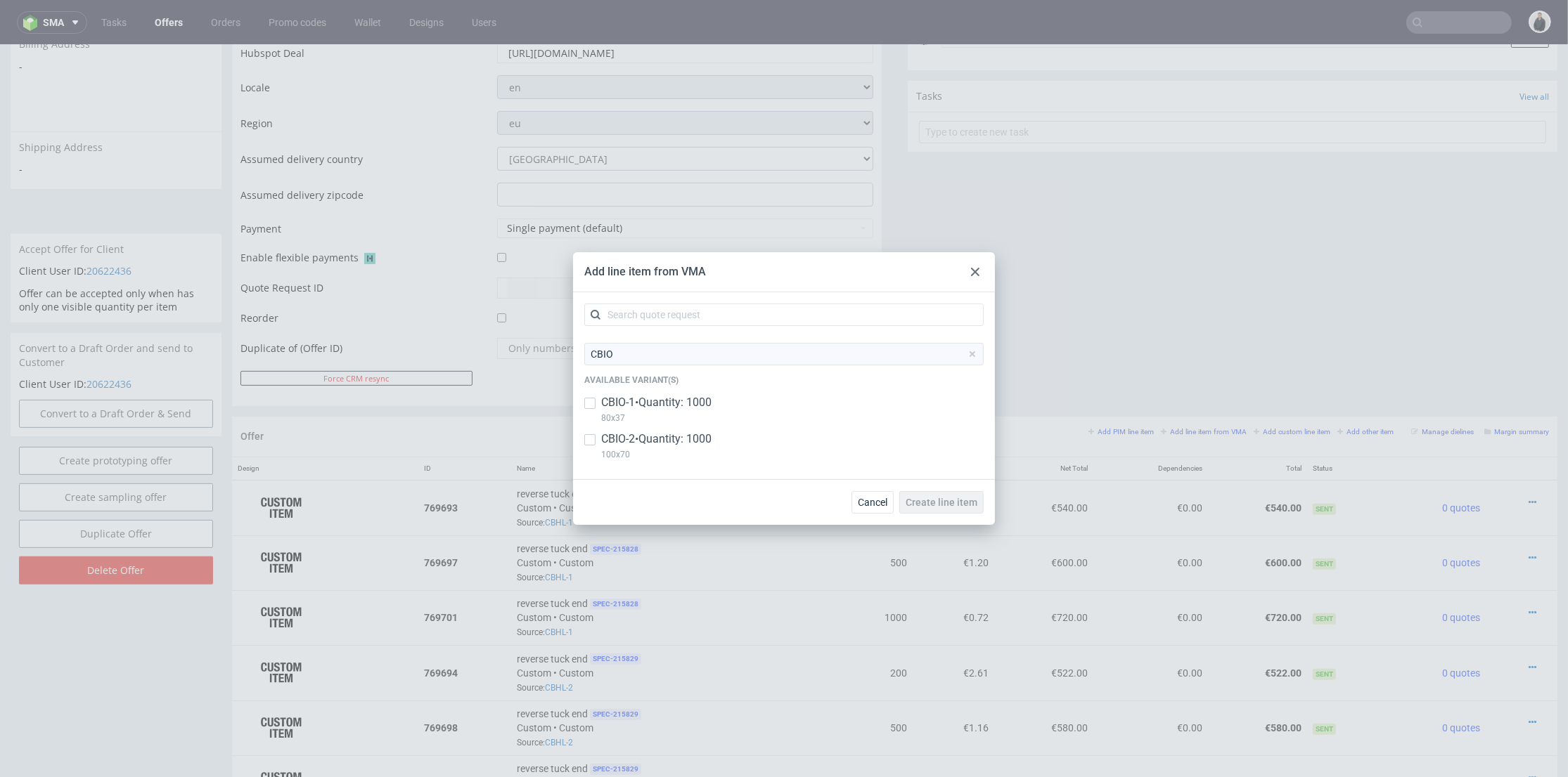
click at [658, 418] on p "80x37" at bounding box center [656, 418] width 111 height 15
checkbox input "true"
drag, startPoint x: 662, startPoint y: 442, endPoint x: 810, endPoint y: 468, distance: 150.3
click at [663, 442] on p "CBIO-2 • Quantity: 1000" at bounding box center [656, 439] width 111 height 15
checkbox input "true"
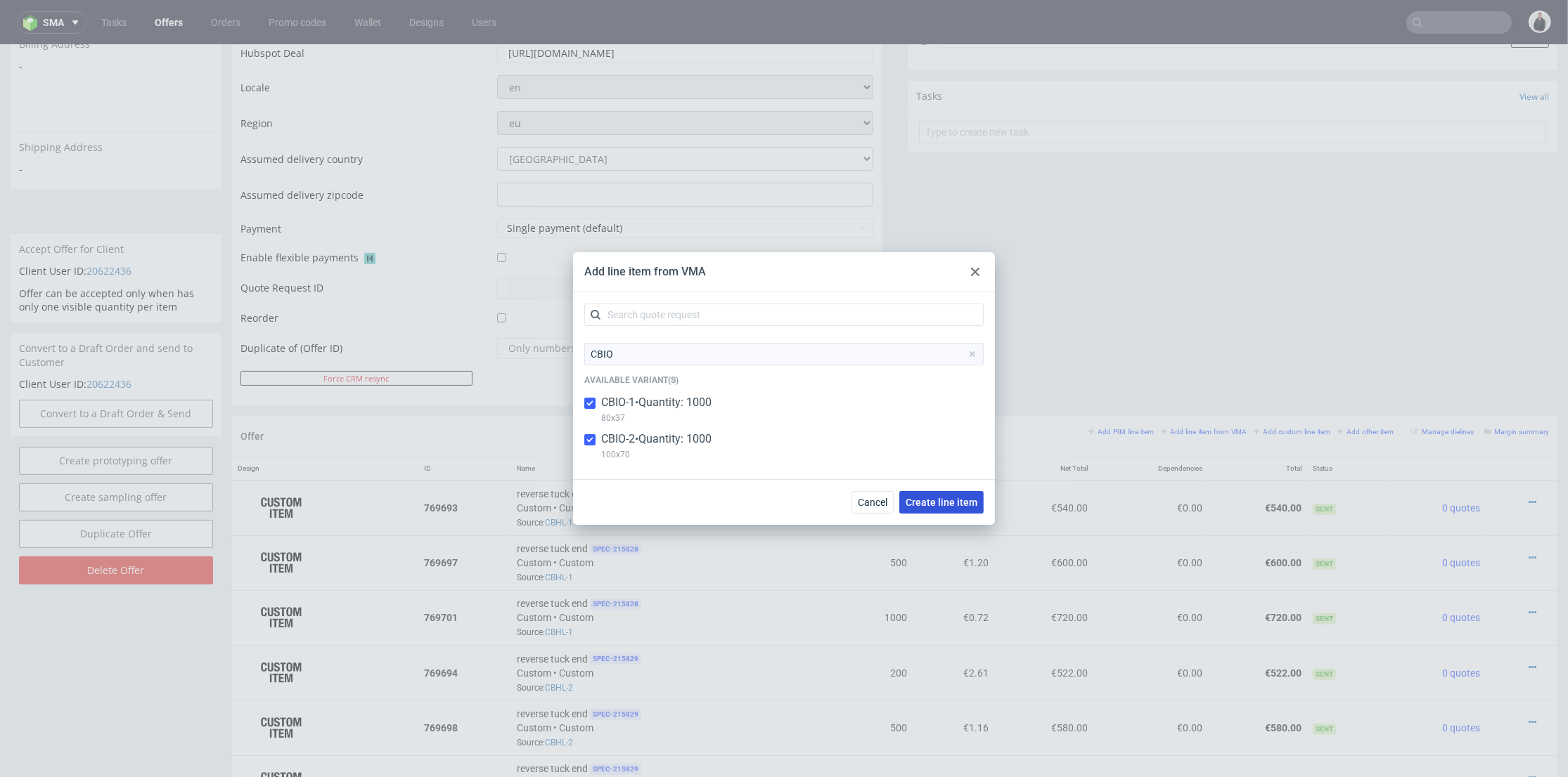
click at [942, 498] on span "Create line item" at bounding box center [942, 502] width 72 height 10
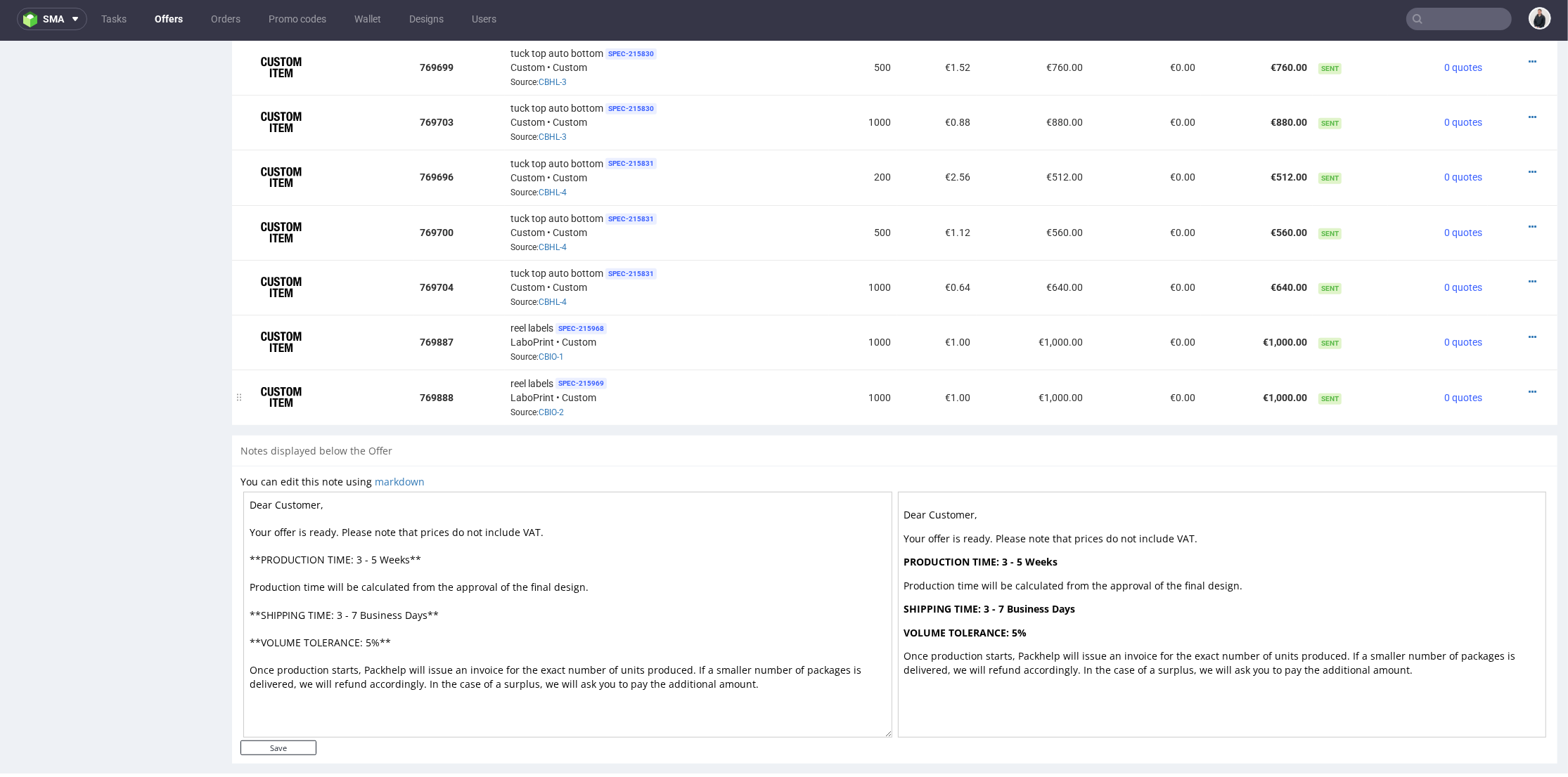
scroll to position [1212, 0]
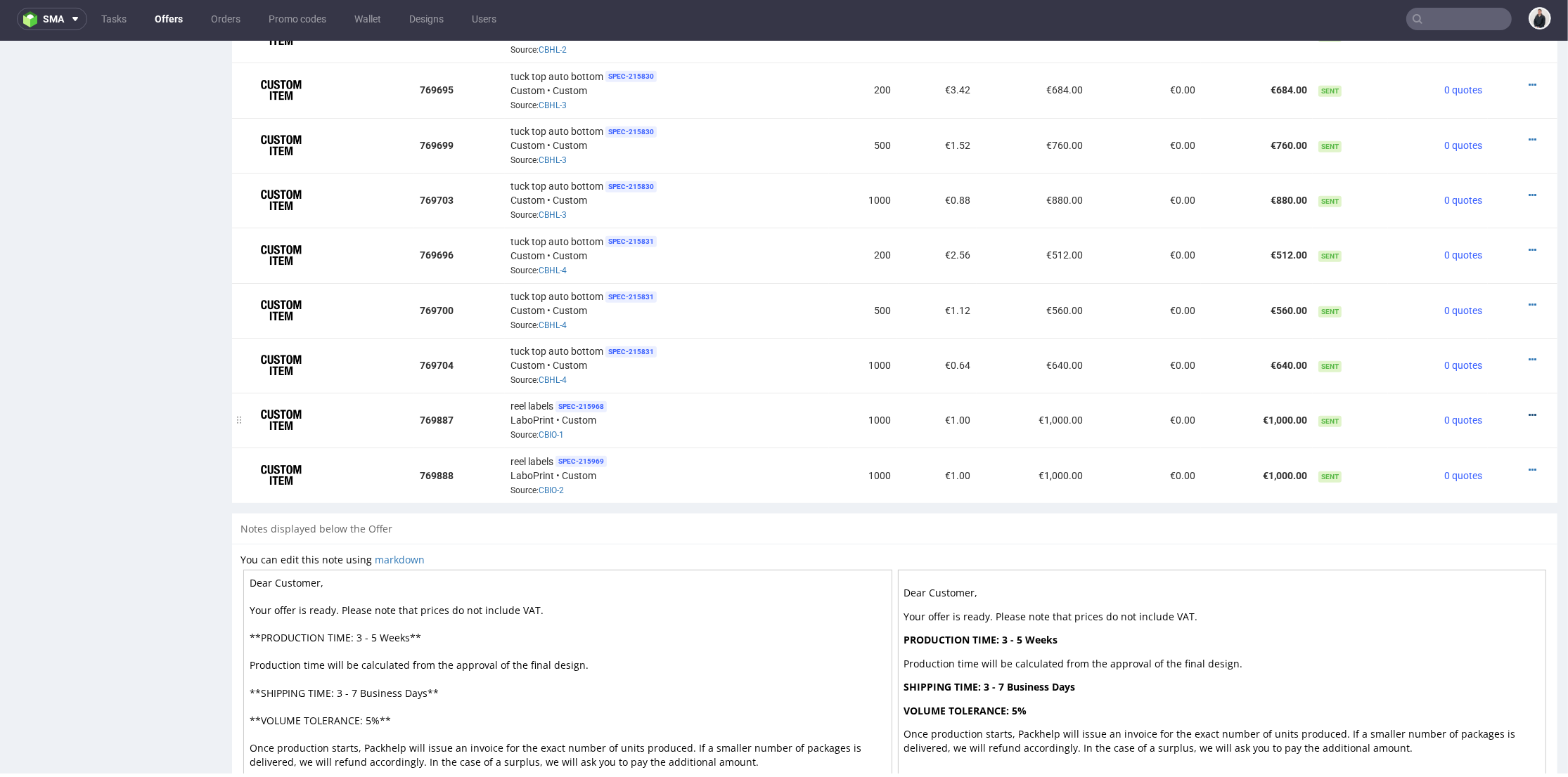
click at [1528, 410] on icon at bounding box center [1532, 415] width 8 height 10
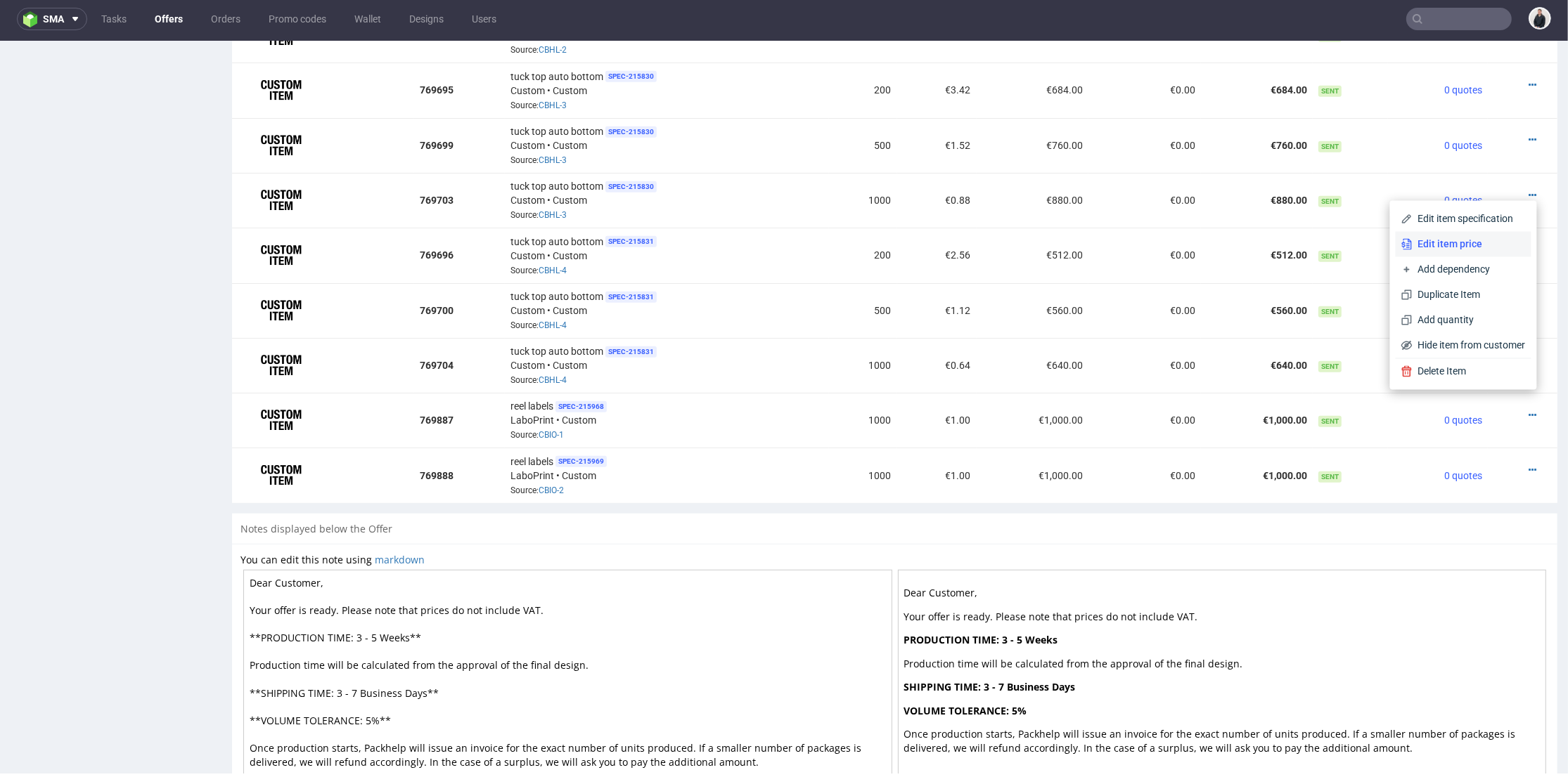
click at [1443, 246] on span "Edit item price" at bounding box center [1469, 244] width 113 height 14
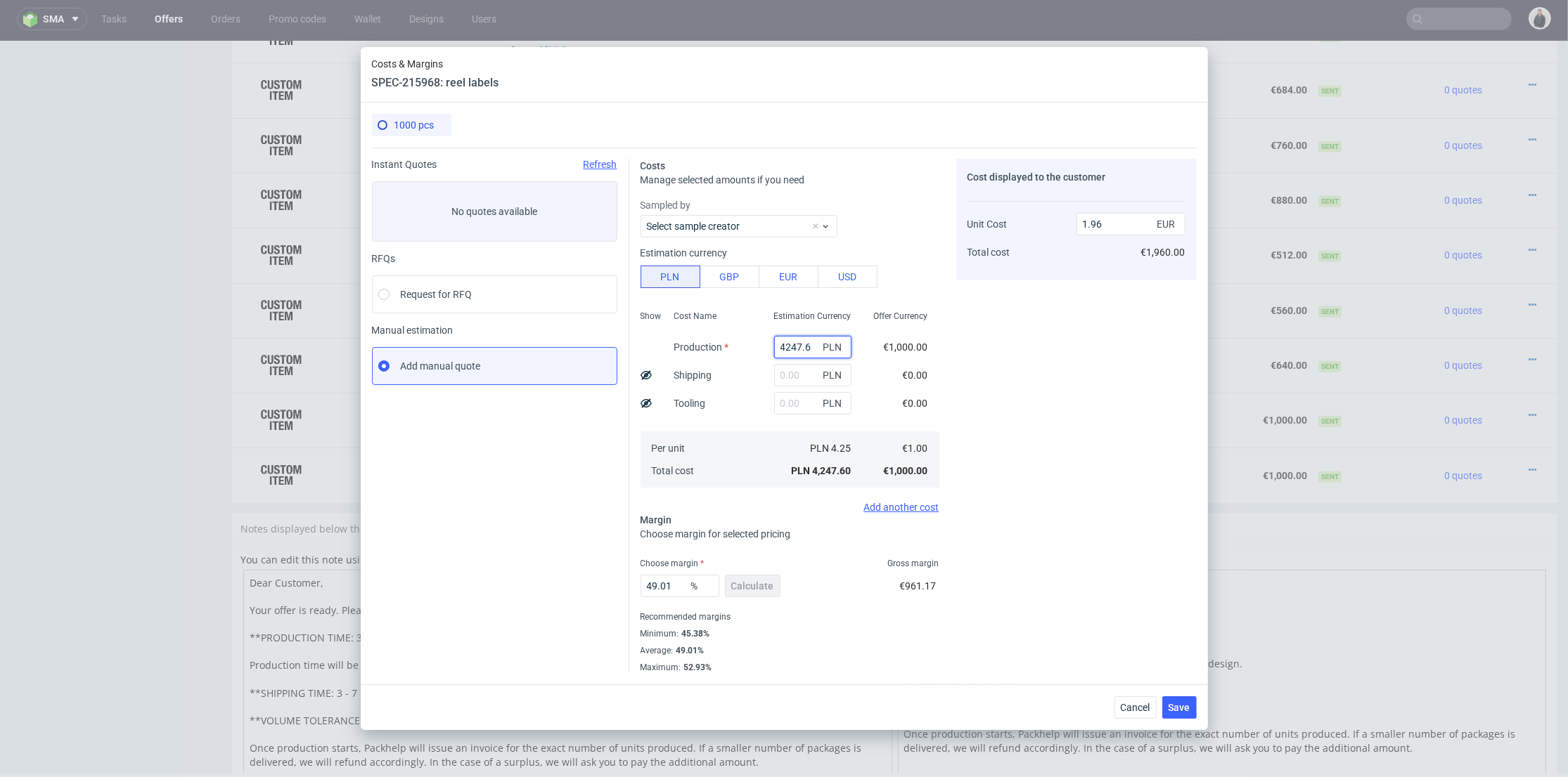
click at [785, 345] on input "4247.6" at bounding box center [813, 347] width 77 height 23
paste input "249.82"
type input "249.82"
type input "0.12"
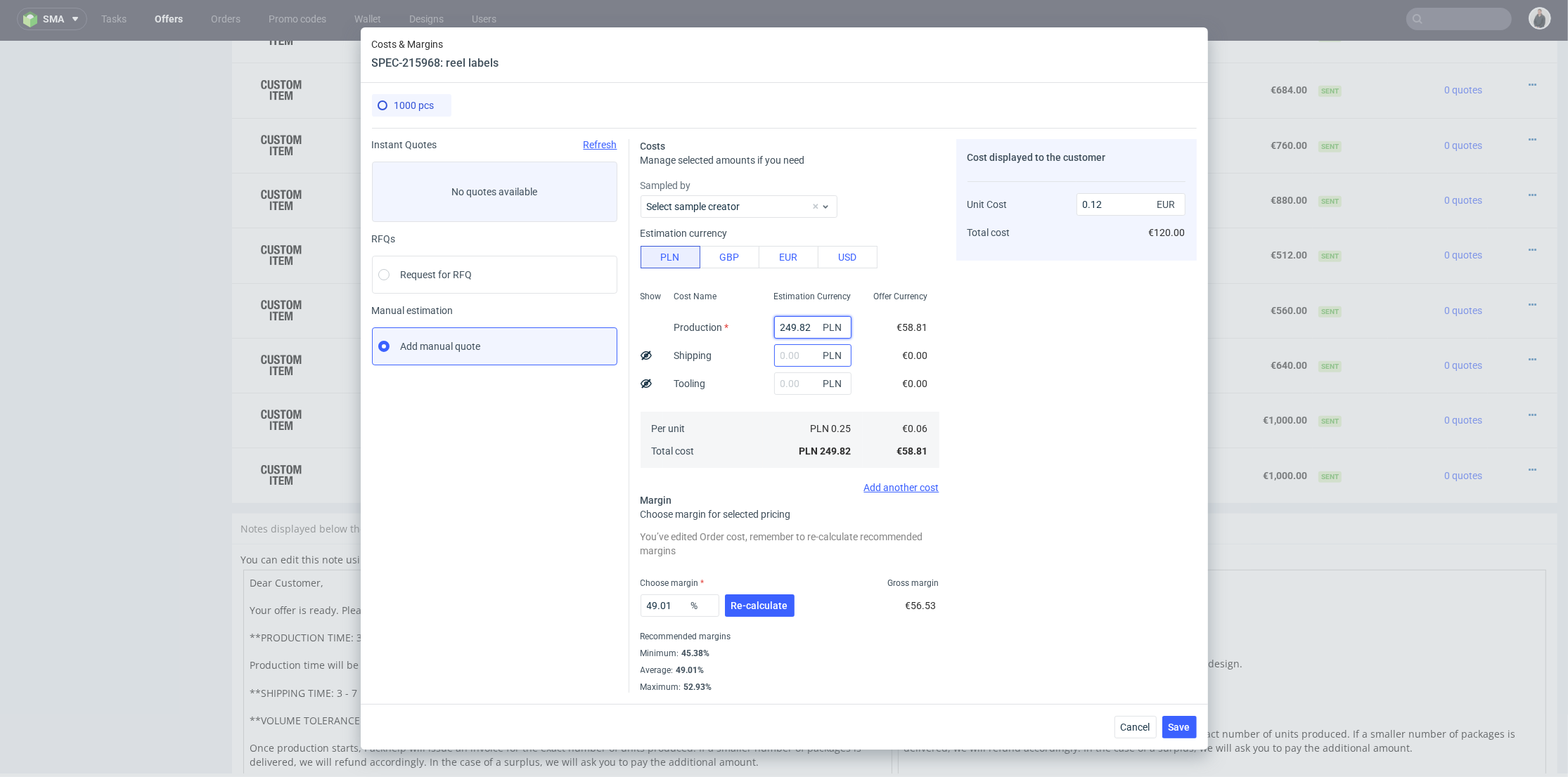
type input "249.82"
drag, startPoint x: 790, startPoint y: 356, endPoint x: 788, endPoint y: 331, distance: 25.1
click at [790, 355] on input "text" at bounding box center [813, 356] width 77 height 23
type input "80"
type input "0.15"
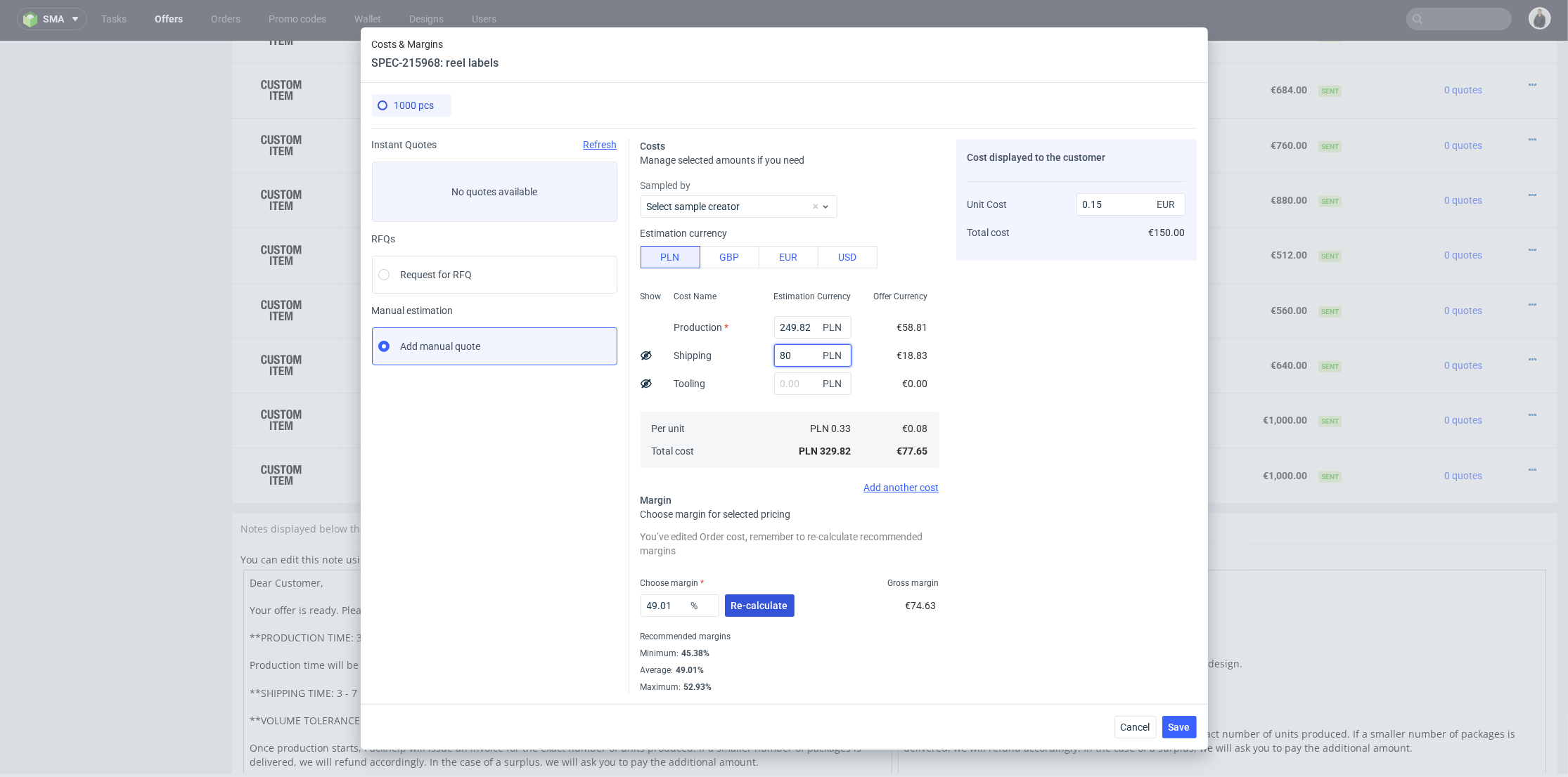
type input "80"
click at [758, 599] on button "Re-calculate" at bounding box center [759, 605] width 70 height 23
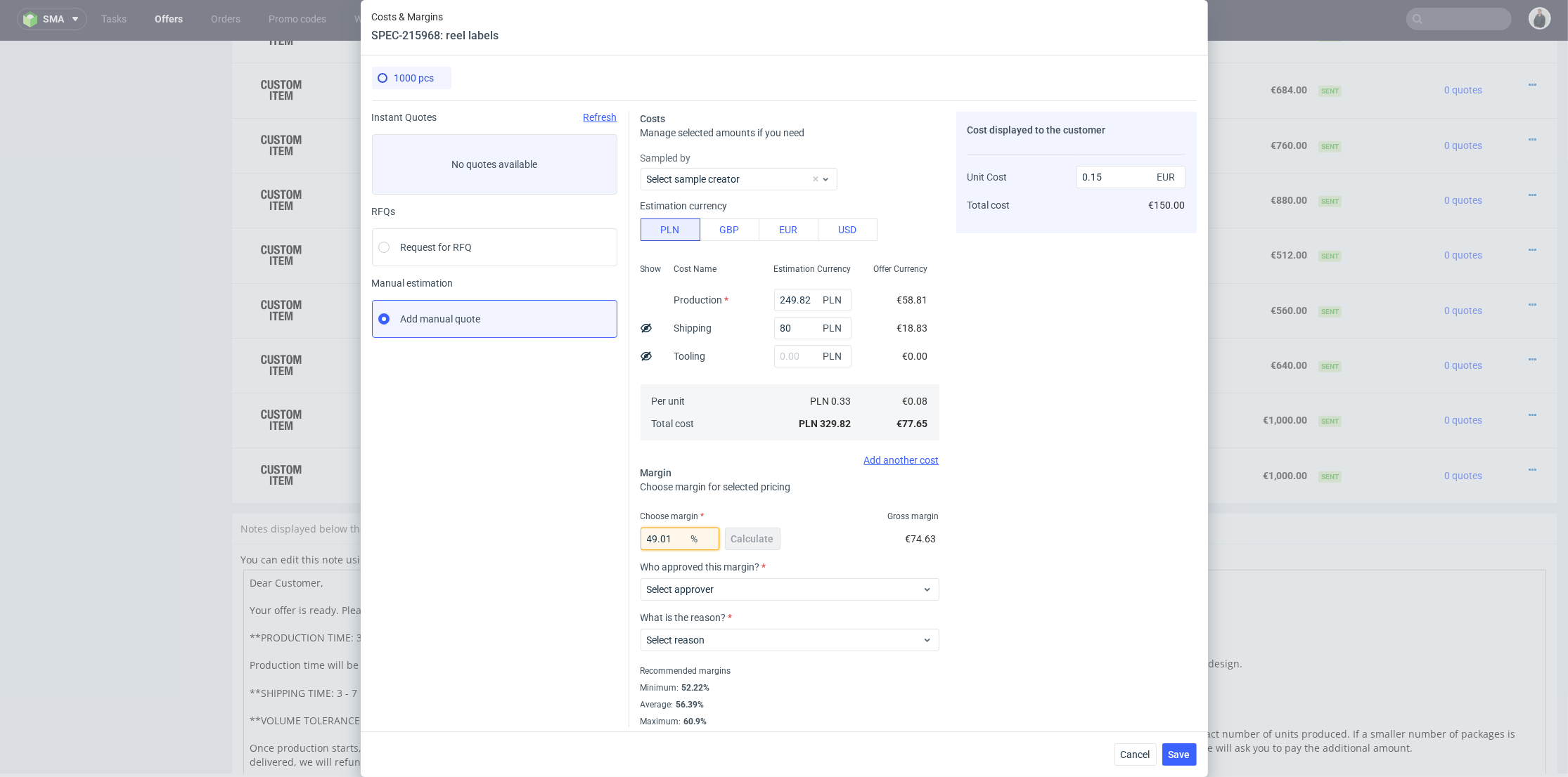
drag, startPoint x: 673, startPoint y: 539, endPoint x: 582, endPoint y: 529, distance: 91.5
click at [581, 530] on div "Instant Quotes Refresh No quotes available RFQs Request for RFQ Manual estimati…" at bounding box center [784, 413] width 825 height 627
type input "53"
click at [1014, 463] on div "Cost displayed to the customer Unit Cost Total cost 0.15 EUR €150.00" at bounding box center [1077, 419] width 241 height 616
type input "0.17"
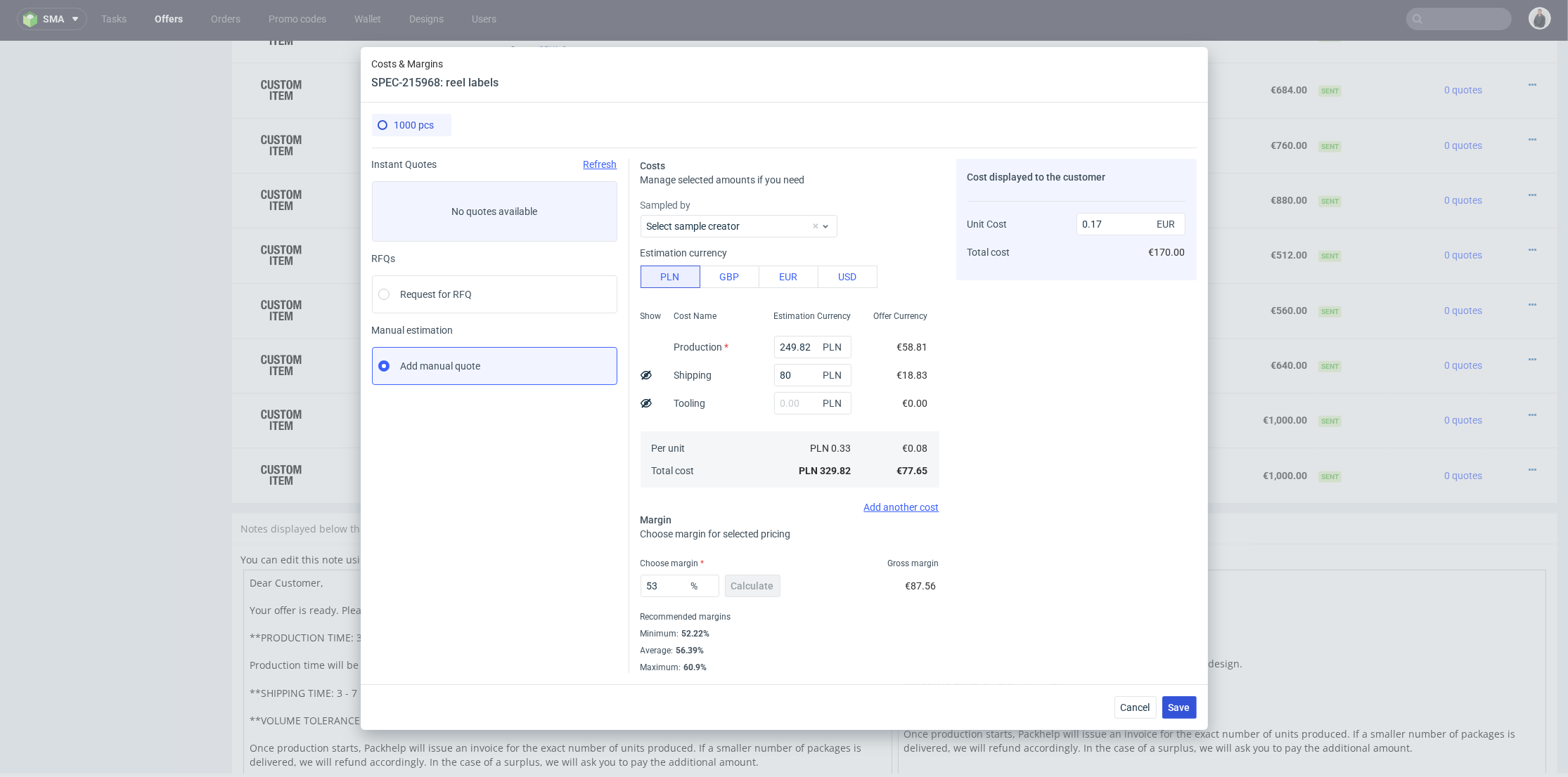
click at [1177, 704] on span "Save" at bounding box center [1179, 707] width 22 height 10
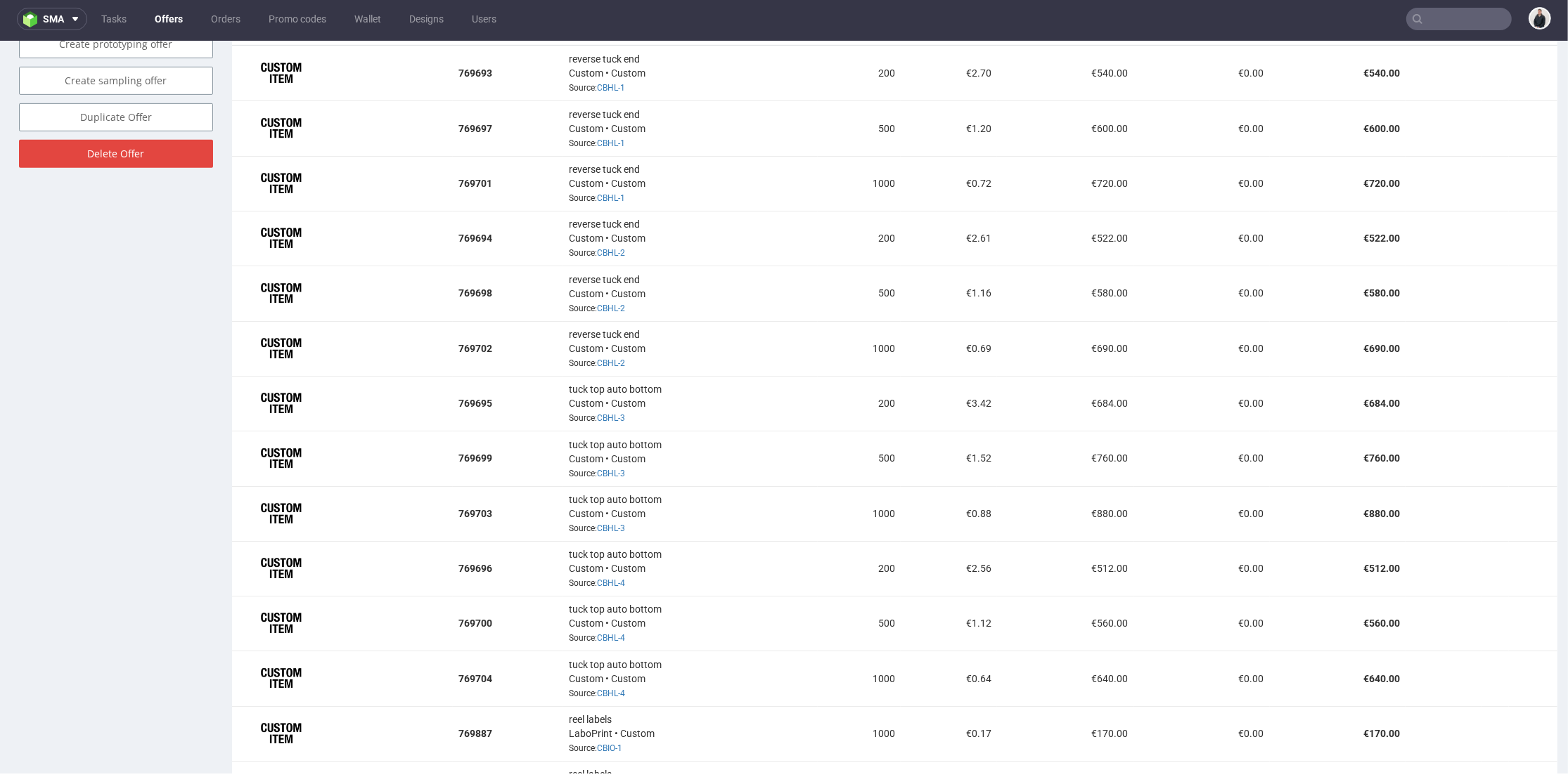
scroll to position [1072, 0]
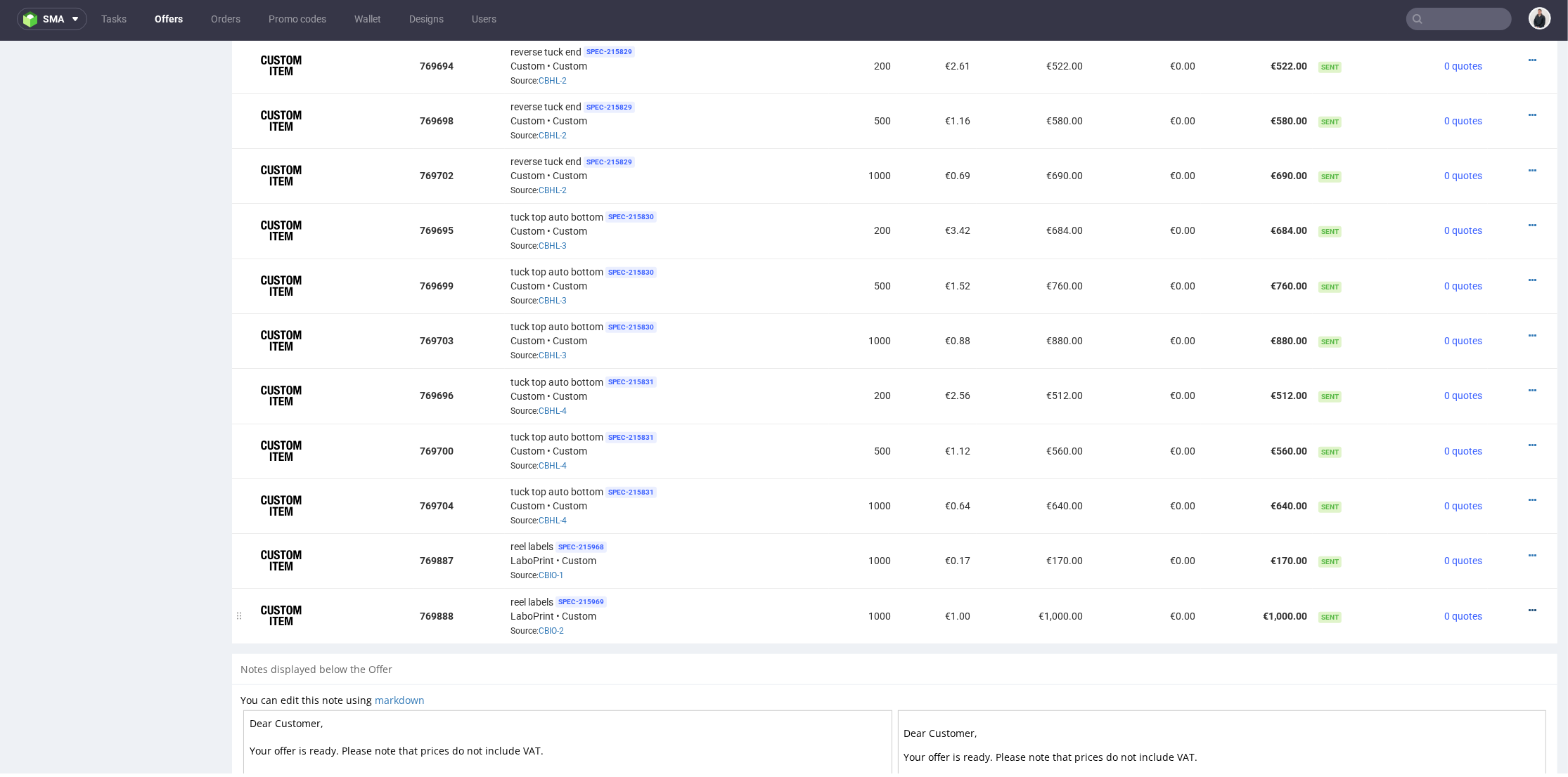
click at [1528, 605] on icon at bounding box center [1532, 610] width 8 height 10
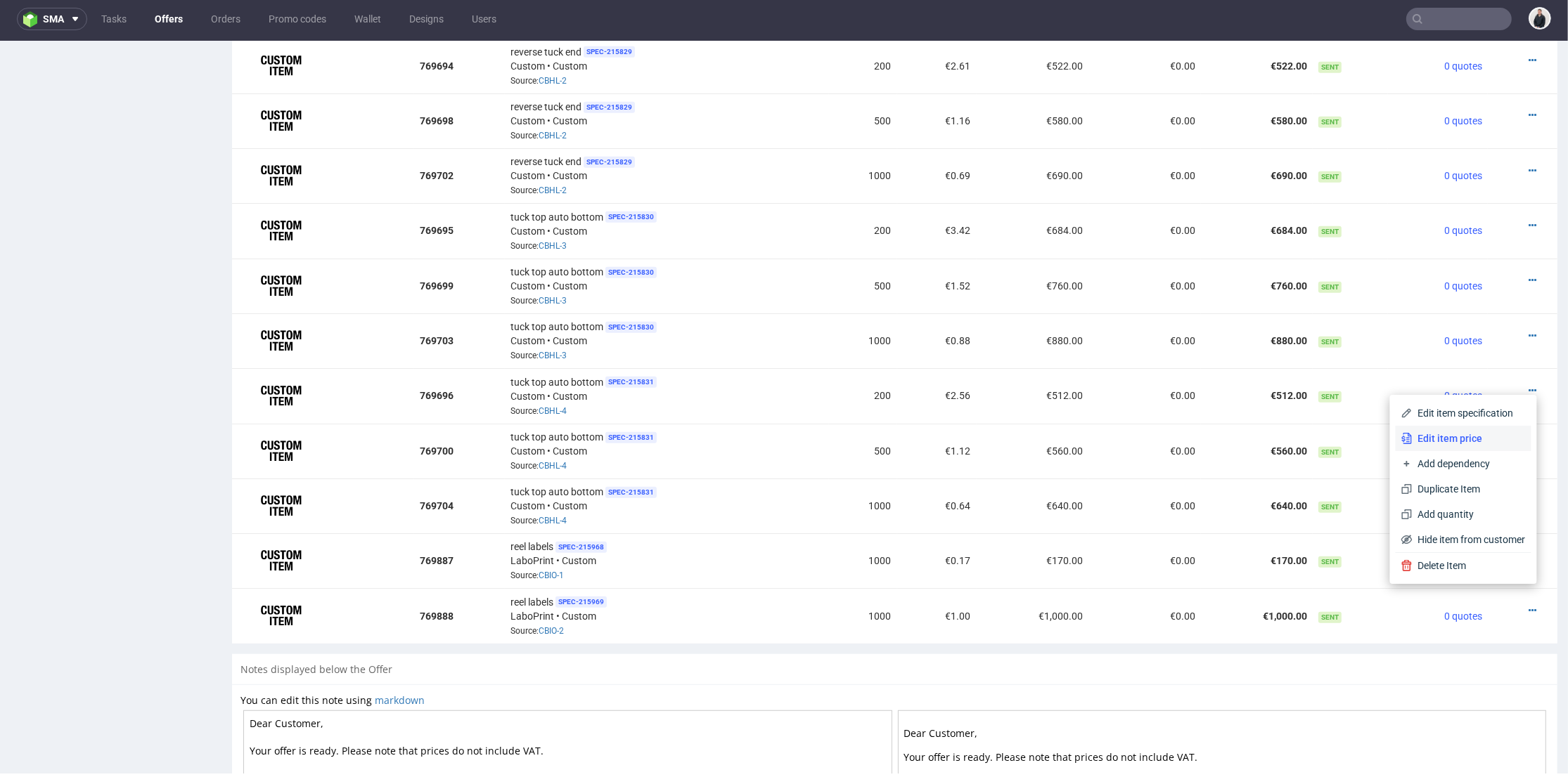
click at [1474, 439] on span "Edit item price" at bounding box center [1469, 438] width 113 height 14
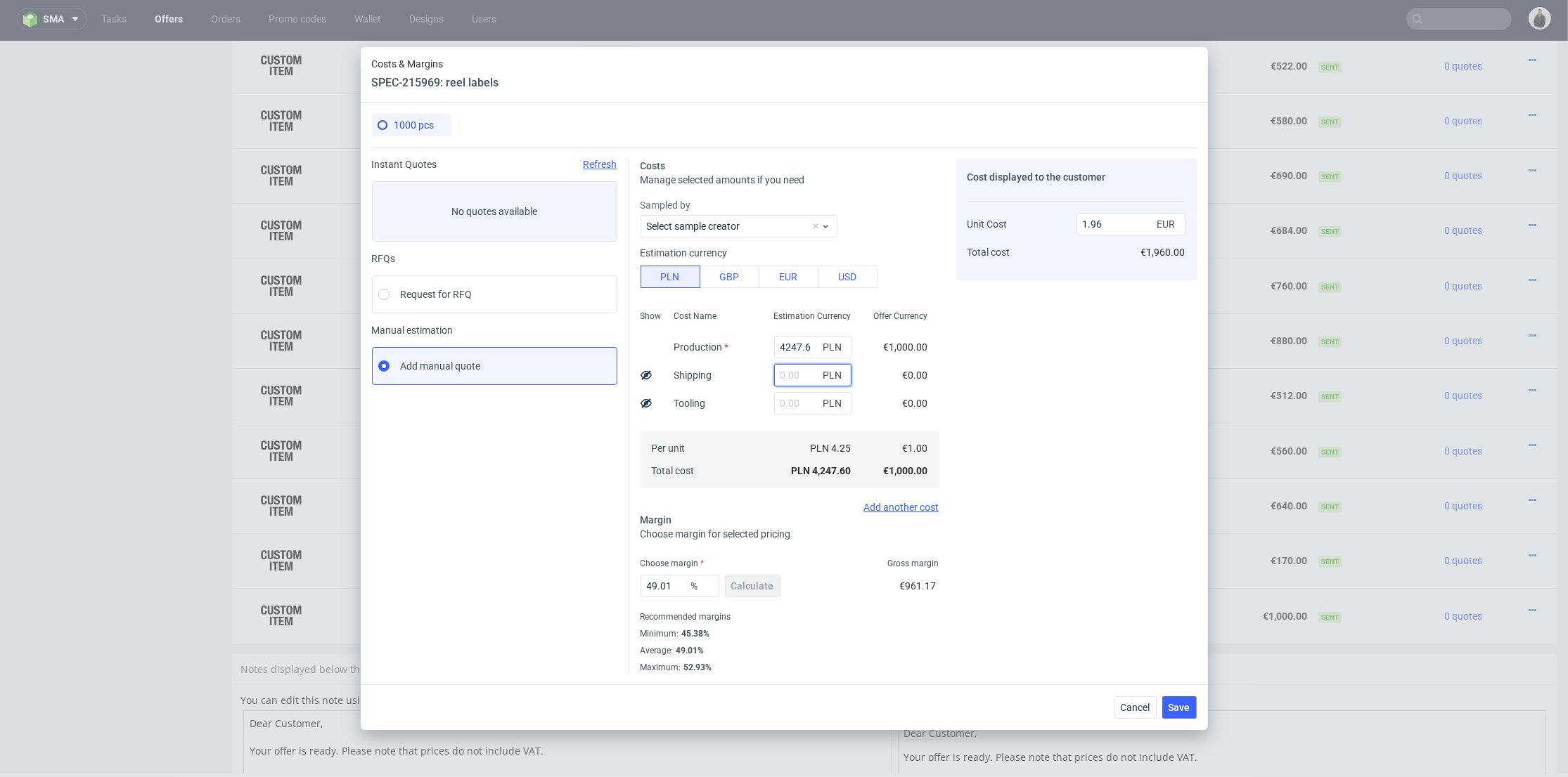
click at [799, 375] on input "text" at bounding box center [813, 375] width 77 height 23
type input "80"
type input "2"
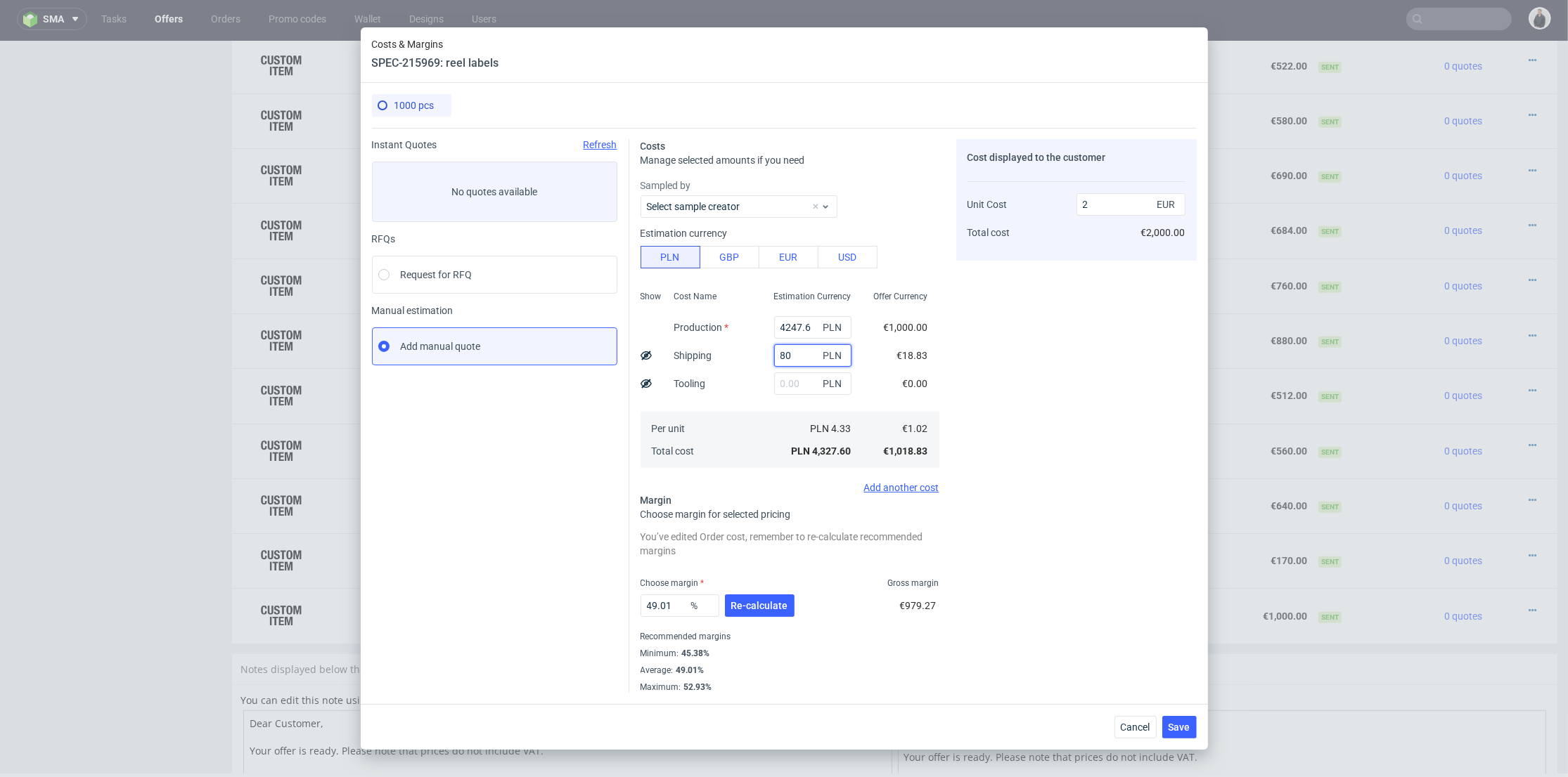
type input "80"
click at [783, 325] on input "4247.6" at bounding box center [813, 327] width 77 height 23
paste input "305.44"
type input "305.44"
type input "0.18"
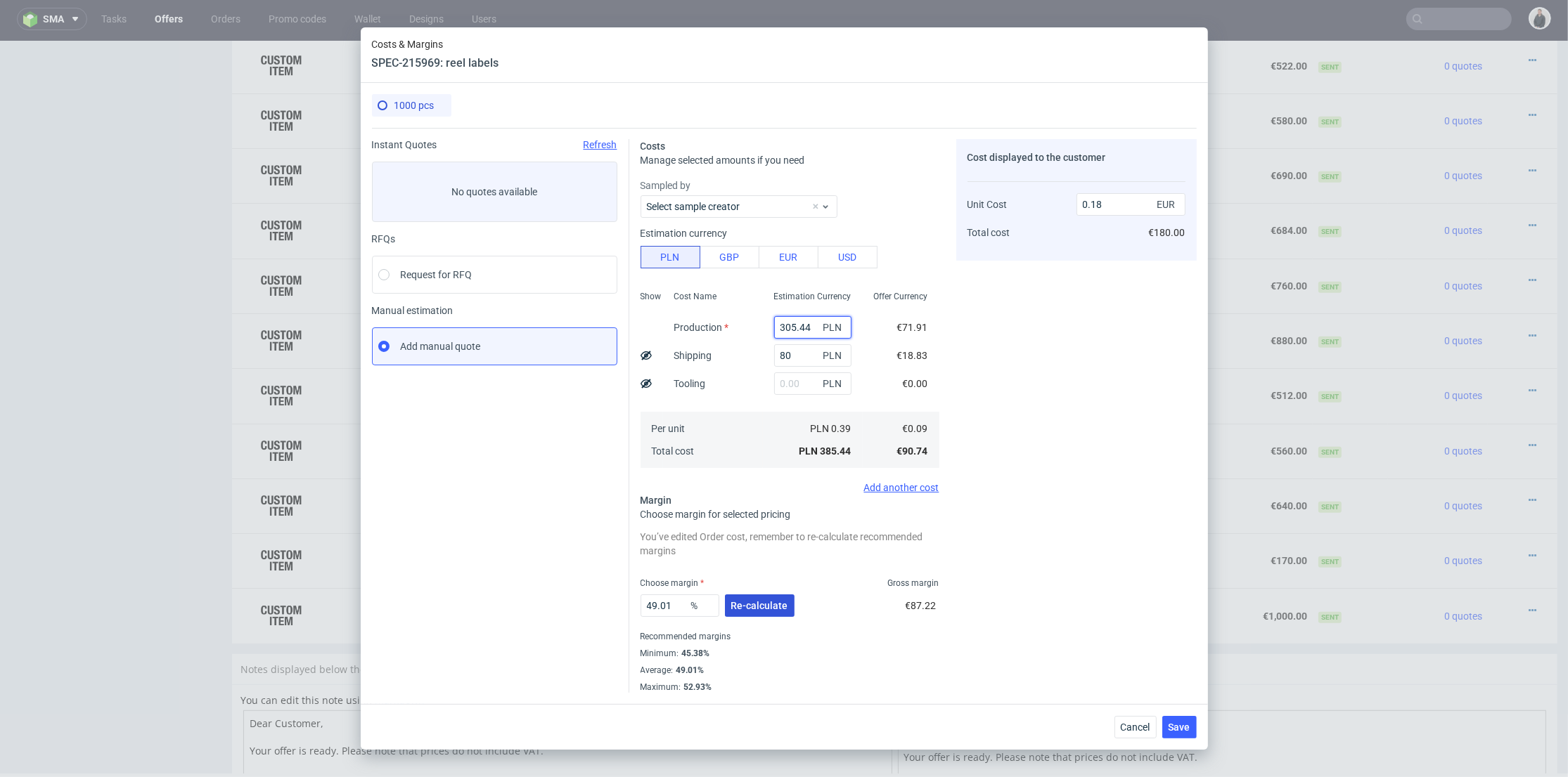
type input "305.44"
click at [750, 604] on span "Re-calculate" at bounding box center [760, 605] width 57 height 10
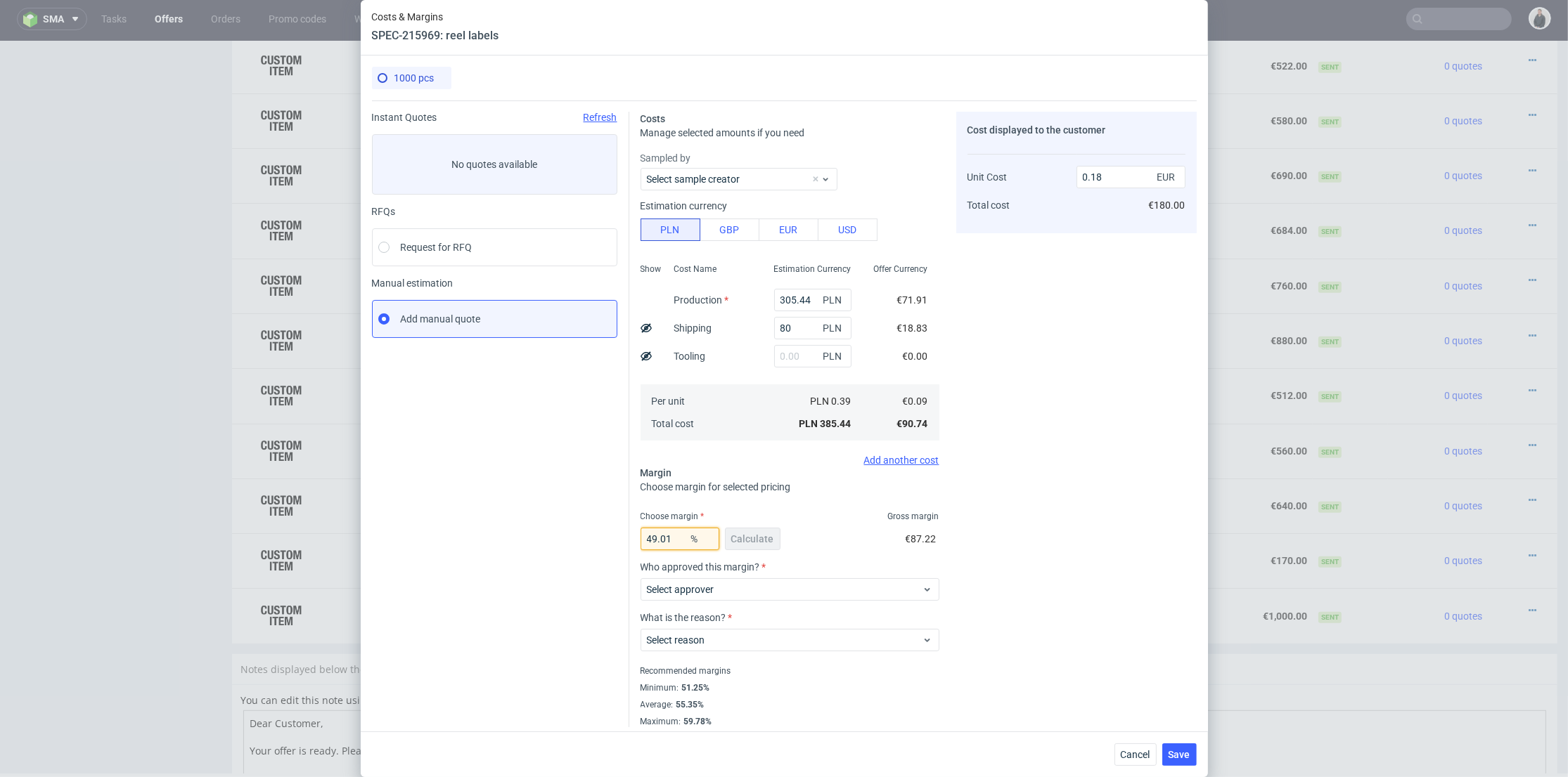
drag, startPoint x: 619, startPoint y: 537, endPoint x: 696, endPoint y: 541, distance: 77.1
click at [583, 537] on div "Instant Quotes Refresh No quotes available RFQs Request for RFQ Manual estimati…" at bounding box center [784, 413] width 825 height 627
type input "52"
type input "0.19"
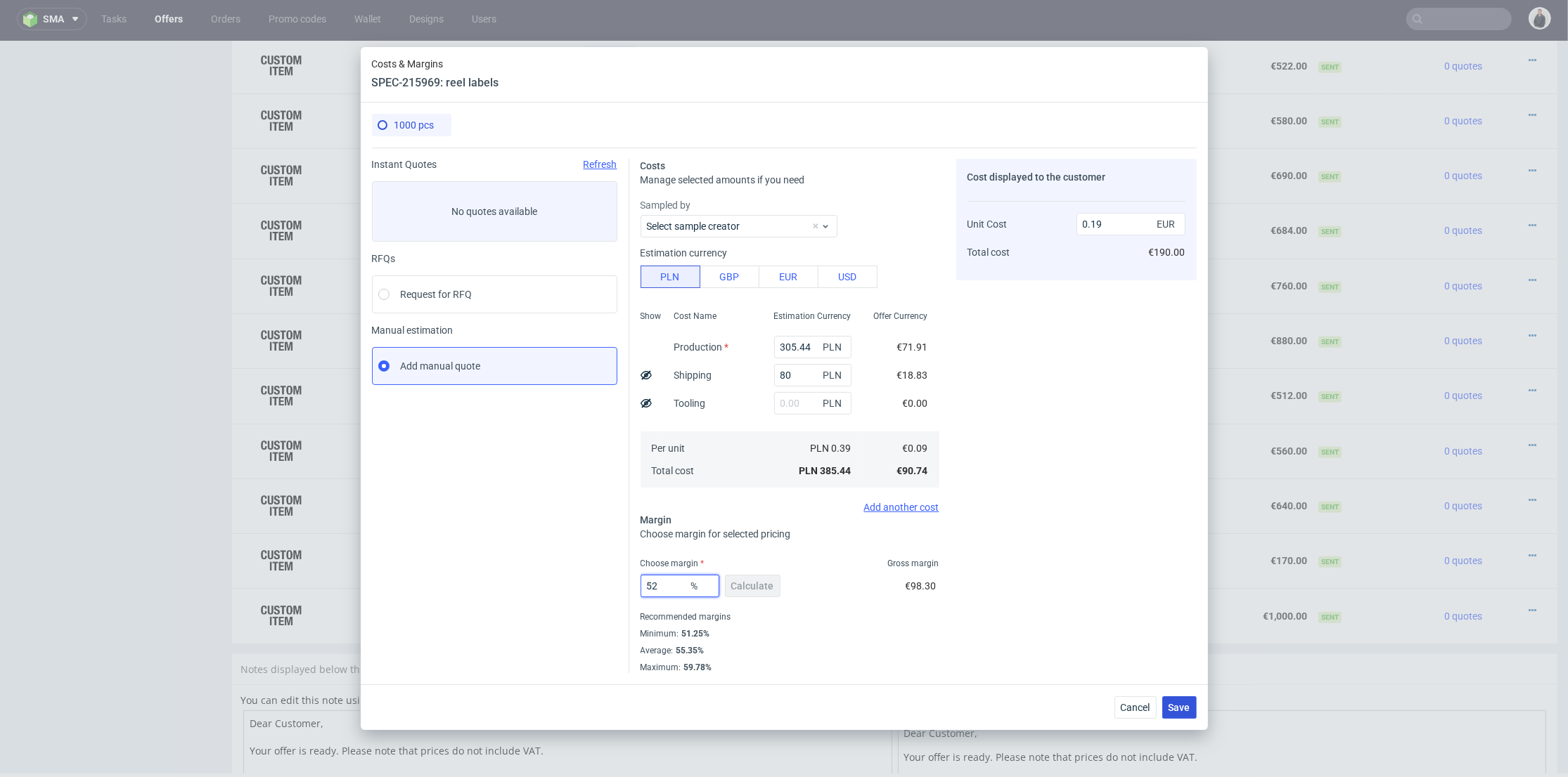
type input "52"
click at [1181, 707] on span "Save" at bounding box center [1179, 707] width 22 height 10
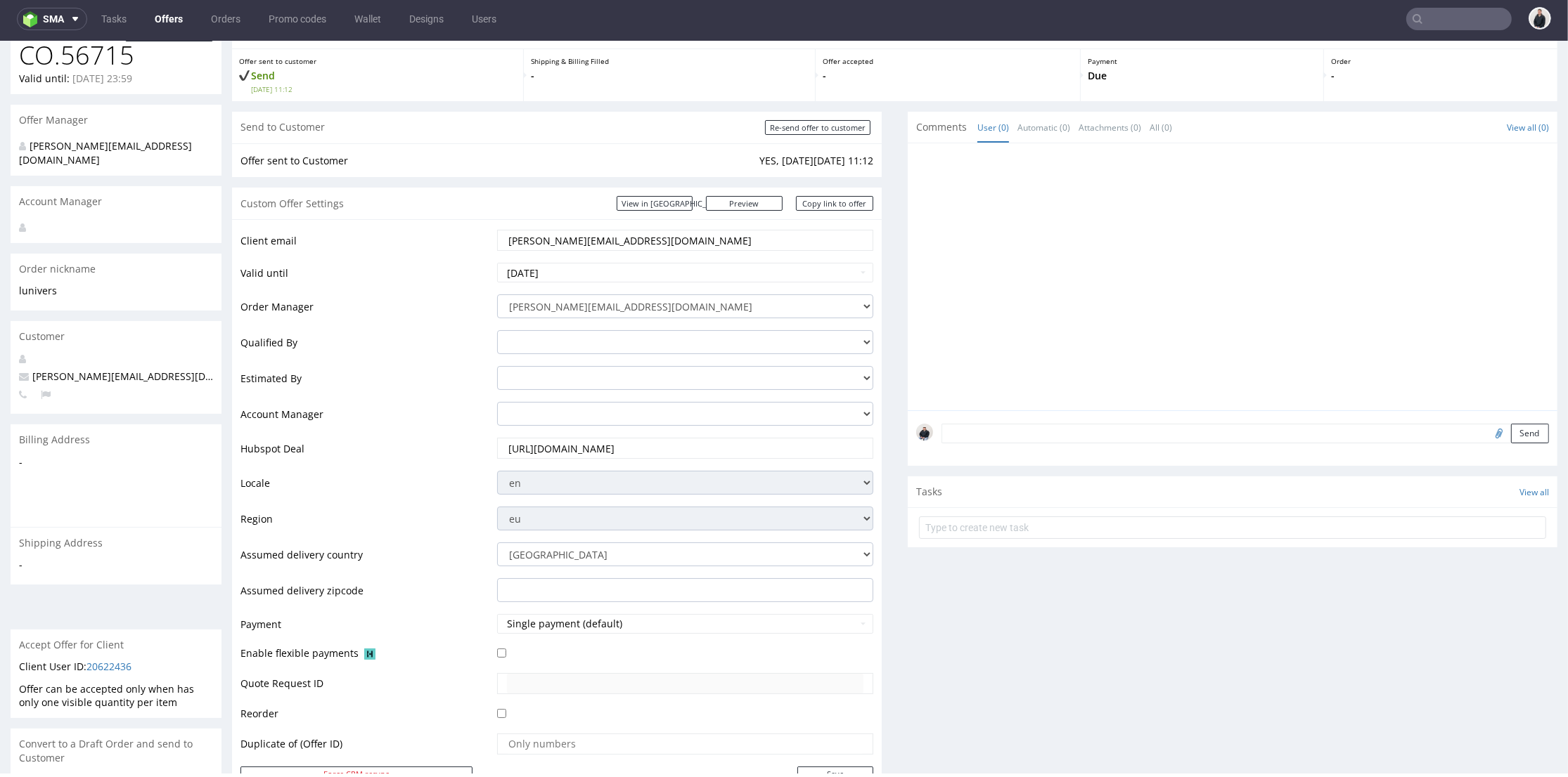
scroll to position [0, 0]
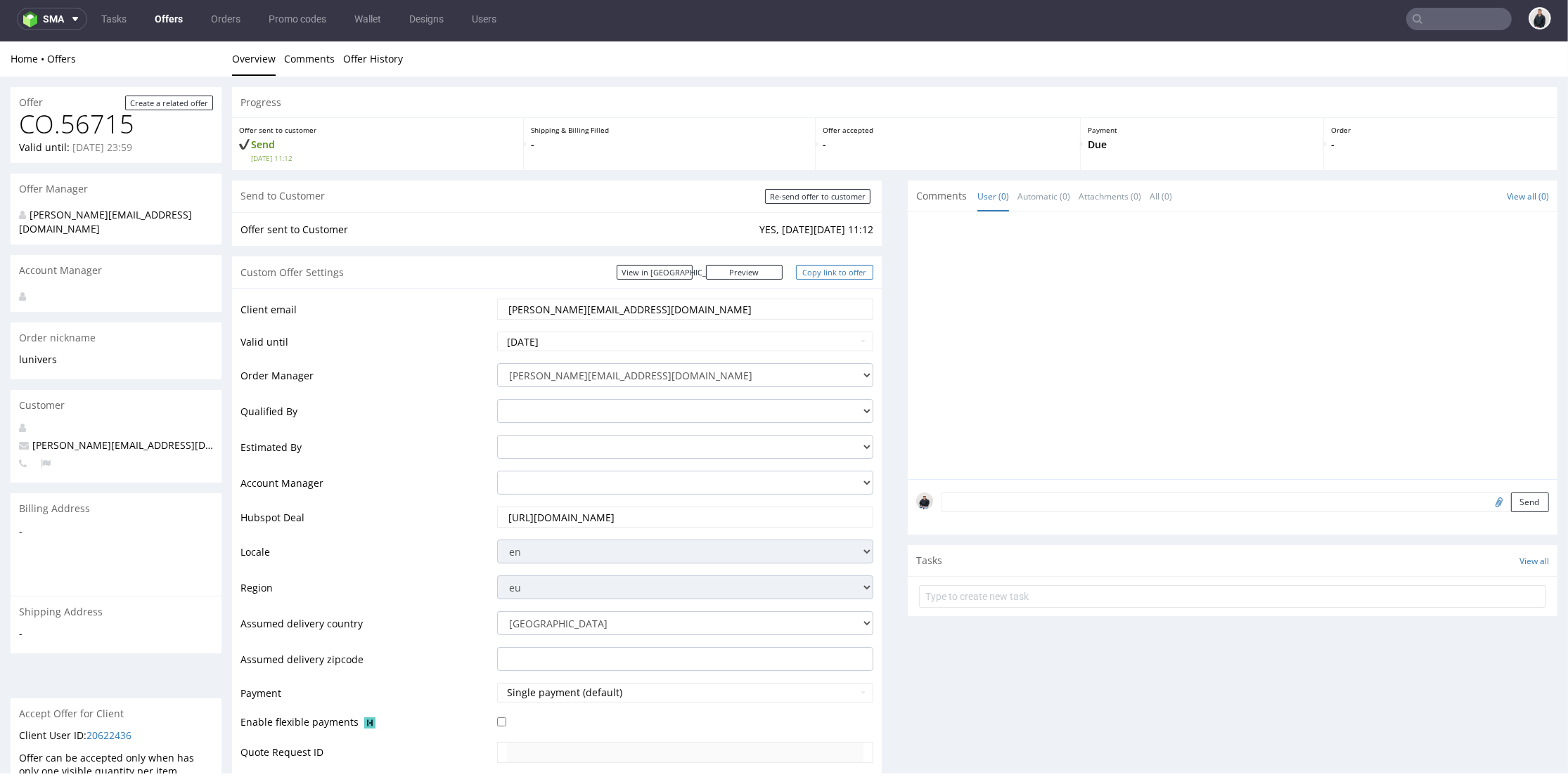
click at [827, 277] on link "Copy link to offer" at bounding box center [834, 272] width 77 height 15
click at [813, 196] on input "Re-send offer to customer" at bounding box center [818, 196] width 106 height 15
type input "In progress..."
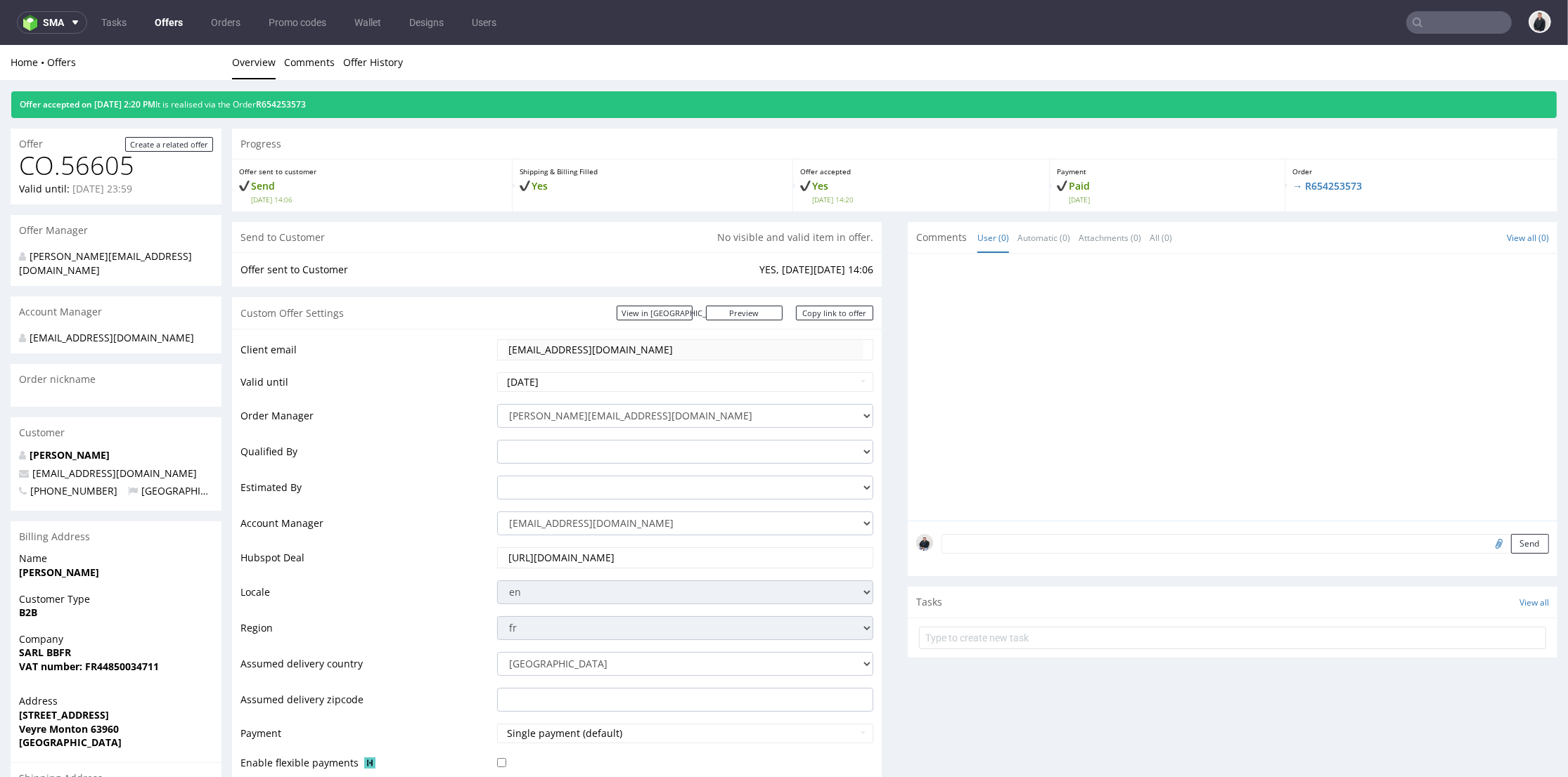
scroll to position [390, 0]
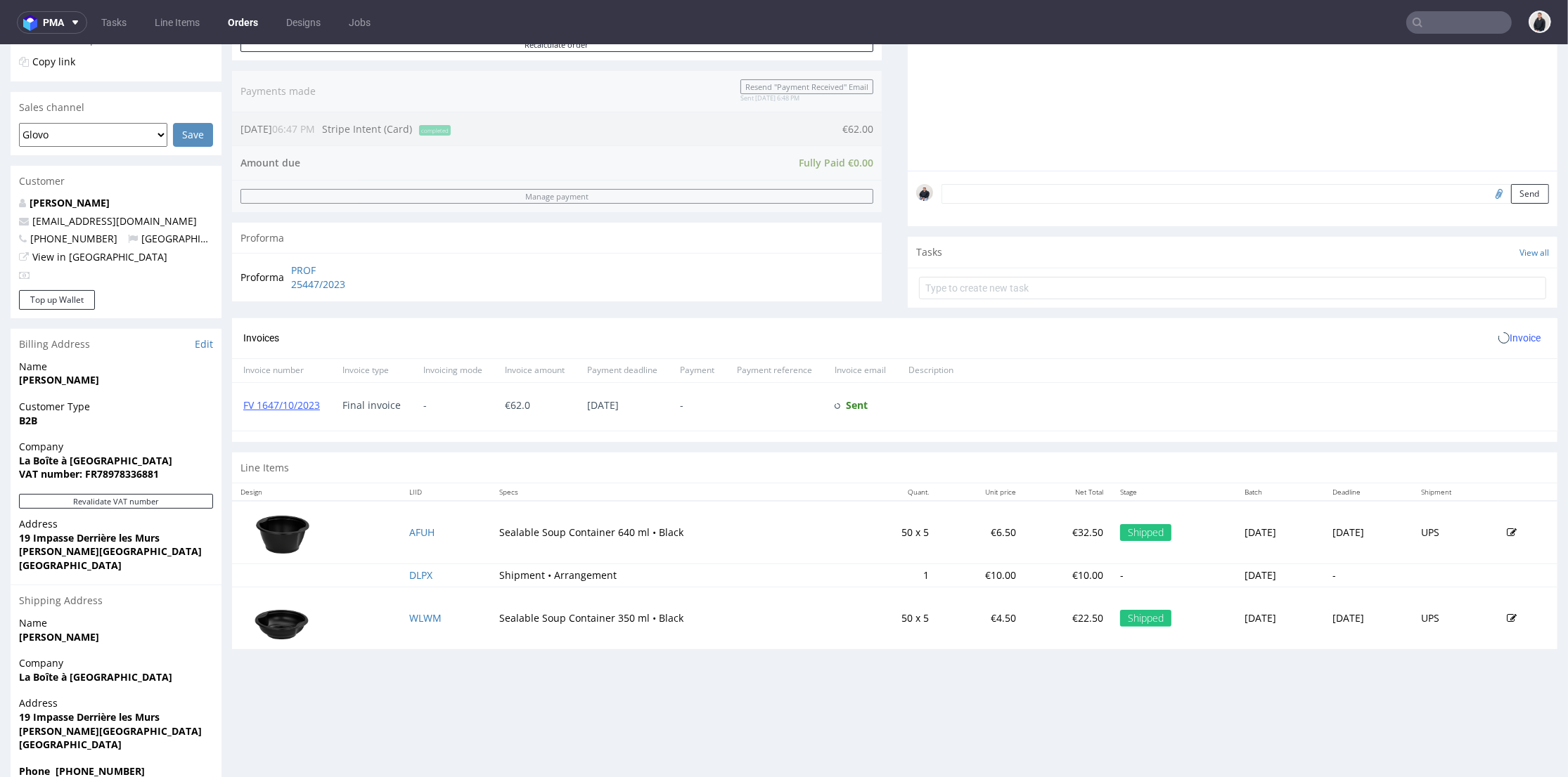
scroll to position [343, 0]
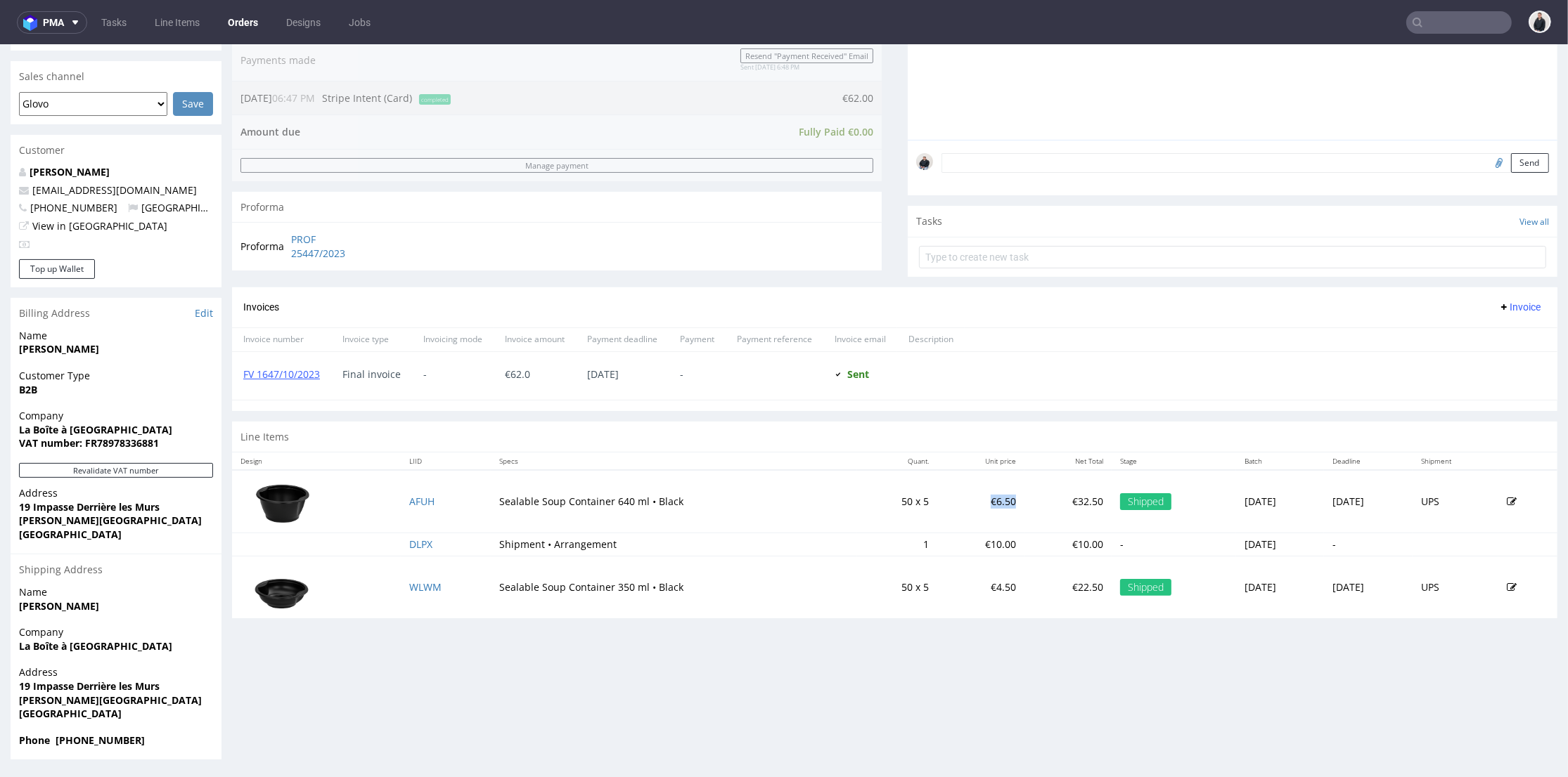
drag, startPoint x: 928, startPoint y: 502, endPoint x: 956, endPoint y: 503, distance: 28.0
click at [956, 503] on td "€6.50" at bounding box center [981, 501] width 87 height 62
copy td "€6.50"
click at [1498, 495] on td at bounding box center [1528, 501] width 59 height 62
click at [1507, 498] on icon at bounding box center [1512, 501] width 10 height 10
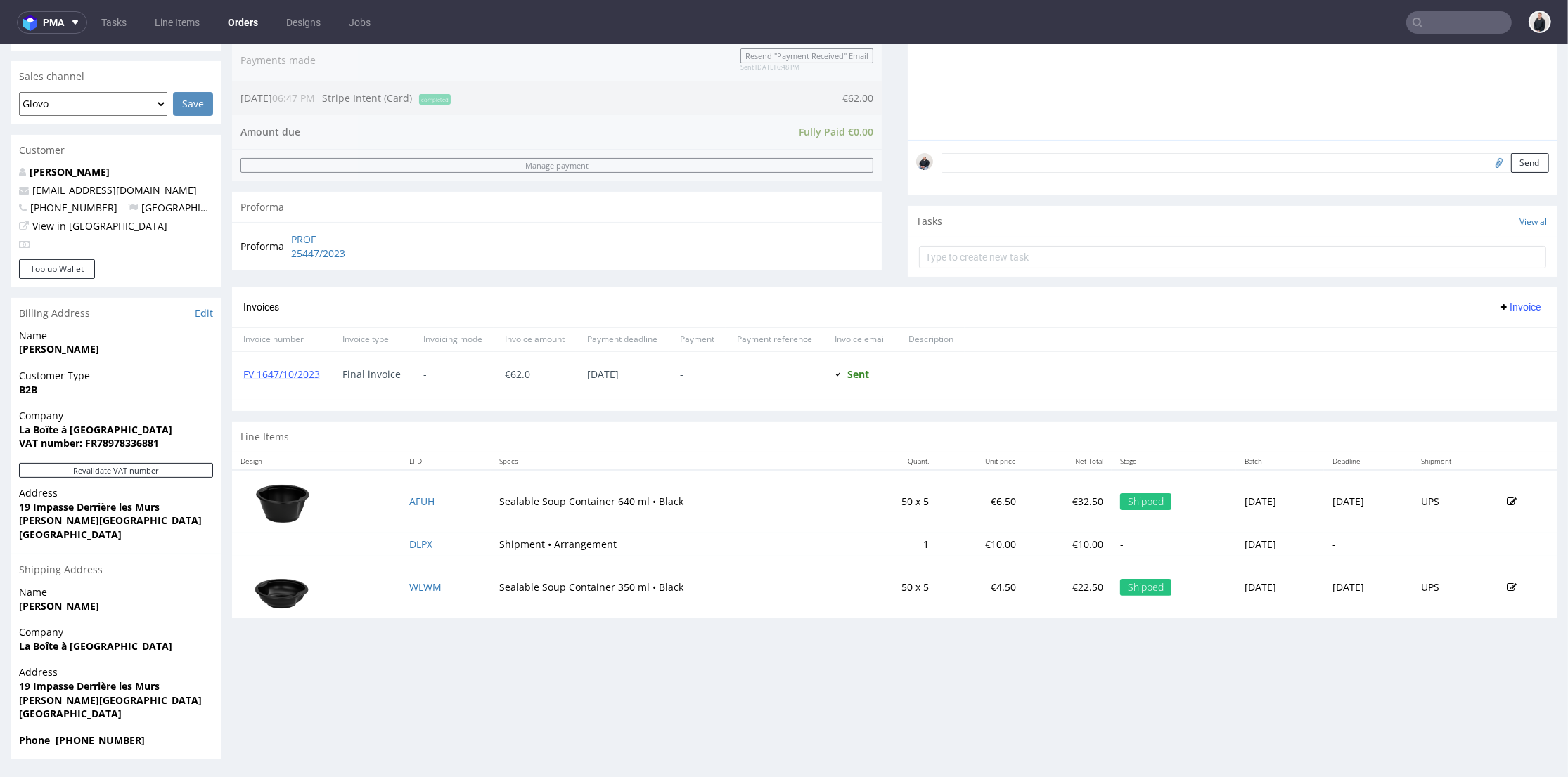
scroll to position [0, 0]
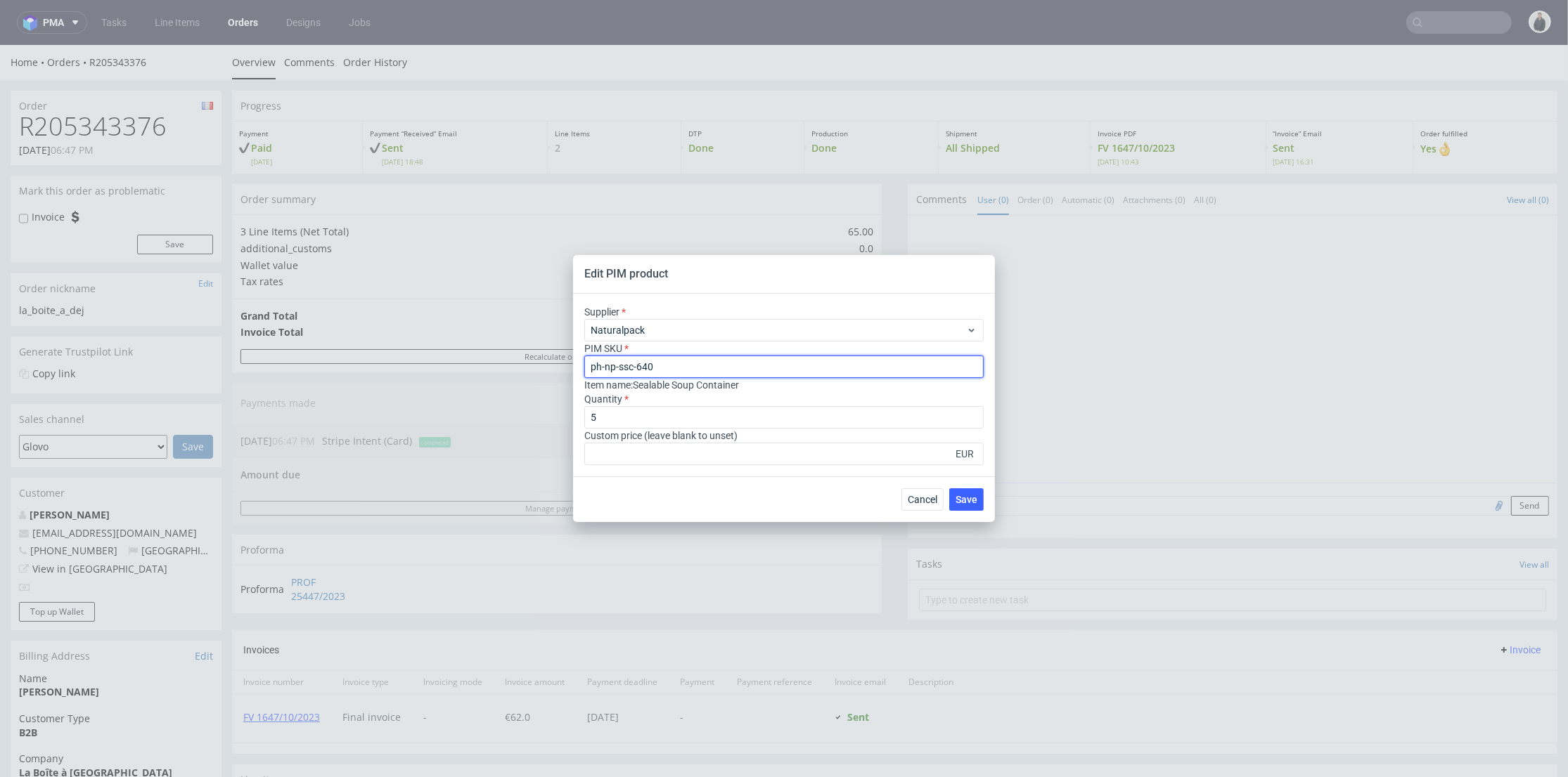
drag, startPoint x: 566, startPoint y: 372, endPoint x: 555, endPoint y: 348, distance: 26.4
click at [550, 370] on div "Edit PIM product Supplier Naturalpack PIM SKU ph-np-ssc-640 Item name : Sealabl…" at bounding box center [784, 388] width 1568 height 777
click at [490, 294] on div "Edit PIM product Supplier Naturalpack PIM SKU ph-np-ssc-640 Item name : Sealabl…" at bounding box center [784, 388] width 1568 height 777
click at [916, 507] on button "Cancel" at bounding box center [923, 499] width 43 height 23
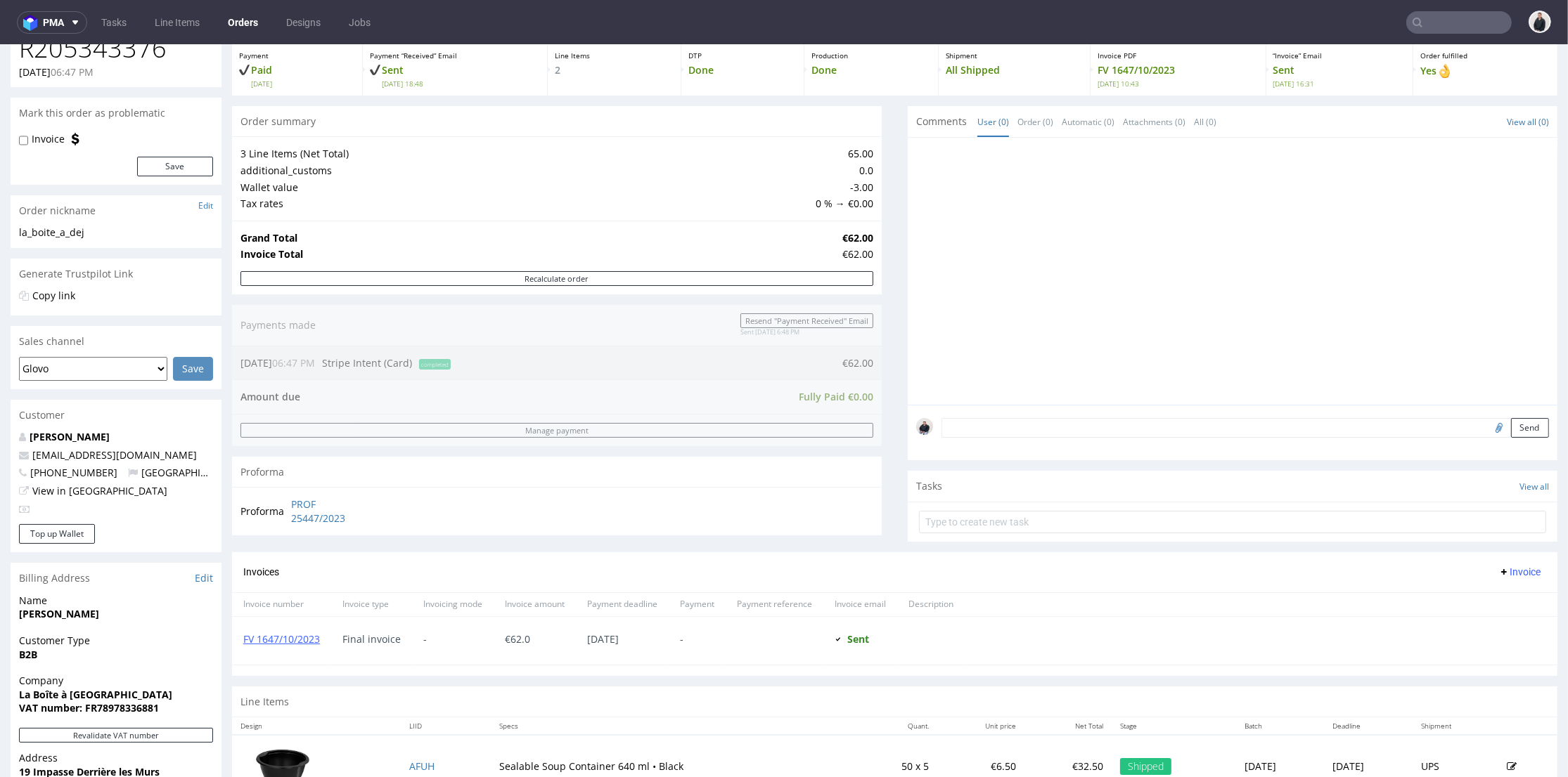
scroll to position [234, 0]
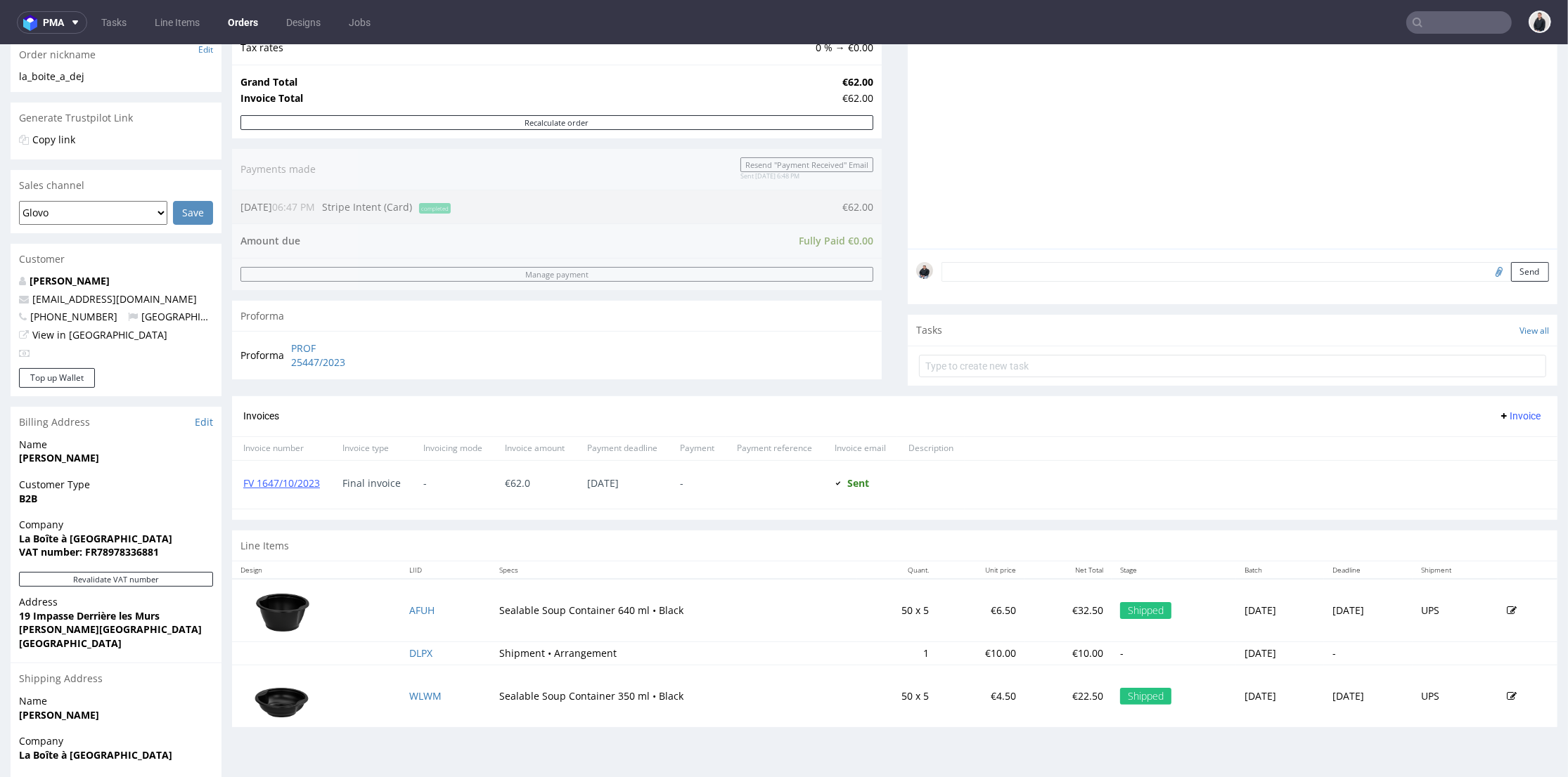
click at [1507, 691] on icon at bounding box center [1512, 696] width 10 height 10
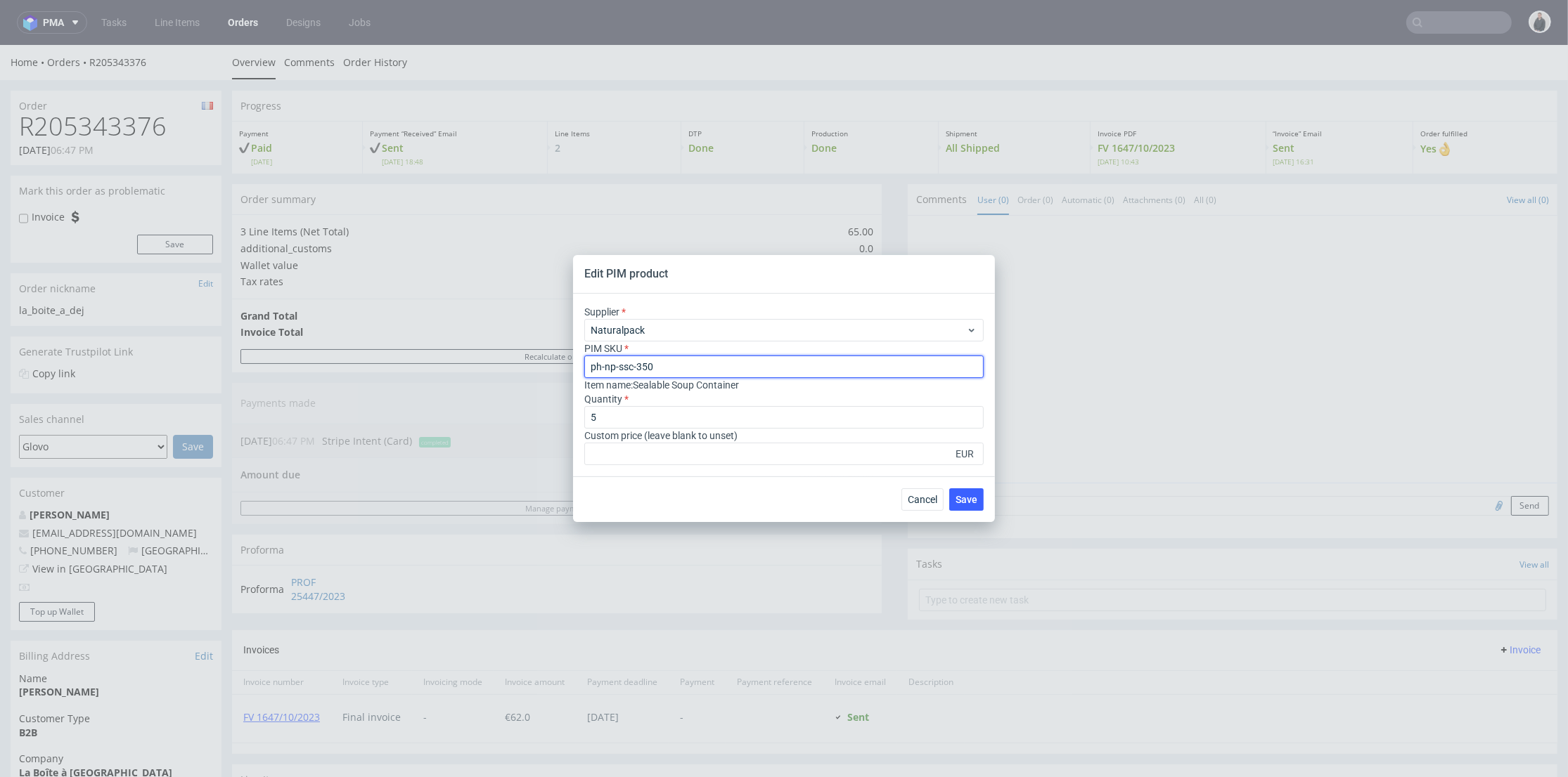
drag, startPoint x: 717, startPoint y: 358, endPoint x: 523, endPoint y: 356, distance: 194.0
click at [523, 356] on div "Edit PIM product Supplier Naturalpack PIM SKU ph-np-ssc-350 Item name : Sealabl…" at bounding box center [784, 388] width 1568 height 777
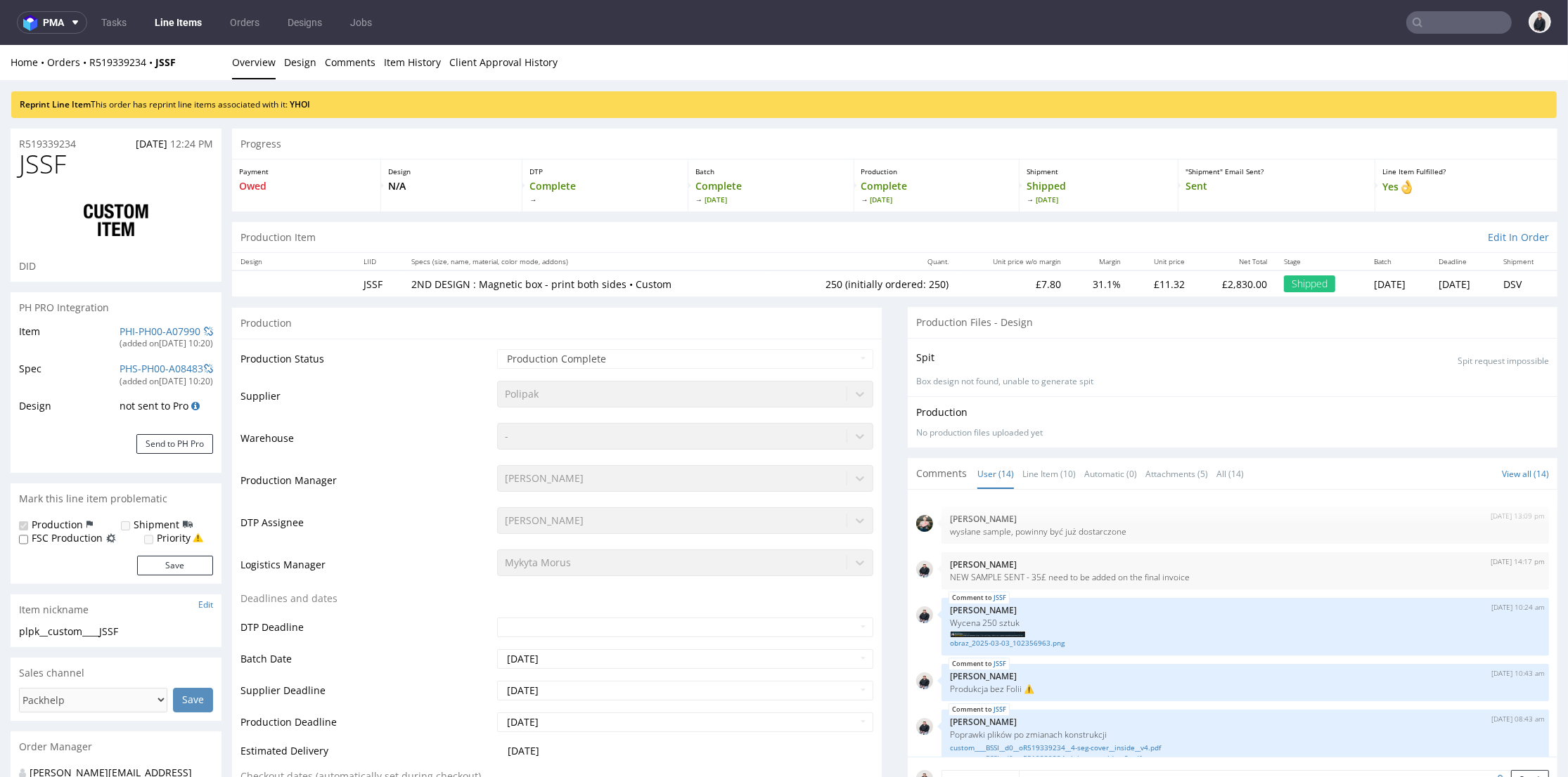
scroll to position [553, 0]
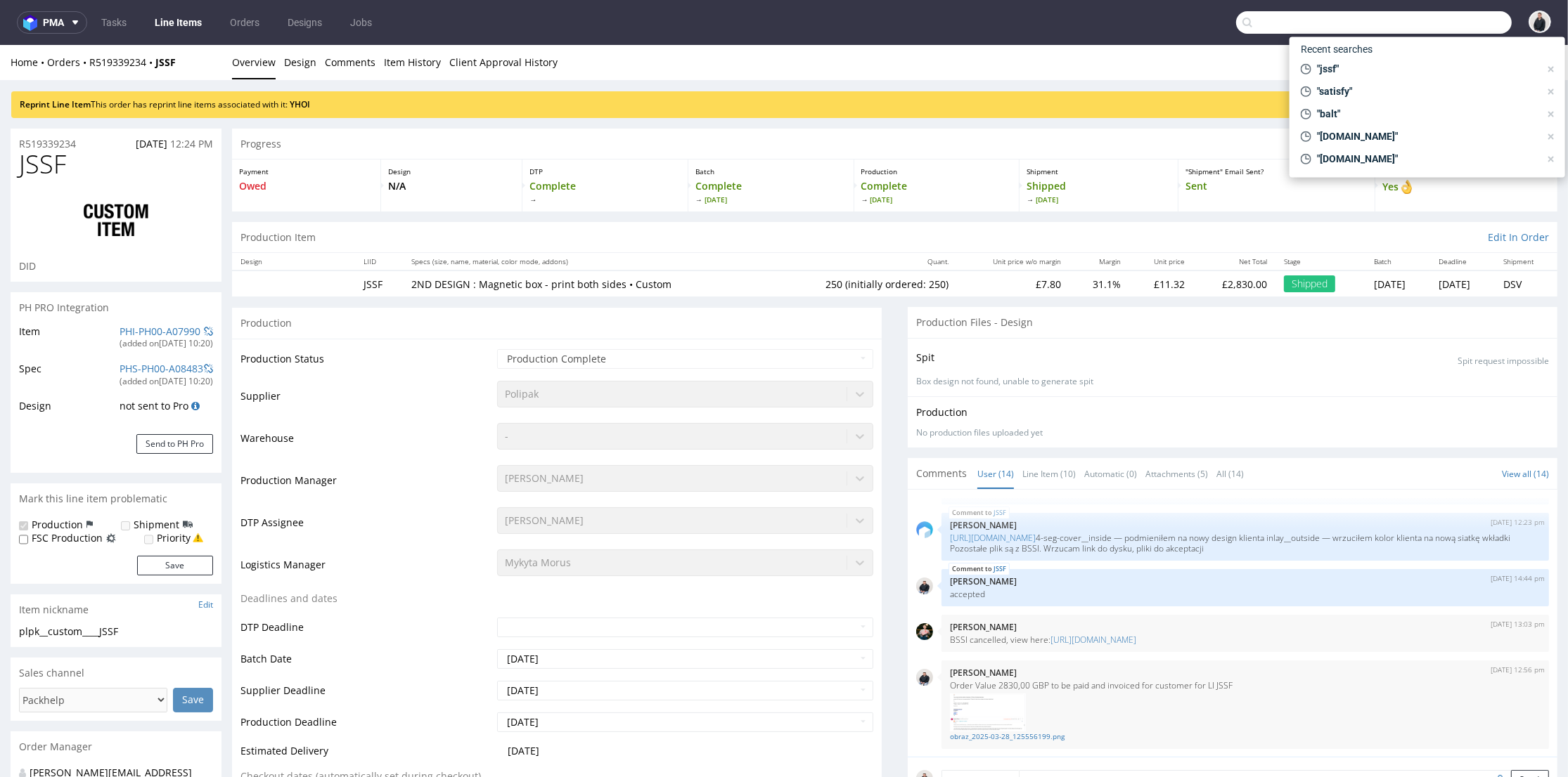
click at [1433, 18] on input "text" at bounding box center [1374, 22] width 276 height 23
paste input "[DOMAIN_NAME]"
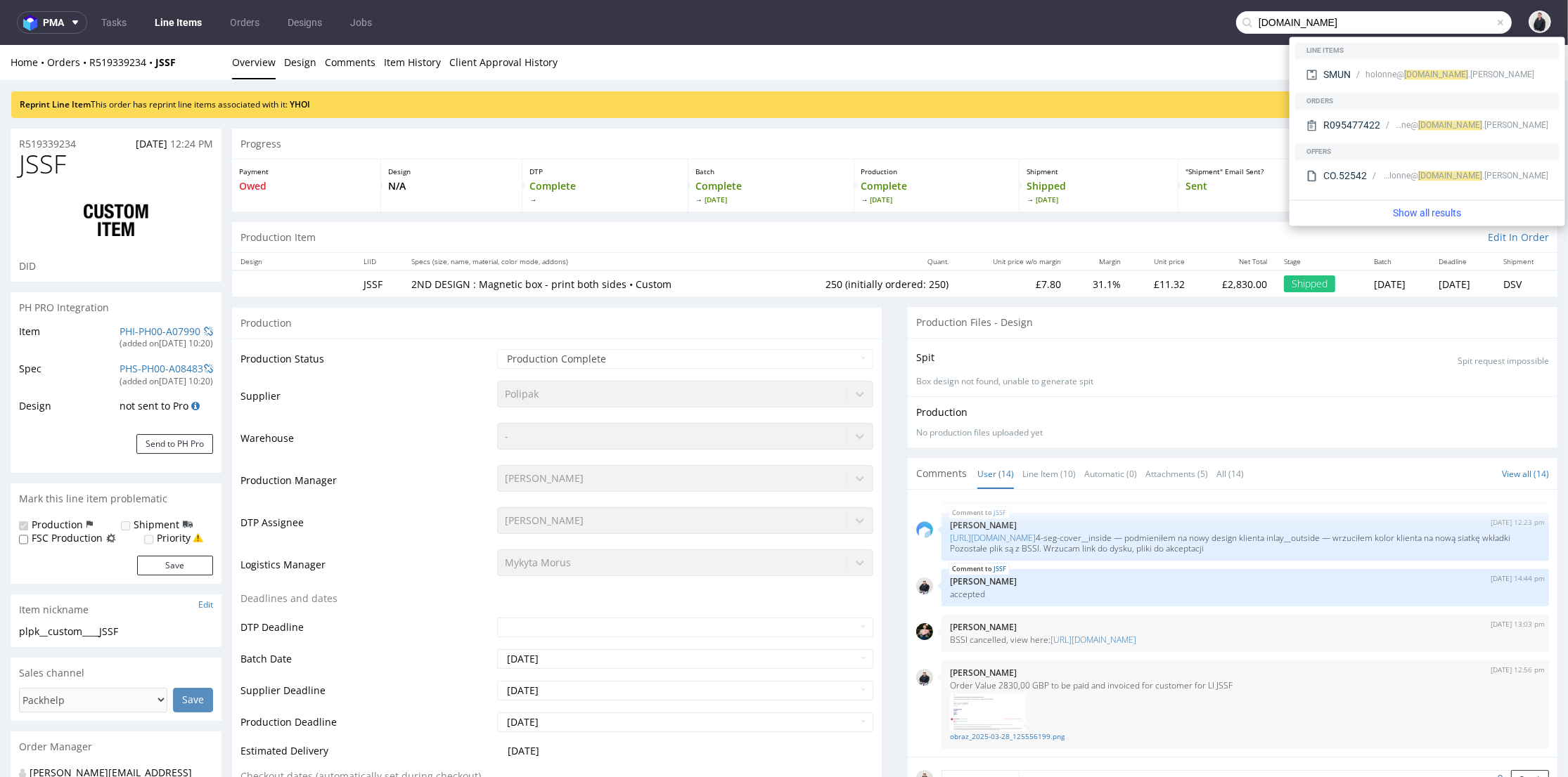
type input "[DOMAIN_NAME]"
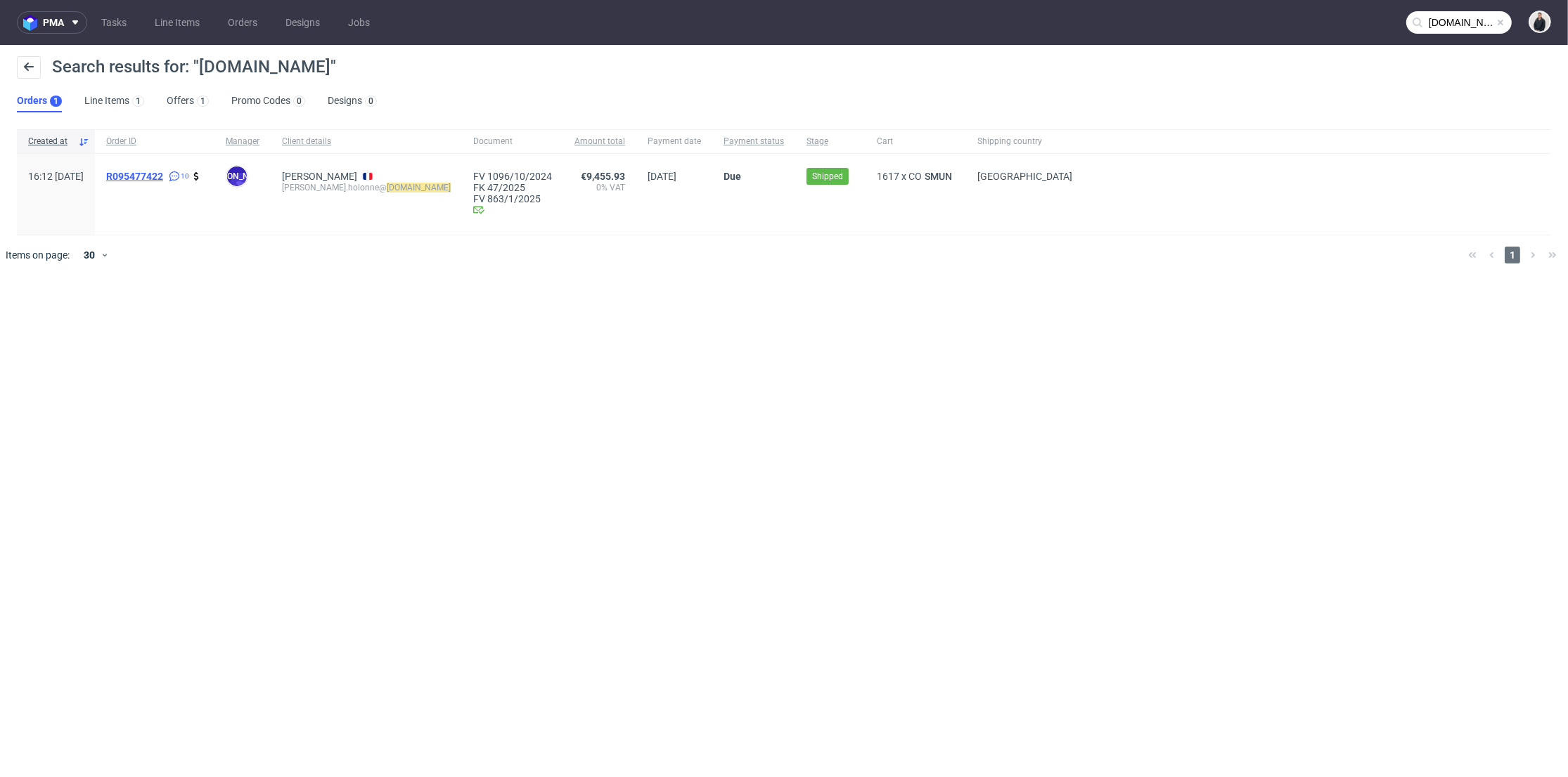
click at [163, 179] on span "R095477422" at bounding box center [135, 176] width 57 height 11
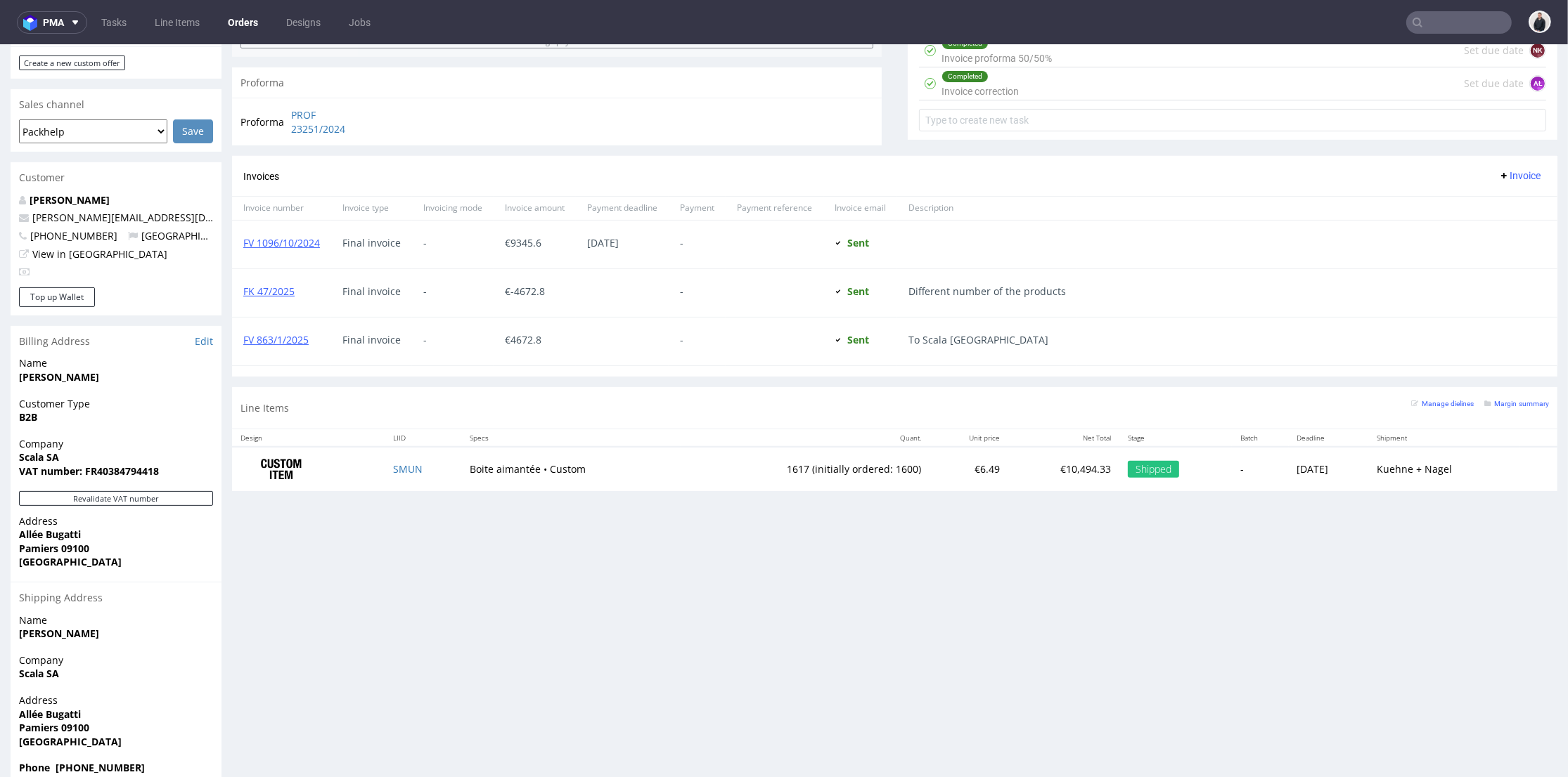
scroll to position [468, 0]
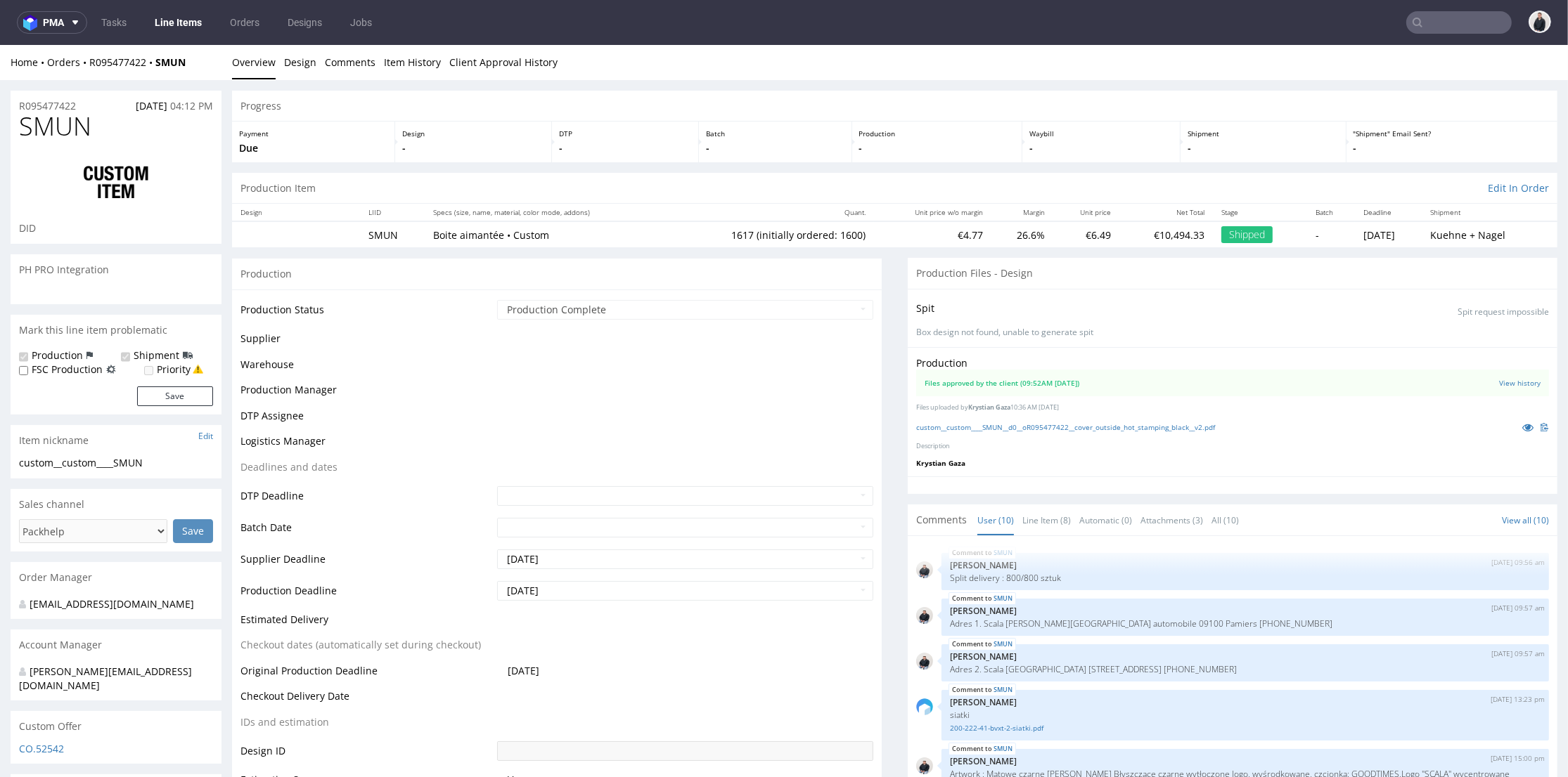
scroll to position [345, 0]
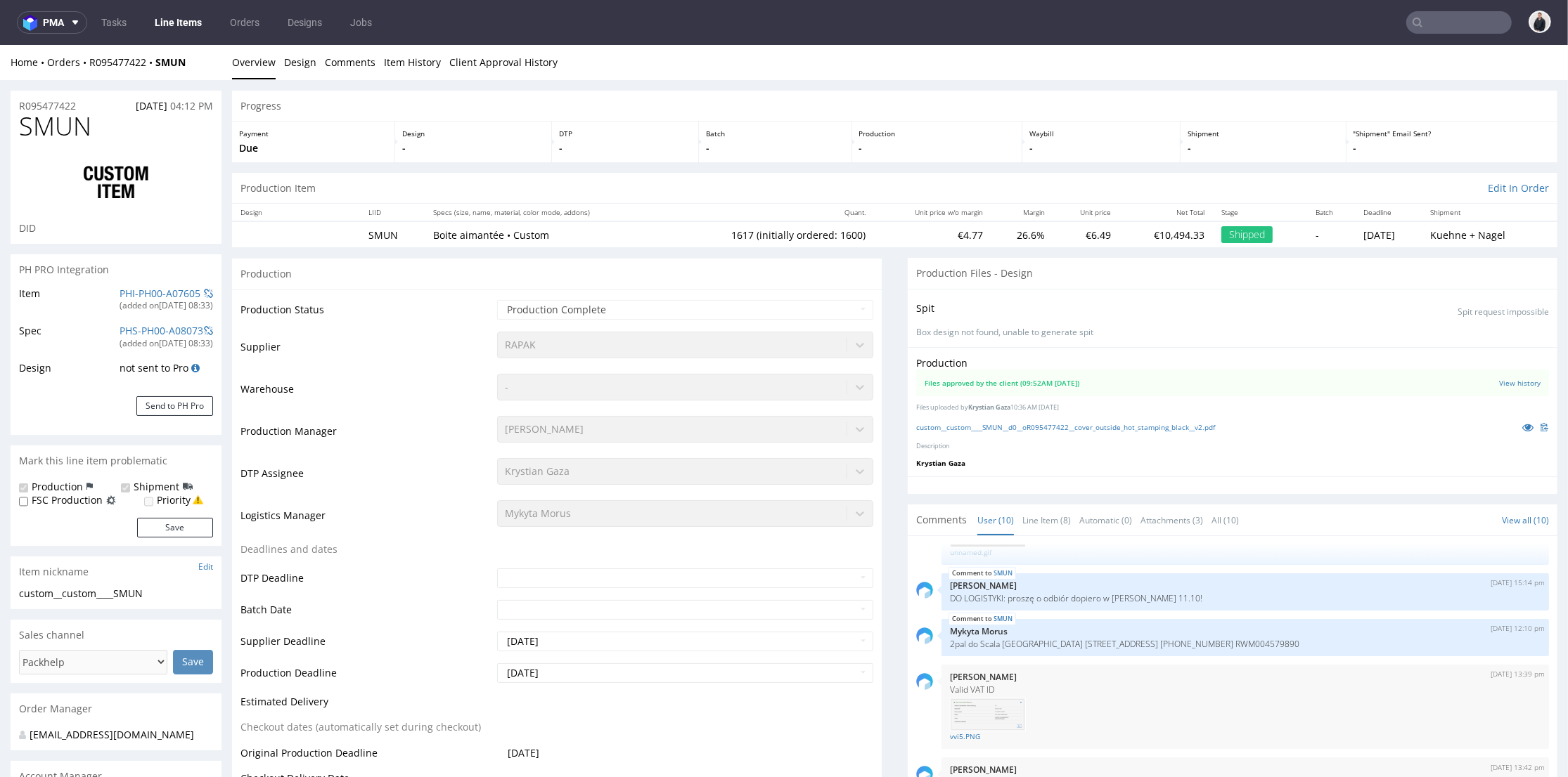
click at [577, 549] on table "Production Status Waiting for Artwork Waiting for Diecut Waiting for Mockup Wai…" at bounding box center [557, 625] width 633 height 655
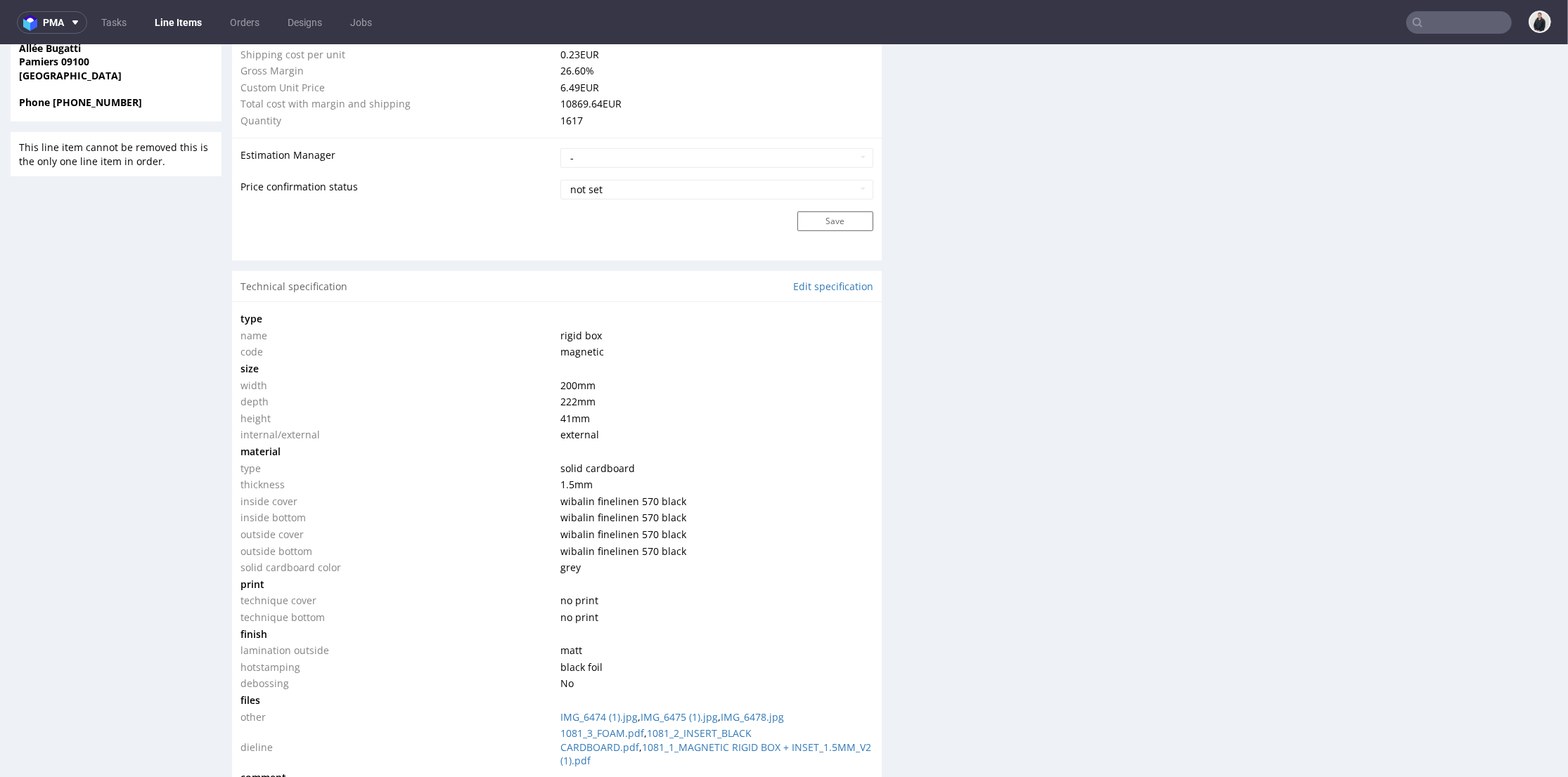
scroll to position [1406, 0]
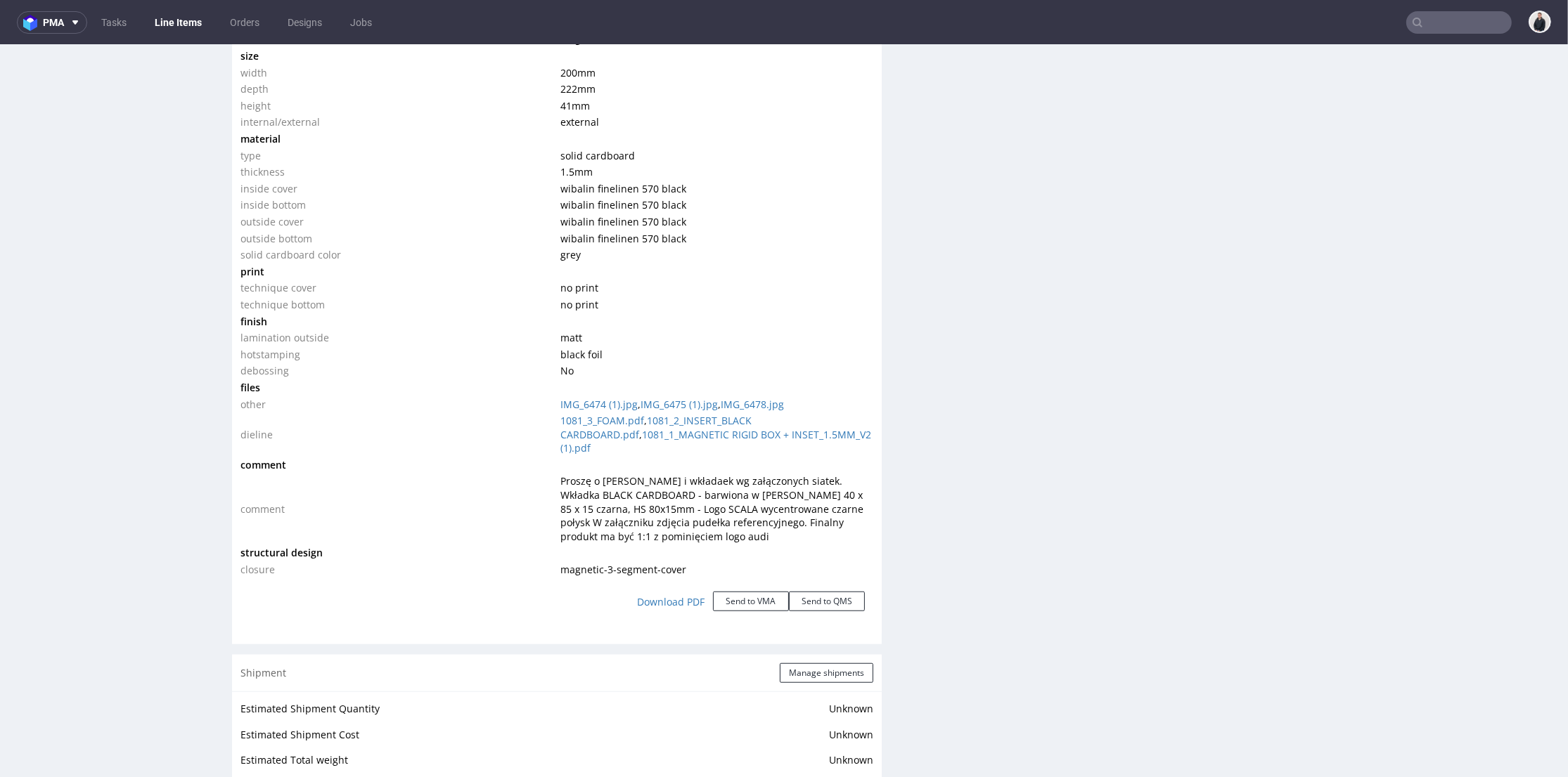
click at [908, 462] on div "Production Files - Design Spit Spit request impossible Box design not found, un…" at bounding box center [1233, 294] width 650 height 2884
click at [852, 498] on span "Proszę o wycenę pudełka i wkładaek wg załączonych siatek. Wkładka BLACK CARDBOA…" at bounding box center [711, 508] width 303 height 68
click at [737, 545] on td at bounding box center [714, 553] width 316 height 17
drag, startPoint x: 737, startPoint y: 537, endPoint x: 711, endPoint y: 504, distance: 42.0
click at [713, 504] on span "Proszę o wycenę pudełka i wkładaek wg załączonych siatek. Wkładka BLACK CARDBOA…" at bounding box center [711, 508] width 303 height 68
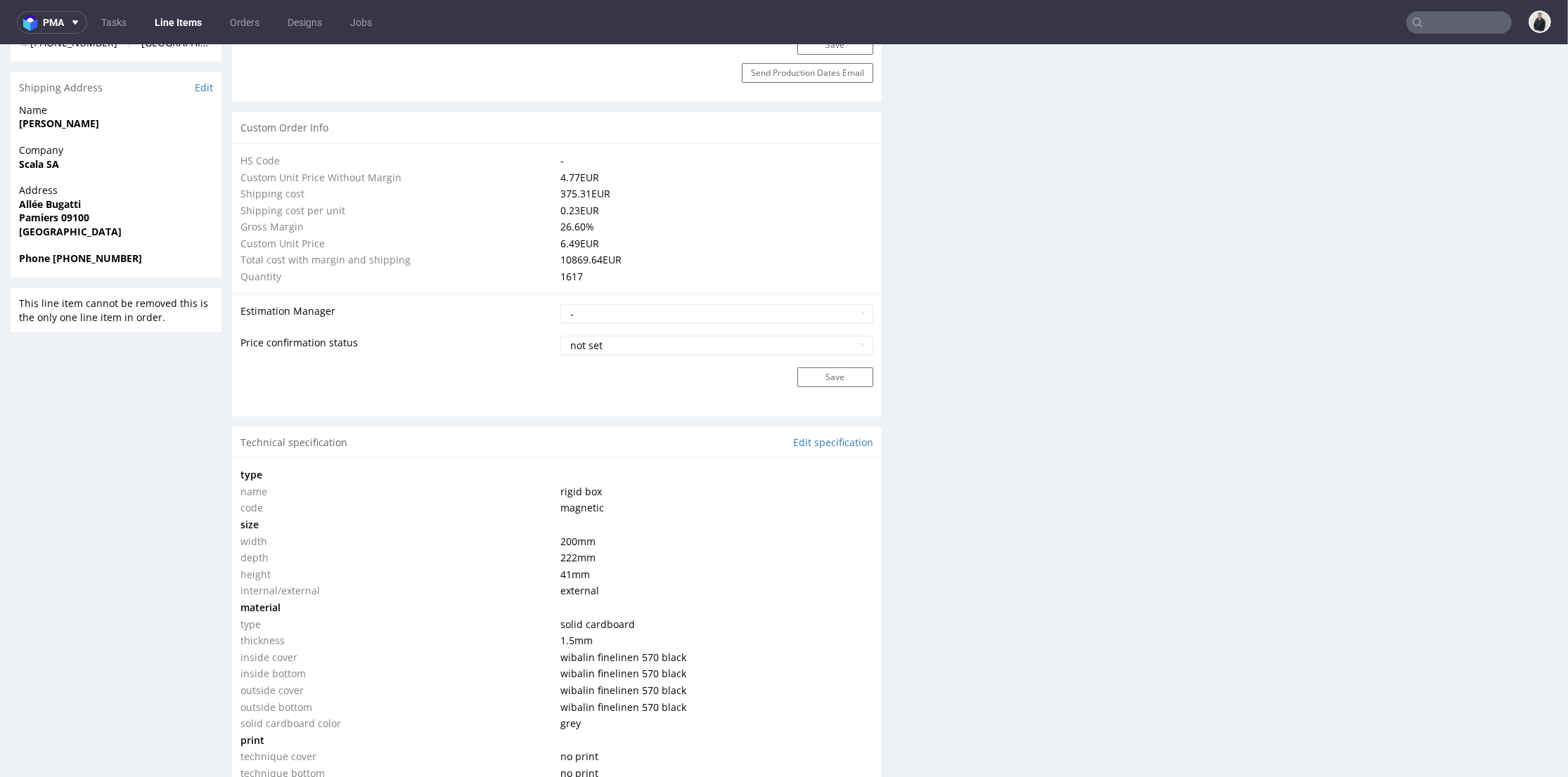
scroll to position [390, 0]
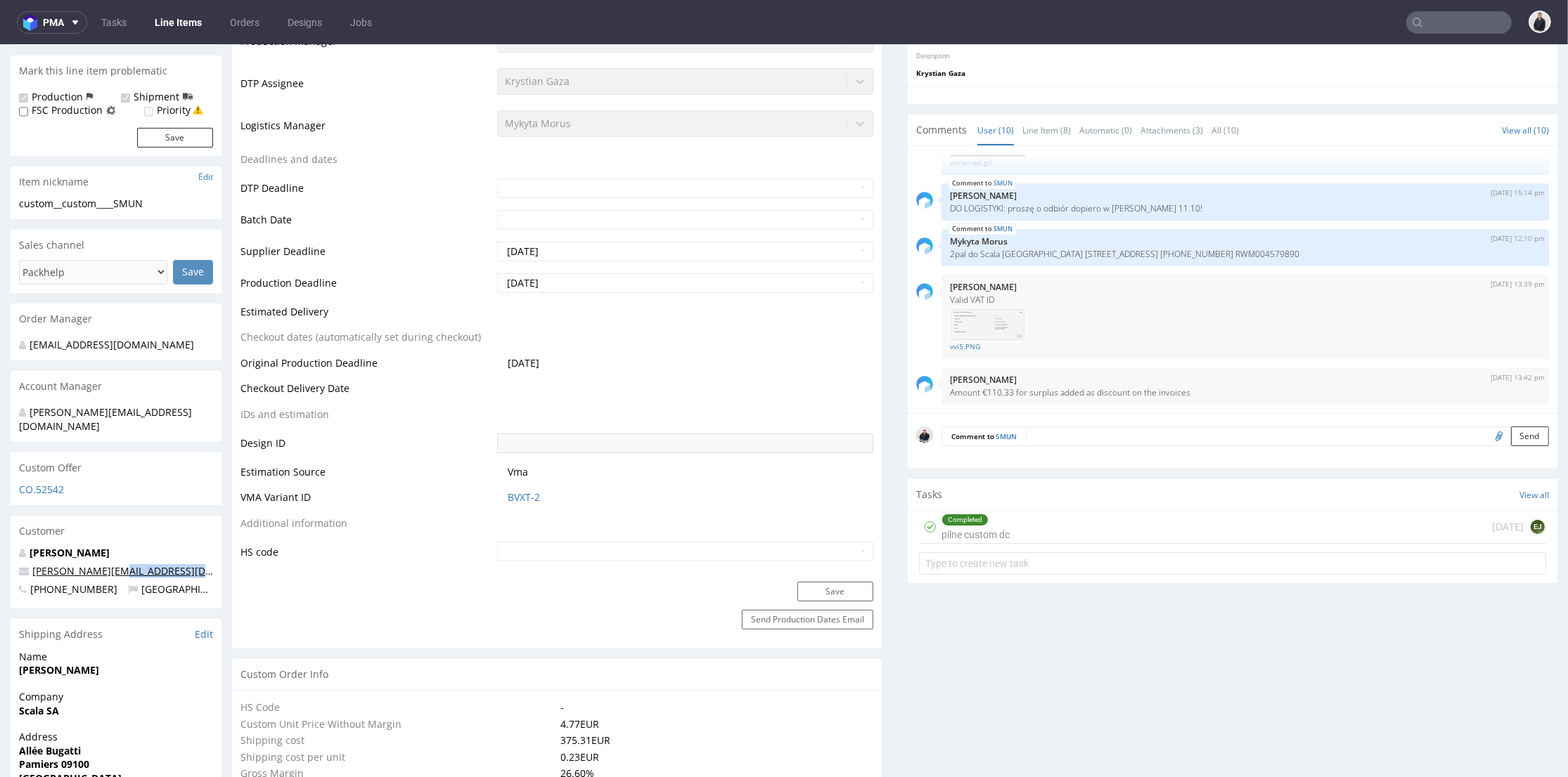
drag, startPoint x: 201, startPoint y: 558, endPoint x: 120, endPoint y: 556, distance: 81.0
click at [120, 564] on p "clement.holonne@scalagroupe.com" at bounding box center [116, 571] width 194 height 14
copy link "scalagroupe.com"
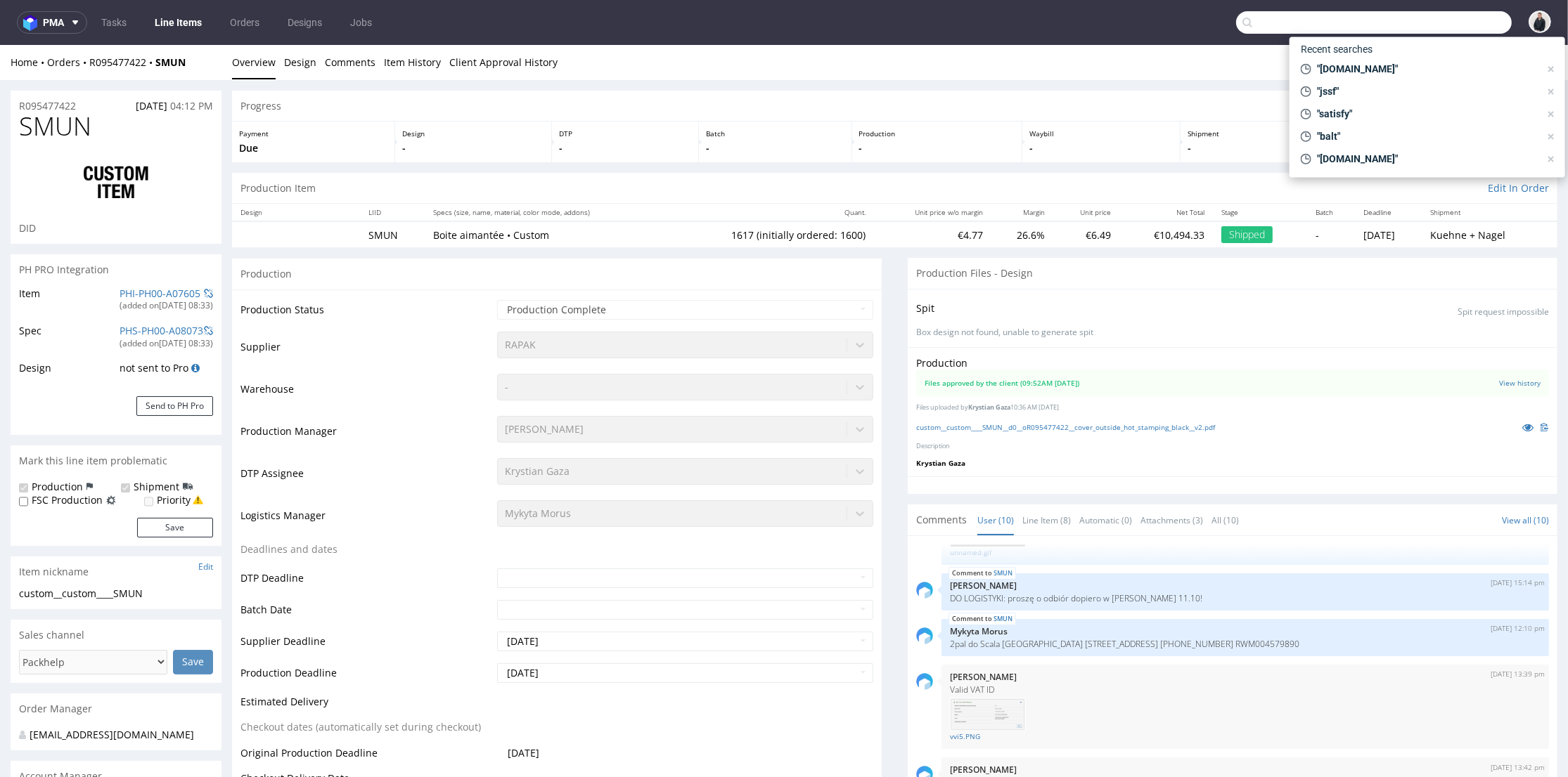
click at [1444, 21] on input "text" at bounding box center [1374, 22] width 276 height 23
paste input "atmakitchenware.fr"
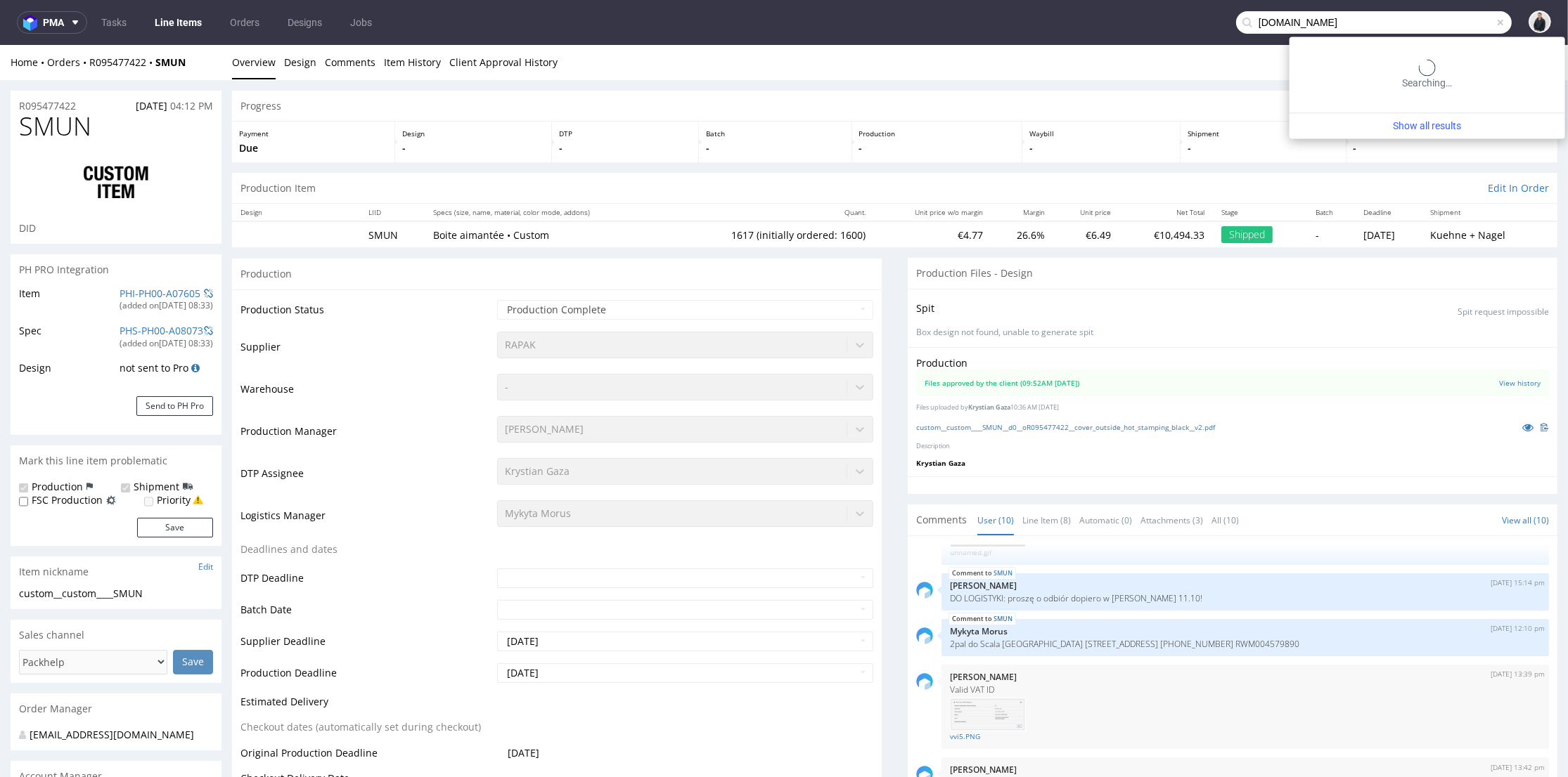
type input "atmakitchenware.fr"
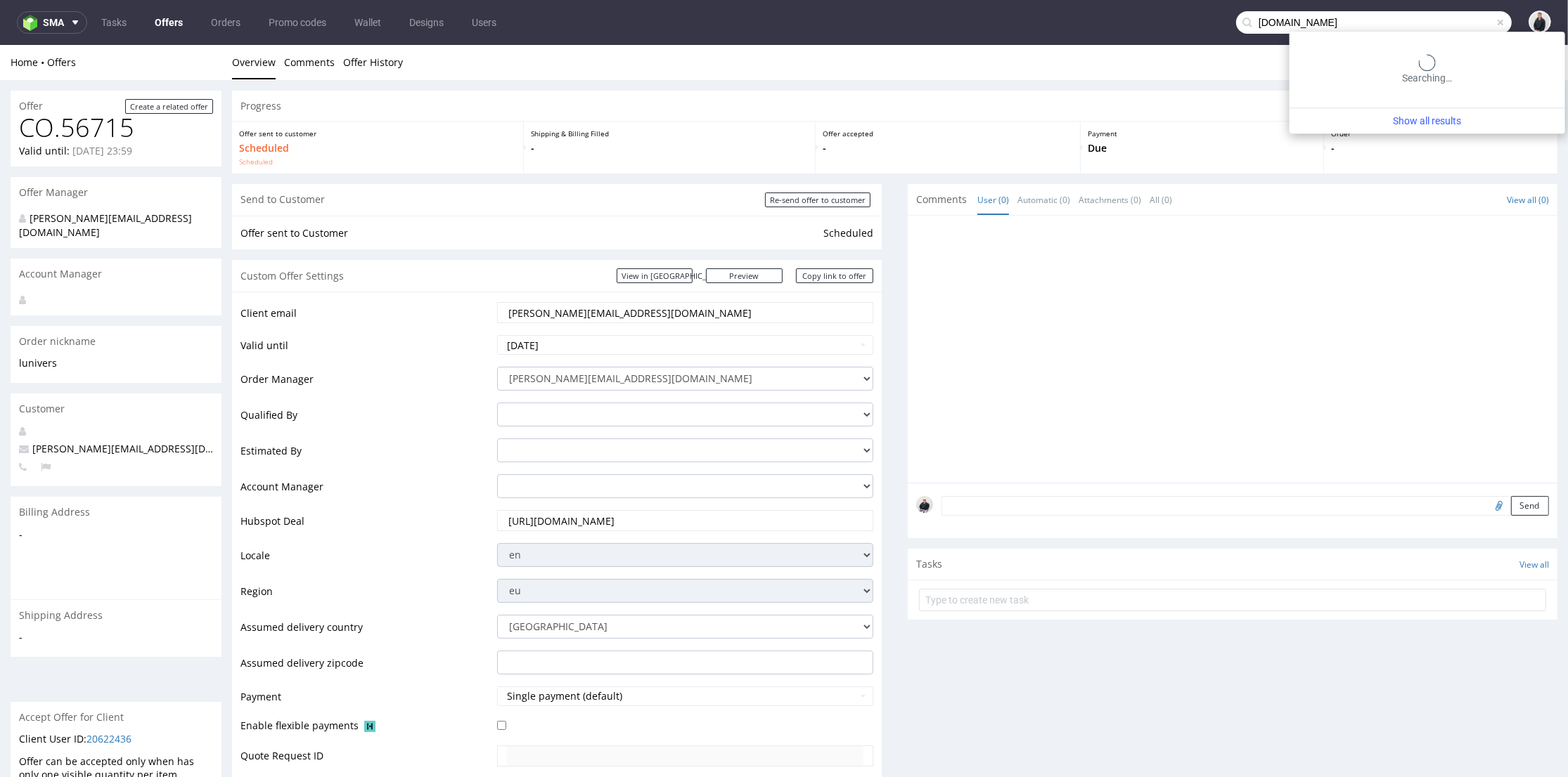
scroll to position [4, 0]
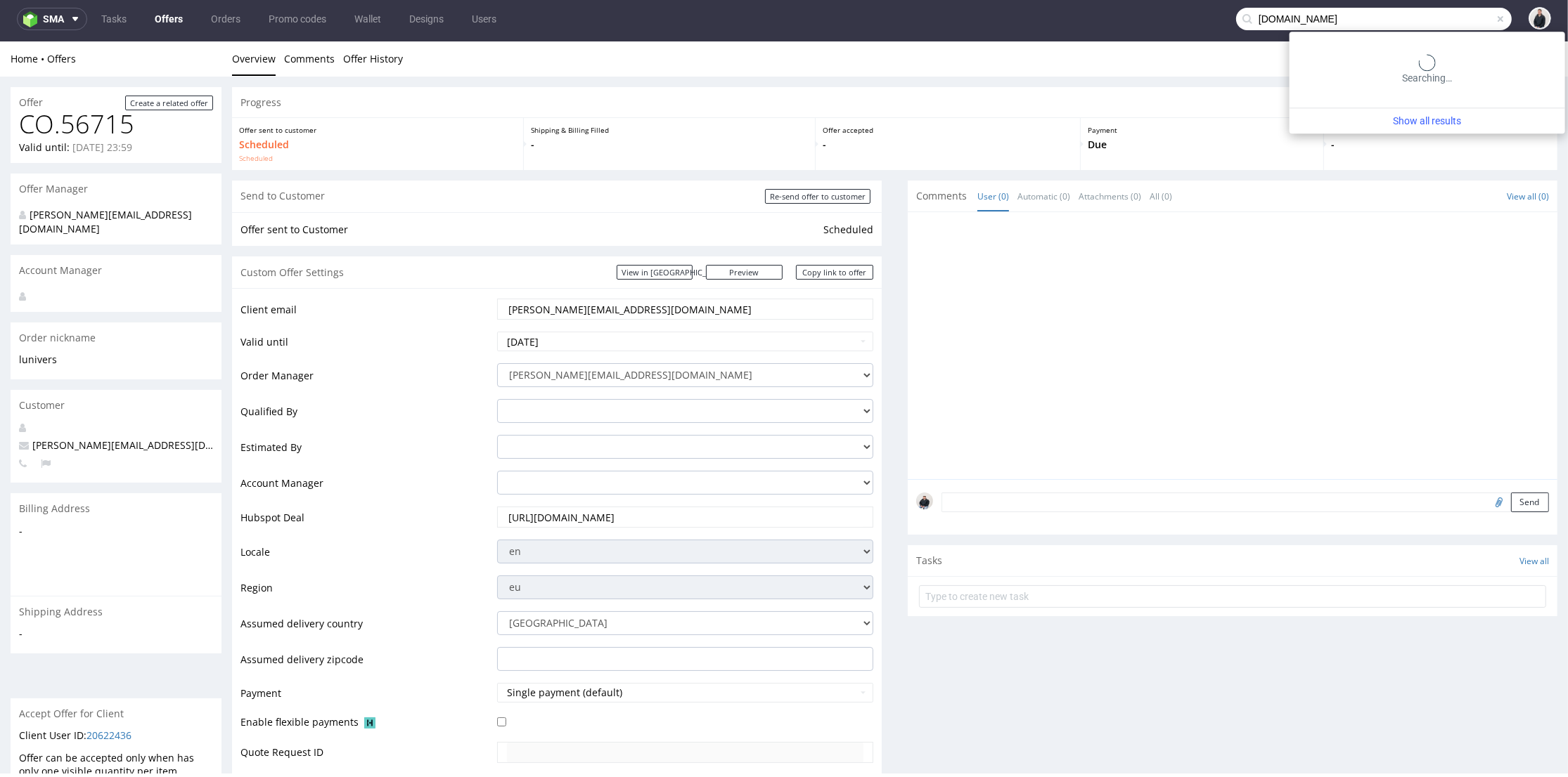
type input "[DOMAIN_NAME]"
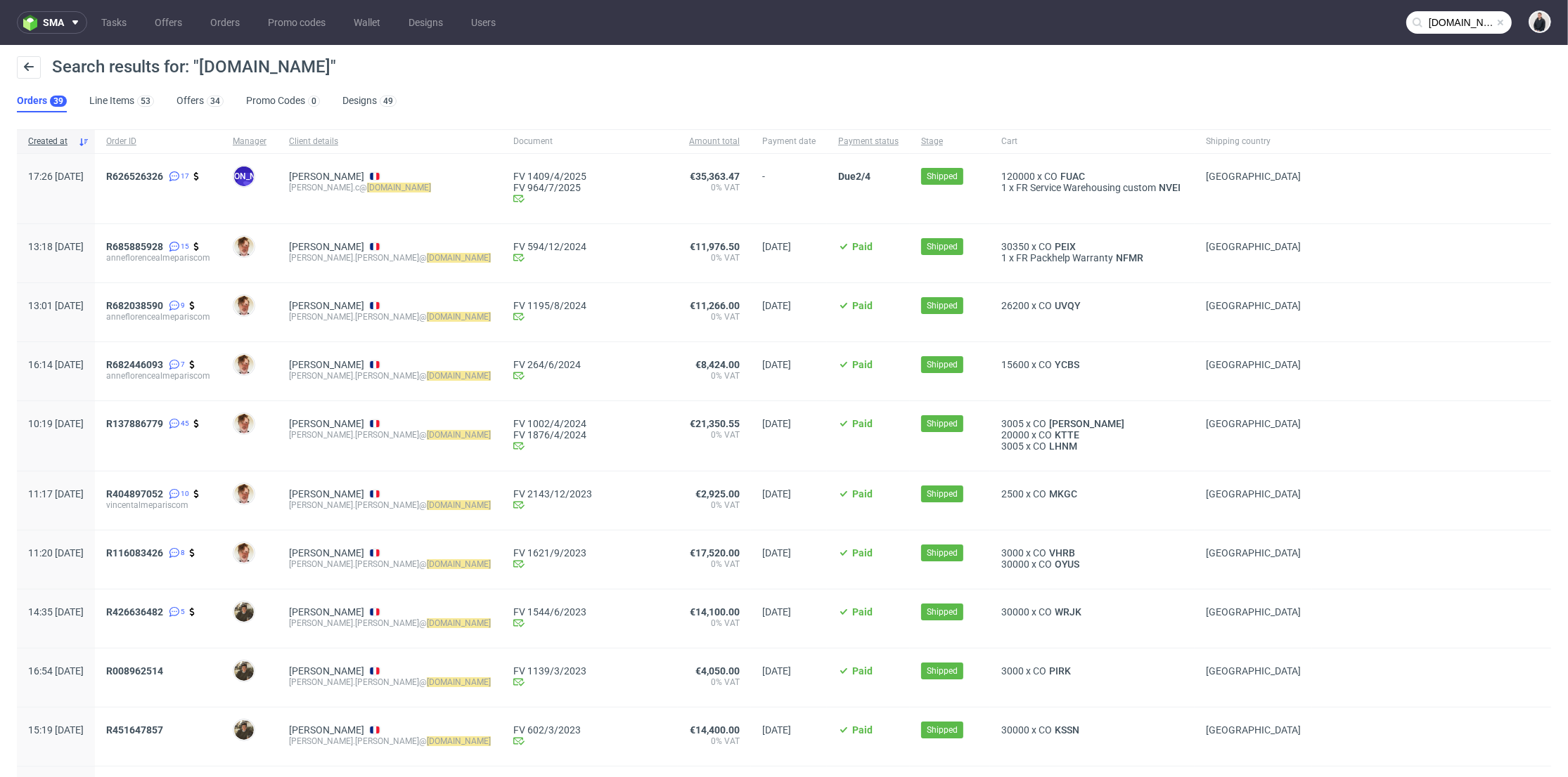
click at [188, 169] on div "R626526326 17" at bounding box center [158, 188] width 127 height 70
click at [163, 179] on span "R626526326" at bounding box center [135, 176] width 57 height 11
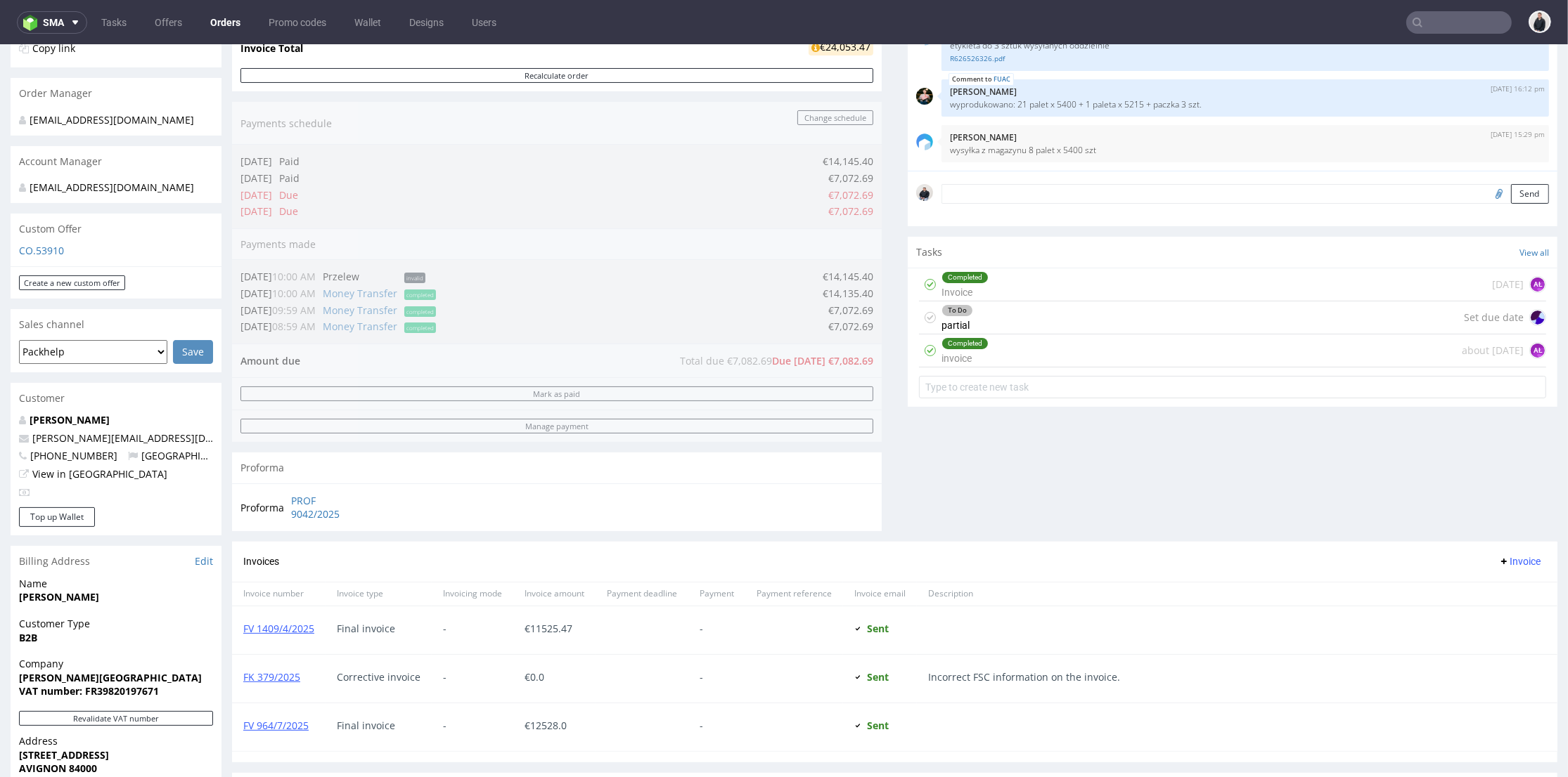
scroll to position [468, 0]
